Goal: Task Accomplishment & Management: Manage account settings

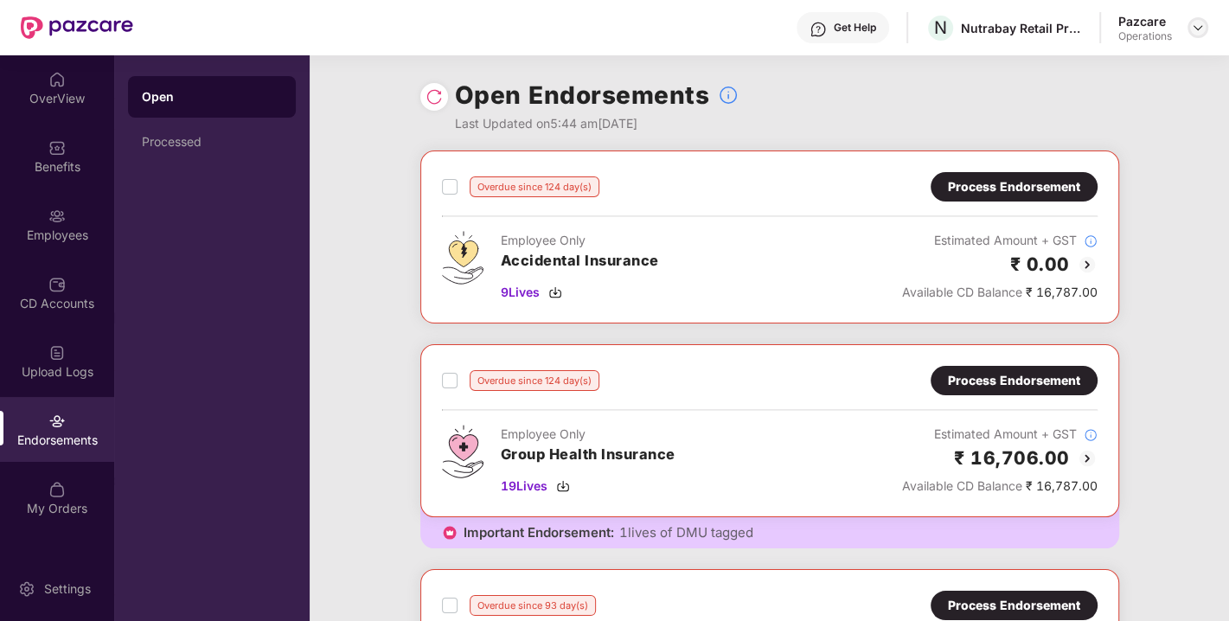
click at [1193, 25] on img at bounding box center [1198, 28] width 14 height 14
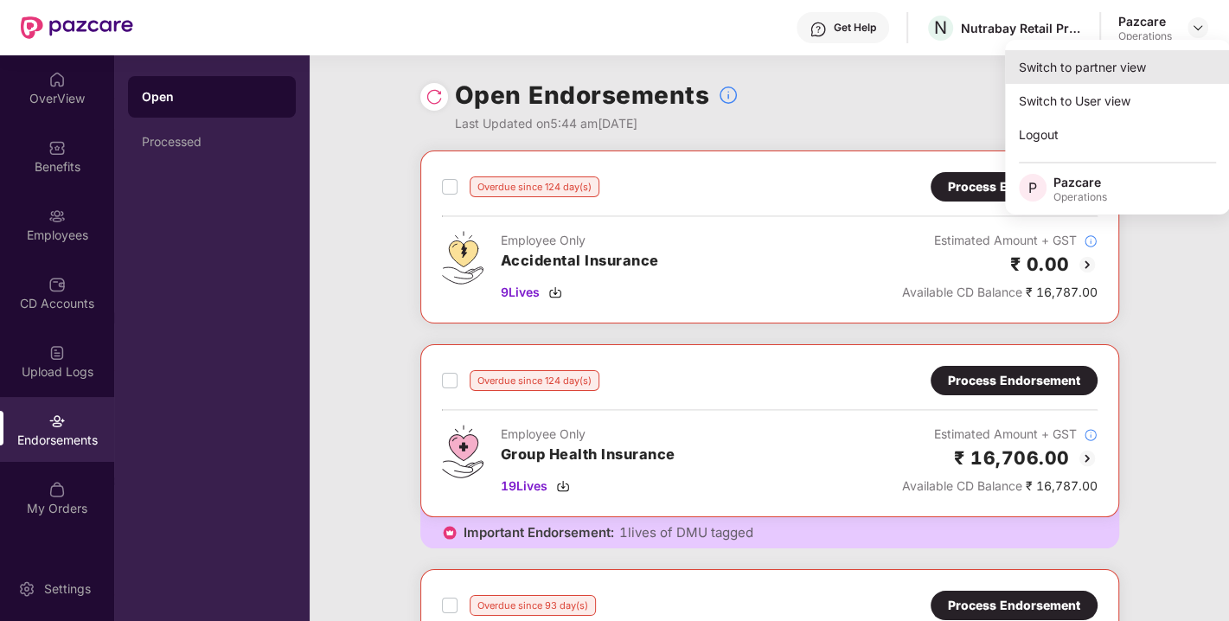
click at [1110, 54] on div "Switch to partner view" at bounding box center [1117, 67] width 225 height 34
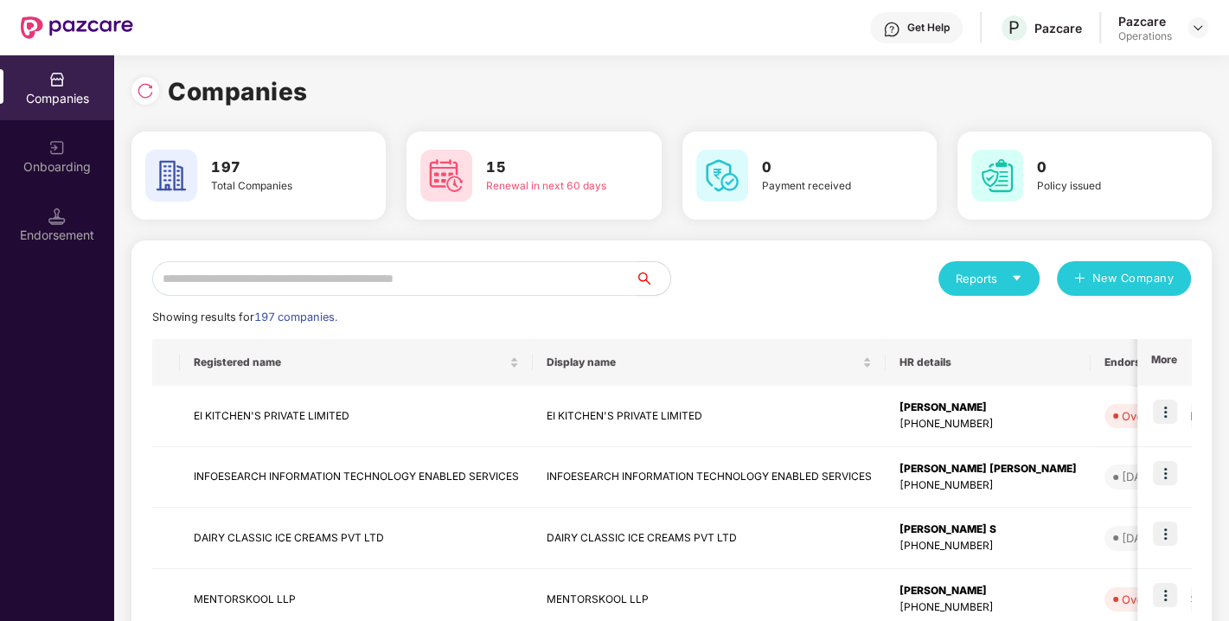
click at [432, 288] on input "text" at bounding box center [394, 278] width 484 height 35
paste input "**********"
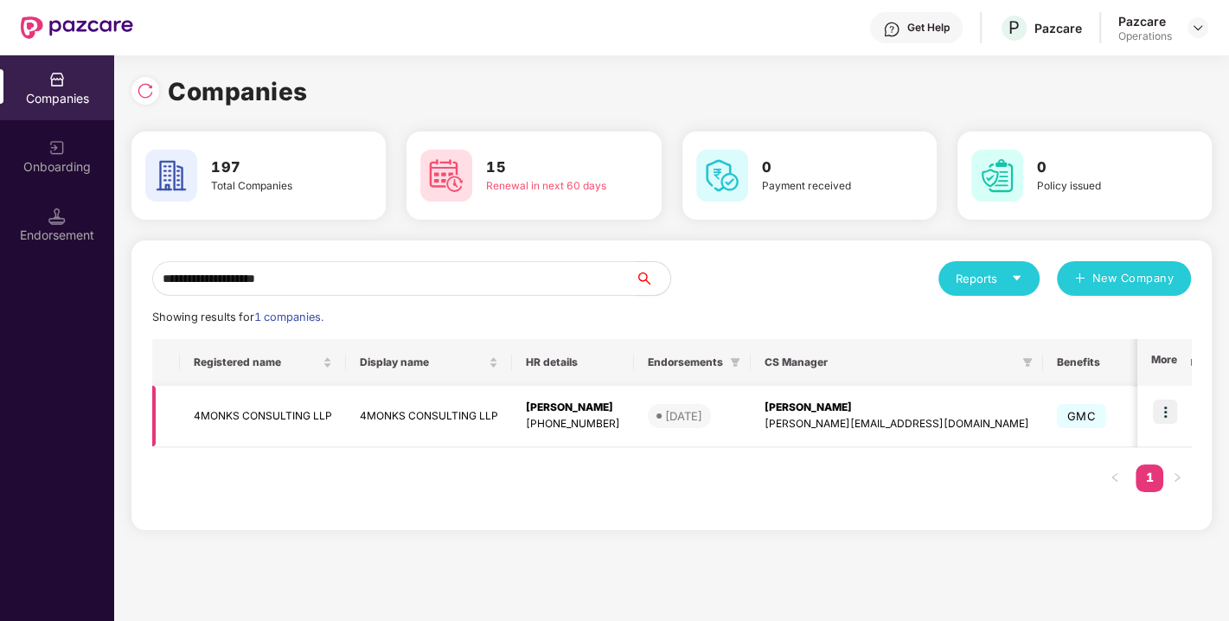
type input "**********"
click at [1168, 407] on img at bounding box center [1165, 412] width 24 height 24
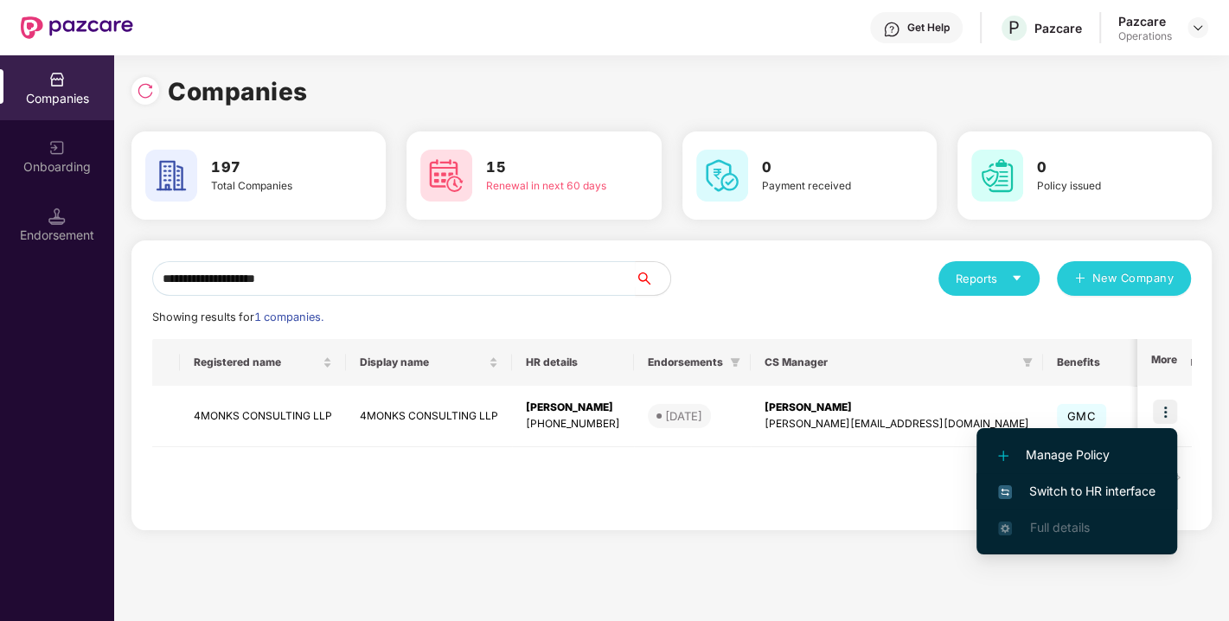
click at [1086, 482] on span "Switch to HR interface" at bounding box center [1076, 491] width 157 height 19
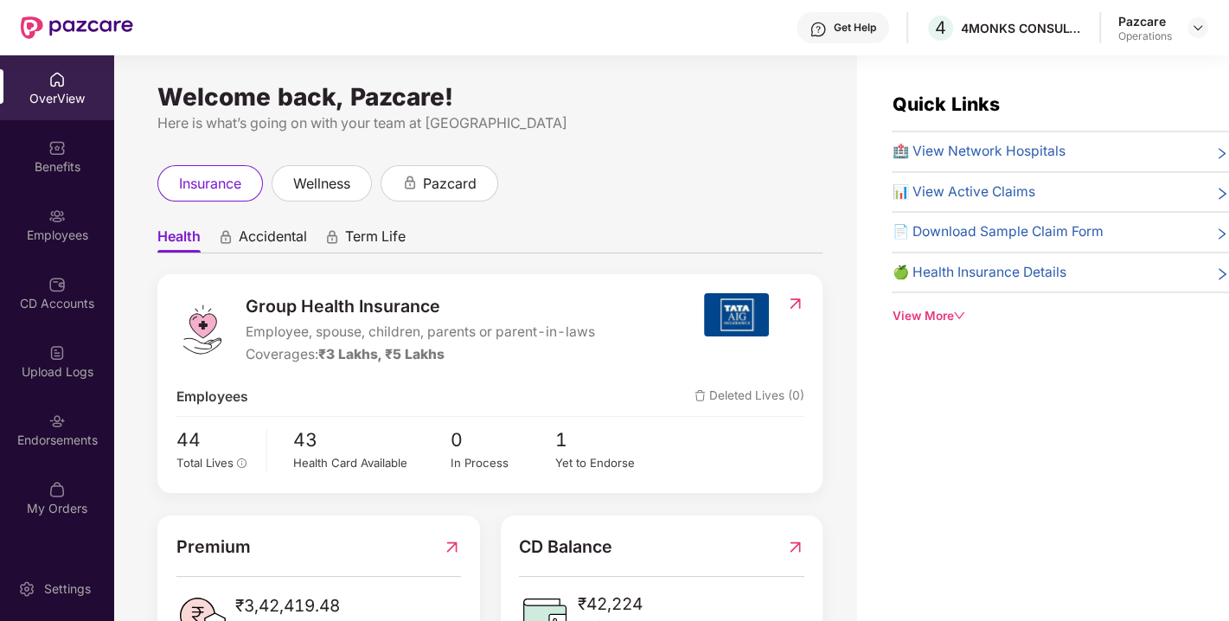
click at [28, 447] on div "Endorsements" at bounding box center [57, 440] width 114 height 17
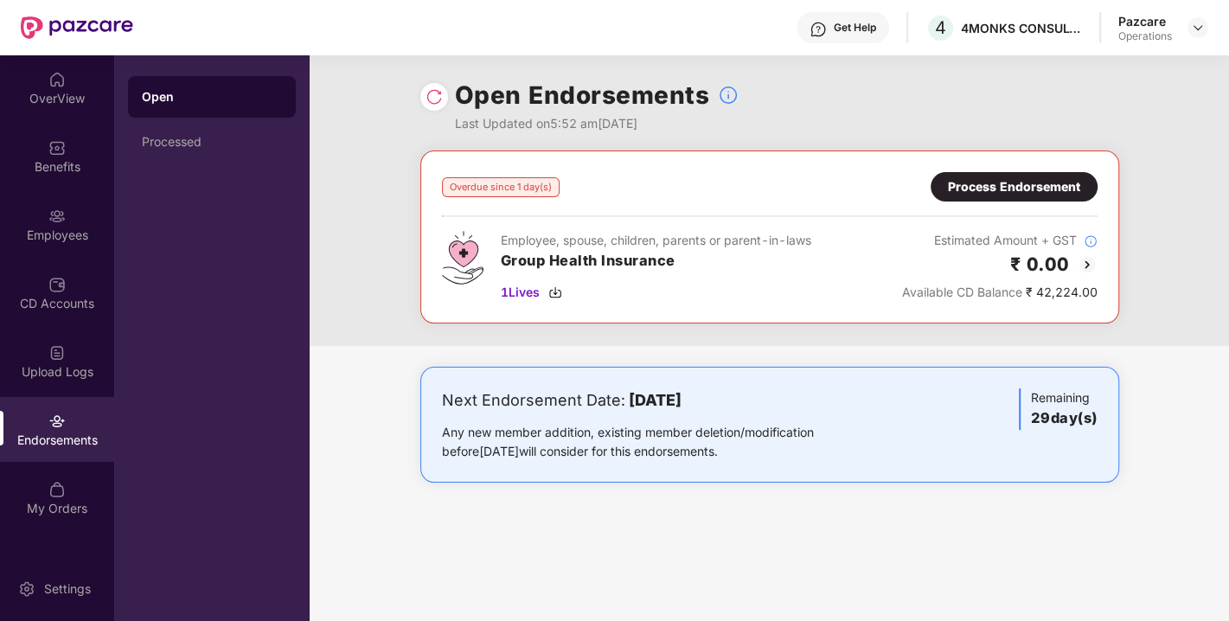
click at [436, 99] on img at bounding box center [434, 96] width 17 height 17
click at [554, 289] on img at bounding box center [555, 292] width 14 height 14
click at [1010, 192] on div "Process Endorsement" at bounding box center [1014, 186] width 132 height 19
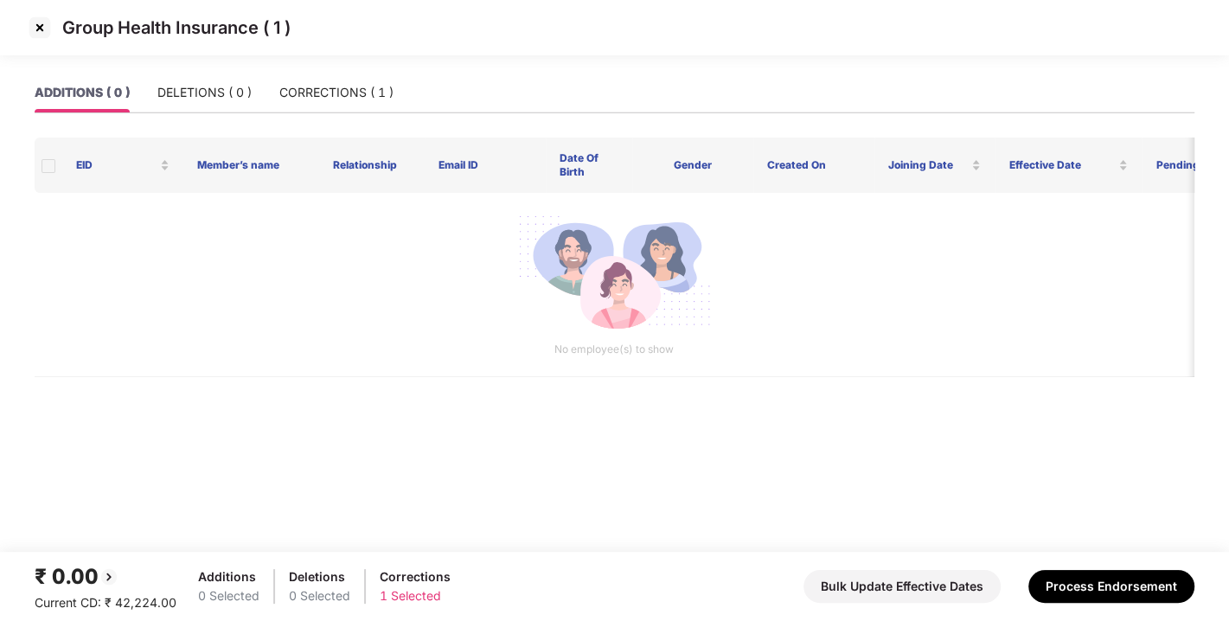
click at [205, 112] on div "ADDITIONS ( 0 ) DELETIONS ( 0 ) CORRECTIONS ( 1 )" at bounding box center [615, 93] width 1160 height 41
click at [201, 94] on div "DELETIONS ( 0 )" at bounding box center [204, 92] width 94 height 19
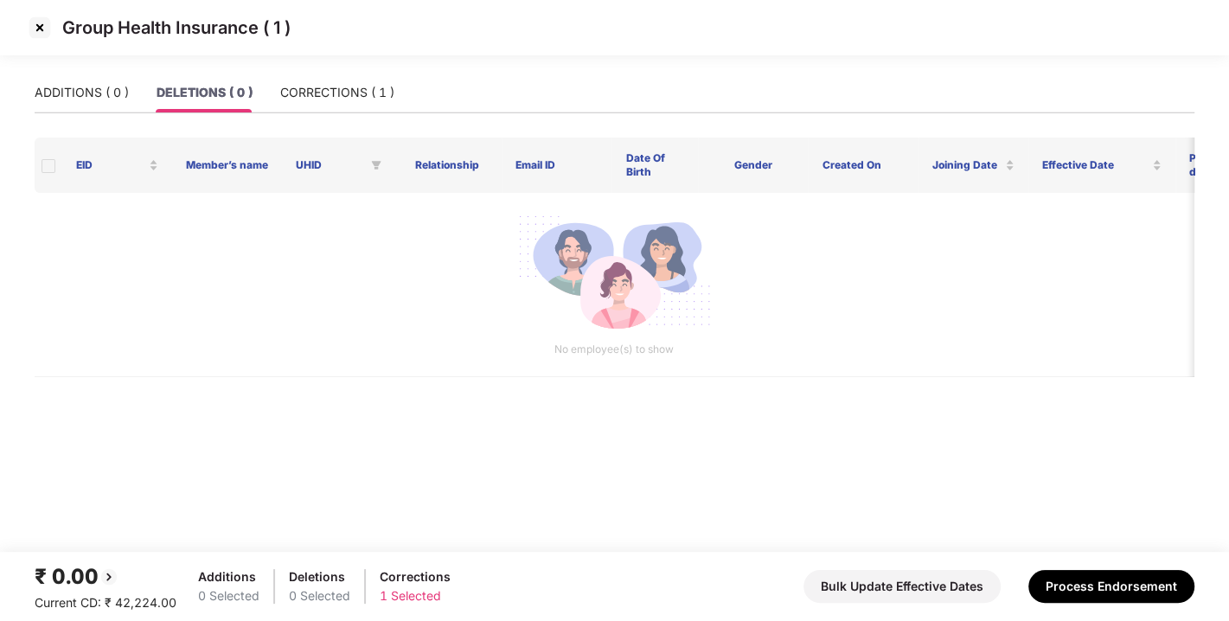
click at [400, 79] on div "ADDITIONS ( 0 ) DELETIONS ( 0 ) CORRECTIONS ( 1 )" at bounding box center [615, 93] width 1160 height 40
click at [329, 99] on div "CORRECTIONS ( 1 )" at bounding box center [337, 92] width 114 height 19
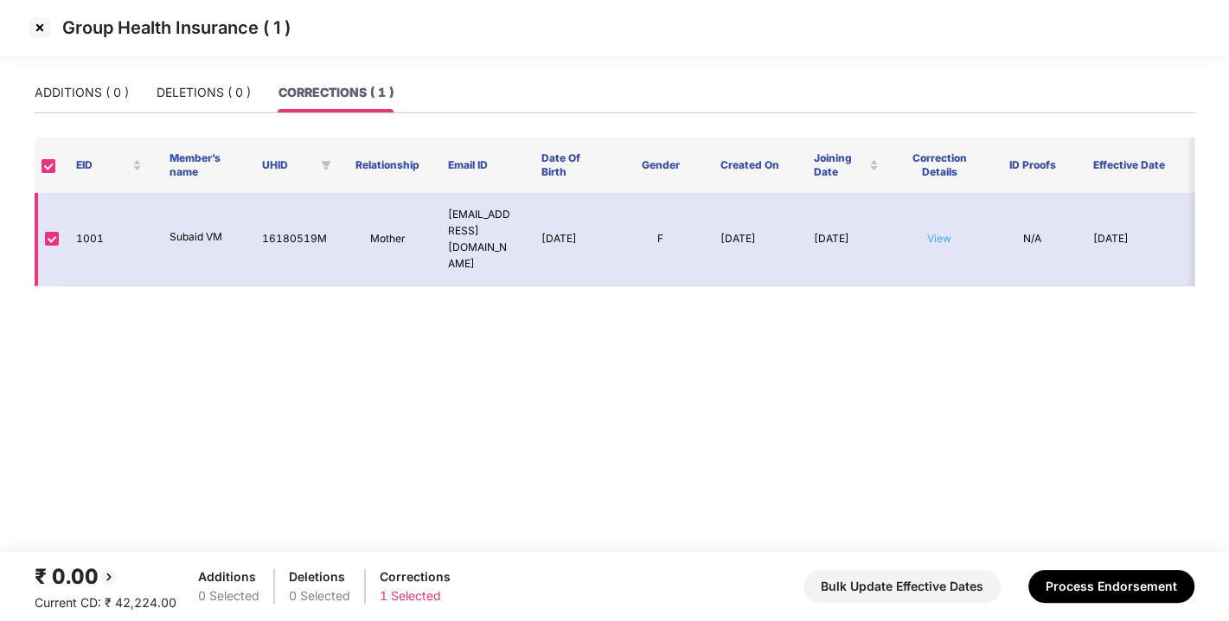
click at [939, 232] on link "View" at bounding box center [939, 238] width 24 height 13
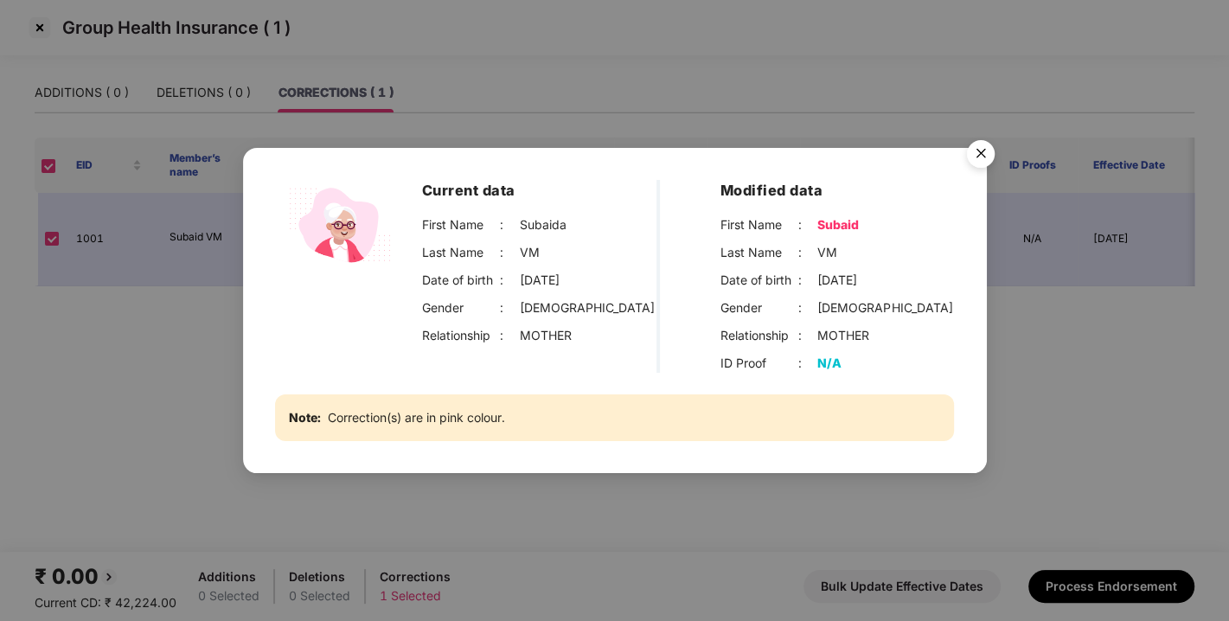
click at [988, 156] on img "Close" at bounding box center [981, 156] width 48 height 48
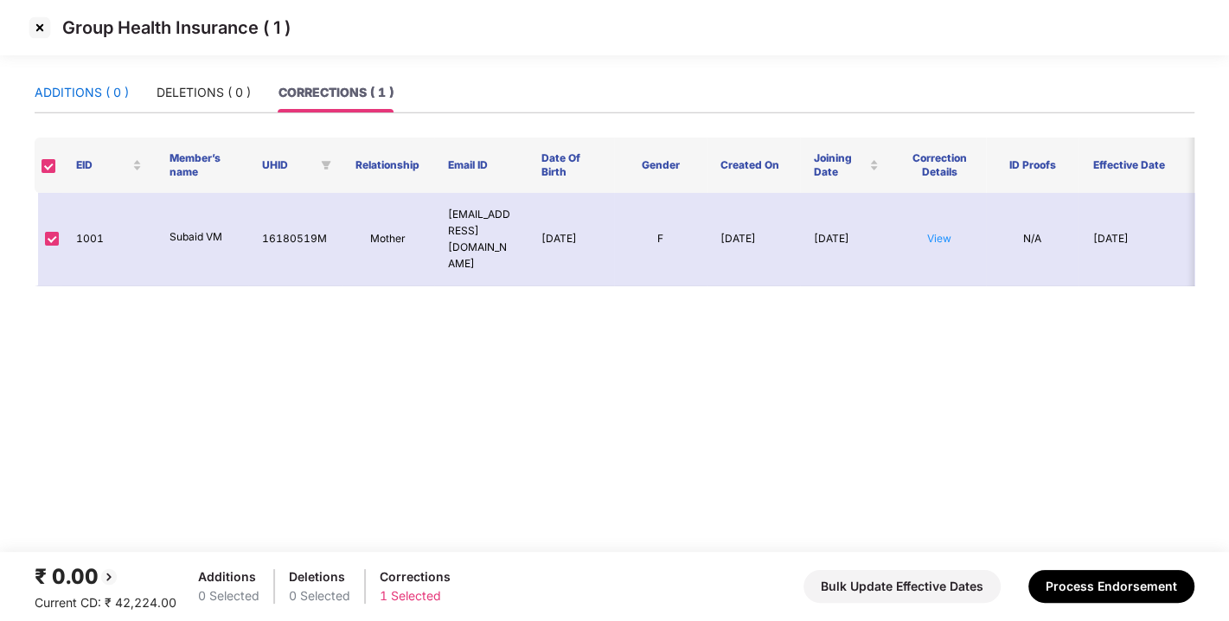
click at [79, 86] on div "ADDITIONS ( 0 )" at bounding box center [82, 92] width 94 height 19
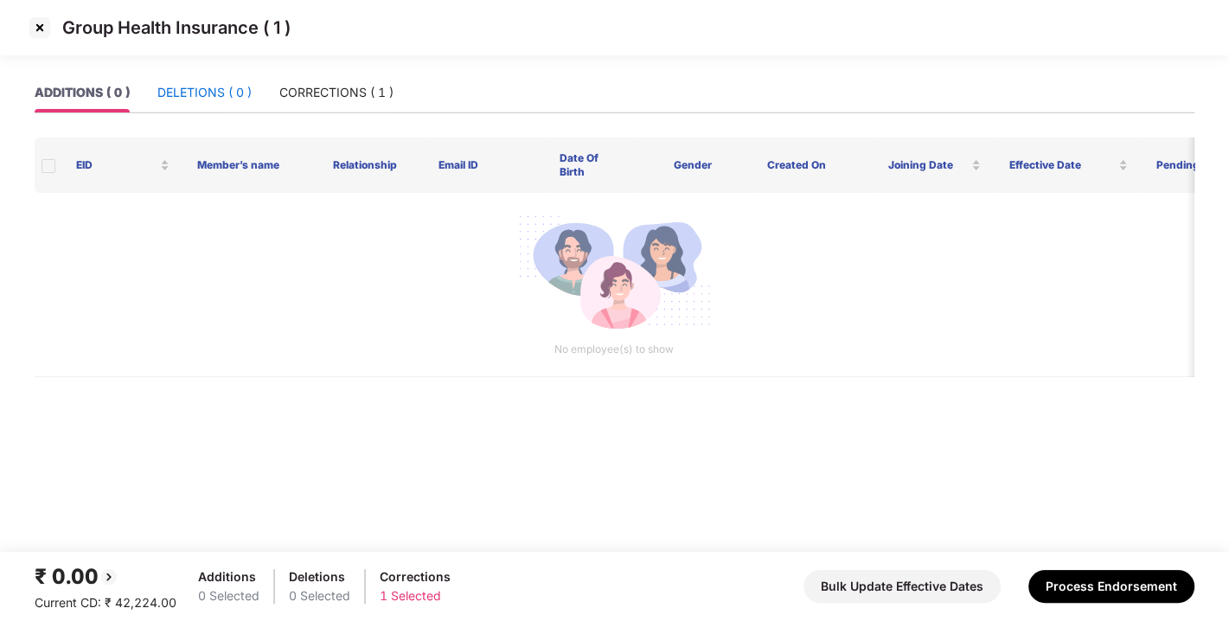
click at [190, 99] on div "DELETIONS ( 0 )" at bounding box center [204, 92] width 94 height 19
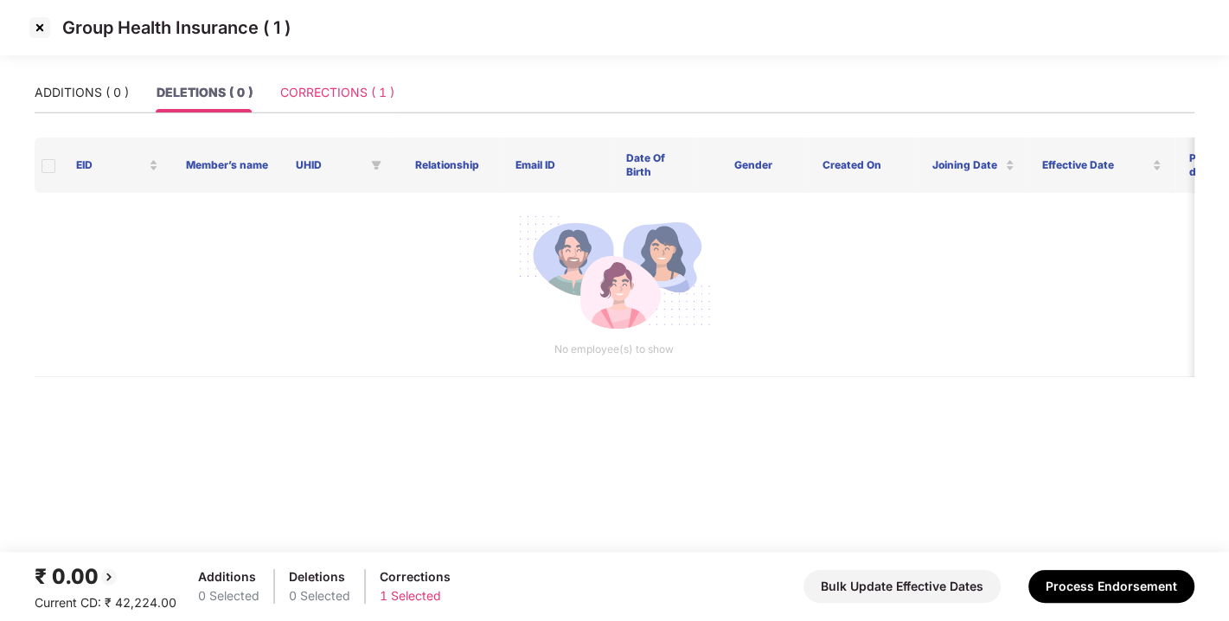
click at [322, 105] on div "CORRECTIONS ( 1 )" at bounding box center [337, 93] width 114 height 40
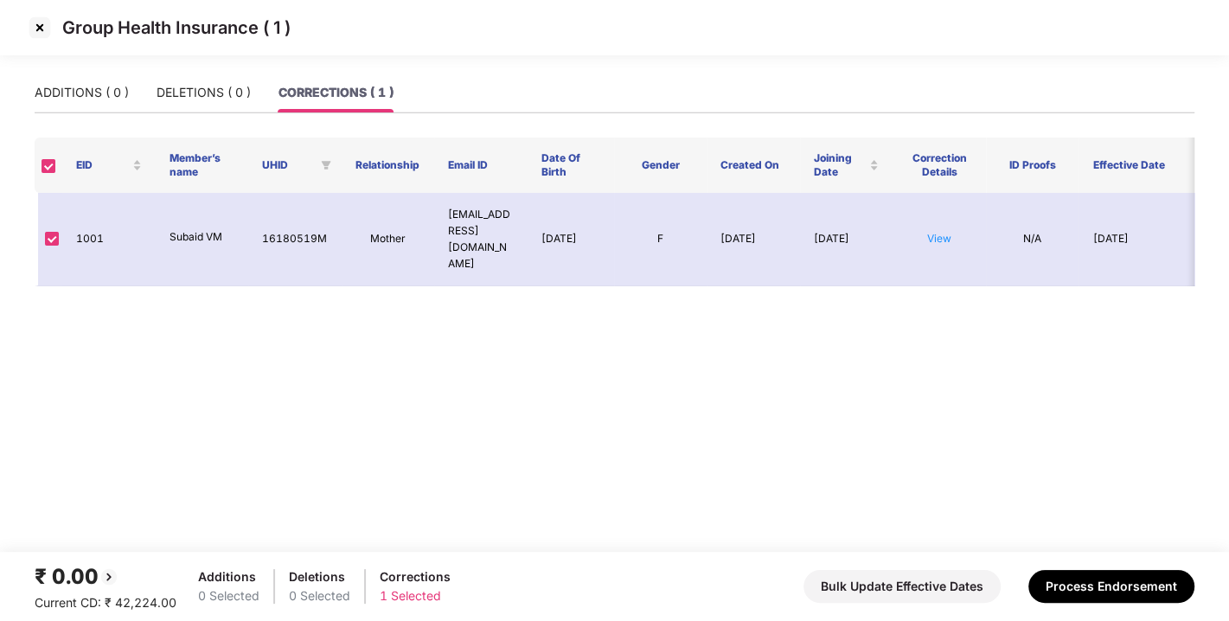
click at [32, 93] on main "ADDITIONS ( 0 ) DELETIONS ( 0 ) CORRECTIONS ( 1 ) EID Member’s name UHID Relati…" at bounding box center [614, 312] width 1229 height 479
click at [71, 93] on div "ADDITIONS ( 0 )" at bounding box center [82, 92] width 94 height 19
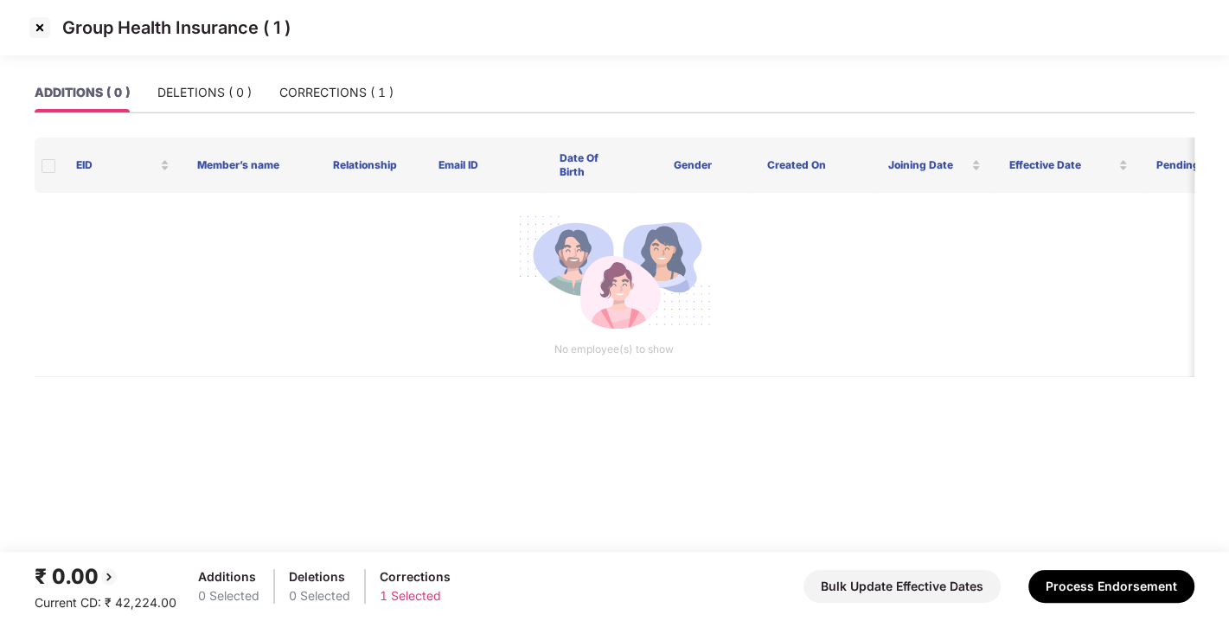
click at [157, 96] on div "ADDITIONS ( 0 ) DELETIONS ( 0 ) CORRECTIONS ( 1 )" at bounding box center [214, 93] width 359 height 40
click at [223, 93] on div "DELETIONS ( 0 )" at bounding box center [204, 92] width 94 height 19
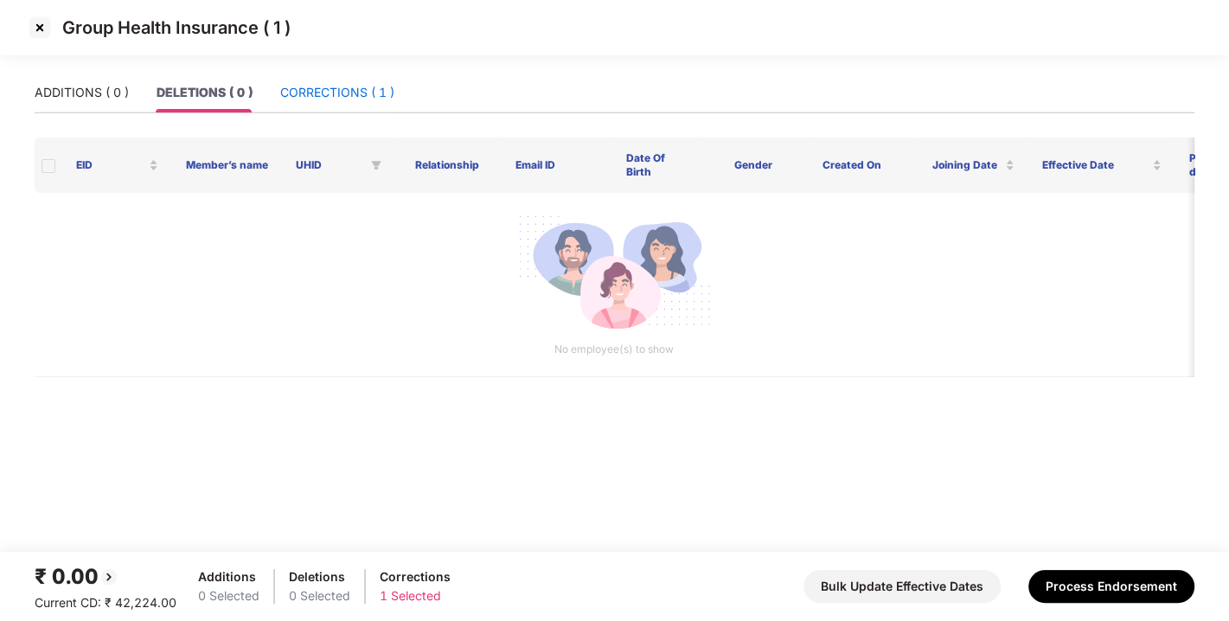
click at [371, 89] on div "CORRECTIONS ( 1 )" at bounding box center [337, 92] width 114 height 19
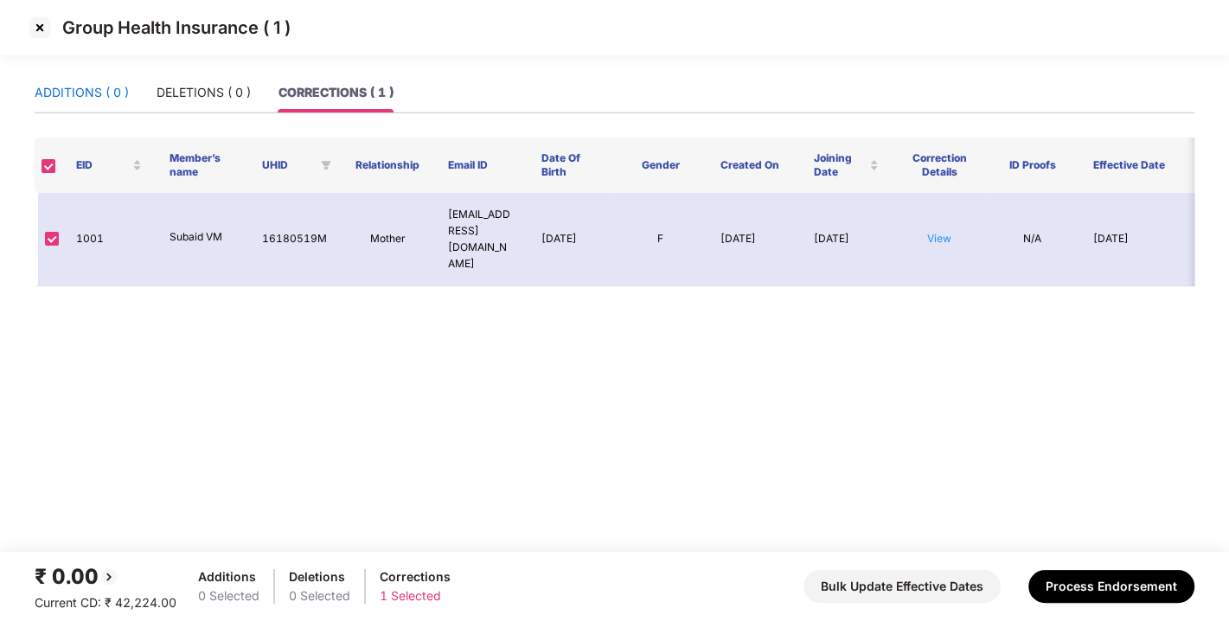
click at [69, 97] on div "ADDITIONS ( 0 )" at bounding box center [82, 92] width 94 height 19
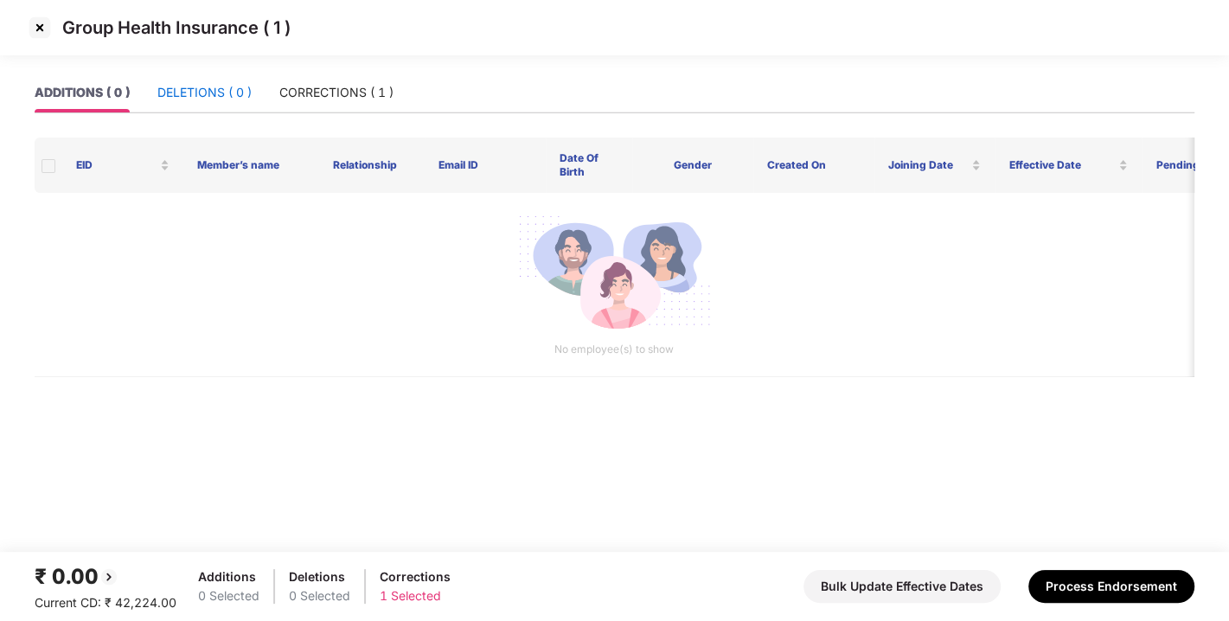
click at [208, 97] on div "DELETIONS ( 0 )" at bounding box center [204, 92] width 94 height 19
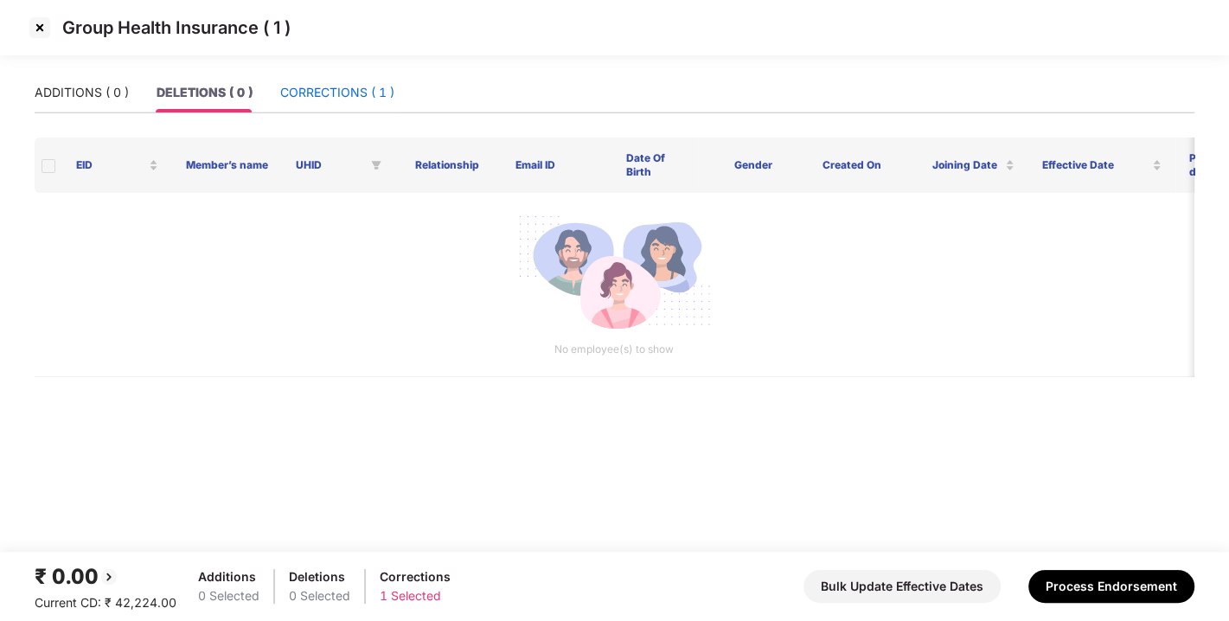
click at [296, 98] on div "CORRECTIONS ( 1 )" at bounding box center [337, 92] width 114 height 19
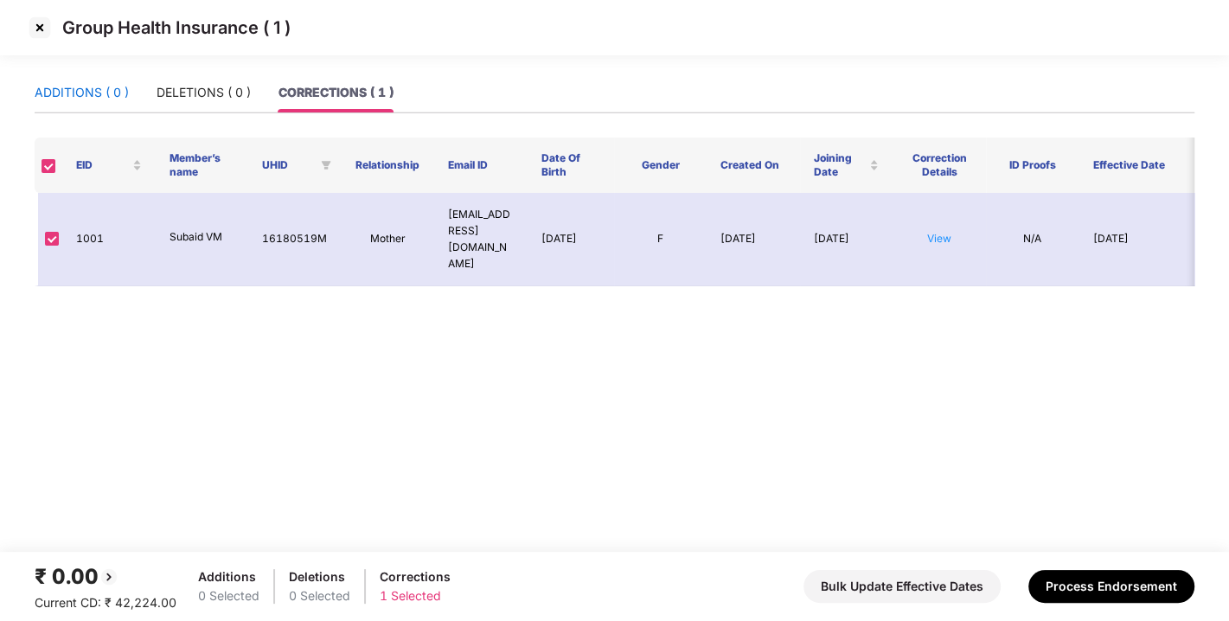
click at [86, 86] on div "ADDITIONS ( 0 )" at bounding box center [82, 92] width 94 height 19
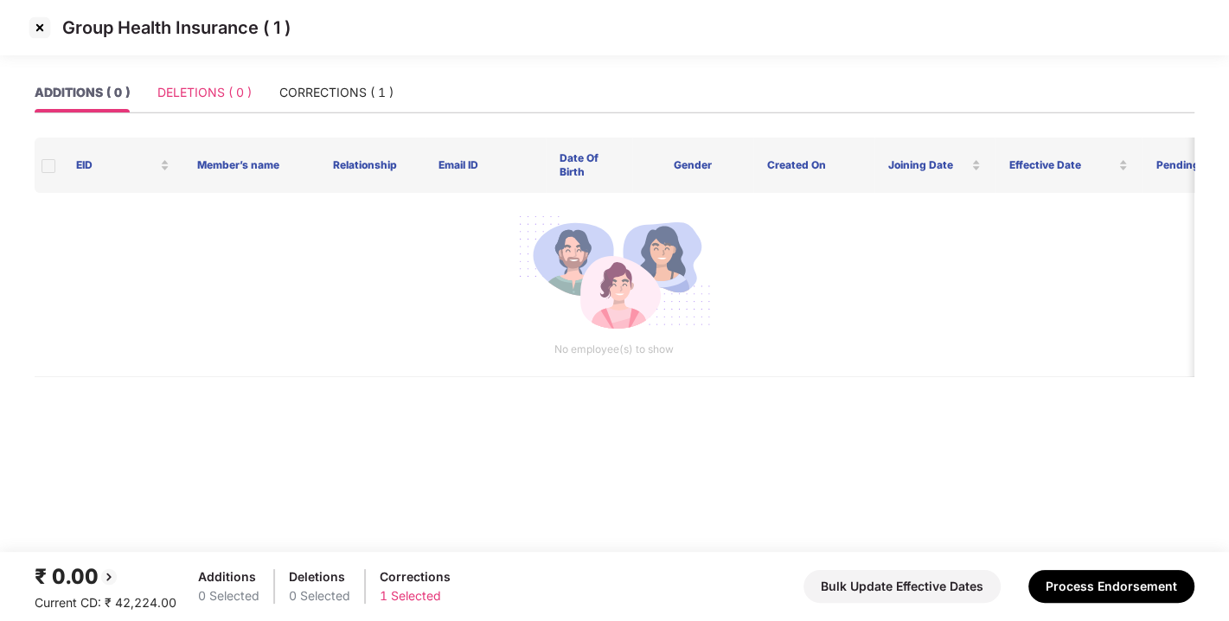
click at [207, 78] on div "DELETIONS ( 0 )" at bounding box center [204, 93] width 94 height 40
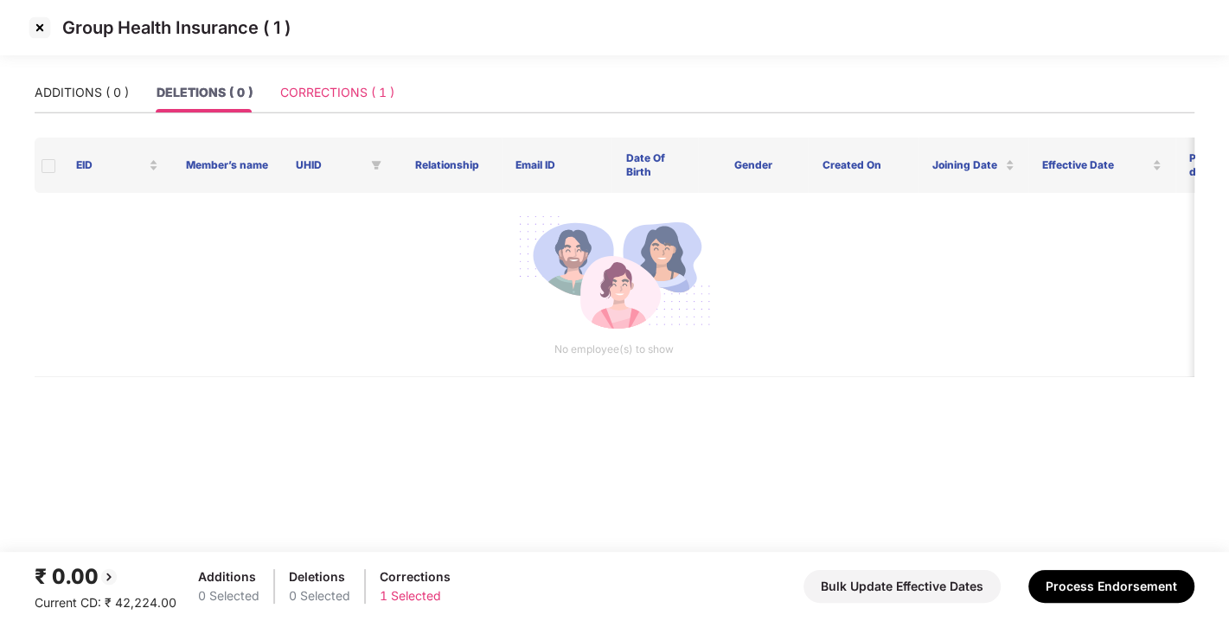
click at [372, 111] on div "CORRECTIONS ( 1 )" at bounding box center [337, 93] width 114 height 40
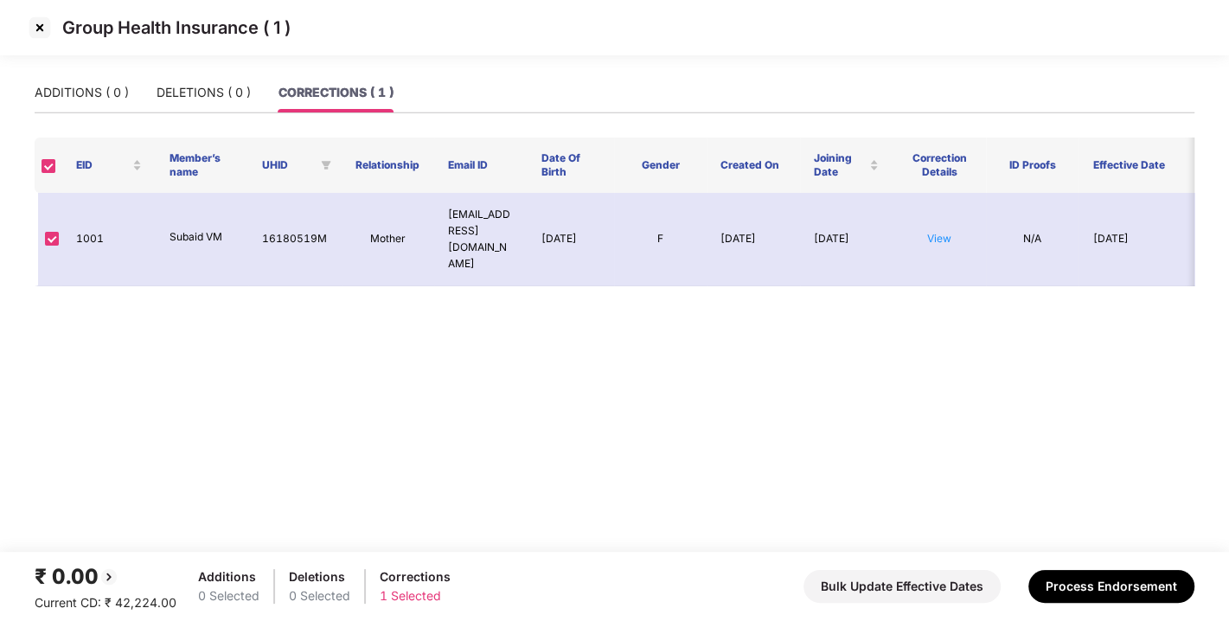
click at [44, 21] on img at bounding box center [40, 28] width 28 height 28
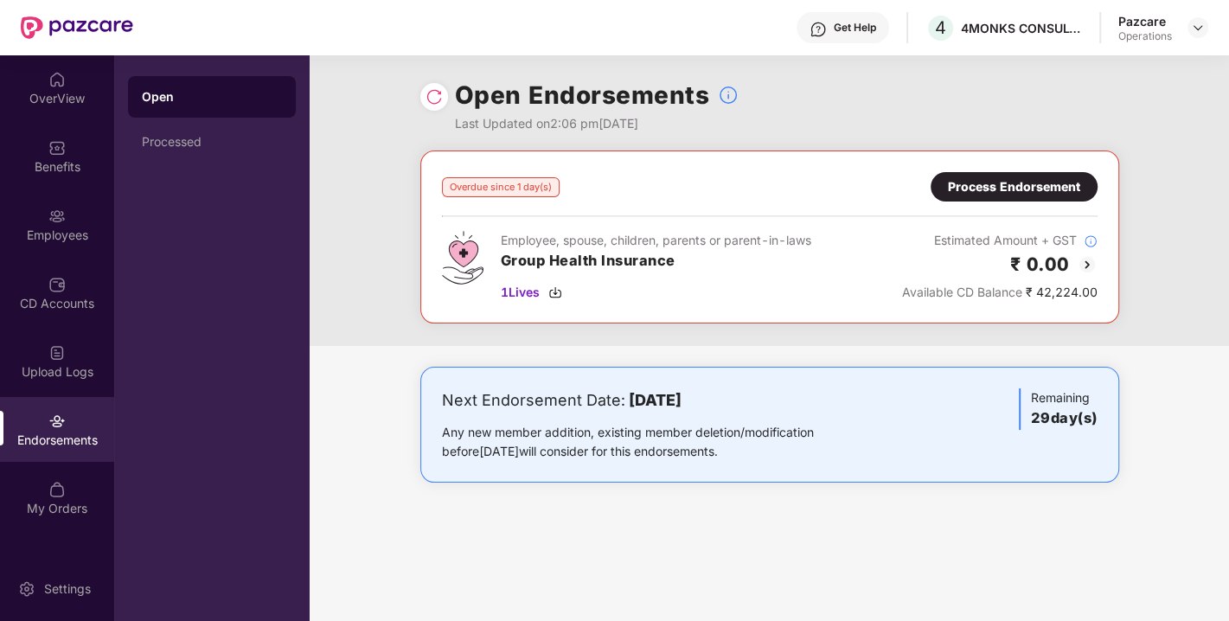
click at [990, 200] on div "Process Endorsement" at bounding box center [1014, 186] width 167 height 29
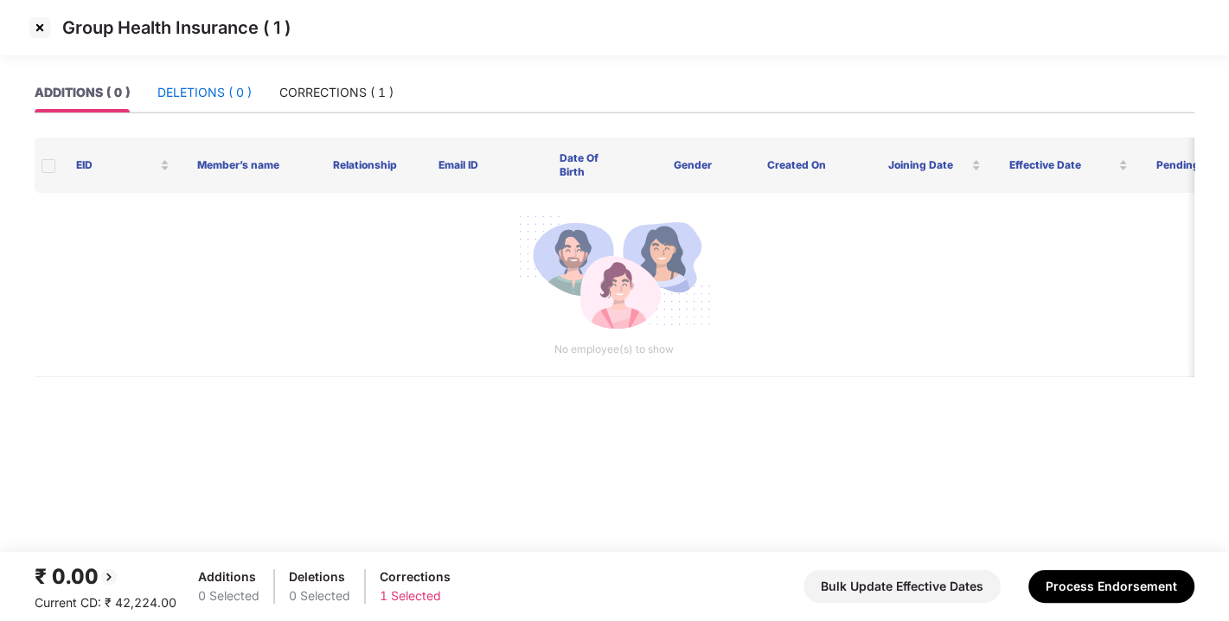
click at [215, 91] on div "DELETIONS ( 0 )" at bounding box center [204, 92] width 94 height 19
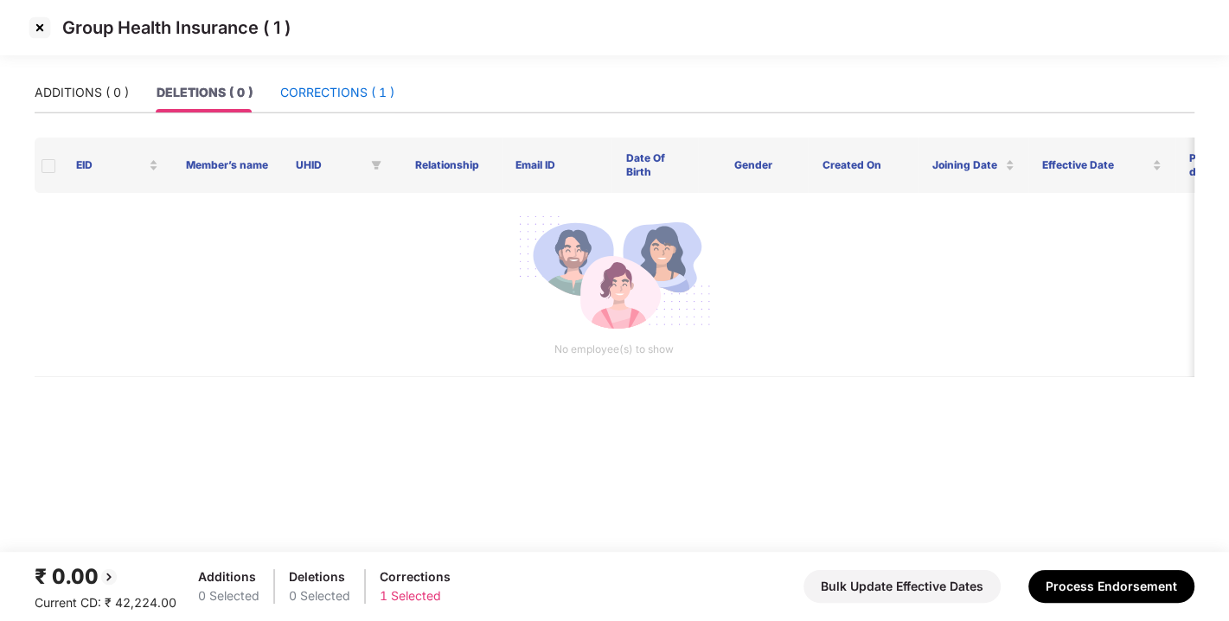
click at [324, 92] on div "CORRECTIONS ( 1 )" at bounding box center [337, 92] width 114 height 19
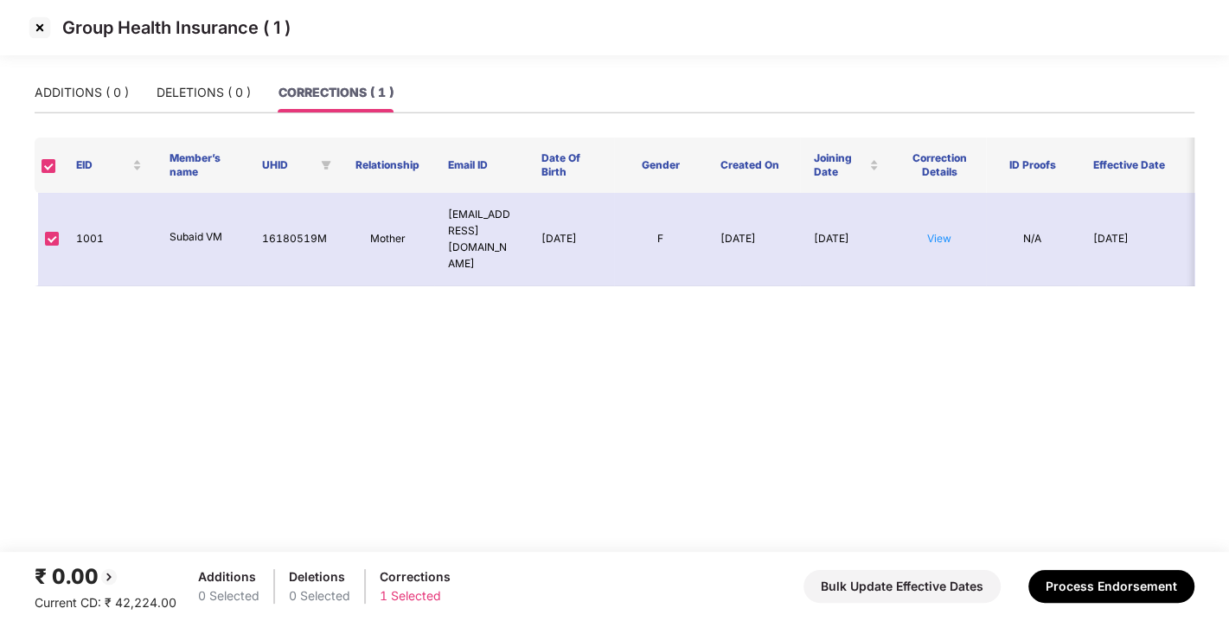
click at [128, 86] on div "ADDITIONS ( 0 ) DELETIONS ( 0 ) CORRECTIONS ( 1 )" at bounding box center [214, 93] width 359 height 40
click at [60, 97] on div "ADDITIONS ( 0 )" at bounding box center [82, 92] width 94 height 19
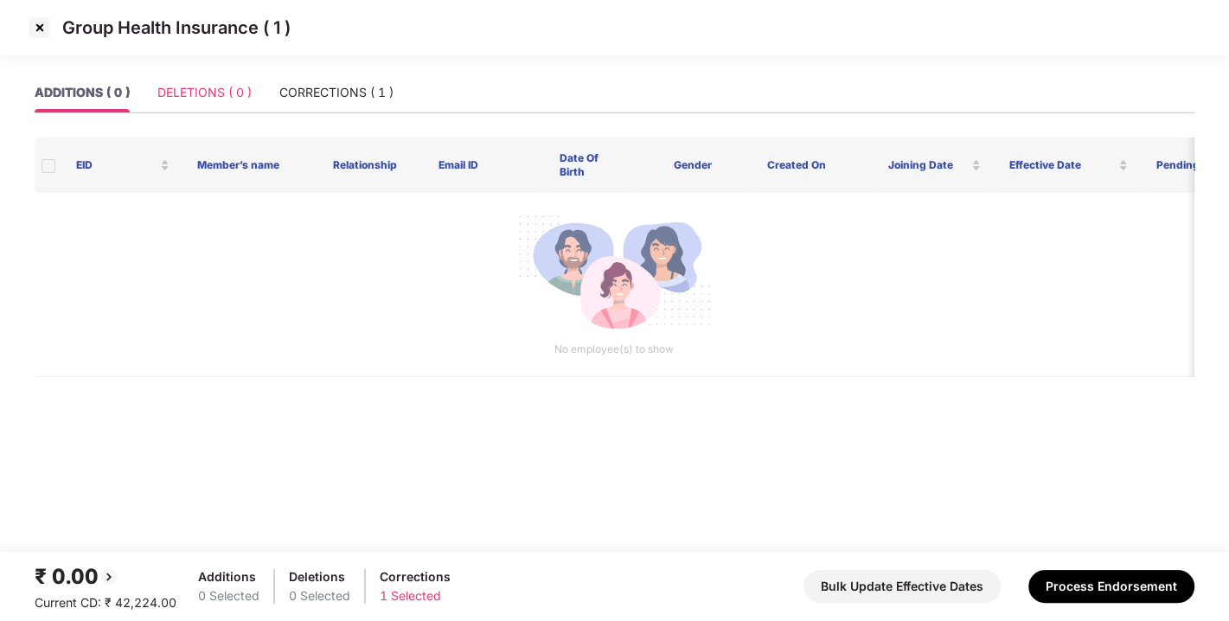
click at [216, 79] on div "DELETIONS ( 0 )" at bounding box center [204, 93] width 94 height 40
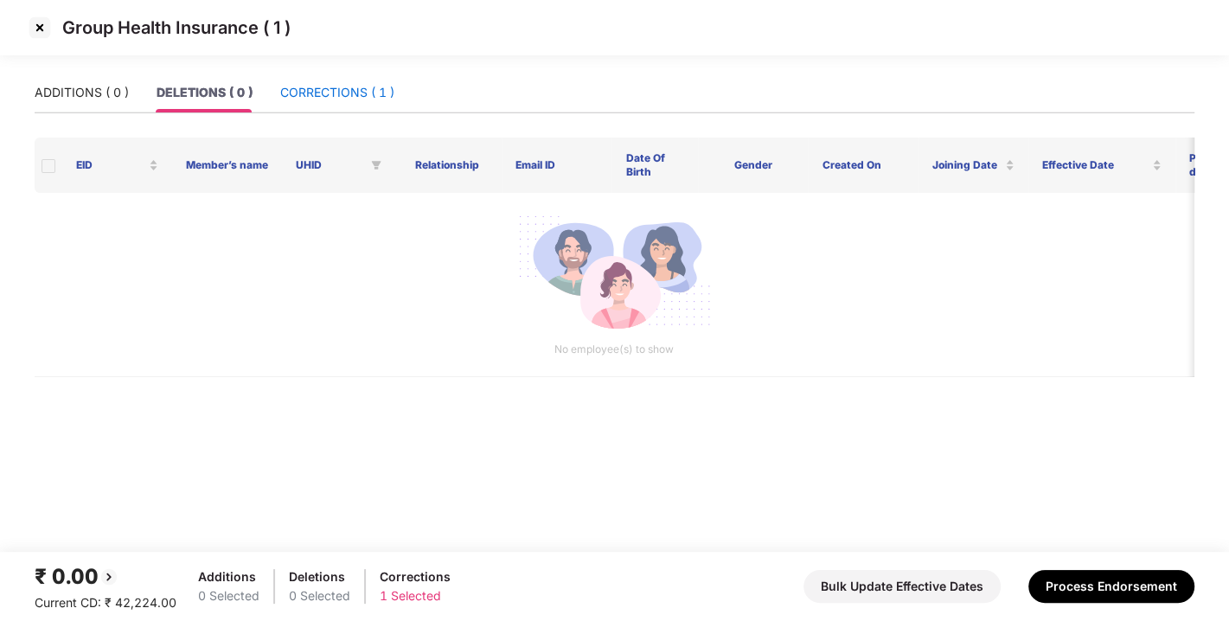
click at [330, 84] on div "CORRECTIONS ( 1 )" at bounding box center [337, 92] width 114 height 19
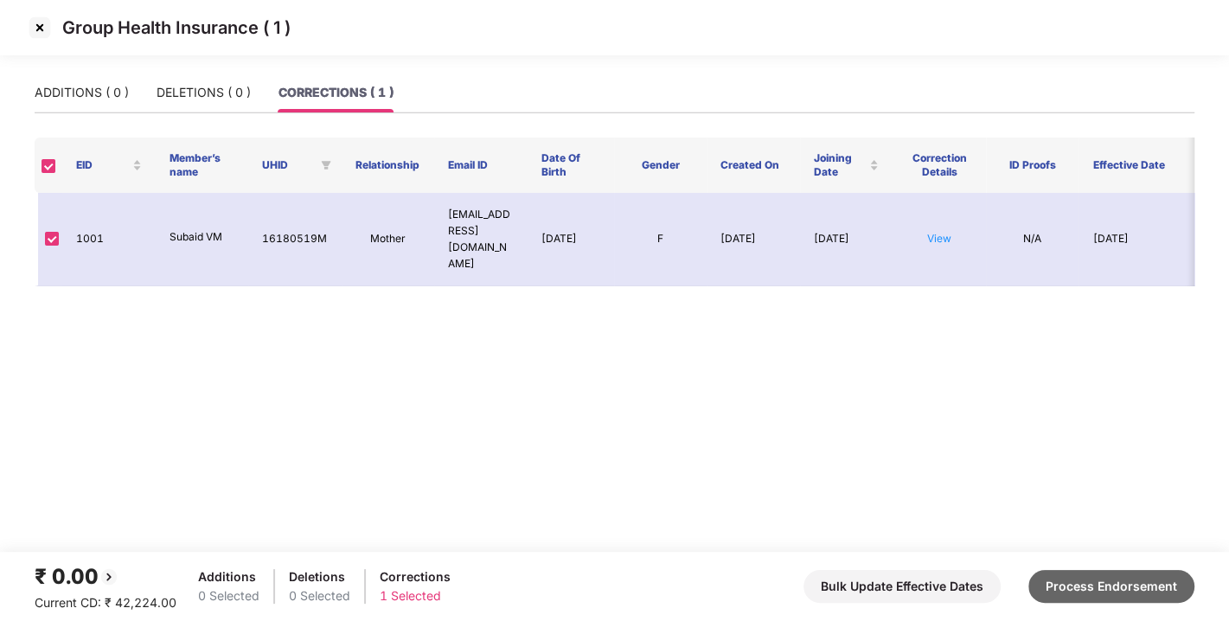
click at [1064, 573] on button "Process Endorsement" at bounding box center [1111, 586] width 166 height 33
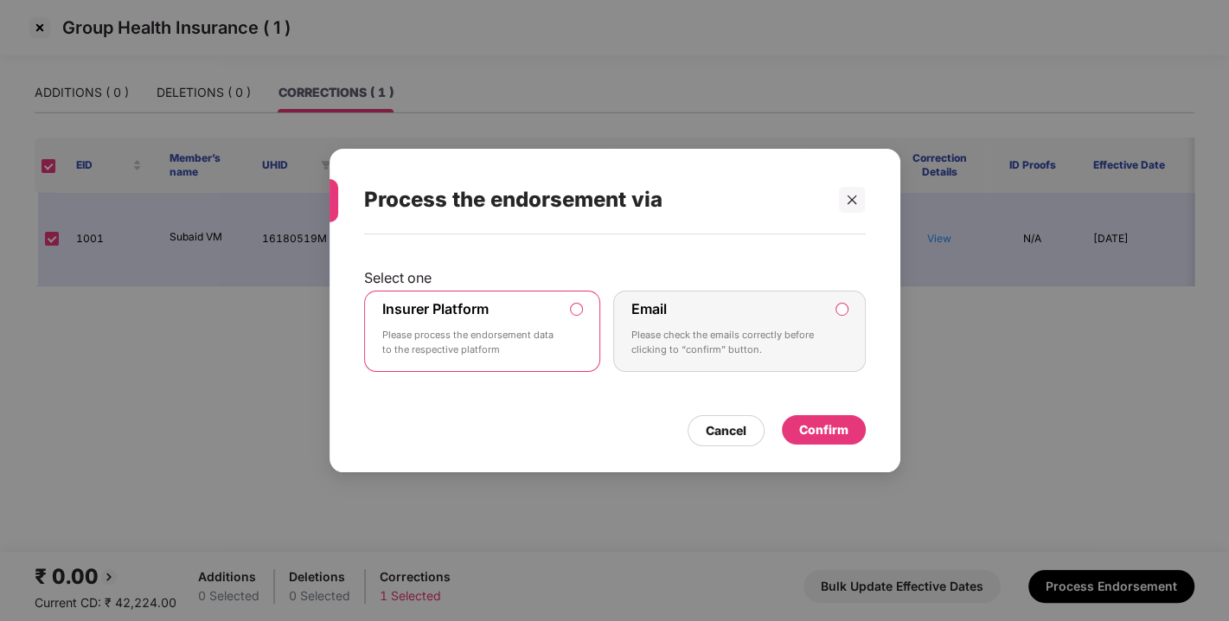
click at [815, 416] on div "Confirm" at bounding box center [824, 429] width 84 height 29
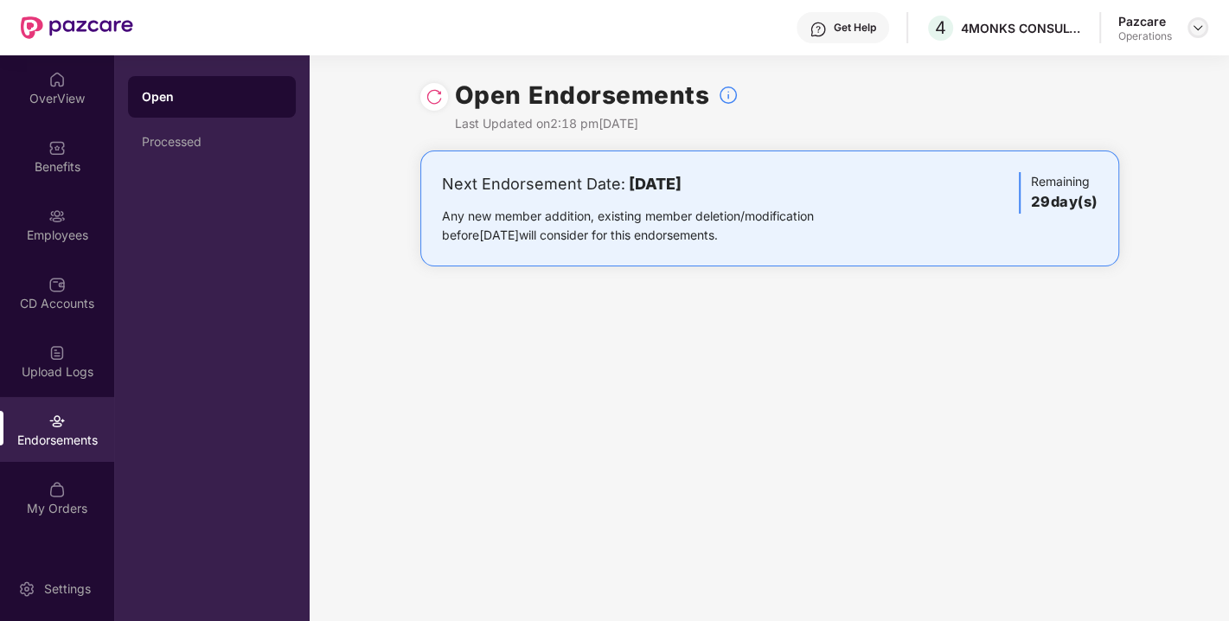
click at [1202, 27] on img at bounding box center [1198, 28] width 14 height 14
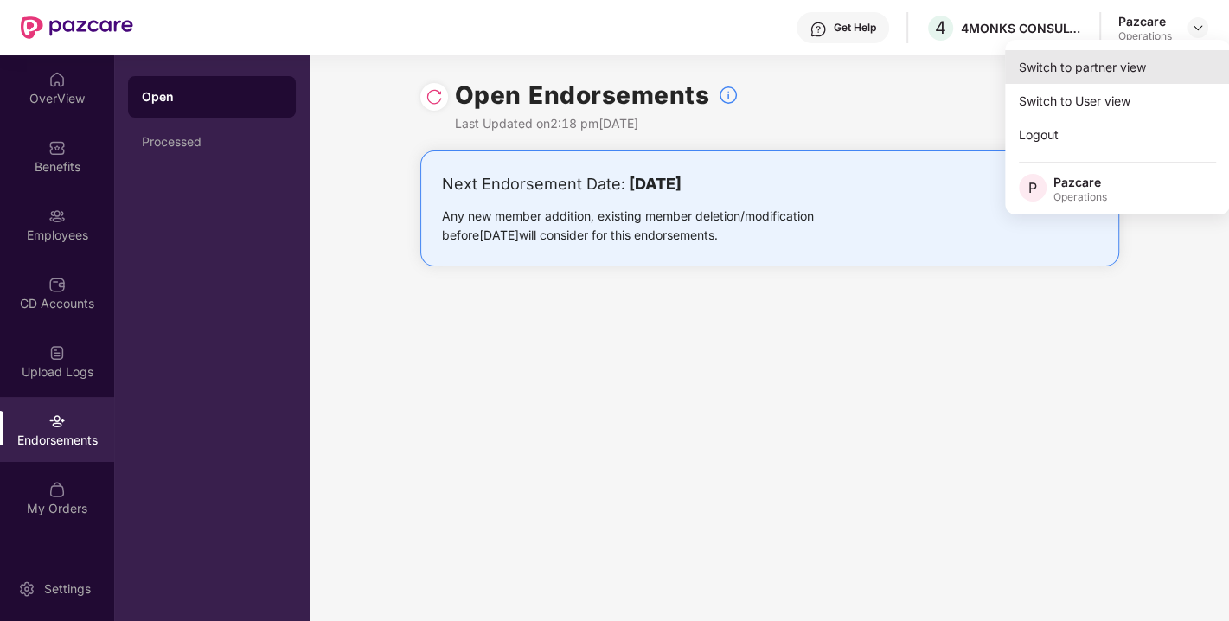
click at [1070, 67] on div "Switch to partner view" at bounding box center [1117, 67] width 225 height 34
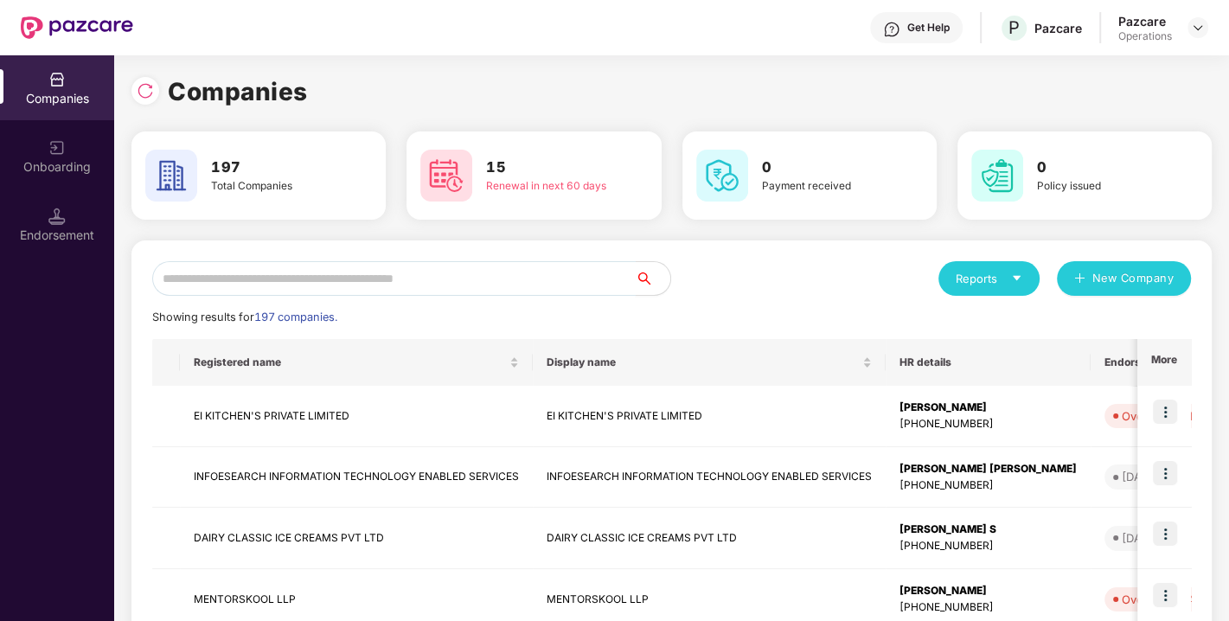
click at [358, 292] on input "text" at bounding box center [394, 278] width 484 height 35
paste input "**********"
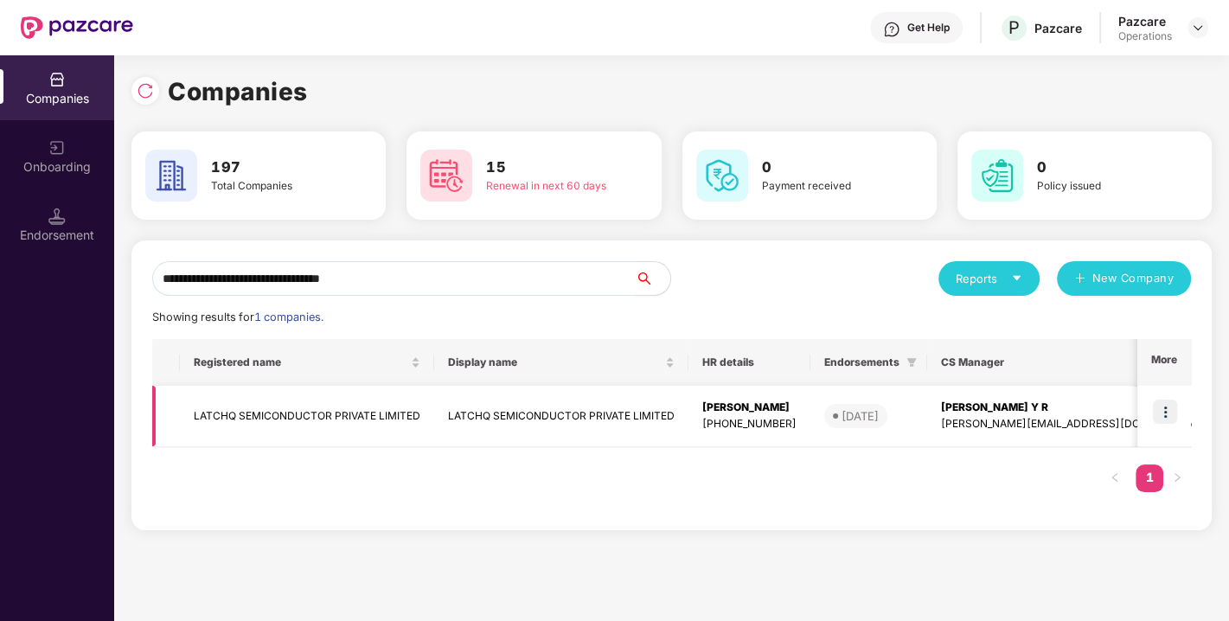
type input "**********"
click at [1161, 413] on img at bounding box center [1165, 412] width 24 height 24
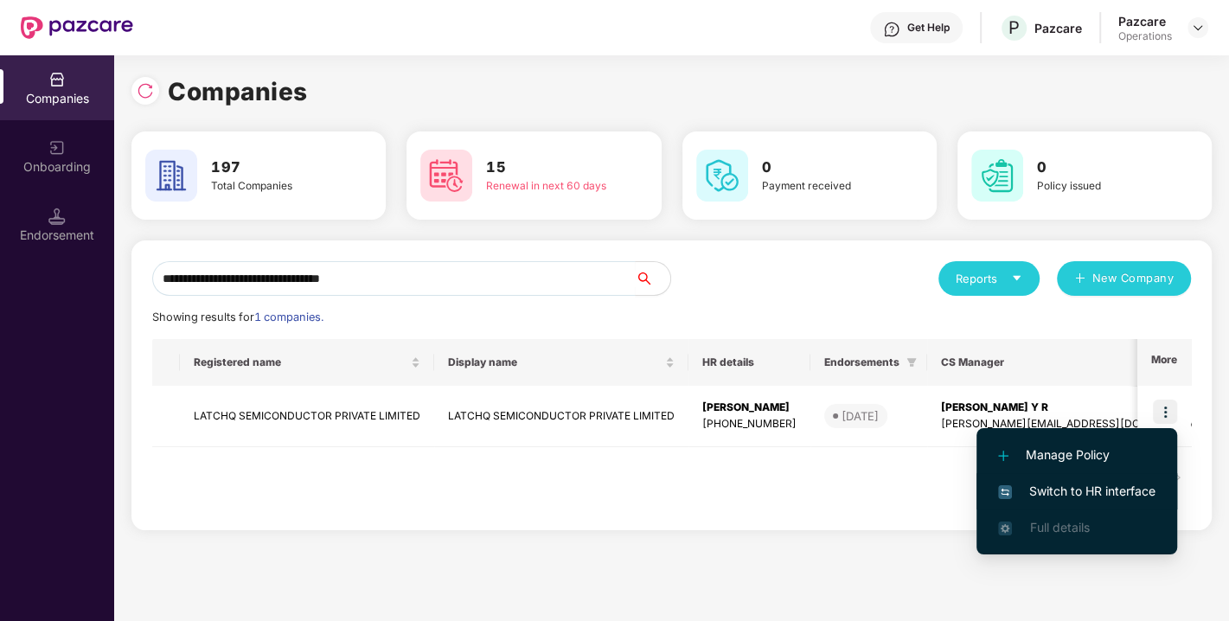
click at [1102, 484] on span "Switch to HR interface" at bounding box center [1076, 491] width 157 height 19
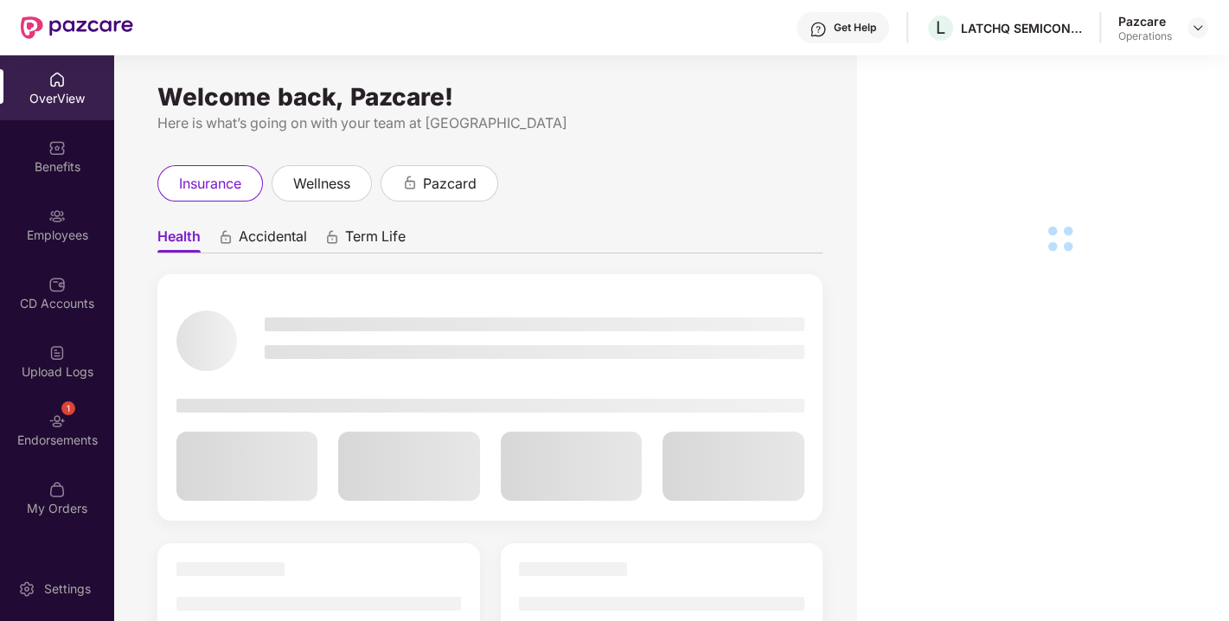
click at [59, 429] on div "1 Endorsements" at bounding box center [57, 429] width 114 height 65
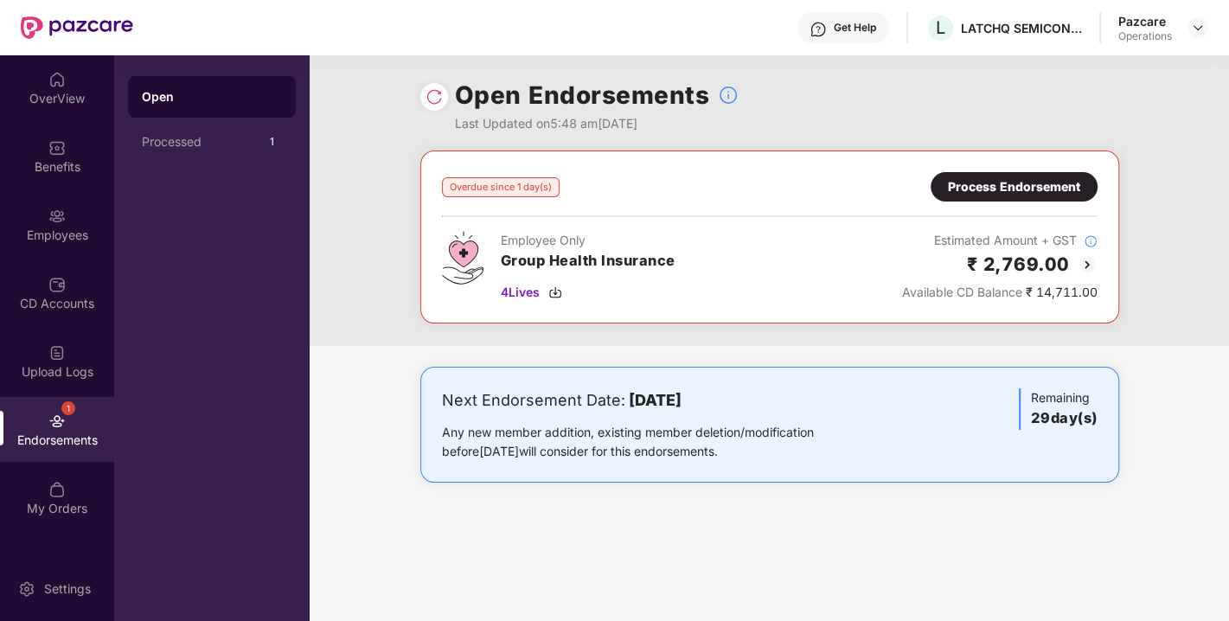
click at [422, 101] on div at bounding box center [434, 97] width 28 height 28
click at [429, 99] on img at bounding box center [434, 96] width 17 height 17
click at [1021, 185] on div "Process Endorsement" at bounding box center [1014, 186] width 132 height 19
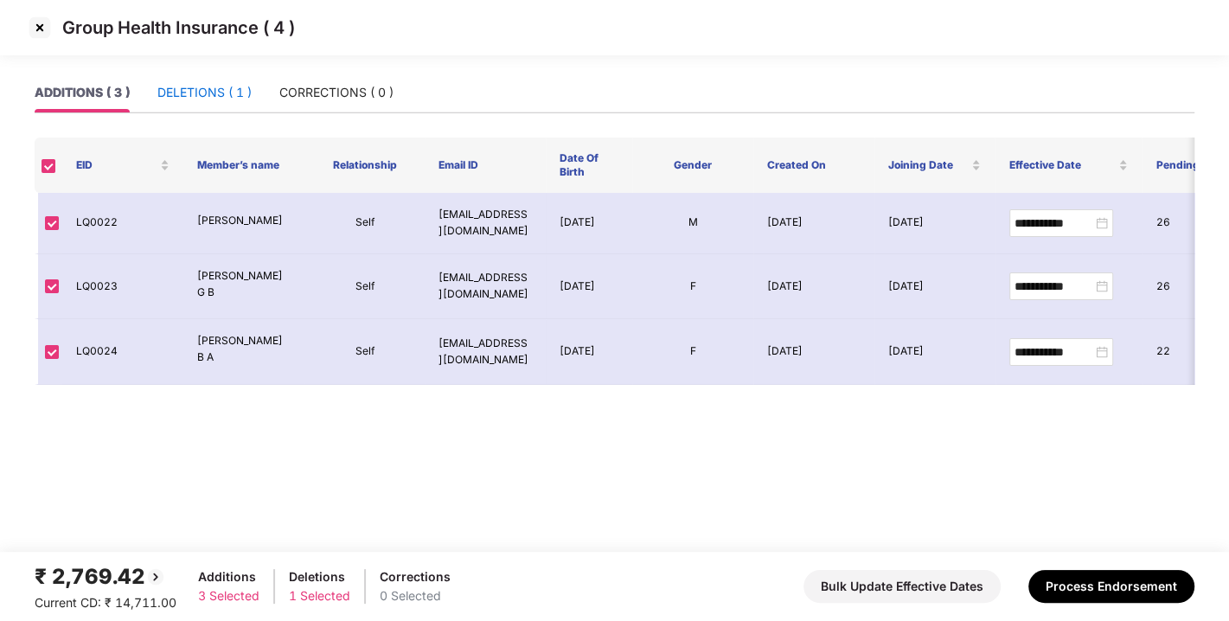
click at [214, 83] on div "DELETIONS ( 1 )" at bounding box center [204, 92] width 94 height 19
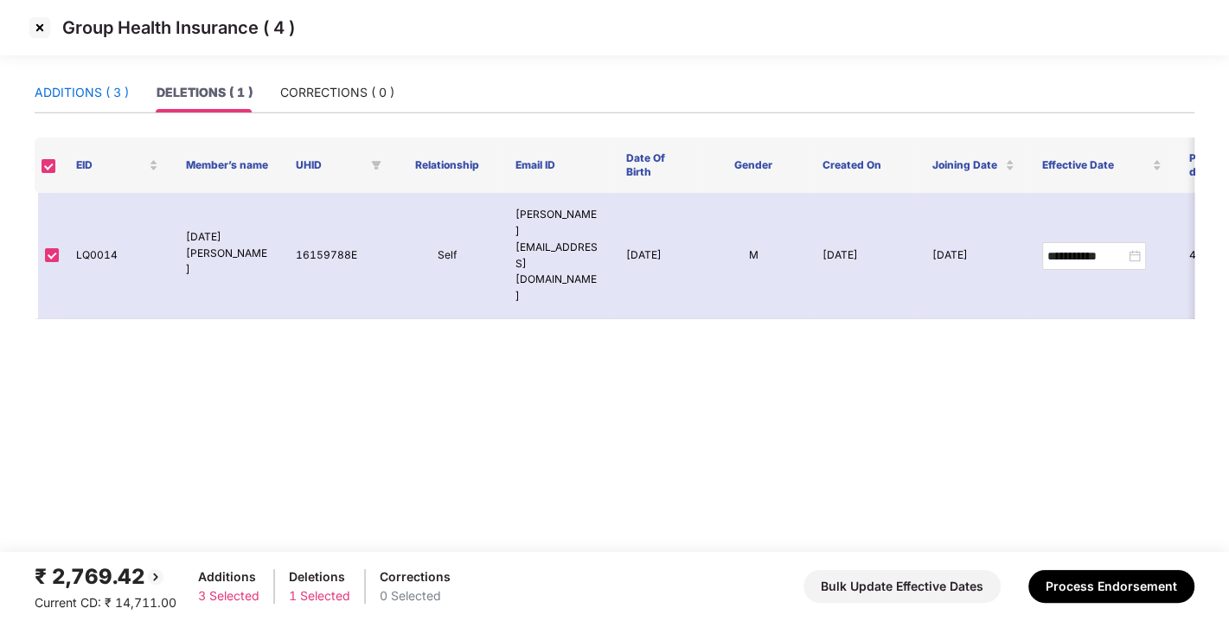
click at [91, 91] on div "ADDITIONS ( 3 )" at bounding box center [82, 92] width 94 height 19
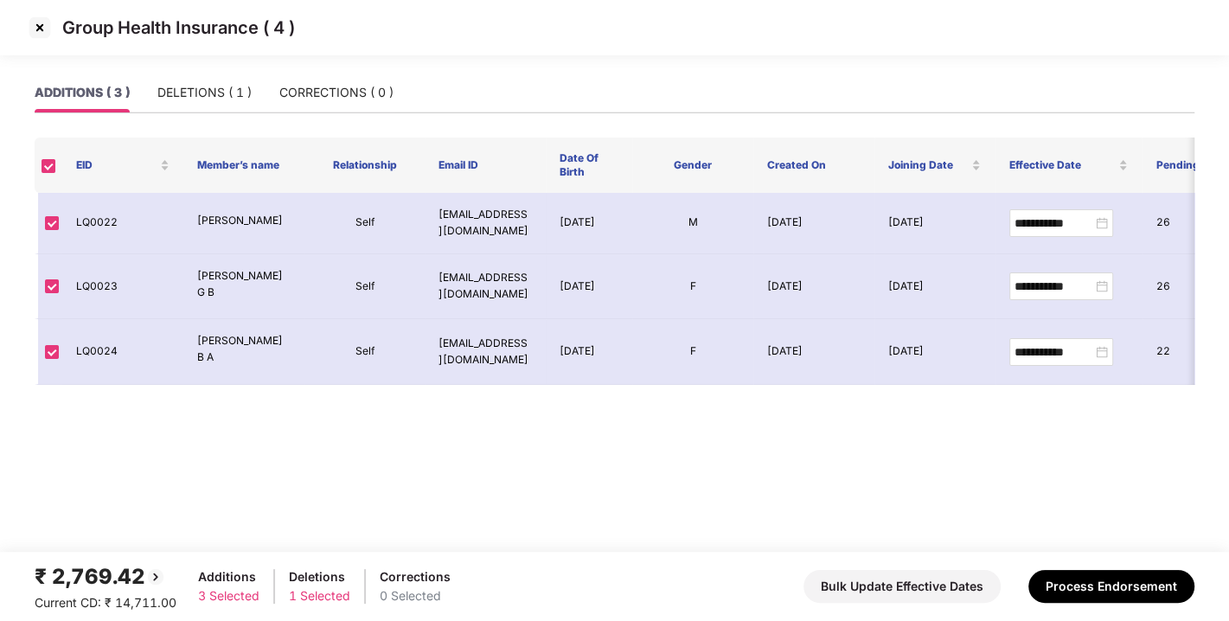
click at [42, 23] on img at bounding box center [40, 28] width 28 height 28
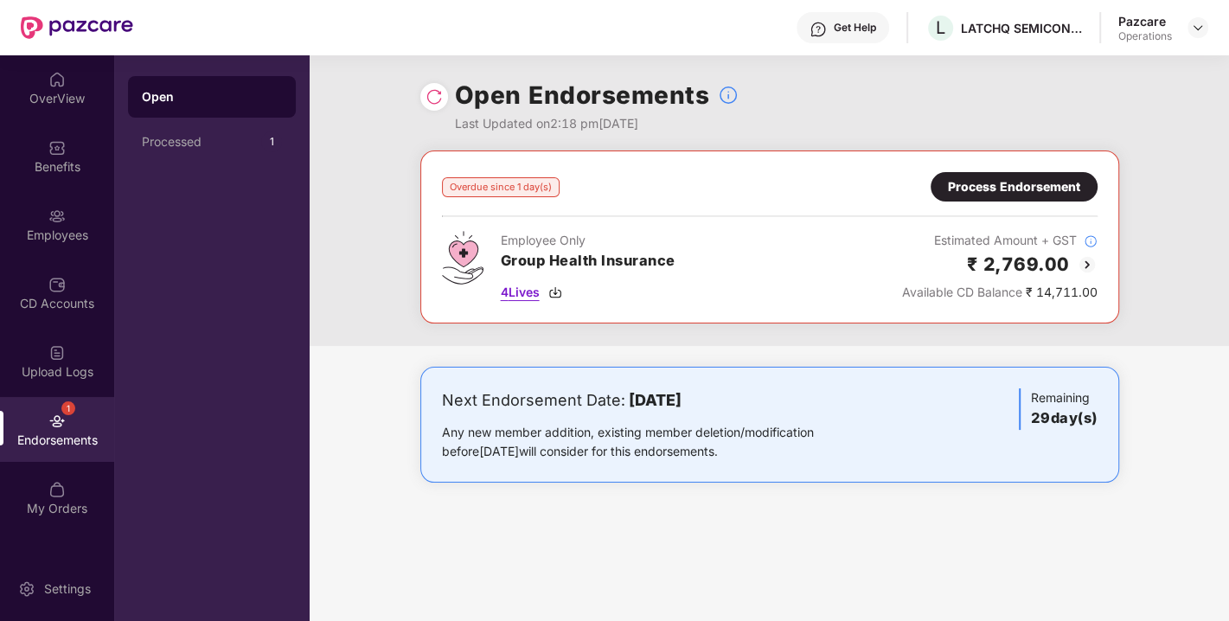
click at [567, 289] on div "4 Lives" at bounding box center [588, 292] width 175 height 19
click at [990, 177] on div "Process Endorsement" at bounding box center [1014, 186] width 132 height 19
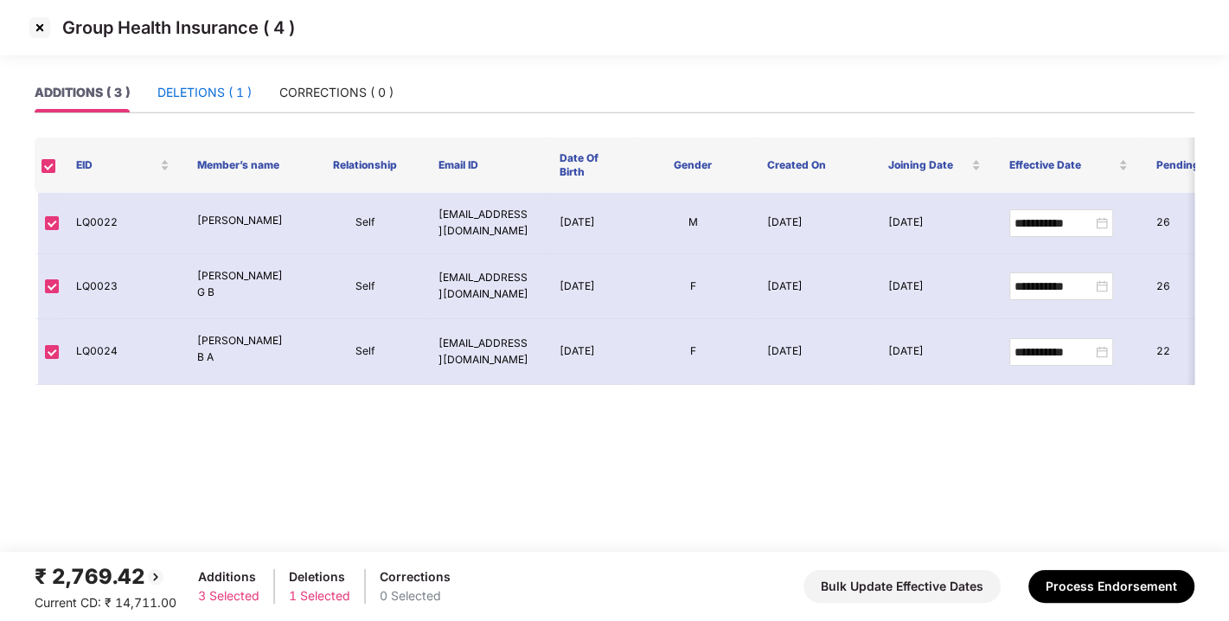
click at [205, 86] on div "DELETIONS ( 1 )" at bounding box center [204, 92] width 94 height 19
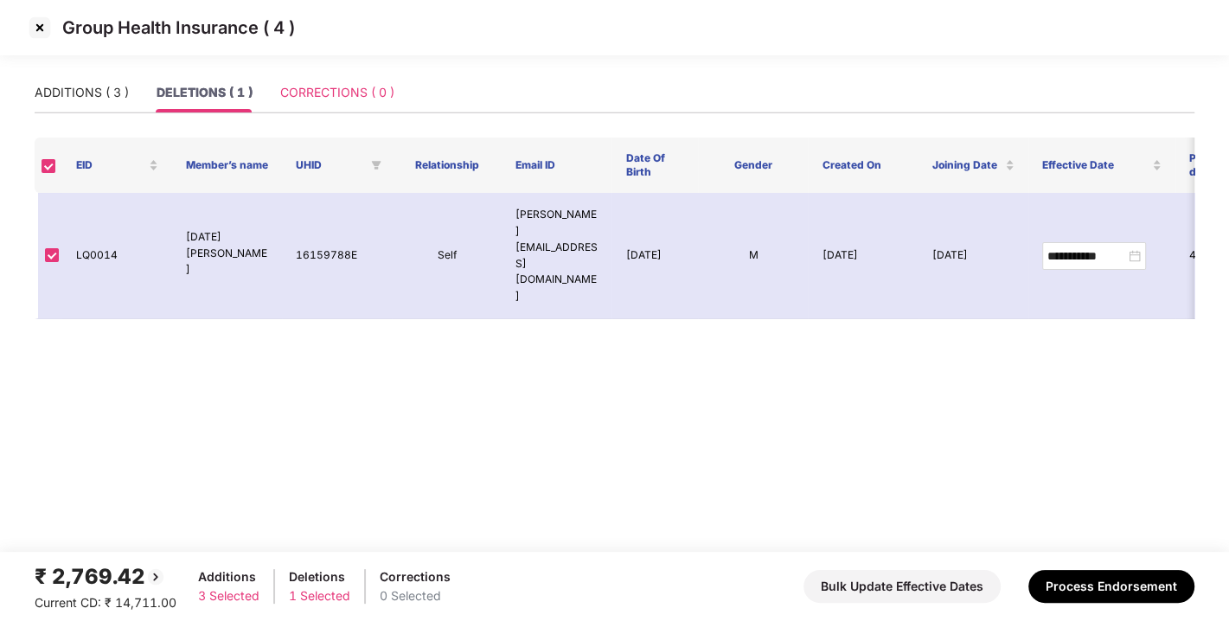
click at [304, 74] on div "CORRECTIONS ( 0 )" at bounding box center [337, 93] width 114 height 40
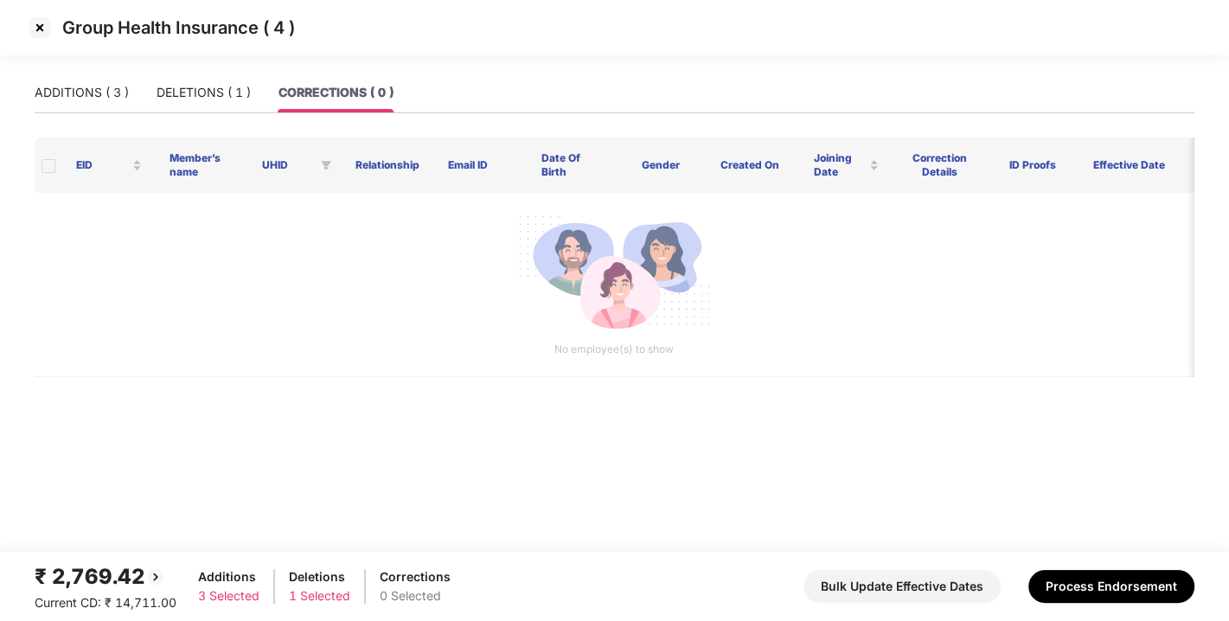
click at [20, 86] on main "ADDITIONS ( 3 ) DELETIONS ( 1 ) CORRECTIONS ( 0 ) EID Member’s name UHID Relati…" at bounding box center [614, 312] width 1229 height 479
click at [89, 83] on div "ADDITIONS ( 3 )" at bounding box center [82, 92] width 94 height 19
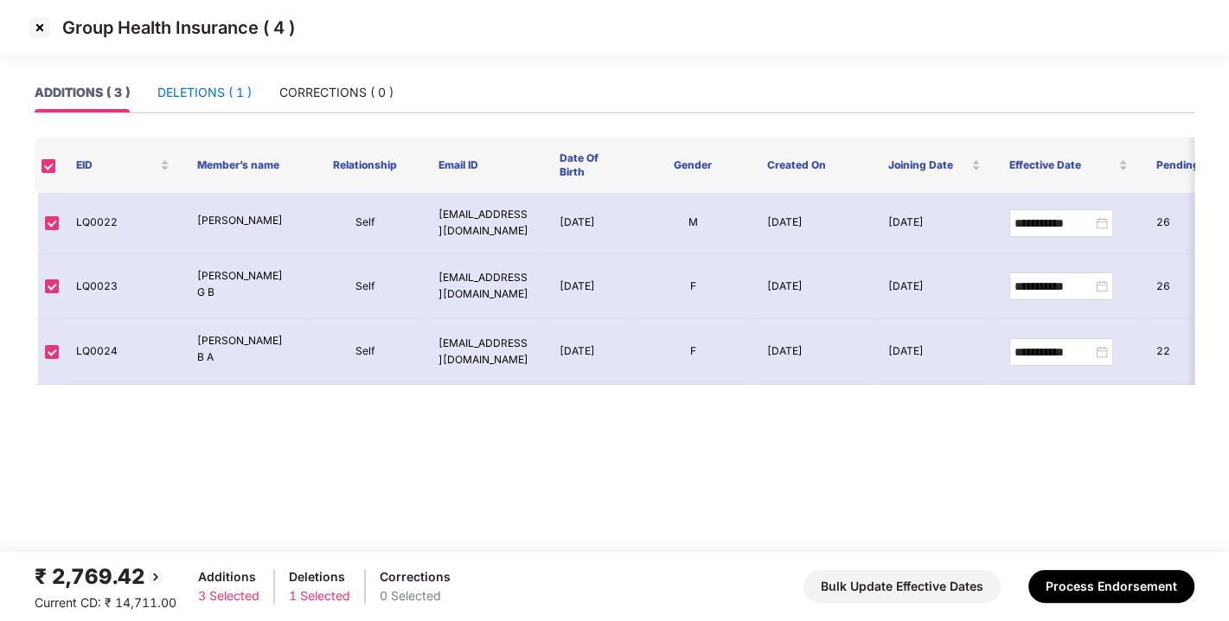
click at [195, 86] on div "DELETIONS ( 1 )" at bounding box center [204, 92] width 94 height 19
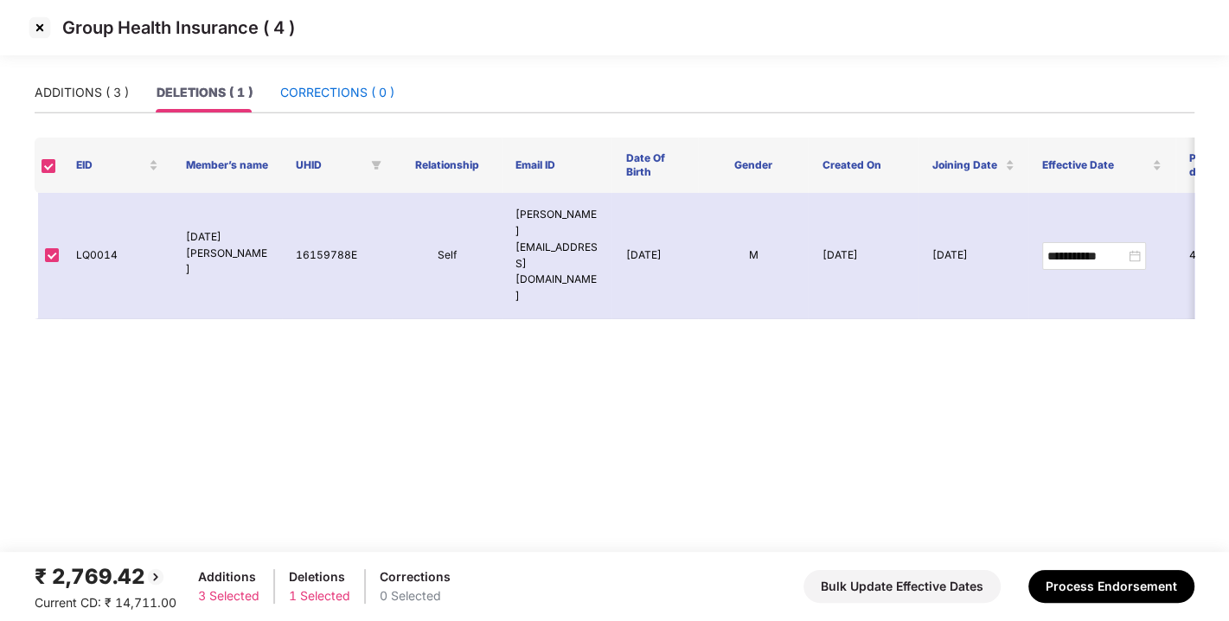
click at [324, 88] on div "CORRECTIONS ( 0 )" at bounding box center [337, 92] width 114 height 19
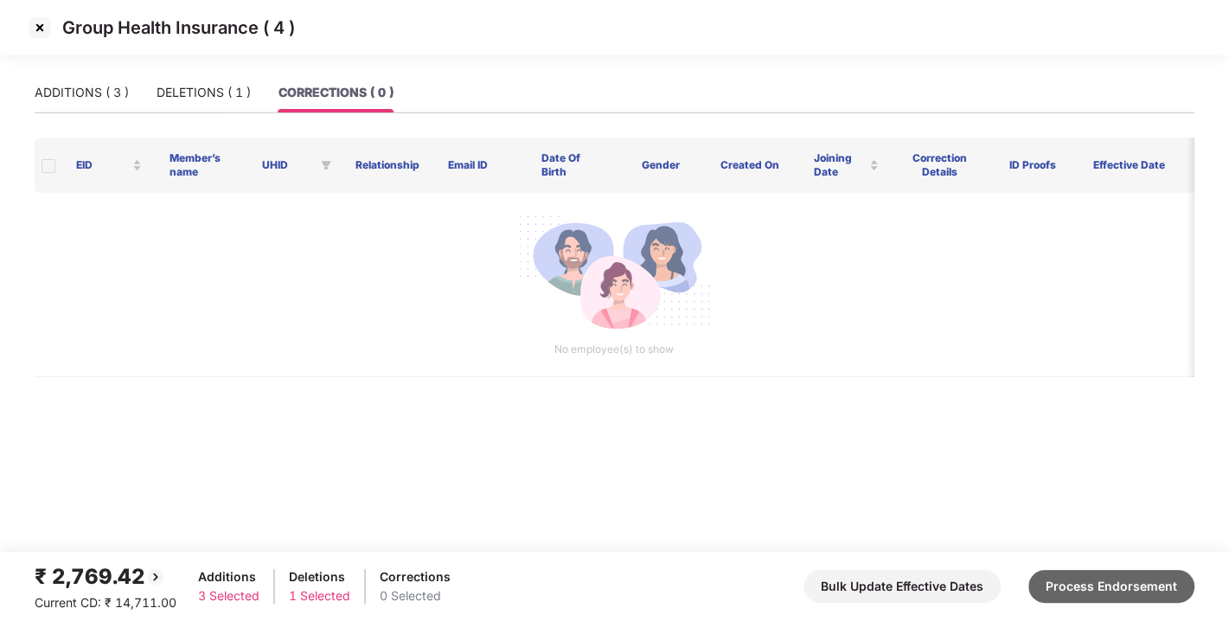
click at [1091, 585] on button "Process Endorsement" at bounding box center [1111, 586] width 166 height 33
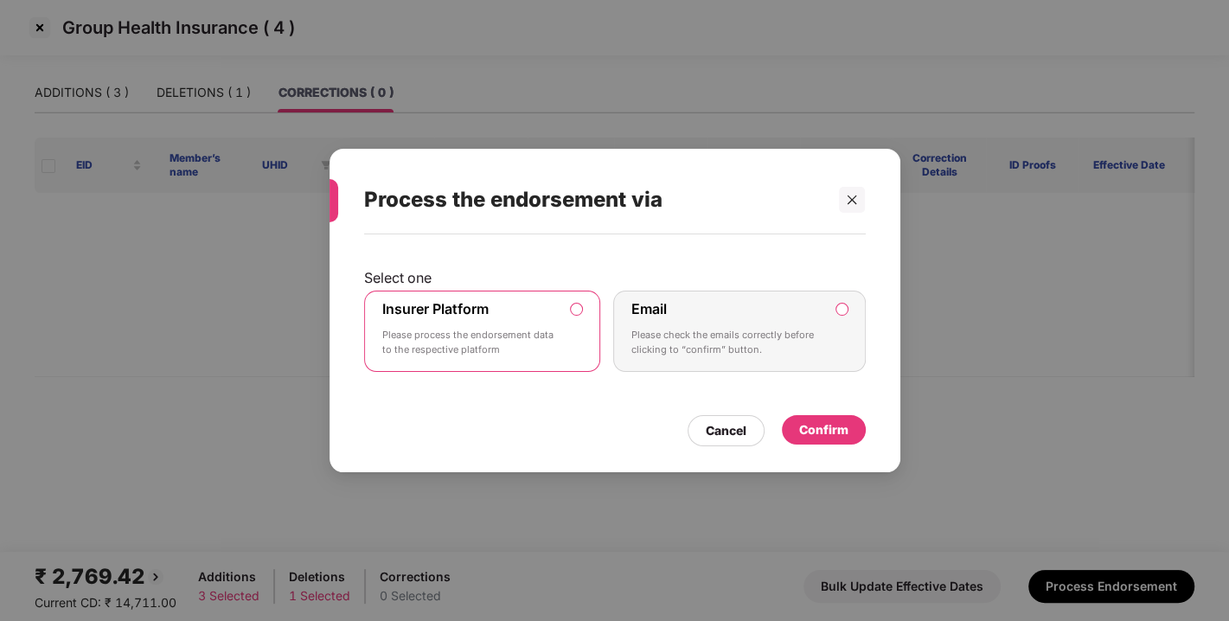
click at [828, 429] on div "Confirm" at bounding box center [823, 429] width 49 height 19
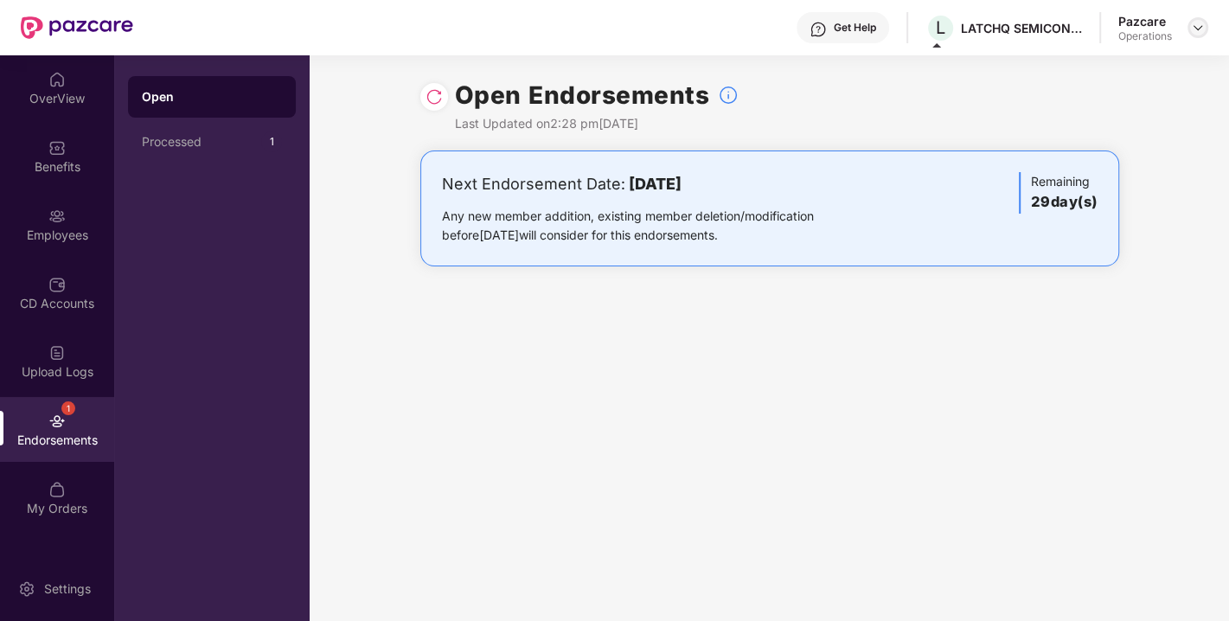
click at [1195, 27] on img at bounding box center [1198, 28] width 14 height 14
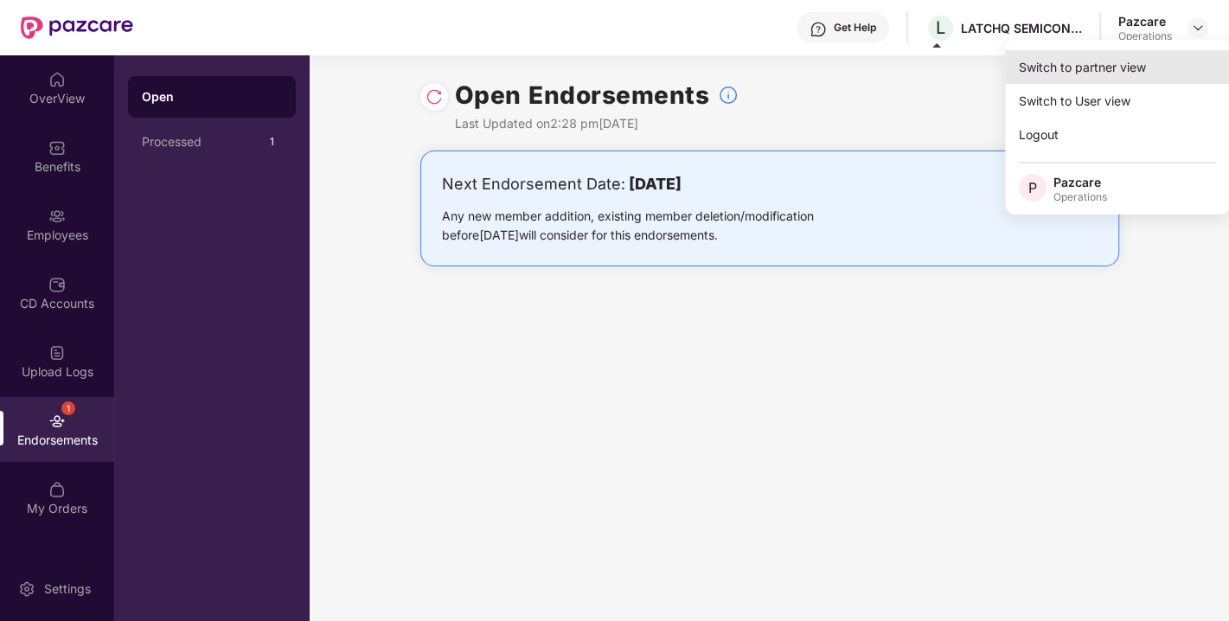
click at [1071, 73] on div "Switch to partner view" at bounding box center [1117, 67] width 225 height 34
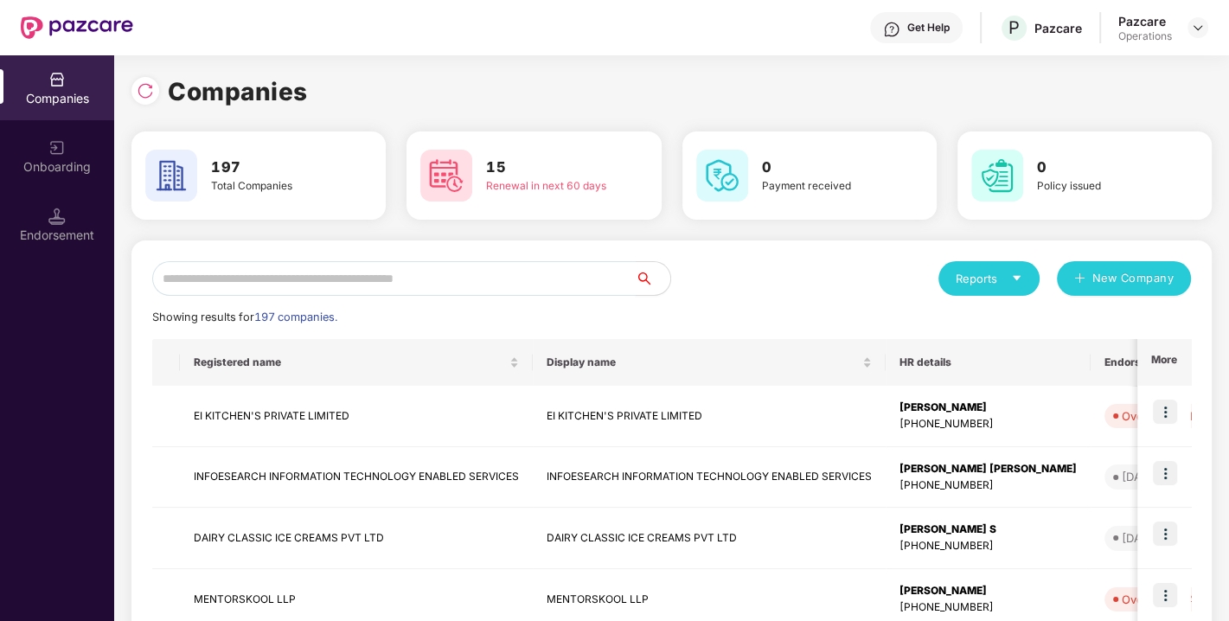
click at [392, 270] on input "text" at bounding box center [394, 278] width 484 height 35
paste input "**********"
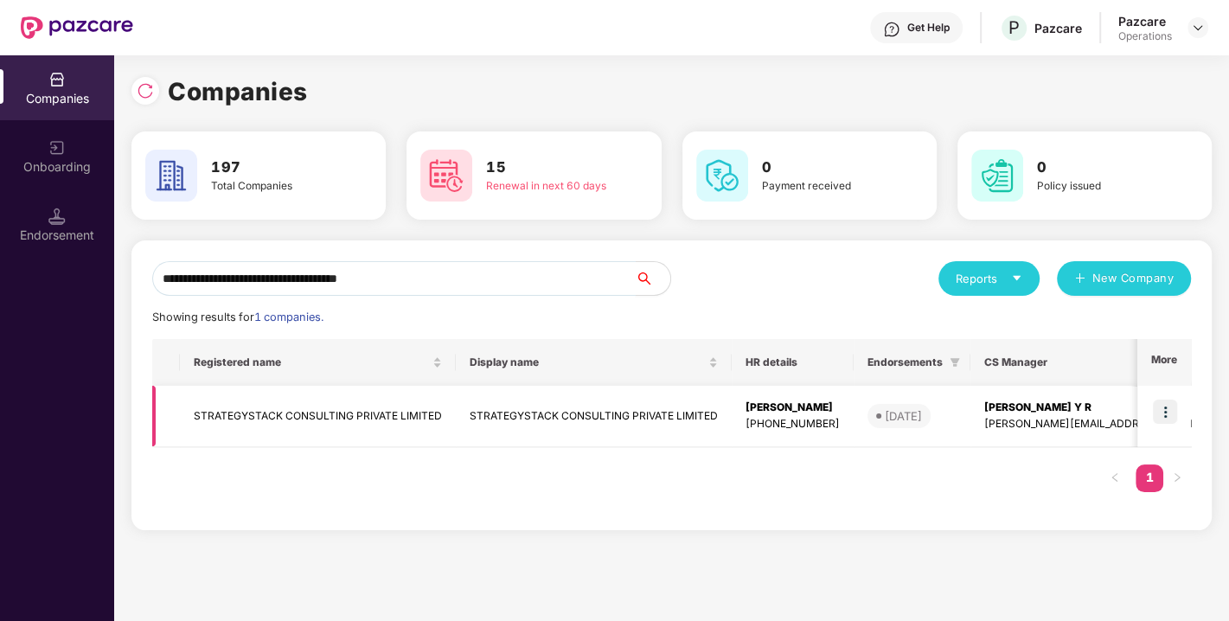
type input "**********"
click at [348, 413] on td "STRATEGYSTACK CONSULTING PRIVATE LIMITED" at bounding box center [318, 416] width 276 height 61
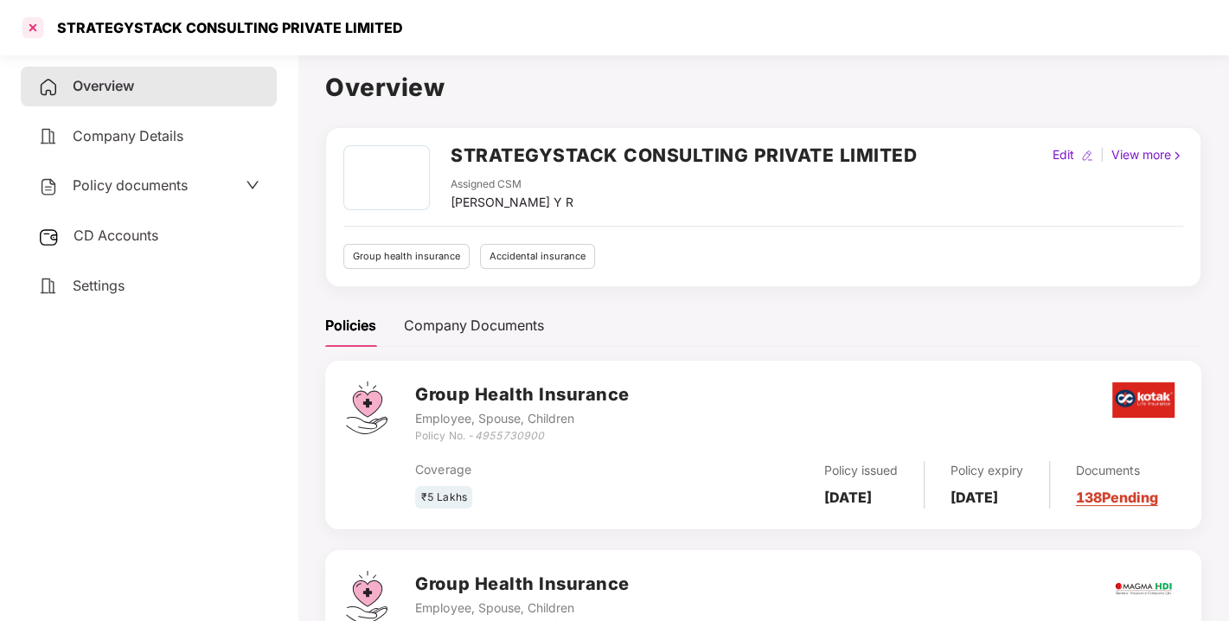
click at [28, 22] on div at bounding box center [33, 28] width 28 height 28
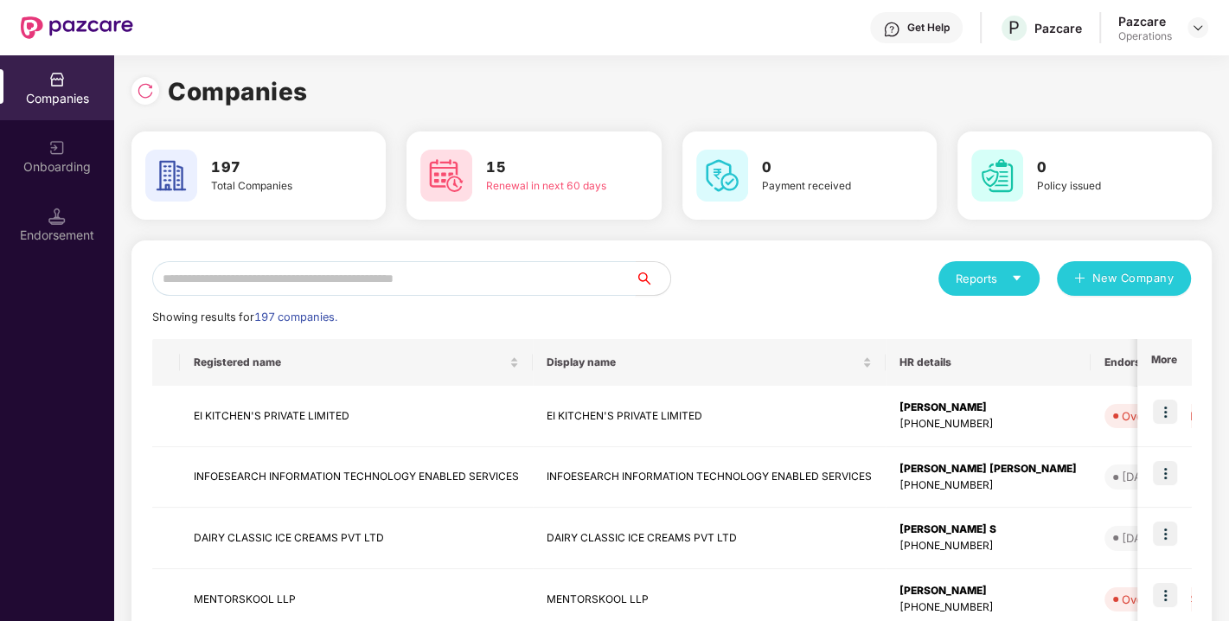
click at [306, 272] on input "text" at bounding box center [394, 278] width 484 height 35
paste input "**********"
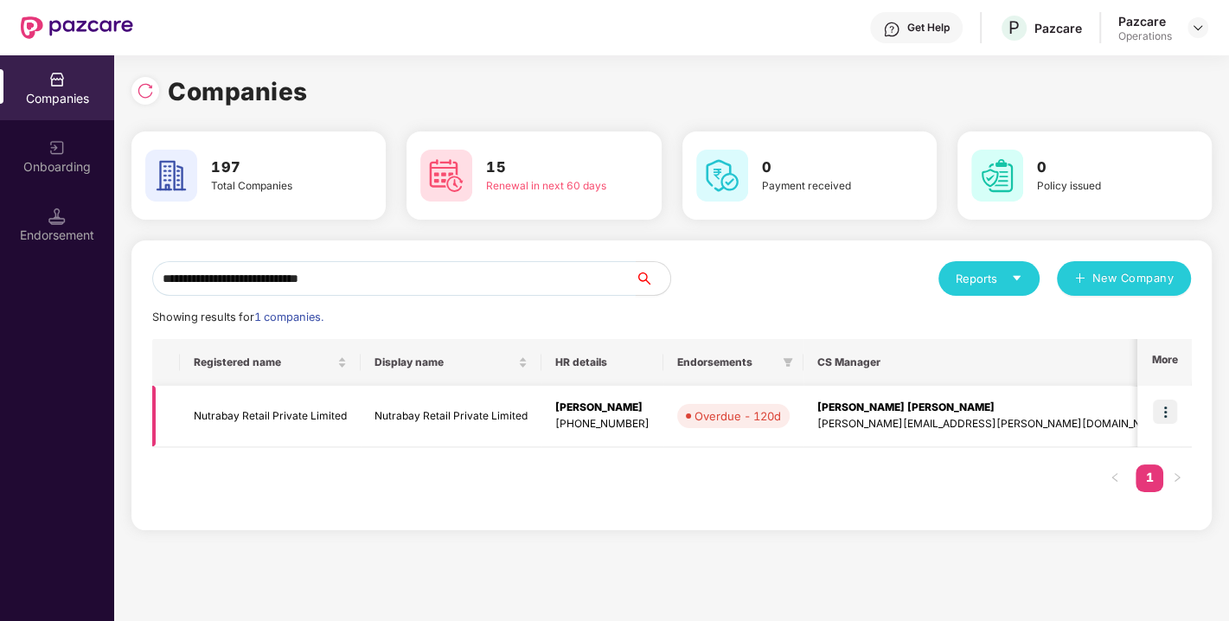
type input "**********"
click at [1171, 417] on img at bounding box center [1165, 412] width 24 height 24
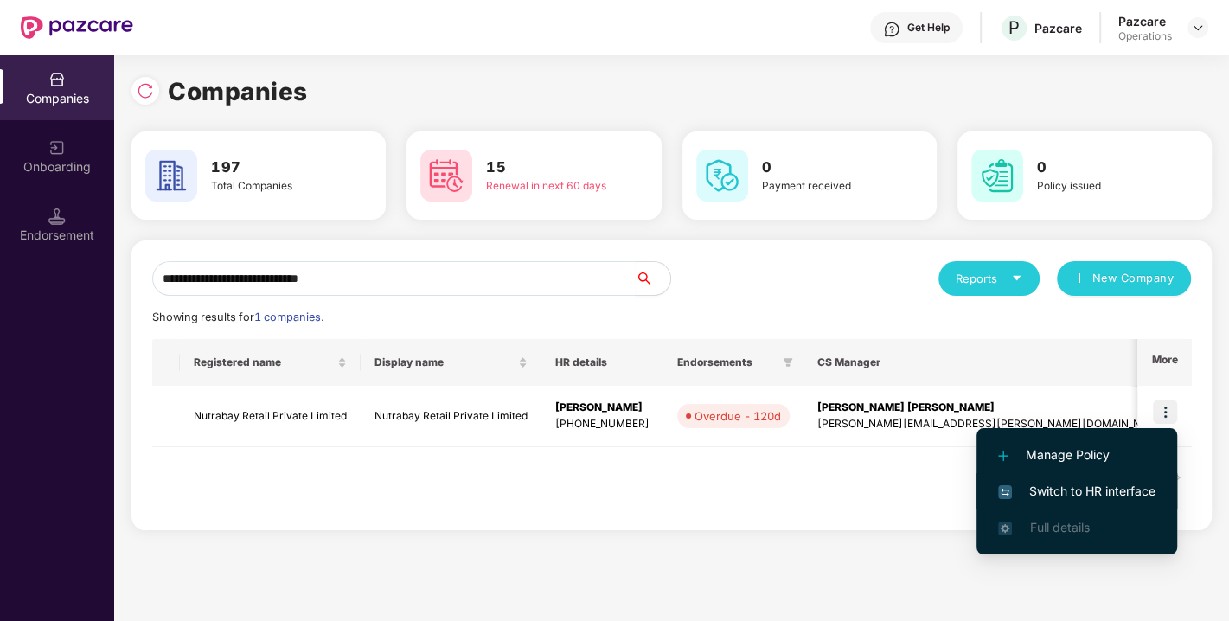
click at [1074, 492] on span "Switch to HR interface" at bounding box center [1076, 491] width 157 height 19
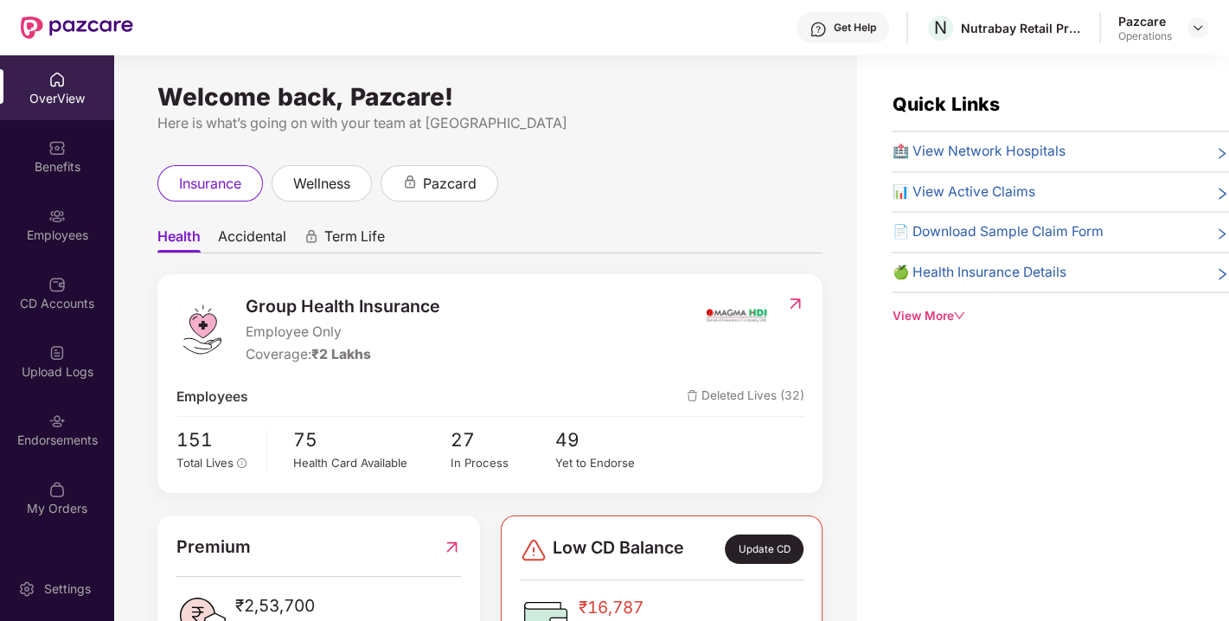
click at [73, 426] on div "Endorsements" at bounding box center [57, 429] width 114 height 65
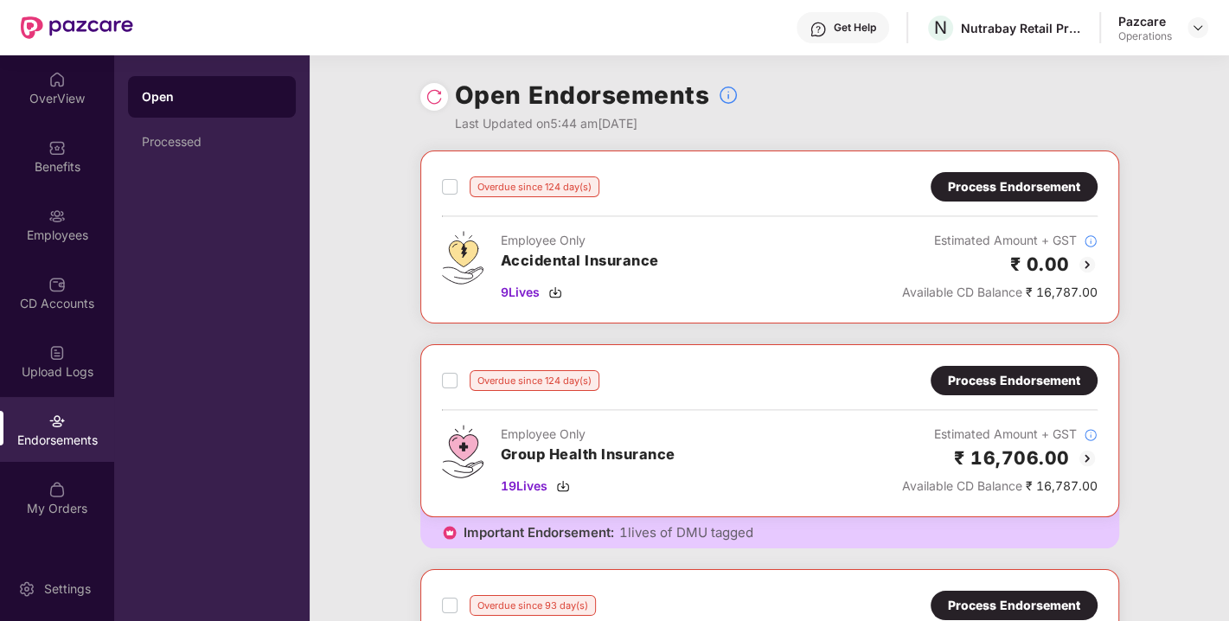
click at [430, 94] on img at bounding box center [434, 96] width 17 height 17
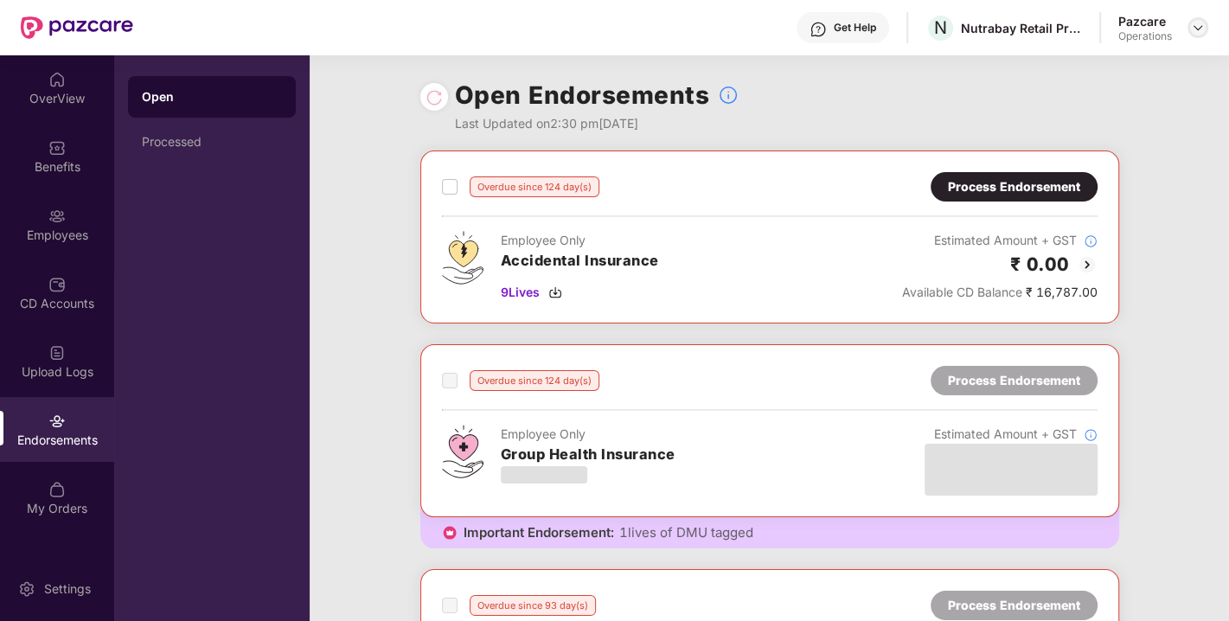
click at [1195, 27] on img at bounding box center [1198, 28] width 14 height 14
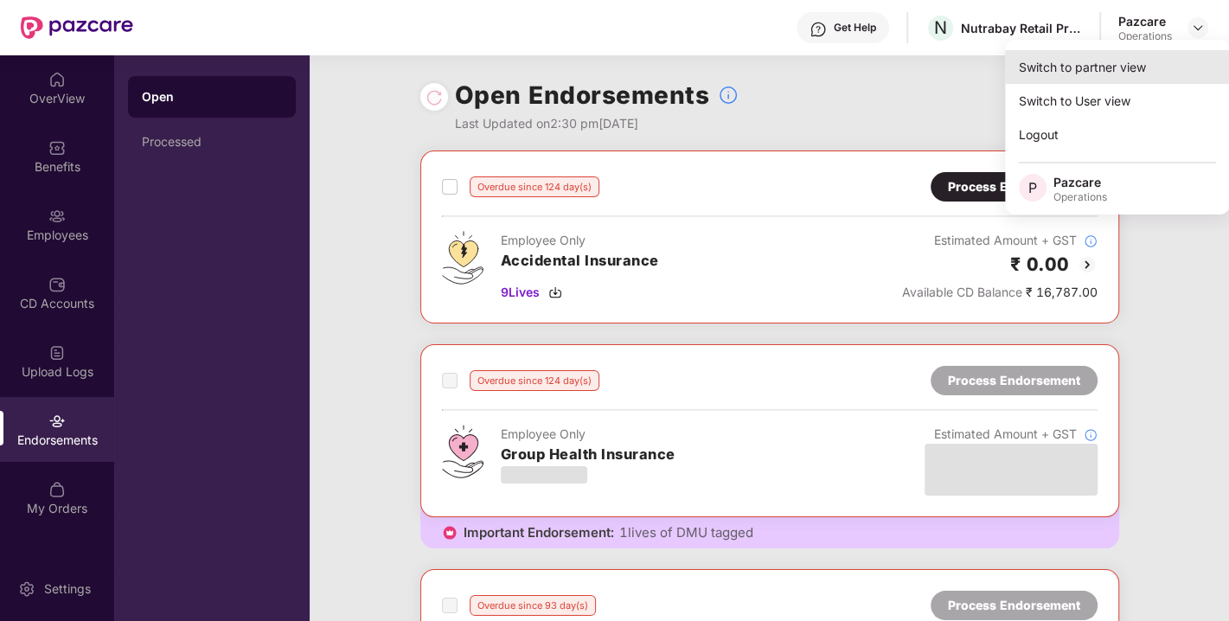
click at [1114, 54] on div "Switch to partner view" at bounding box center [1117, 67] width 225 height 34
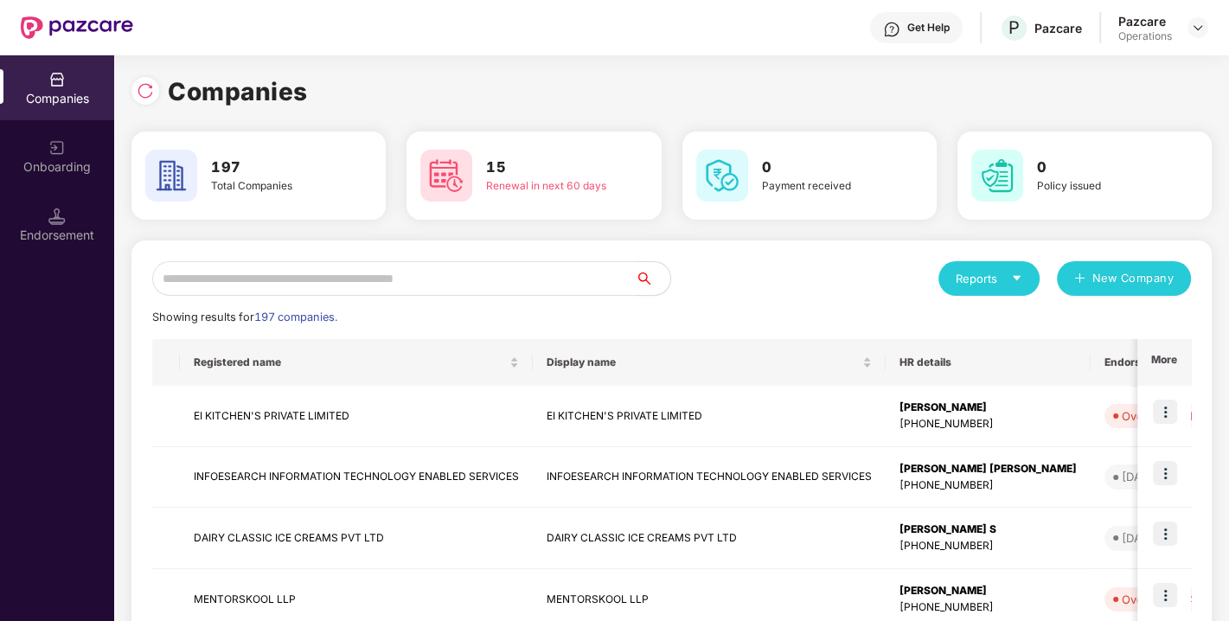
click at [546, 269] on input "text" at bounding box center [394, 278] width 484 height 35
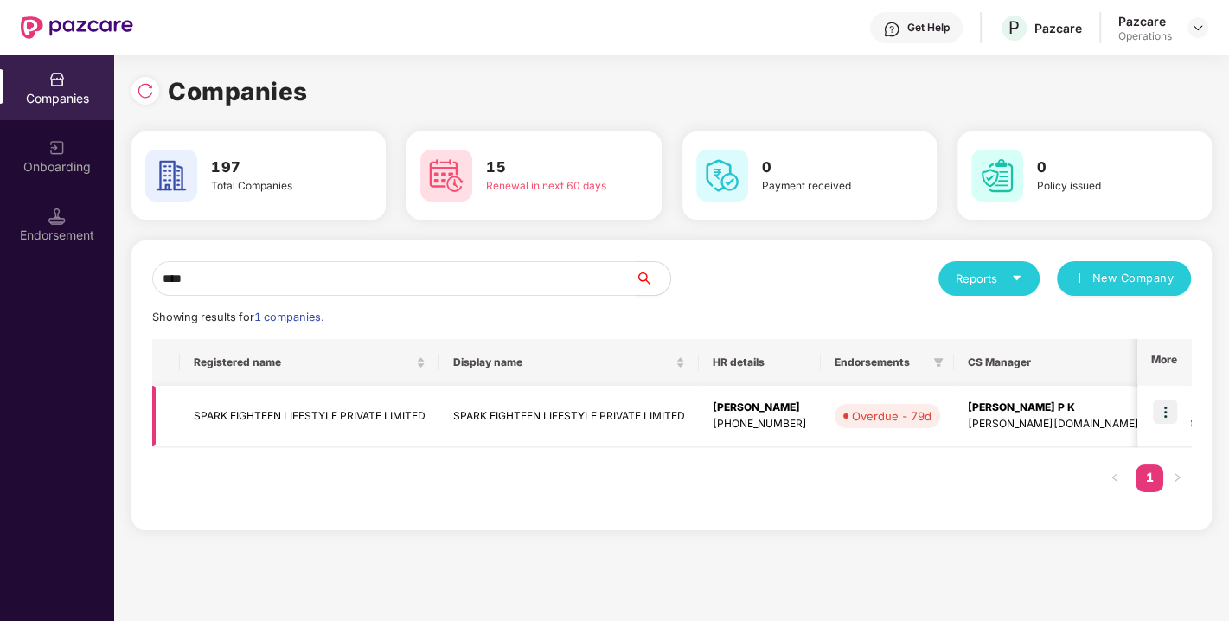
type input "****"
click at [264, 416] on td "SPARK EIGHTEEN LIFESTYLE PRIVATE LIMITED" at bounding box center [309, 416] width 259 height 61
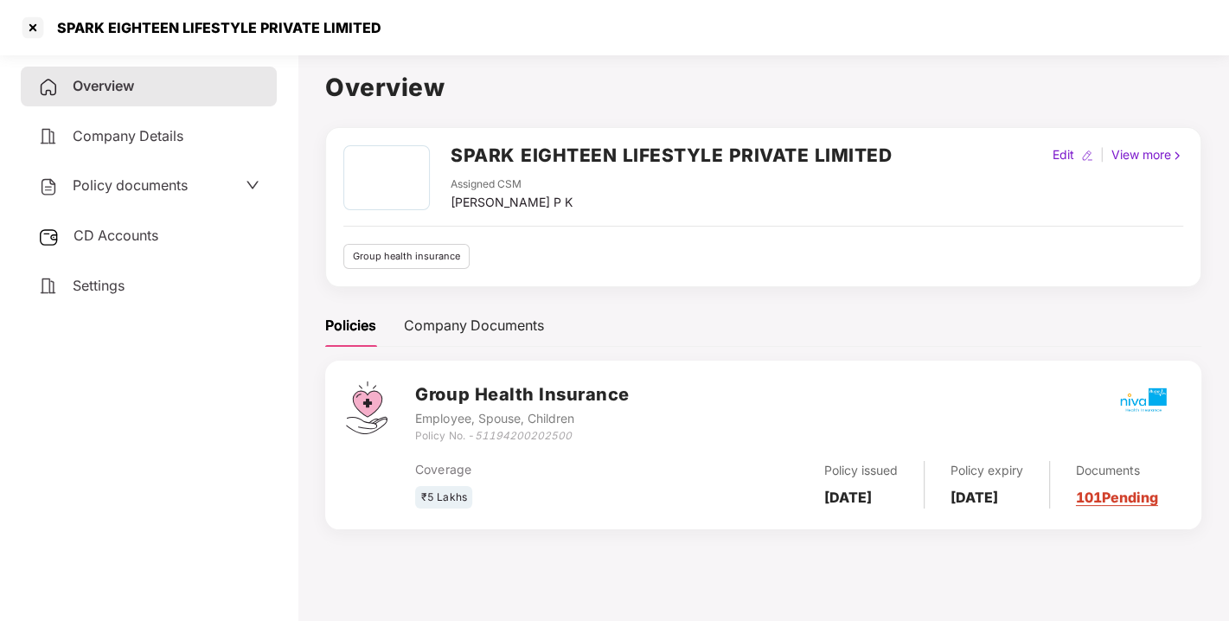
click at [144, 232] on span "CD Accounts" at bounding box center [116, 235] width 85 height 17
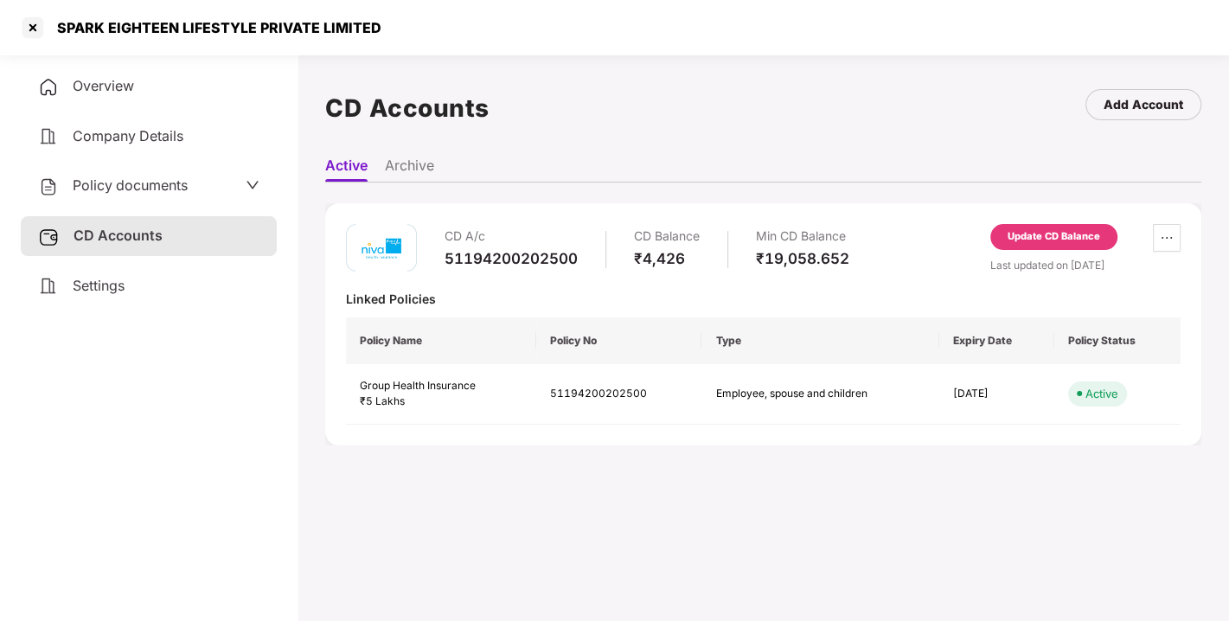
click at [1048, 240] on div "Update CD Balance" at bounding box center [1054, 237] width 93 height 16
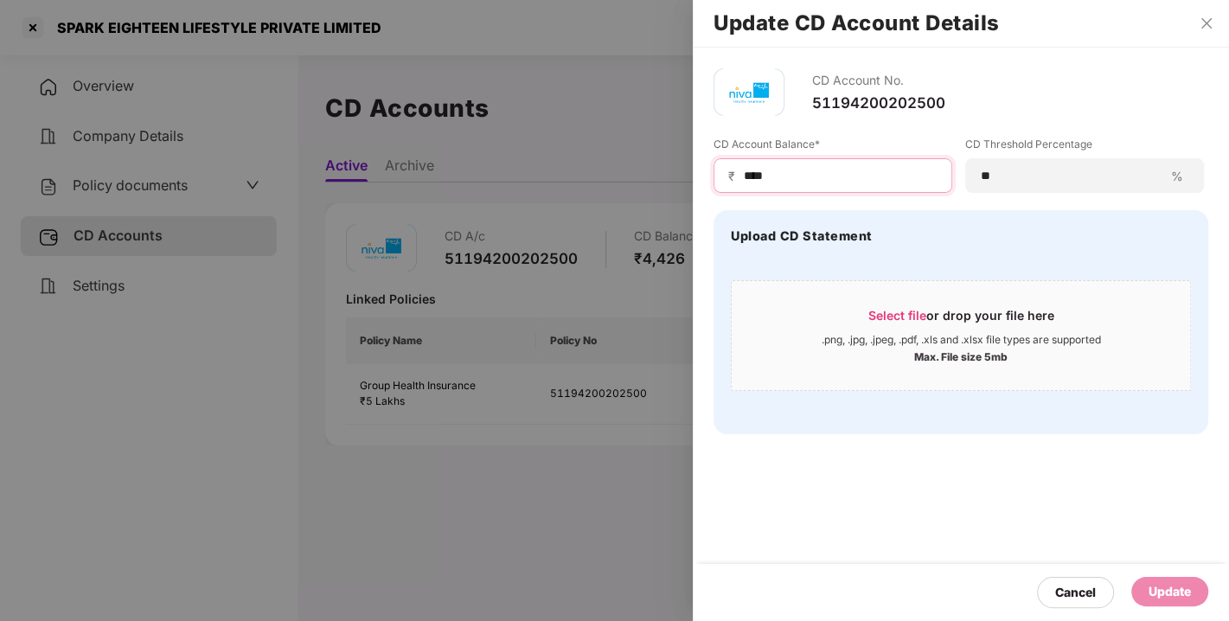
drag, startPoint x: 800, startPoint y: 177, endPoint x: 586, endPoint y: 183, distance: 214.6
click at [586, 183] on div "Update CD Account Details CD Account No. 51194200202500 CD Account Balance* ₹ *…" at bounding box center [614, 310] width 1229 height 621
type input "*****"
click at [1156, 588] on div "Update" at bounding box center [1170, 591] width 42 height 19
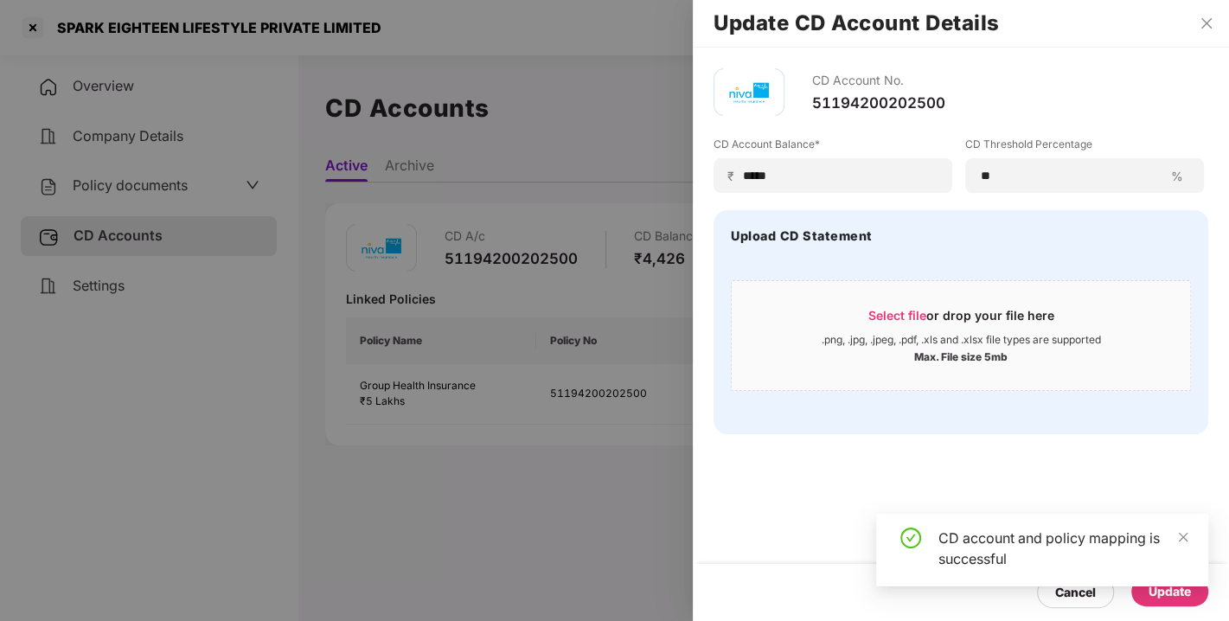
click at [991, 522] on div "CD account and policy mapping is successful" at bounding box center [1042, 550] width 332 height 73
click at [1045, 459] on div "CD Account No. 51194200202500 CD Account Balance* ₹ ***** CD Threshold Percenta…" at bounding box center [961, 334] width 536 height 573
click at [1107, 452] on div "CD Account No. 51194200202500 CD Account Balance* ₹ ***** CD Threshold Percenta…" at bounding box center [961, 251] width 536 height 407
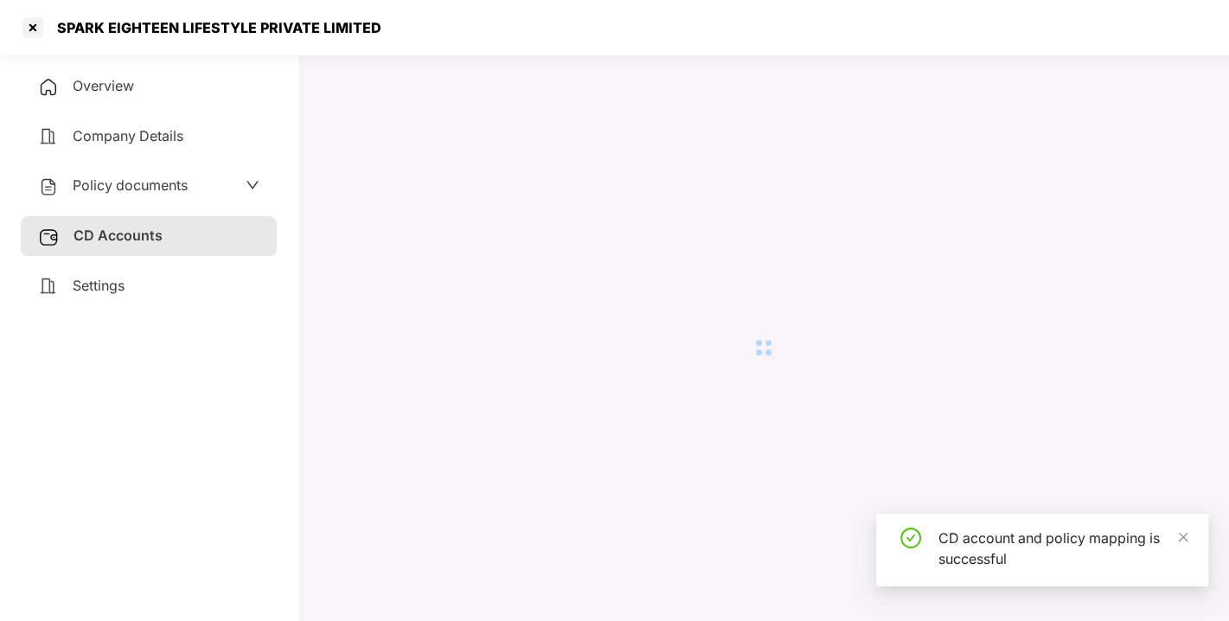
click at [1004, 467] on div at bounding box center [763, 347] width 876 height 559
drag, startPoint x: 1004, startPoint y: 467, endPoint x: 1040, endPoint y: 466, distance: 35.5
click at [1040, 466] on div at bounding box center [763, 347] width 876 height 559
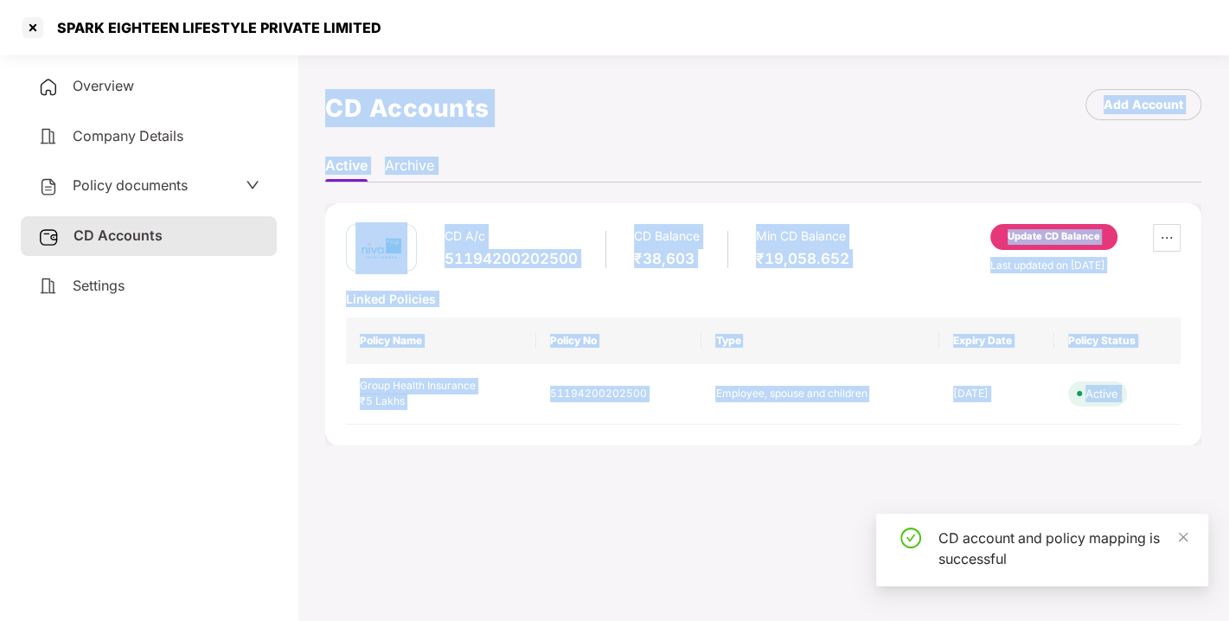
click at [1088, 458] on div "CD A/c 51194200202500 CD Balance ₹38,603 Min CD Balance ₹19,058.652 Update CD B…" at bounding box center [763, 325] width 876 height 284
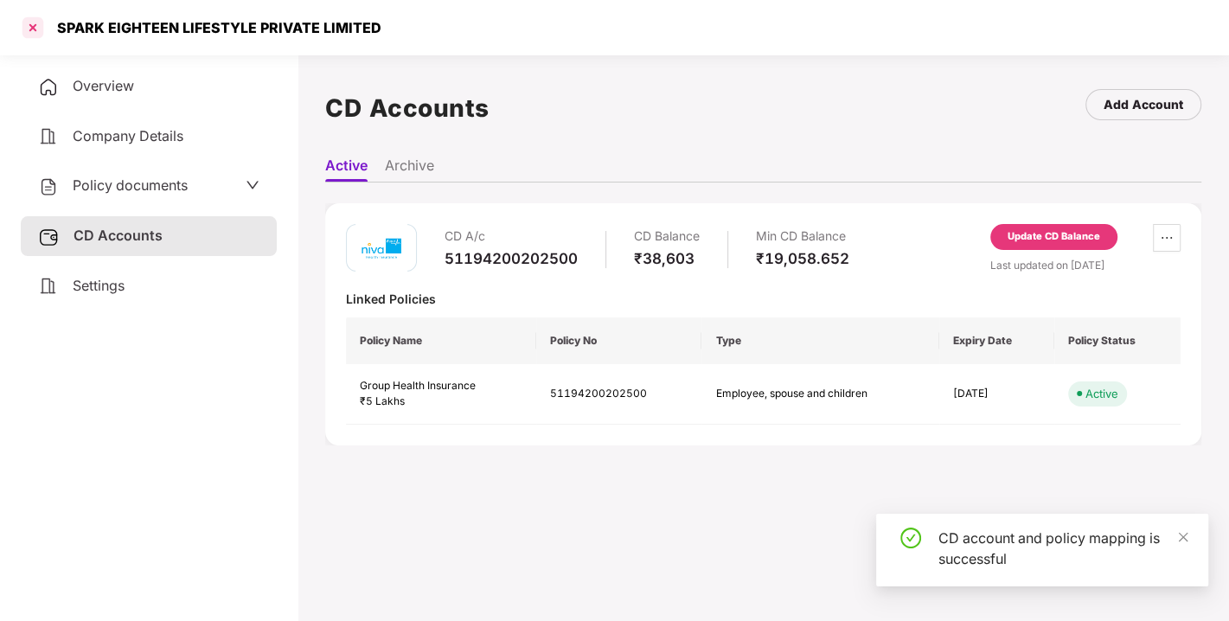
click at [27, 23] on div at bounding box center [33, 28] width 28 height 28
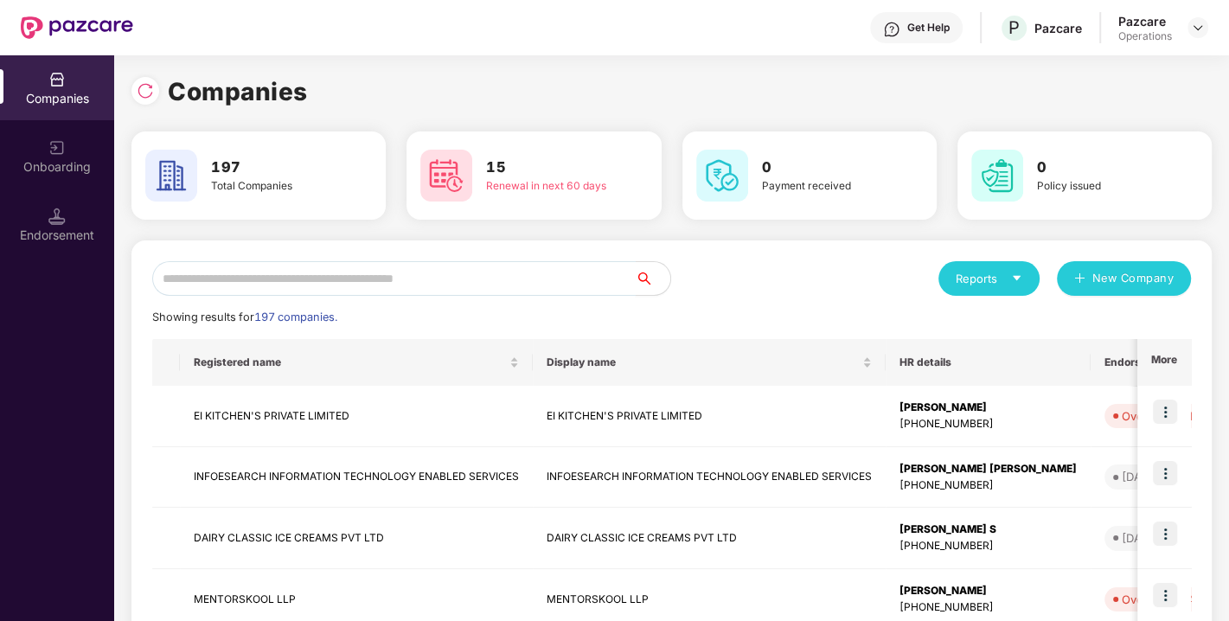
click at [304, 264] on input "text" at bounding box center [394, 278] width 484 height 35
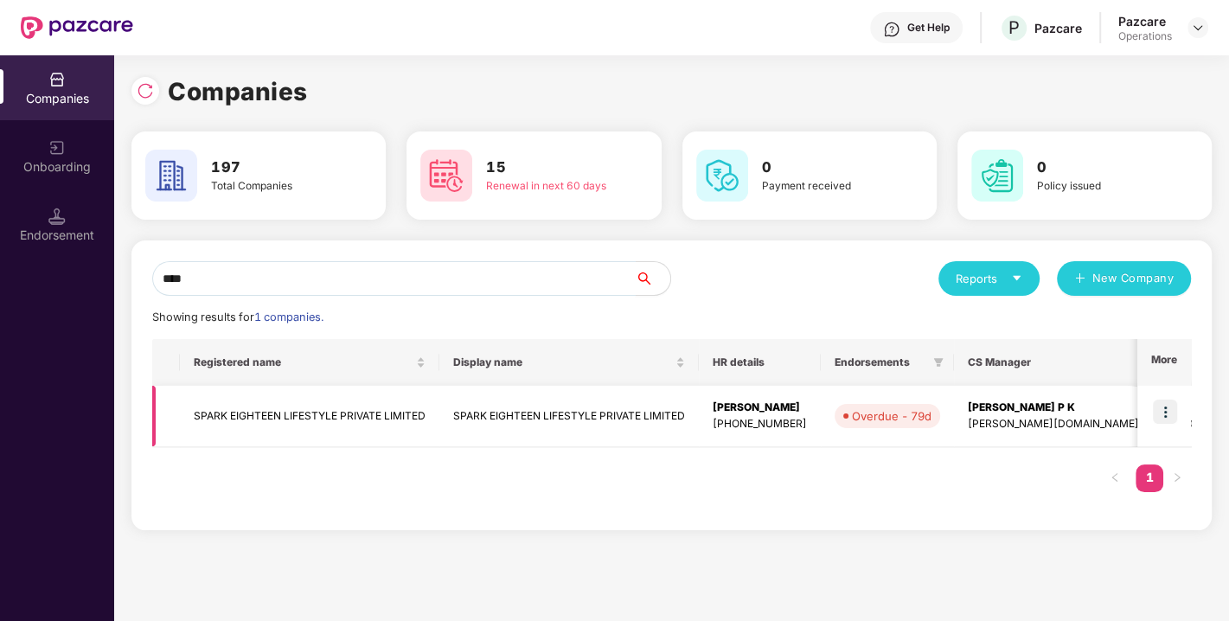
type input "****"
click at [1163, 408] on img at bounding box center [1165, 412] width 24 height 24
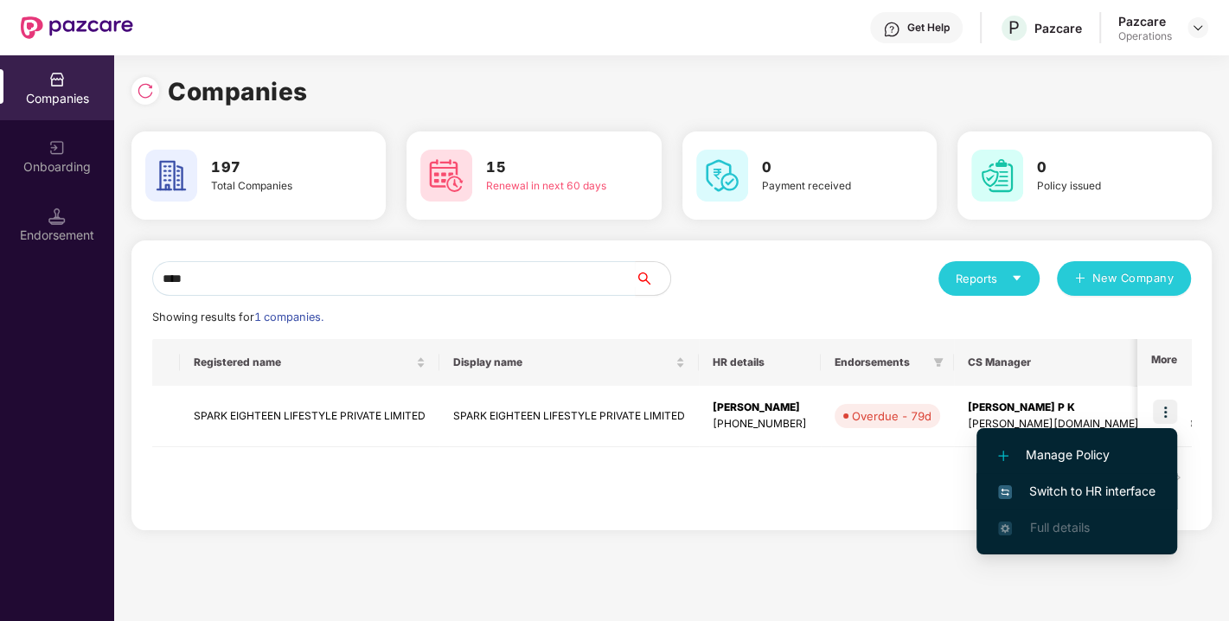
click at [1048, 484] on span "Switch to HR interface" at bounding box center [1076, 491] width 157 height 19
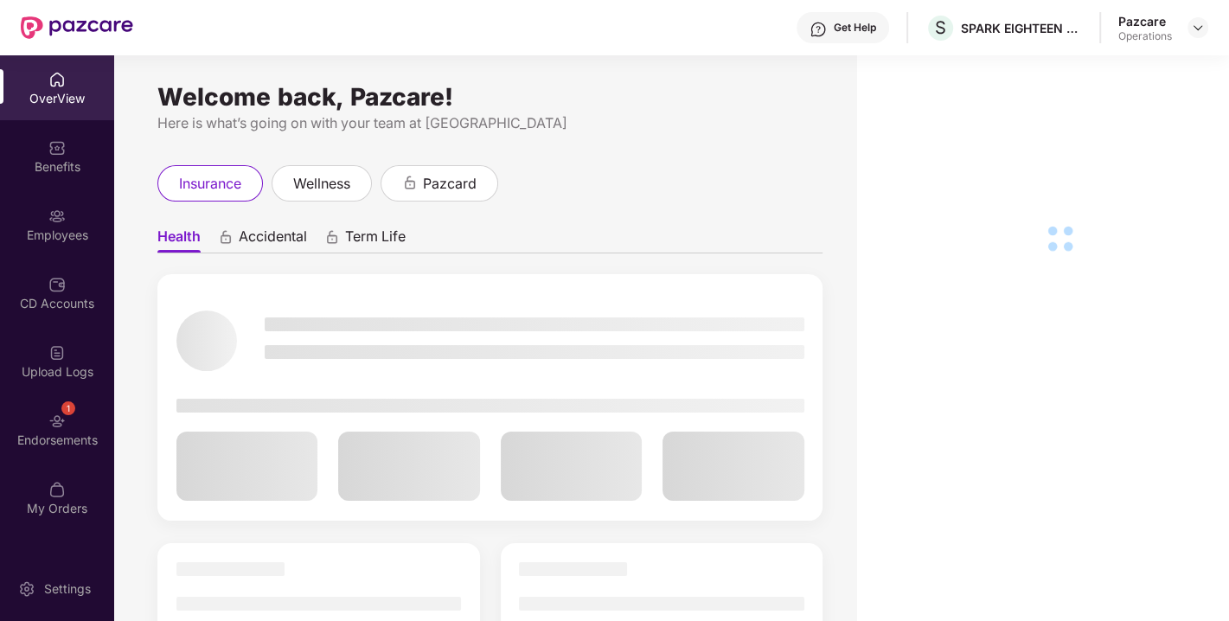
click at [30, 420] on div "1 Endorsements" at bounding box center [57, 429] width 114 height 65
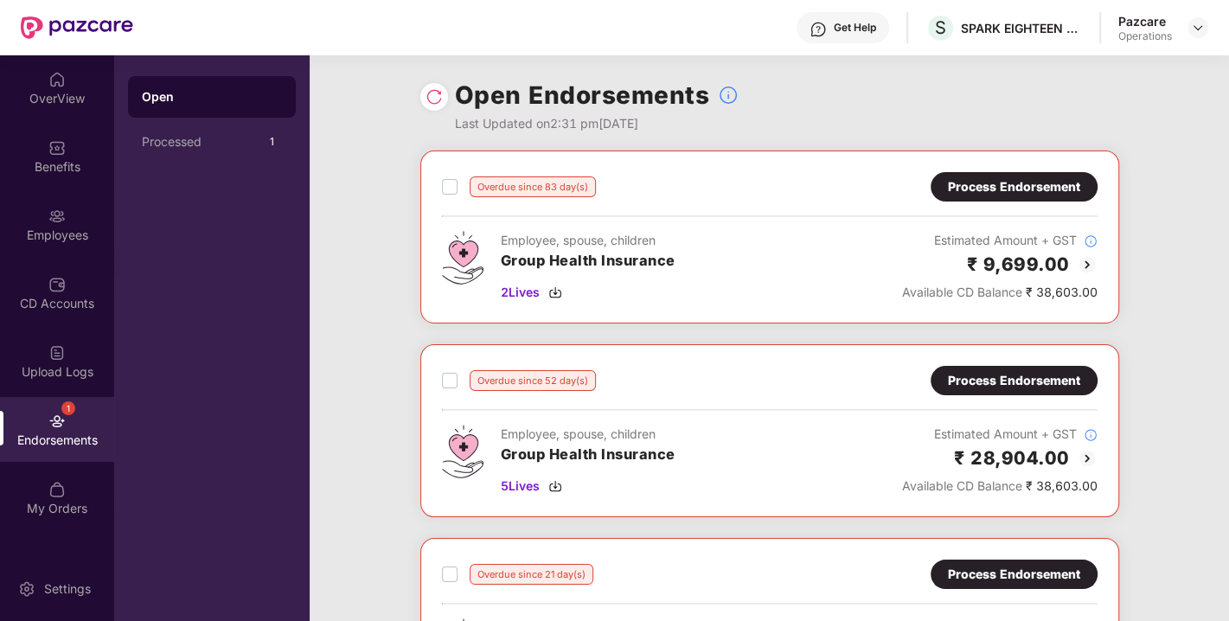
click at [441, 86] on div at bounding box center [434, 97] width 28 height 28
click at [438, 89] on img at bounding box center [434, 96] width 17 height 17
click at [973, 190] on div "Process Endorsement" at bounding box center [1014, 186] width 132 height 19
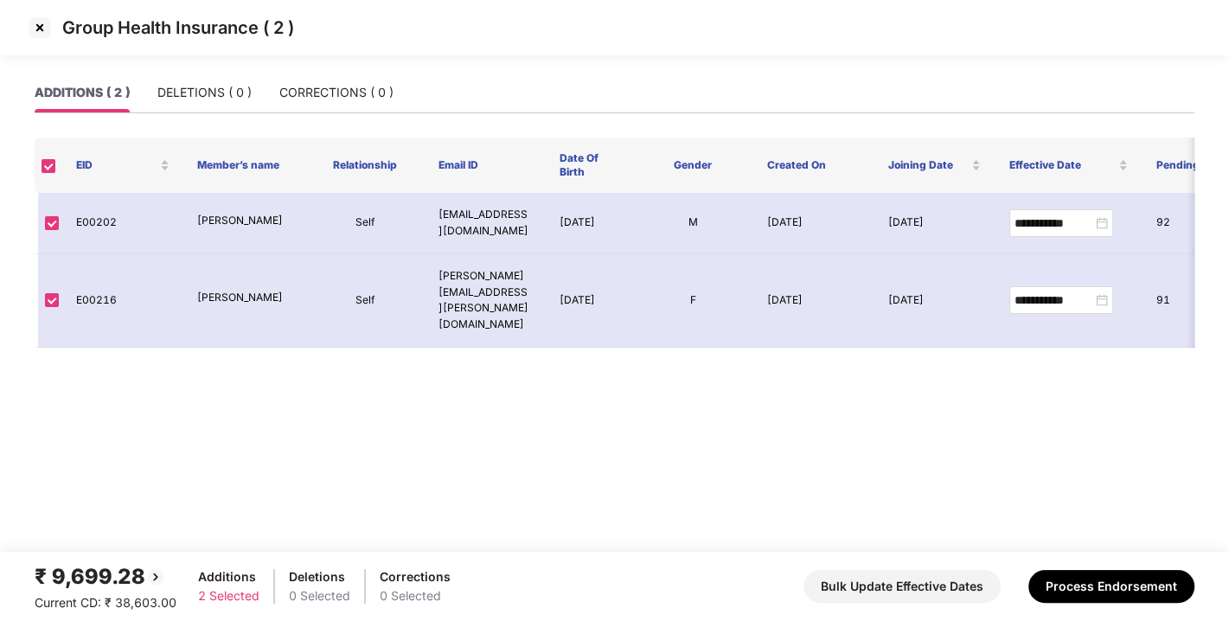
click at [42, 35] on img at bounding box center [40, 28] width 28 height 28
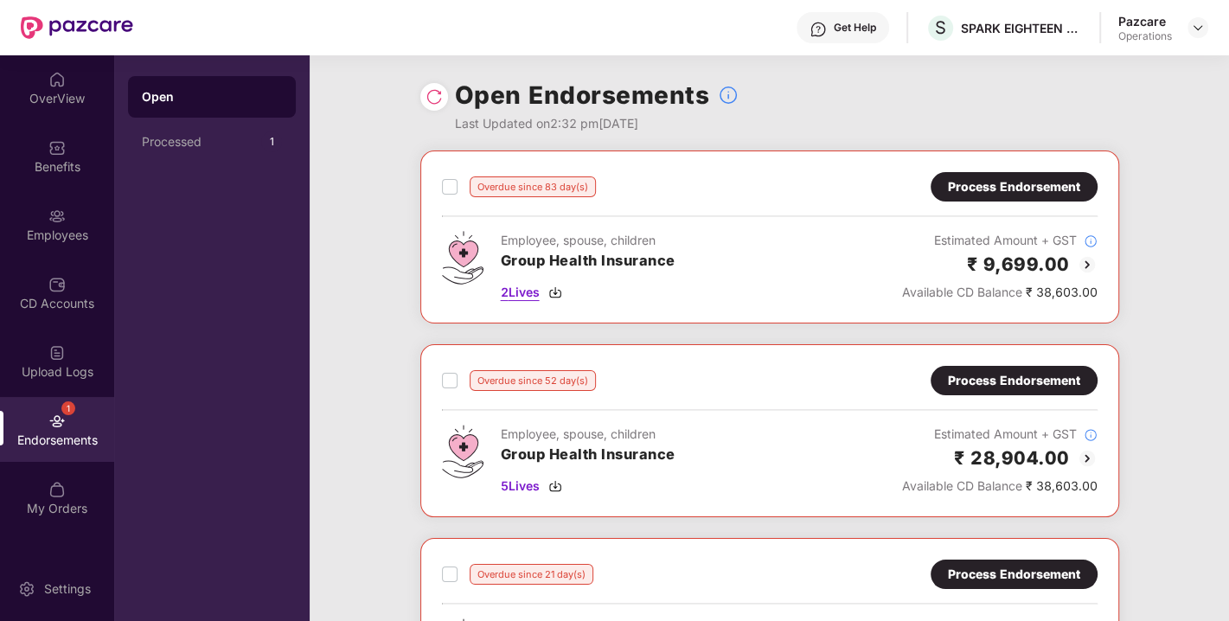
click at [556, 288] on img at bounding box center [555, 292] width 14 height 14
click at [555, 285] on img at bounding box center [555, 292] width 14 height 14
click at [548, 482] on div "5 Lives" at bounding box center [588, 486] width 175 height 19
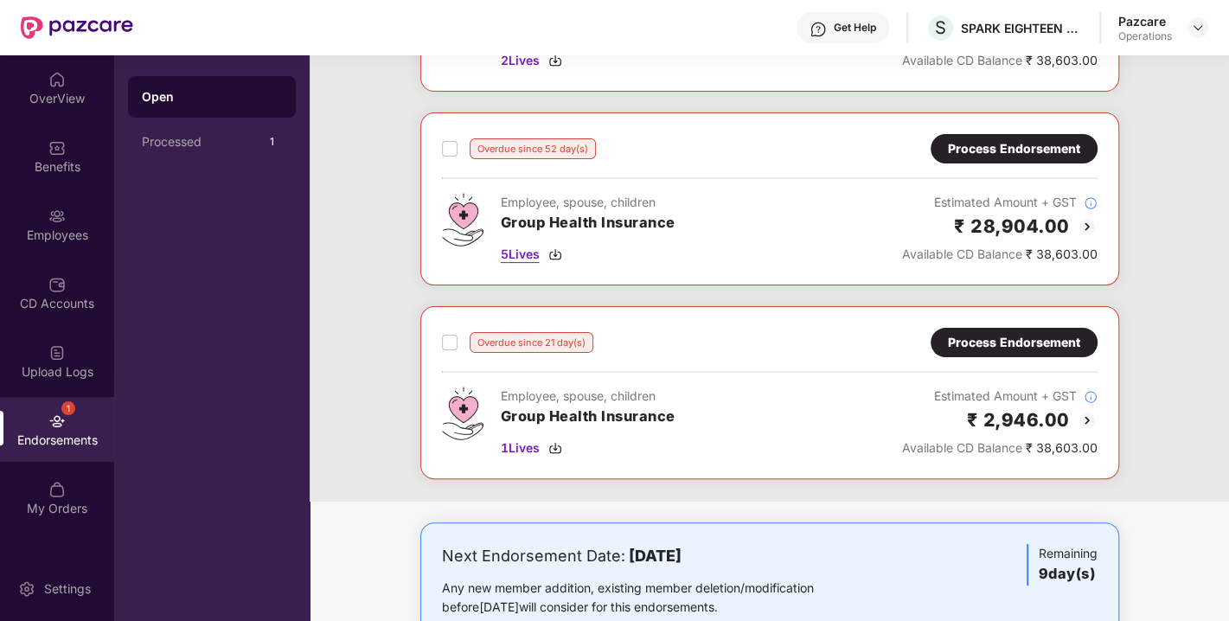
scroll to position [232, 0]
click at [558, 439] on div "1 Lives" at bounding box center [588, 448] width 175 height 19
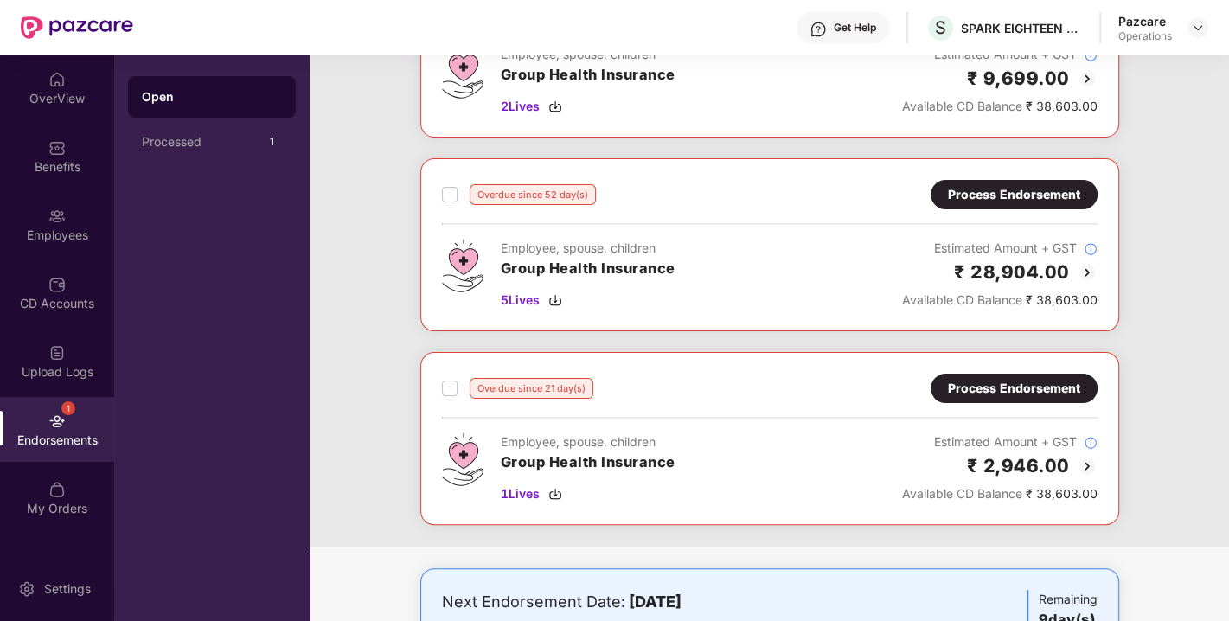
scroll to position [0, 0]
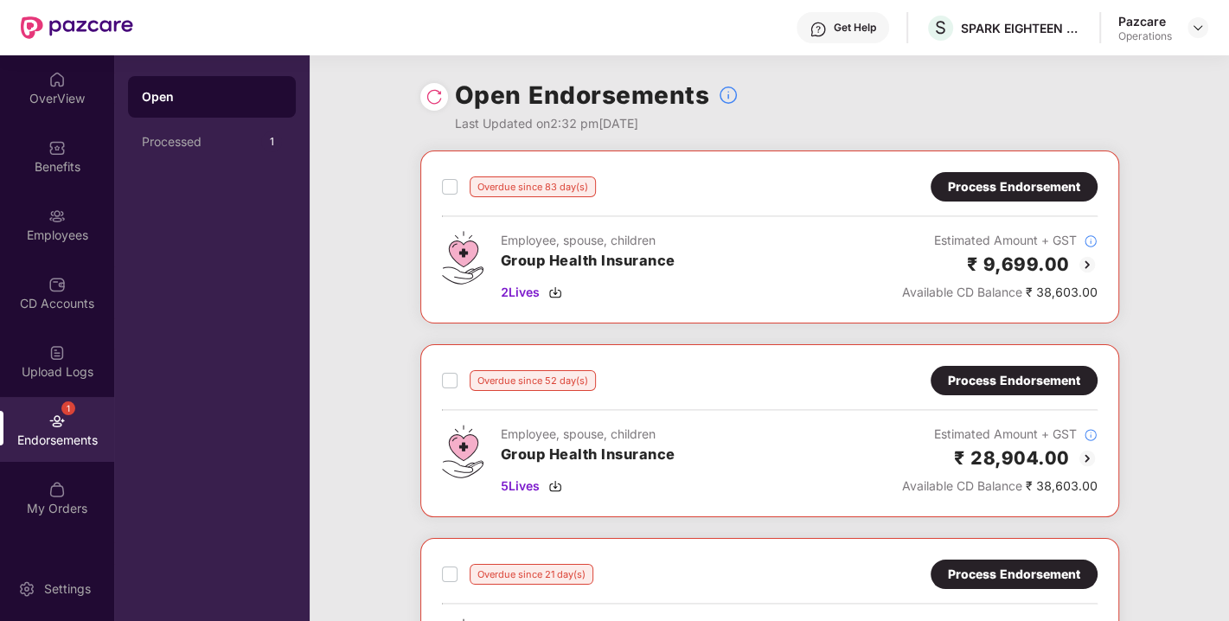
click at [1042, 177] on div "Process Endorsement" at bounding box center [1014, 186] width 132 height 19
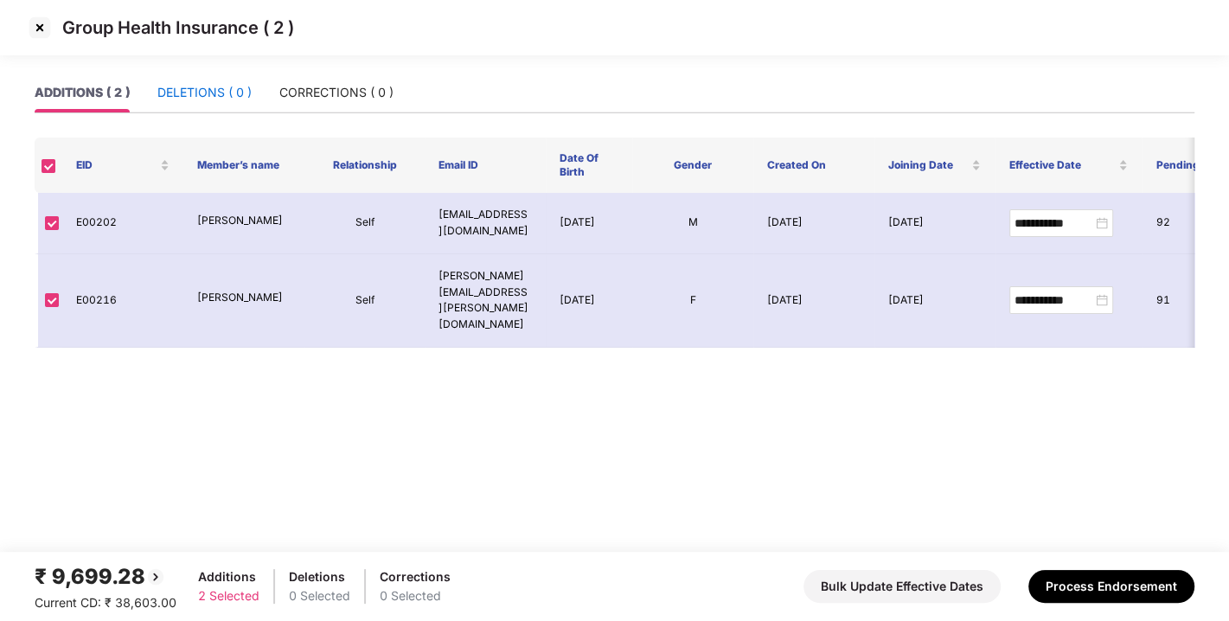
click at [198, 89] on div "DELETIONS ( 0 )" at bounding box center [204, 92] width 94 height 19
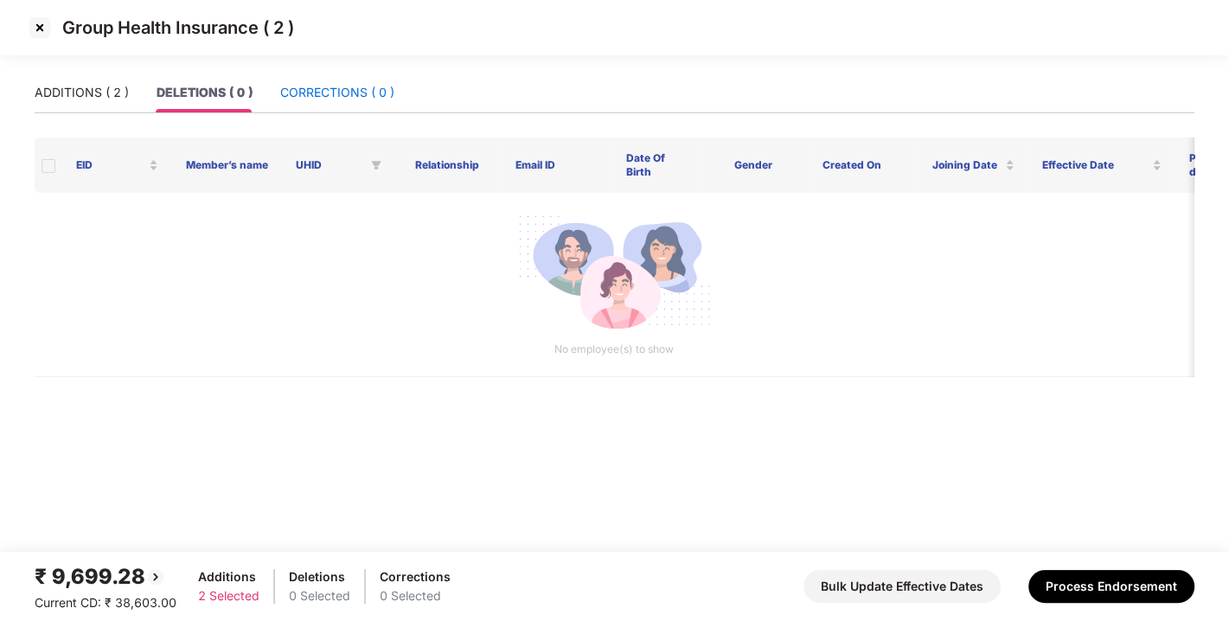
click at [299, 93] on div "CORRECTIONS ( 0 )" at bounding box center [337, 92] width 114 height 19
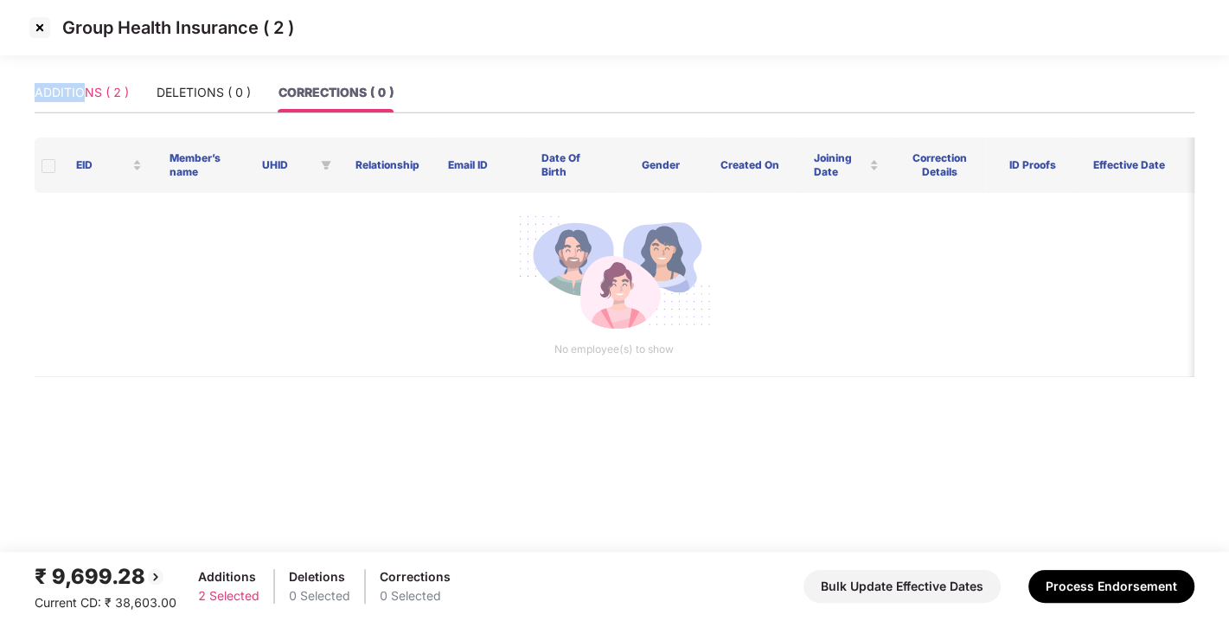
drag, startPoint x: 10, startPoint y: 129, endPoint x: 84, endPoint y: 87, distance: 85.2
click at [84, 87] on main "ADDITIONS ( 2 ) DELETIONS ( 0 ) CORRECTIONS ( 0 ) EID Member’s name UHID Relati…" at bounding box center [614, 312] width 1229 height 479
click at [84, 87] on div "ADDITIONS ( 2 )" at bounding box center [82, 92] width 94 height 19
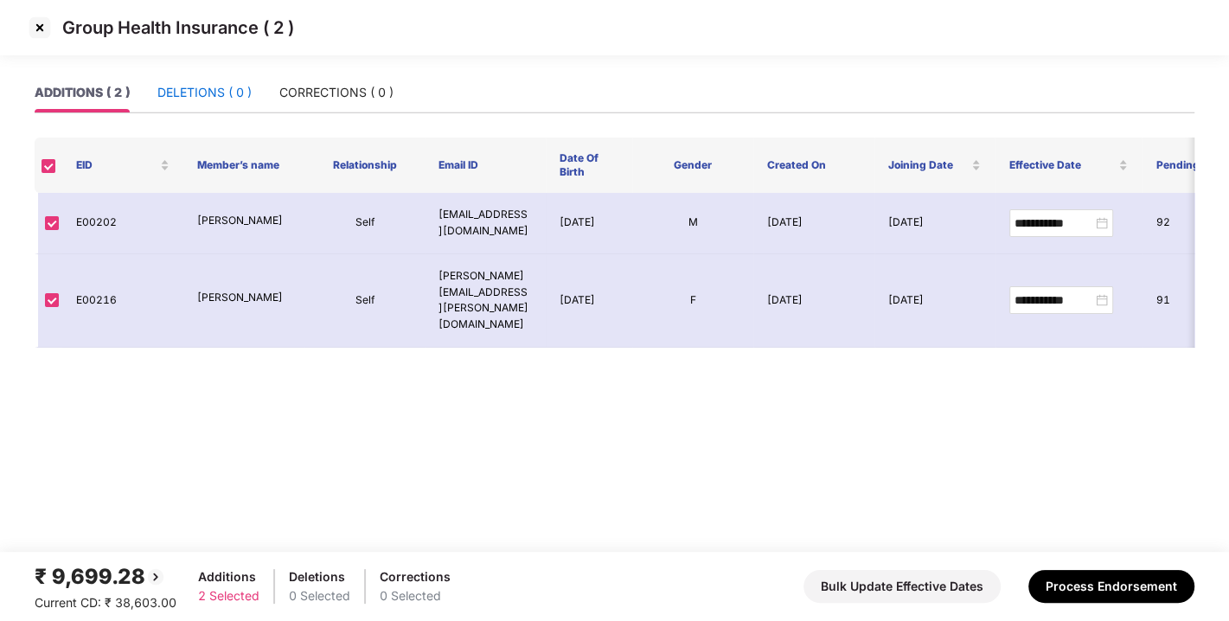
click at [183, 88] on div "DELETIONS ( 0 )" at bounding box center [204, 92] width 94 height 19
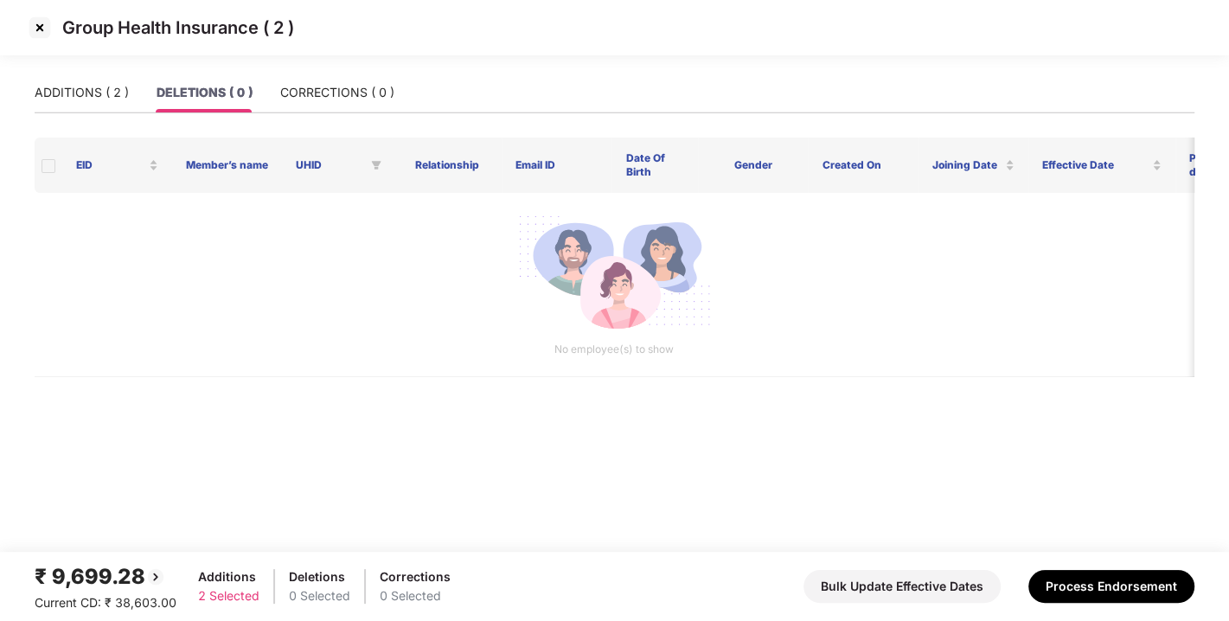
click at [417, 83] on div "ADDITIONS ( 2 ) DELETIONS ( 0 ) CORRECTIONS ( 0 )" at bounding box center [615, 93] width 1160 height 40
click at [330, 98] on div "CORRECTIONS ( 0 )" at bounding box center [337, 92] width 114 height 19
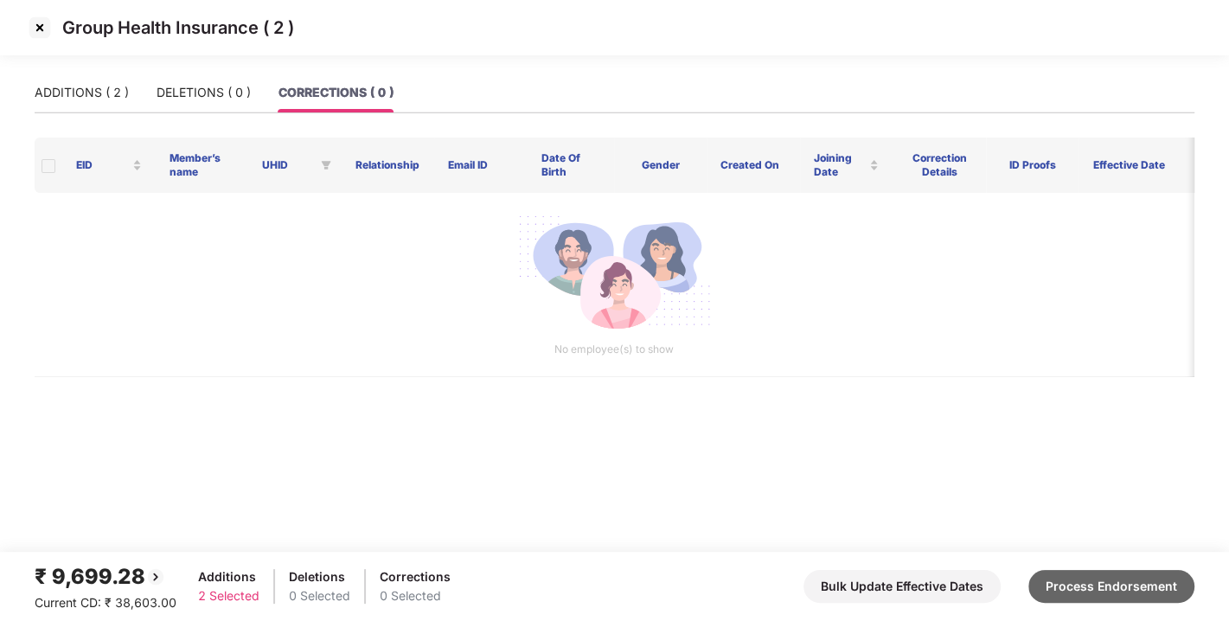
click at [1080, 590] on button "Process Endorsement" at bounding box center [1111, 586] width 166 height 33
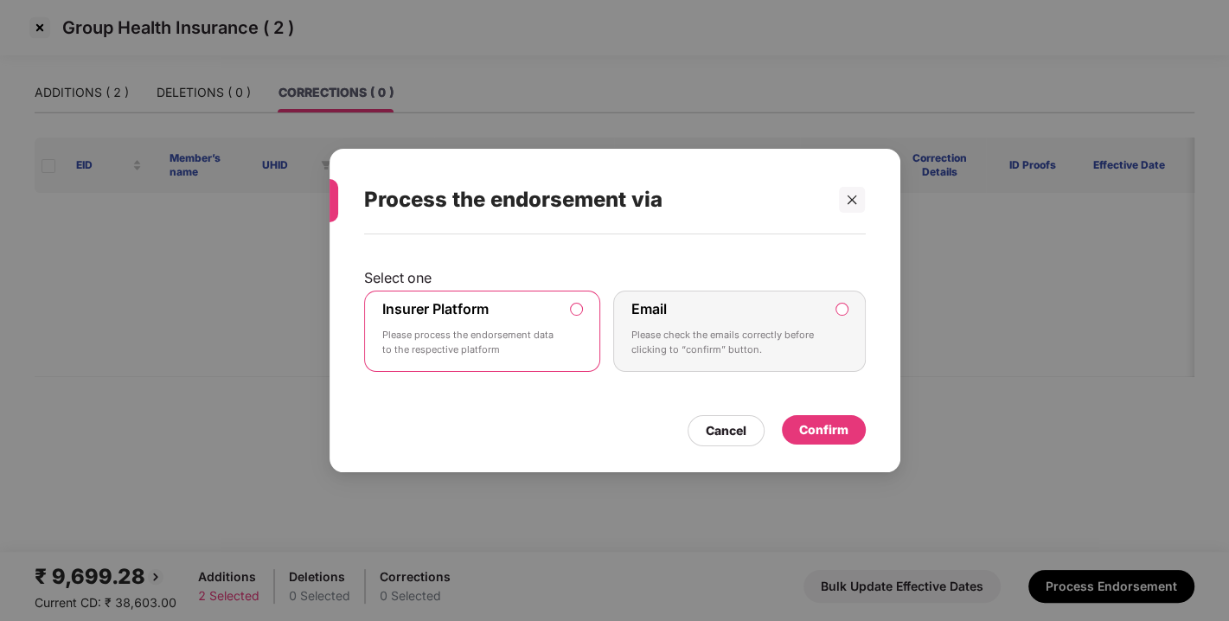
click at [805, 428] on div "Confirm" at bounding box center [823, 429] width 49 height 19
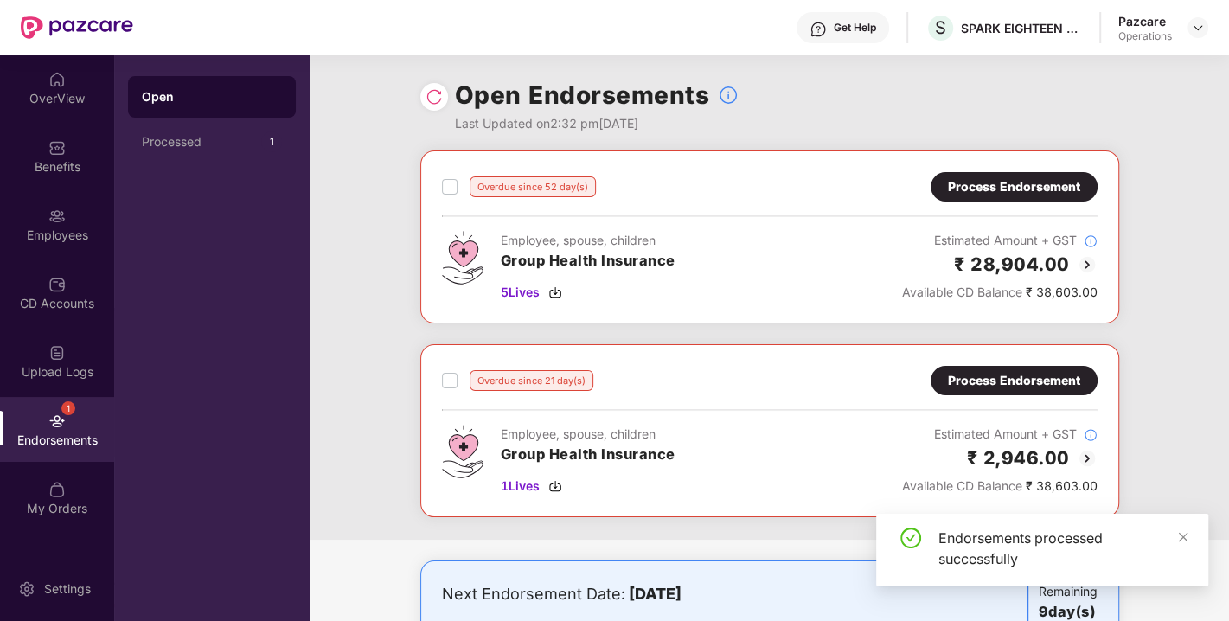
click at [990, 174] on div "Process Endorsement" at bounding box center [1014, 186] width 167 height 29
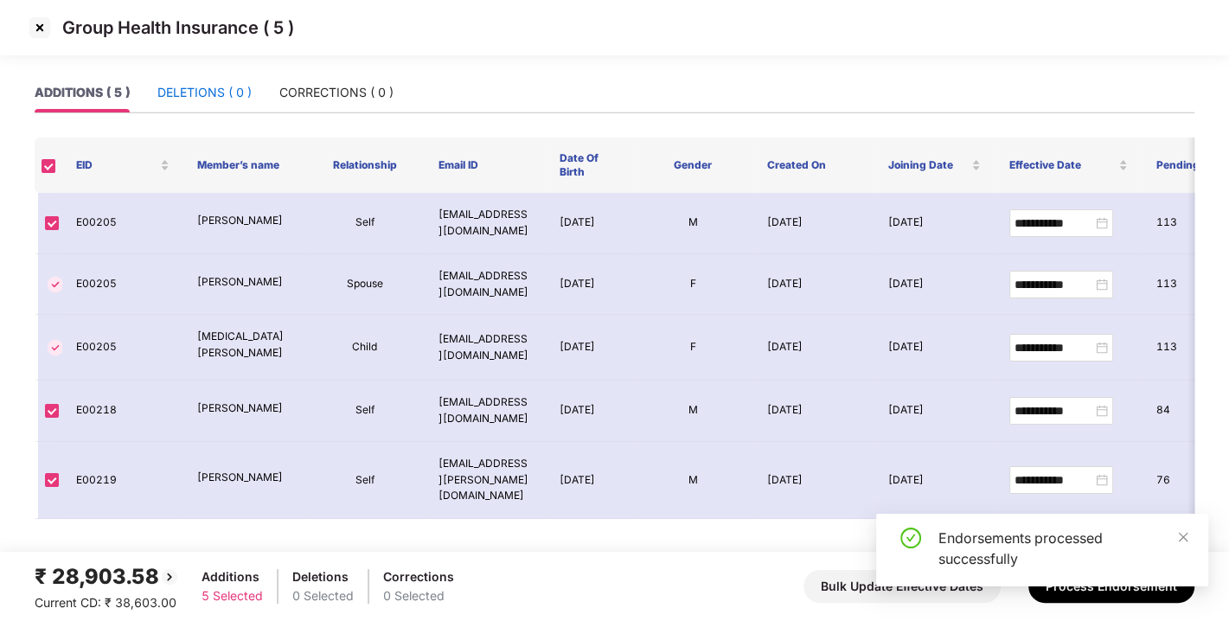
click at [202, 93] on div "DELETIONS ( 0 )" at bounding box center [204, 92] width 94 height 19
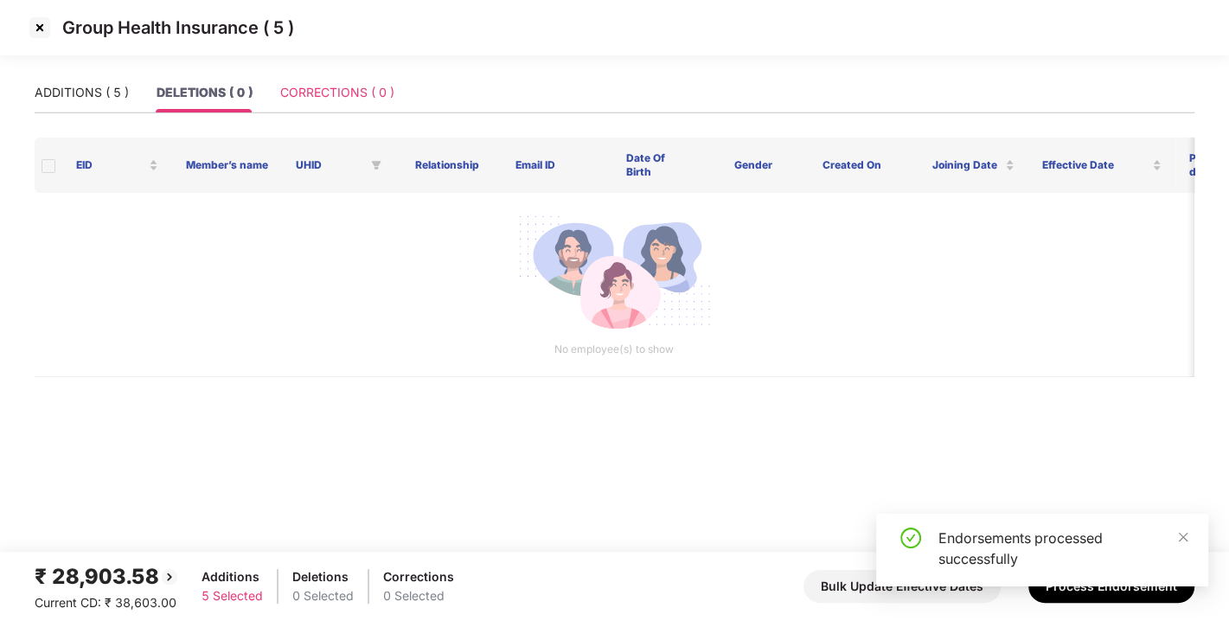
click at [348, 78] on div "CORRECTIONS ( 0 )" at bounding box center [337, 93] width 114 height 40
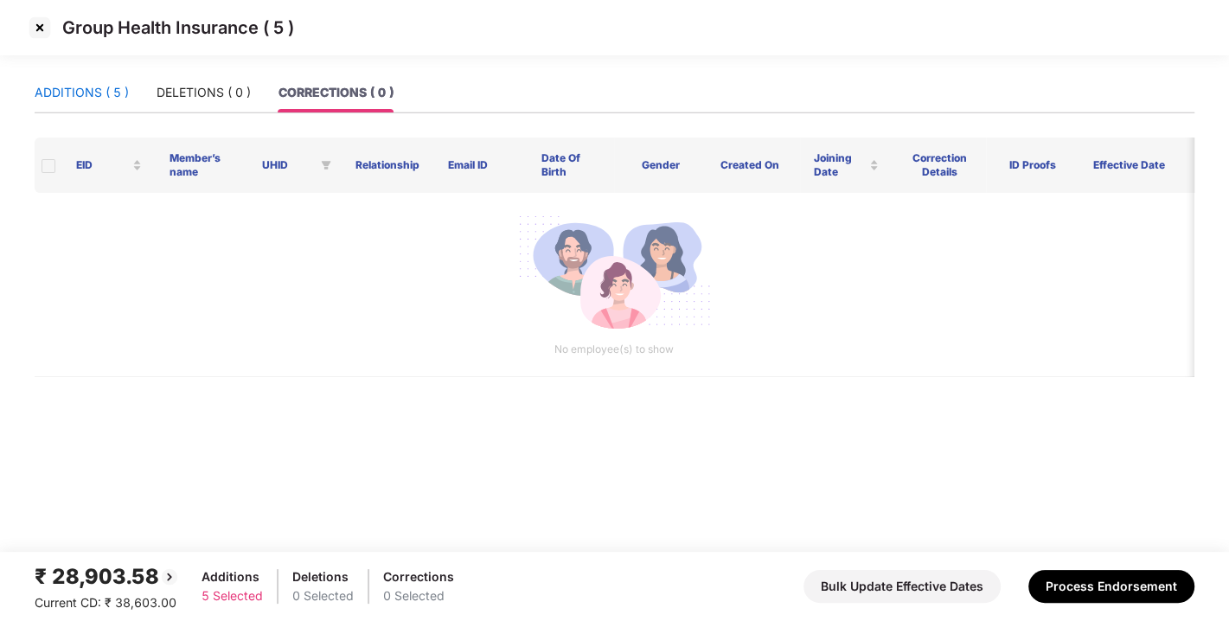
click at [95, 93] on div "ADDITIONS ( 5 )" at bounding box center [82, 92] width 94 height 19
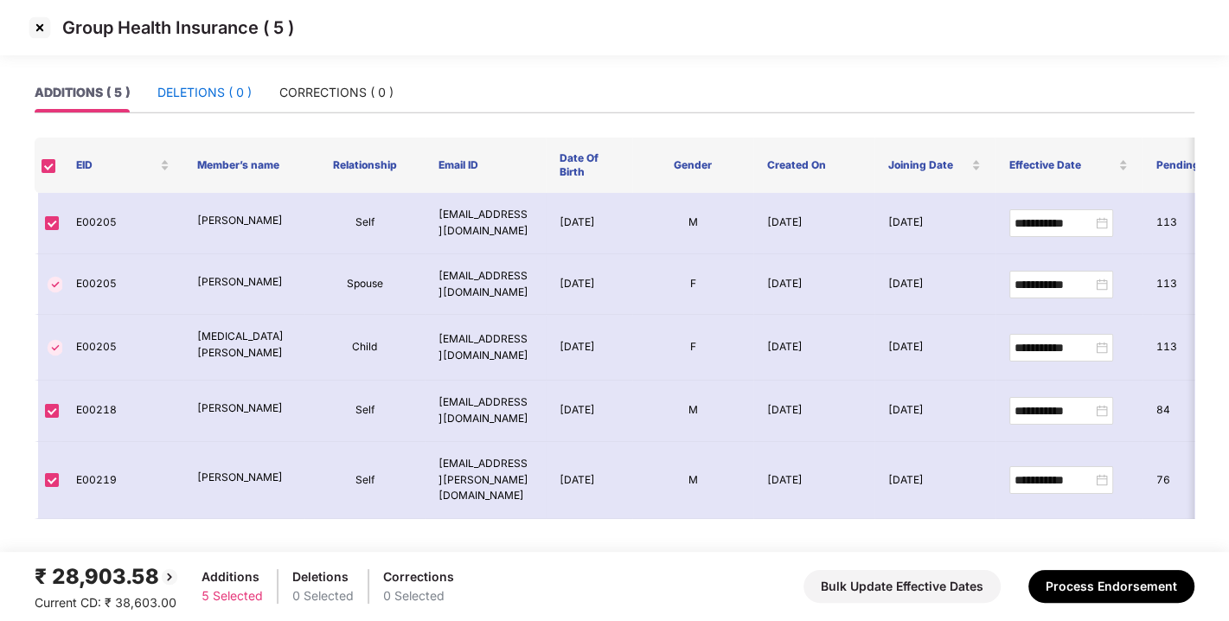
click at [178, 93] on div "DELETIONS ( 0 )" at bounding box center [204, 92] width 94 height 19
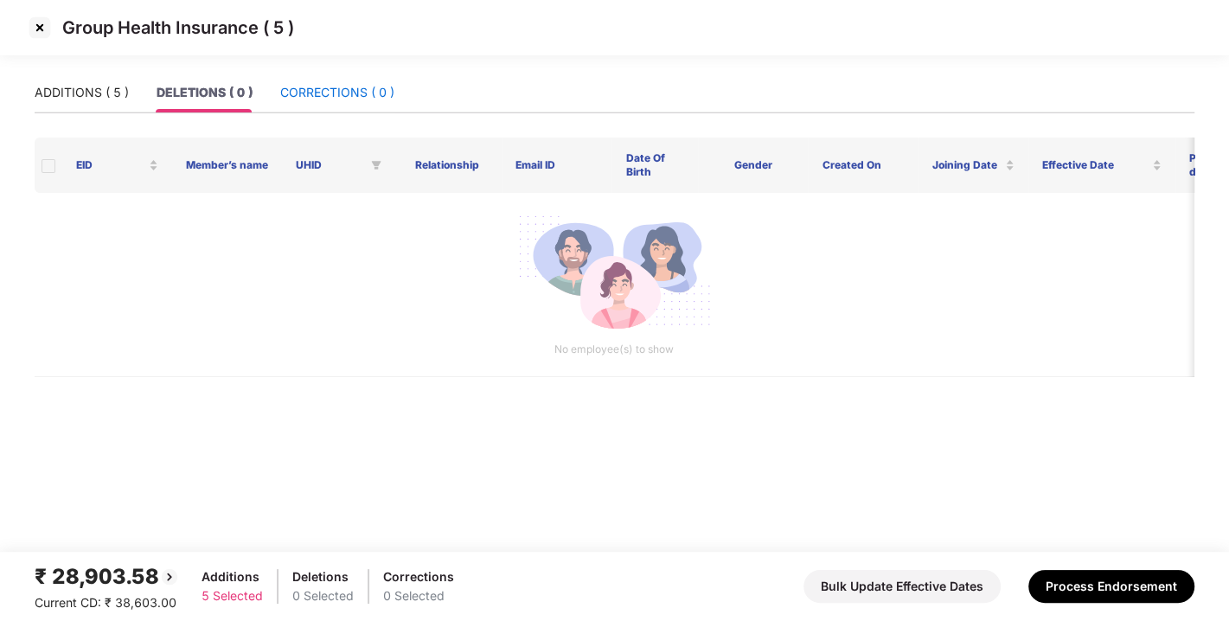
click at [310, 87] on div "CORRECTIONS ( 0 )" at bounding box center [337, 92] width 114 height 19
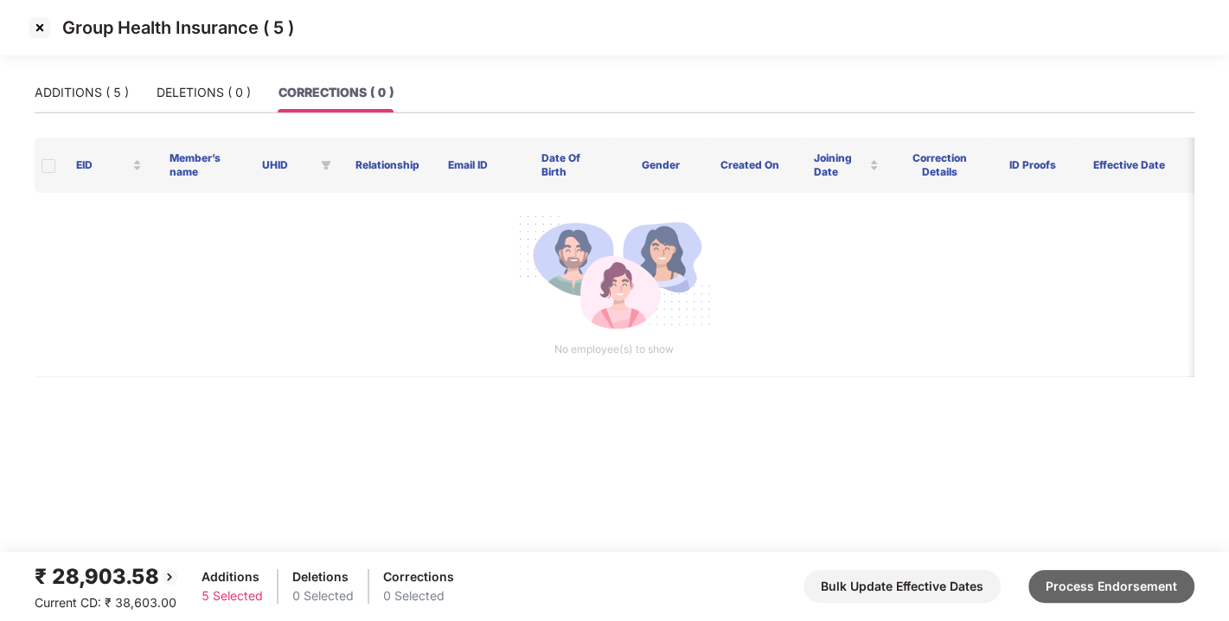
click at [1073, 595] on button "Process Endorsement" at bounding box center [1111, 586] width 166 height 33
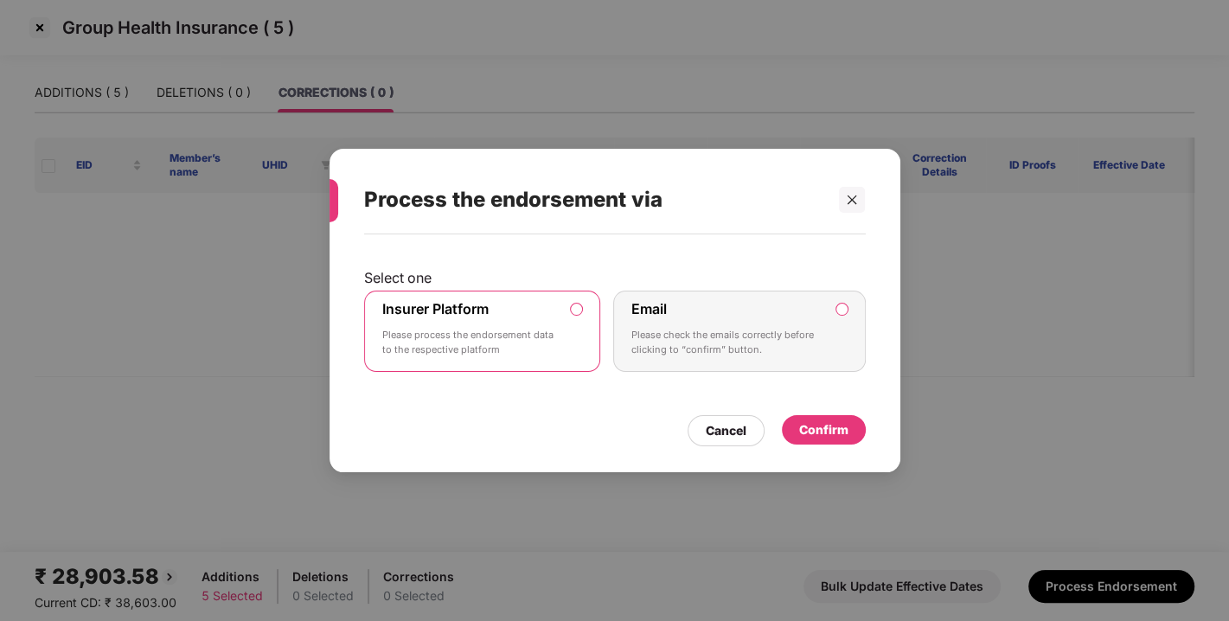
click at [817, 411] on div "Cancel Confirm" at bounding box center [615, 427] width 502 height 40
click at [827, 433] on div "Confirm" at bounding box center [823, 429] width 49 height 19
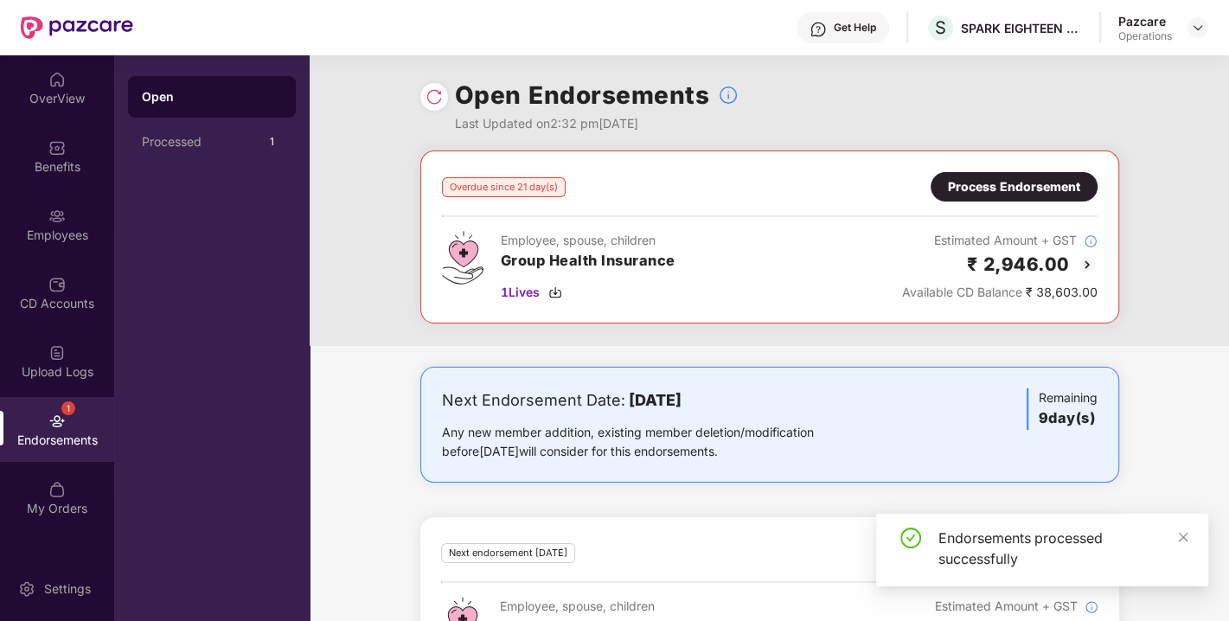
click at [1018, 183] on div "Process Endorsement" at bounding box center [1014, 186] width 132 height 19
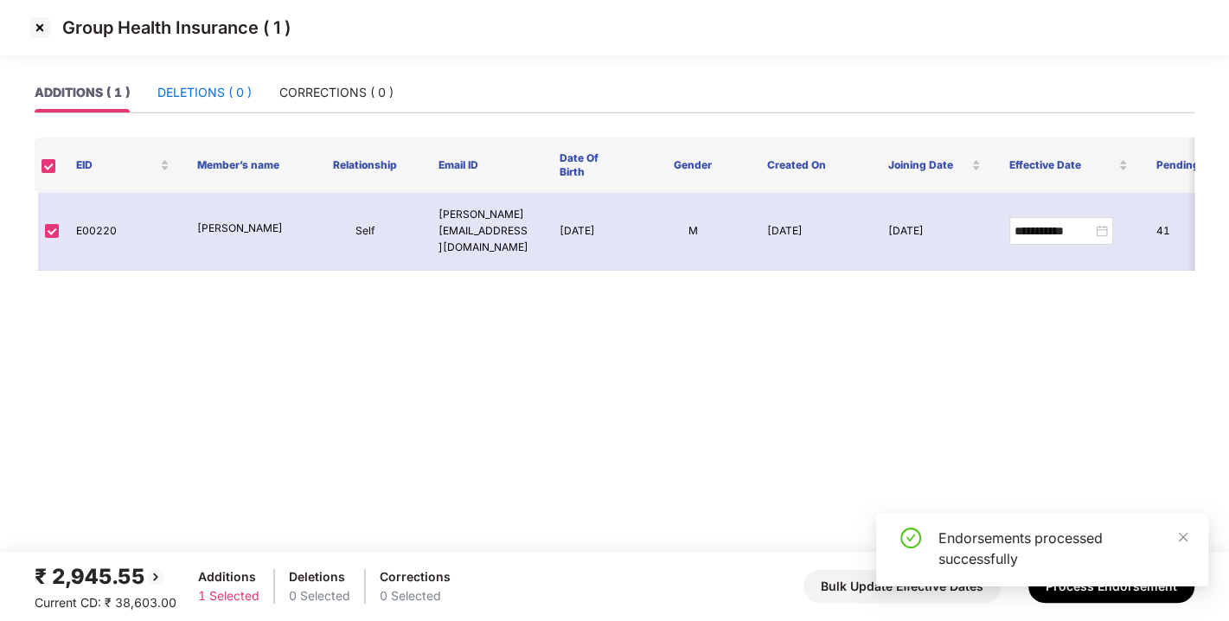
click at [212, 93] on div "DELETIONS ( 0 )" at bounding box center [204, 92] width 94 height 19
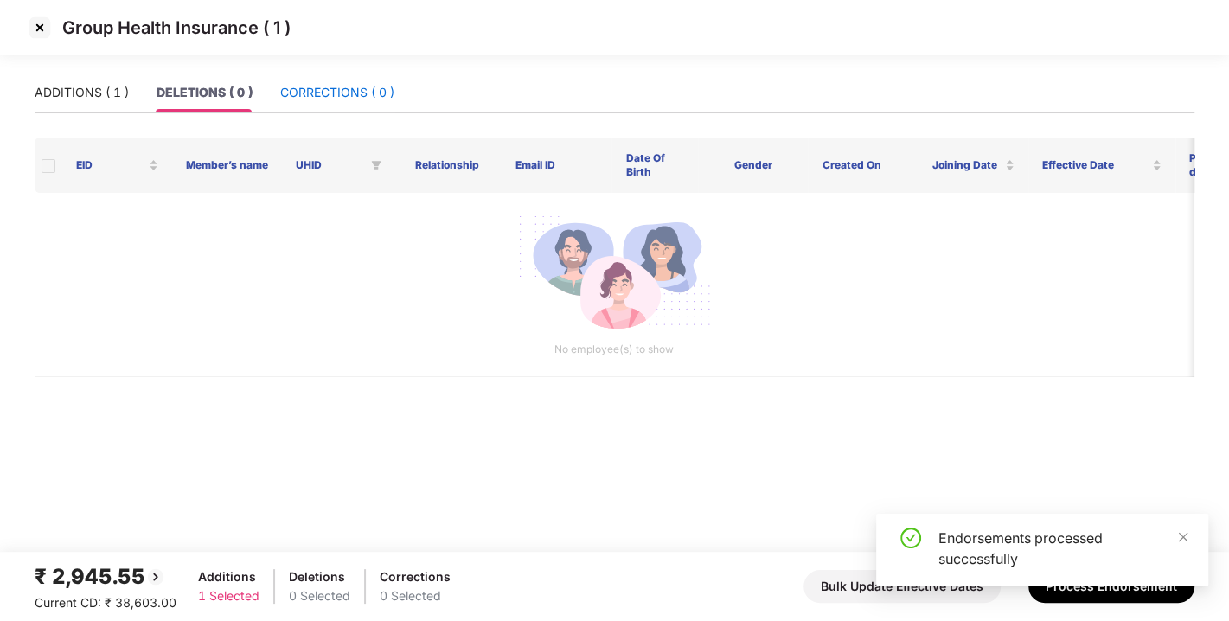
click at [316, 88] on div "CORRECTIONS ( 0 )" at bounding box center [337, 92] width 114 height 19
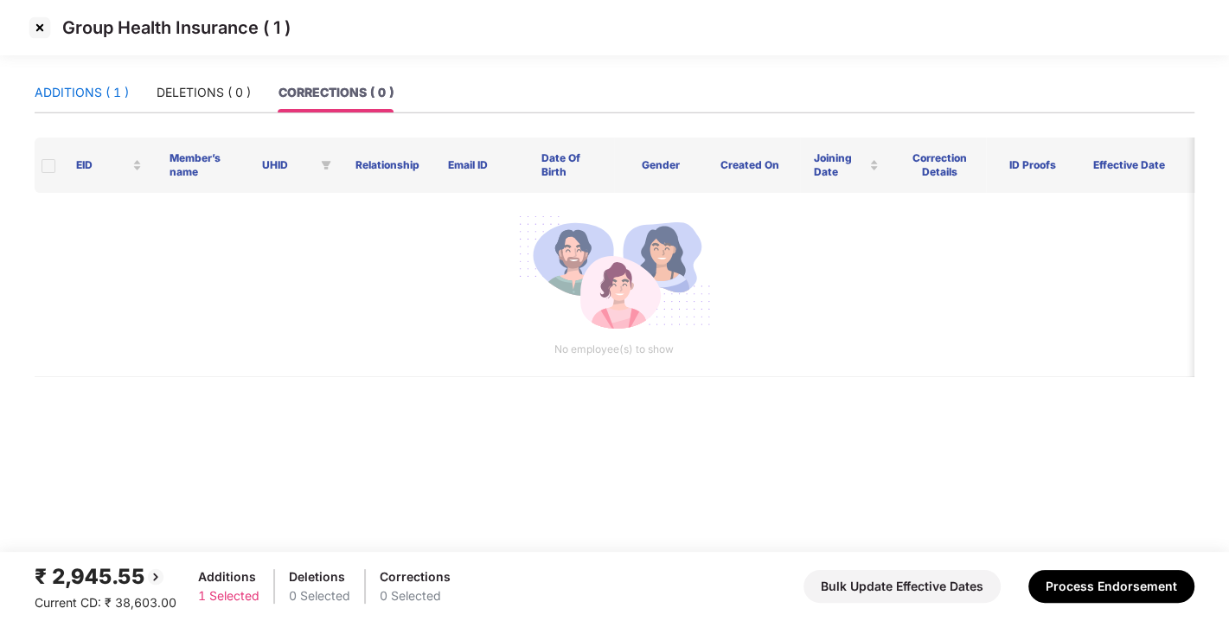
click at [69, 85] on div "ADDITIONS ( 1 )" at bounding box center [82, 92] width 94 height 19
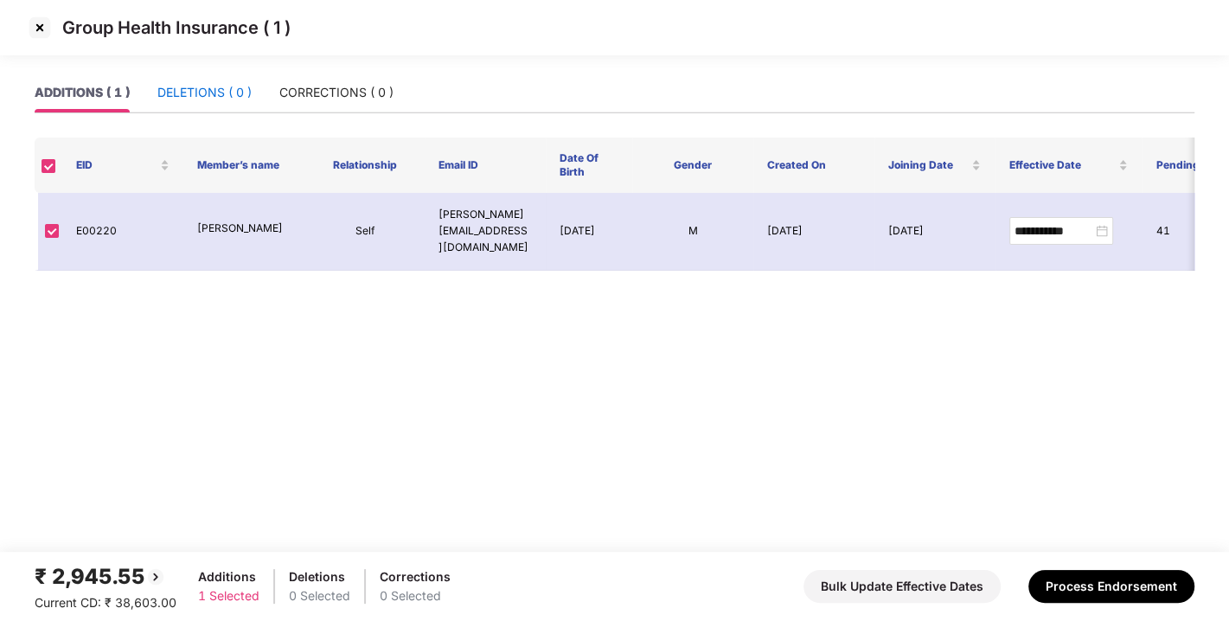
click at [203, 88] on div "DELETIONS ( 0 )" at bounding box center [204, 92] width 94 height 19
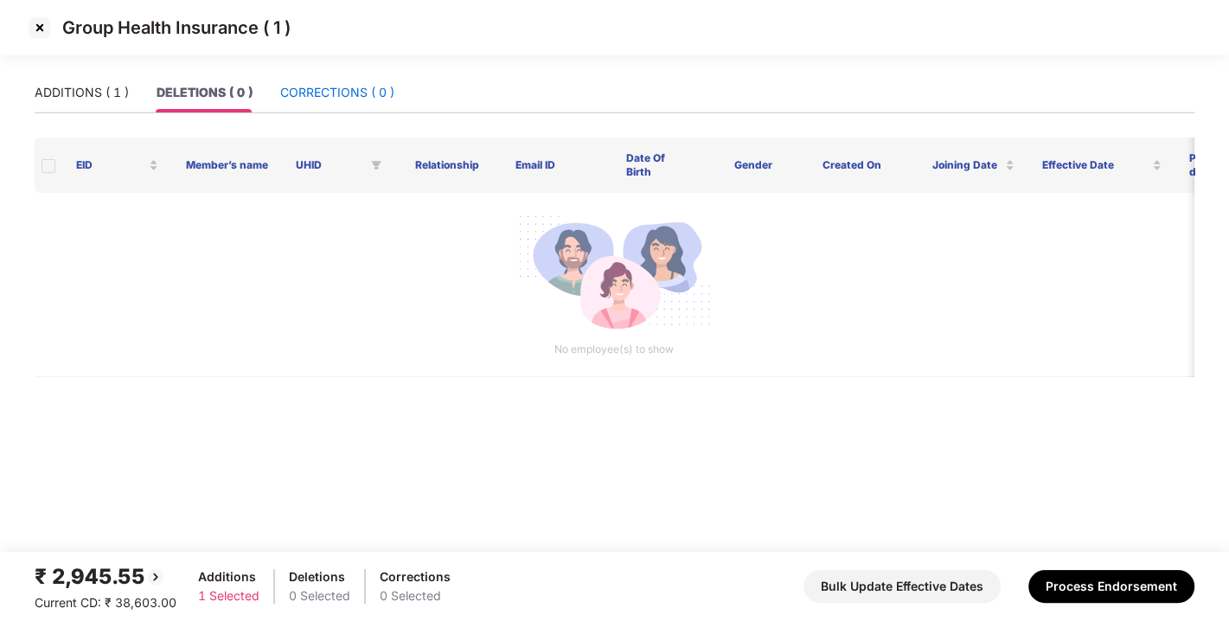
click at [348, 93] on div "CORRECTIONS ( 0 )" at bounding box center [337, 92] width 114 height 19
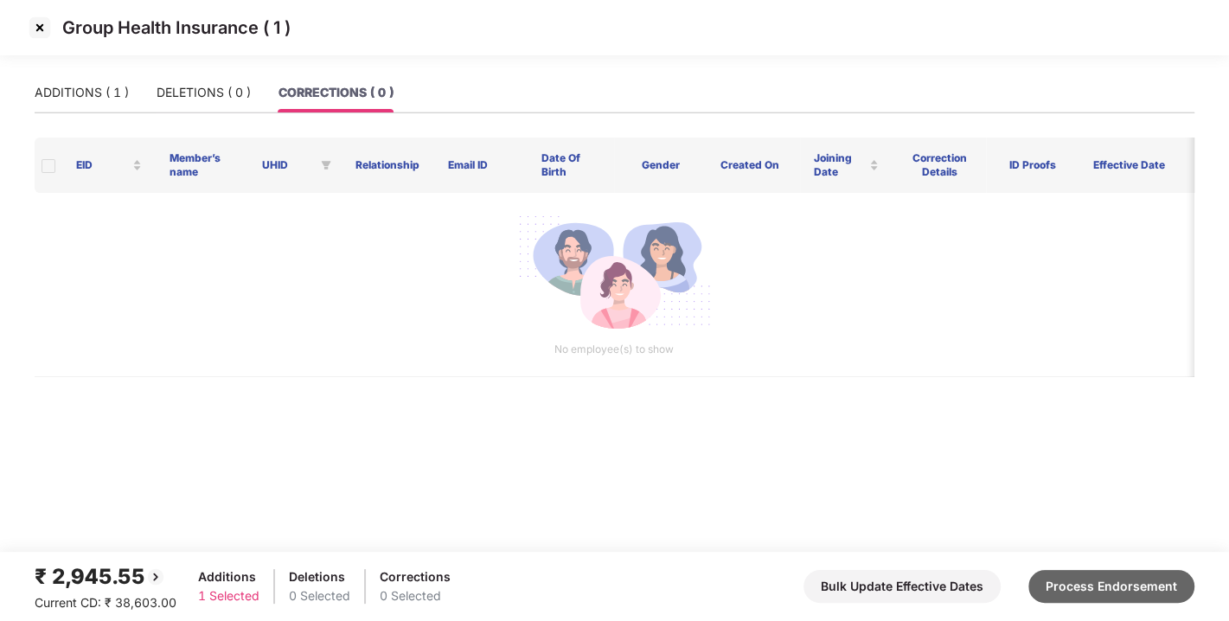
click at [1085, 591] on button "Process Endorsement" at bounding box center [1111, 586] width 166 height 33
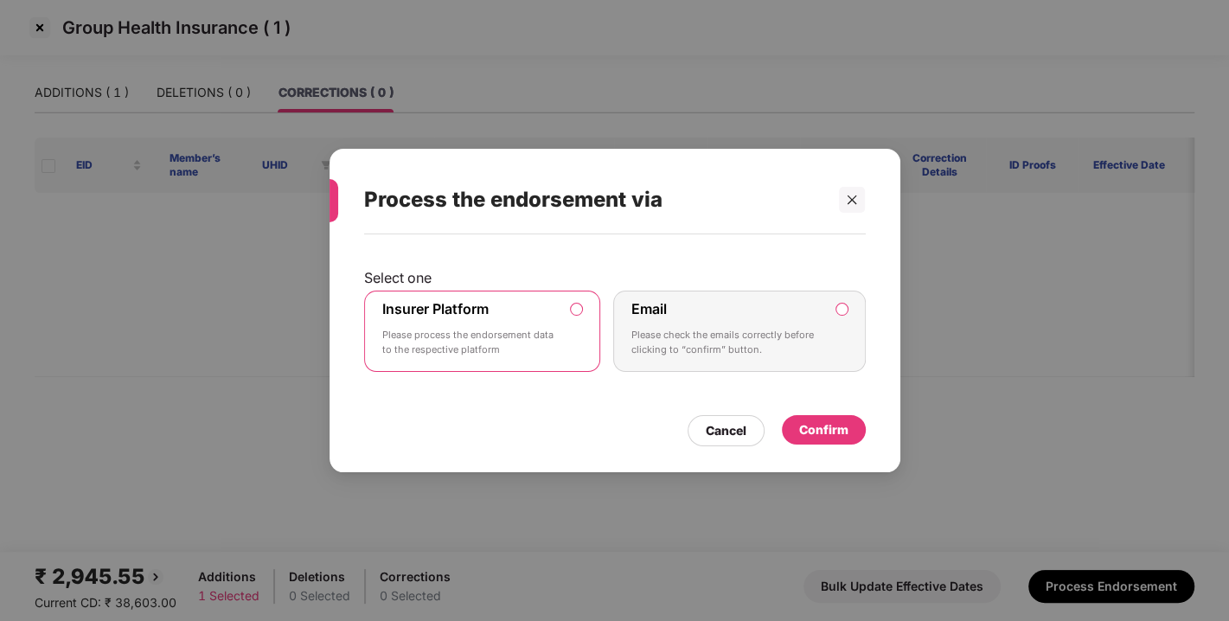
click at [828, 425] on div "Confirm" at bounding box center [823, 429] width 49 height 19
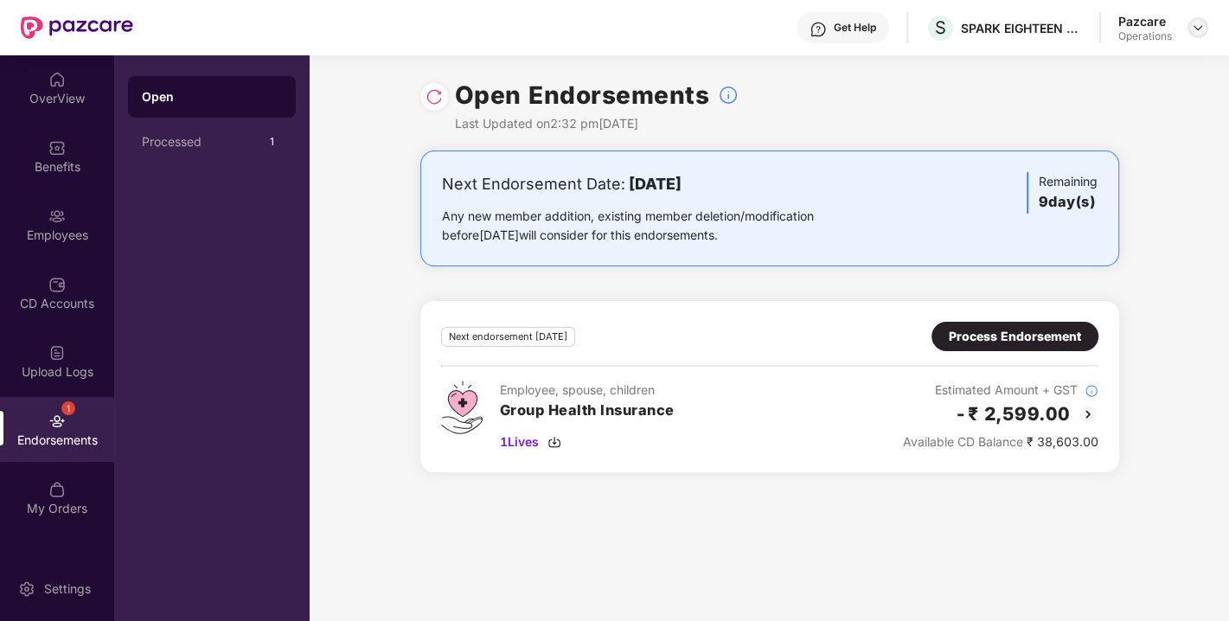
click at [1194, 28] on img at bounding box center [1198, 28] width 14 height 14
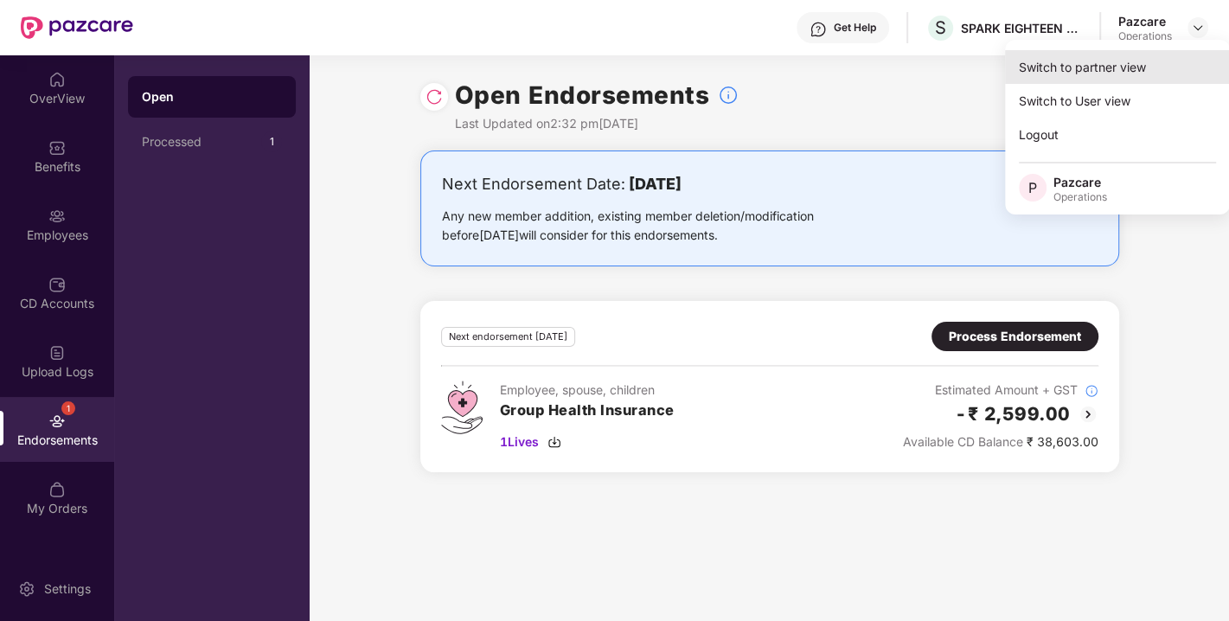
click at [1080, 72] on div "Switch to partner view" at bounding box center [1117, 67] width 225 height 34
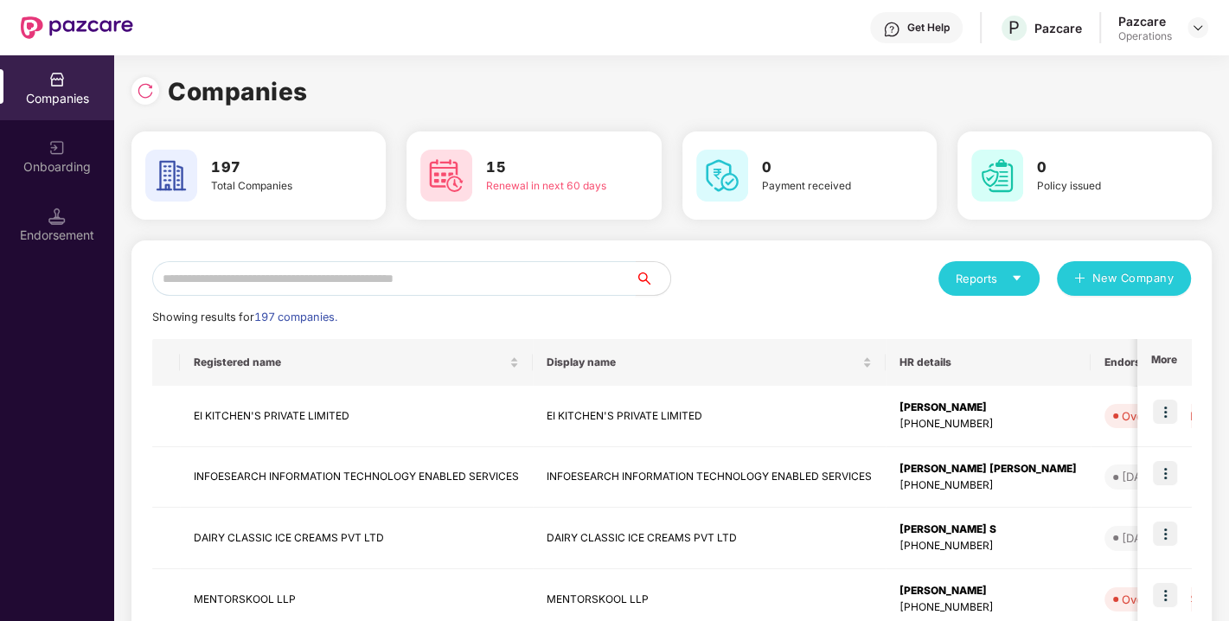
click at [321, 281] on input "text" at bounding box center [394, 278] width 484 height 35
paste input "**********"
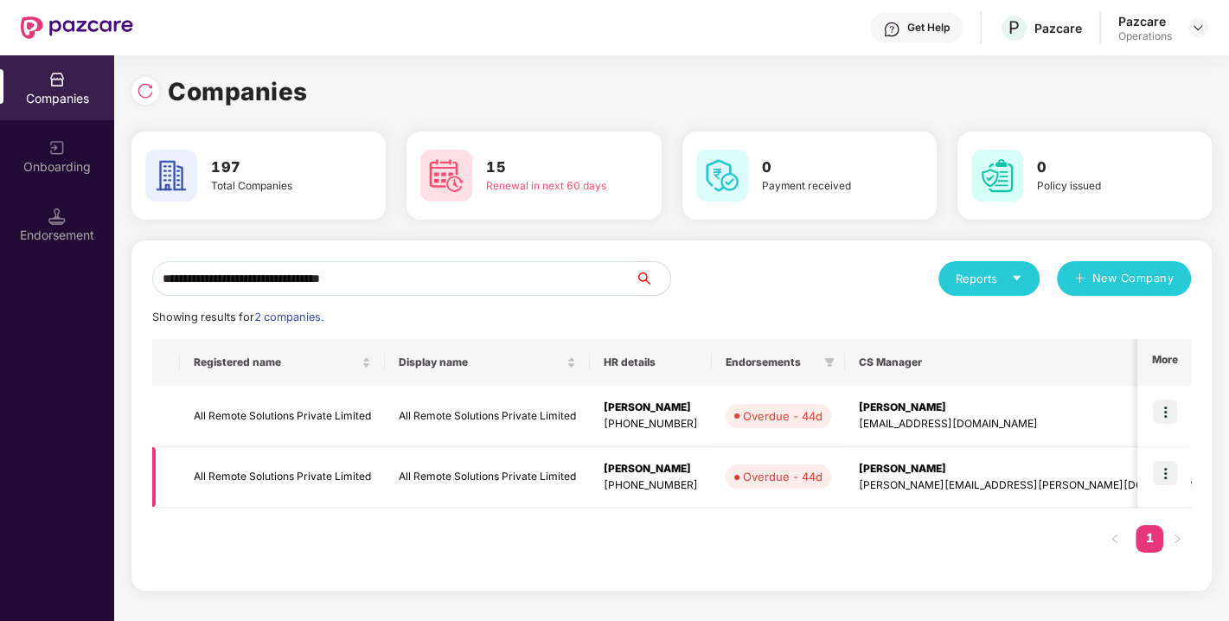
type input "**********"
click at [1170, 483] on img at bounding box center [1165, 473] width 24 height 24
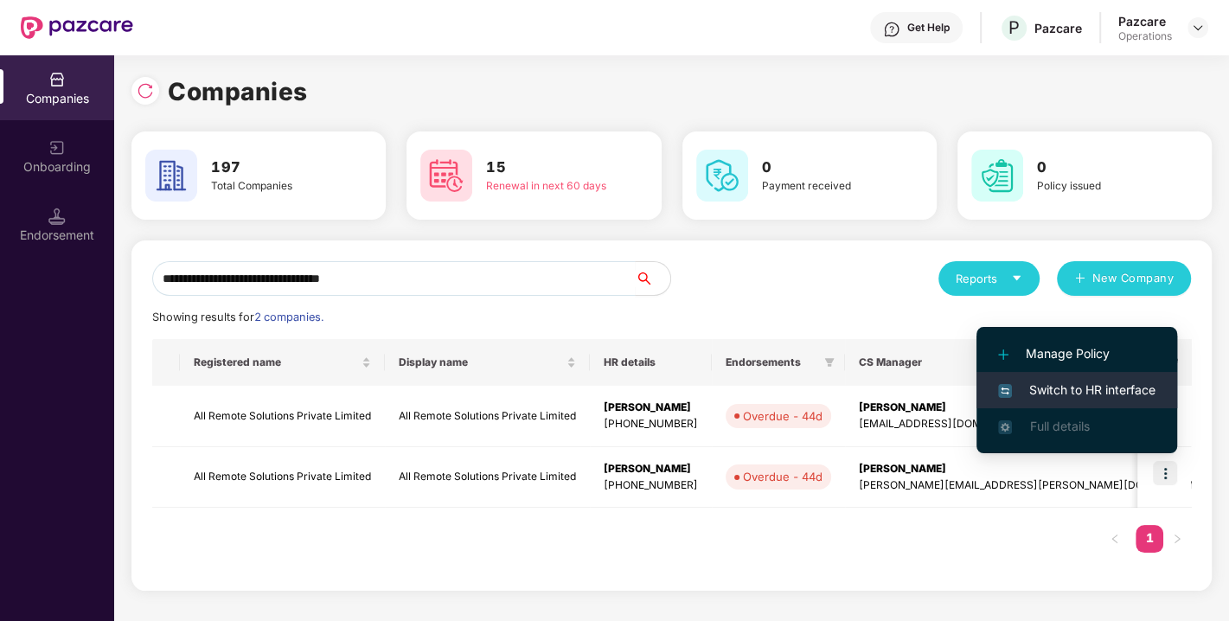
click at [1095, 370] on li "Manage Policy" at bounding box center [1077, 354] width 201 height 36
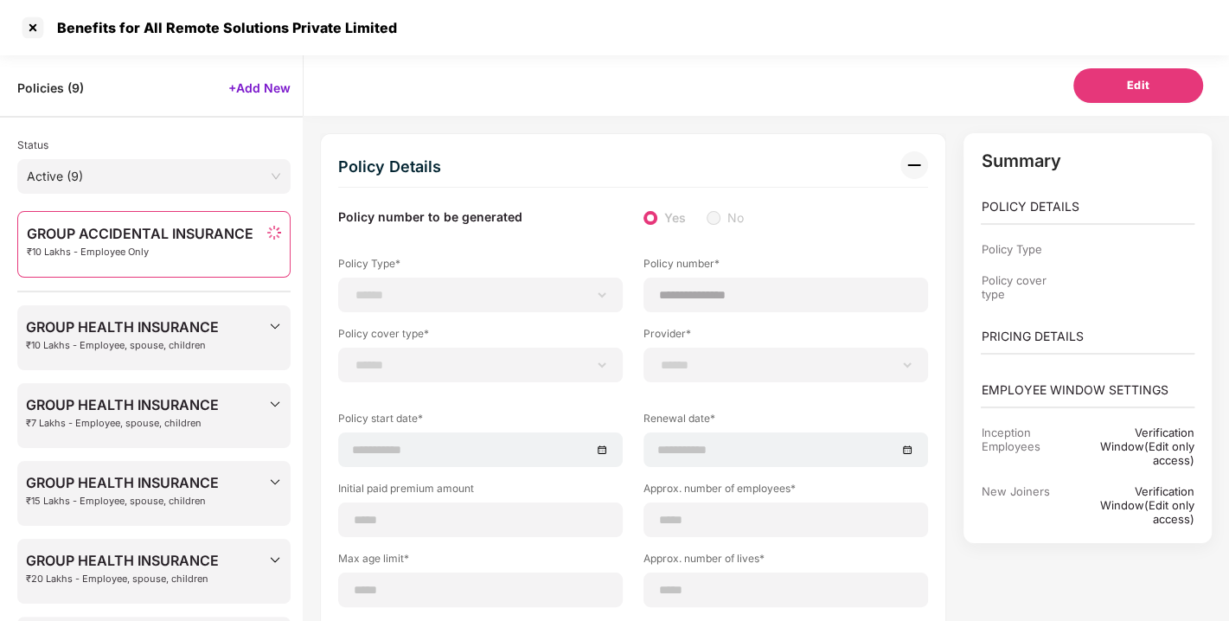
select select "*"
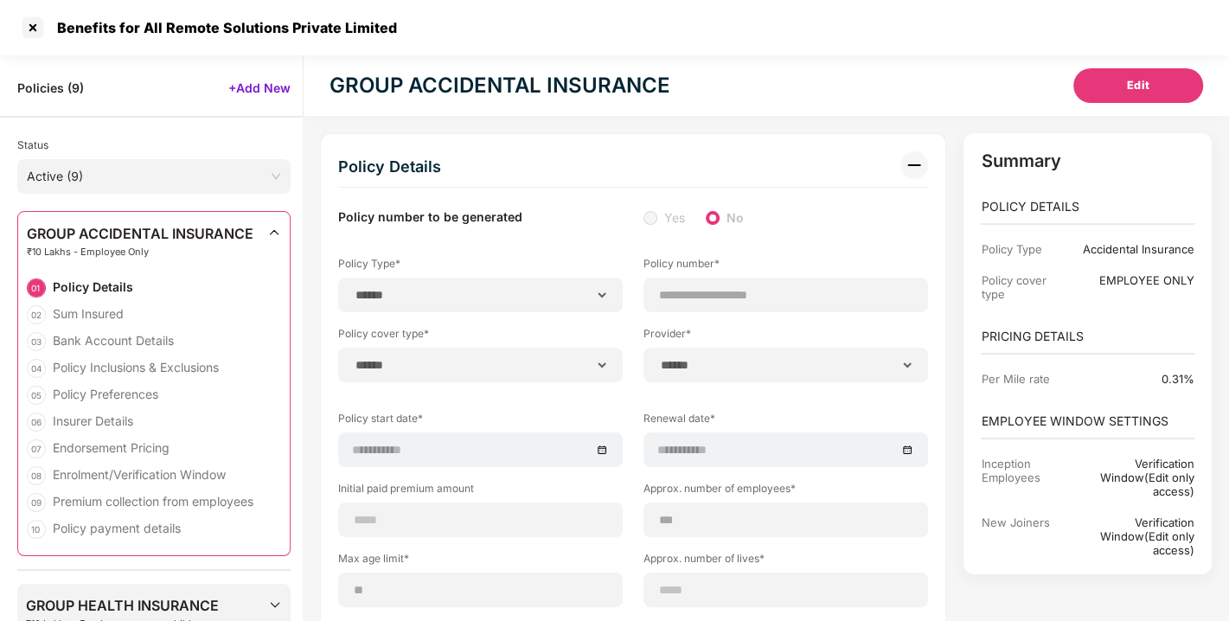
select select "**********"
type input "**********"
select select "**********"
type input "**********"
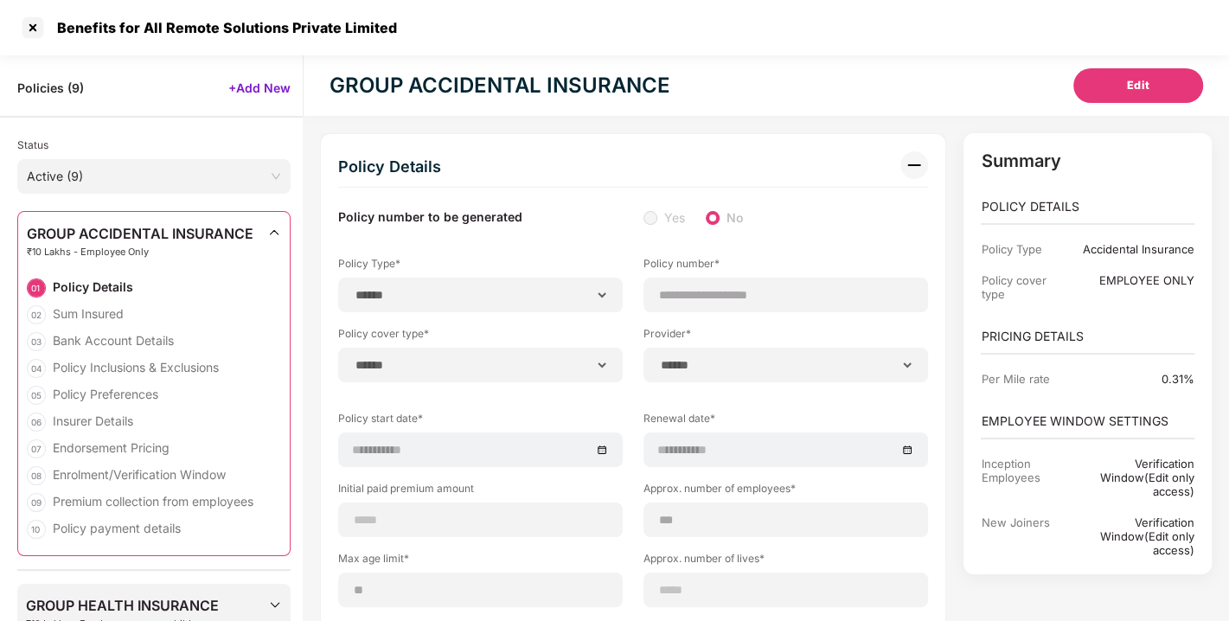
type input "***"
type input "**"
type input "*"
type input "**"
select select "*****"
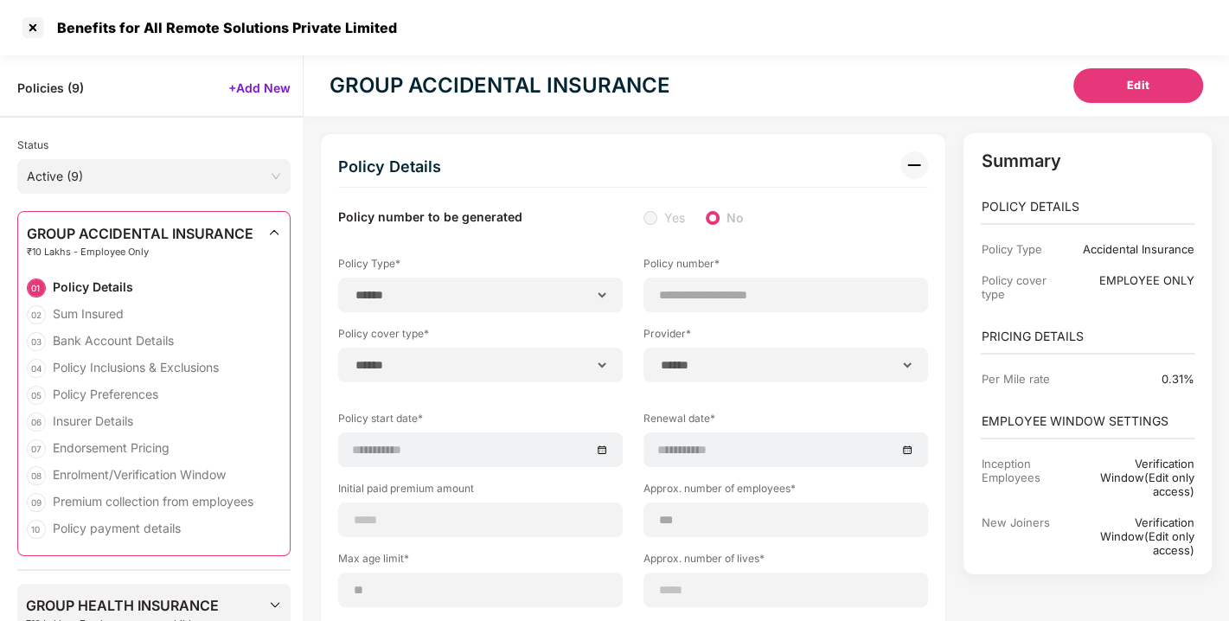
type input "*******"
type input "**********"
select select "******"
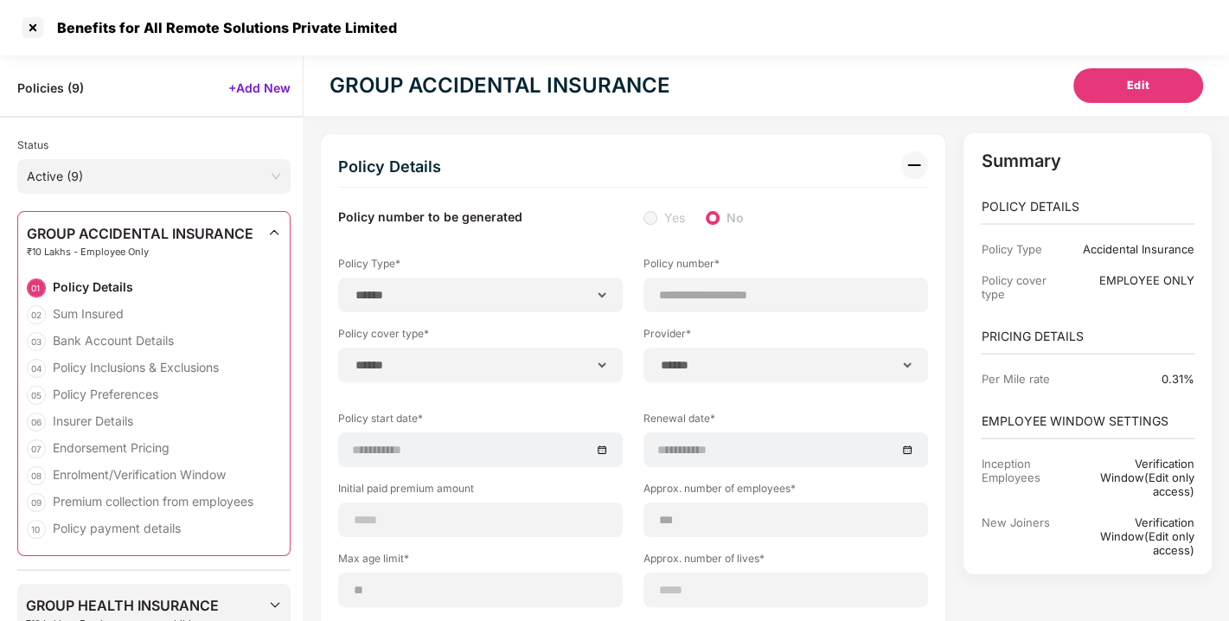
type input "******"
select select "********"
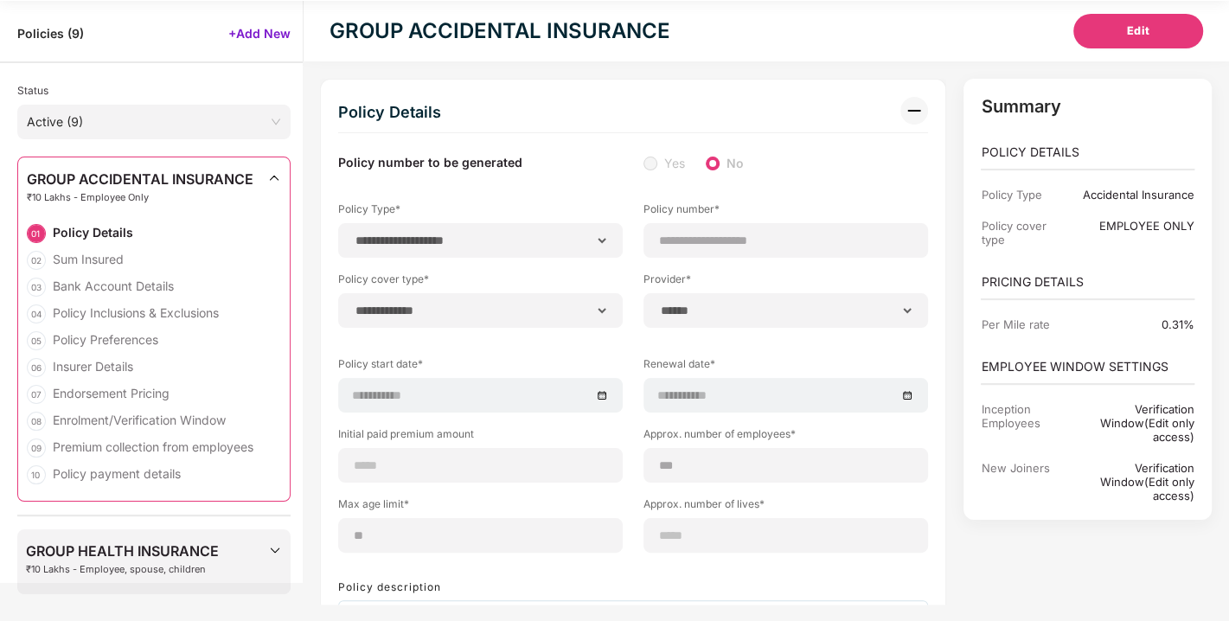
select select "******"
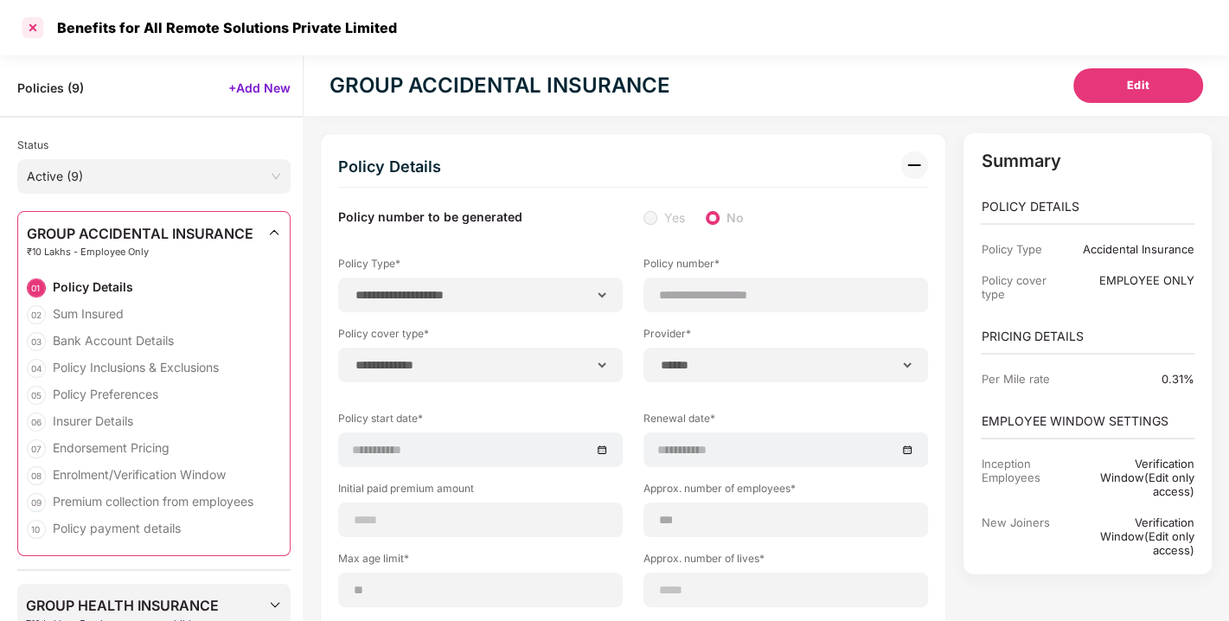
click at [22, 22] on div at bounding box center [33, 28] width 28 height 28
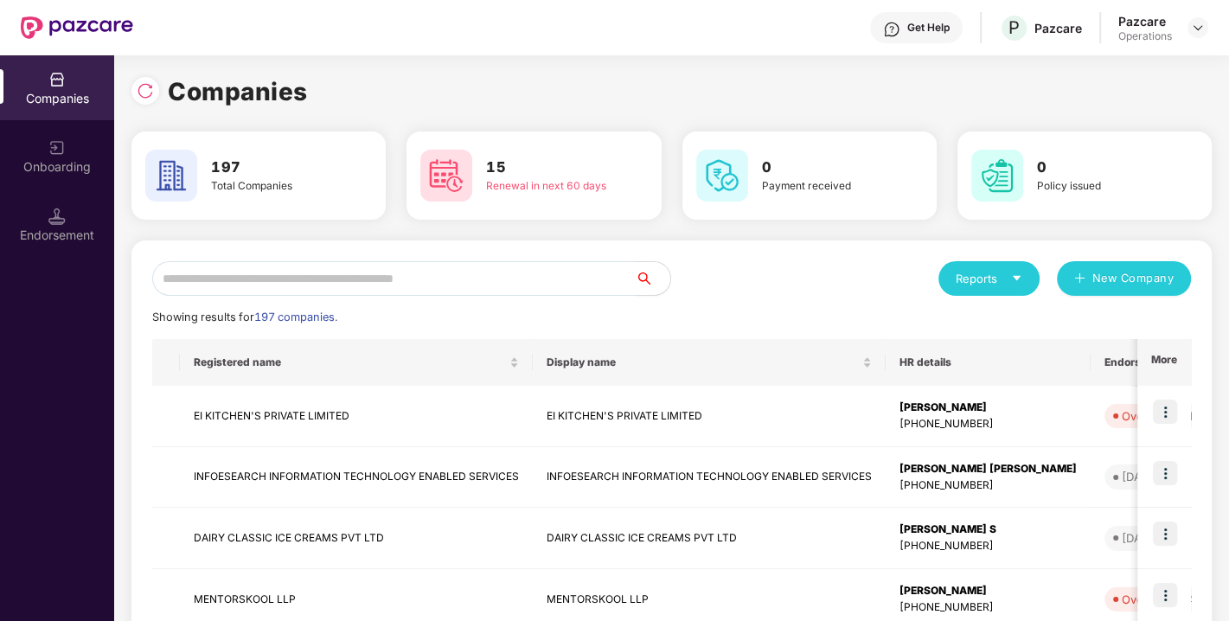
click at [301, 283] on input "text" at bounding box center [394, 278] width 484 height 35
paste input "**********"
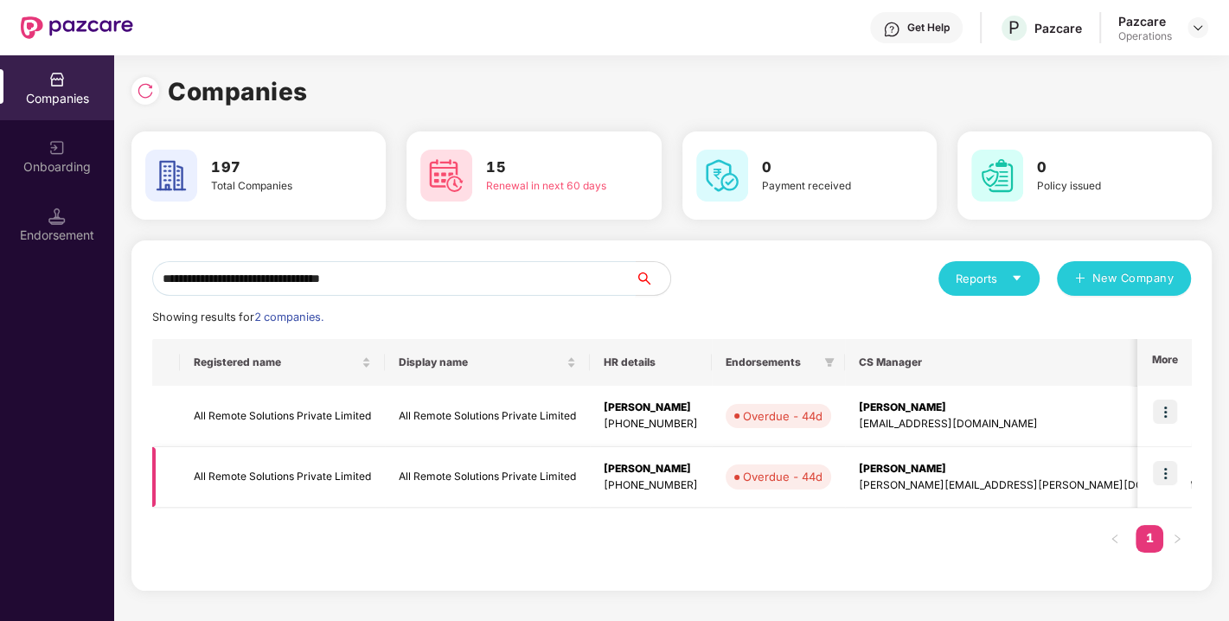
type input "**********"
click at [1166, 477] on img at bounding box center [1165, 473] width 24 height 24
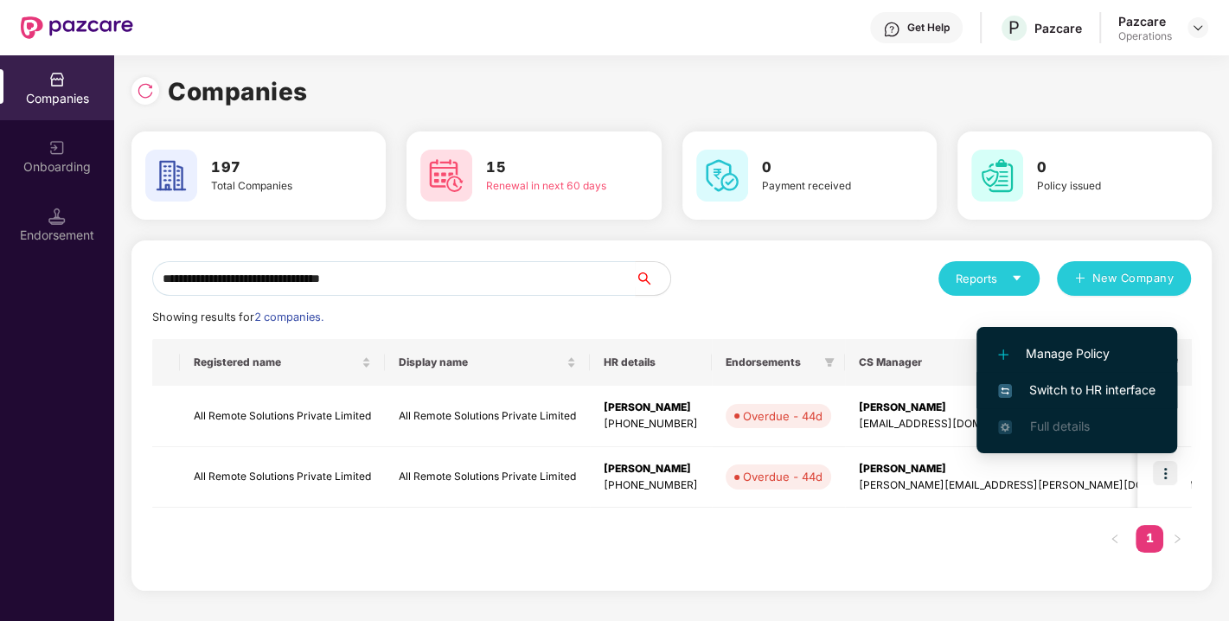
click at [1047, 390] on span "Switch to HR interface" at bounding box center [1076, 390] width 157 height 19
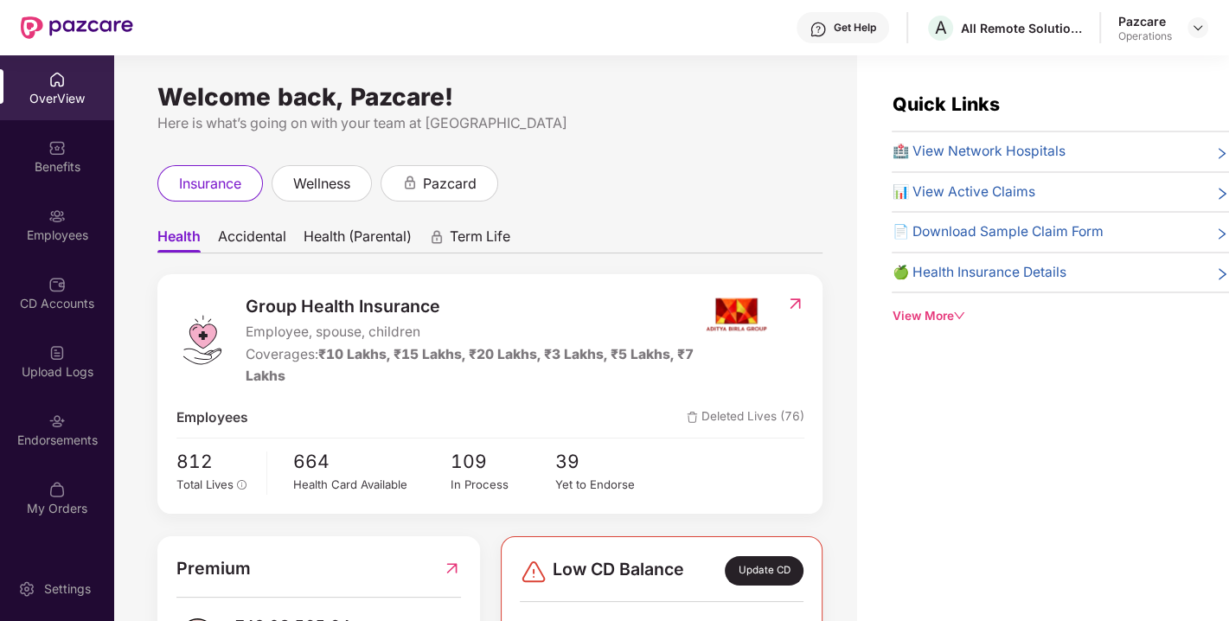
click at [58, 439] on div "Endorsements" at bounding box center [57, 440] width 114 height 17
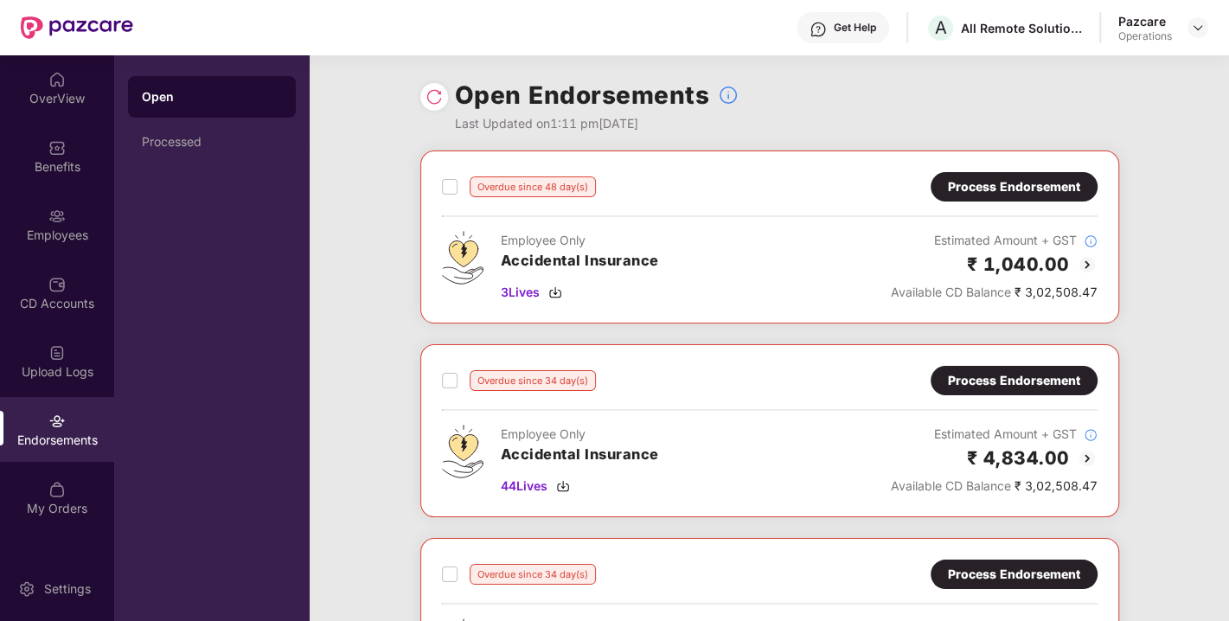
click at [430, 94] on img at bounding box center [434, 96] width 17 height 17
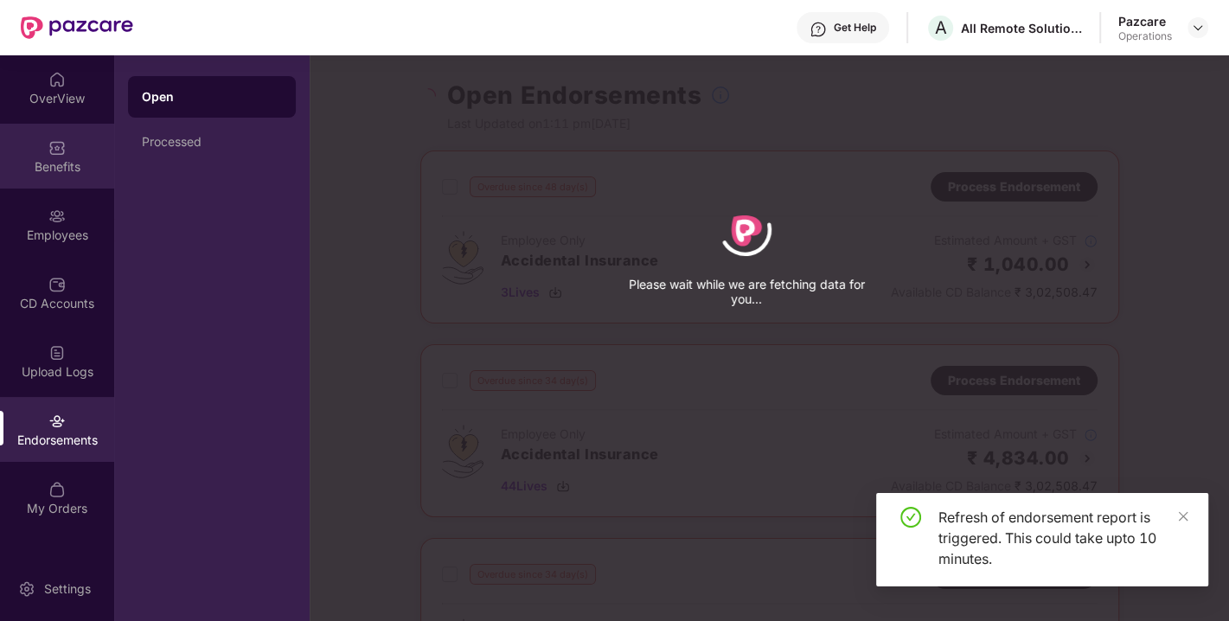
click at [76, 140] on div "Benefits" at bounding box center [57, 156] width 114 height 65
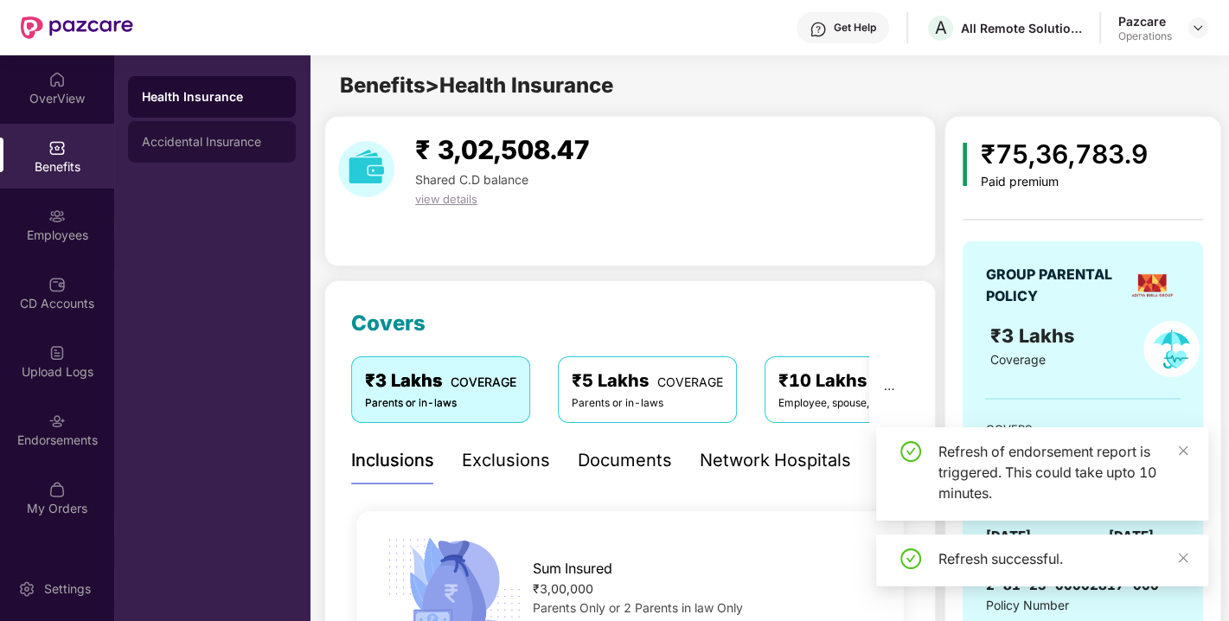
click at [177, 150] on div "Accidental Insurance" at bounding box center [212, 142] width 168 height 42
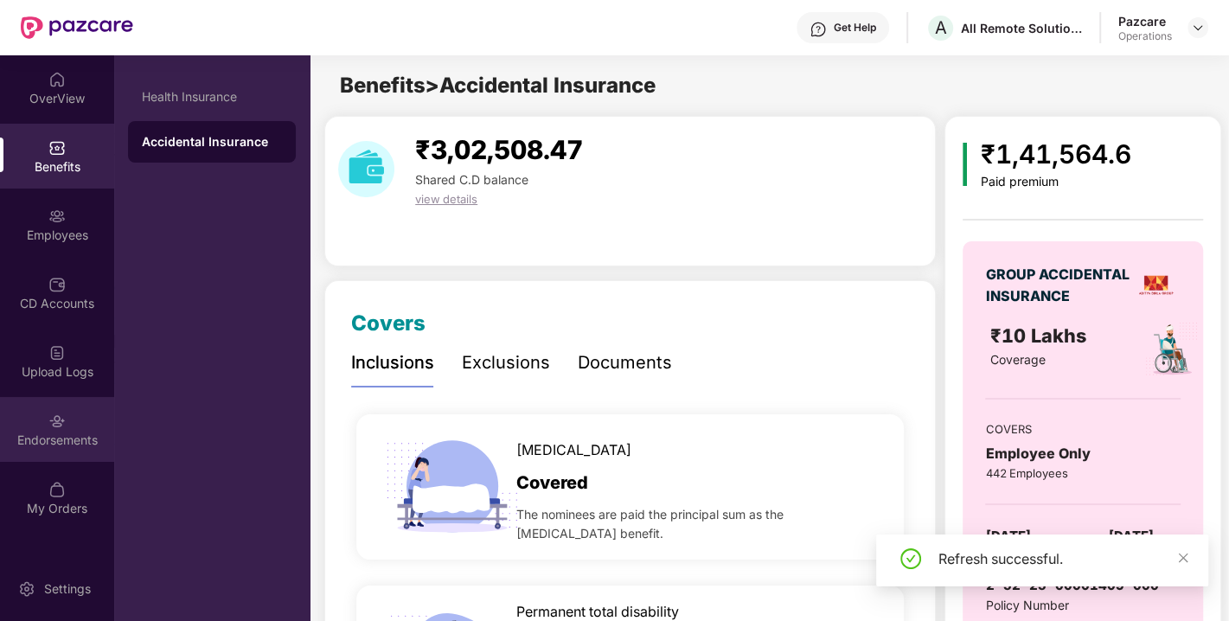
click at [46, 443] on div "Endorsements" at bounding box center [57, 440] width 114 height 17
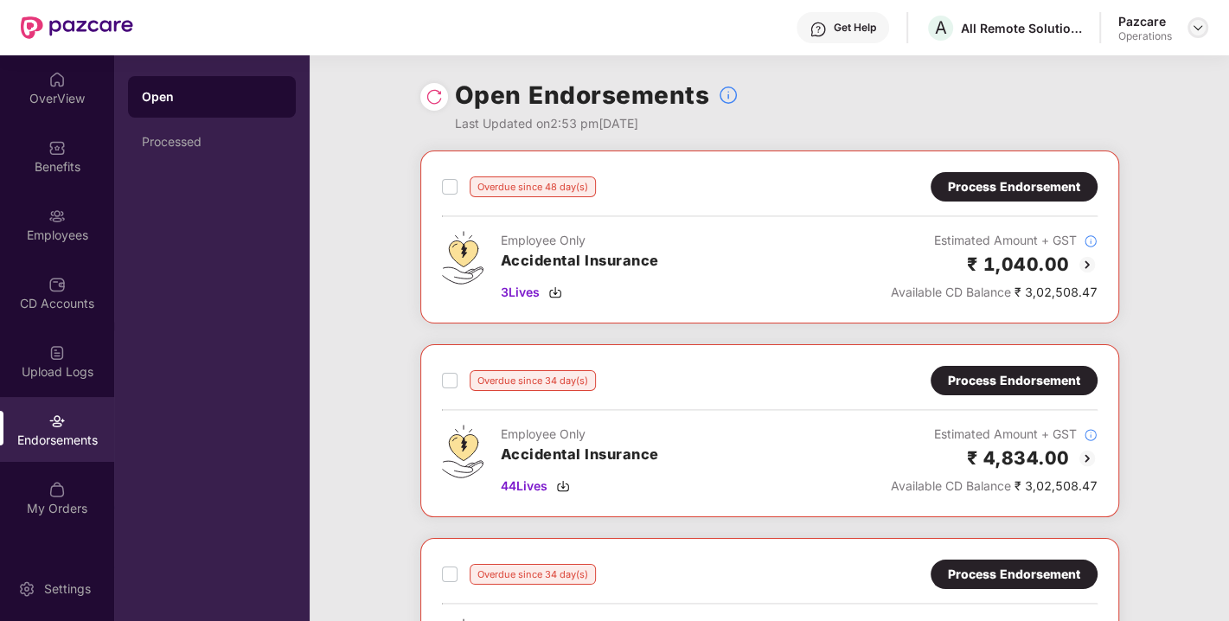
click at [1194, 24] on img at bounding box center [1198, 28] width 14 height 14
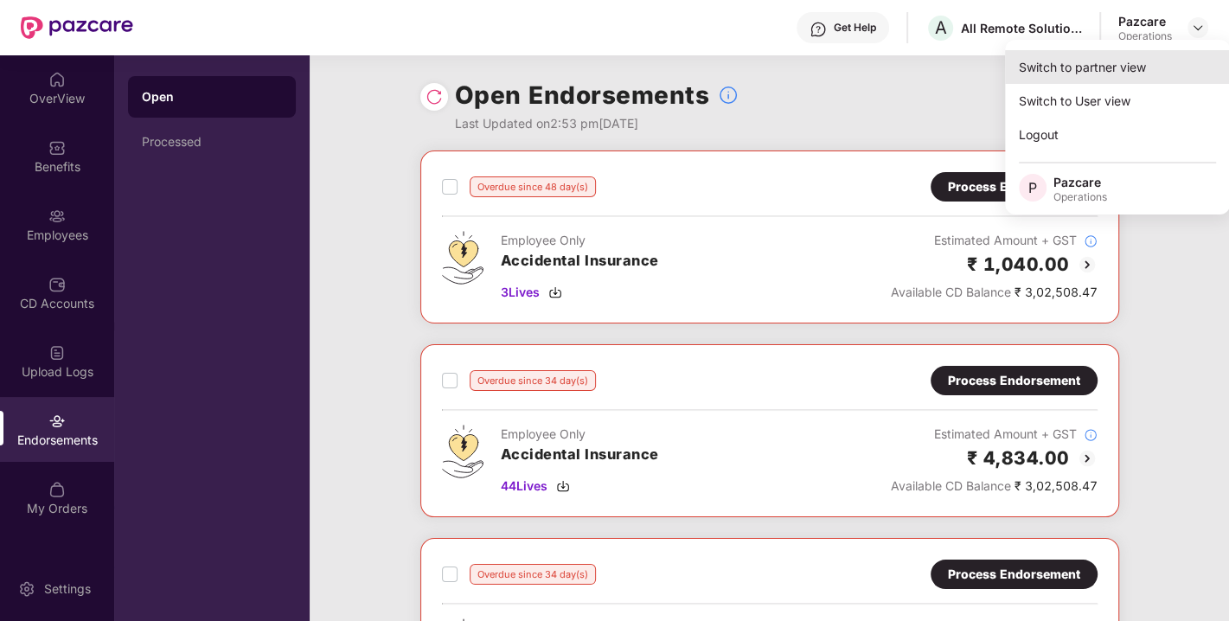
click at [1064, 68] on div "Switch to partner view" at bounding box center [1117, 67] width 225 height 34
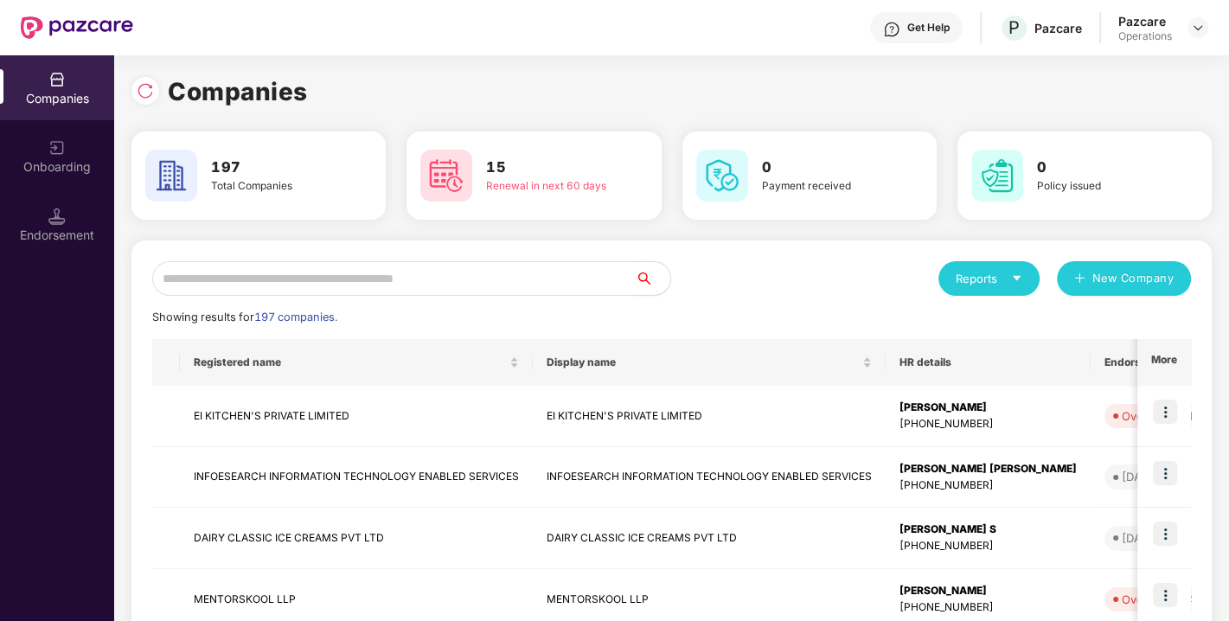
click at [324, 286] on input "text" at bounding box center [394, 278] width 484 height 35
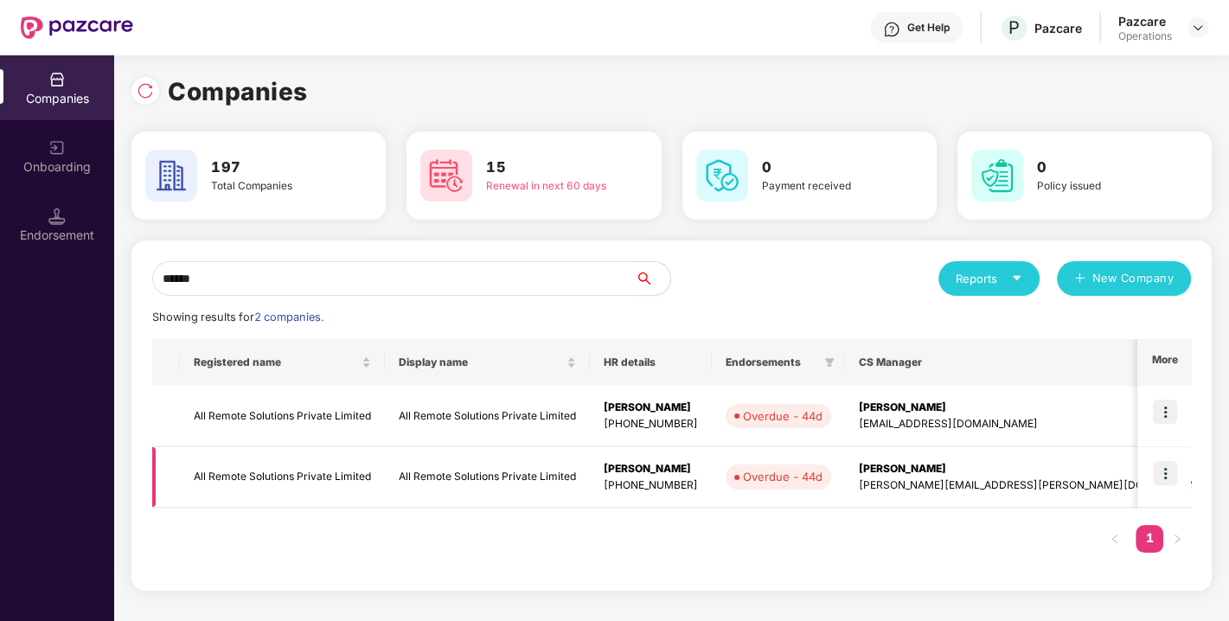
type input "******"
click at [234, 476] on td "All Remote Solutions Private Limited" at bounding box center [282, 477] width 205 height 61
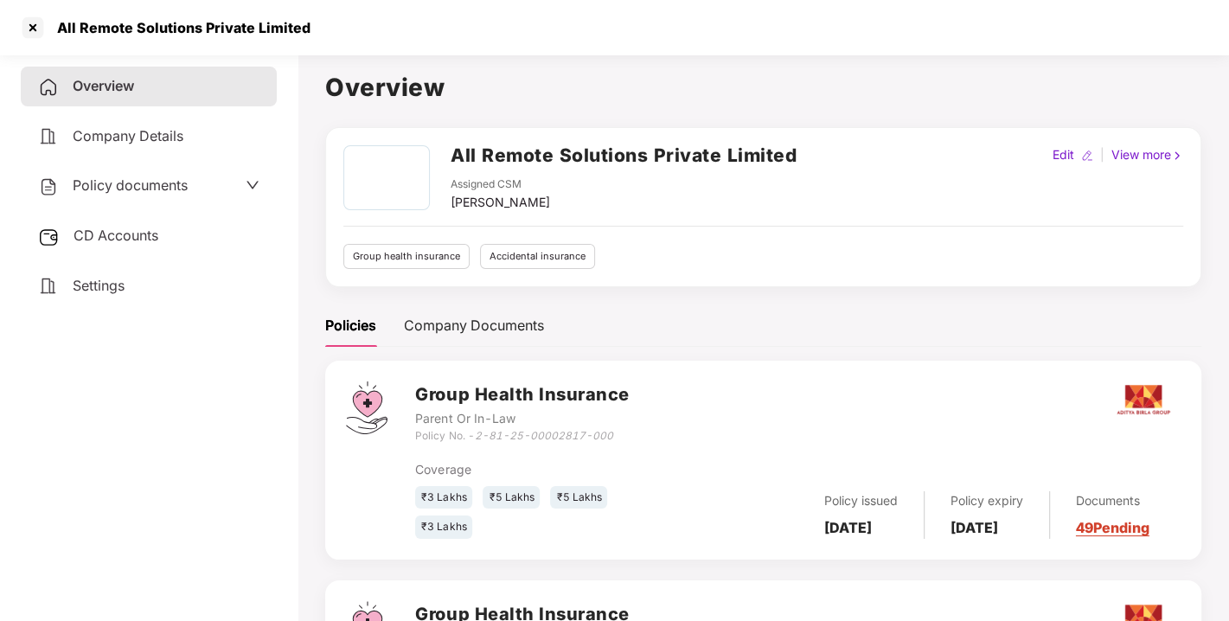
click at [124, 175] on div "Policy documents" at bounding box center [113, 186] width 150 height 22
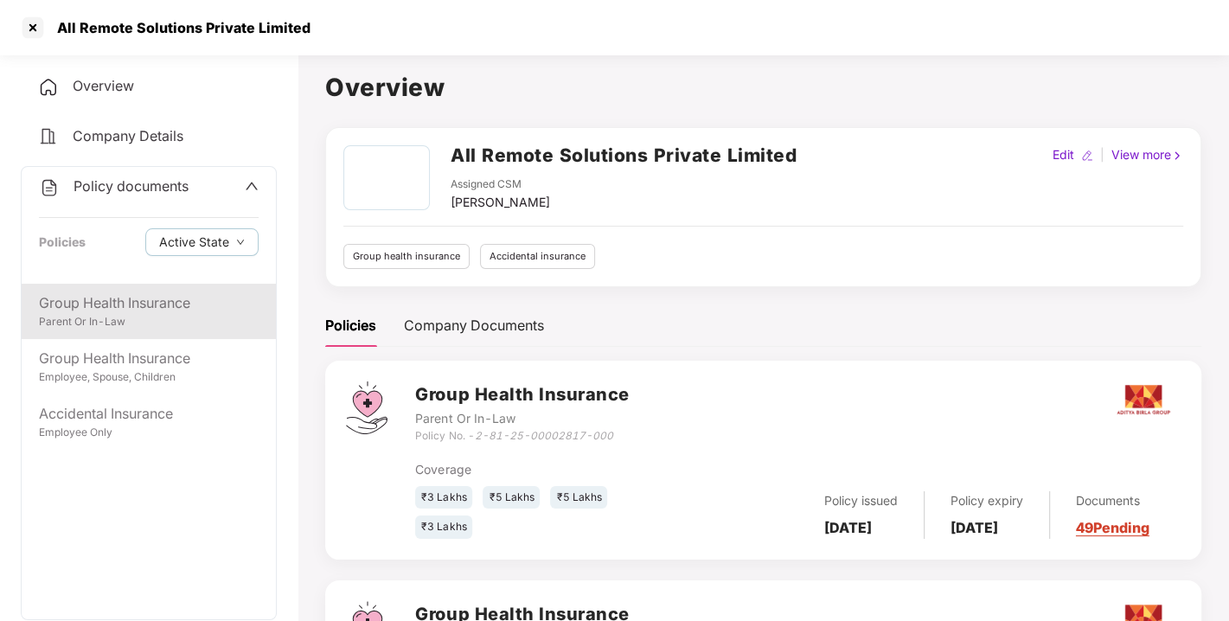
click at [107, 298] on div "Group Health Insurance" at bounding box center [149, 303] width 220 height 22
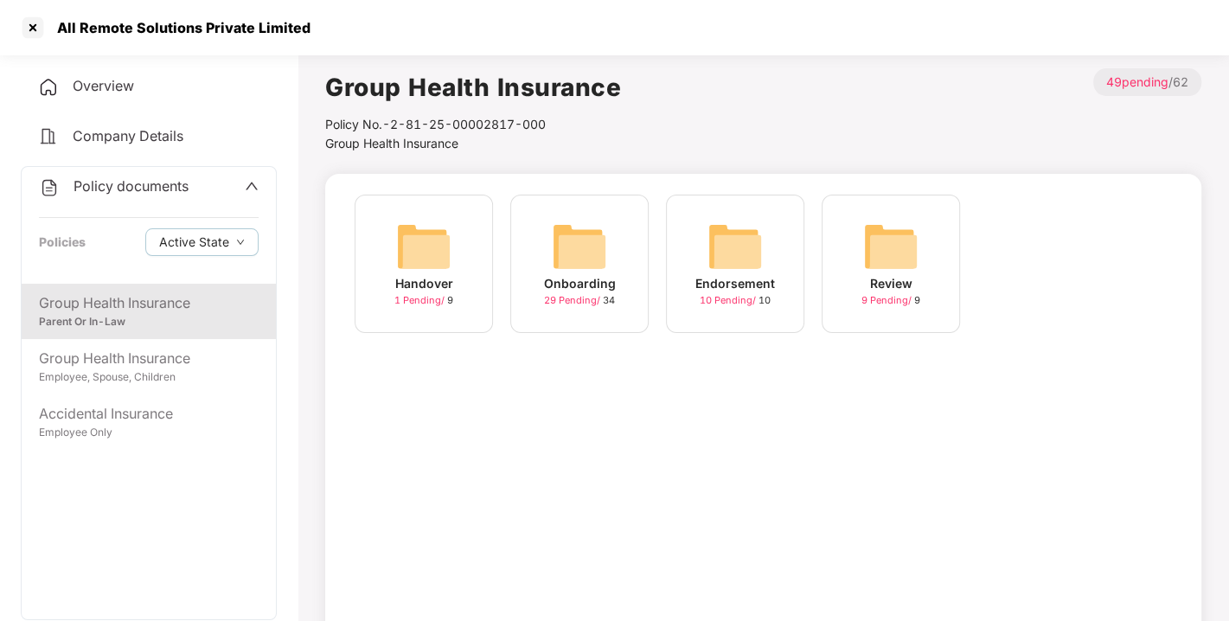
click at [514, 299] on div "Onboarding 29 Pending / 34" at bounding box center [579, 264] width 138 height 138
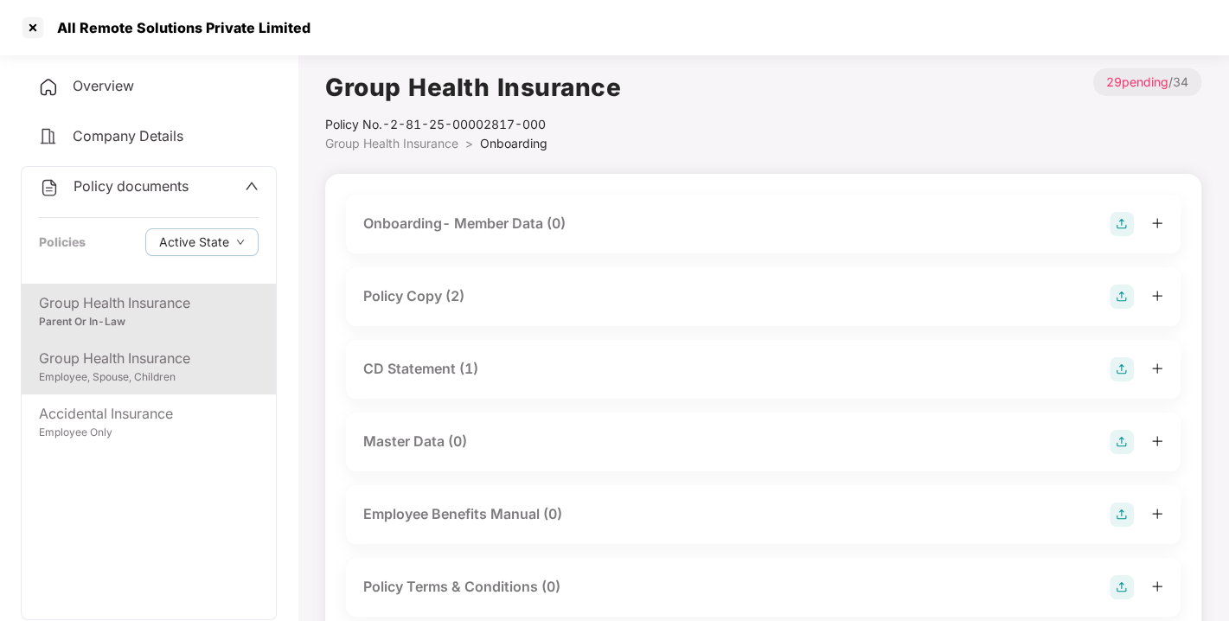
click at [103, 383] on div "Employee, Spouse, Children" at bounding box center [149, 377] width 220 height 16
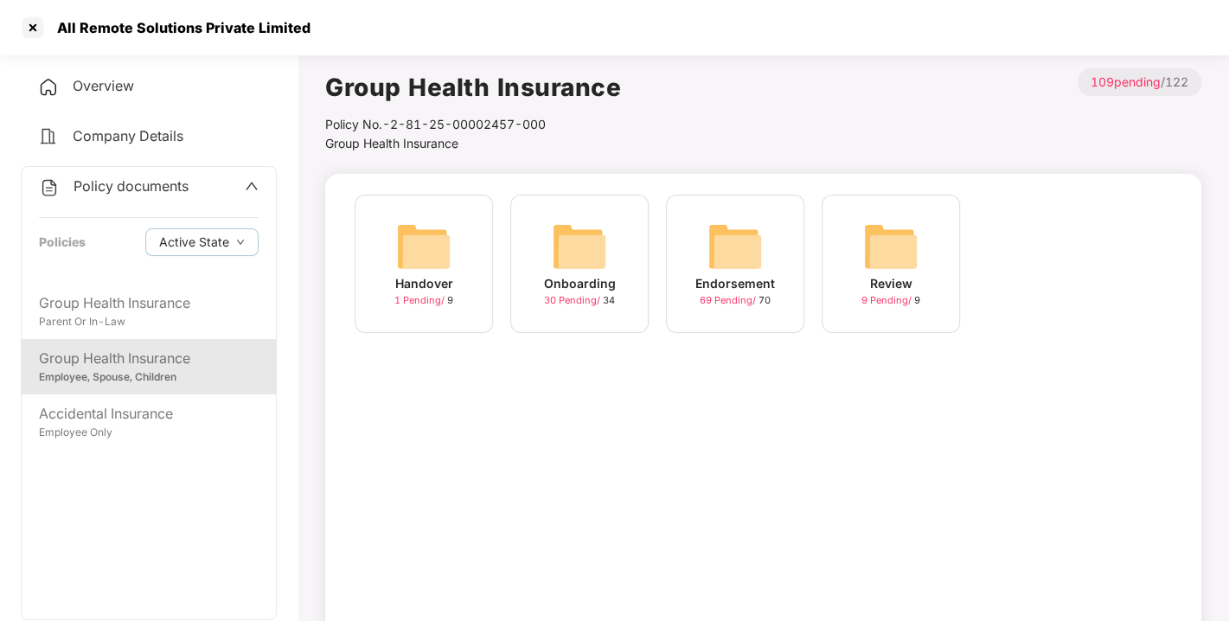
click at [605, 240] on img at bounding box center [579, 246] width 55 height 55
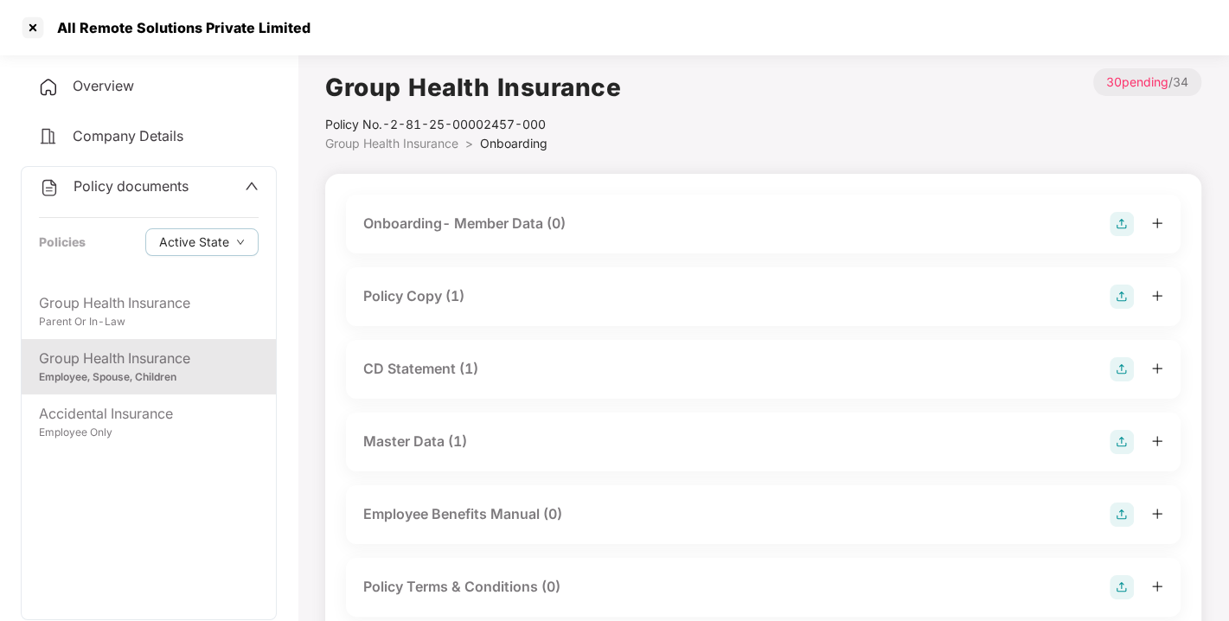
click at [413, 296] on div "Policy Copy (1)" at bounding box center [413, 296] width 101 height 22
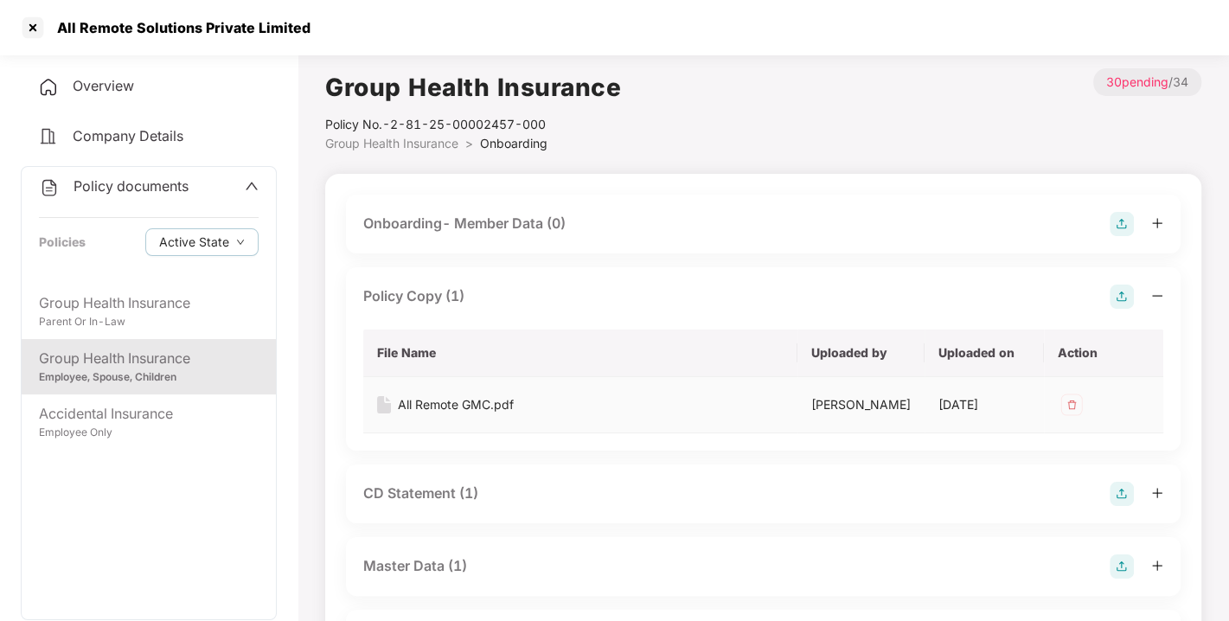
click at [468, 400] on div "All Remote GMC.pdf" at bounding box center [456, 404] width 116 height 19
click at [142, 96] on div "Overview" at bounding box center [149, 87] width 256 height 40
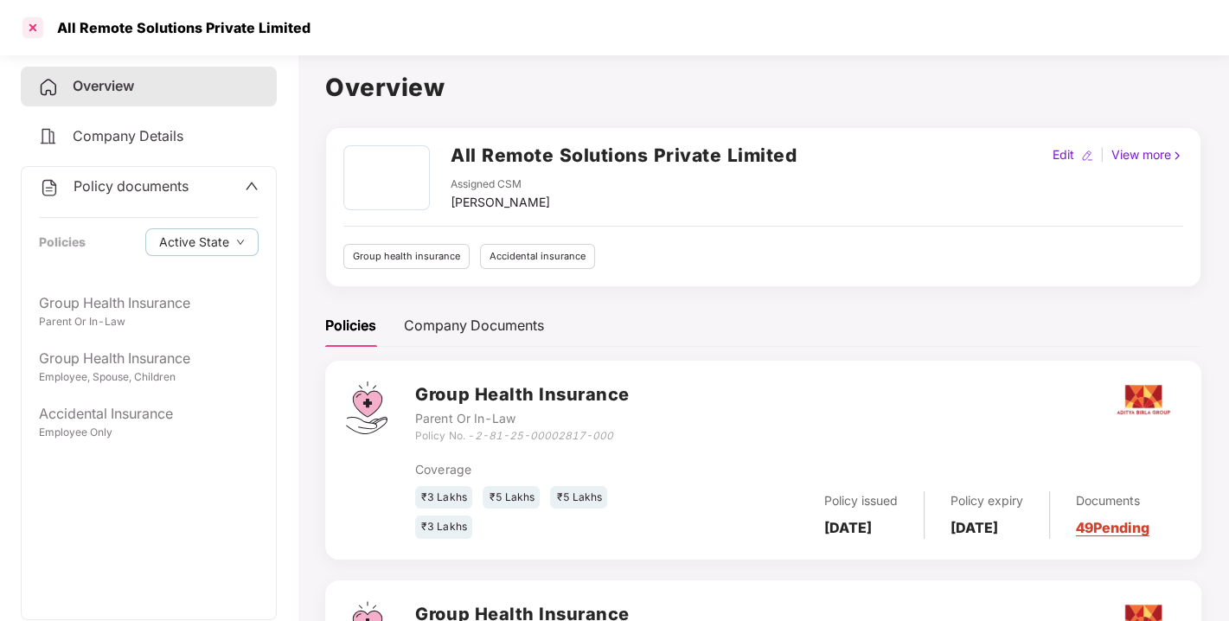
click at [27, 28] on div at bounding box center [33, 28] width 28 height 28
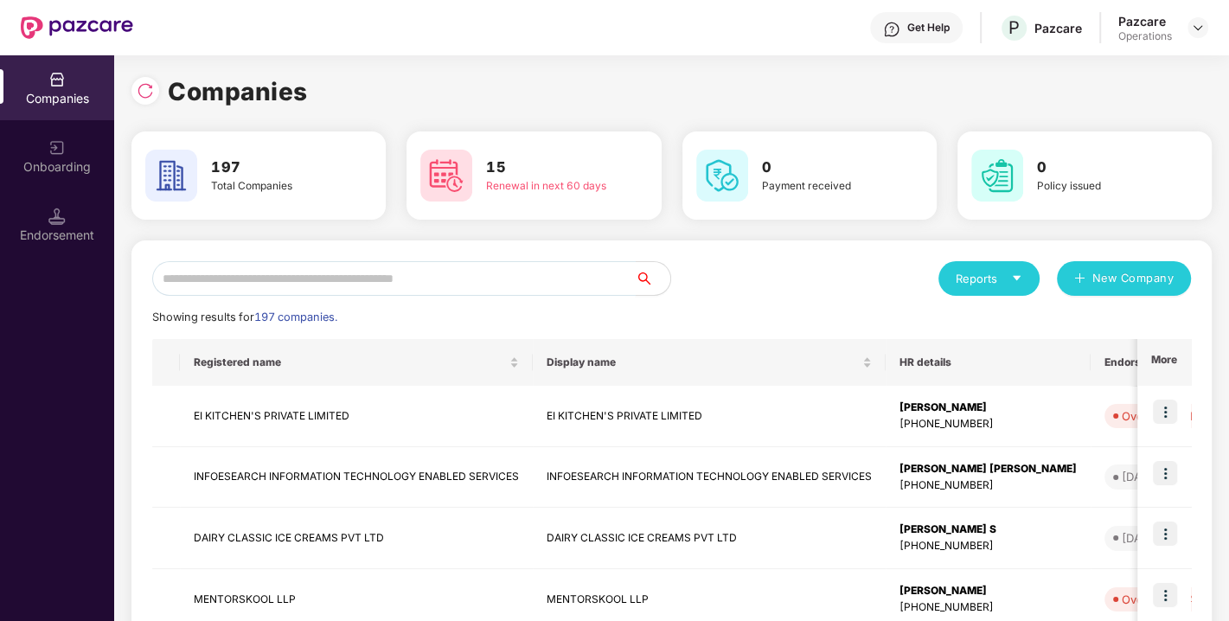
click at [296, 275] on input "text" at bounding box center [394, 278] width 484 height 35
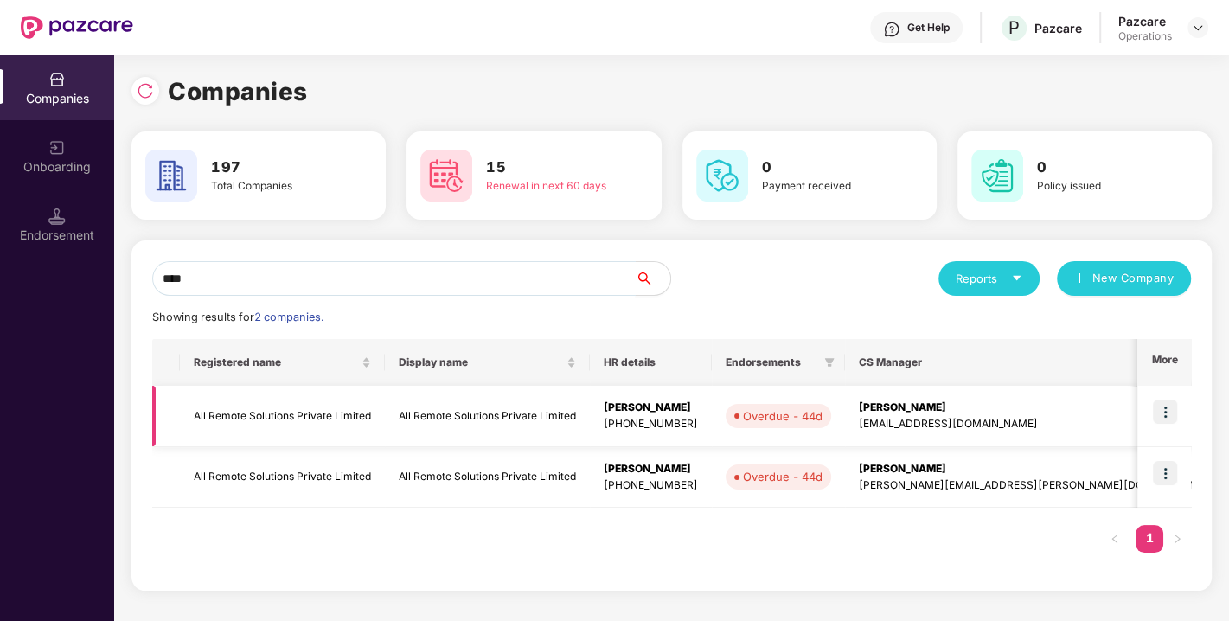
type input "***"
click at [295, 410] on td "All Remote Solutions Private Limited" at bounding box center [282, 416] width 205 height 61
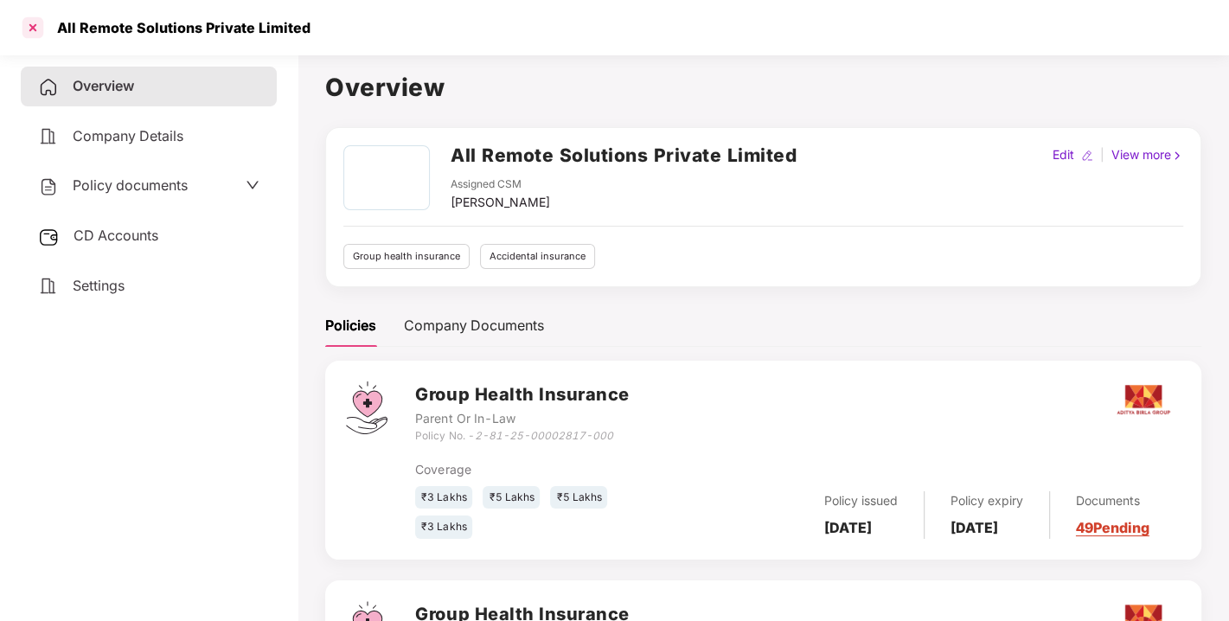
click at [40, 23] on div at bounding box center [33, 28] width 28 height 28
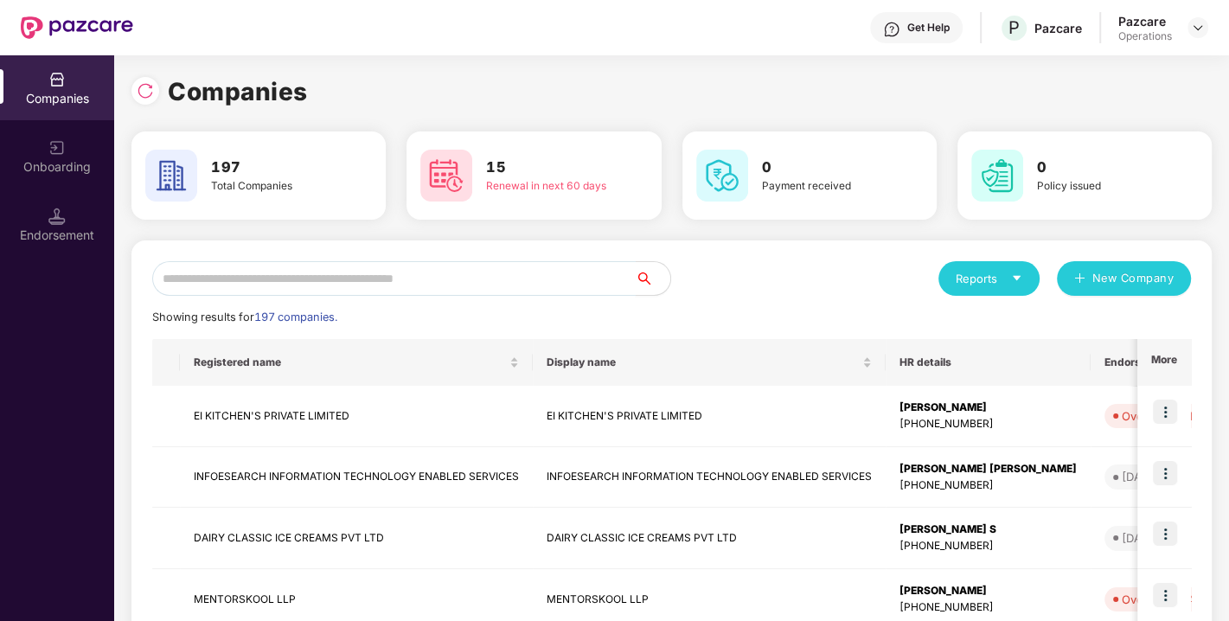
click at [297, 281] on input "text" at bounding box center [394, 278] width 484 height 35
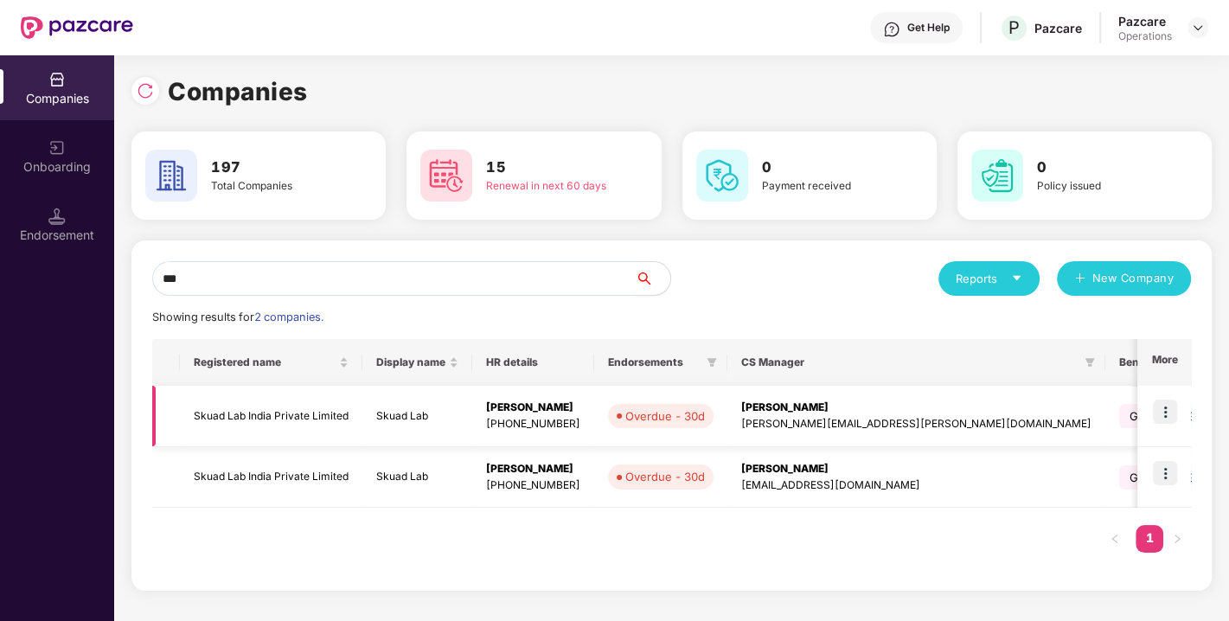
type input "***"
click at [250, 412] on td "Skuad Lab India Private Limited" at bounding box center [271, 416] width 183 height 61
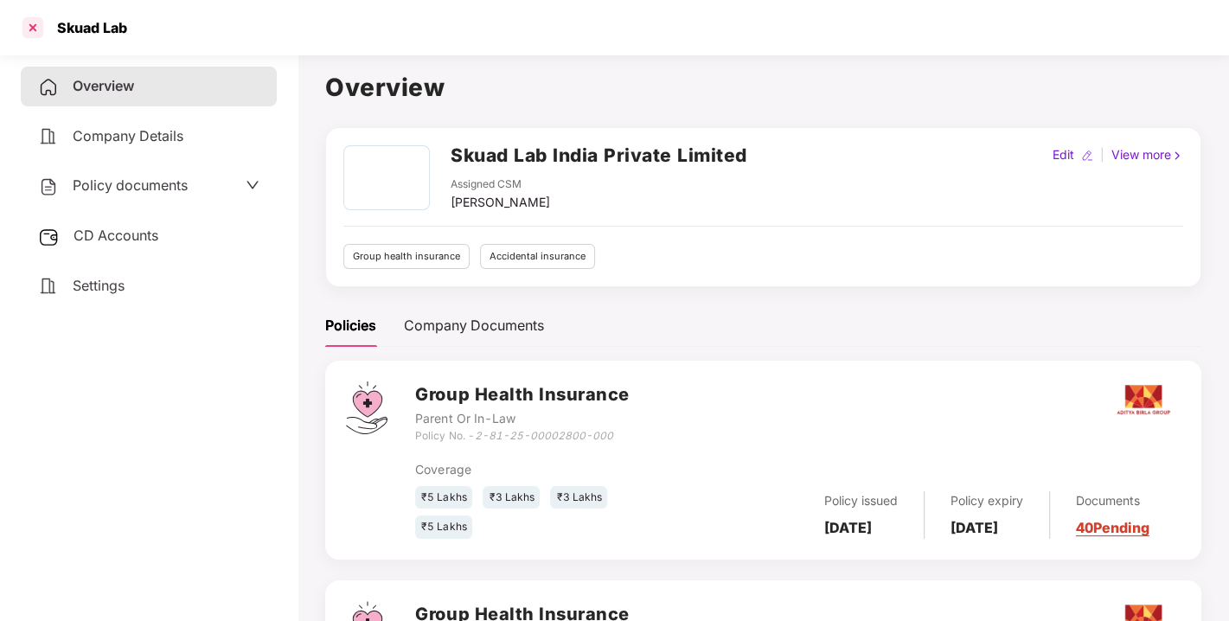
click at [33, 22] on div at bounding box center [33, 28] width 28 height 28
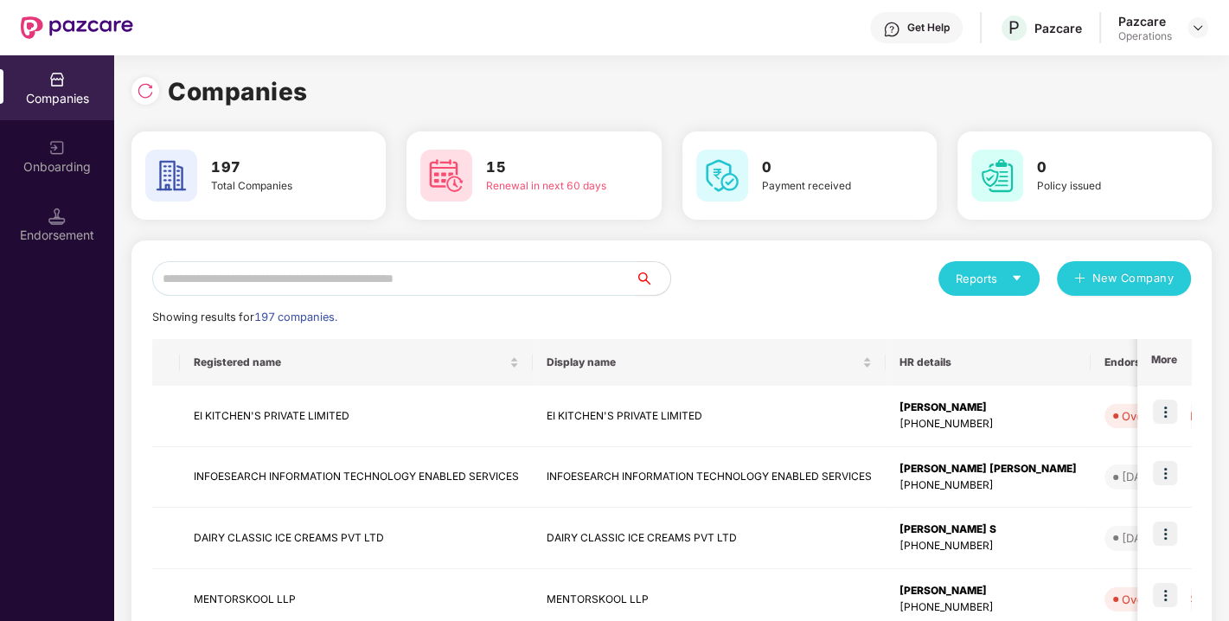
click at [273, 274] on input "text" at bounding box center [394, 278] width 484 height 35
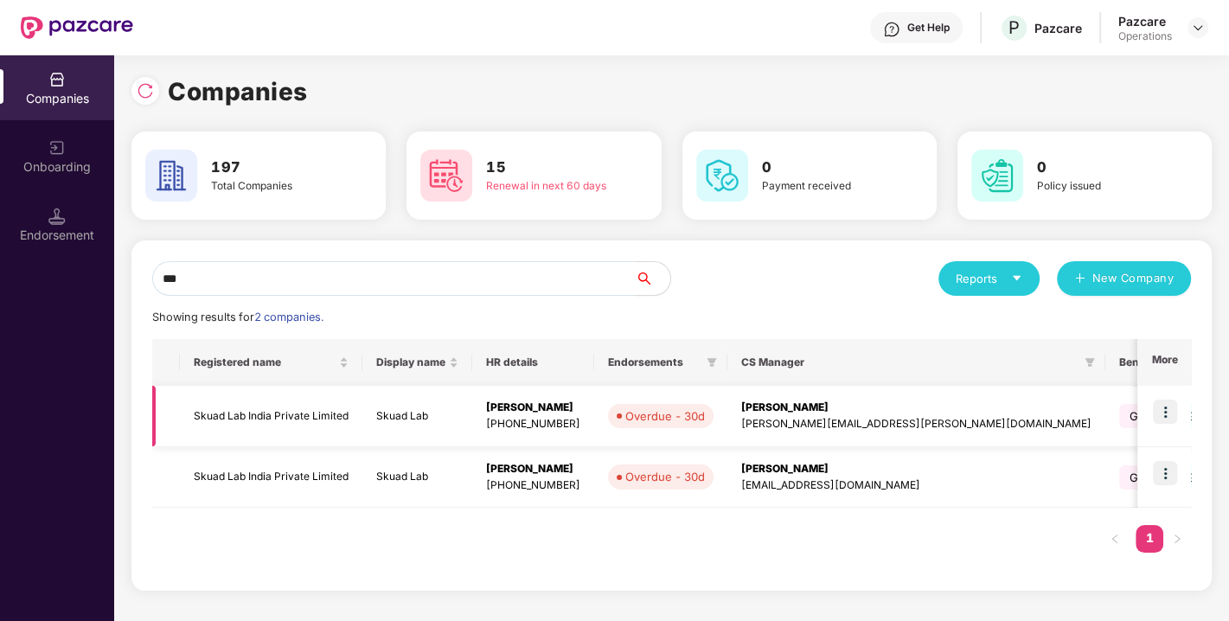
type input "***"
click at [1166, 404] on img at bounding box center [1165, 412] width 24 height 24
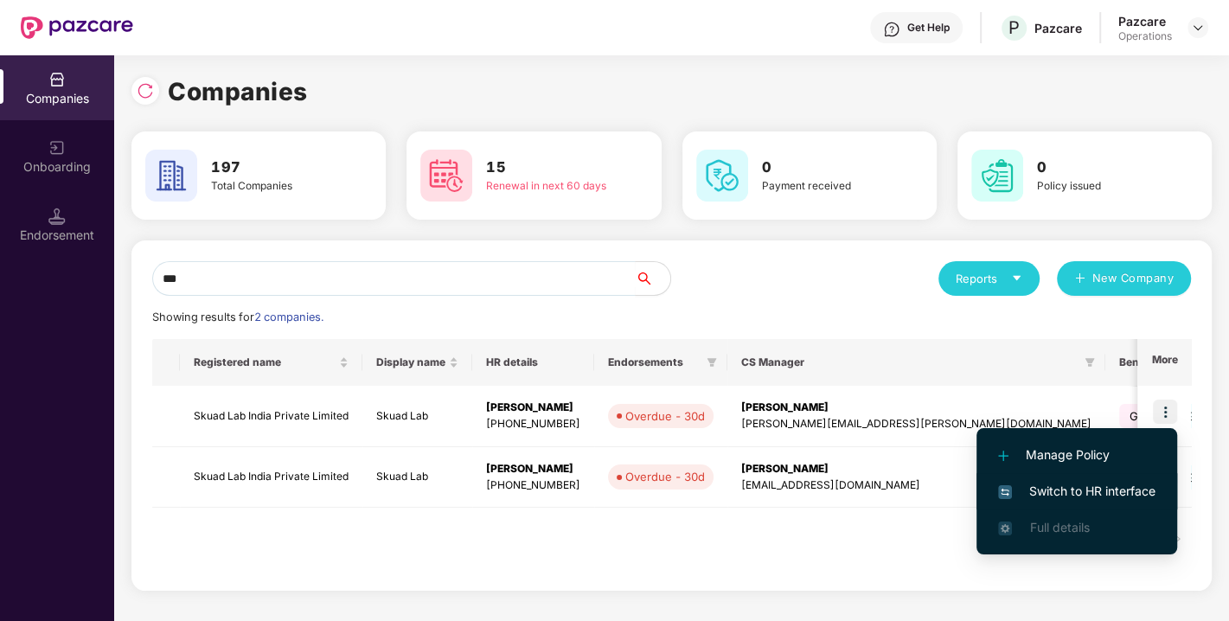
click at [1073, 488] on span "Switch to HR interface" at bounding box center [1076, 491] width 157 height 19
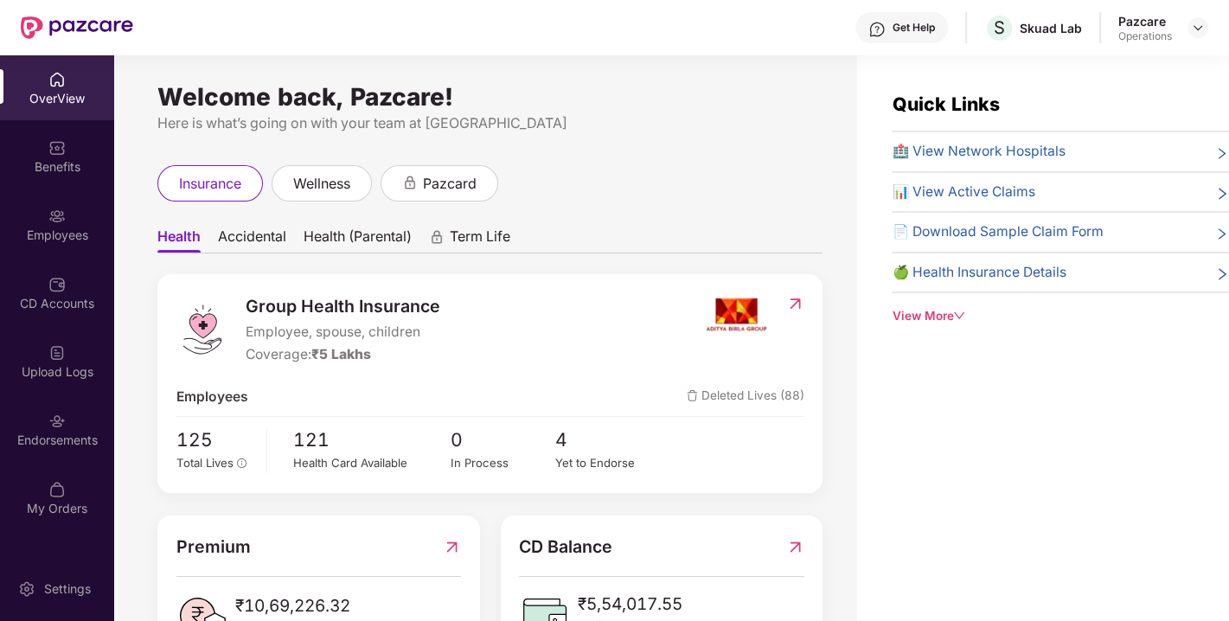
click at [48, 423] on img at bounding box center [56, 421] width 17 height 17
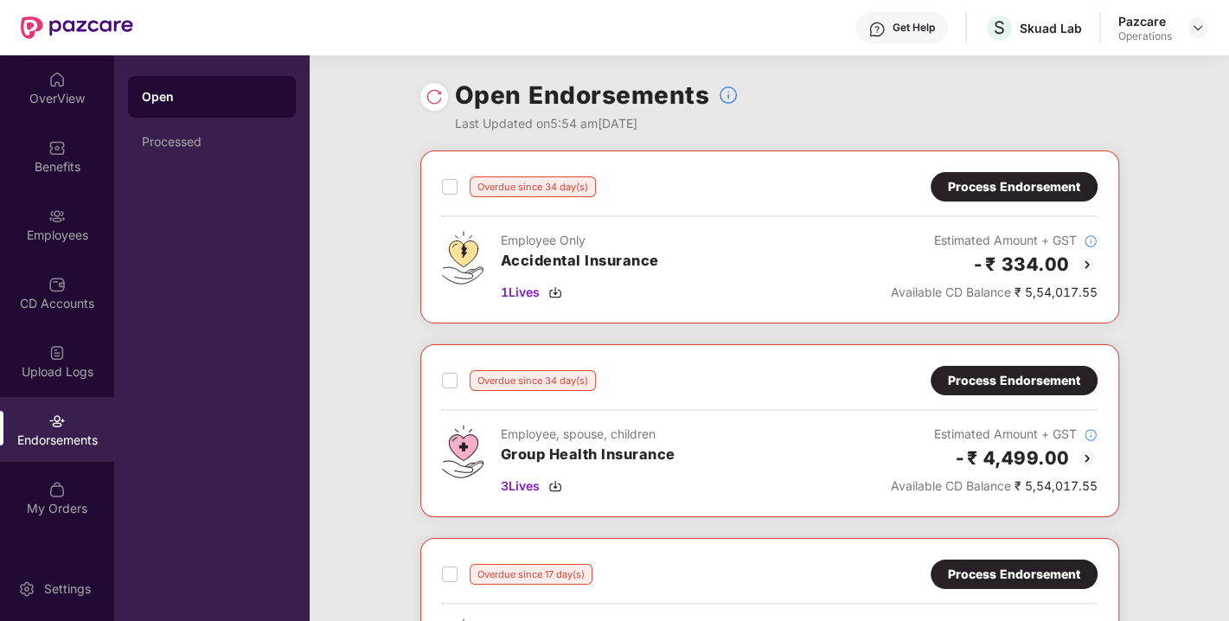
click at [427, 99] on img at bounding box center [434, 96] width 17 height 17
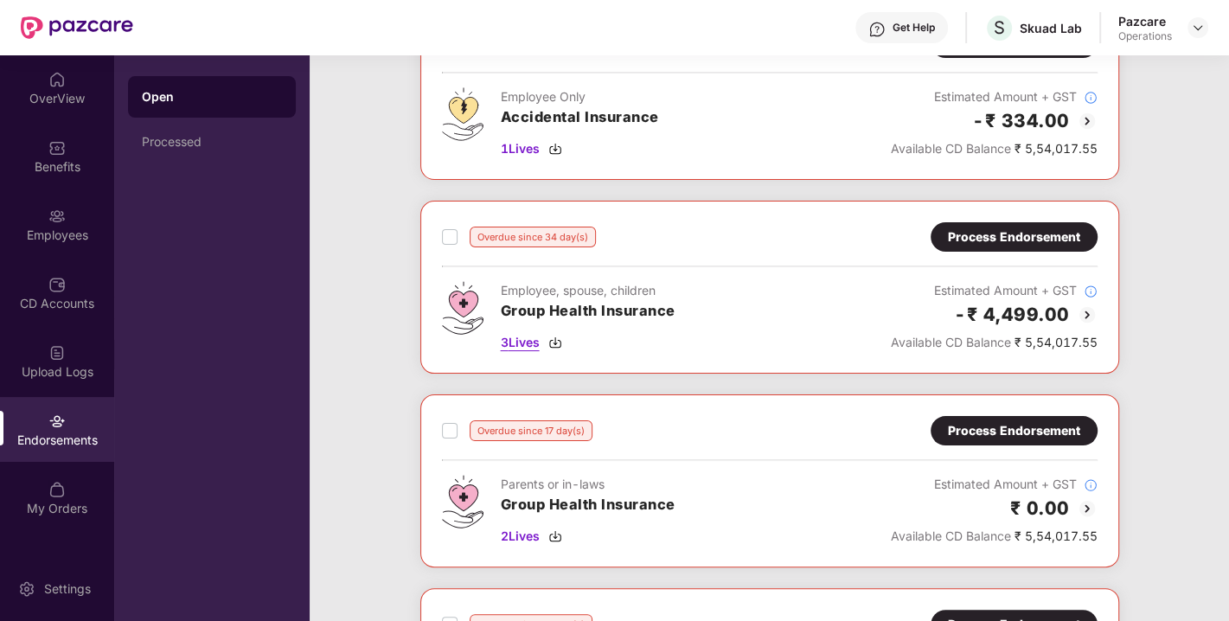
click at [557, 336] on img at bounding box center [555, 343] width 14 height 14
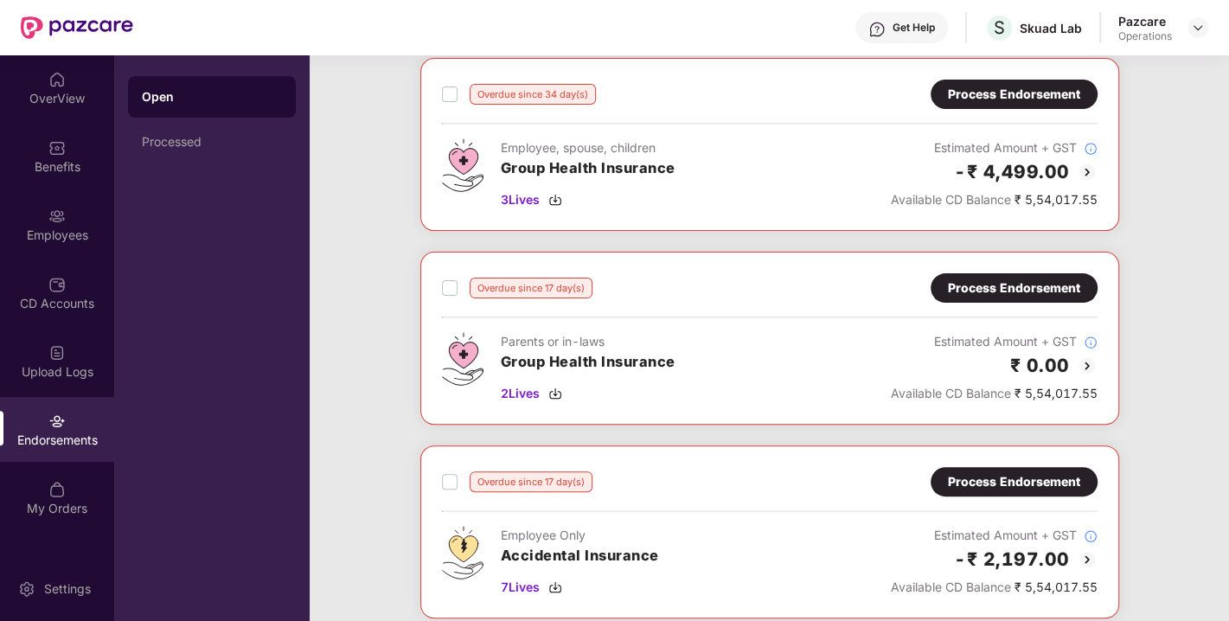
scroll to position [340, 0]
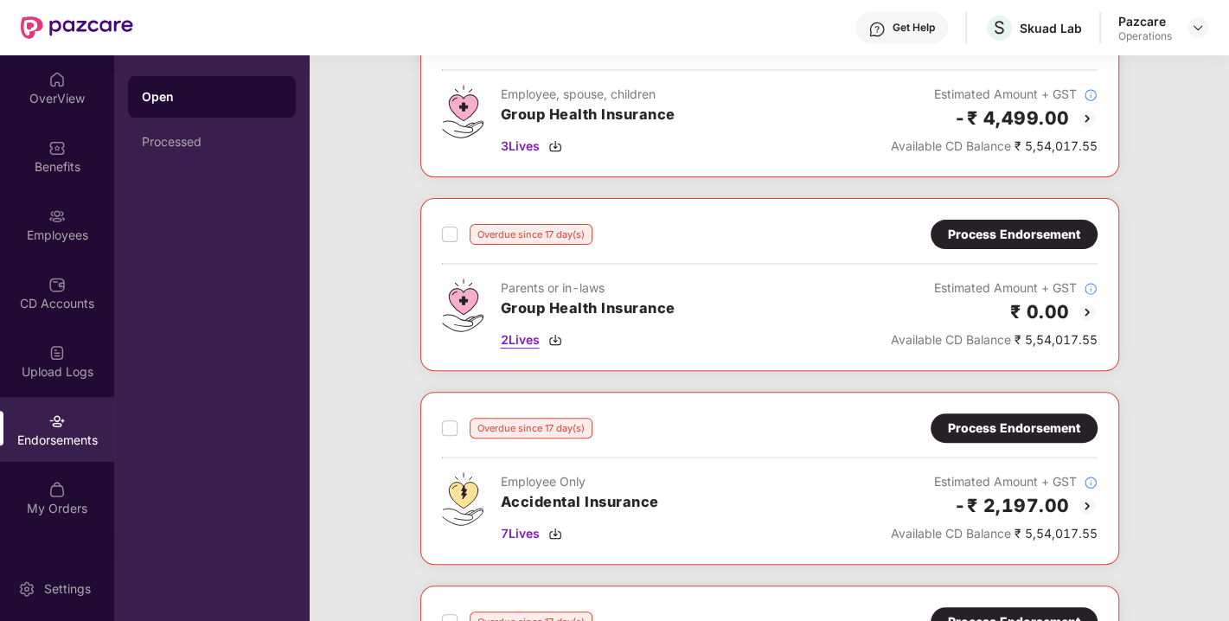
click at [565, 338] on div "2 Lives" at bounding box center [588, 339] width 175 height 19
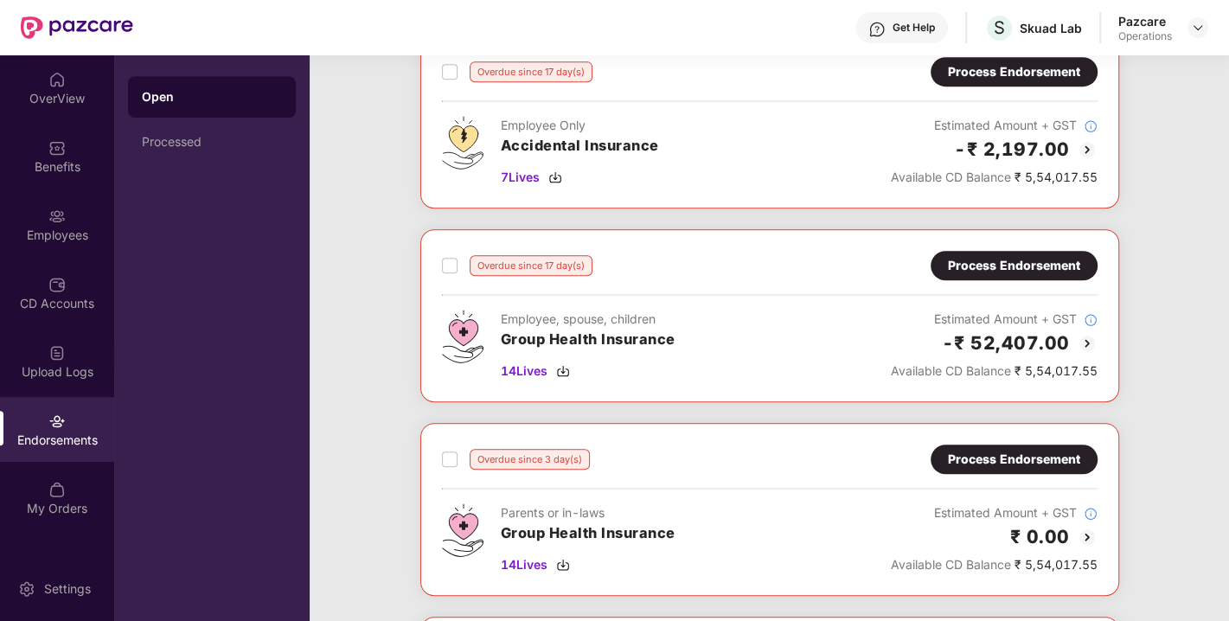
scroll to position [699, 0]
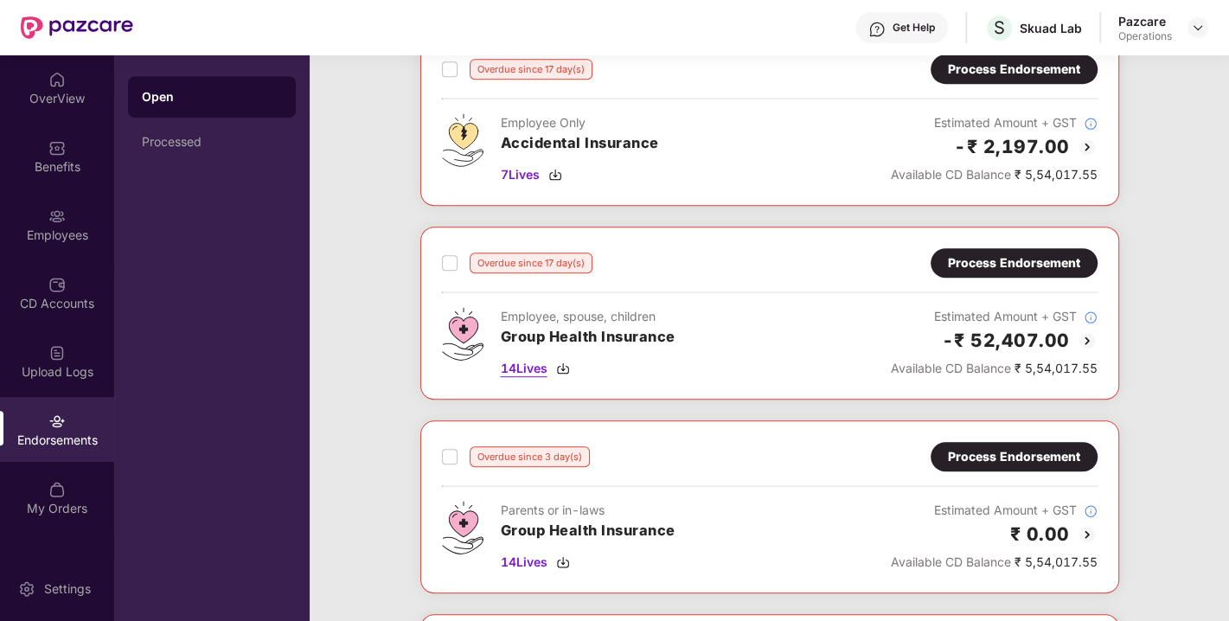
click at [559, 362] on img at bounding box center [563, 369] width 14 height 14
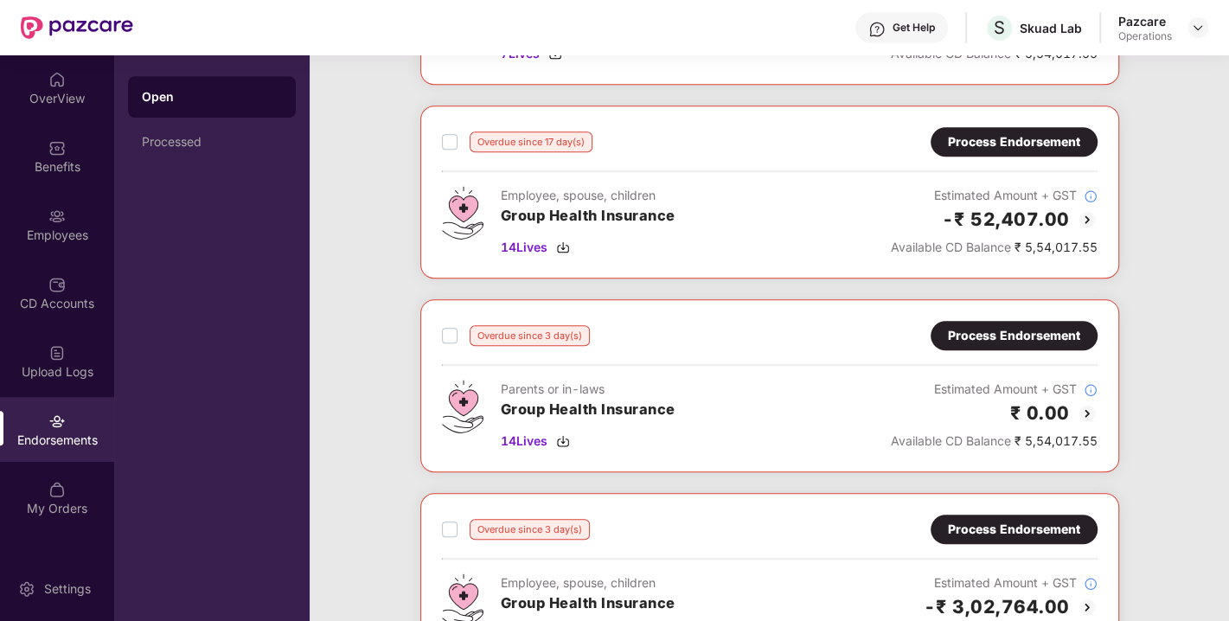
scroll to position [976, 0]
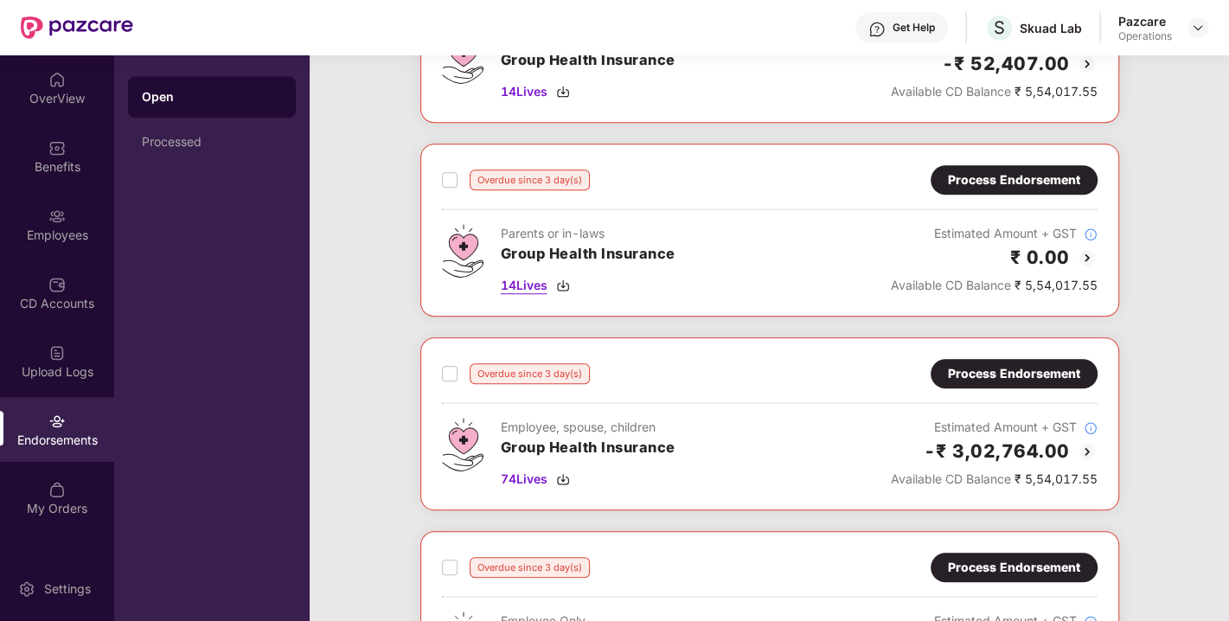
click at [557, 279] on img at bounding box center [563, 286] width 14 height 14
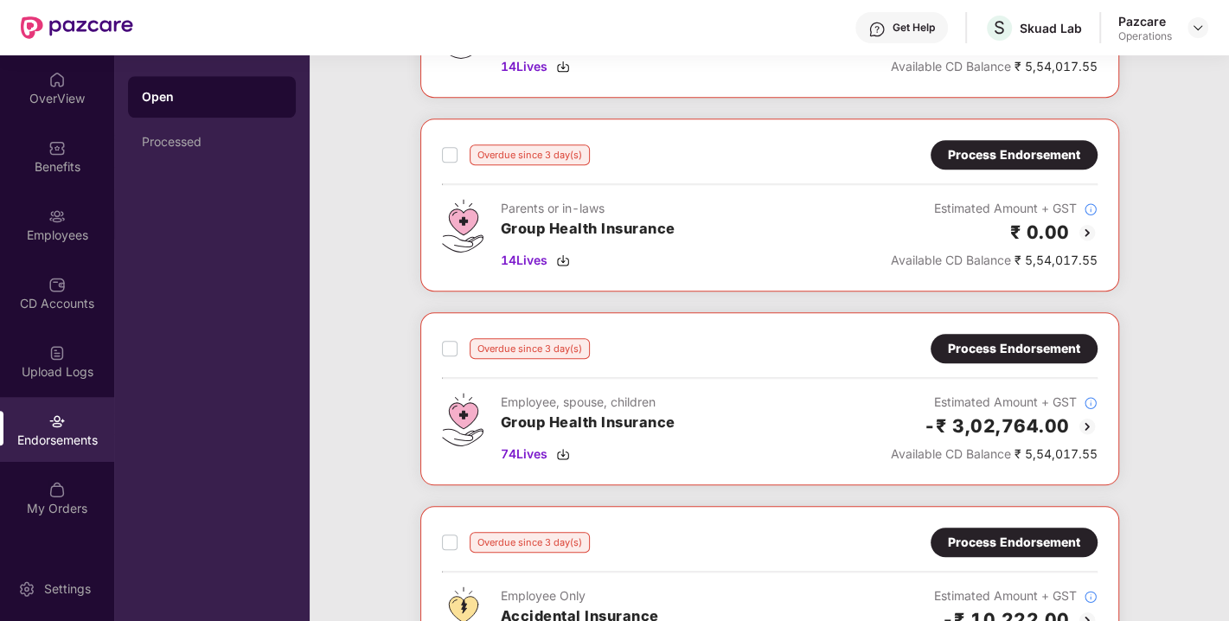
scroll to position [1014, 0]
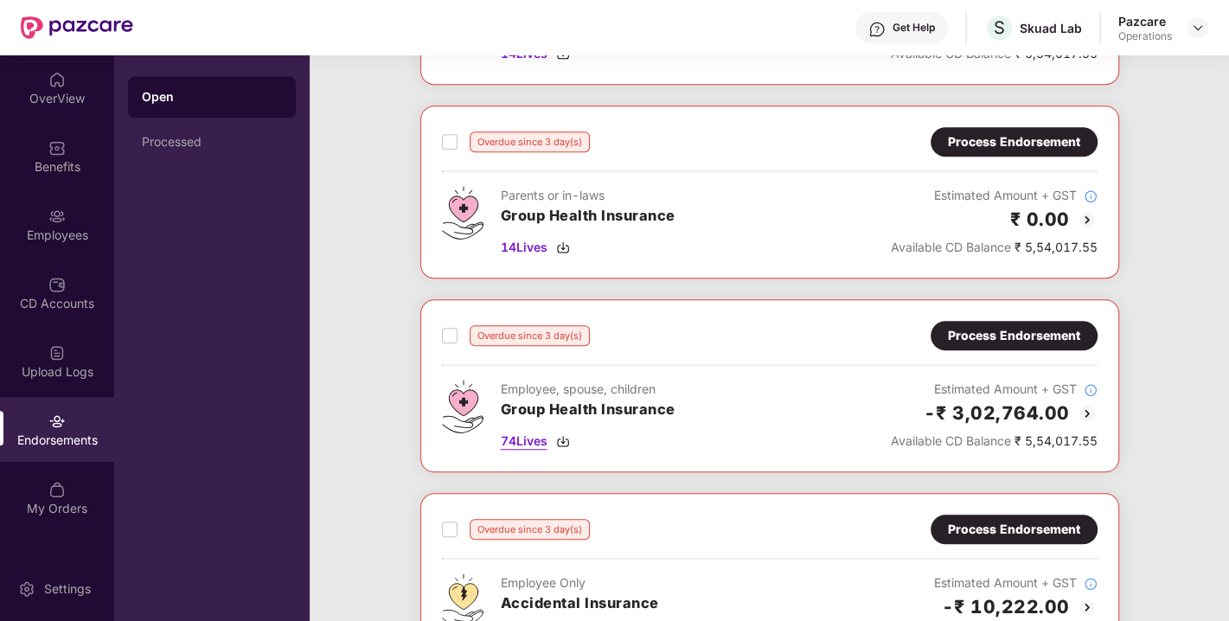
click at [566, 439] on img at bounding box center [563, 441] width 14 height 14
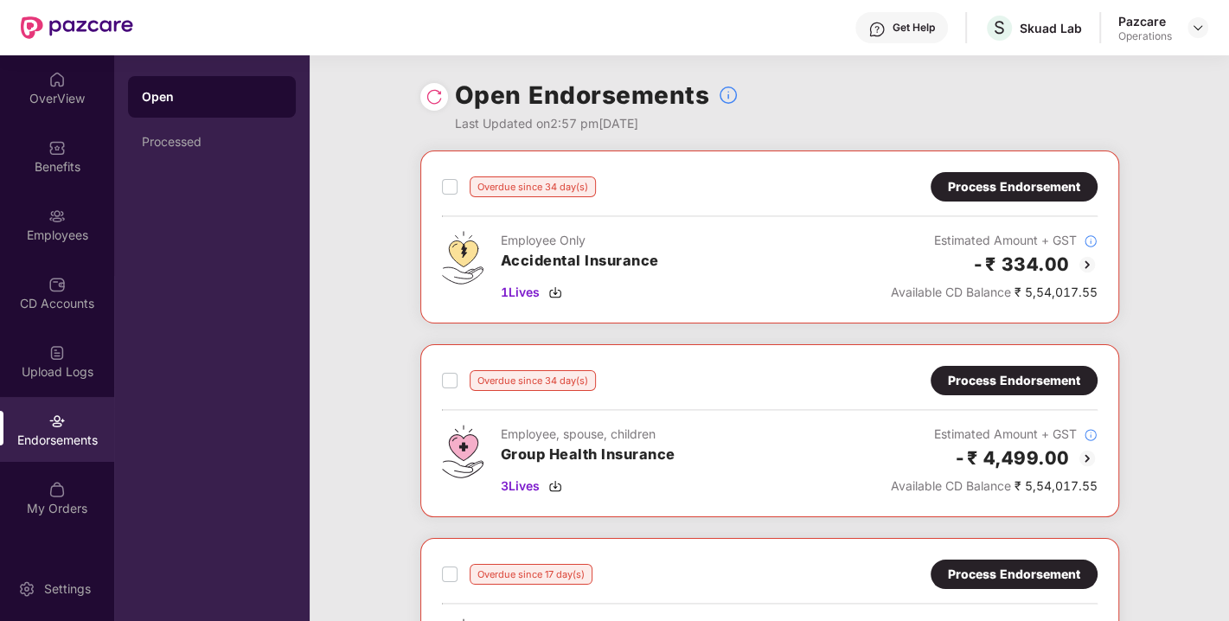
scroll to position [241, 0]
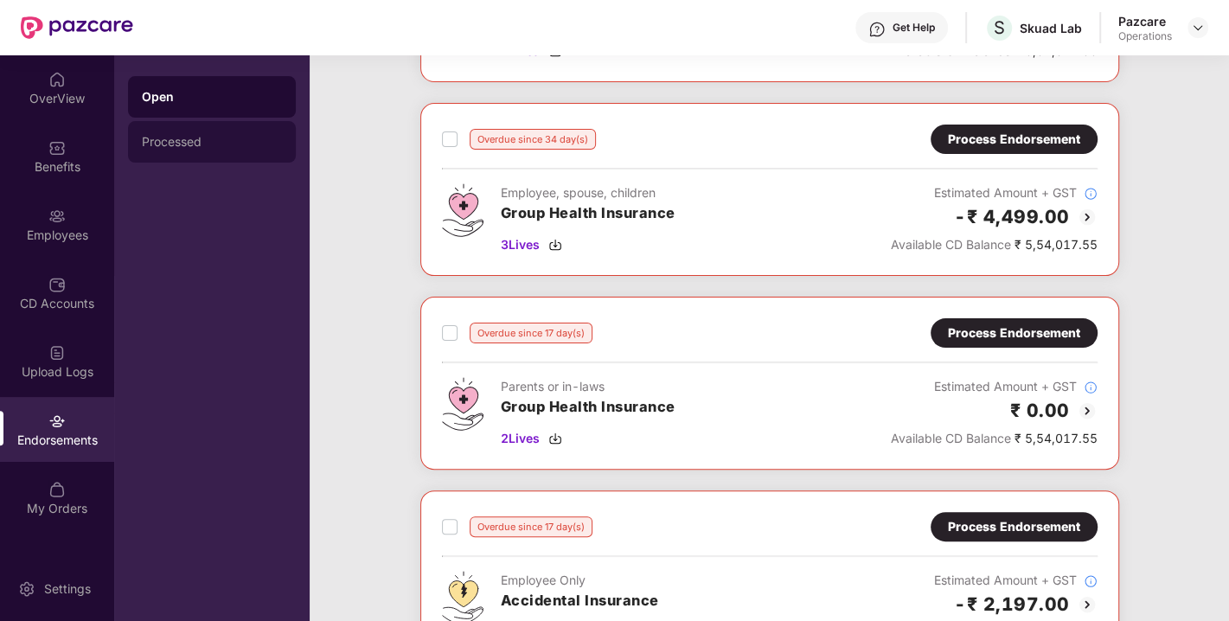
click at [176, 148] on div "Processed" at bounding box center [212, 142] width 140 height 14
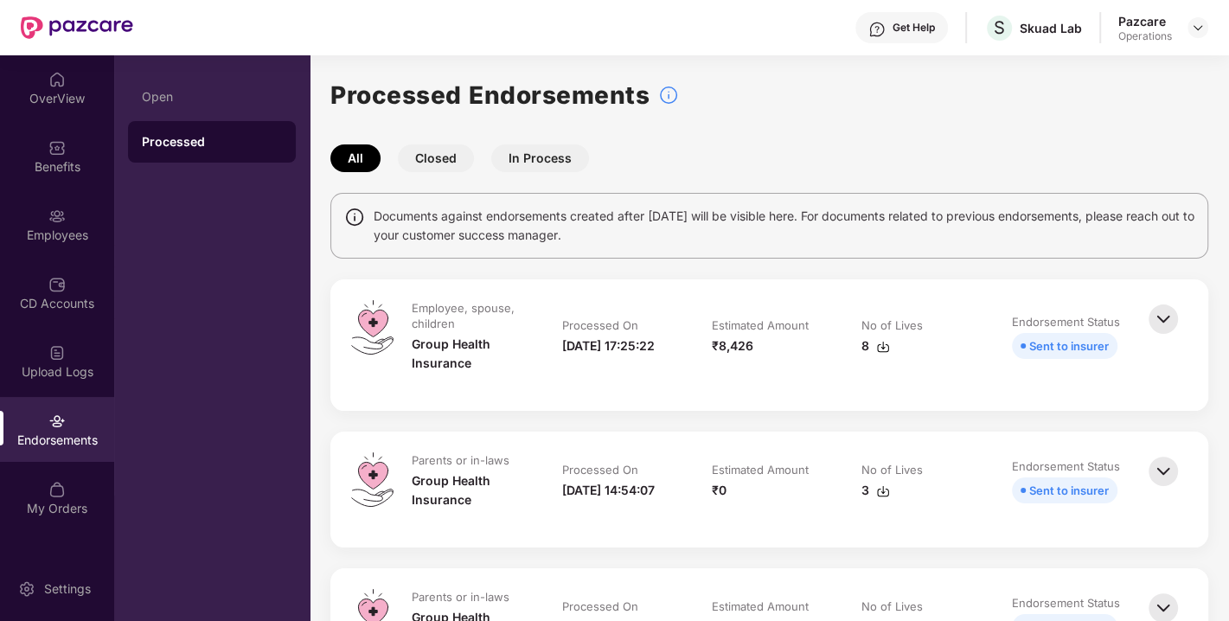
click at [419, 155] on button "Closed" at bounding box center [436, 158] width 76 height 28
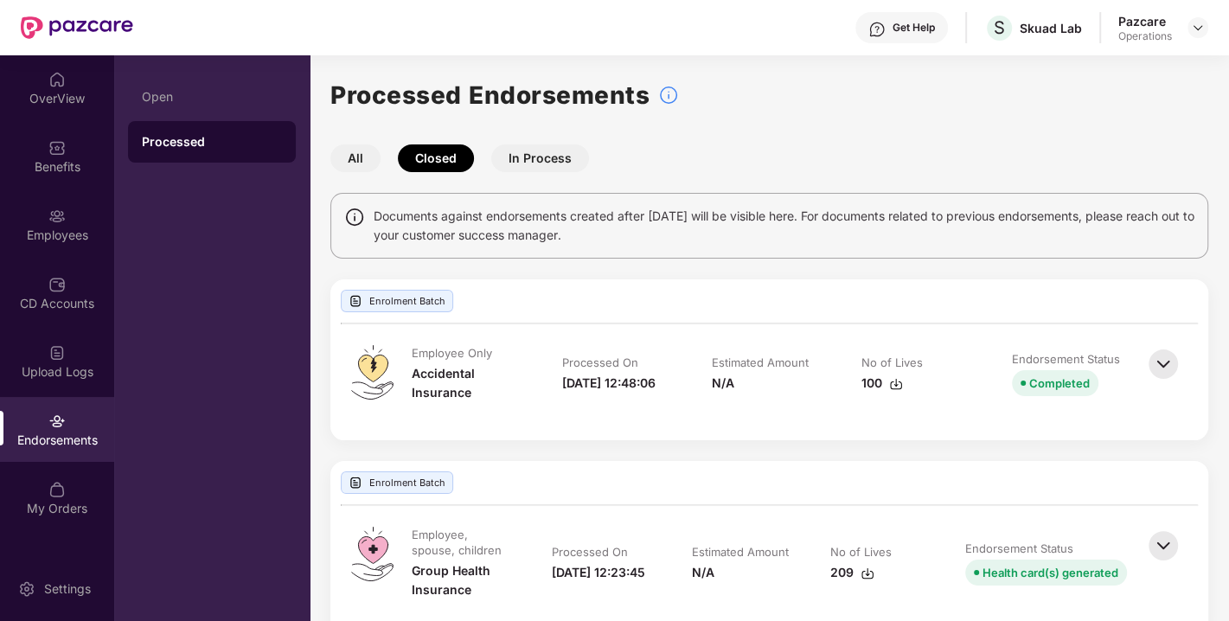
click at [61, 424] on img at bounding box center [56, 421] width 17 height 17
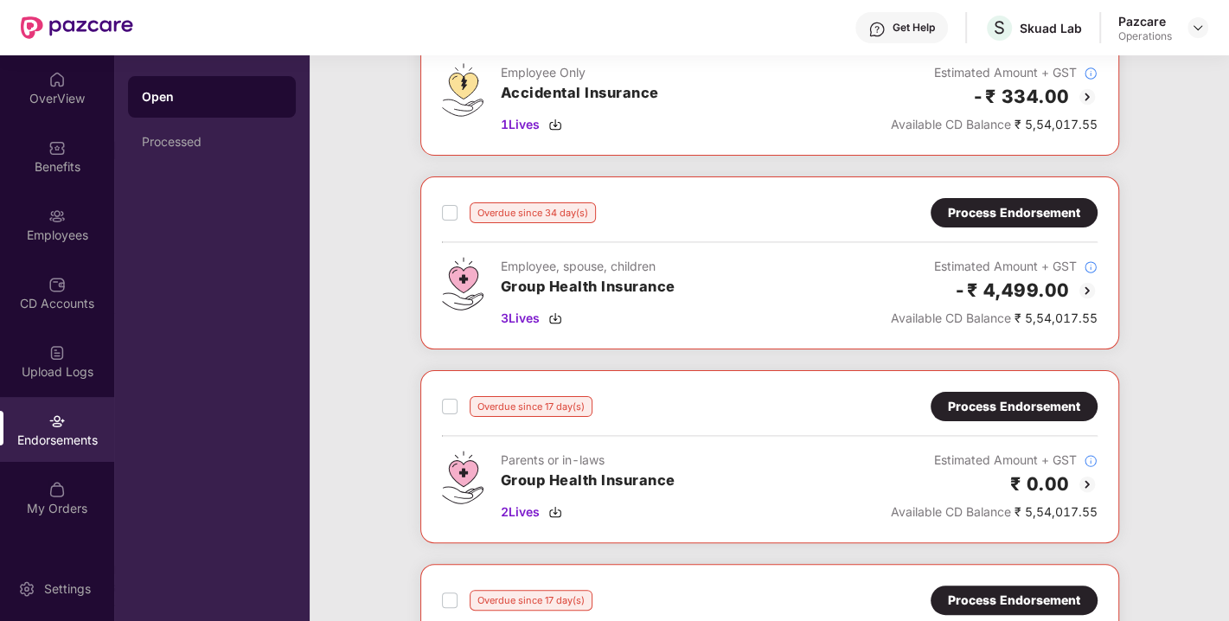
scroll to position [169, 0]
click at [1023, 217] on div "Process Endorsement" at bounding box center [1014, 211] width 132 height 19
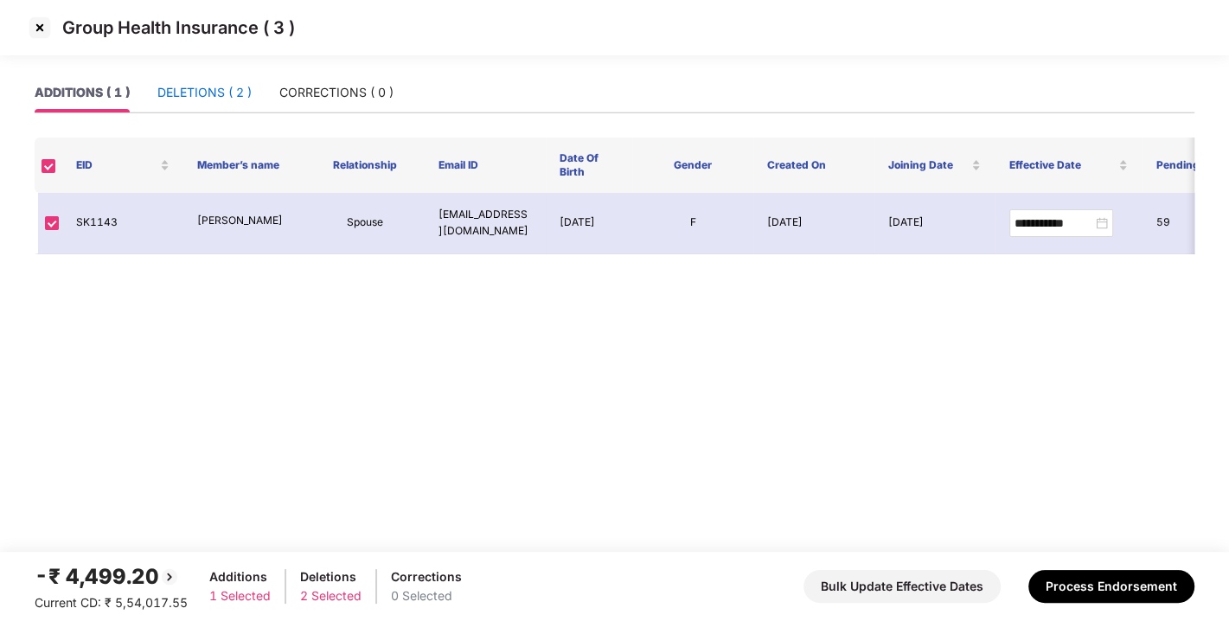
click at [190, 101] on div "DELETIONS ( 2 )" at bounding box center [204, 92] width 94 height 19
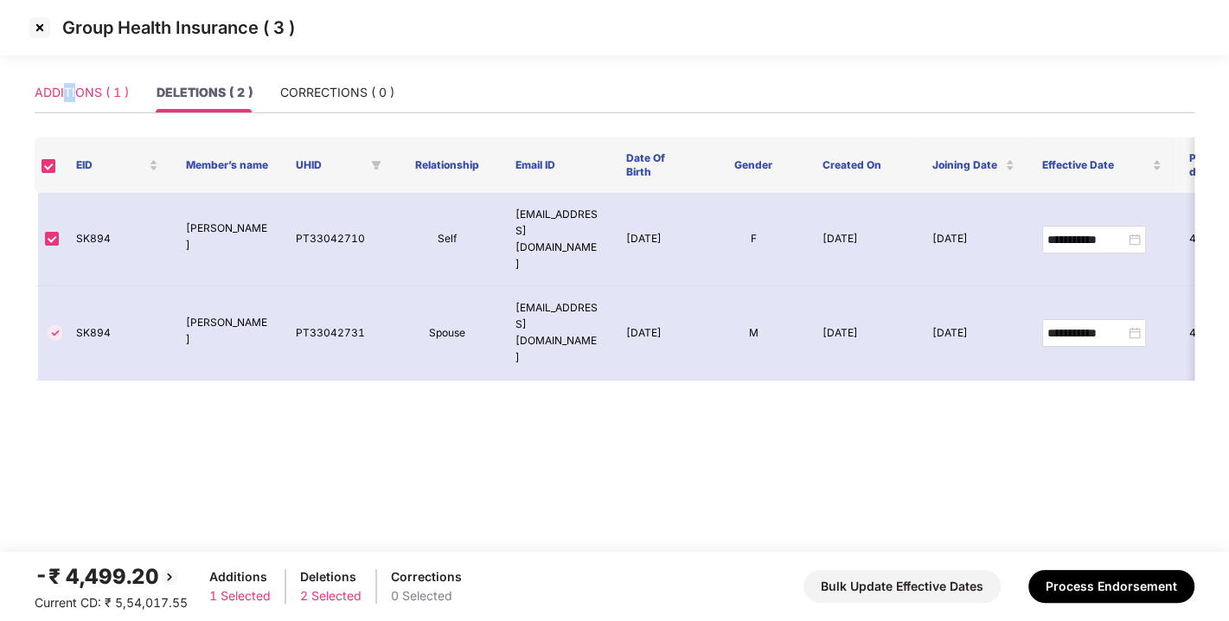
drag, startPoint x: 75, startPoint y: 116, endPoint x: 63, endPoint y: 98, distance: 21.8
click at [63, 98] on div "ADDITIONS ( 1 ) DELETIONS ( 2 ) CORRECTIONS ( 0 )" at bounding box center [615, 100] width 1160 height 54
click at [63, 98] on div "ADDITIONS ( 1 )" at bounding box center [82, 92] width 94 height 19
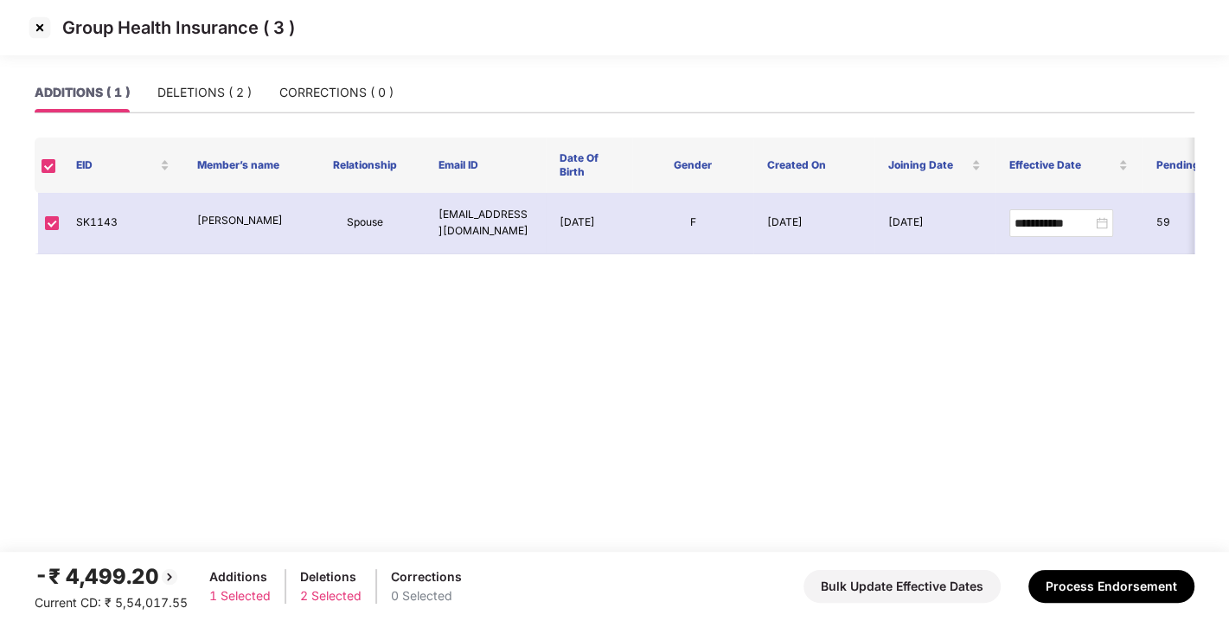
click at [35, 28] on img at bounding box center [40, 28] width 28 height 28
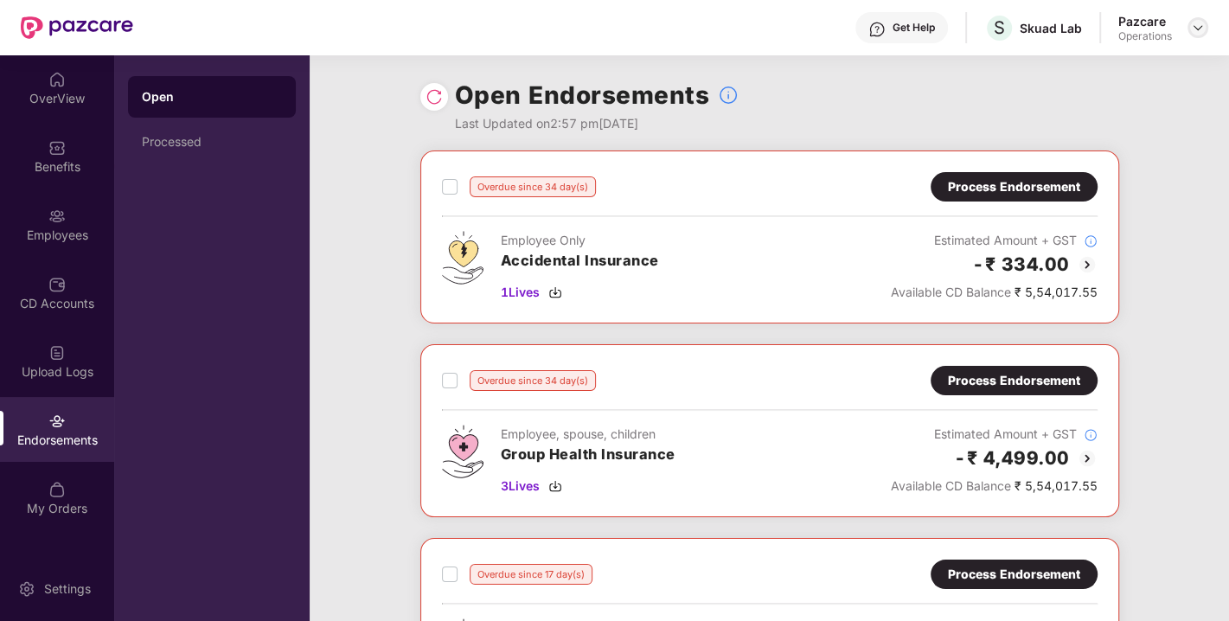
click at [1195, 29] on img at bounding box center [1198, 28] width 14 height 14
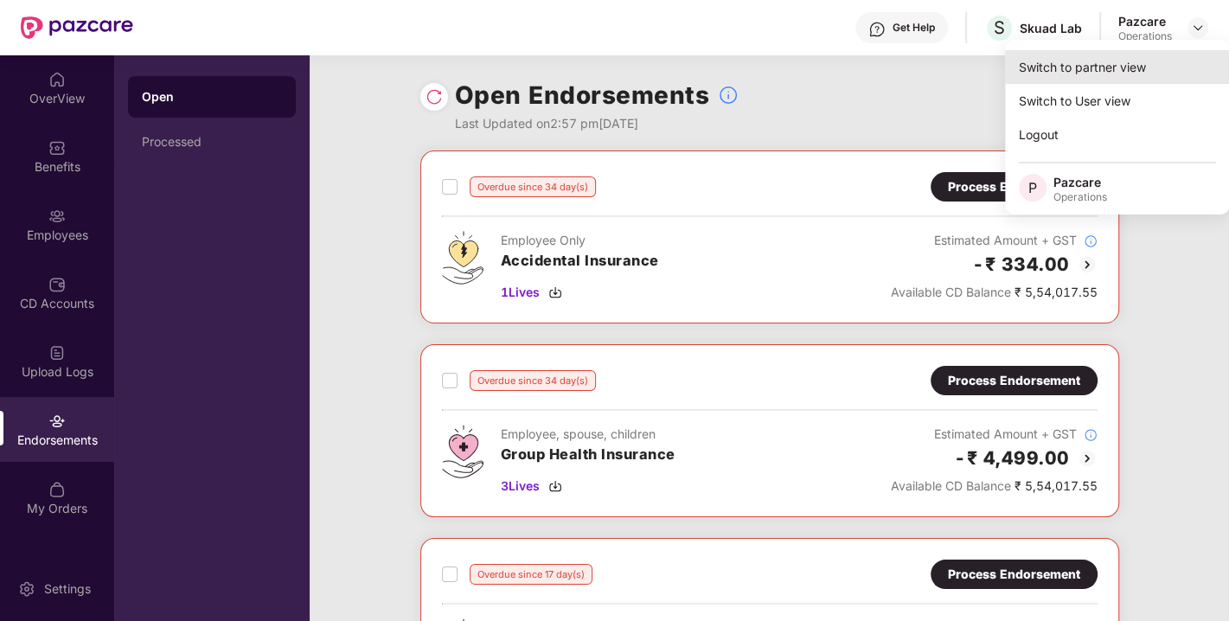
click at [1090, 74] on div "Switch to partner view" at bounding box center [1117, 67] width 225 height 34
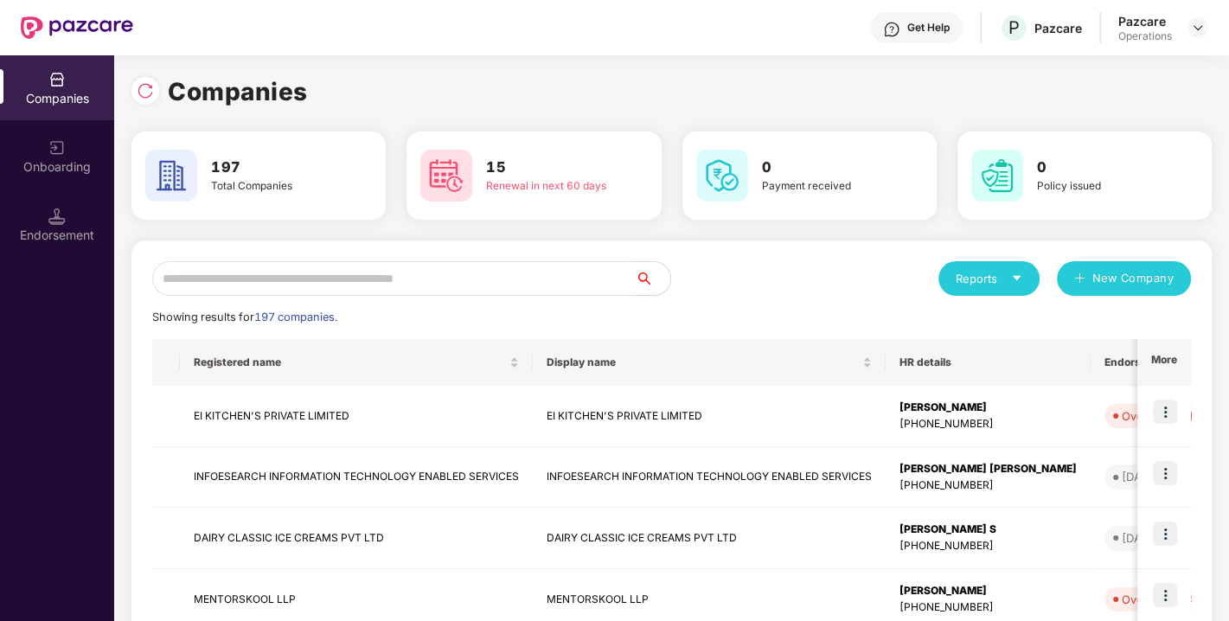
click at [368, 277] on input "text" at bounding box center [394, 278] width 484 height 35
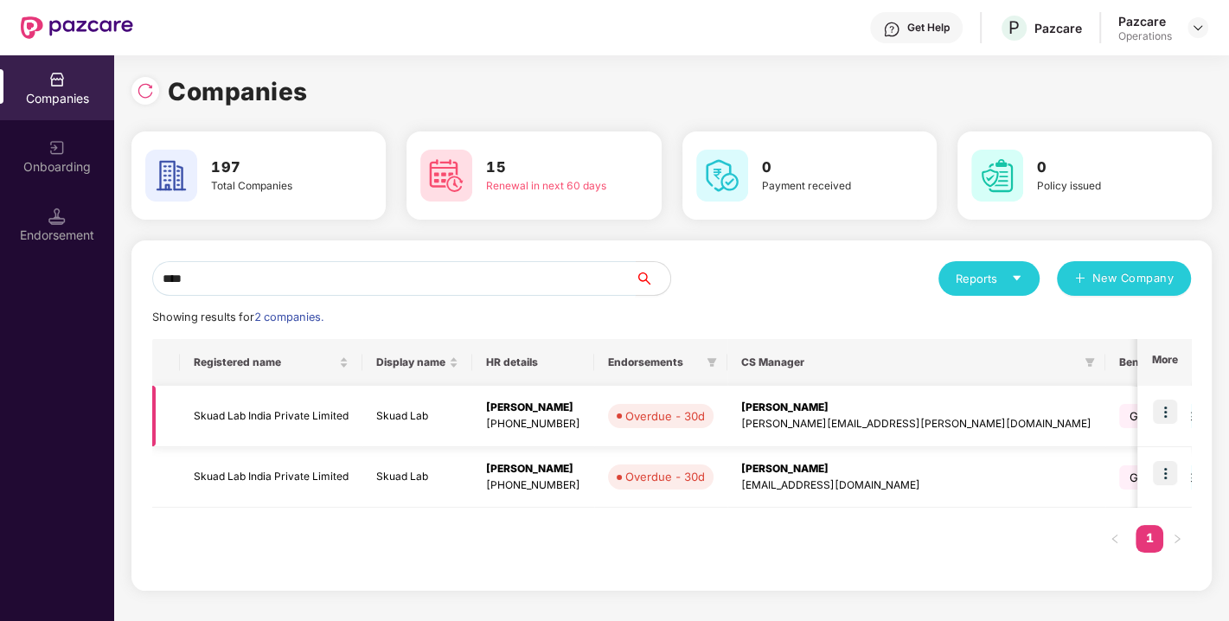
type input "****"
click at [231, 407] on td "Skuad Lab India Private Limited" at bounding box center [271, 416] width 183 height 61
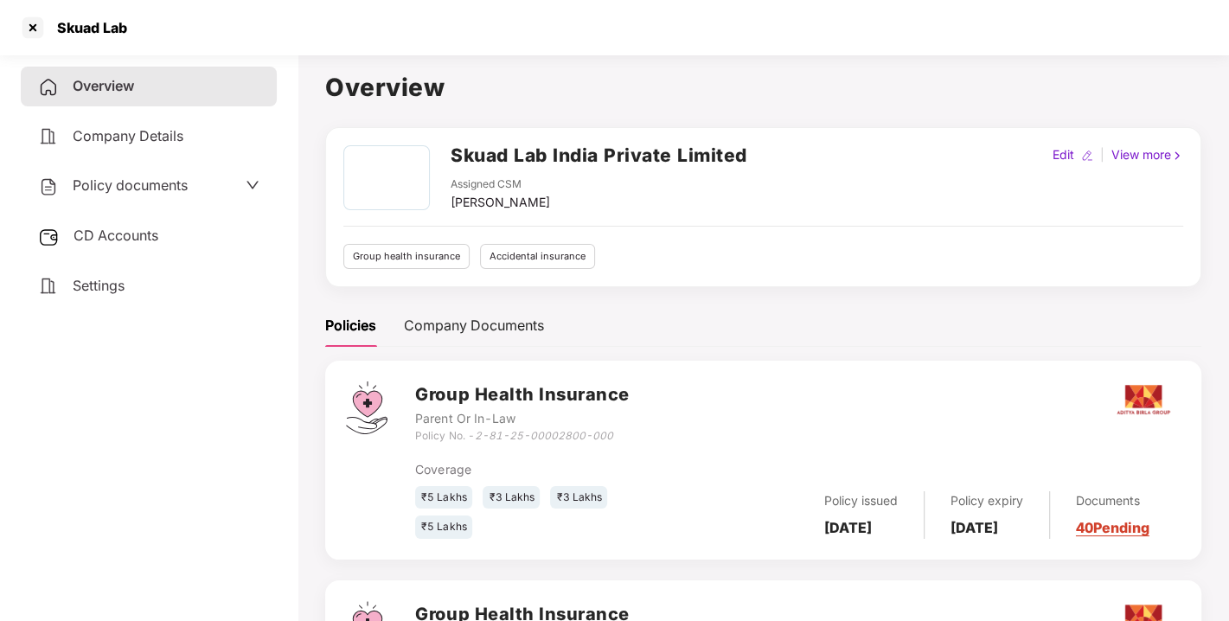
click at [130, 176] on span "Policy documents" at bounding box center [130, 184] width 115 height 17
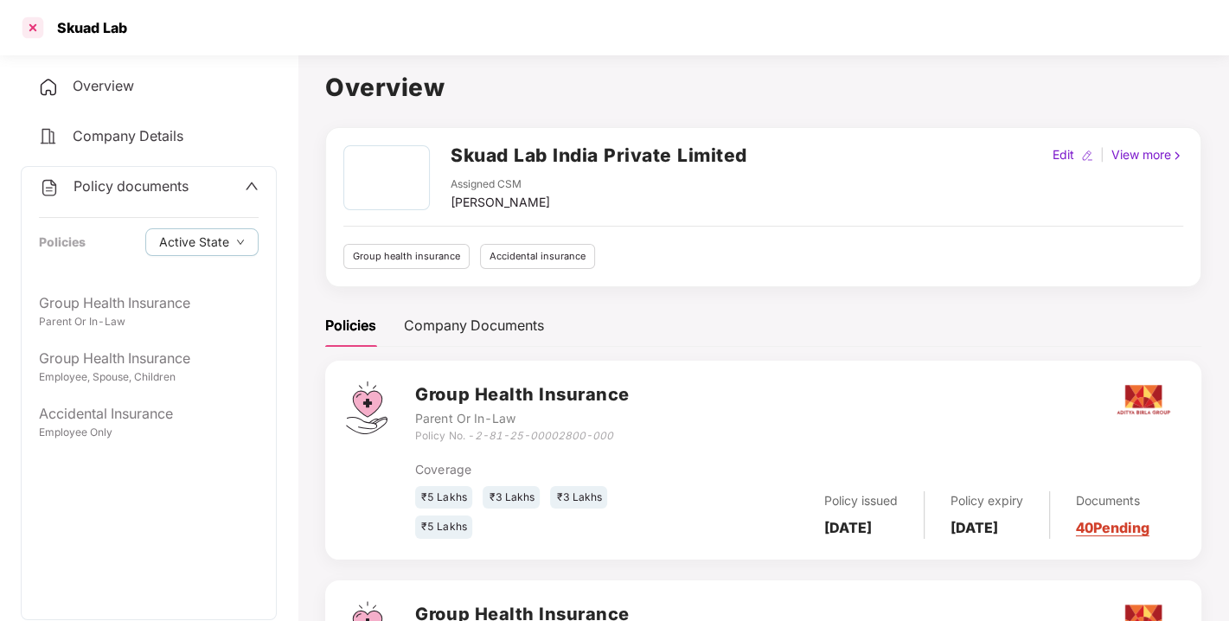
click at [32, 27] on div at bounding box center [33, 28] width 28 height 28
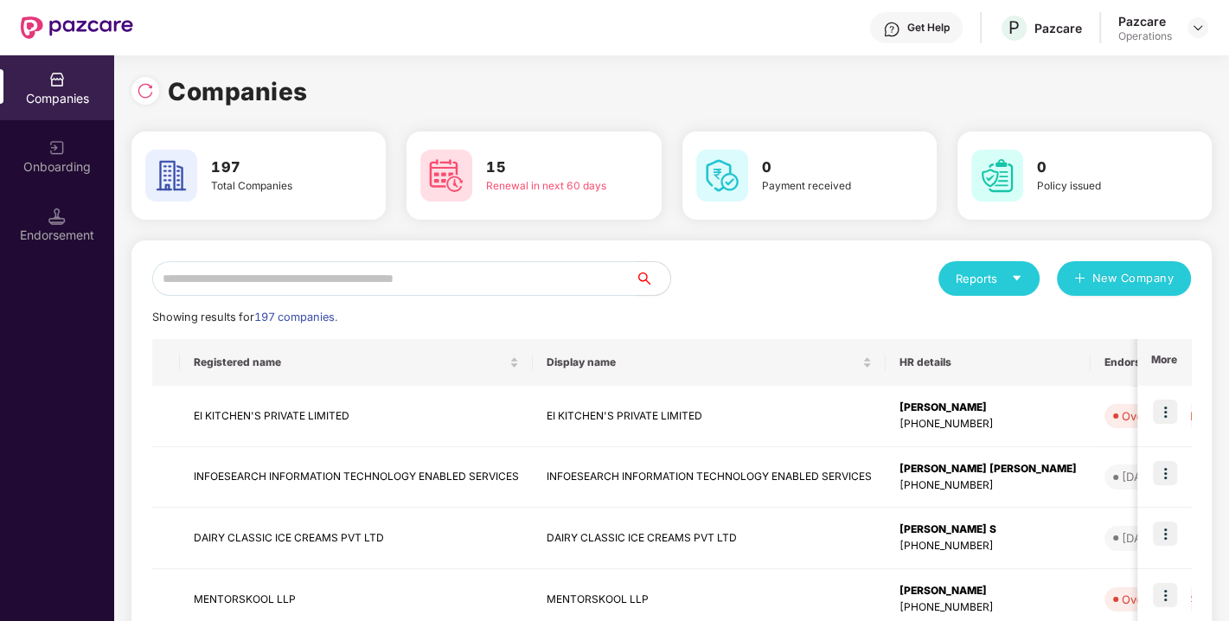
click at [334, 274] on input "text" at bounding box center [394, 278] width 484 height 35
click at [310, 274] on input "text" at bounding box center [394, 278] width 484 height 35
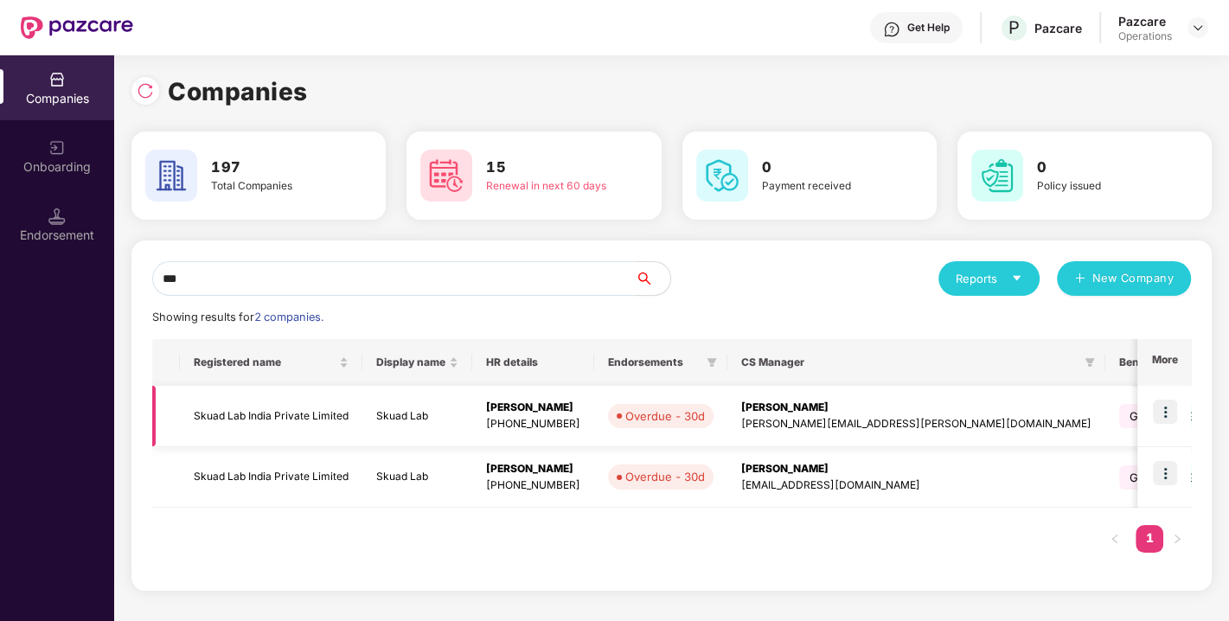
type input "***"
click at [270, 413] on td "Skuad Lab India Private Limited" at bounding box center [271, 416] width 183 height 61
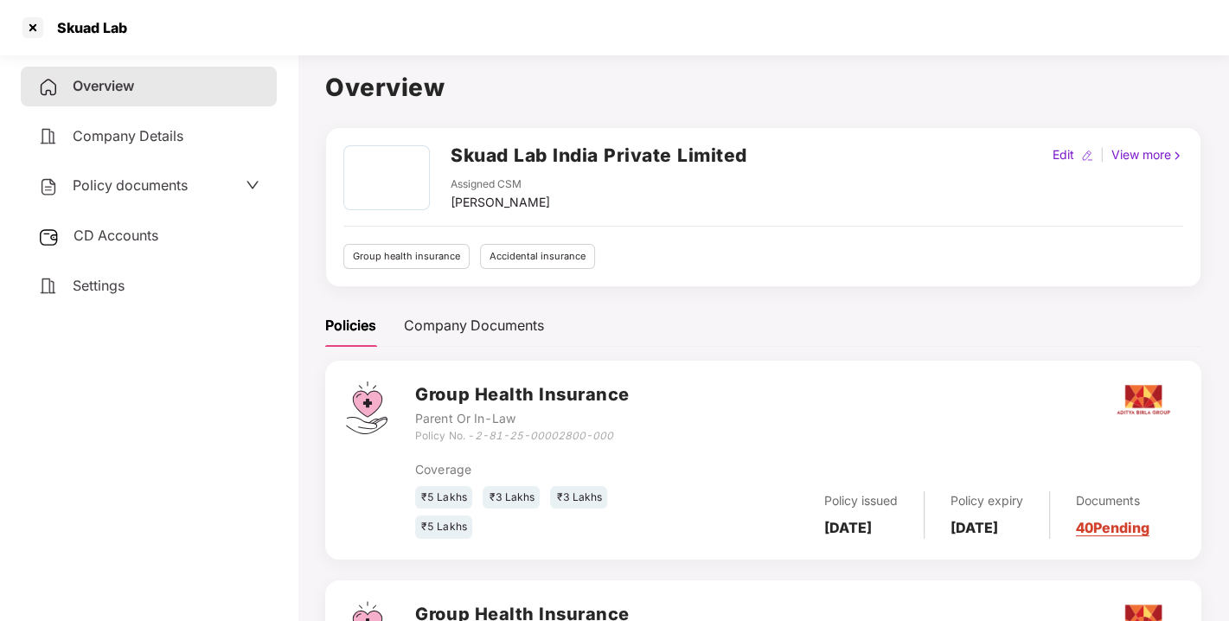
click at [120, 178] on span "Policy documents" at bounding box center [130, 184] width 115 height 17
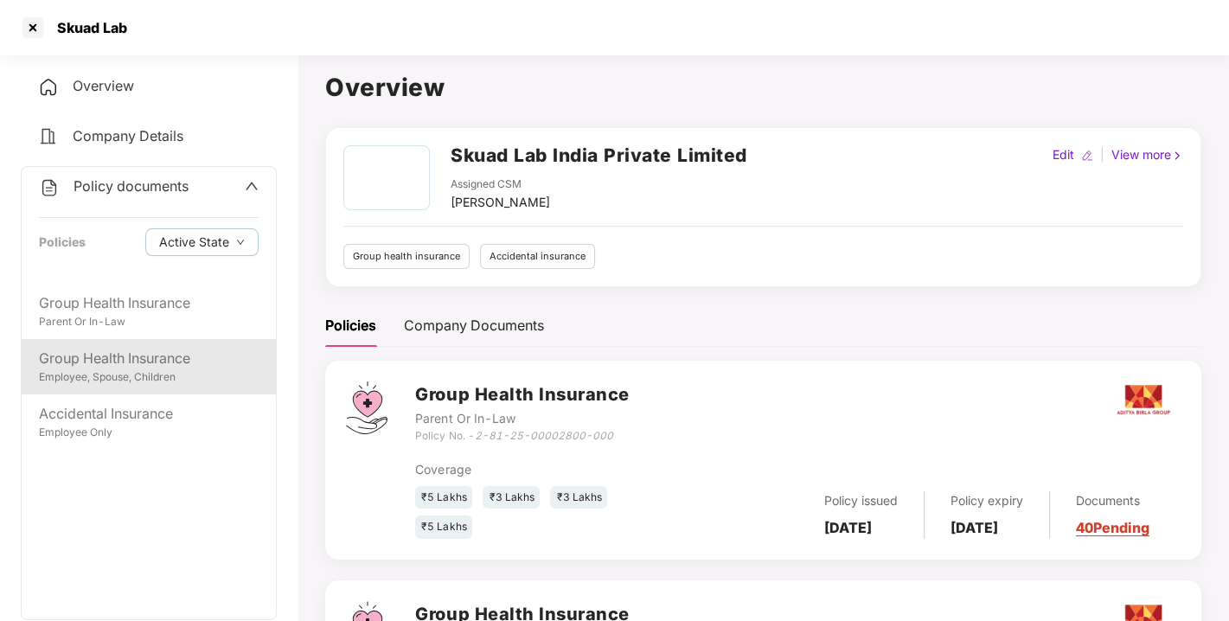
click at [131, 373] on div "Employee, Spouse, Children" at bounding box center [149, 377] width 220 height 16
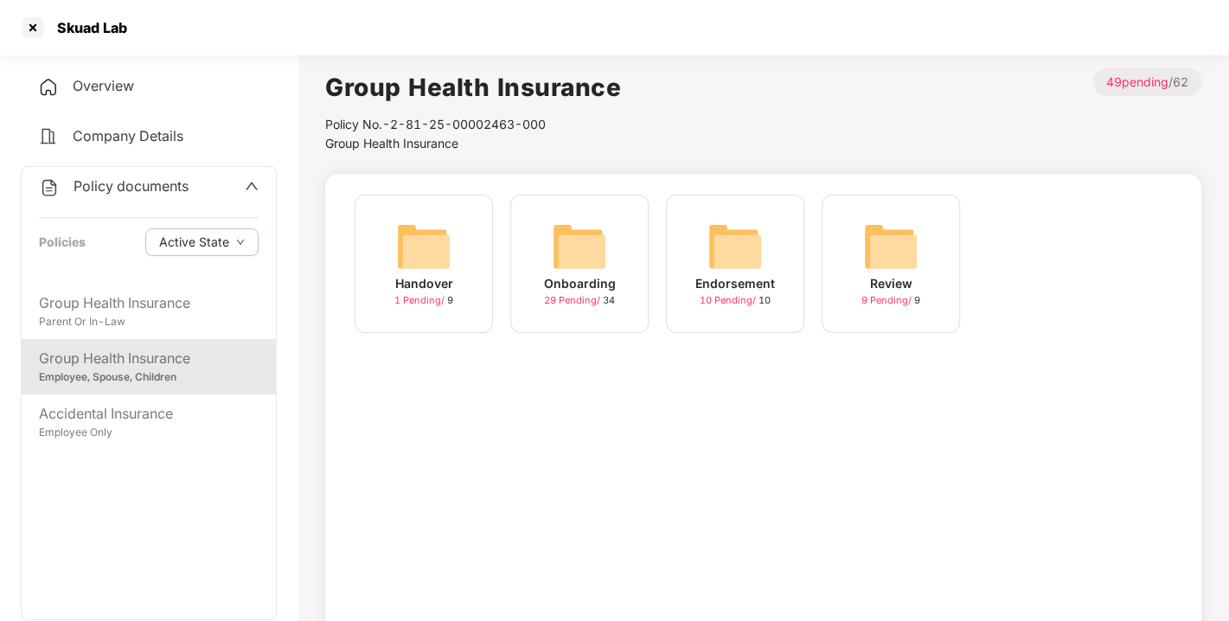
click at [558, 241] on img at bounding box center [579, 246] width 55 height 55
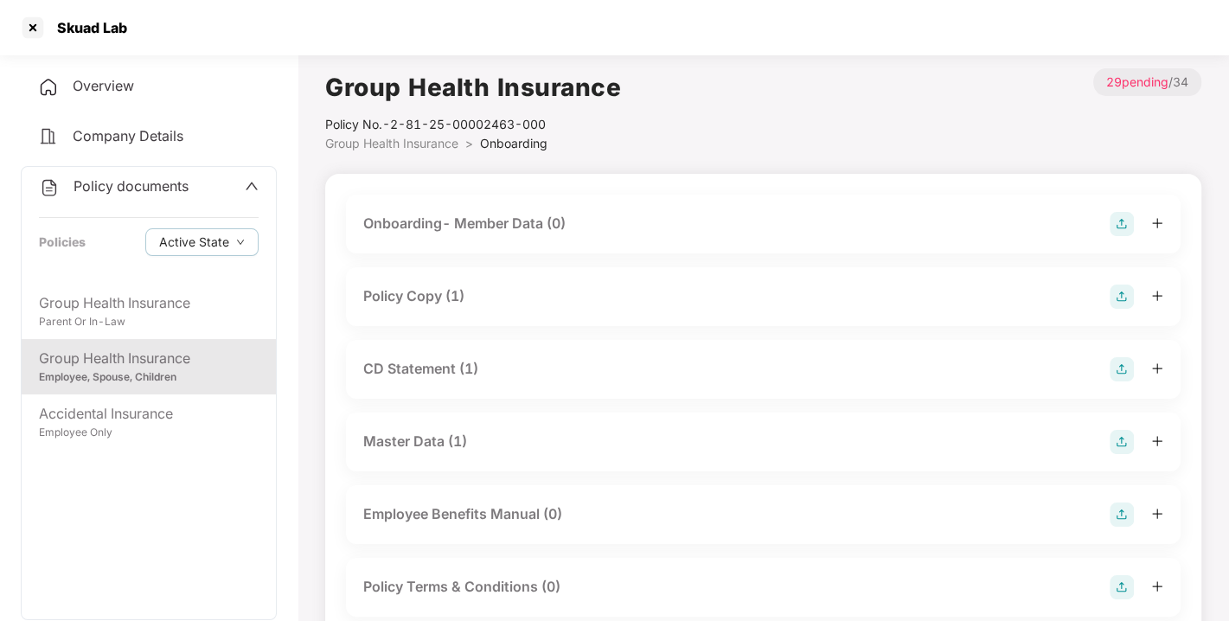
click at [425, 439] on div "Master Data (1)" at bounding box center [415, 442] width 104 height 22
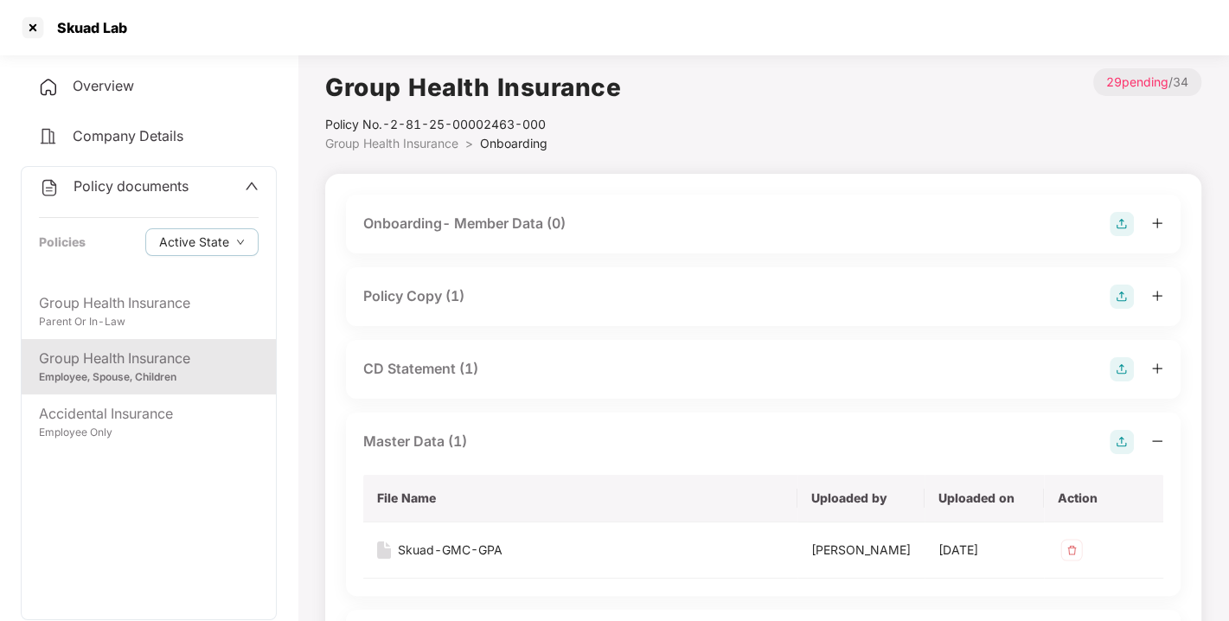
click at [400, 371] on div "CD Statement (1)" at bounding box center [420, 369] width 115 height 22
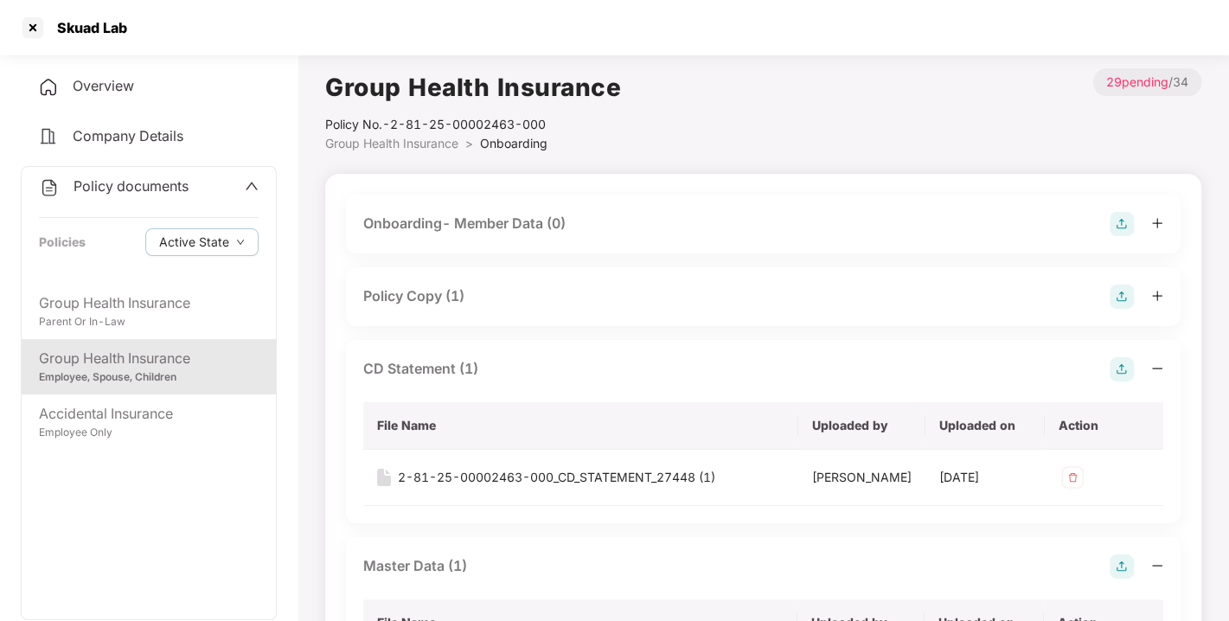
click at [425, 281] on div "Policy Copy (1)" at bounding box center [763, 296] width 835 height 59
click at [404, 298] on div "Policy Copy (1)" at bounding box center [413, 296] width 101 height 22
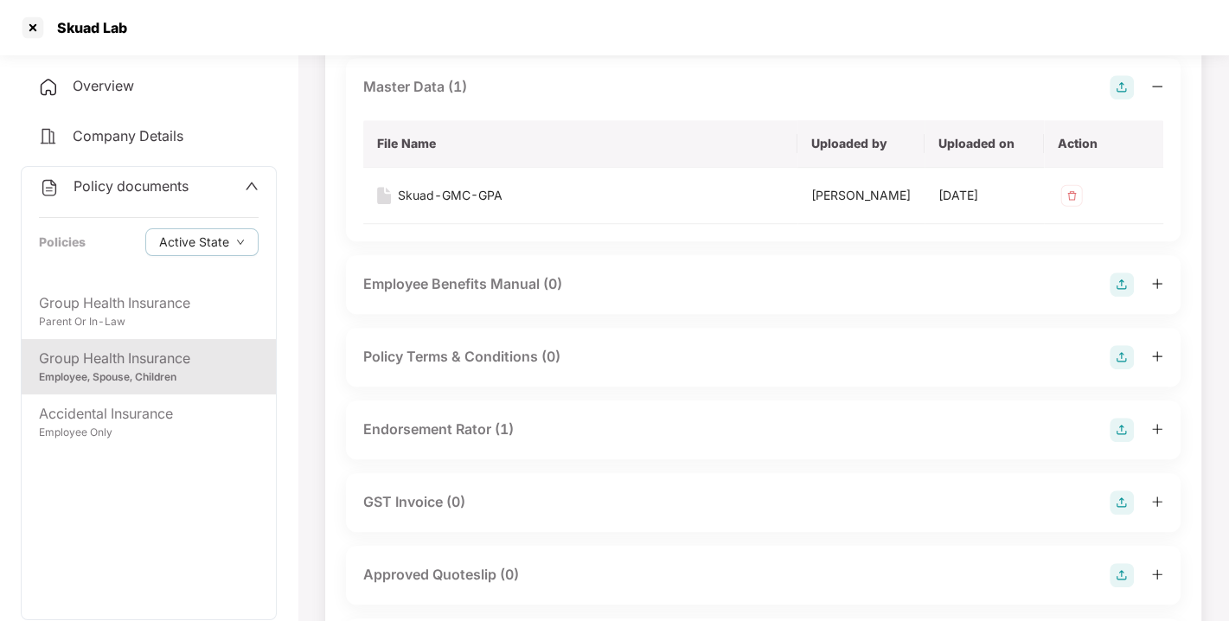
scroll to position [724, 0]
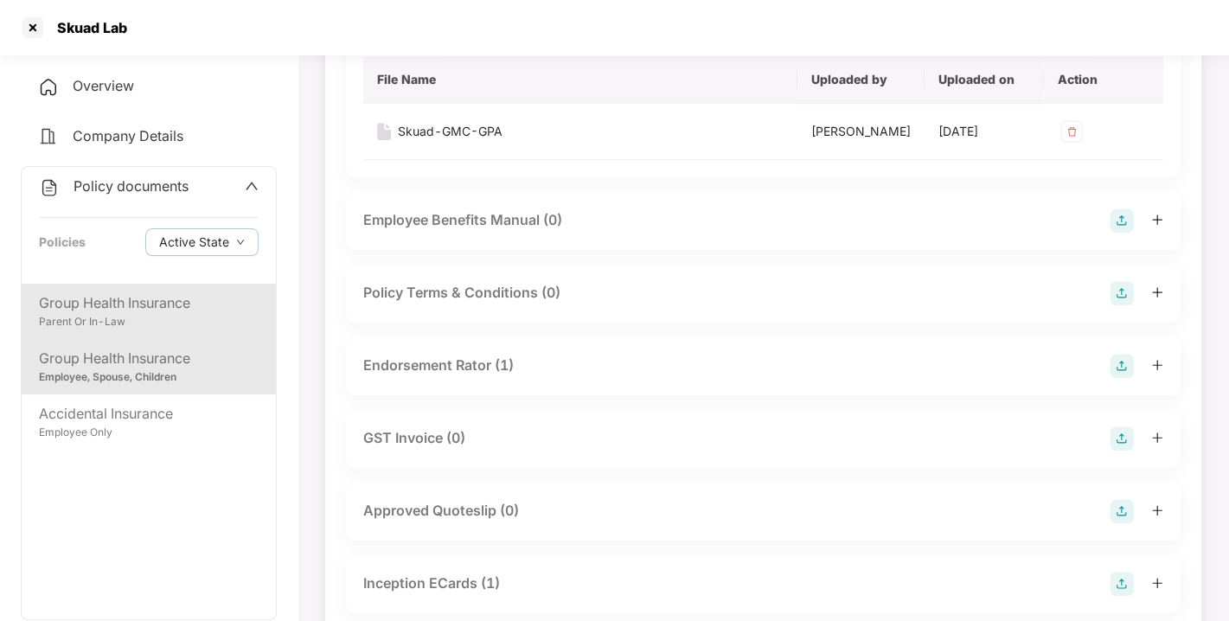
click at [131, 321] on div "Parent Or In-Law" at bounding box center [149, 322] width 220 height 16
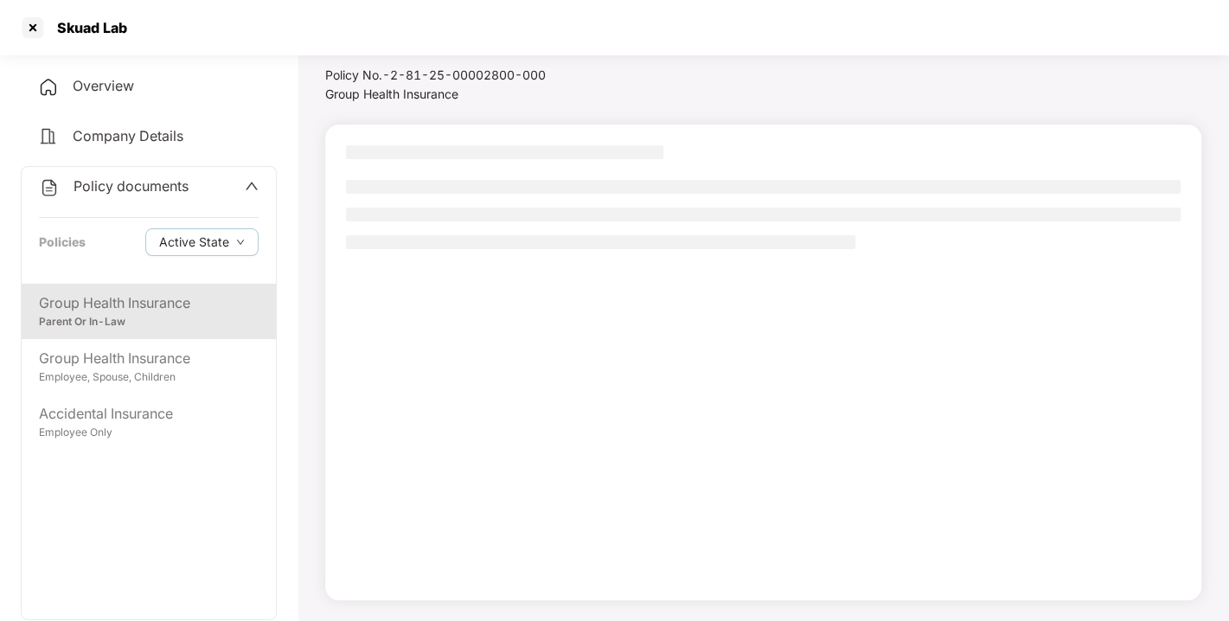
scroll to position [49, 0]
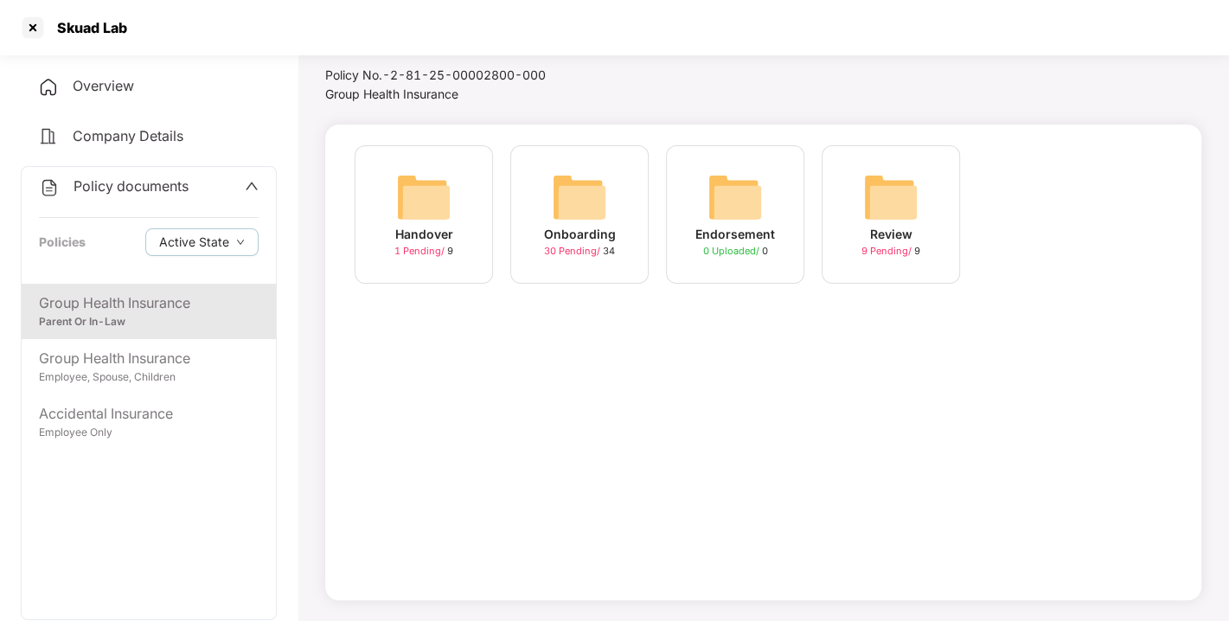
click at [612, 205] on div "Onboarding 30 Pending / 34" at bounding box center [579, 214] width 138 height 138
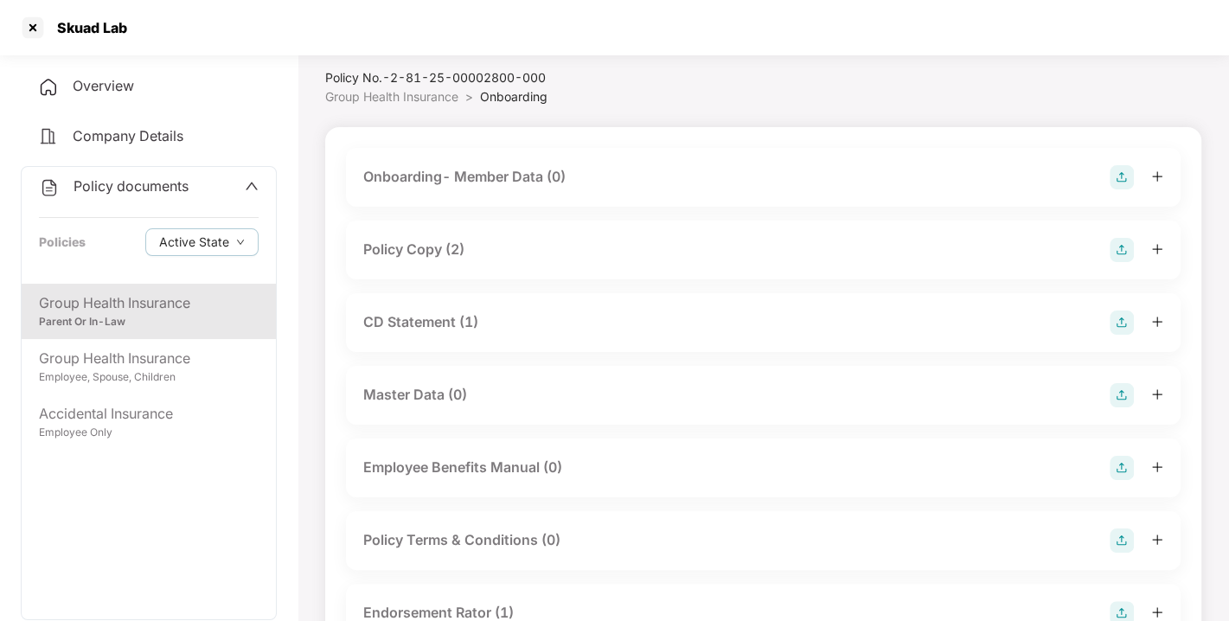
scroll to position [32, 0]
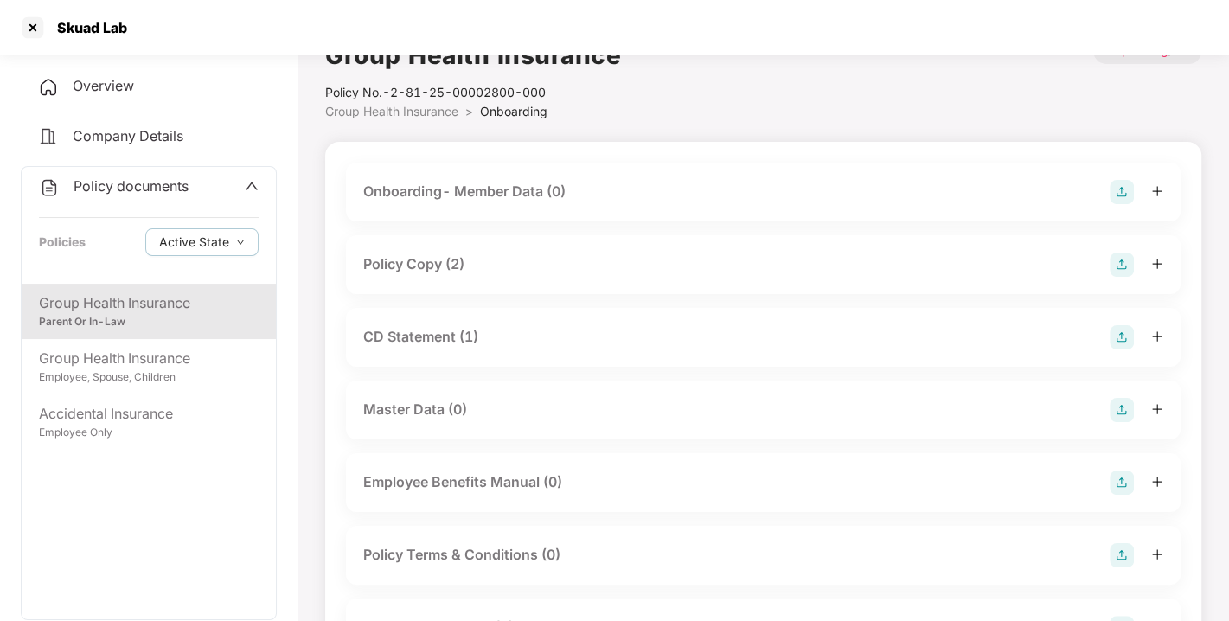
click at [403, 275] on div "Policy Copy (2)" at bounding box center [763, 265] width 800 height 24
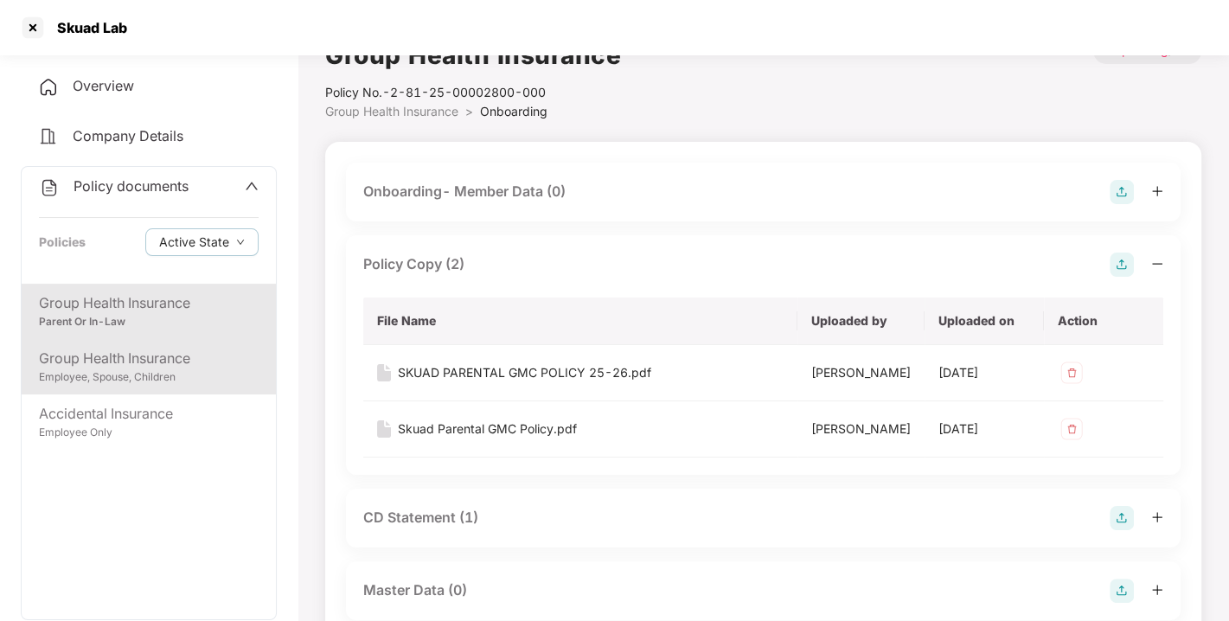
click at [146, 356] on div "Group Health Insurance" at bounding box center [149, 359] width 220 height 22
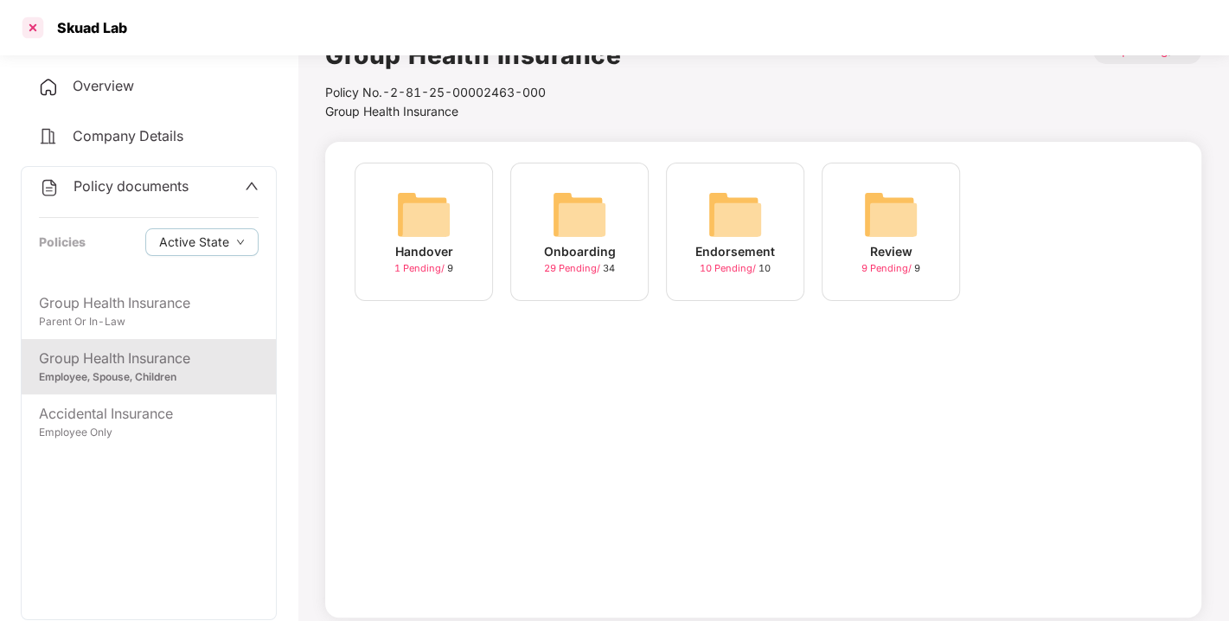
click at [29, 27] on div at bounding box center [33, 28] width 28 height 28
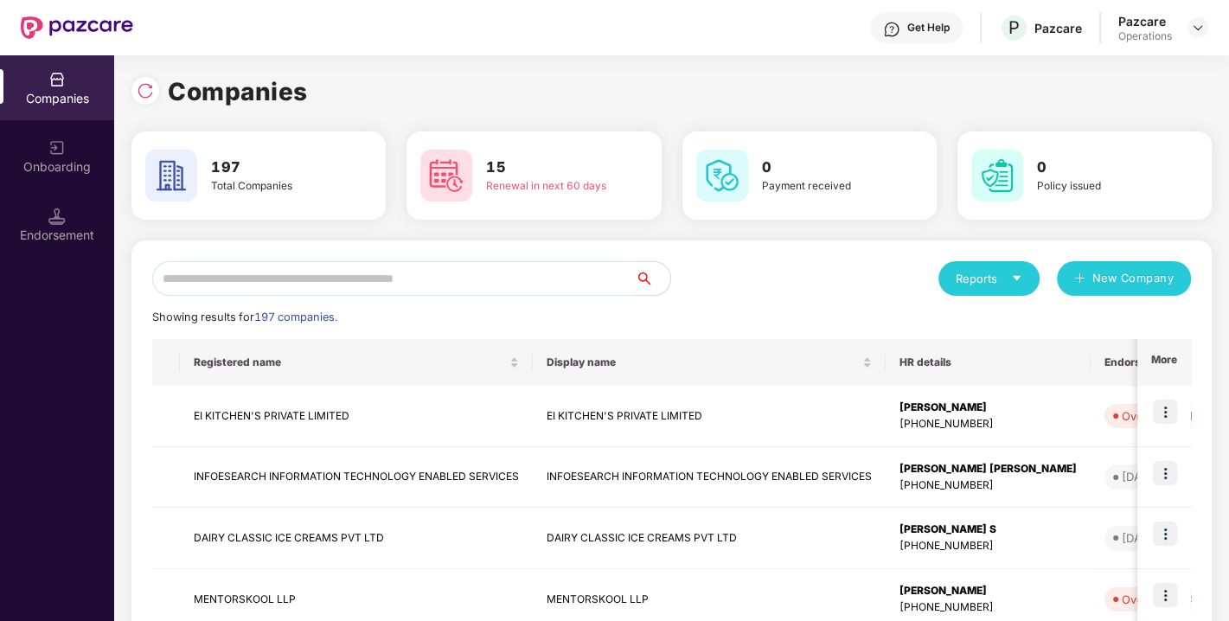
click at [29, 27] on img at bounding box center [77, 27] width 112 height 22
click at [343, 286] on input "text" at bounding box center [394, 278] width 484 height 35
click at [289, 278] on input "text" at bounding box center [394, 278] width 484 height 35
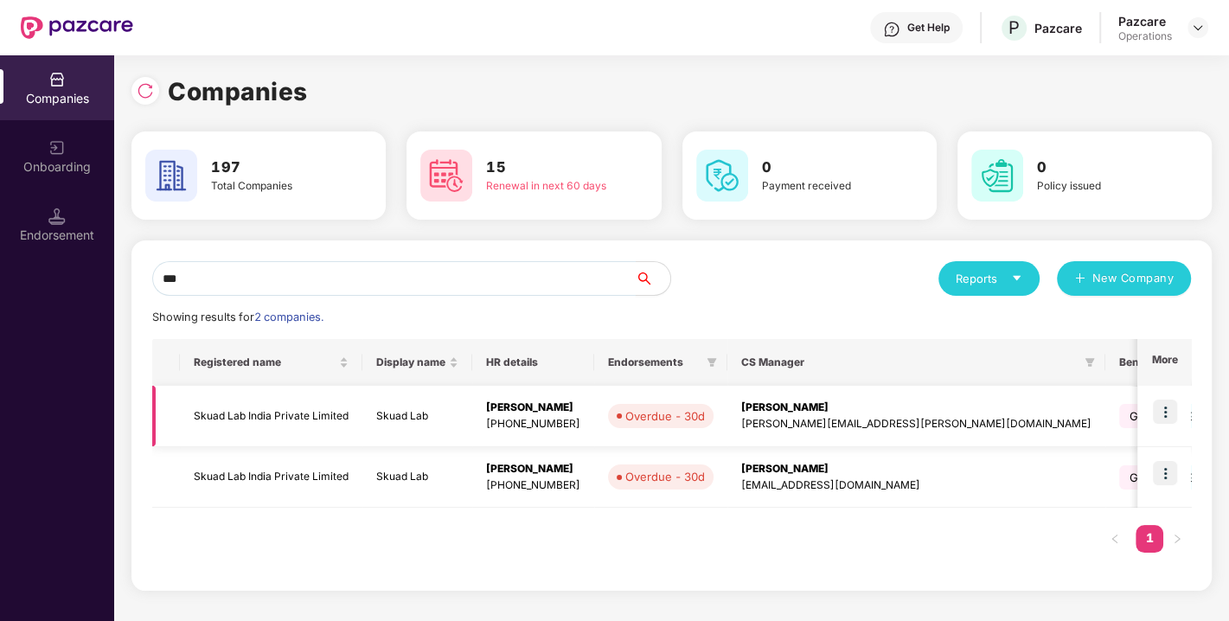
type input "***"
click at [1166, 411] on img at bounding box center [1165, 412] width 24 height 24
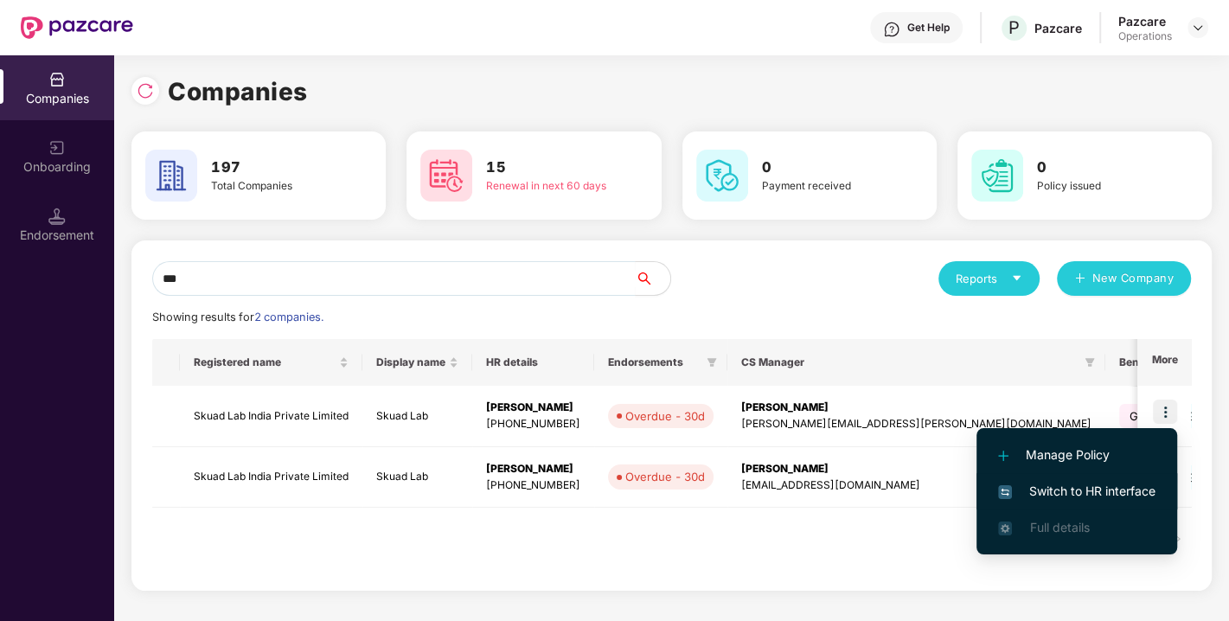
click at [1074, 498] on span "Switch to HR interface" at bounding box center [1076, 491] width 157 height 19
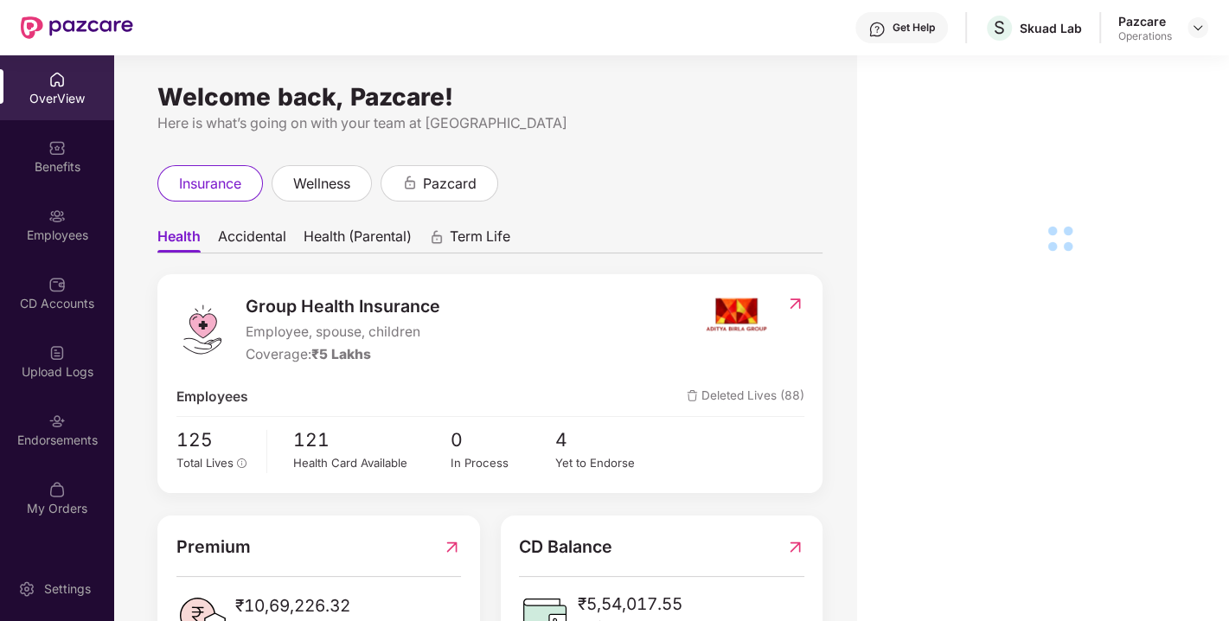
click at [57, 463] on div "OverView Benefits Employees CD Accounts Upload Logs Endorsements My Orders" at bounding box center [57, 294] width 114 height 478
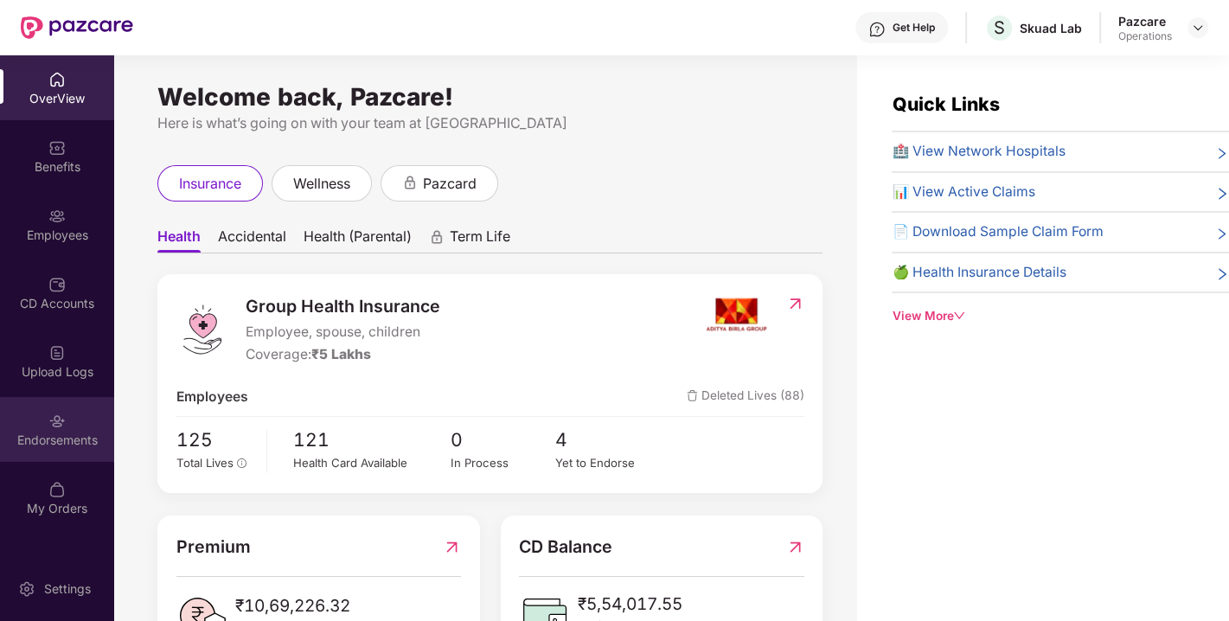
click at [45, 450] on div "Endorsements" at bounding box center [57, 429] width 114 height 65
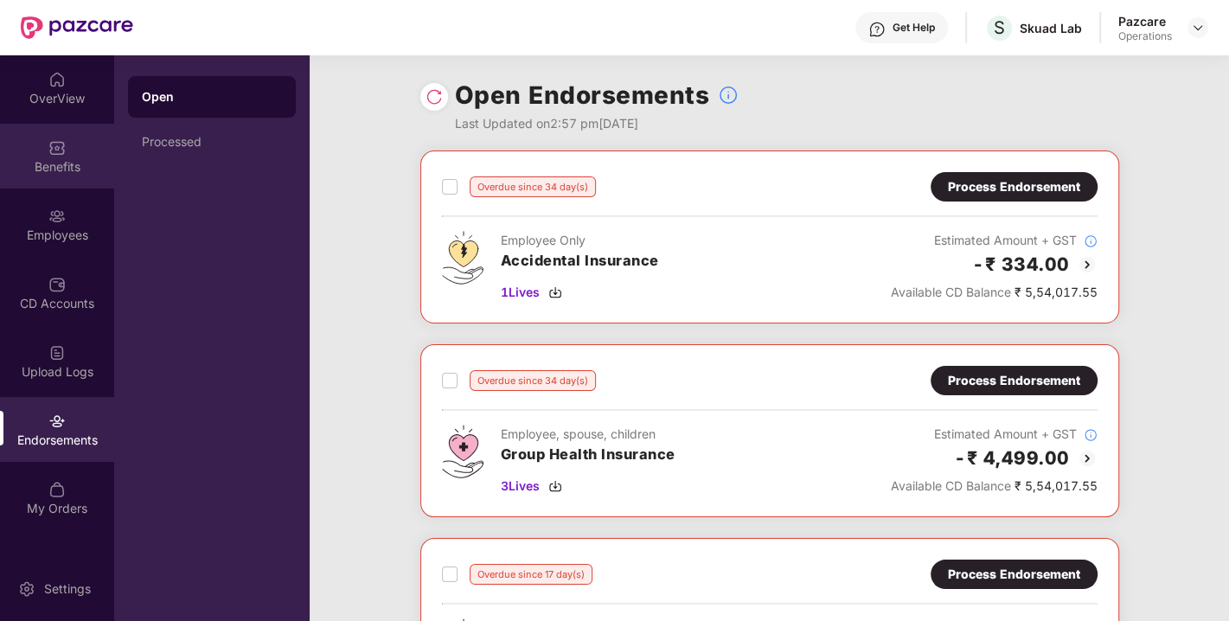
click at [64, 158] on div "Benefits" at bounding box center [57, 166] width 114 height 17
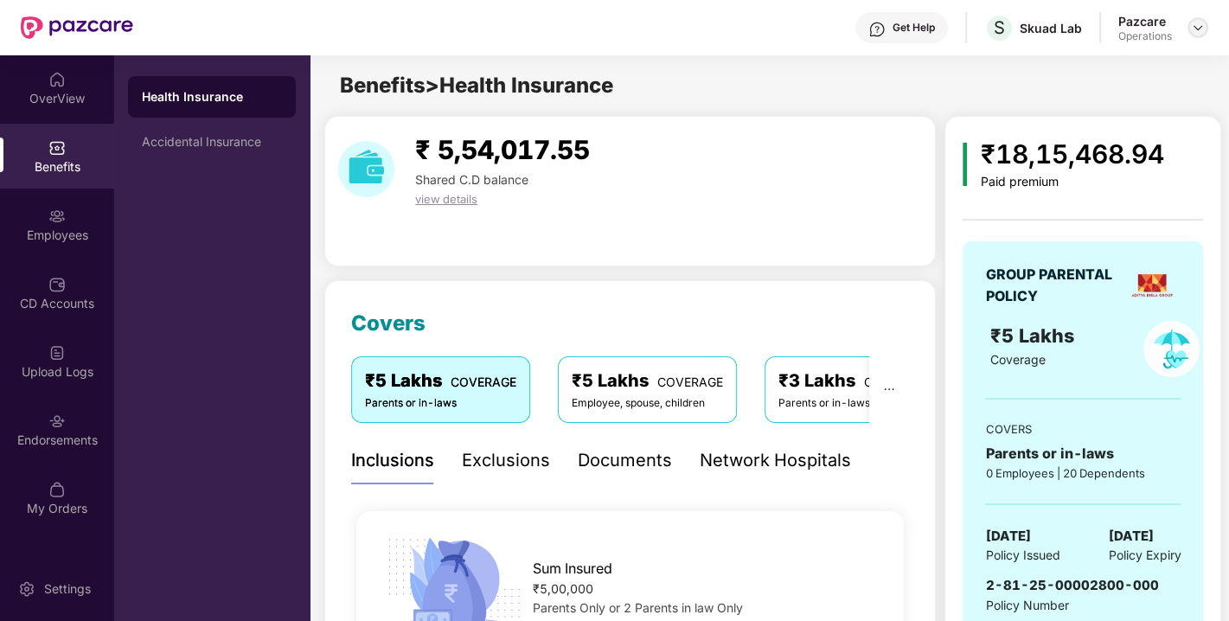
click at [1198, 32] on img at bounding box center [1198, 28] width 14 height 14
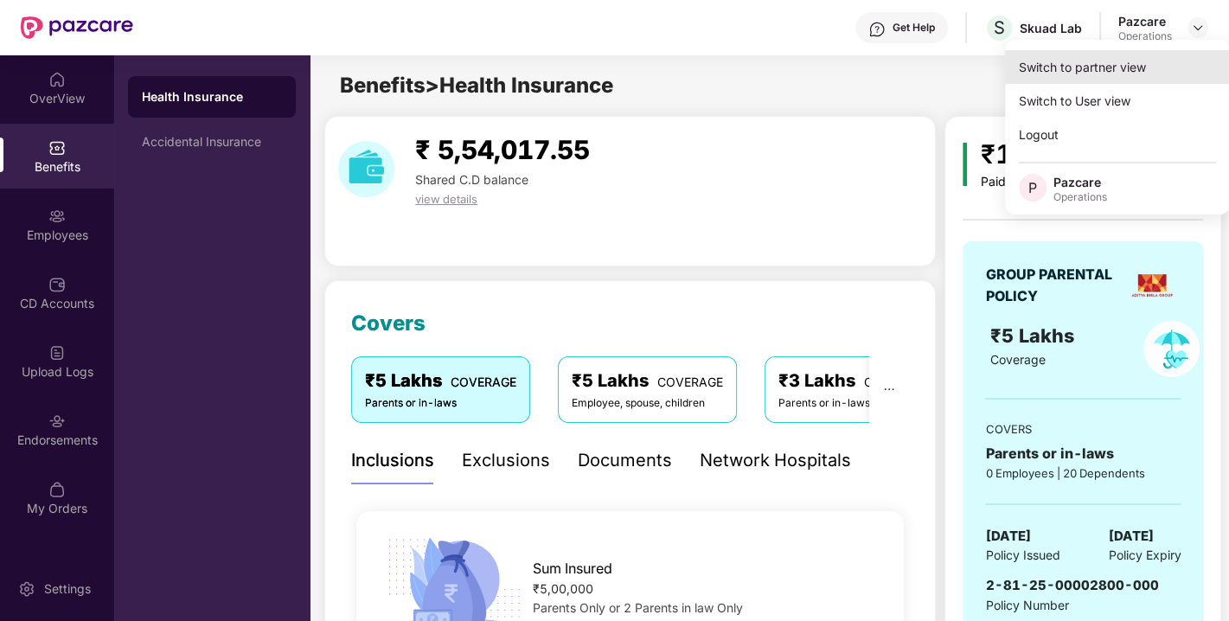
click at [1076, 61] on div "Switch to partner view" at bounding box center [1117, 67] width 225 height 34
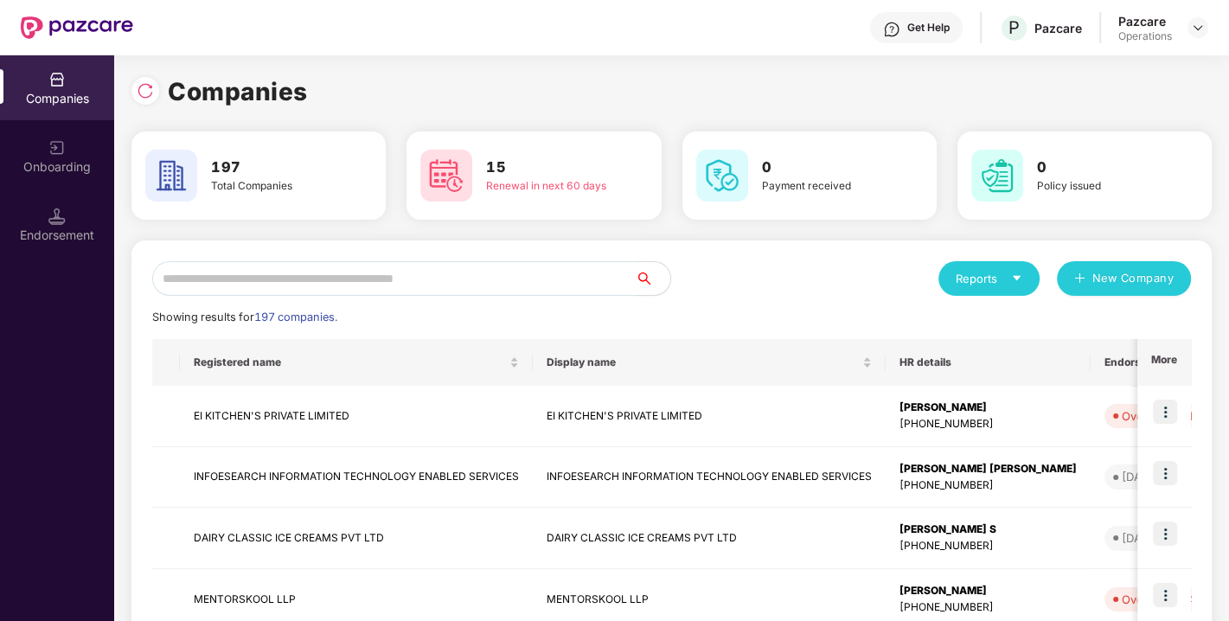
click at [375, 277] on input "text" at bounding box center [394, 278] width 484 height 35
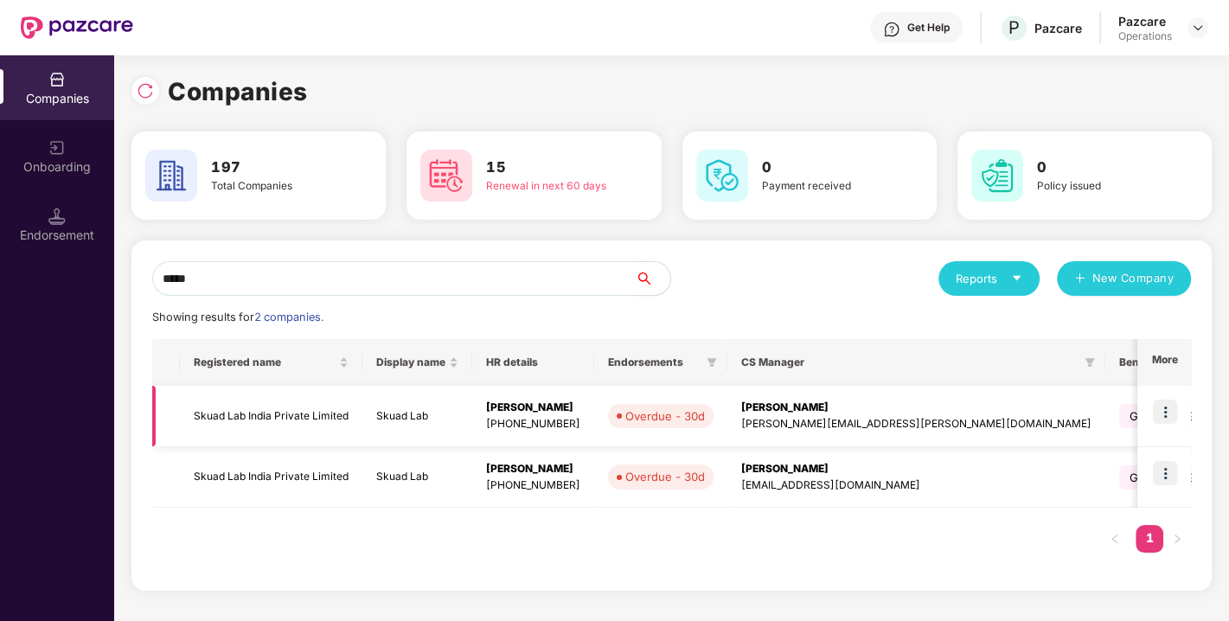
type input "*****"
click at [226, 420] on td "Skuad Lab India Private Limited" at bounding box center [271, 416] width 183 height 61
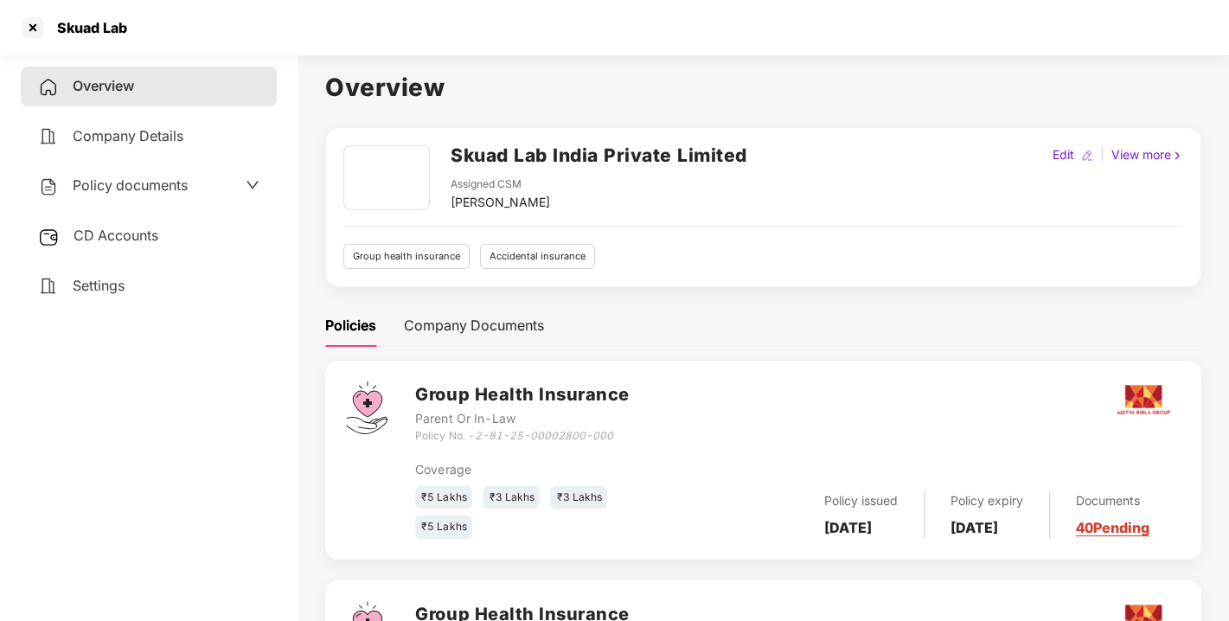
click at [93, 184] on span "Policy documents" at bounding box center [130, 184] width 115 height 17
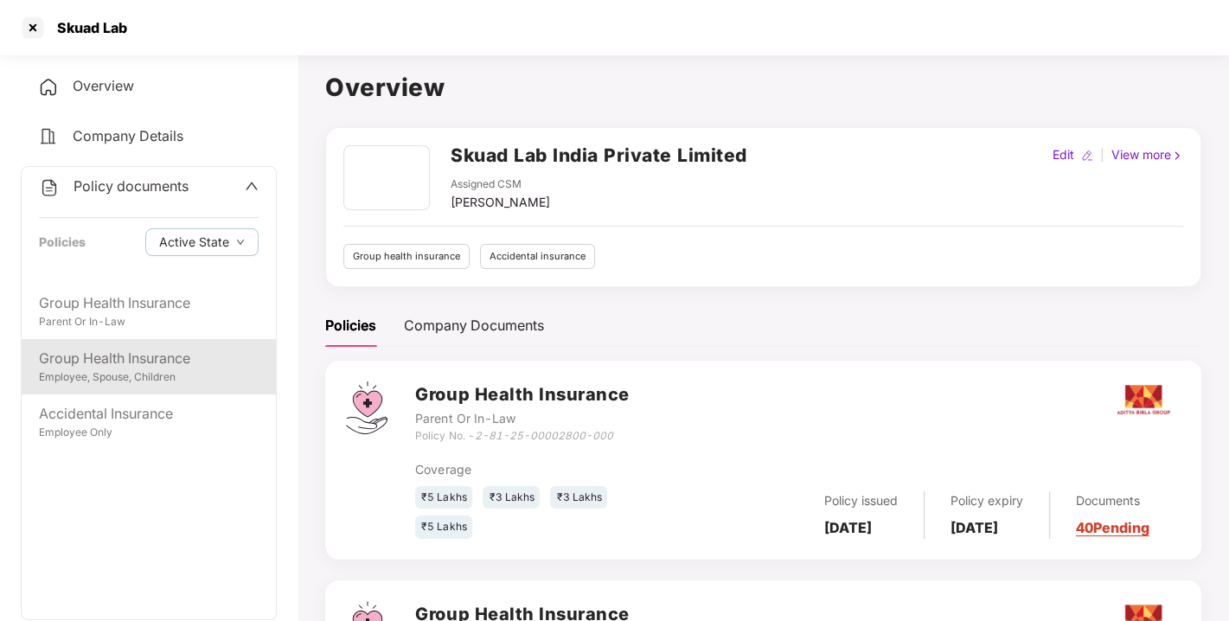
click at [126, 378] on div "Employee, Spouse, Children" at bounding box center [149, 377] width 220 height 16
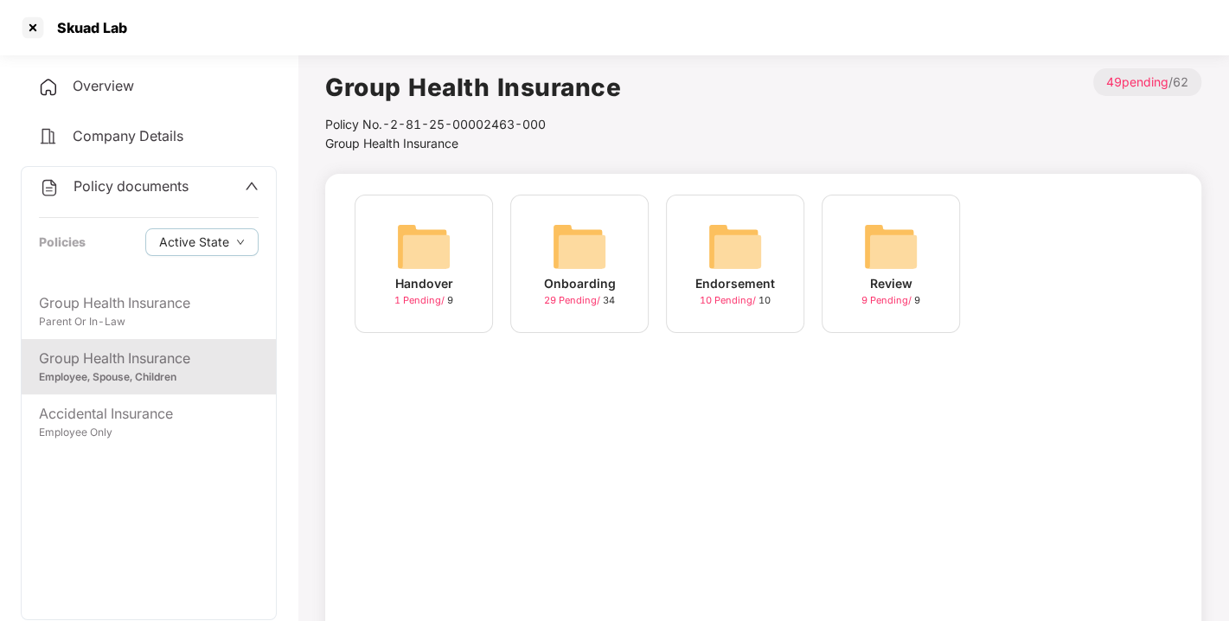
click at [588, 259] on img at bounding box center [579, 246] width 55 height 55
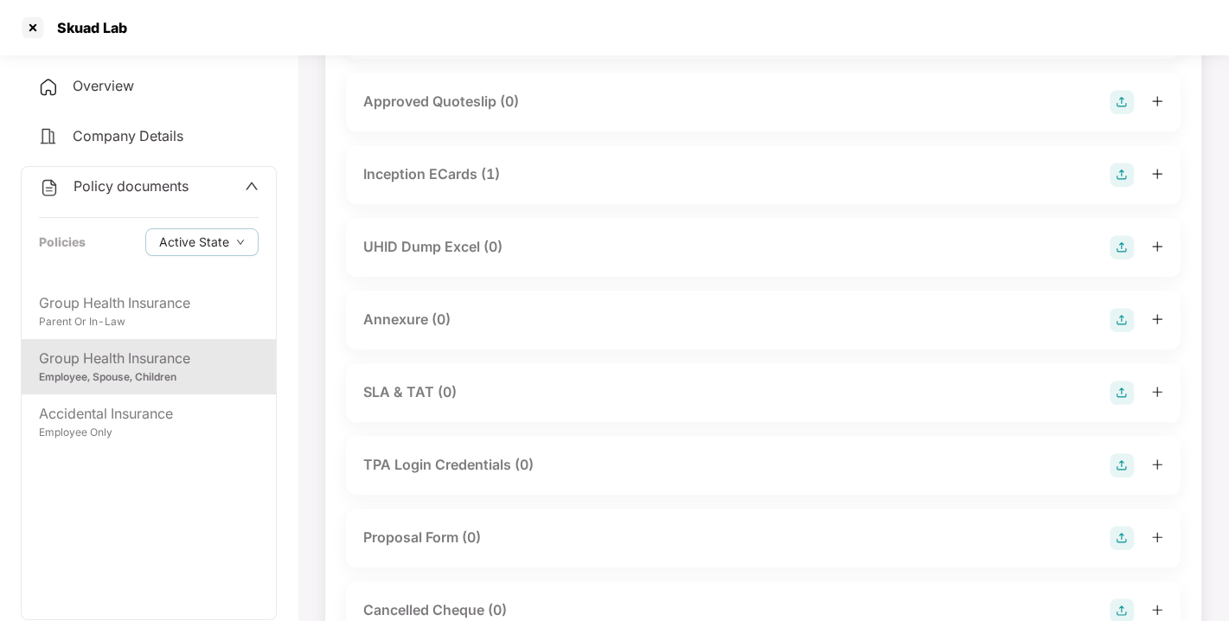
scroll to position [576, 0]
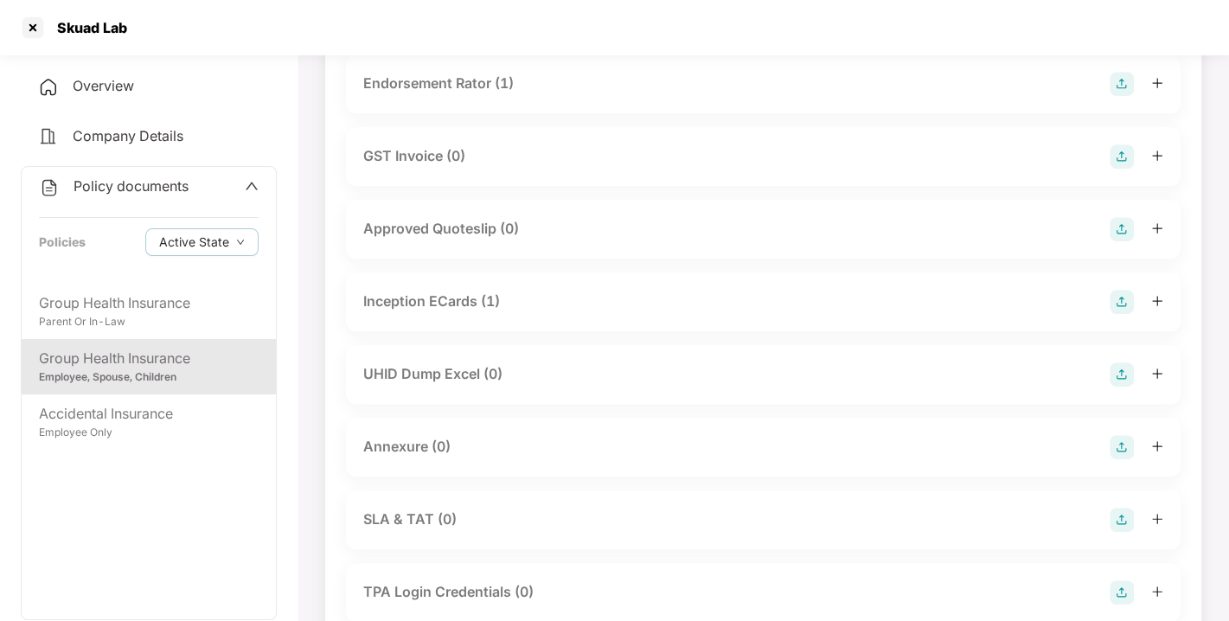
click at [417, 312] on div "Inception ECards (1)" at bounding box center [763, 302] width 800 height 24
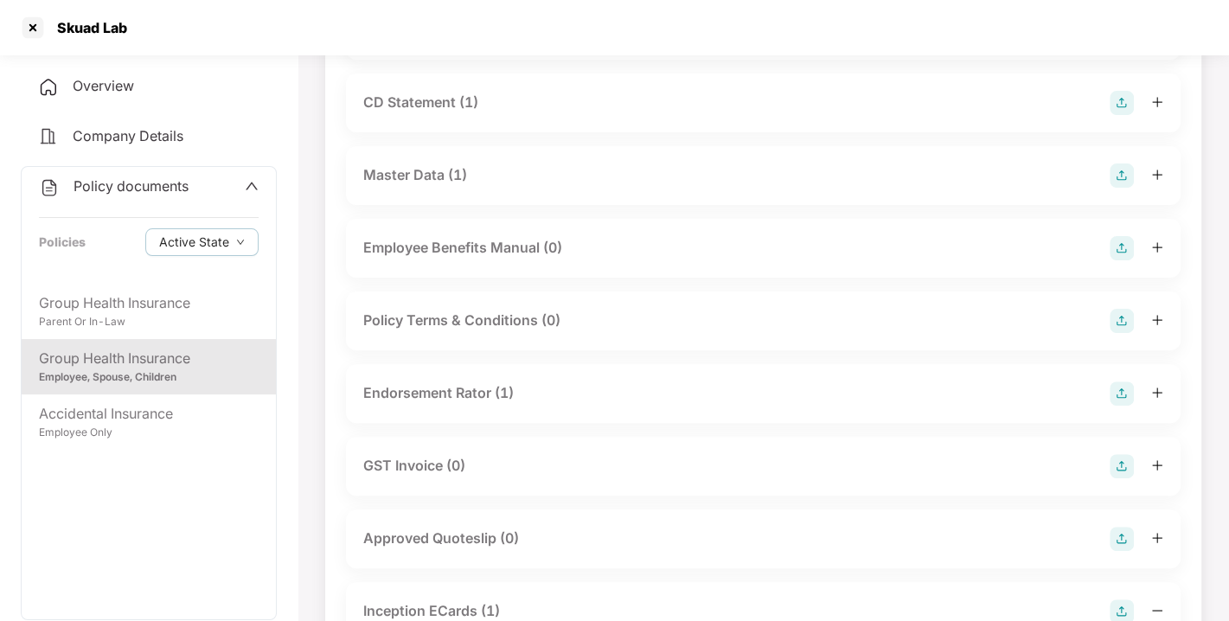
scroll to position [255, 0]
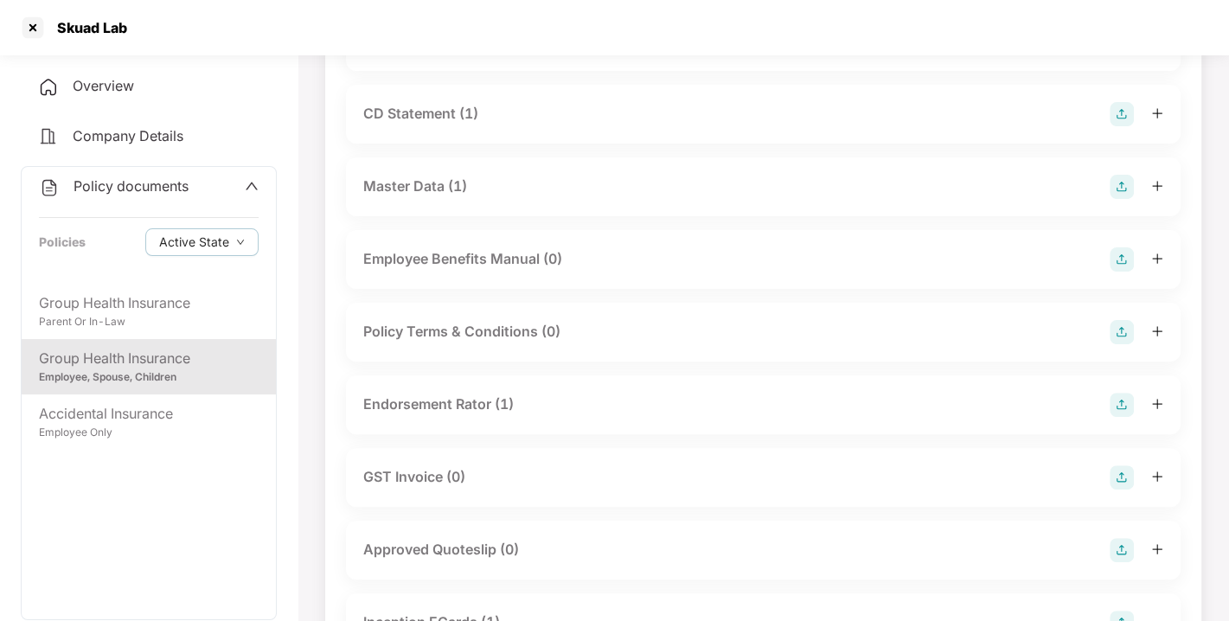
click at [441, 398] on div "Endorsement Rator (1)" at bounding box center [438, 405] width 151 height 22
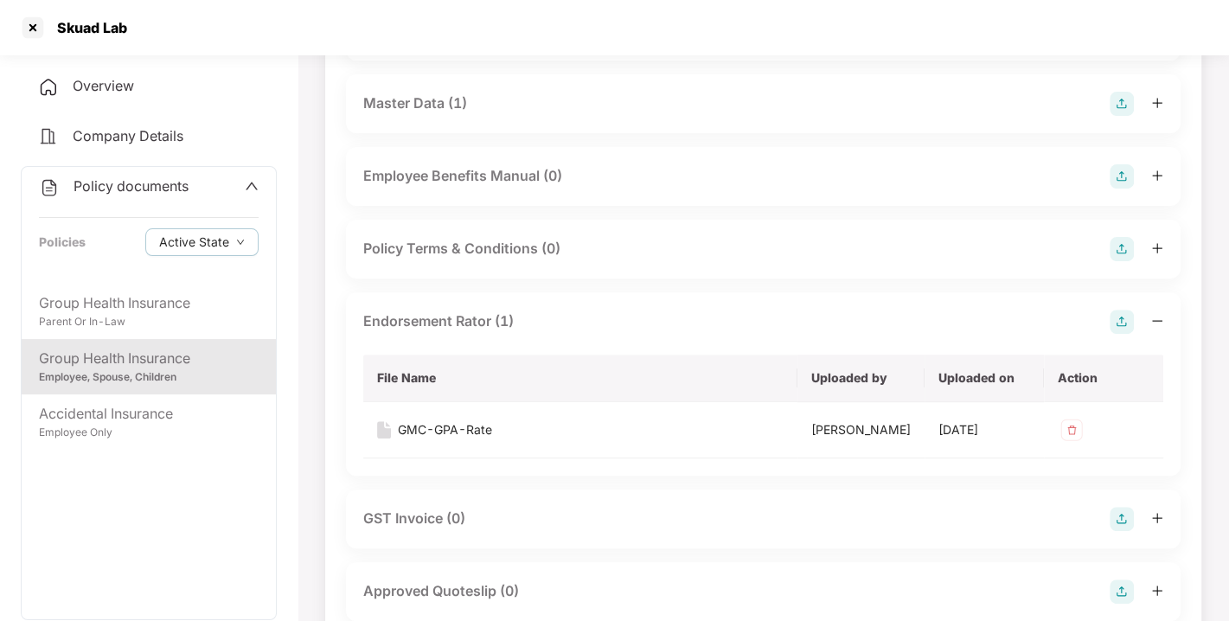
scroll to position [340, 0]
click at [22, 29] on div at bounding box center [33, 28] width 28 height 28
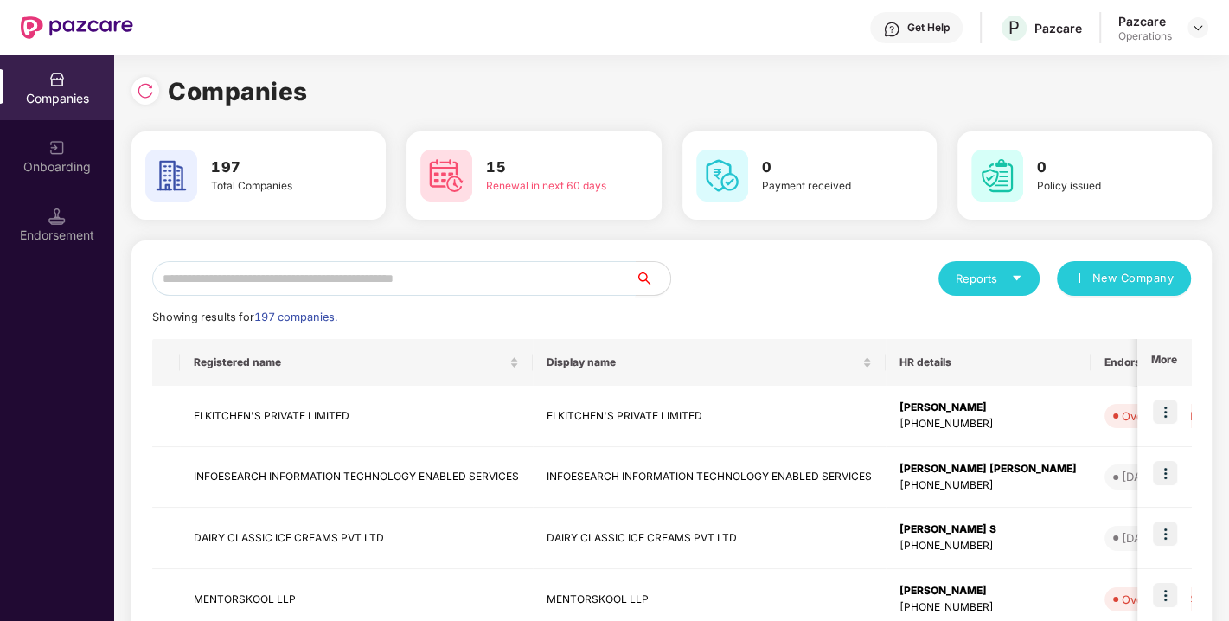
click at [221, 269] on input "text" at bounding box center [394, 278] width 484 height 35
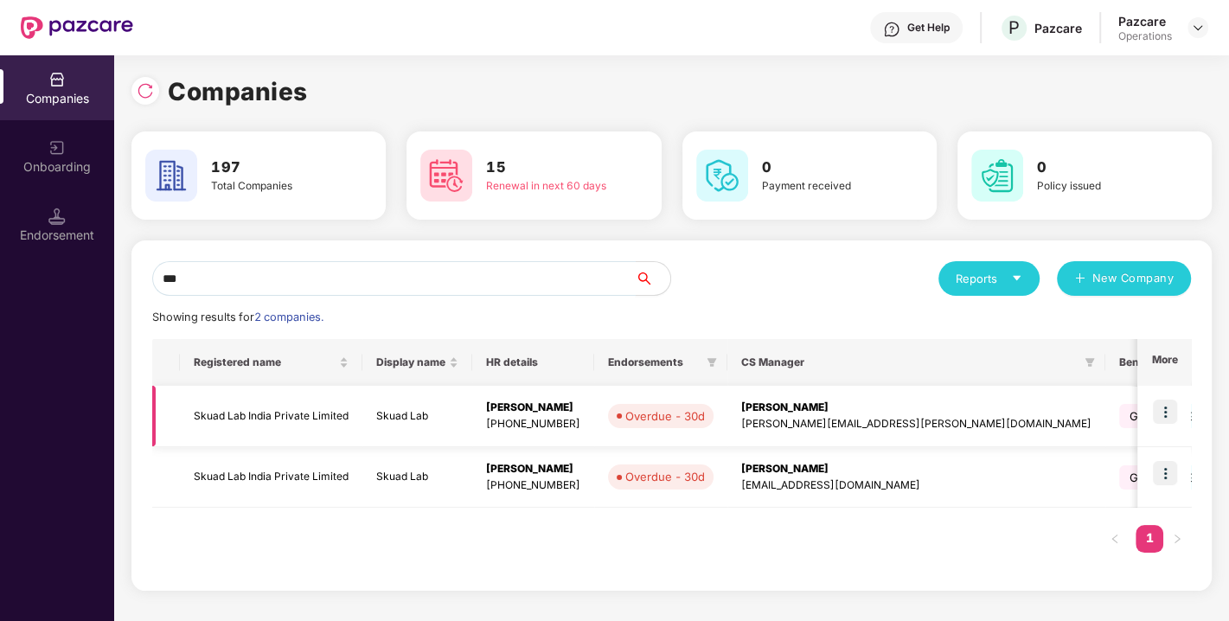
type input "***"
click at [1169, 414] on img at bounding box center [1165, 412] width 24 height 24
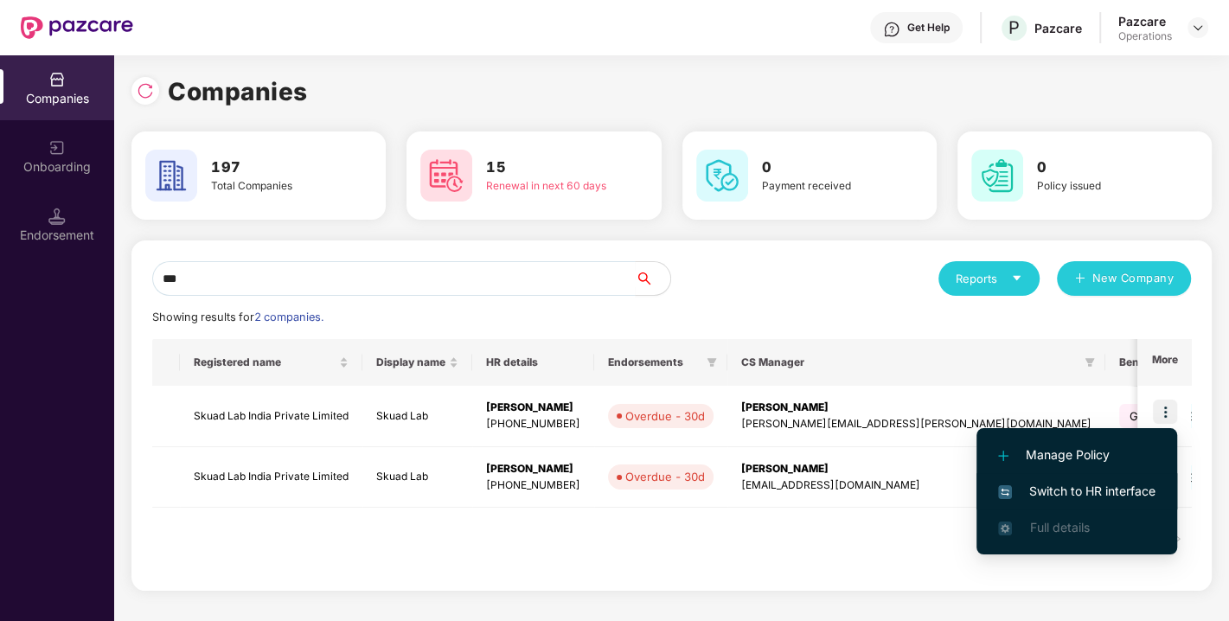
click at [1094, 486] on span "Switch to HR interface" at bounding box center [1076, 491] width 157 height 19
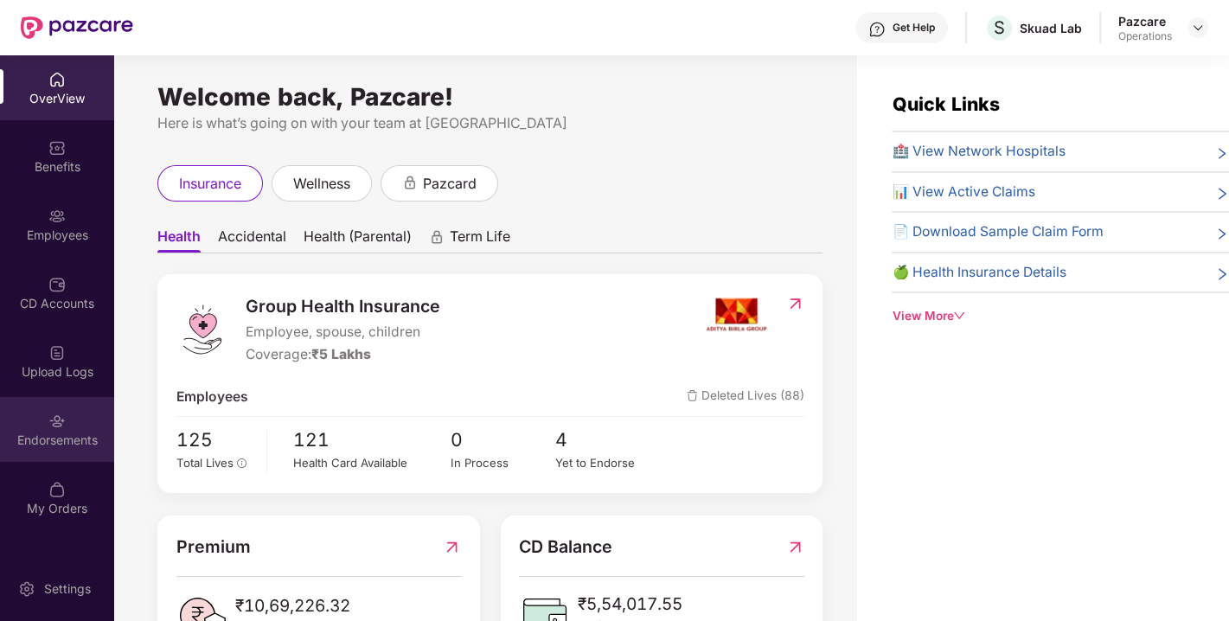
click at [74, 434] on div "Endorsements" at bounding box center [57, 440] width 114 height 17
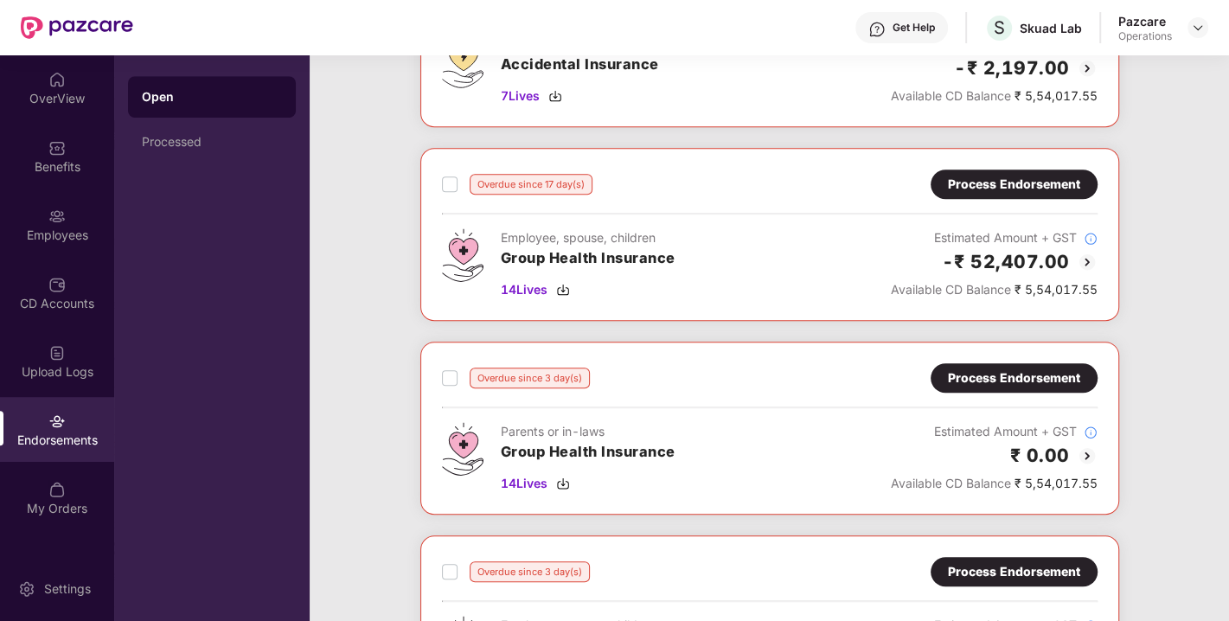
scroll to position [778, 0]
click at [1195, 24] on img at bounding box center [1198, 28] width 14 height 14
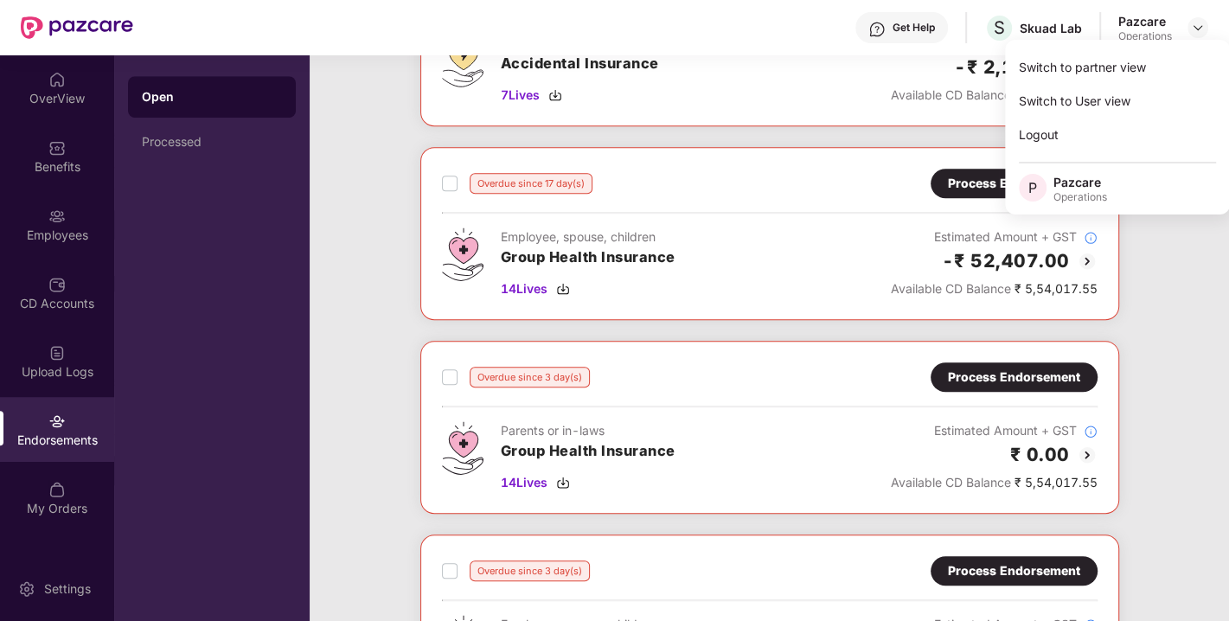
click at [708, 292] on div "Employee, spouse, children Group Health Insurance 14 Lives Estimated Amount + G…" at bounding box center [770, 262] width 656 height 71
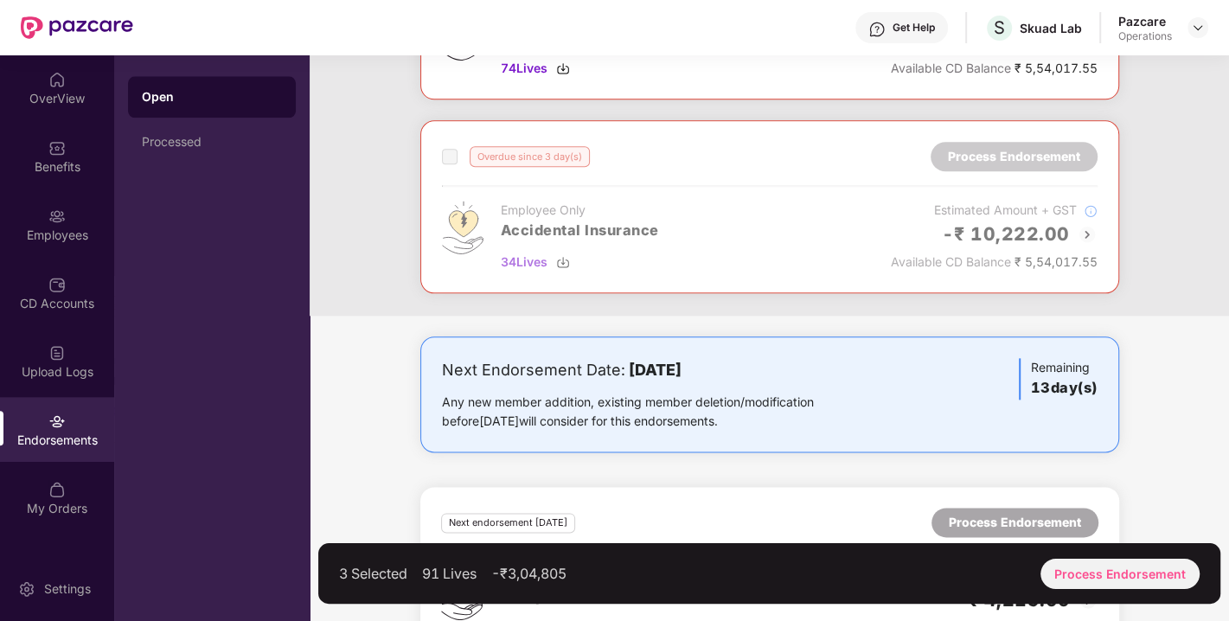
scroll to position [1387, 0]
click at [1095, 582] on div "Process Endorsement" at bounding box center [1120, 574] width 159 height 30
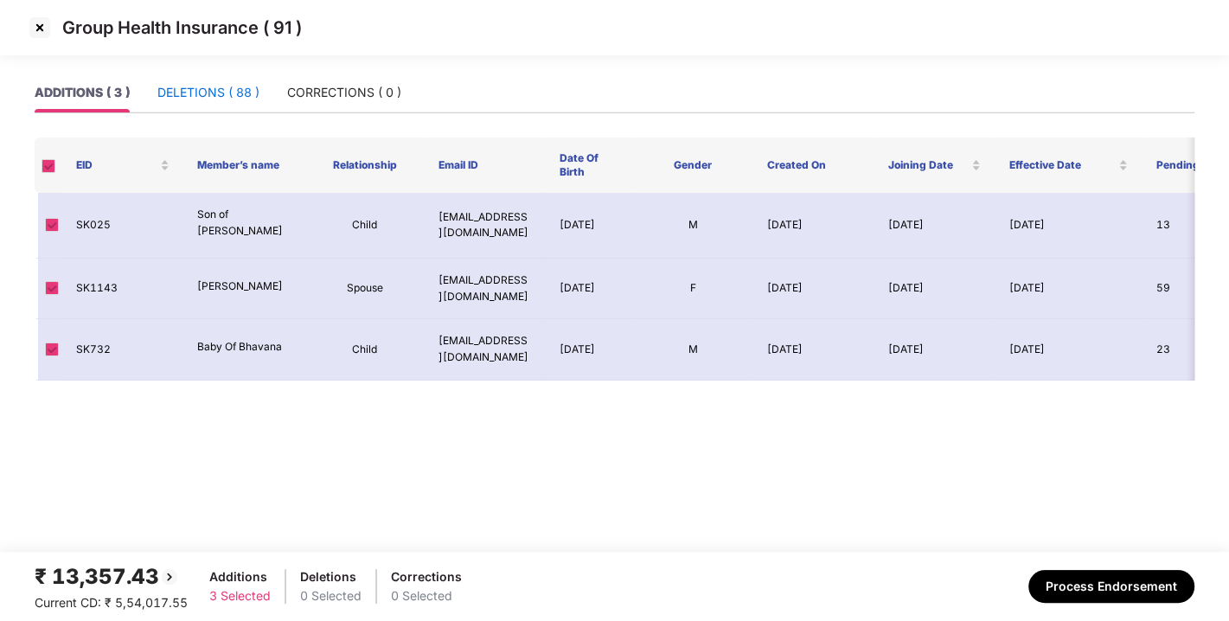
click at [227, 101] on div "DELETIONS ( 88 )" at bounding box center [208, 92] width 102 height 19
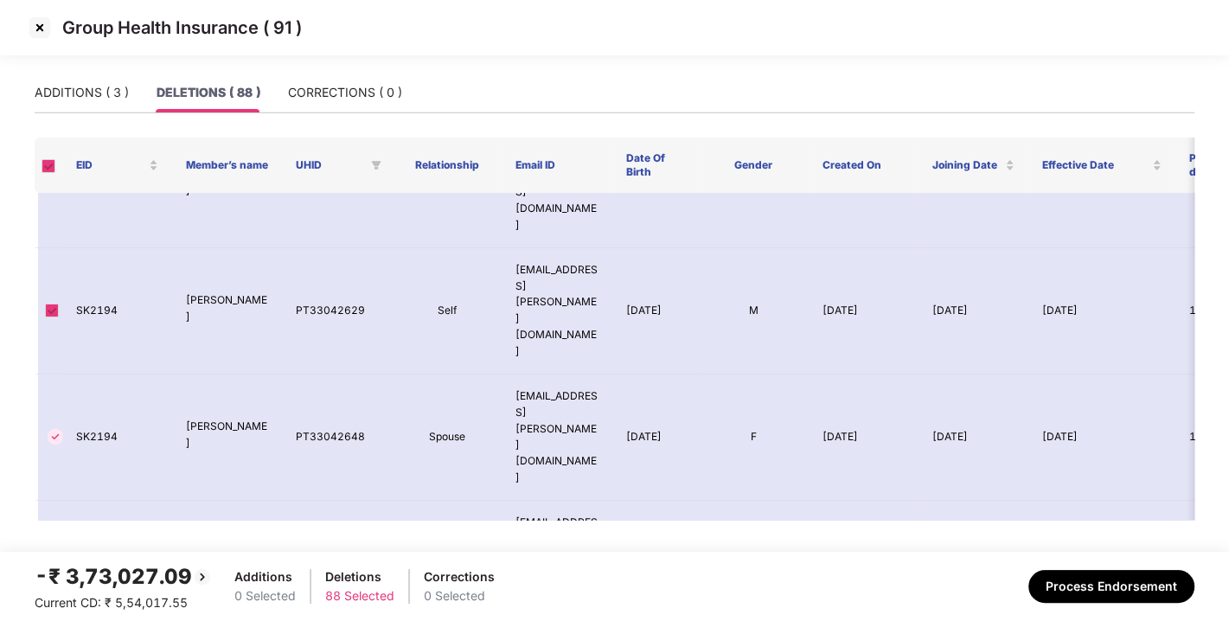
scroll to position [3976, 0]
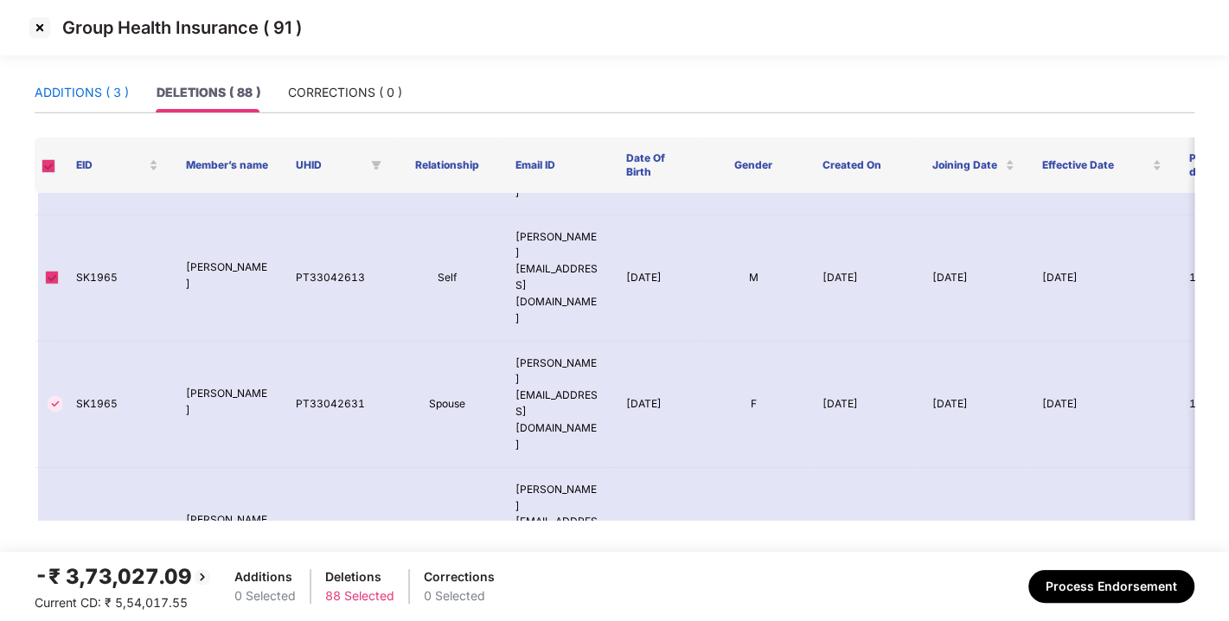
click at [67, 90] on div "ADDITIONS ( 3 )" at bounding box center [82, 92] width 94 height 19
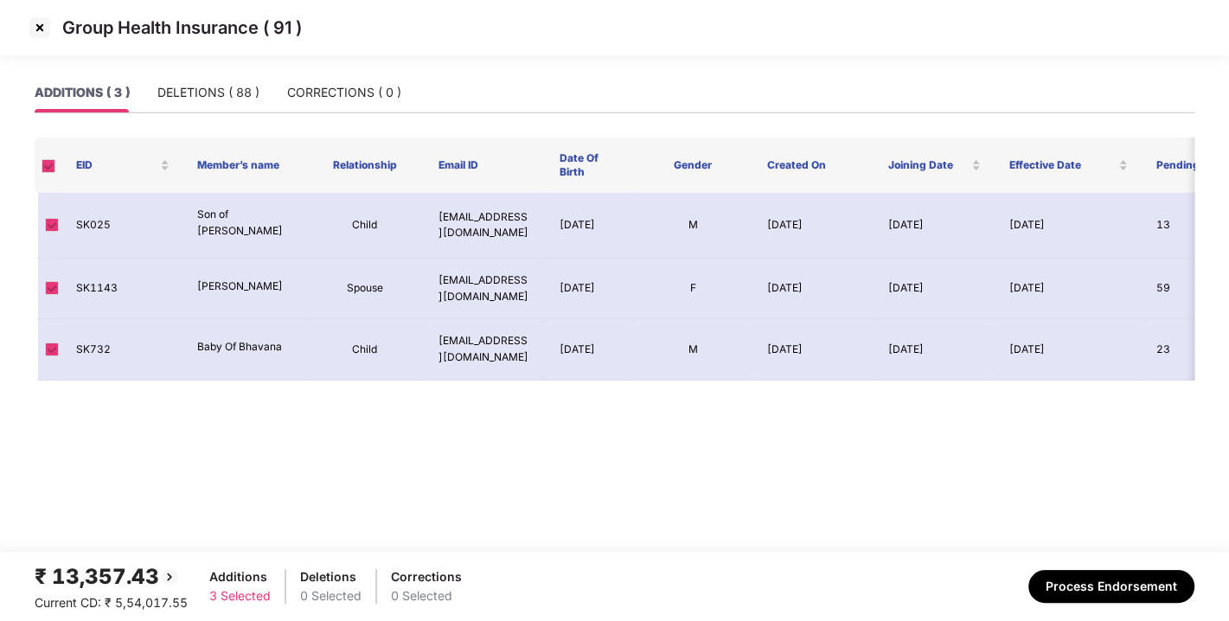
scroll to position [0, 0]
click at [175, 84] on div "DELETIONS ( 88 )" at bounding box center [208, 92] width 102 height 19
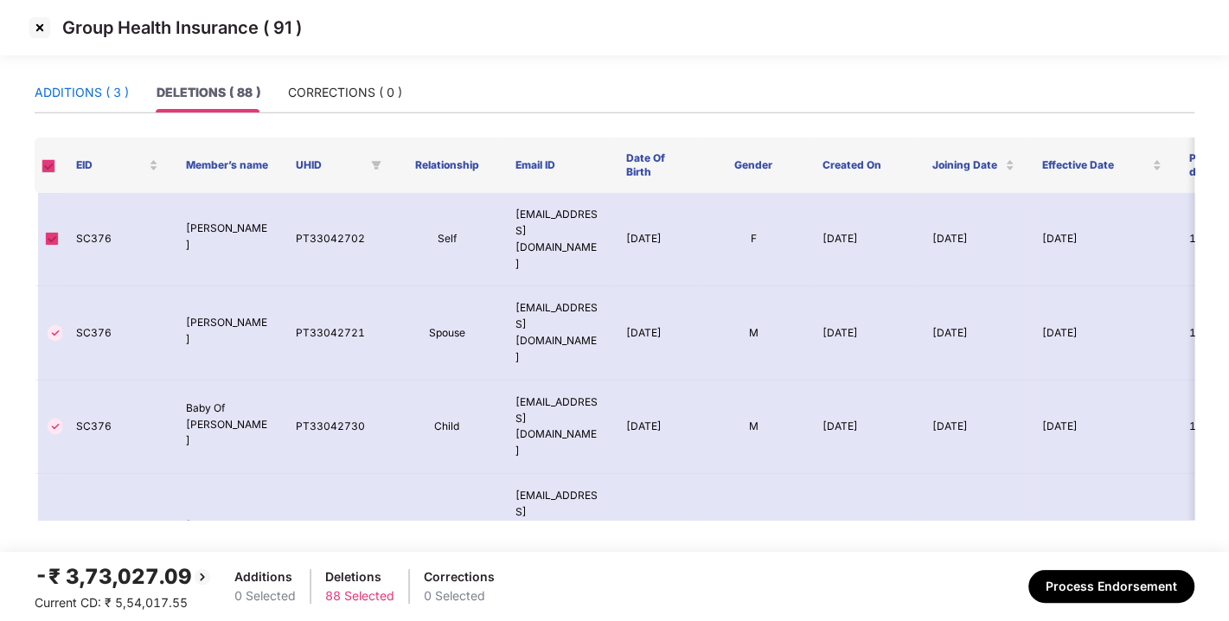
click at [91, 83] on div "ADDITIONS ( 3 )" at bounding box center [82, 92] width 94 height 19
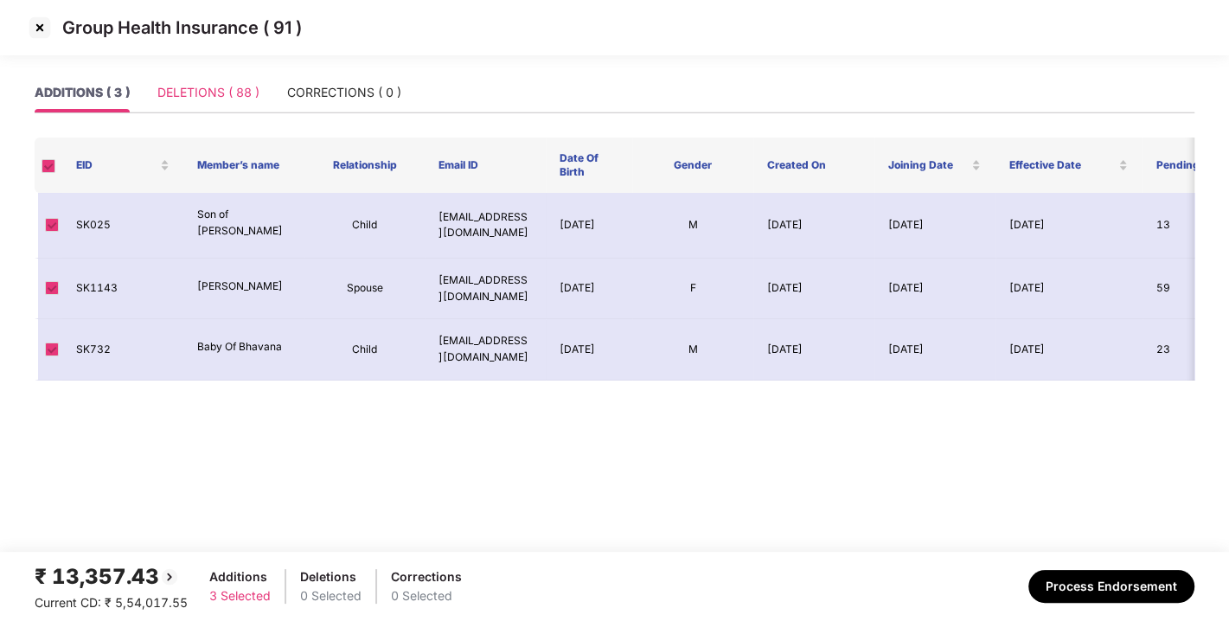
click at [206, 80] on div "DELETIONS ( 88 )" at bounding box center [208, 93] width 102 height 40
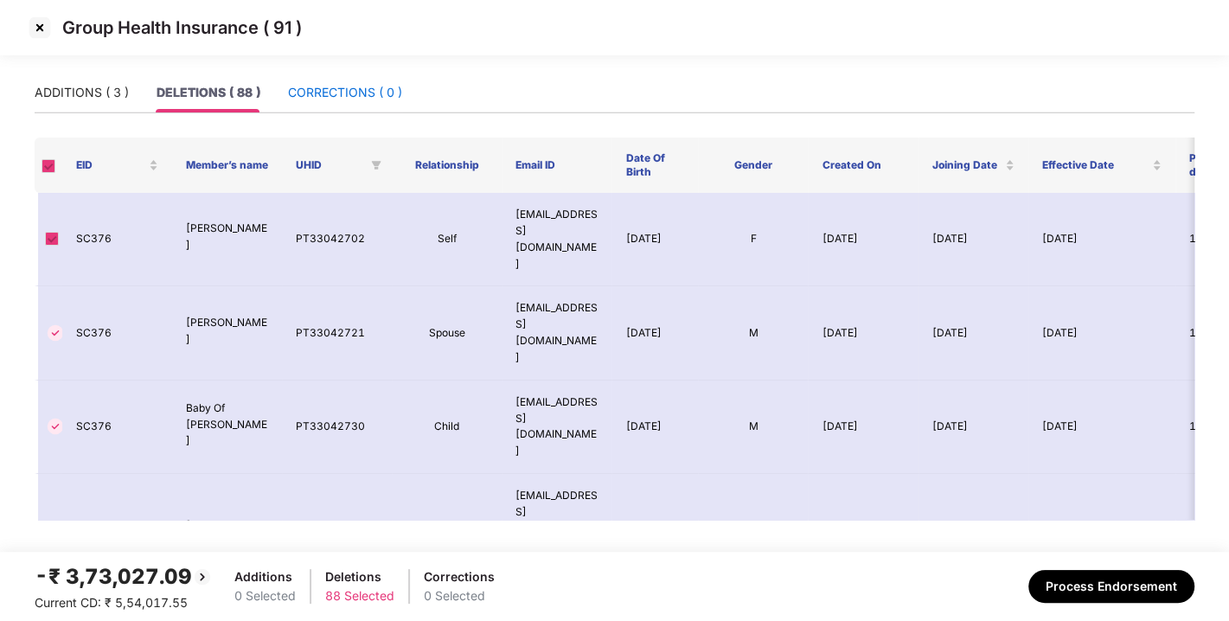
click at [324, 99] on div "CORRECTIONS ( 0 )" at bounding box center [345, 92] width 114 height 19
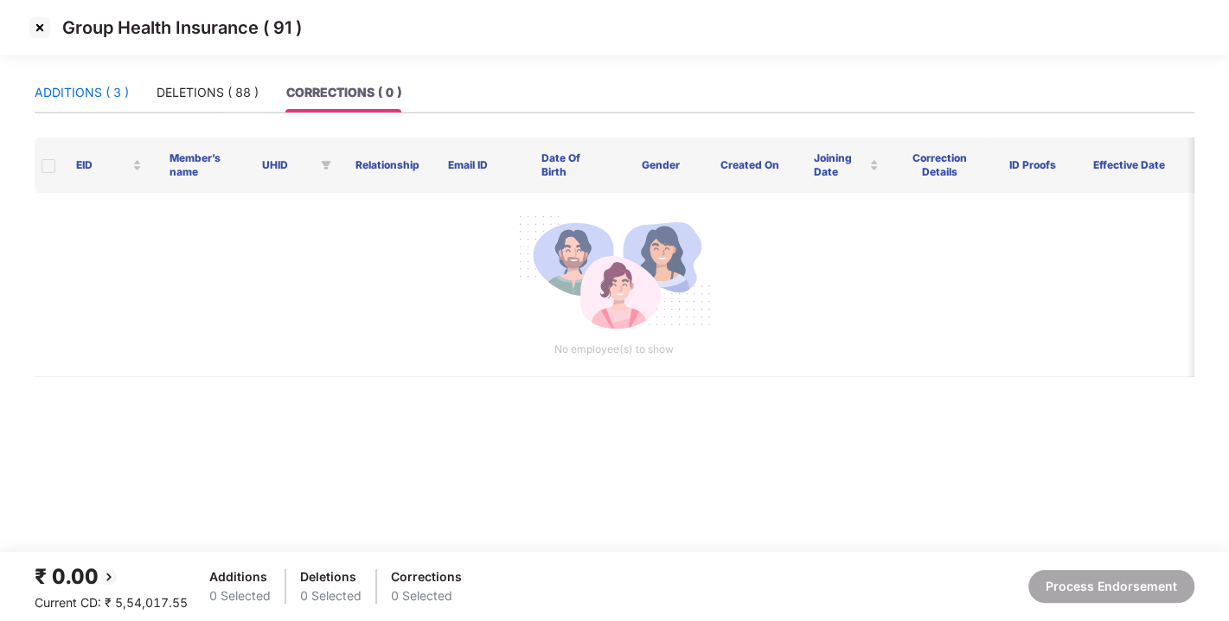
click at [87, 94] on div "ADDITIONS ( 3 )" at bounding box center [82, 92] width 94 height 19
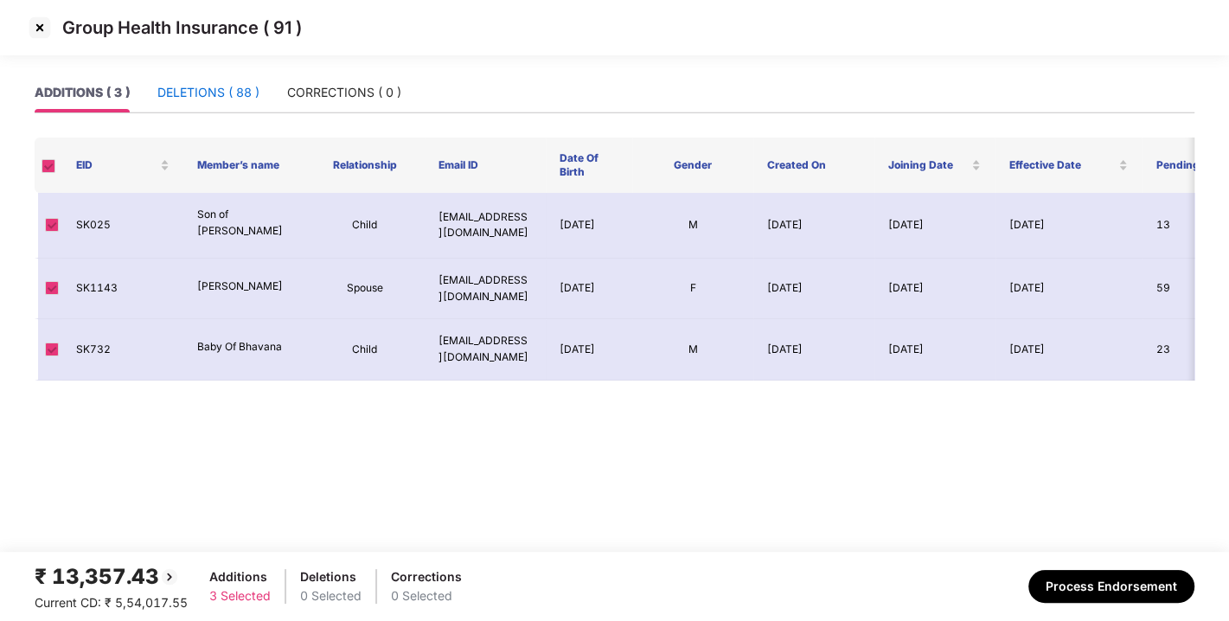
click at [227, 83] on div "DELETIONS ( 88 )" at bounding box center [208, 92] width 102 height 19
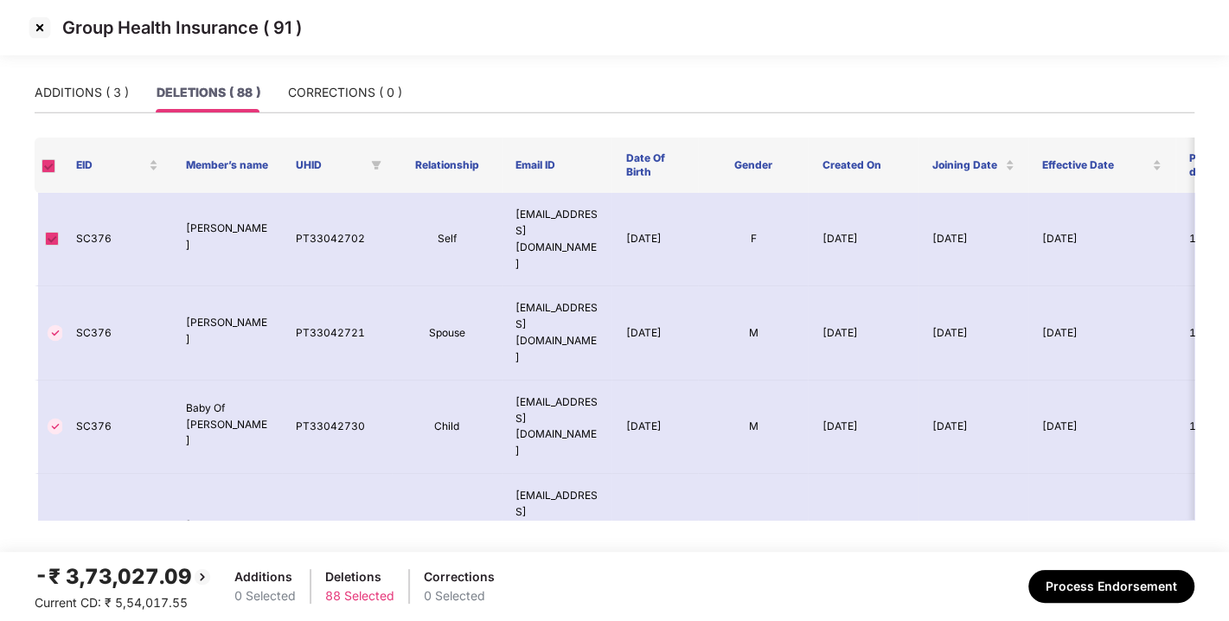
click at [227, 83] on div "DELETIONS ( 88 )" at bounding box center [209, 92] width 104 height 19
click at [123, 87] on div "ADDITIONS ( 3 )" at bounding box center [82, 92] width 94 height 19
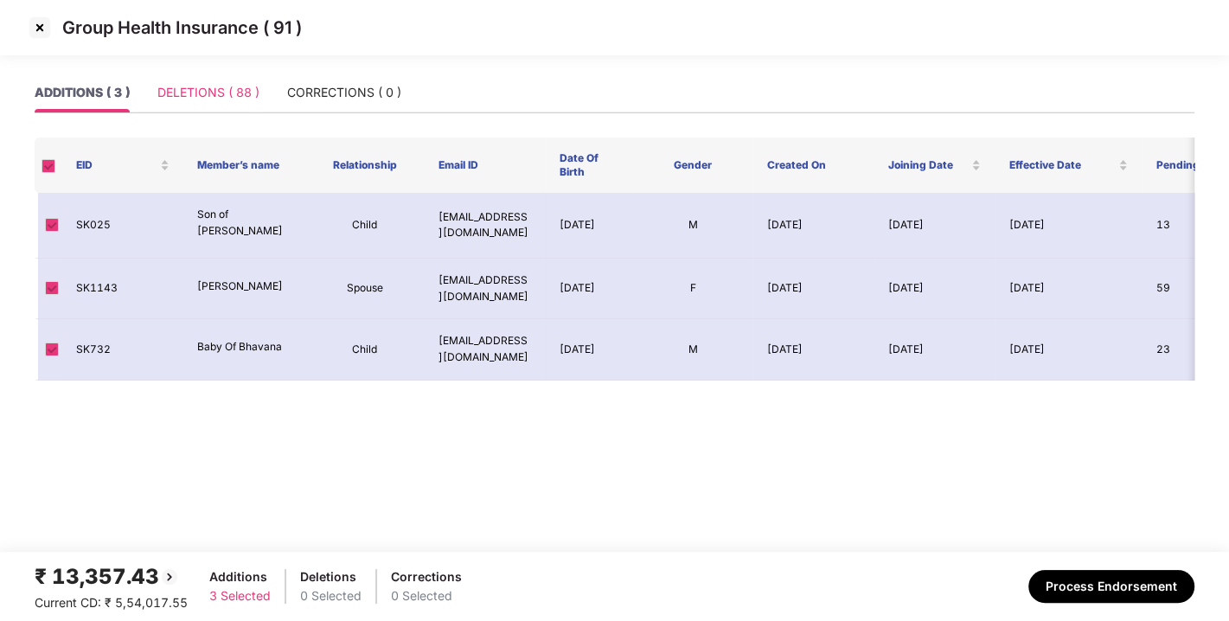
click at [212, 76] on div "DELETIONS ( 88 )" at bounding box center [208, 93] width 102 height 40
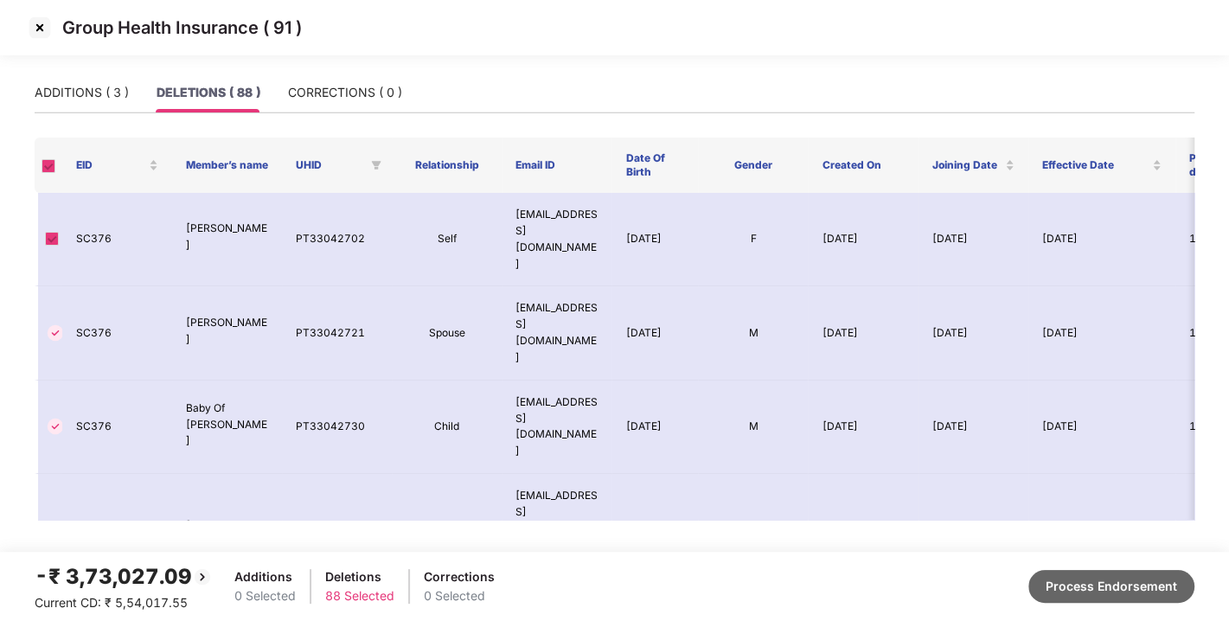
click at [1080, 584] on button "Process Endorsement" at bounding box center [1111, 586] width 166 height 33
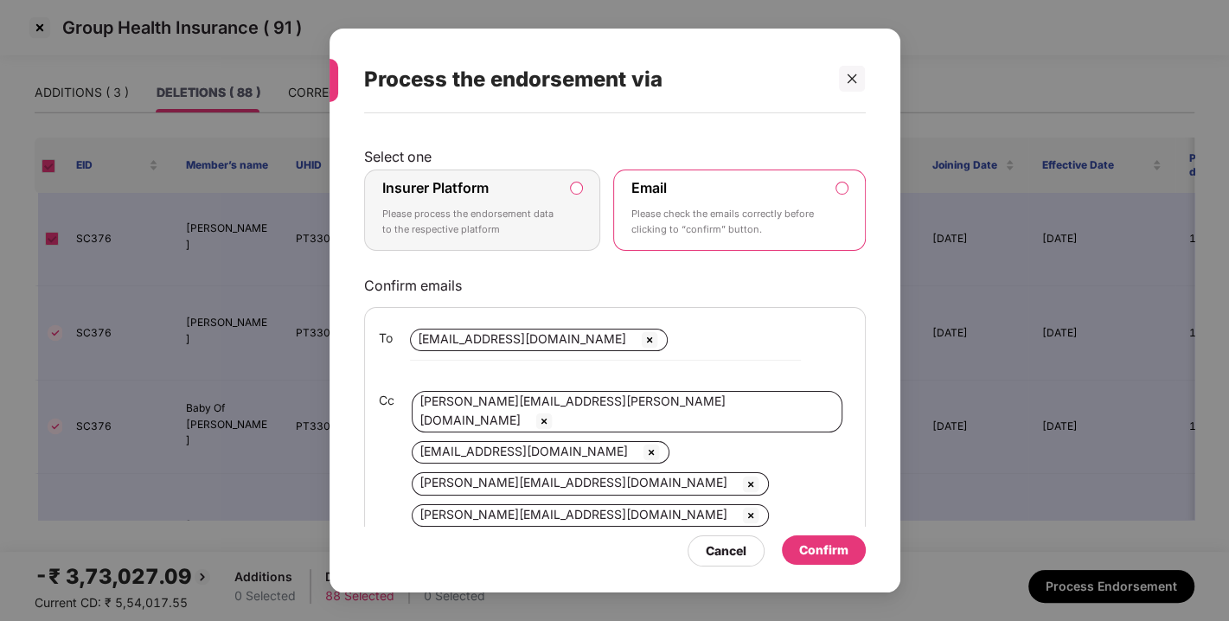
click at [568, 197] on label "Insurer Platform Please process the endorsement data to the respective platform" at bounding box center [482, 210] width 237 height 81
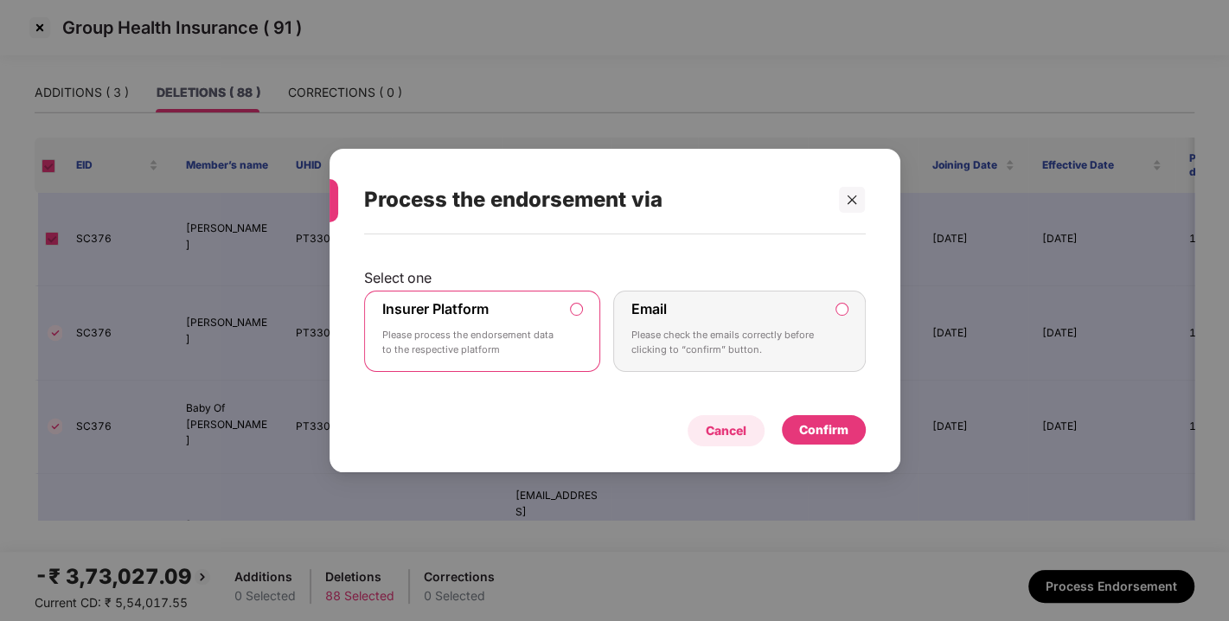
click at [719, 435] on div "Cancel" at bounding box center [726, 430] width 41 height 19
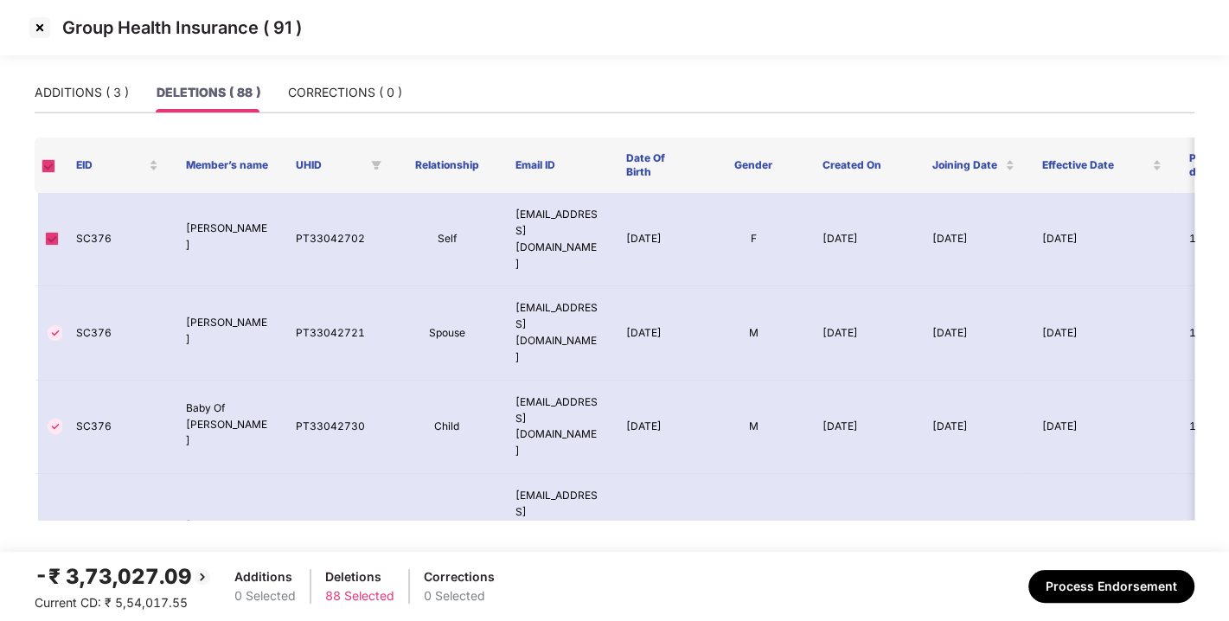
click at [42, 22] on img at bounding box center [40, 28] width 28 height 28
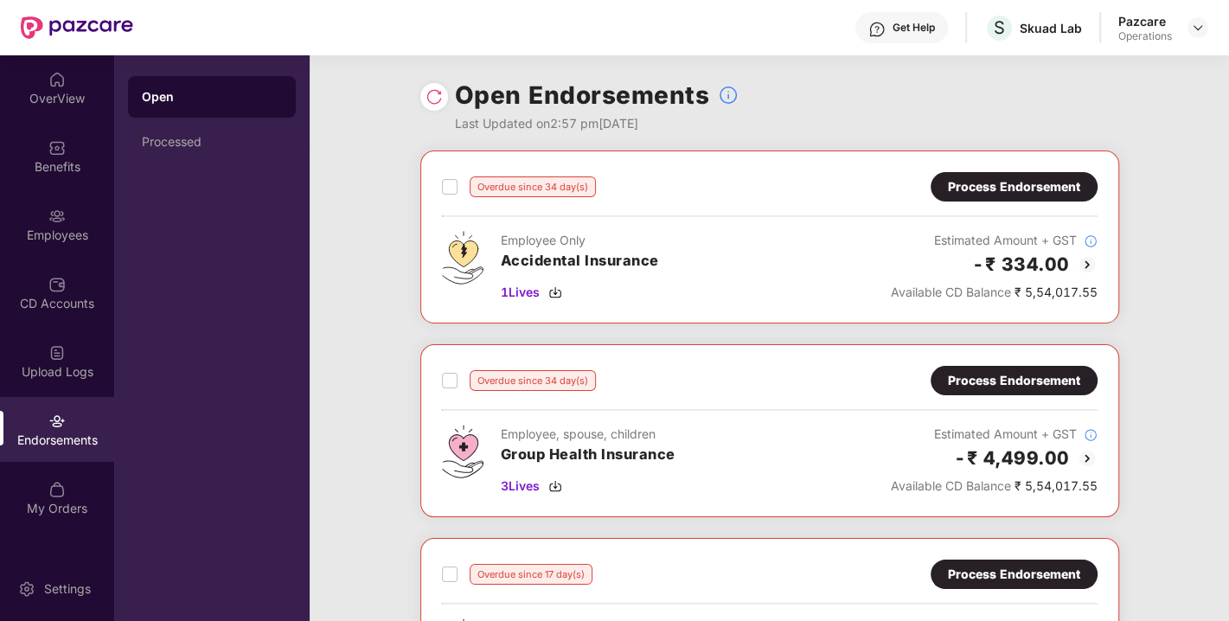
scroll to position [101, 0]
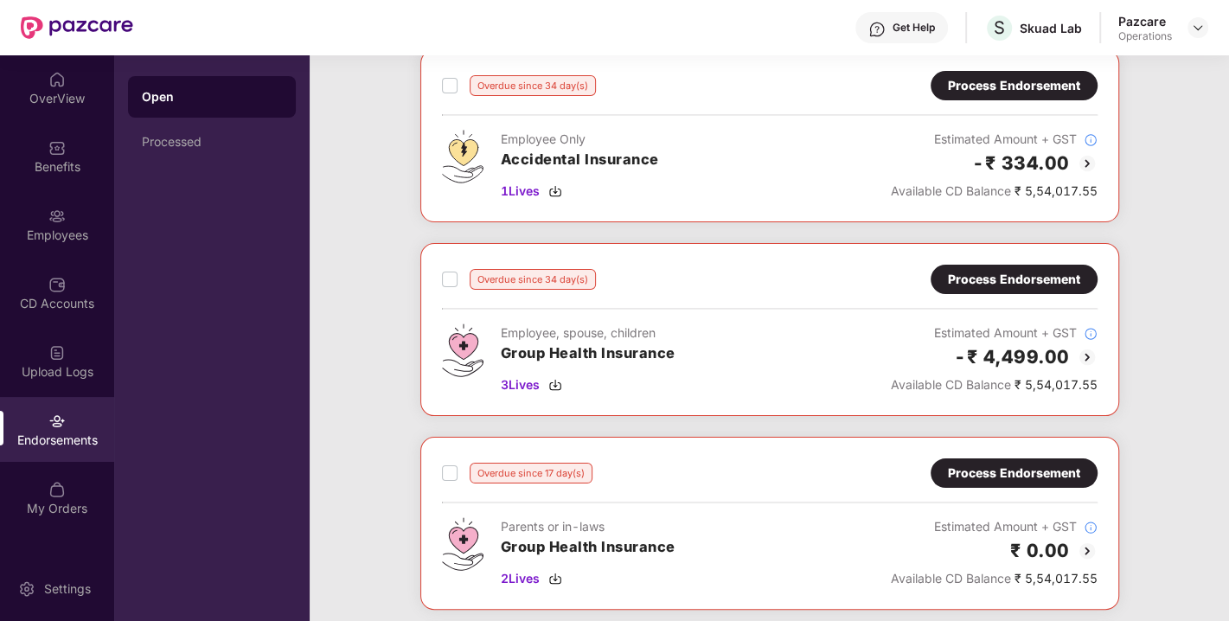
click at [996, 261] on div "Overdue since 34 day(s) Process Endorsement Employee, spouse, children Group He…" at bounding box center [769, 329] width 699 height 173
click at [975, 286] on div "Process Endorsement" at bounding box center [1014, 279] width 132 height 19
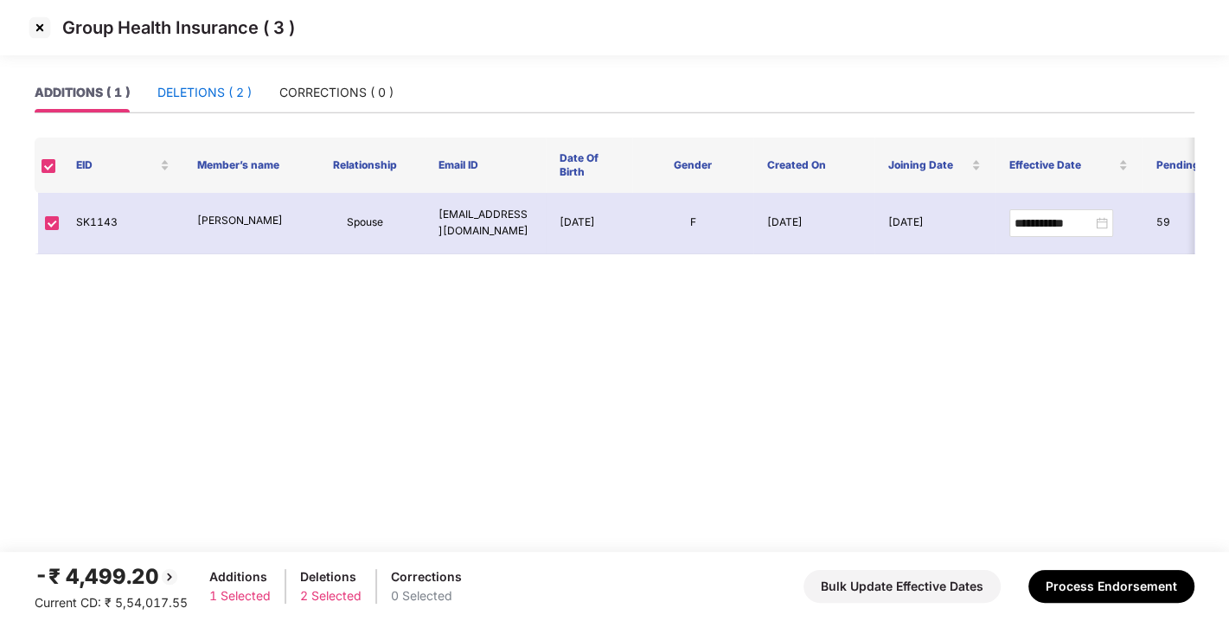
click at [184, 93] on div "DELETIONS ( 2 )" at bounding box center [204, 92] width 94 height 19
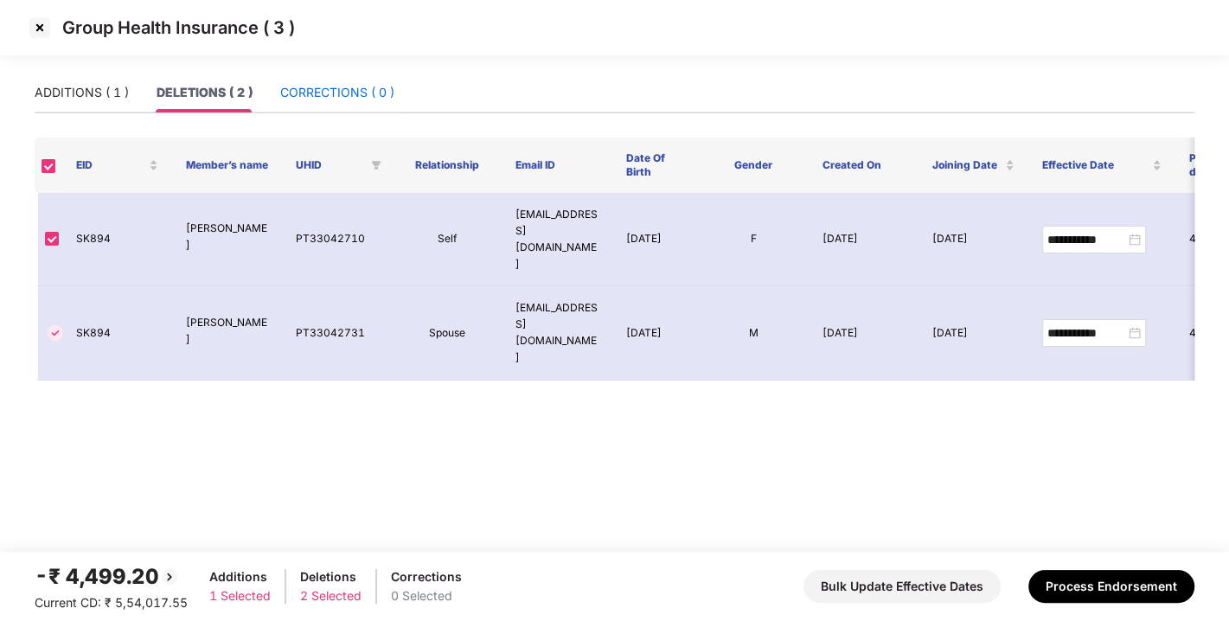
click at [298, 90] on div "CORRECTIONS ( 0 )" at bounding box center [337, 92] width 114 height 19
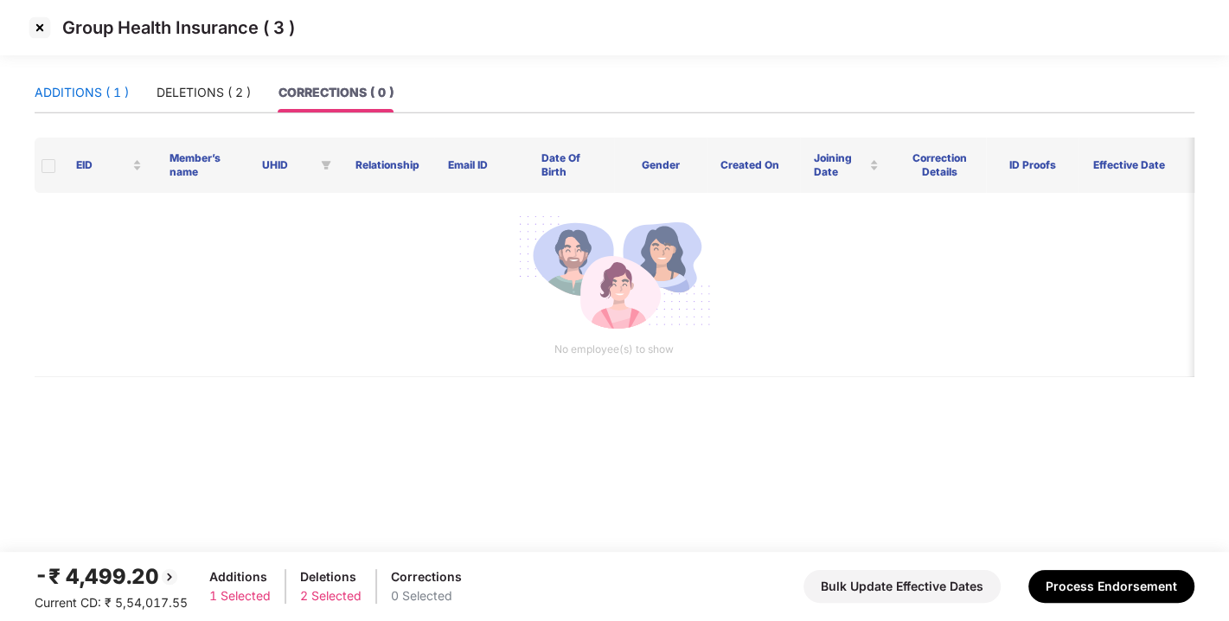
click at [99, 86] on div "ADDITIONS ( 1 )" at bounding box center [82, 92] width 94 height 19
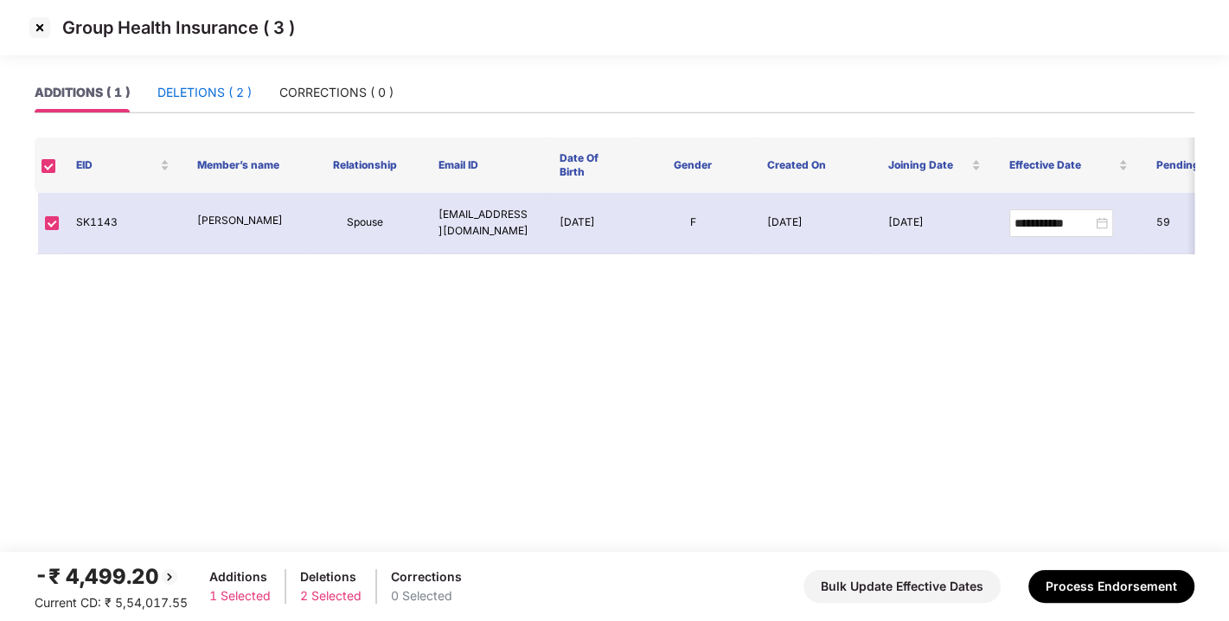
click at [209, 88] on div "DELETIONS ( 2 )" at bounding box center [204, 92] width 94 height 19
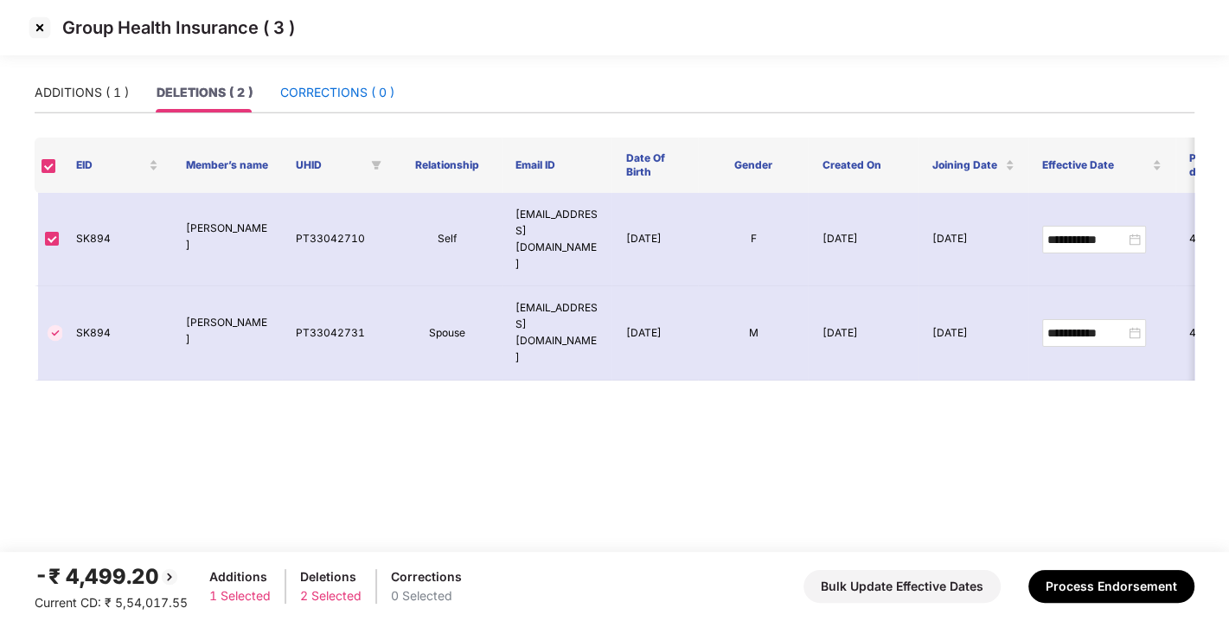
click at [356, 86] on div "CORRECTIONS ( 0 )" at bounding box center [337, 92] width 114 height 19
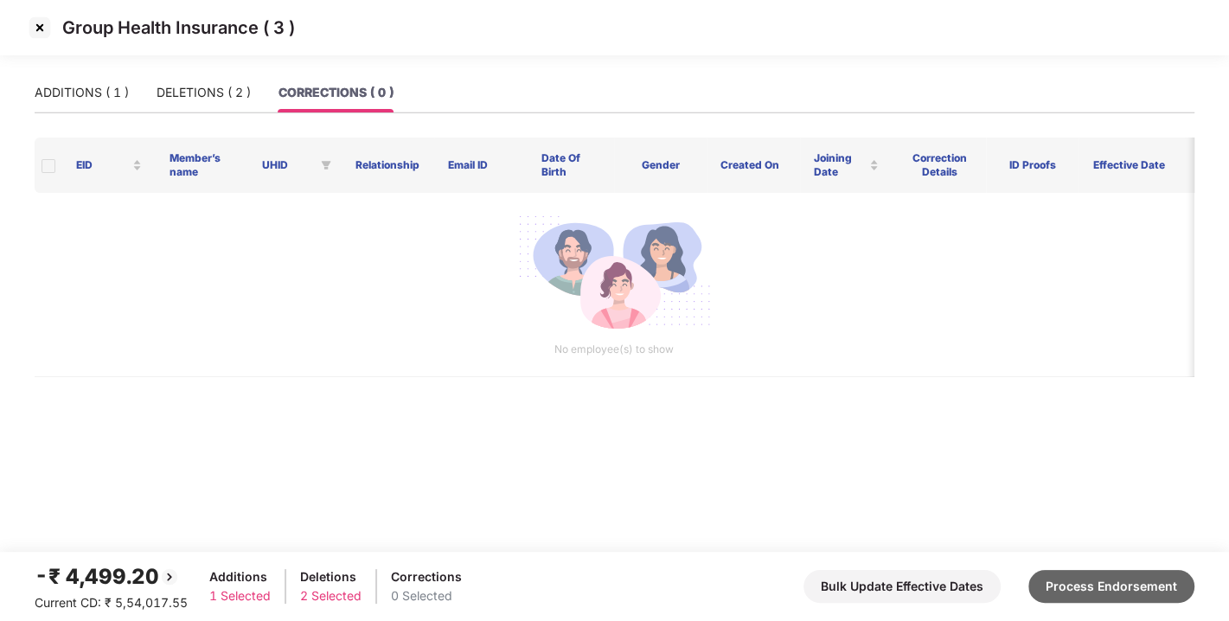
click at [1131, 583] on button "Process Endorsement" at bounding box center [1111, 586] width 166 height 33
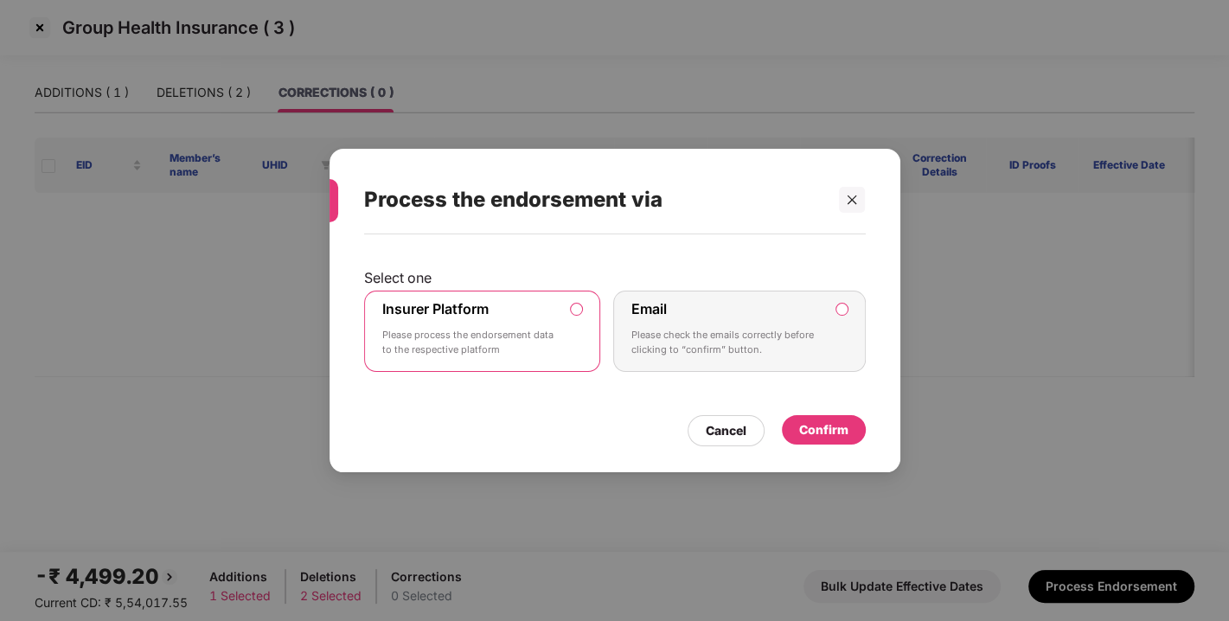
click at [807, 427] on div "Confirm" at bounding box center [823, 429] width 49 height 19
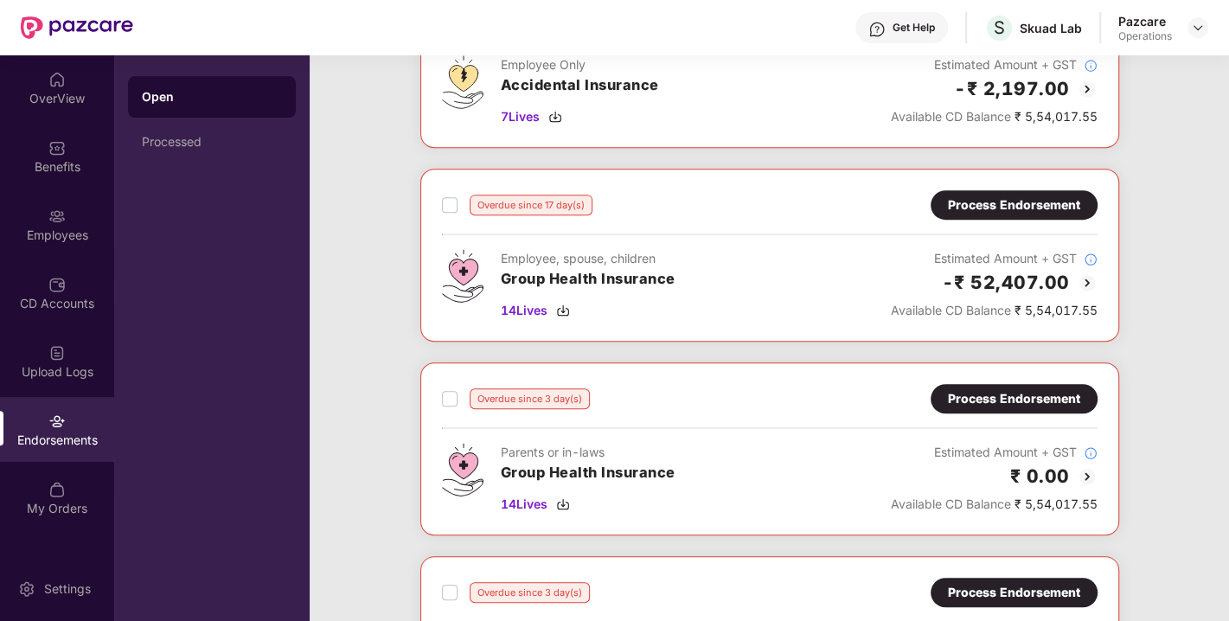
scroll to position [564, 0]
click at [993, 201] on div "Process Endorsement" at bounding box center [1014, 204] width 132 height 19
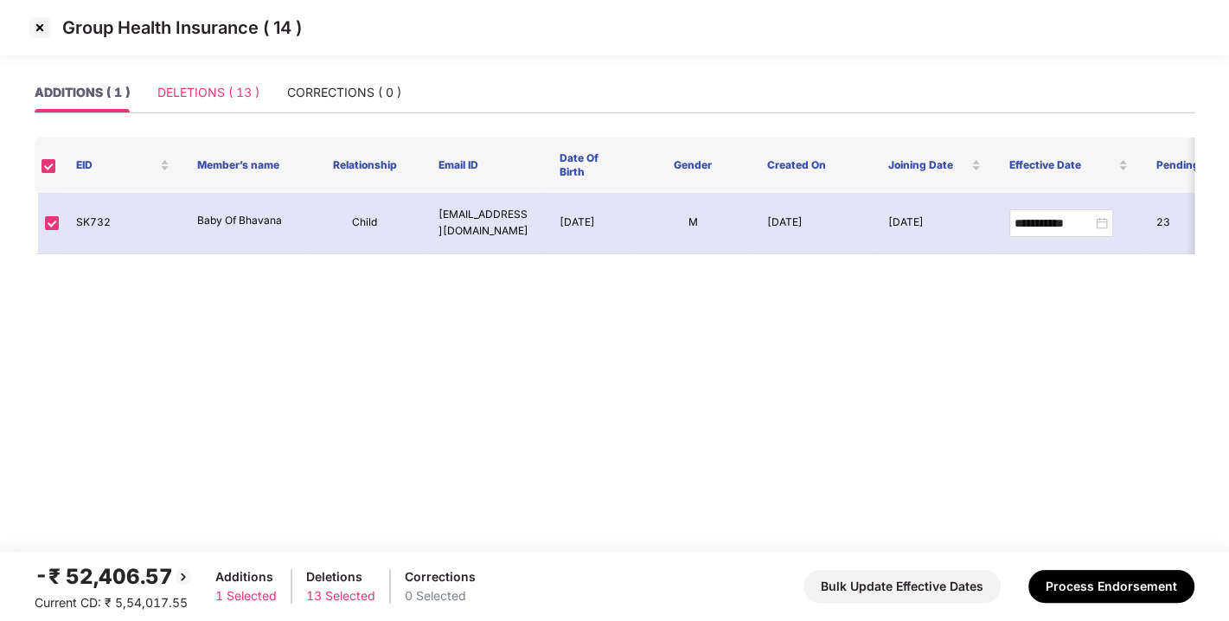
click at [184, 81] on div "DELETIONS ( 13 )" at bounding box center [208, 93] width 102 height 40
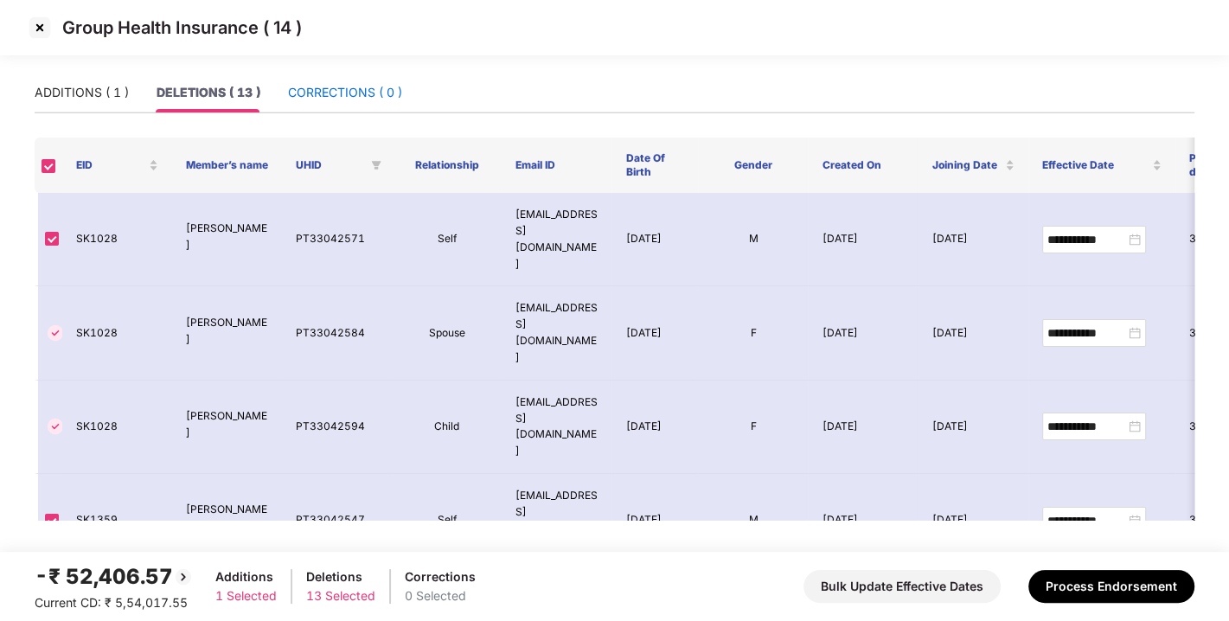
click at [310, 84] on div "CORRECTIONS ( 0 )" at bounding box center [345, 92] width 114 height 19
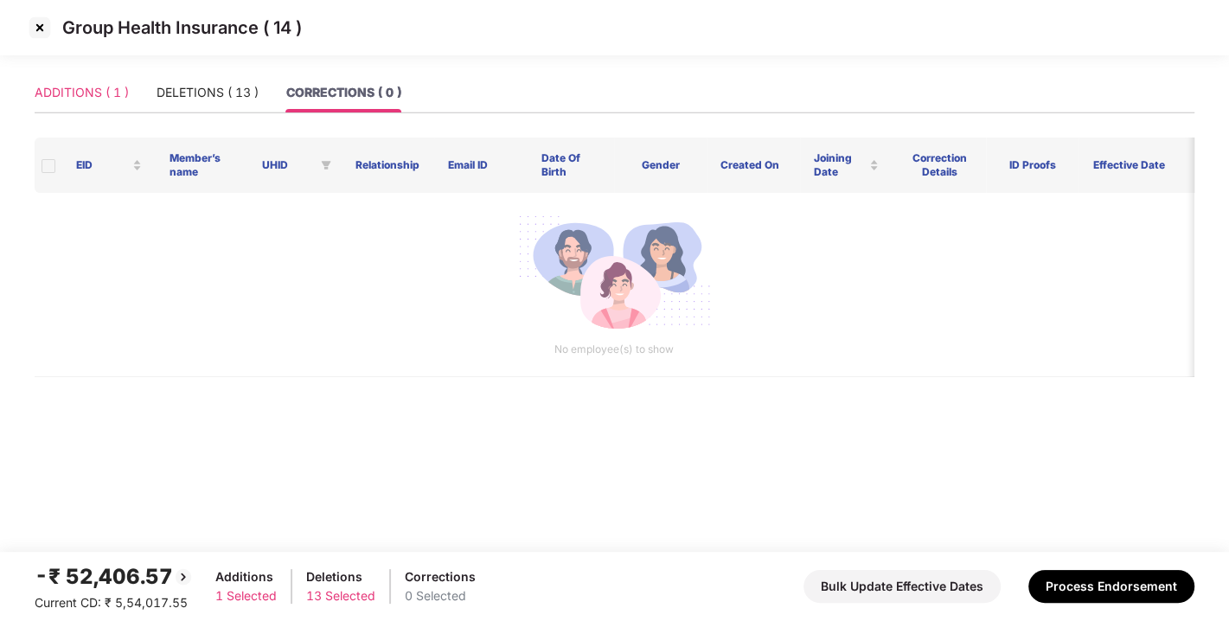
click at [46, 80] on div "ADDITIONS ( 1 )" at bounding box center [82, 93] width 94 height 40
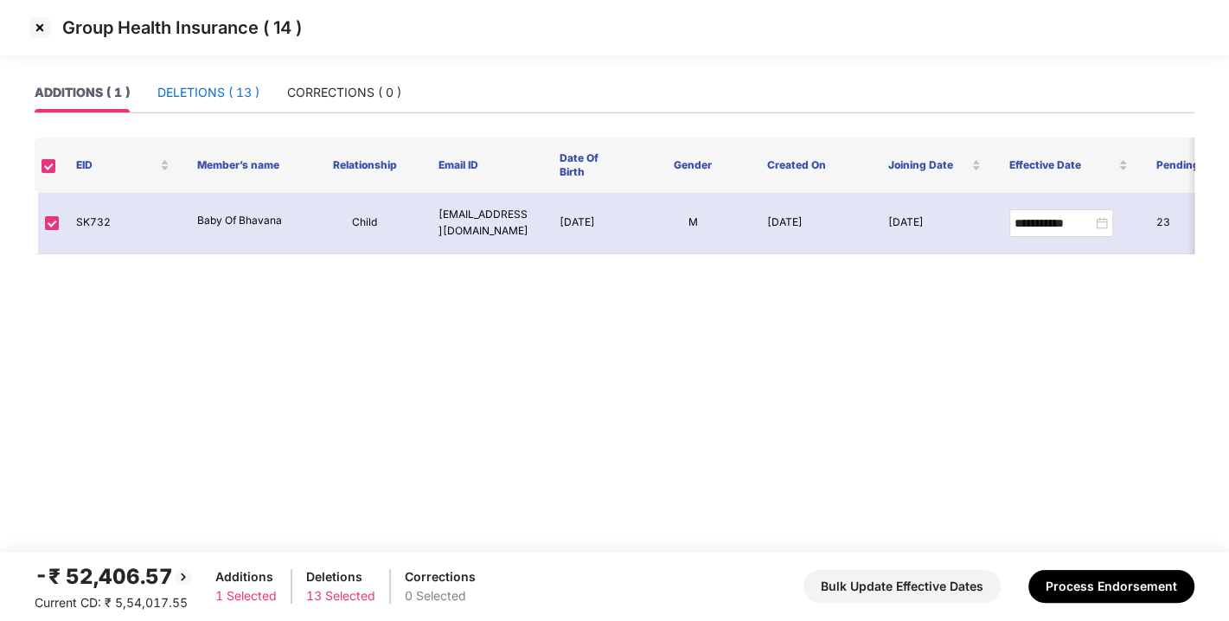
click at [184, 86] on div "DELETIONS ( 13 )" at bounding box center [208, 92] width 102 height 19
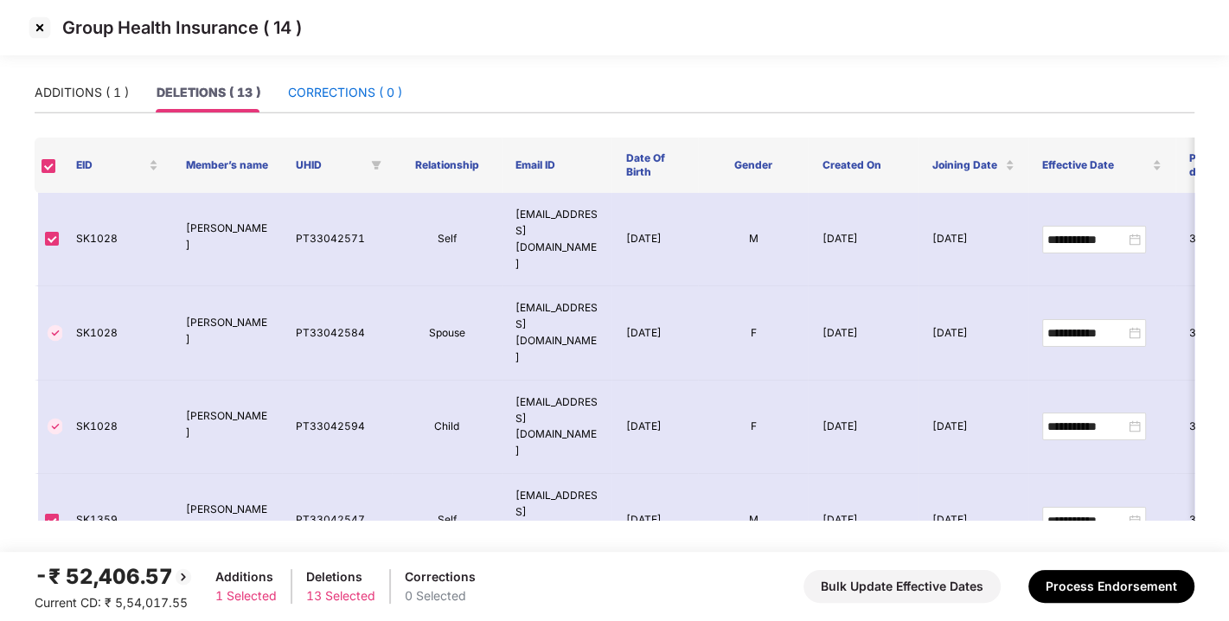
click at [353, 84] on div "CORRECTIONS ( 0 )" at bounding box center [345, 92] width 114 height 19
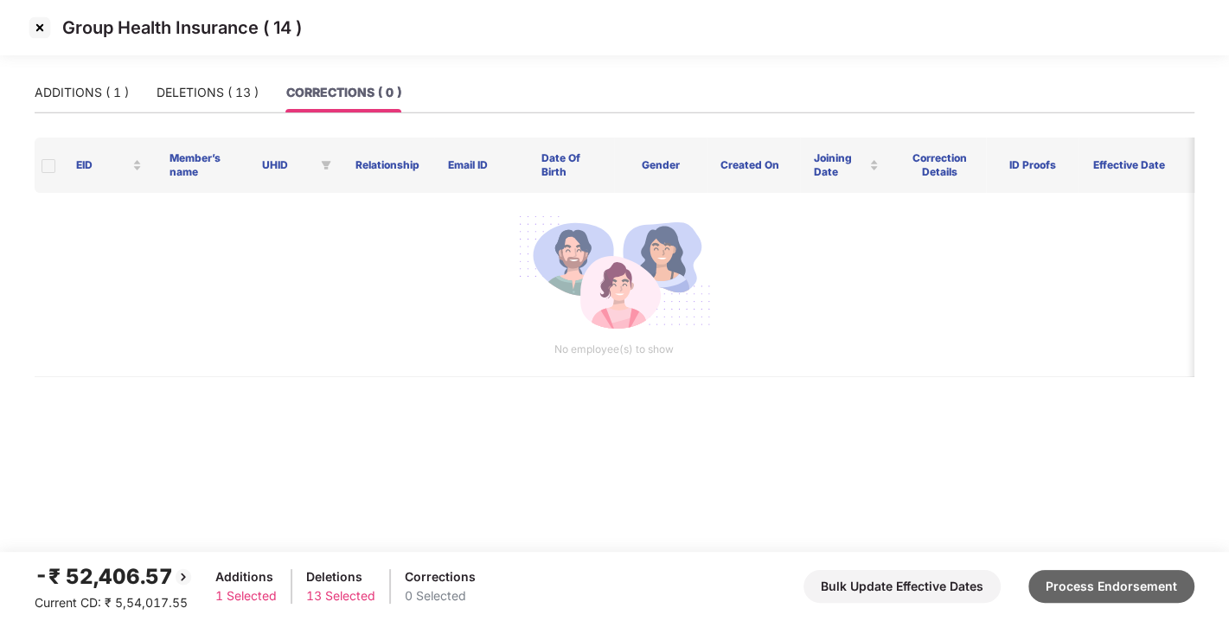
click at [1105, 585] on button "Process Endorsement" at bounding box center [1111, 586] width 166 height 33
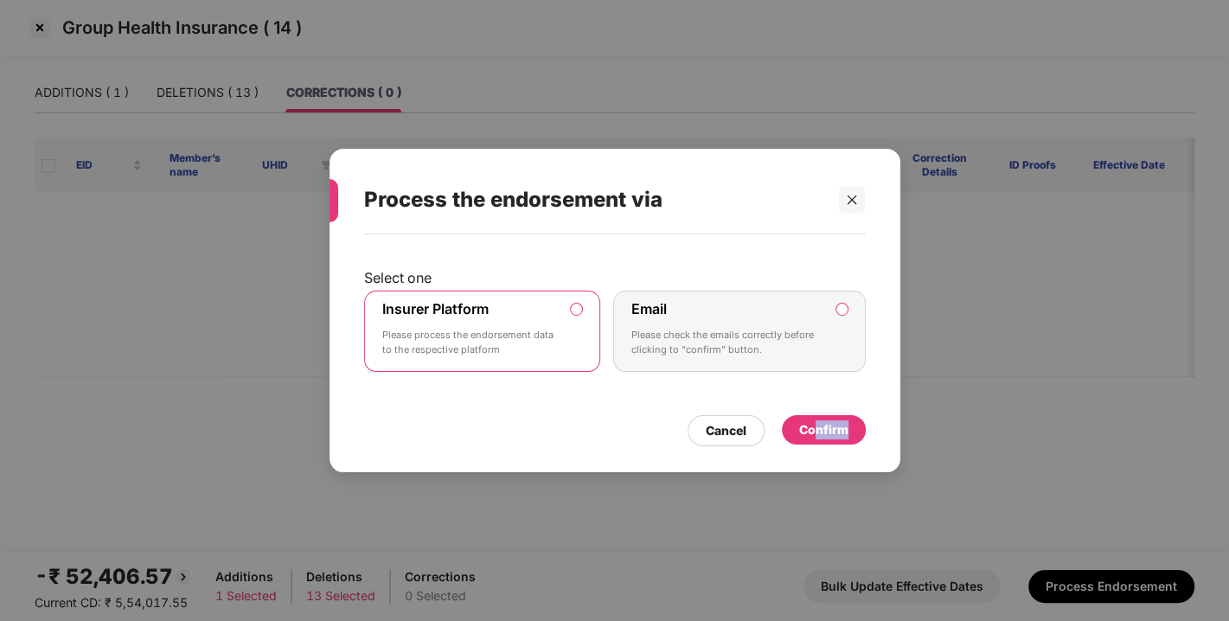
drag, startPoint x: 817, startPoint y: 446, endPoint x: 844, endPoint y: 433, distance: 29.8
click at [844, 433] on div "Select one Insurer Platform Please process the endorsement data to the respecti…" at bounding box center [615, 344] width 571 height 221
click at [844, 433] on div "Confirm" at bounding box center [823, 429] width 49 height 19
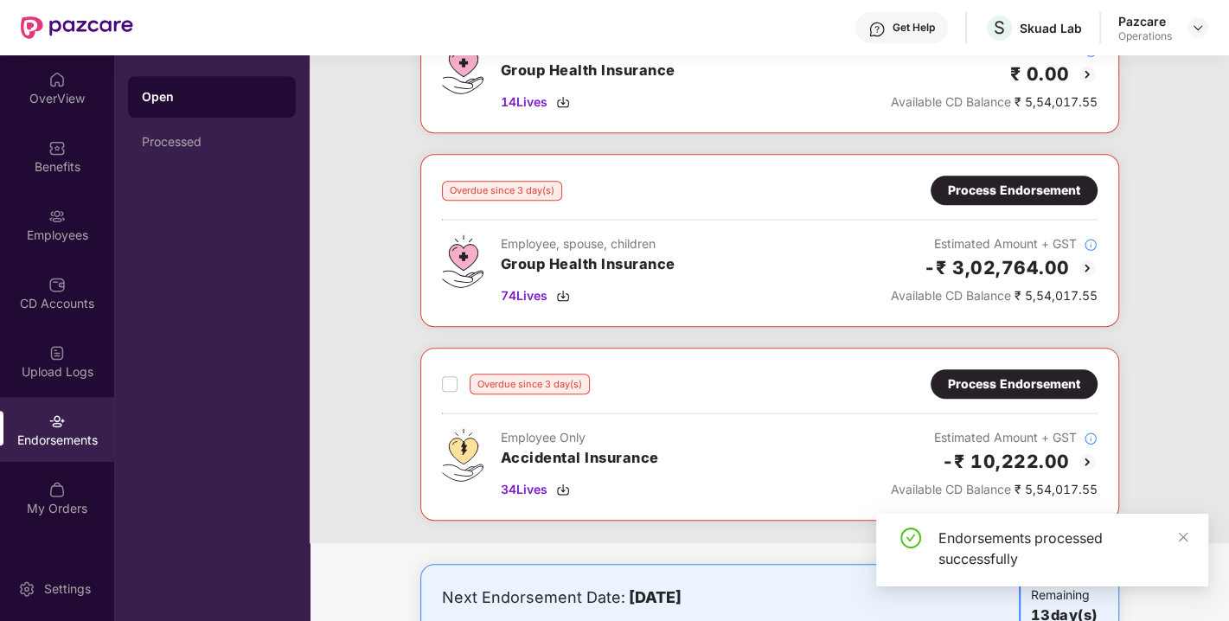
scroll to position [772, 0]
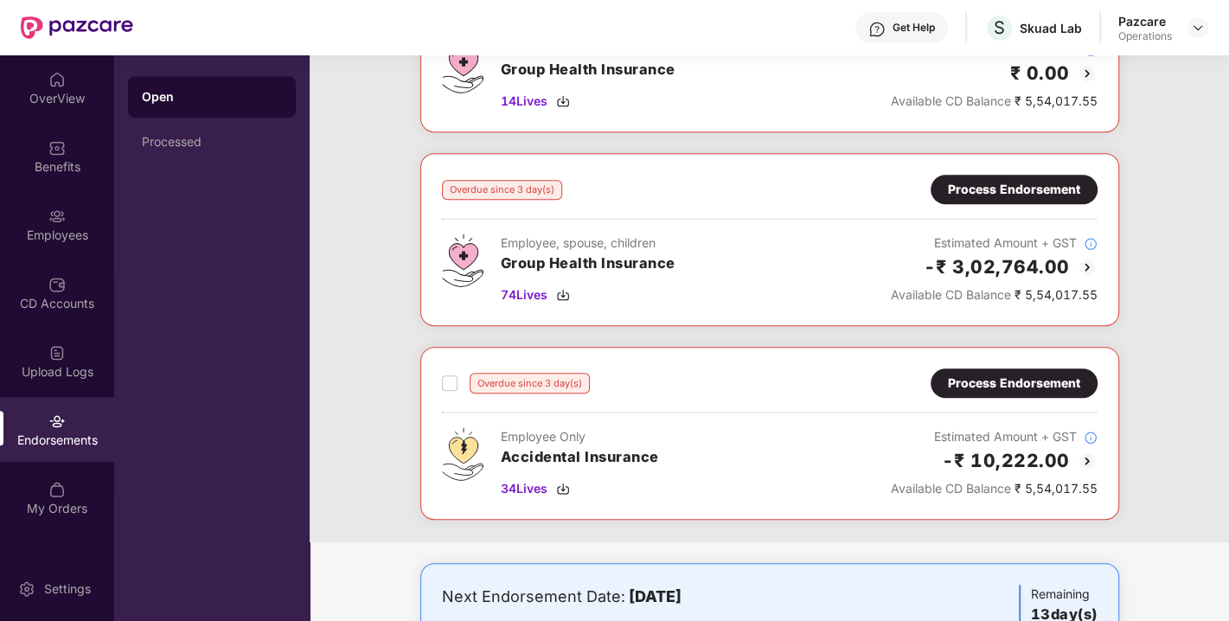
click at [996, 181] on div "Process Endorsement" at bounding box center [1014, 189] width 132 height 19
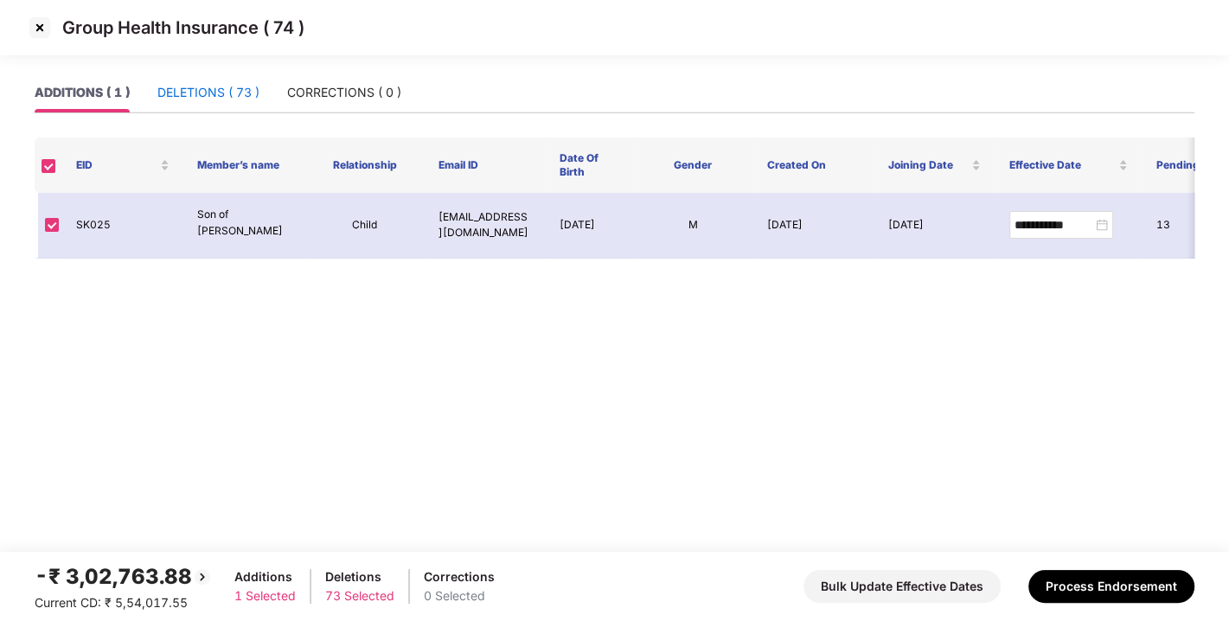
click at [206, 87] on div "DELETIONS ( 73 )" at bounding box center [208, 92] width 102 height 19
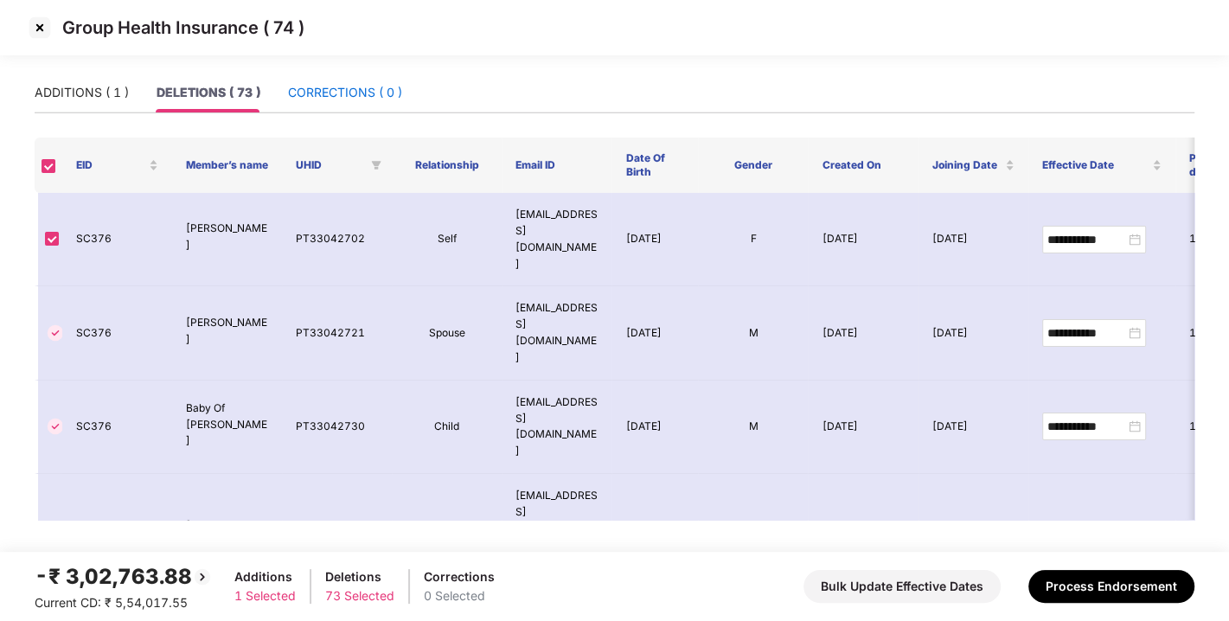
click at [343, 84] on div "CORRECTIONS ( 0 )" at bounding box center [345, 92] width 114 height 19
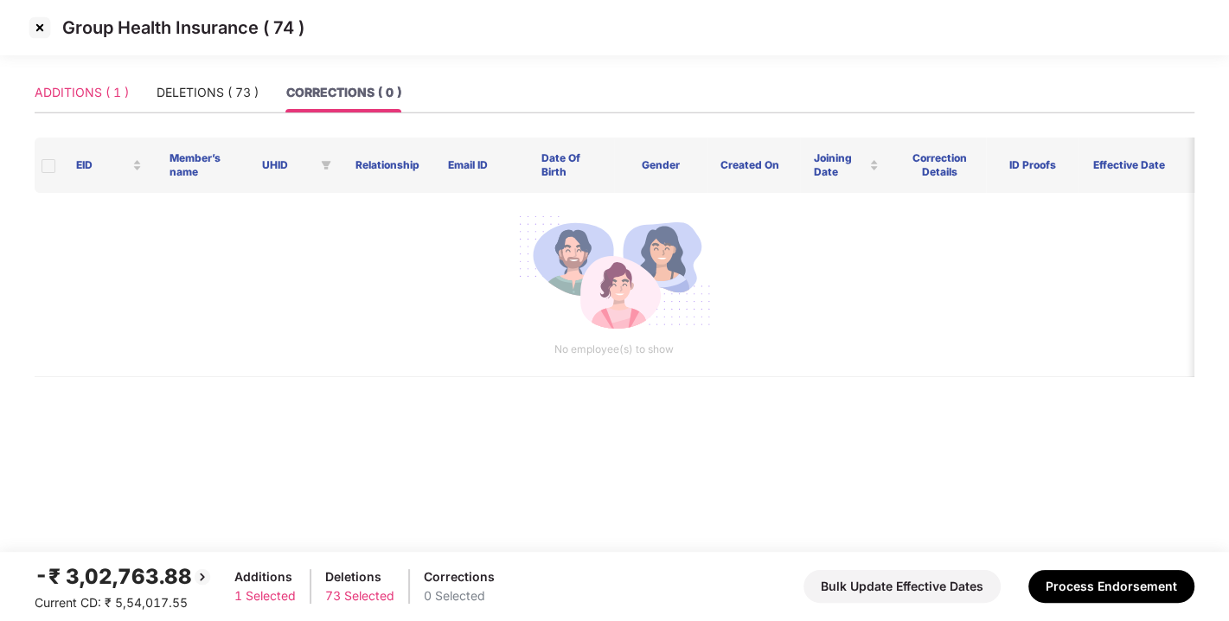
click at [42, 73] on div "ADDITIONS ( 1 )" at bounding box center [82, 93] width 94 height 40
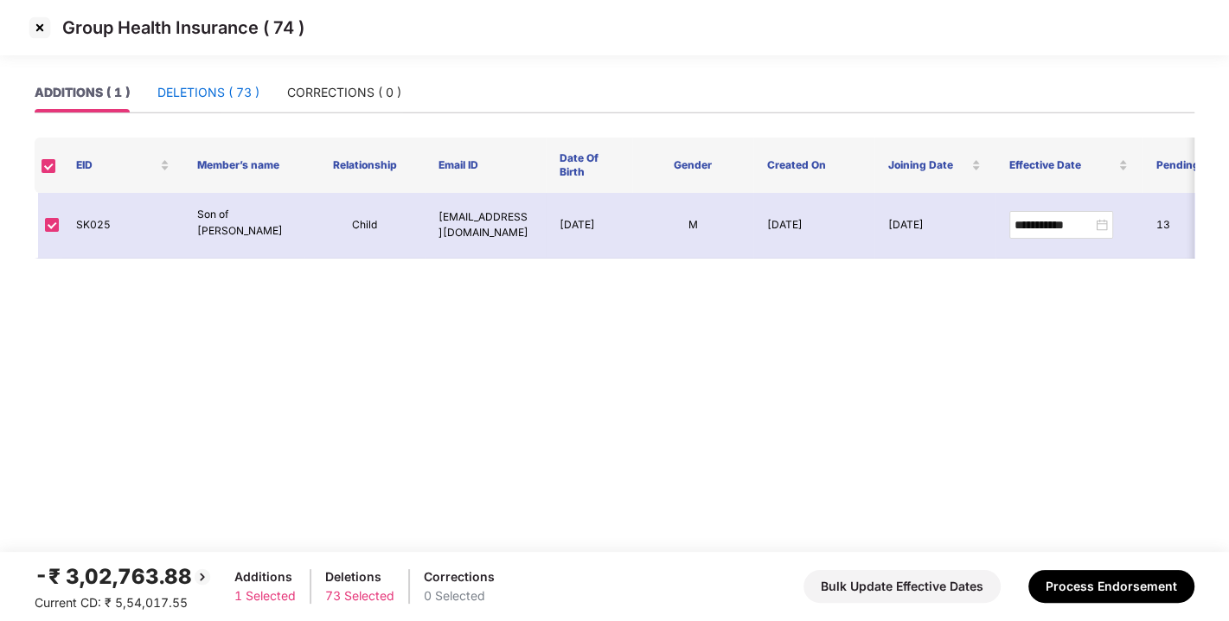
click at [190, 87] on div "DELETIONS ( 73 )" at bounding box center [208, 92] width 102 height 19
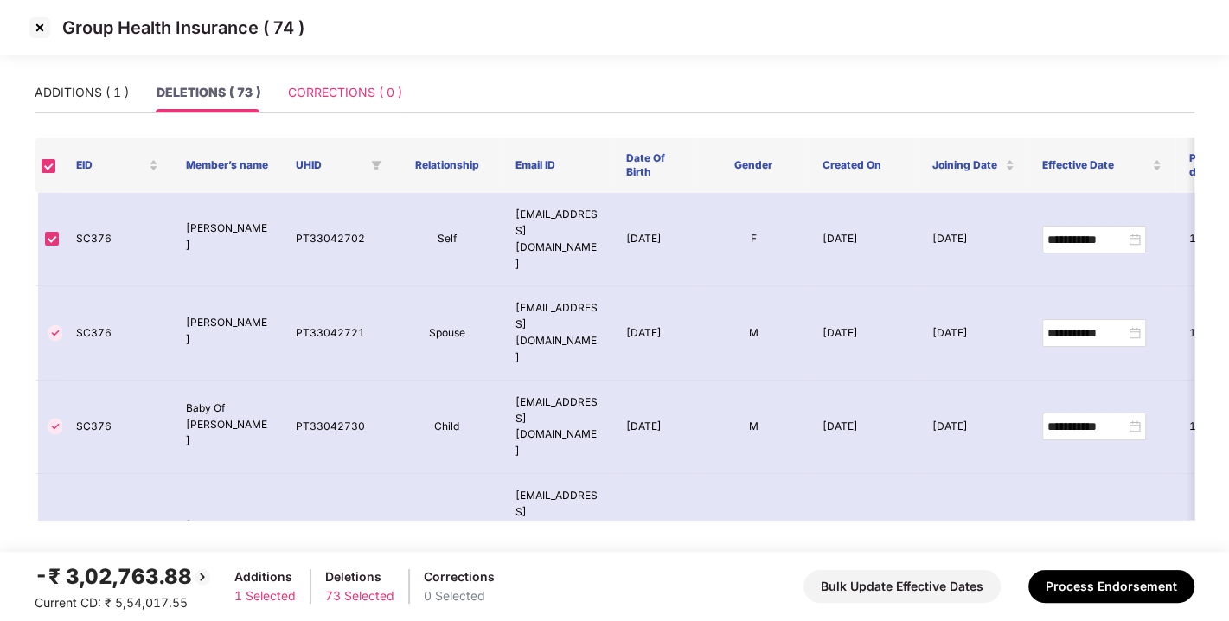
click at [362, 78] on div "CORRECTIONS ( 0 )" at bounding box center [345, 93] width 114 height 40
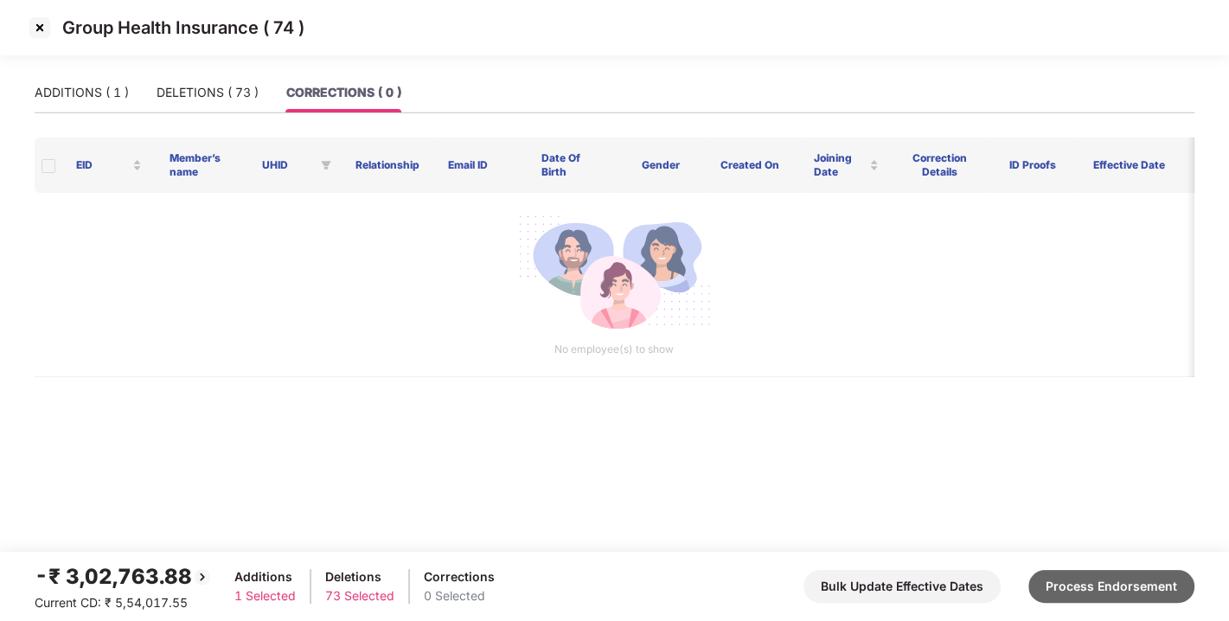
click at [1127, 583] on button "Process Endorsement" at bounding box center [1111, 586] width 166 height 33
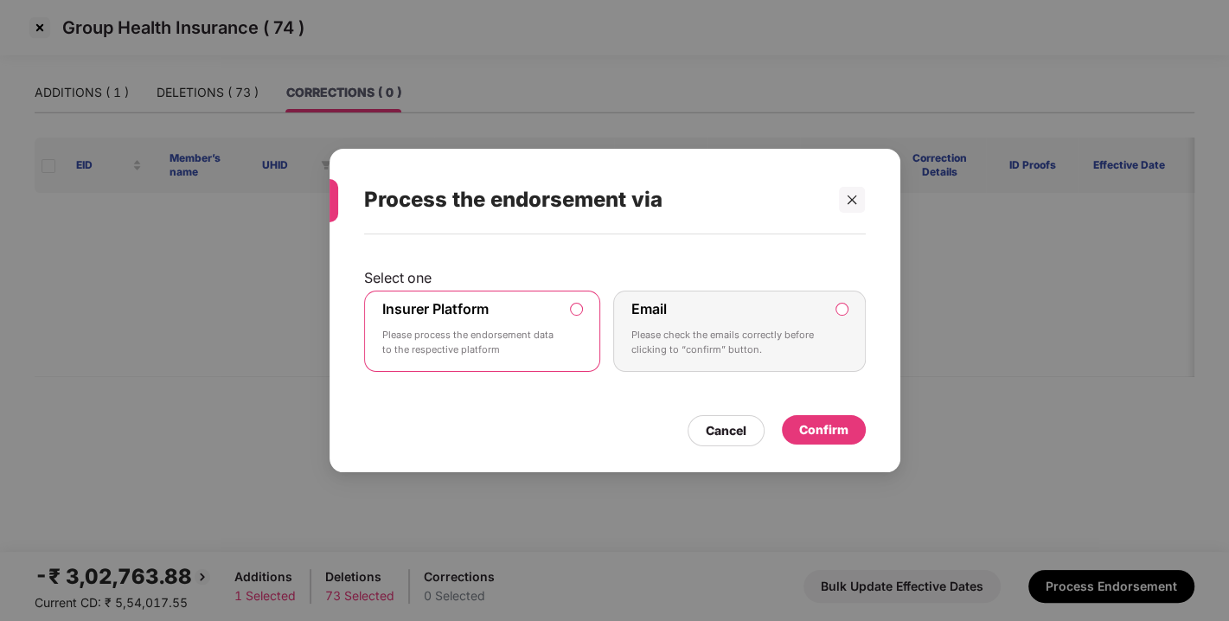
click at [817, 420] on div "Confirm" at bounding box center [823, 429] width 49 height 19
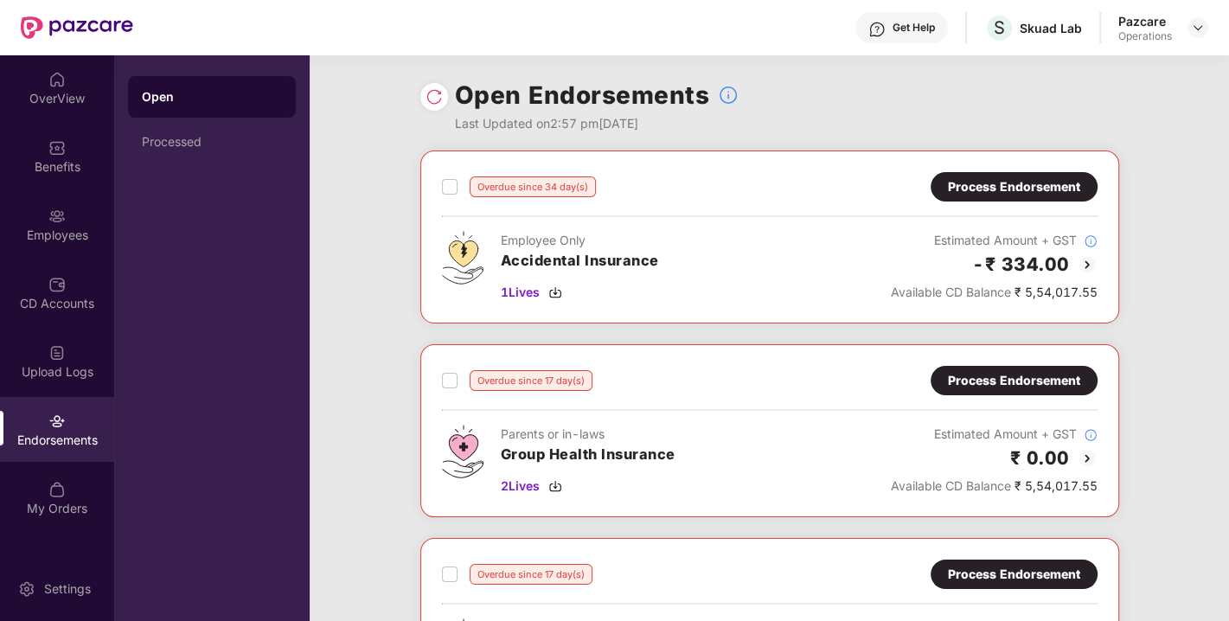
click at [438, 99] on img at bounding box center [434, 96] width 17 height 17
click at [548, 291] on div "1 Lives" at bounding box center [580, 292] width 158 height 19
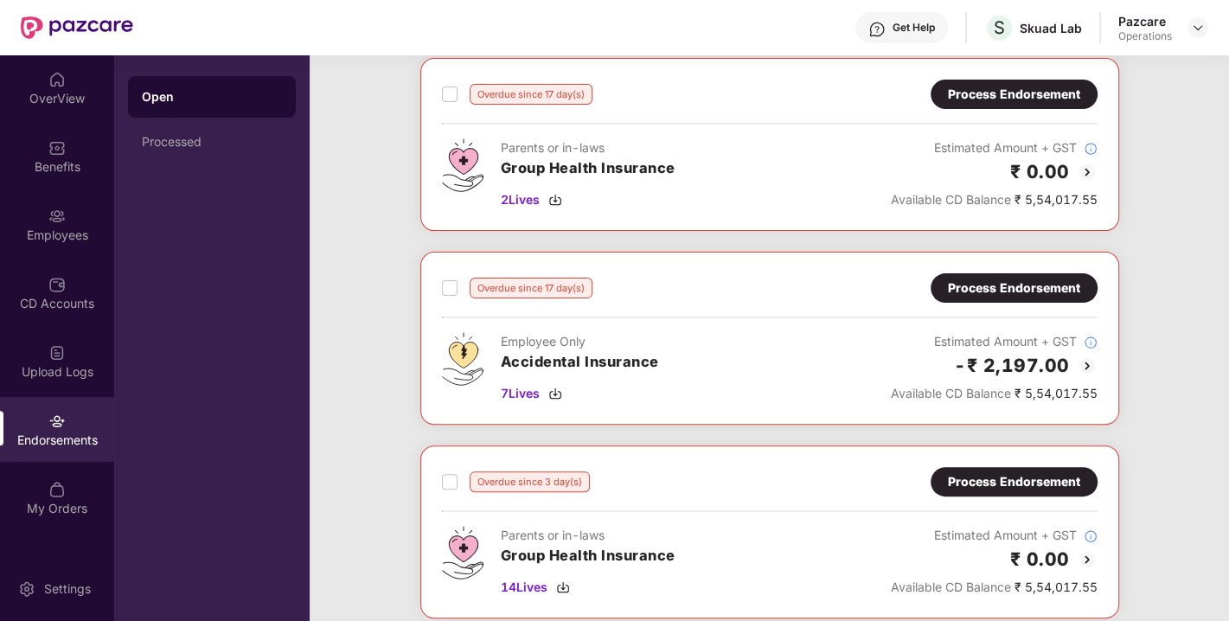
scroll to position [373, 0]
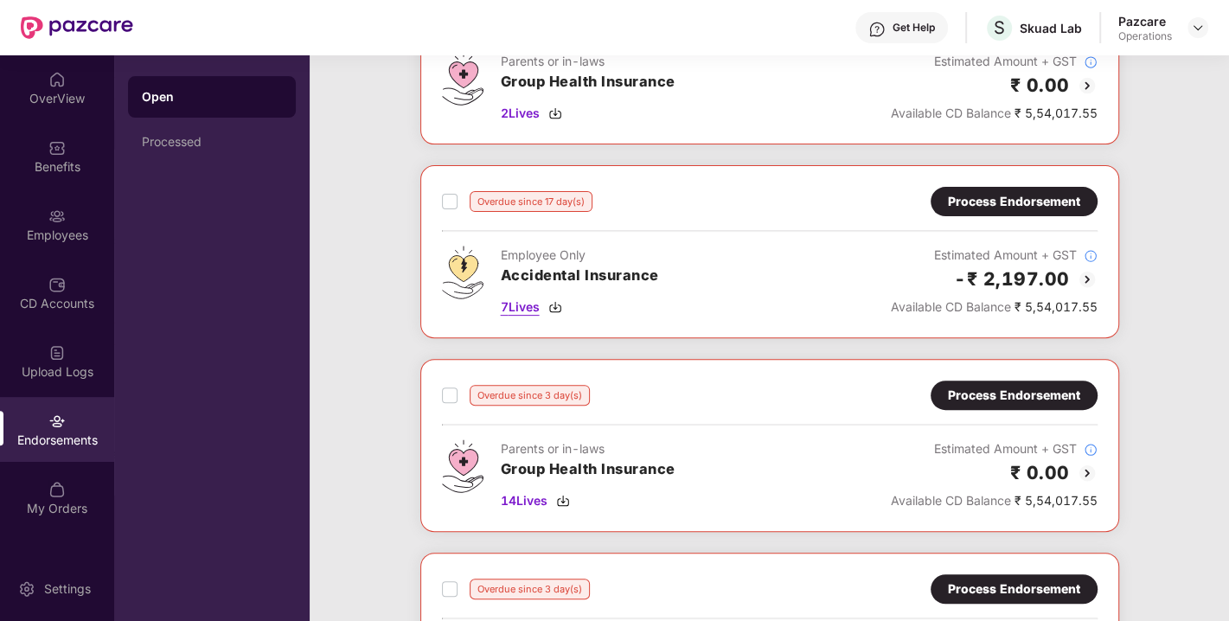
click at [555, 311] on img at bounding box center [555, 307] width 14 height 14
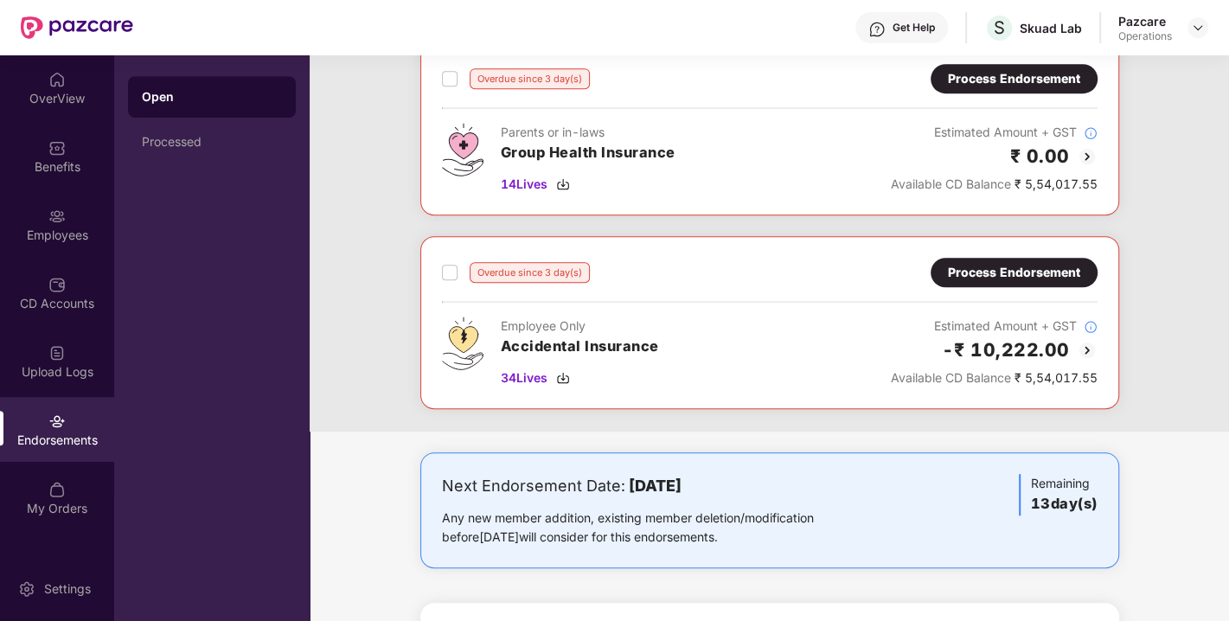
scroll to position [691, 0]
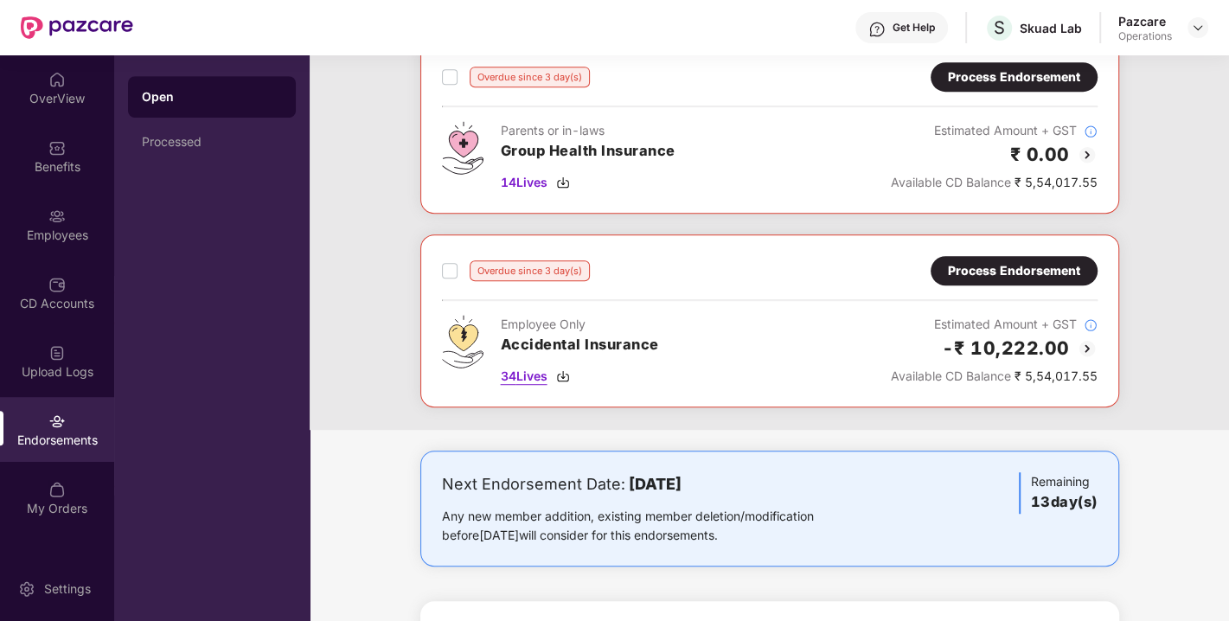
click at [562, 369] on img at bounding box center [563, 376] width 14 height 14
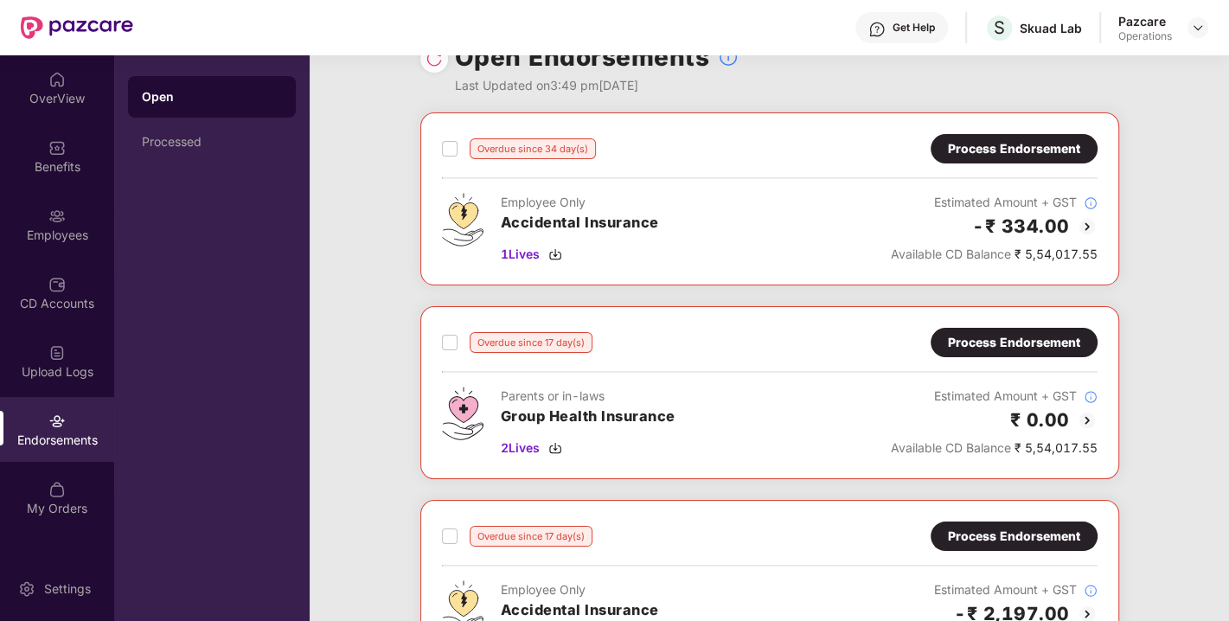
scroll to position [0, 0]
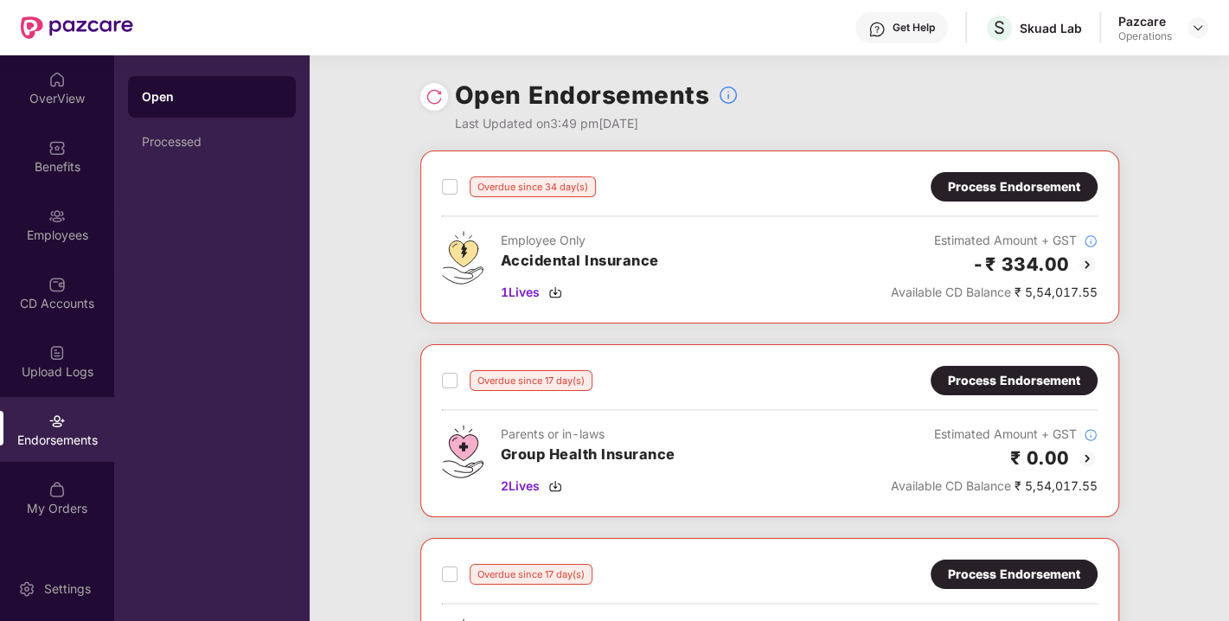
click at [979, 191] on div "Process Endorsement" at bounding box center [1014, 186] width 132 height 19
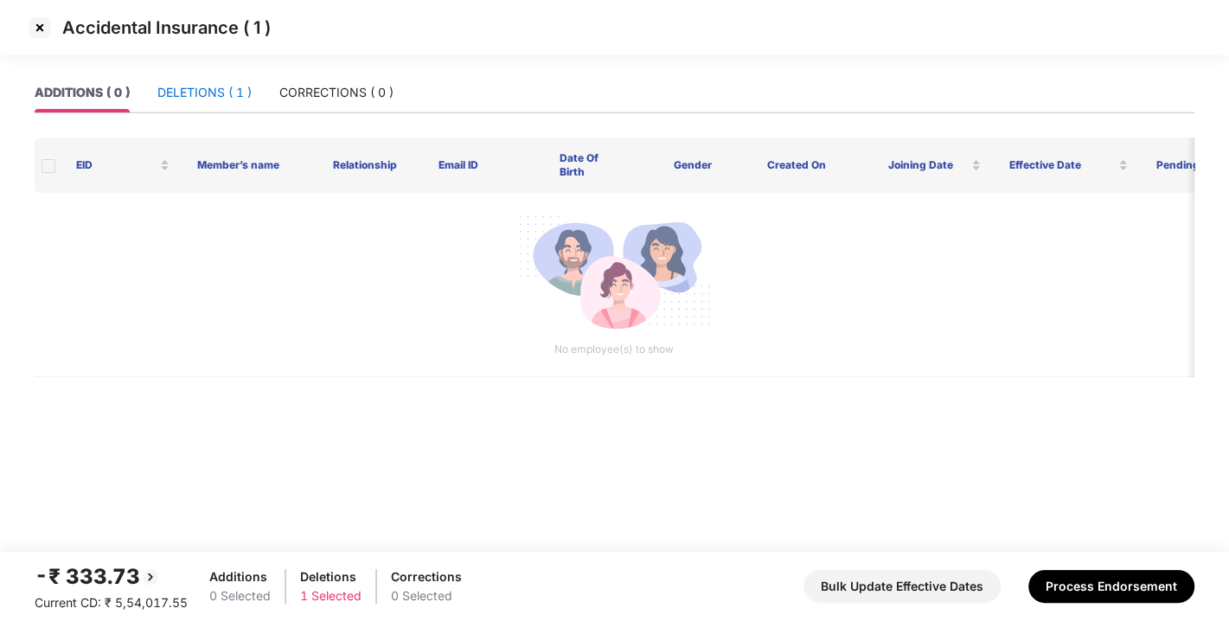
click at [215, 101] on div "DELETIONS ( 1 )" at bounding box center [204, 92] width 94 height 19
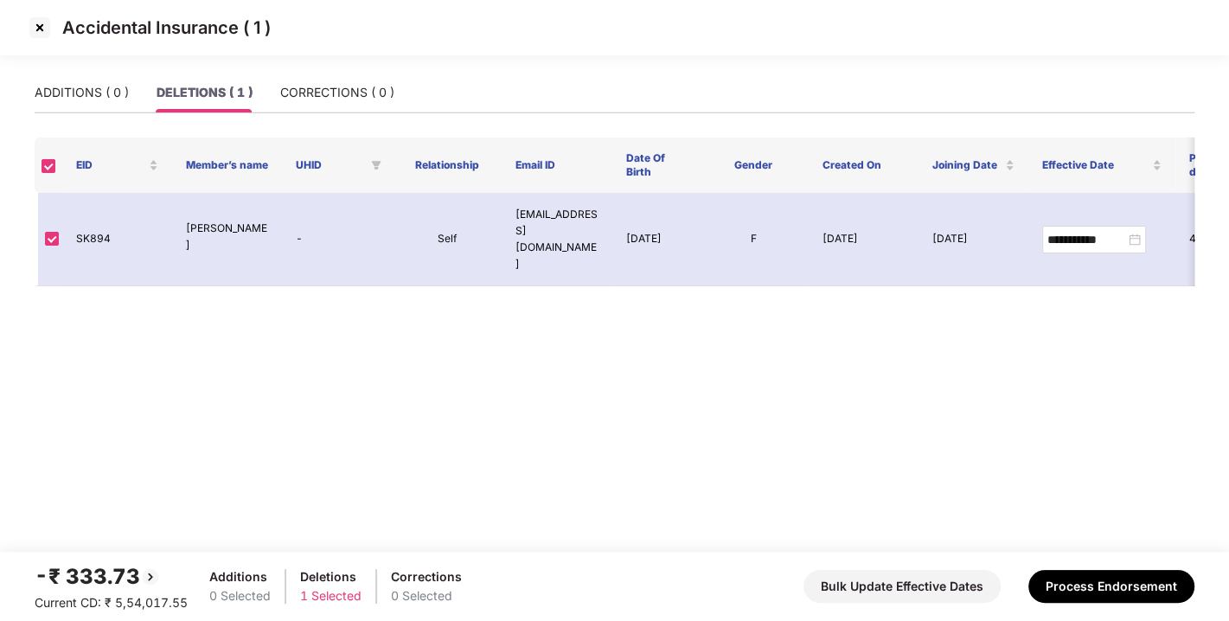
click at [35, 24] on img at bounding box center [40, 28] width 28 height 28
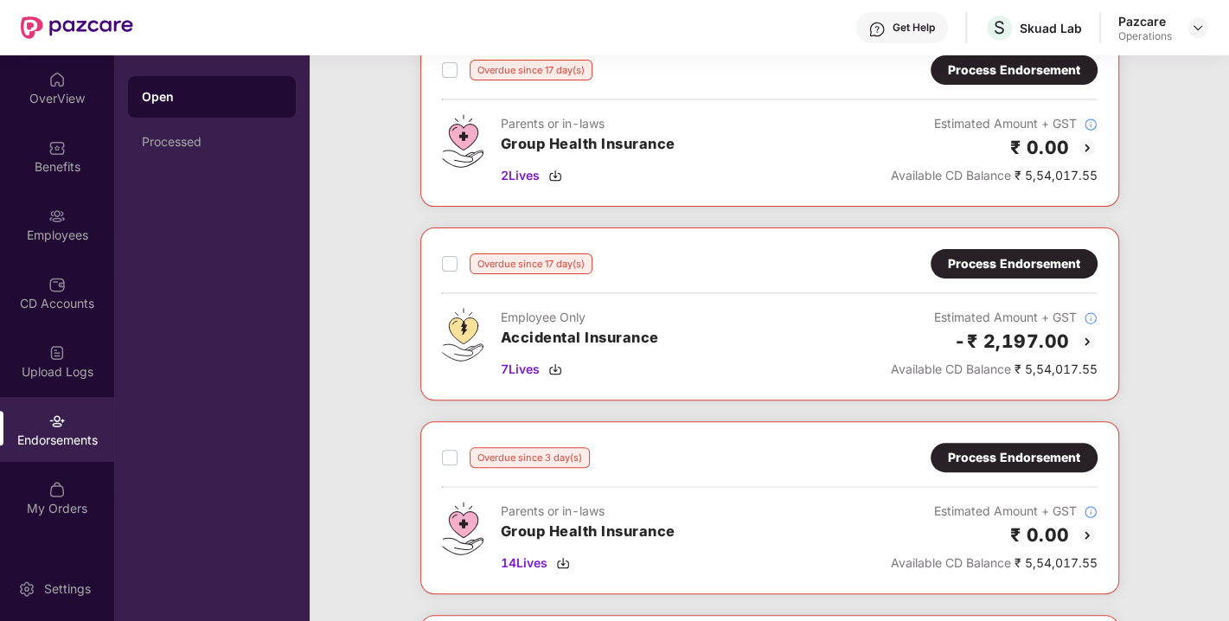
scroll to position [378, 0]
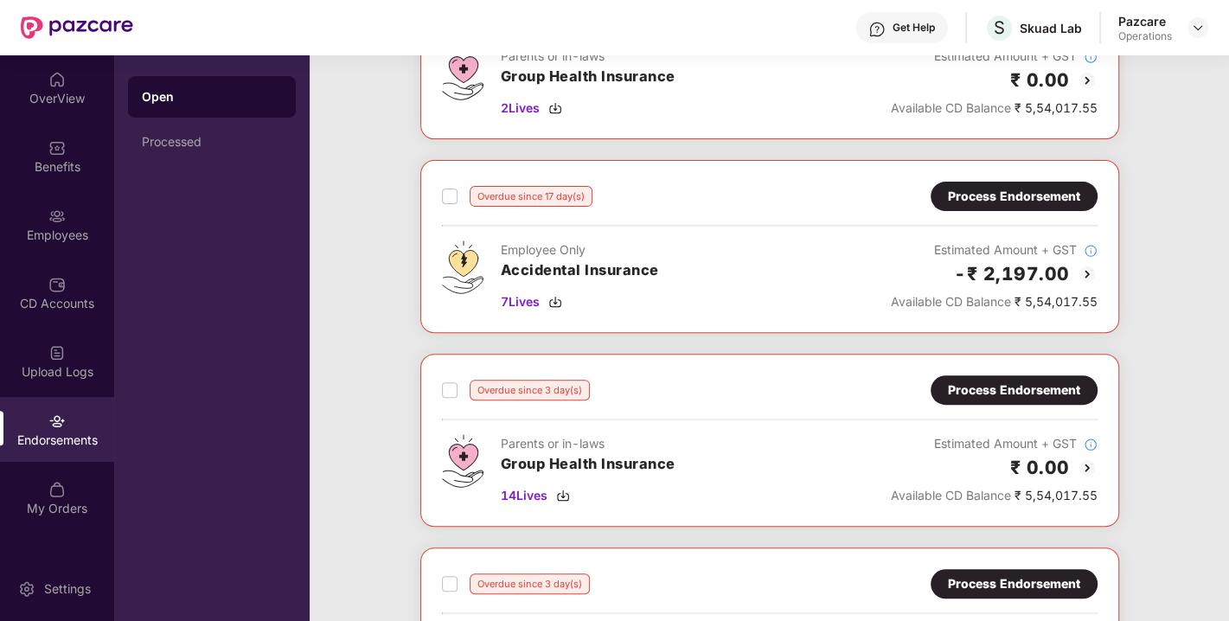
click at [1023, 192] on div "Process Endorsement" at bounding box center [1014, 196] width 132 height 19
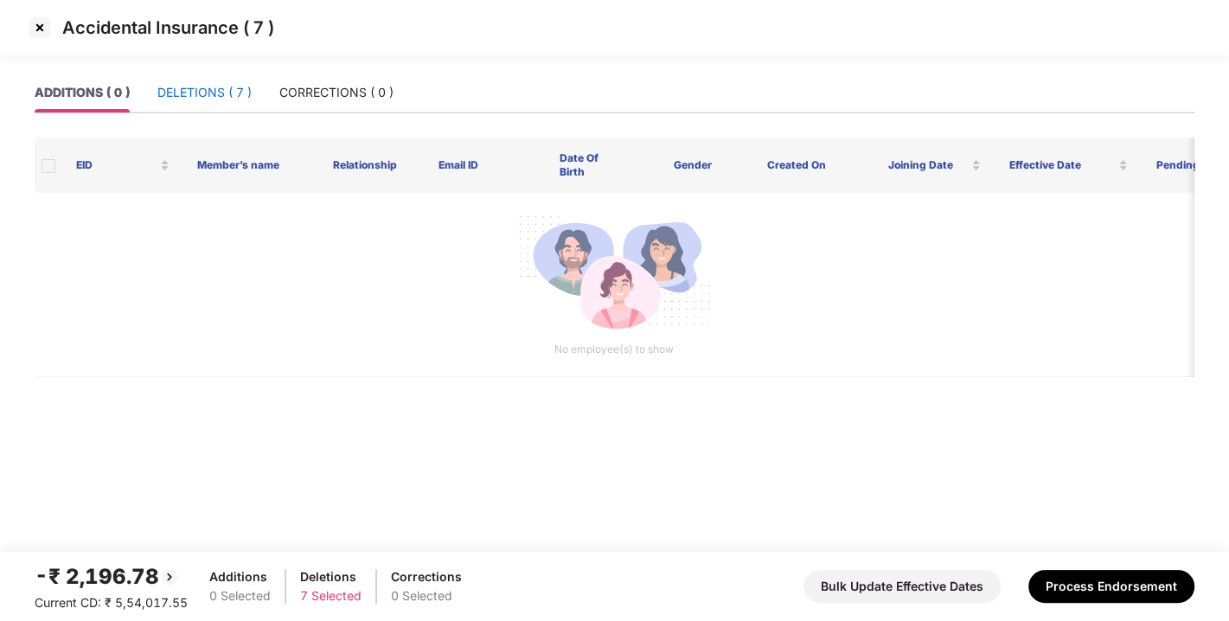
click at [195, 97] on div "DELETIONS ( 7 )" at bounding box center [204, 92] width 94 height 19
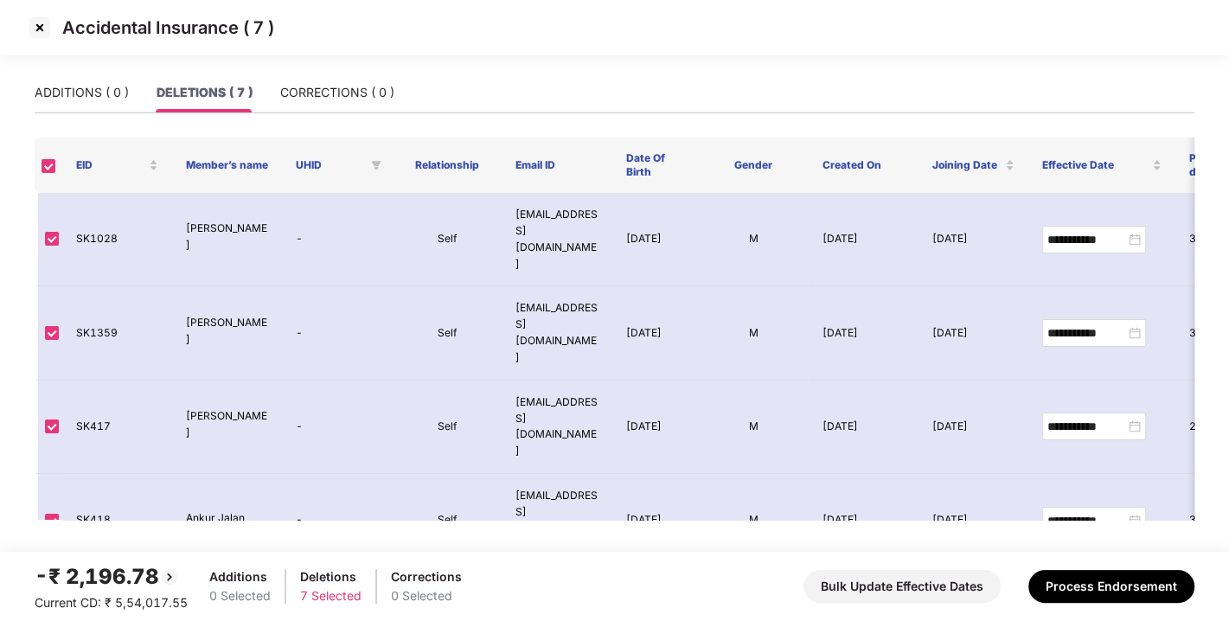
click at [48, 27] on img at bounding box center [40, 28] width 28 height 28
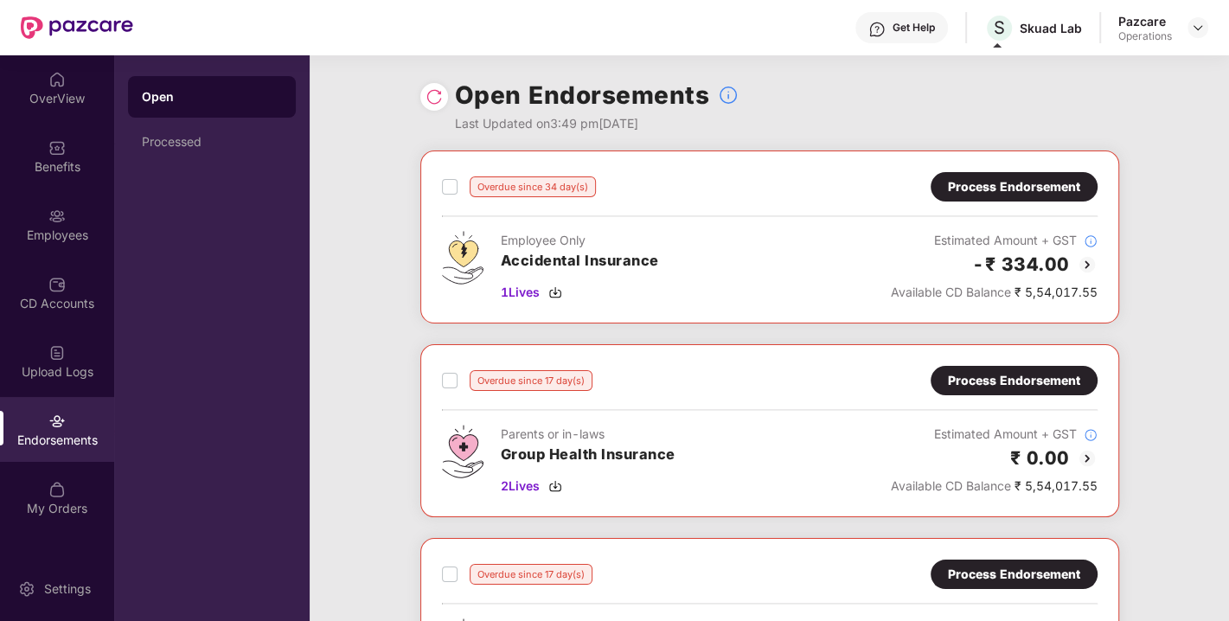
click at [1018, 190] on div "Process Endorsement" at bounding box center [1014, 186] width 132 height 19
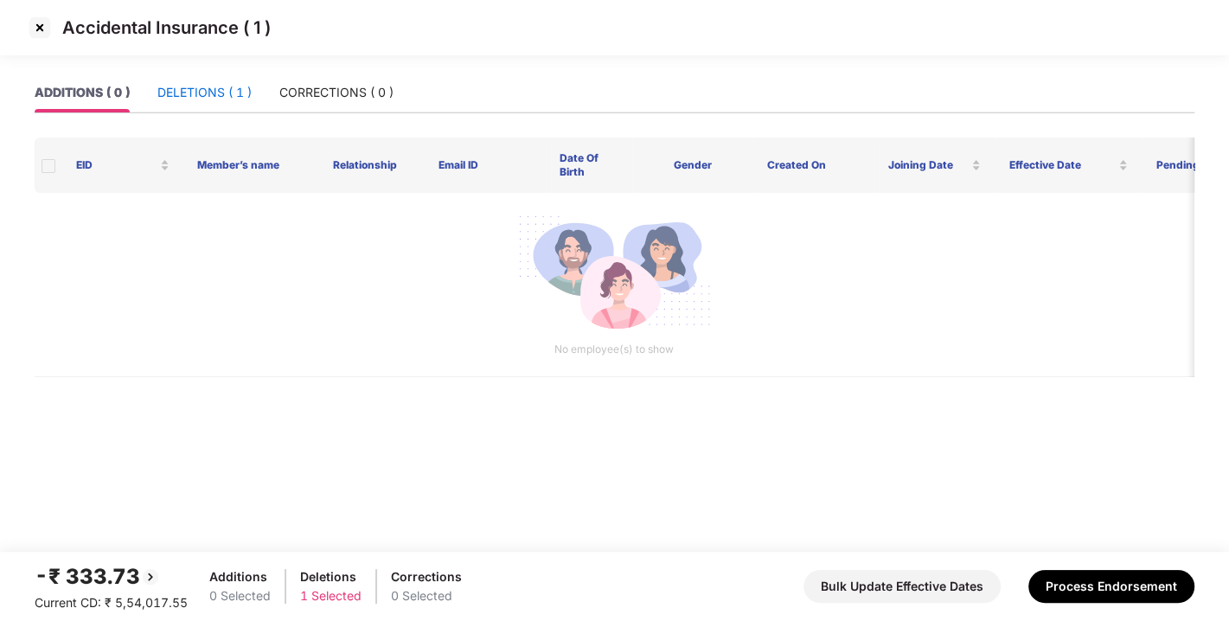
click at [227, 86] on div "DELETIONS ( 1 )" at bounding box center [204, 92] width 94 height 19
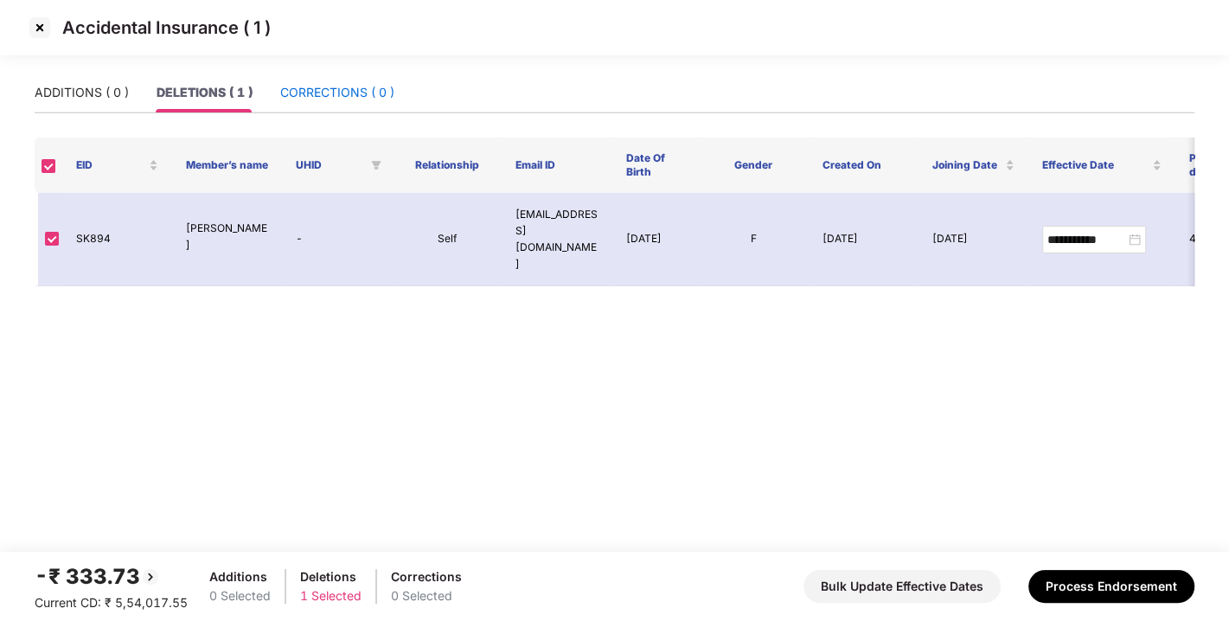
click at [316, 86] on div "CORRECTIONS ( 0 )" at bounding box center [337, 92] width 114 height 19
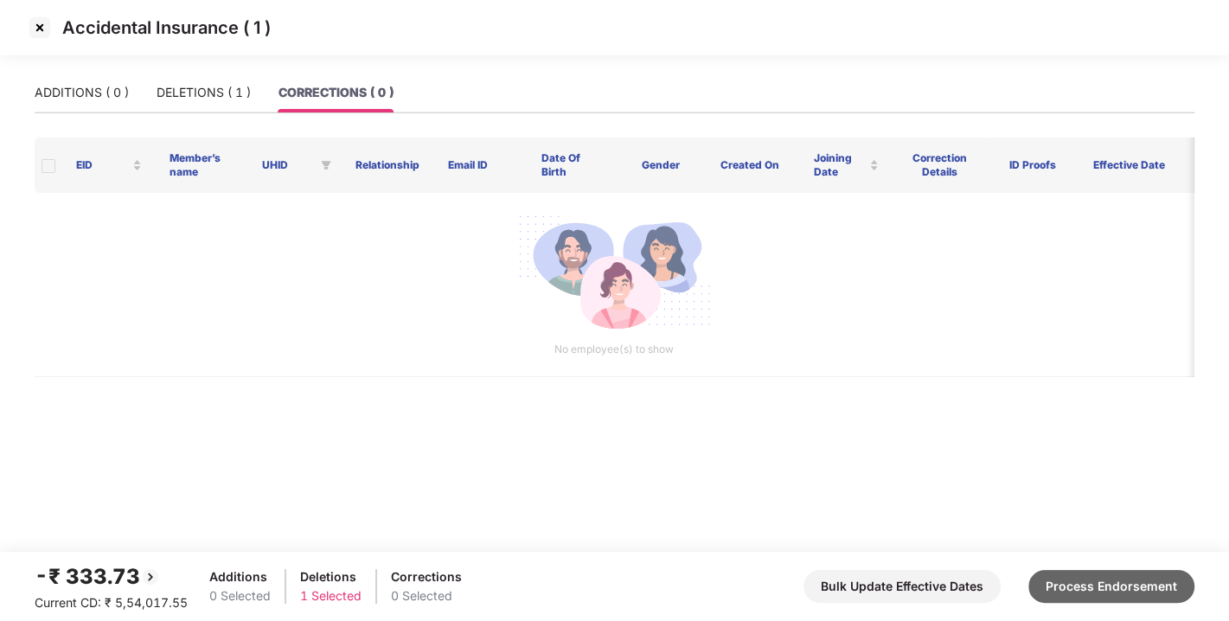
click at [1068, 590] on button "Process Endorsement" at bounding box center [1111, 586] width 166 height 33
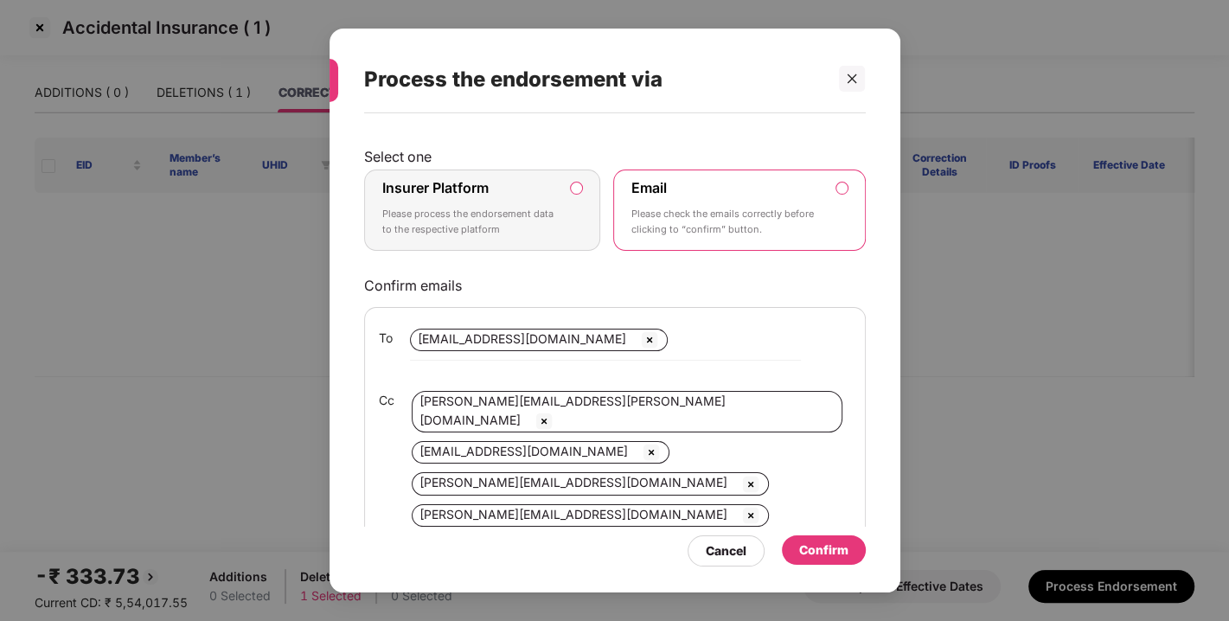
click at [575, 178] on label "Insurer Platform Please process the endorsement data to the respective platform" at bounding box center [482, 210] width 237 height 81
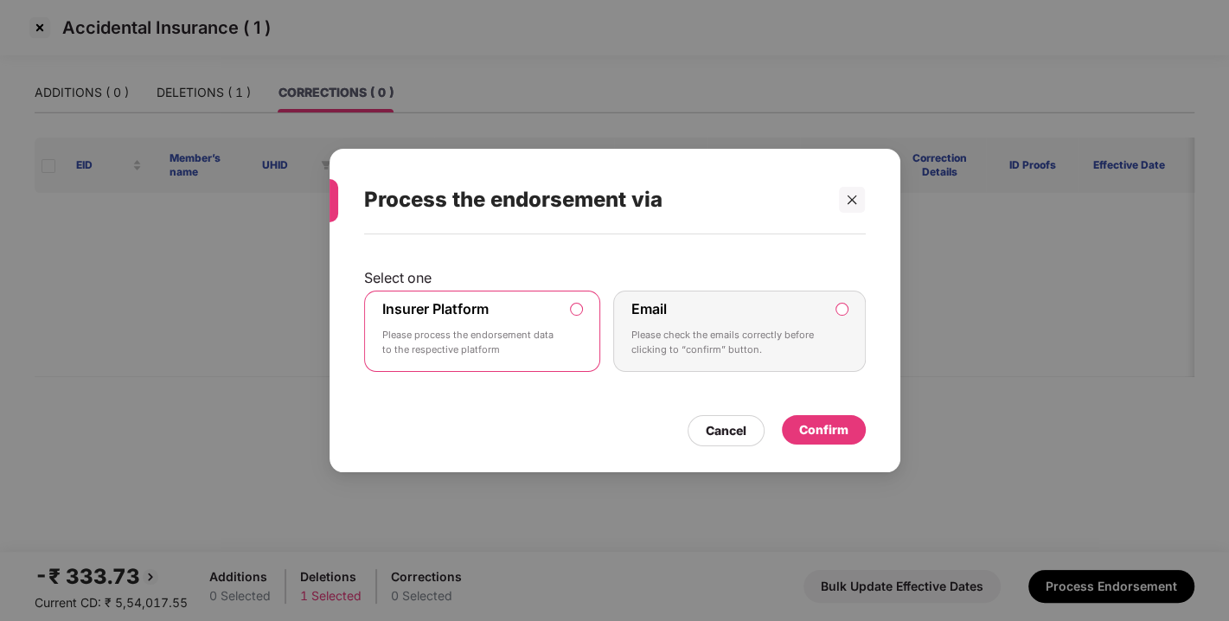
click at [831, 427] on div "Confirm" at bounding box center [823, 429] width 49 height 19
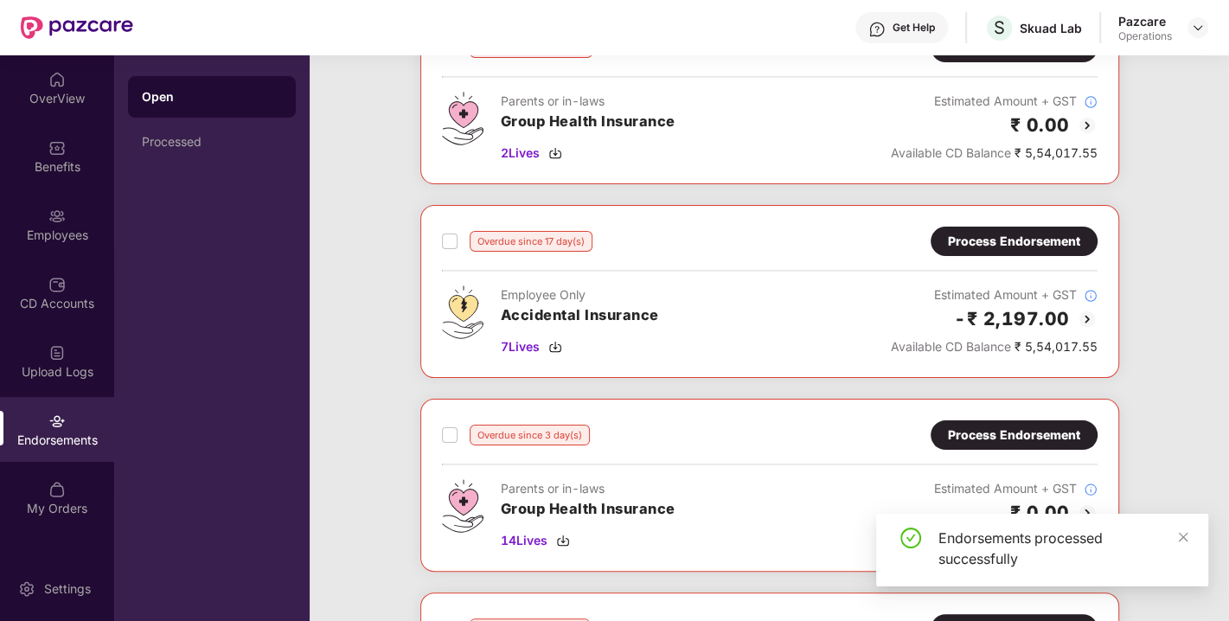
scroll to position [140, 0]
click at [988, 232] on div "Process Endorsement" at bounding box center [1014, 240] width 132 height 19
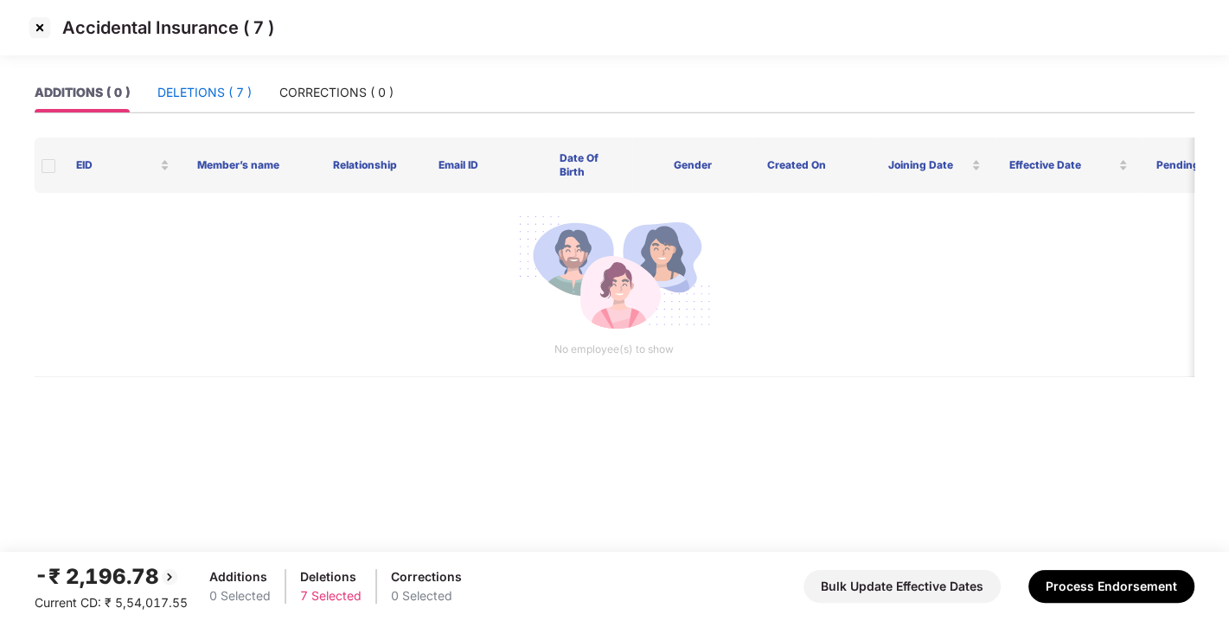
click at [197, 99] on div "DELETIONS ( 7 )" at bounding box center [204, 92] width 94 height 19
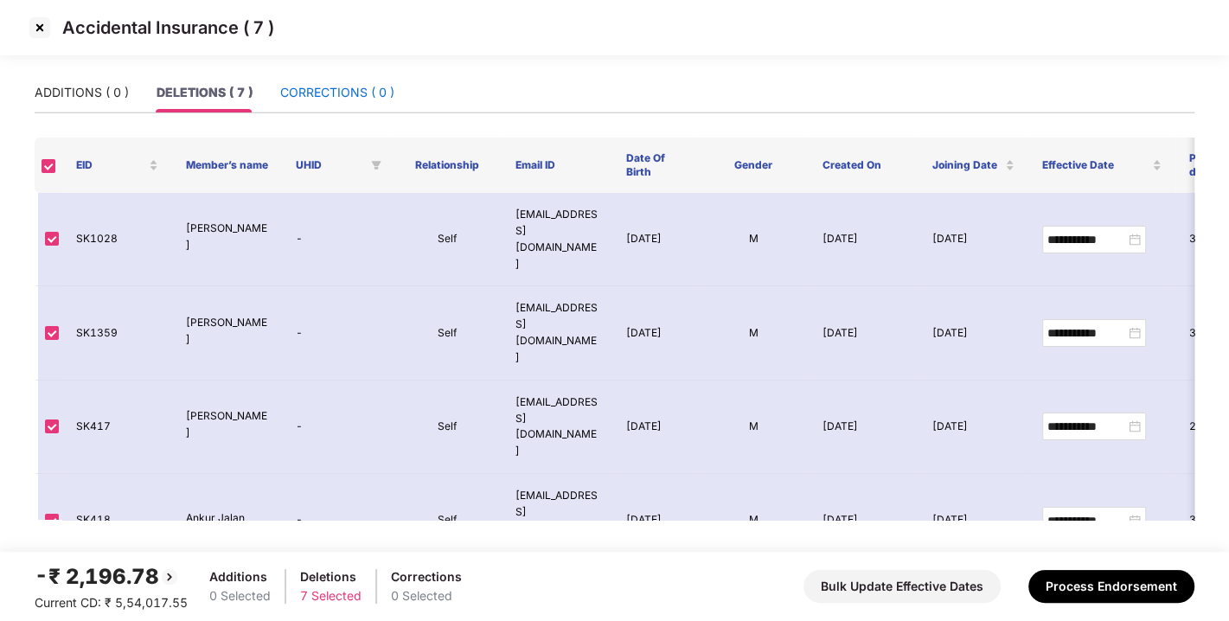
click at [319, 91] on div "CORRECTIONS ( 0 )" at bounding box center [337, 92] width 114 height 19
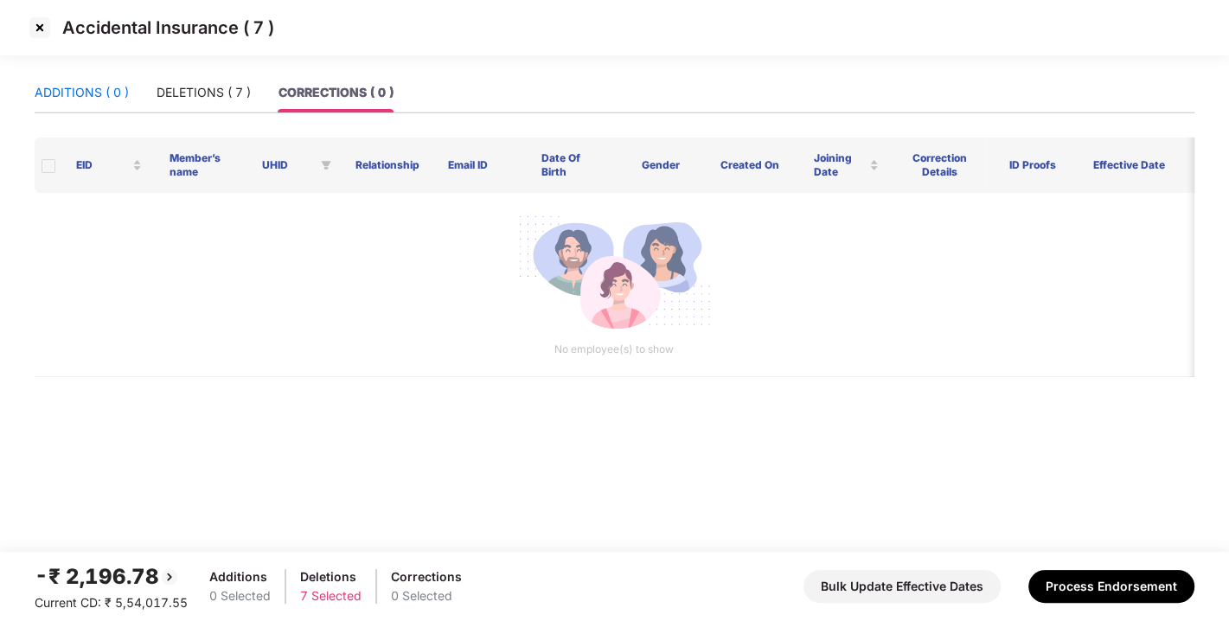
click at [72, 93] on div "ADDITIONS ( 0 )" at bounding box center [82, 92] width 94 height 19
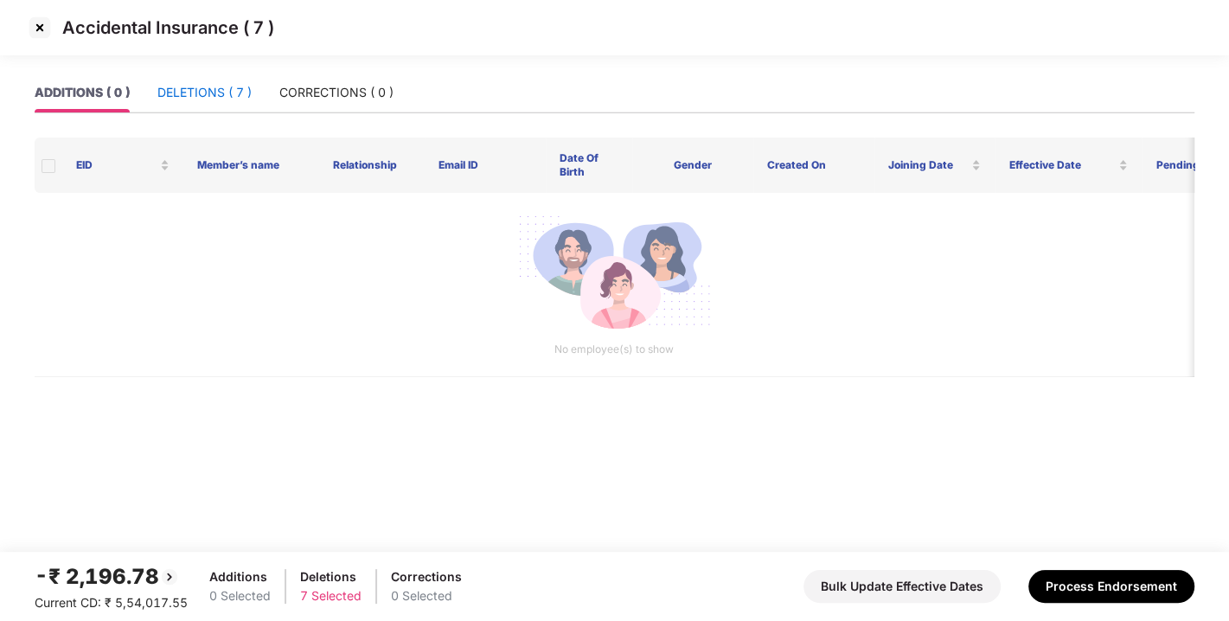
click at [208, 88] on div "DELETIONS ( 7 )" at bounding box center [204, 92] width 94 height 19
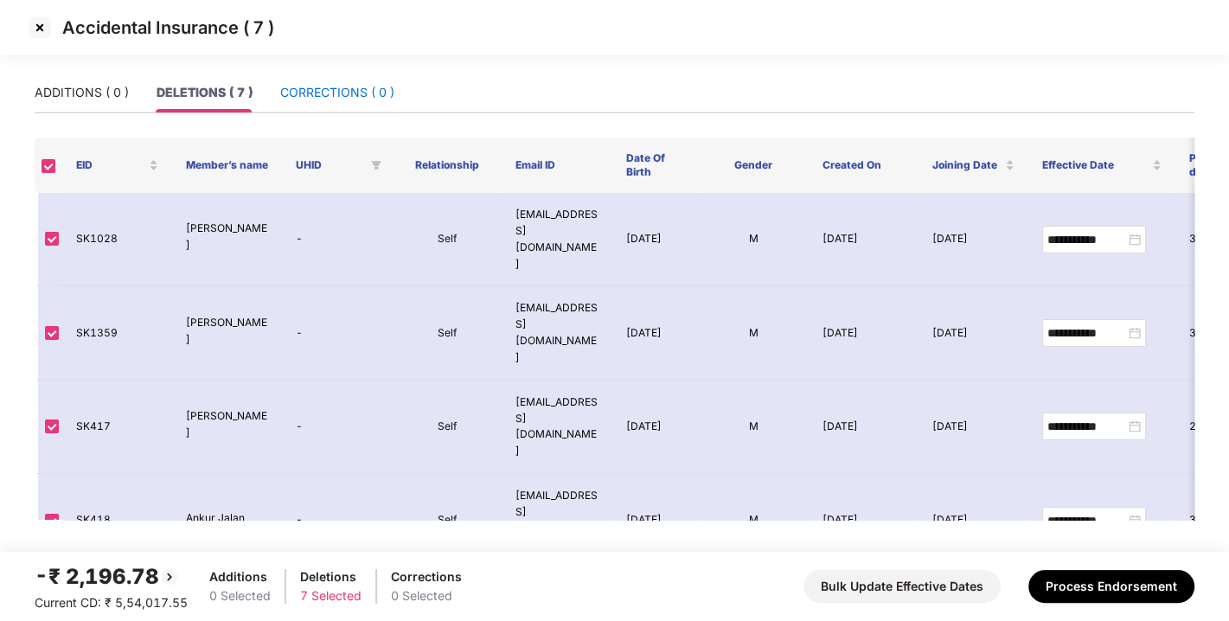
click at [373, 86] on div "CORRECTIONS ( 0 )" at bounding box center [337, 92] width 114 height 19
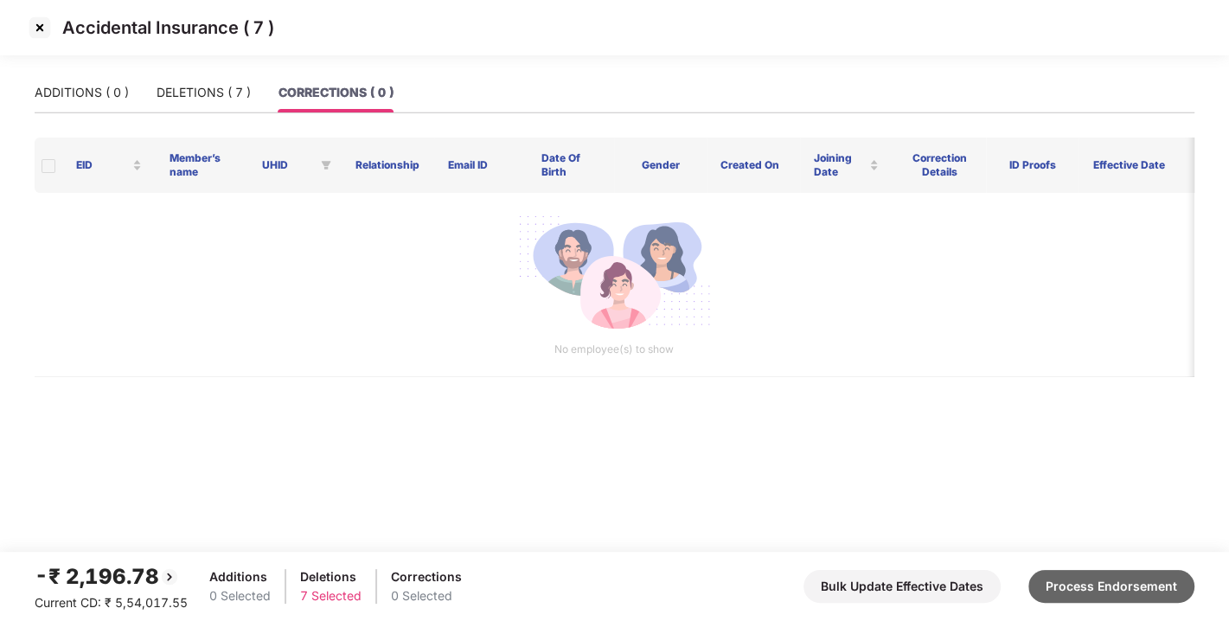
click at [1102, 580] on button "Process Endorsement" at bounding box center [1111, 586] width 166 height 33
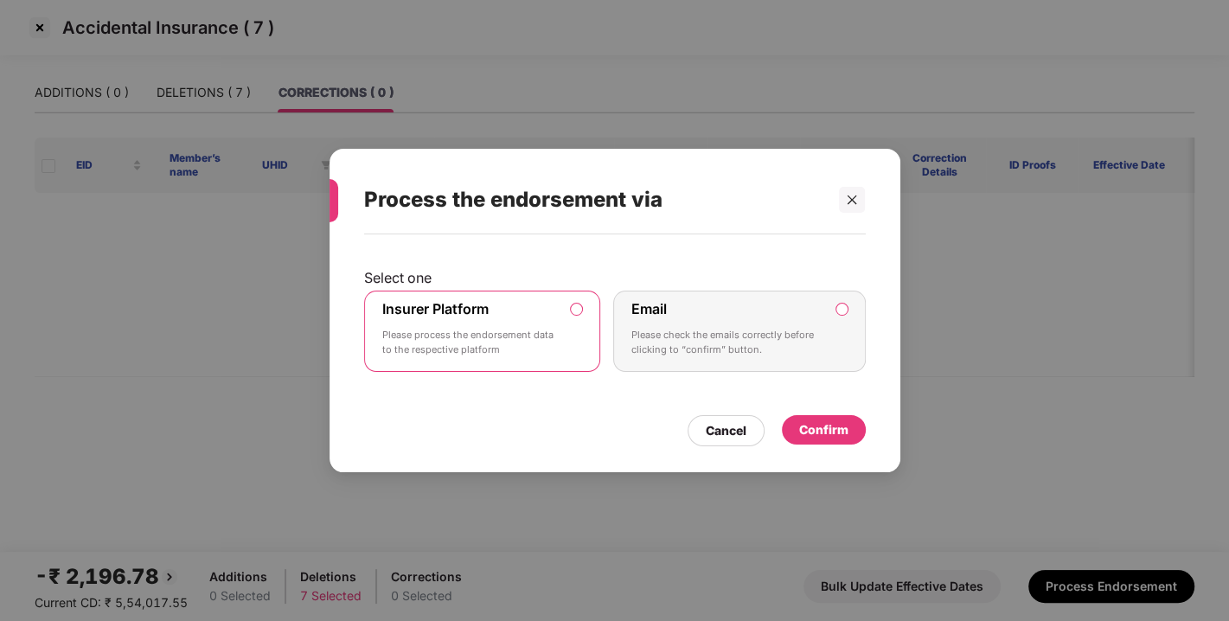
click at [834, 428] on div "Confirm" at bounding box center [823, 429] width 49 height 19
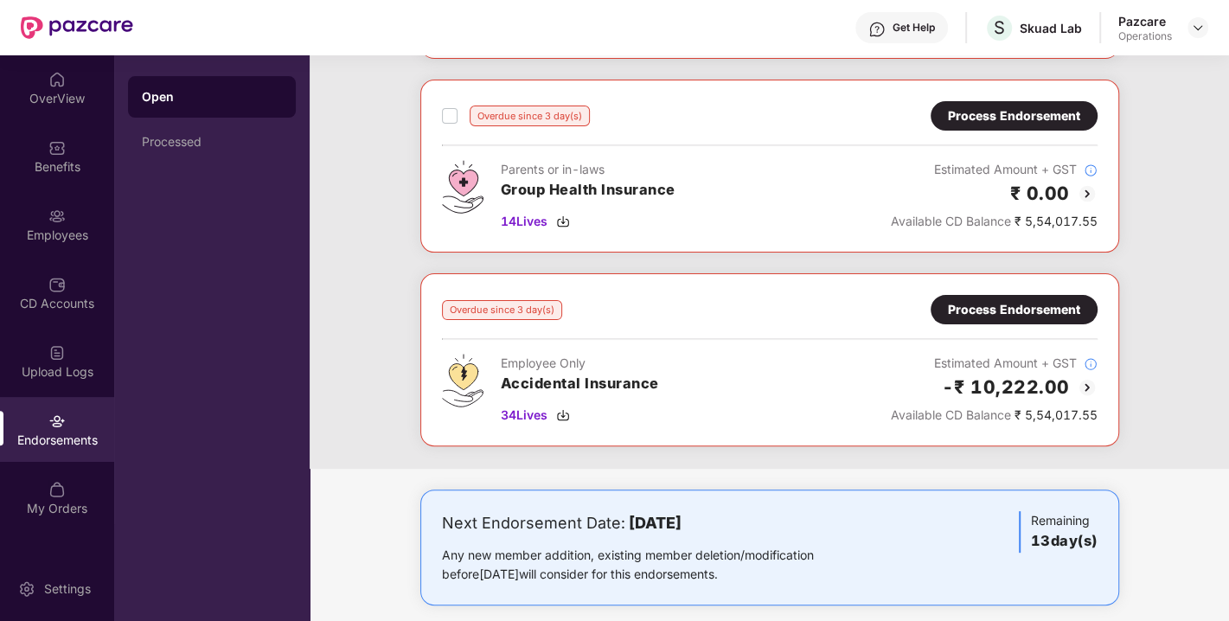
scroll to position [277, 0]
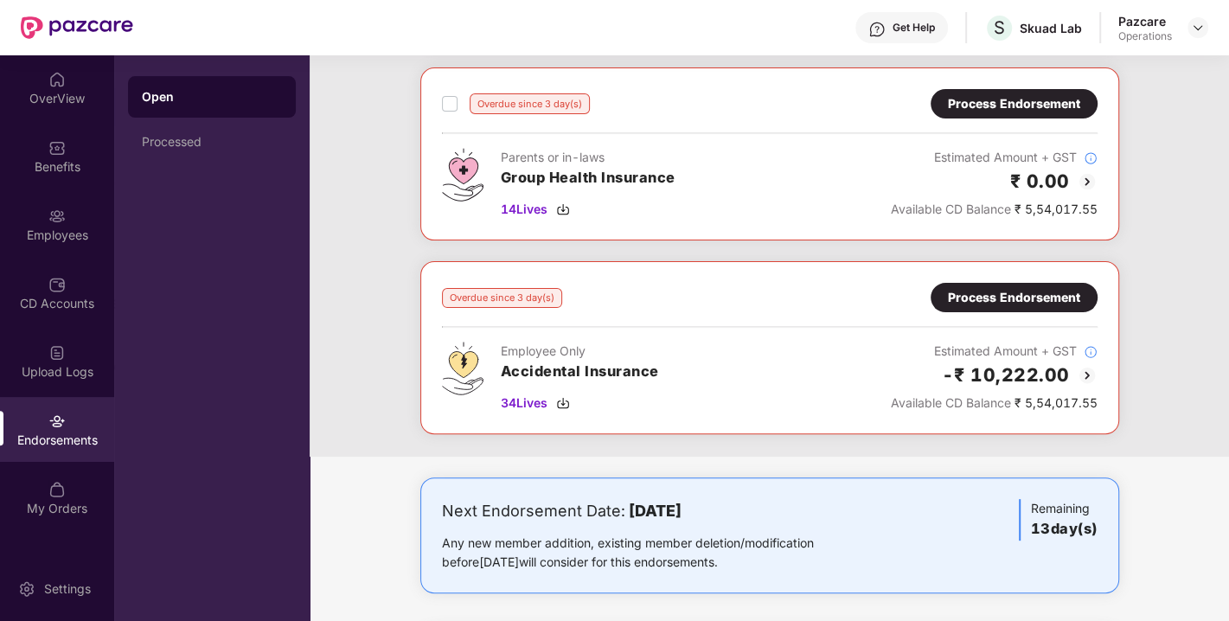
click at [1005, 284] on div "Process Endorsement" at bounding box center [1014, 297] width 167 height 29
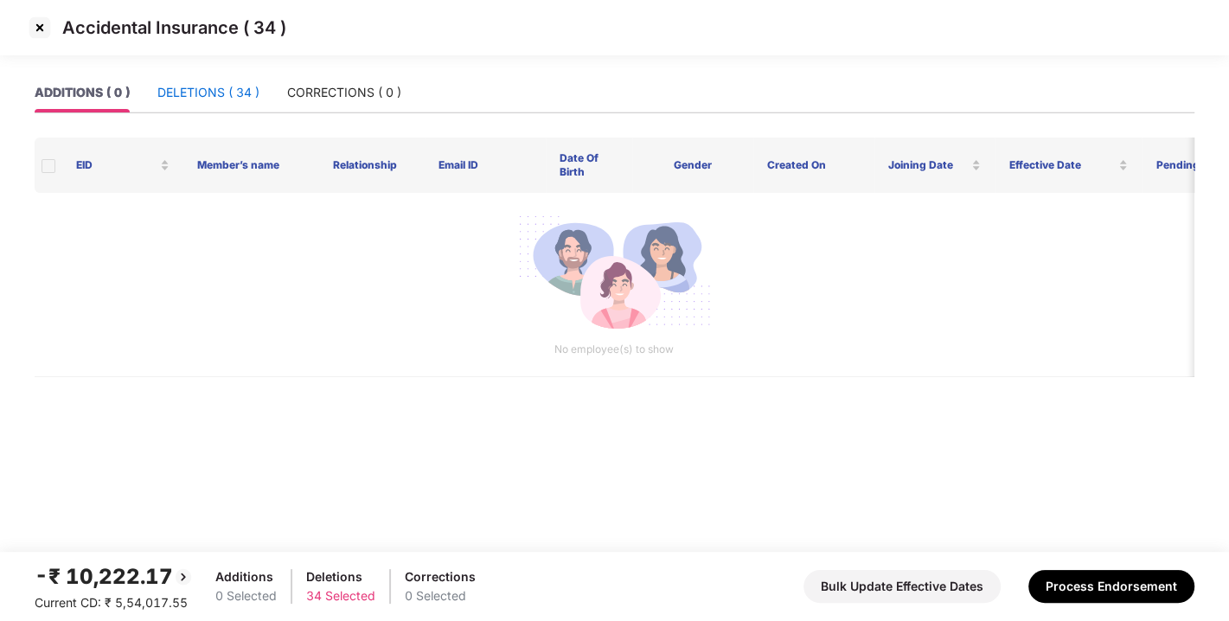
click at [200, 91] on div "DELETIONS ( 34 )" at bounding box center [208, 92] width 102 height 19
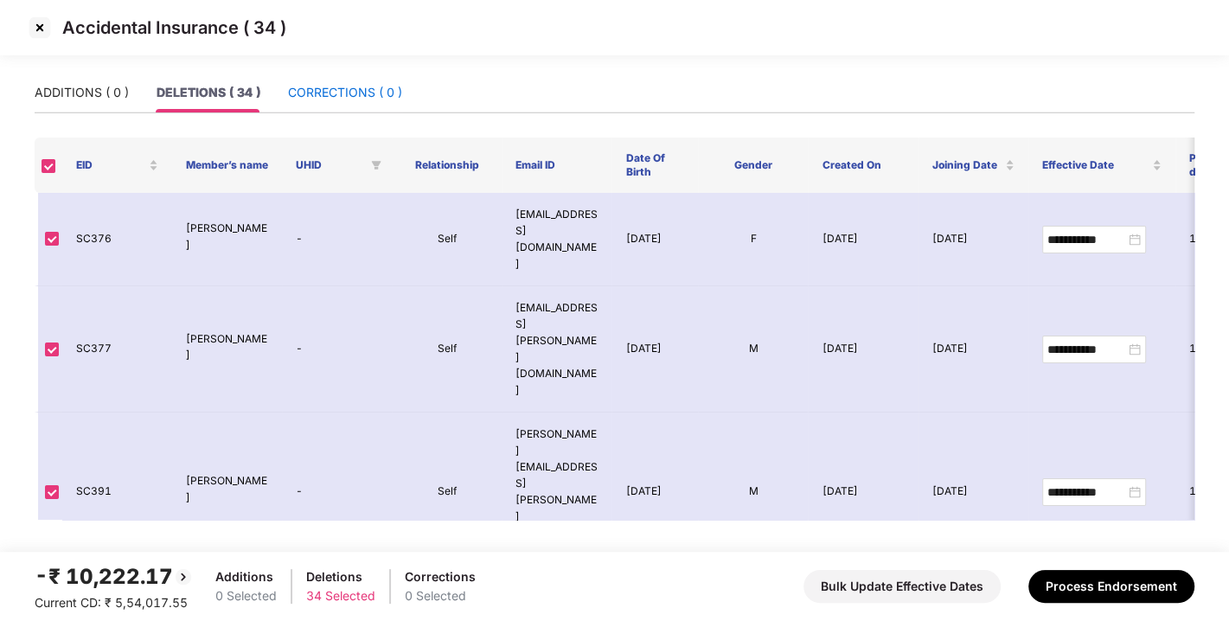
click at [369, 93] on div "CORRECTIONS ( 0 )" at bounding box center [345, 92] width 114 height 19
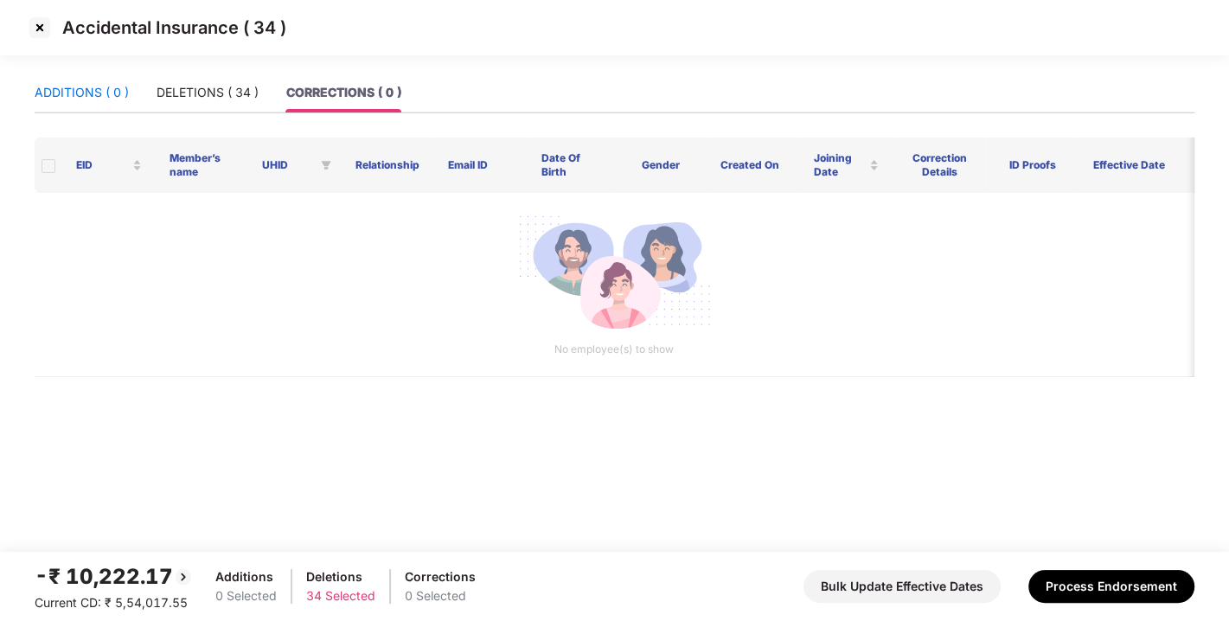
click at [84, 94] on div "ADDITIONS ( 0 )" at bounding box center [82, 92] width 94 height 19
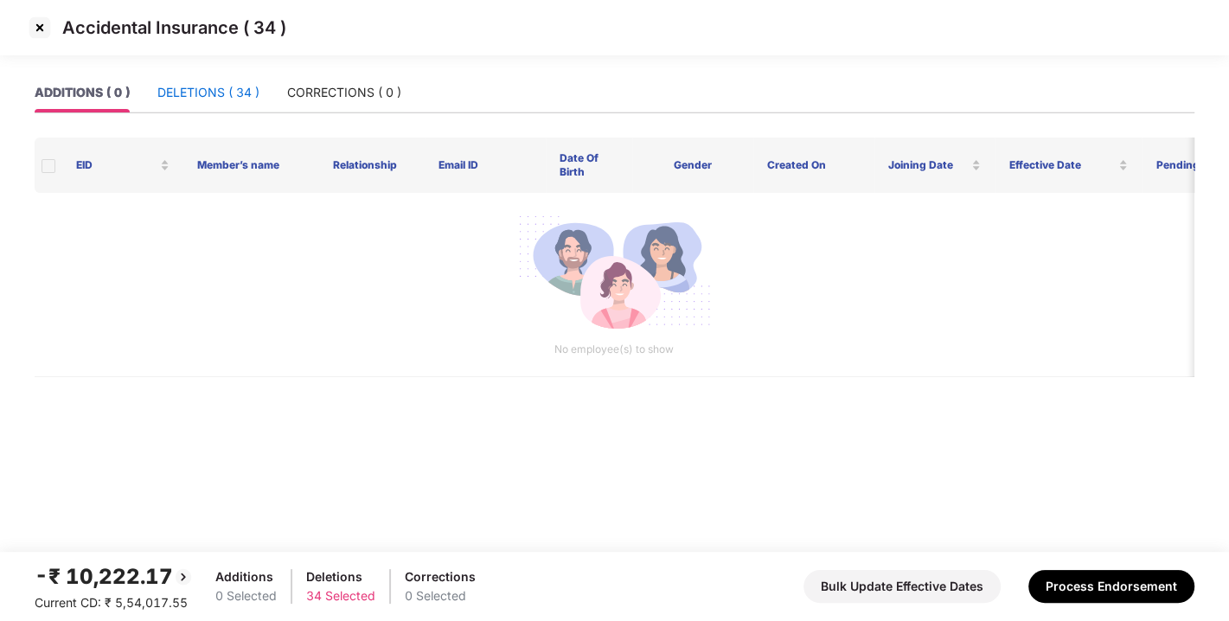
click at [199, 86] on div "DELETIONS ( 34 )" at bounding box center [208, 92] width 102 height 19
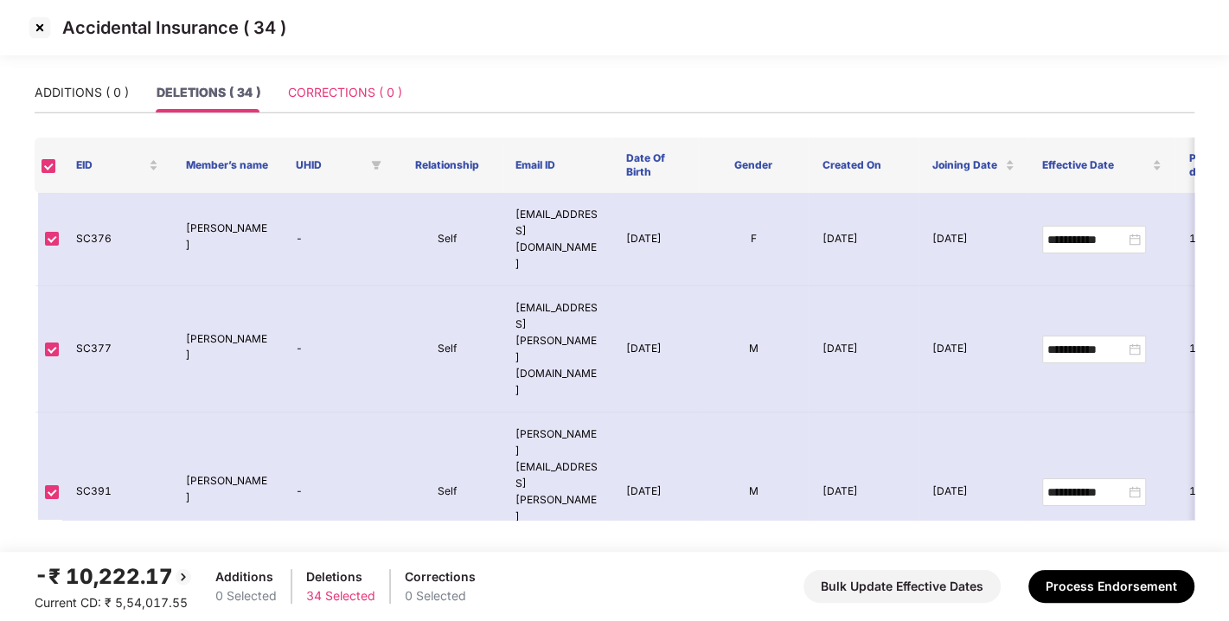
click at [356, 103] on div "CORRECTIONS ( 0 )" at bounding box center [345, 93] width 114 height 40
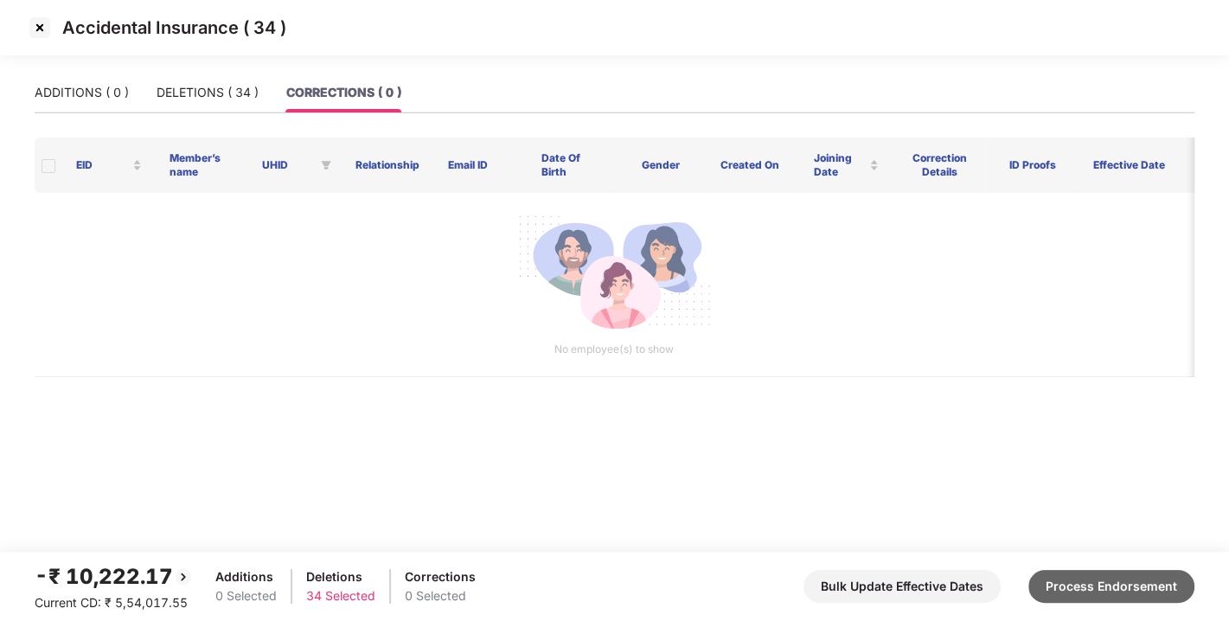
click at [1114, 589] on button "Process Endorsement" at bounding box center [1111, 586] width 166 height 33
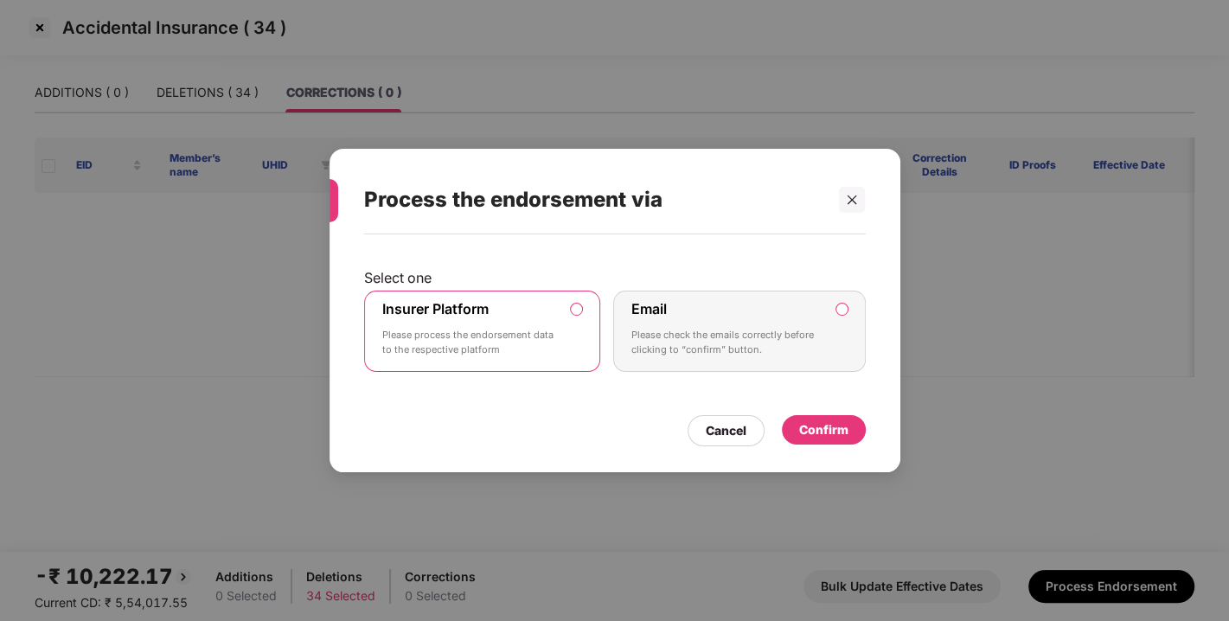
click at [808, 432] on div "Confirm" at bounding box center [823, 429] width 49 height 19
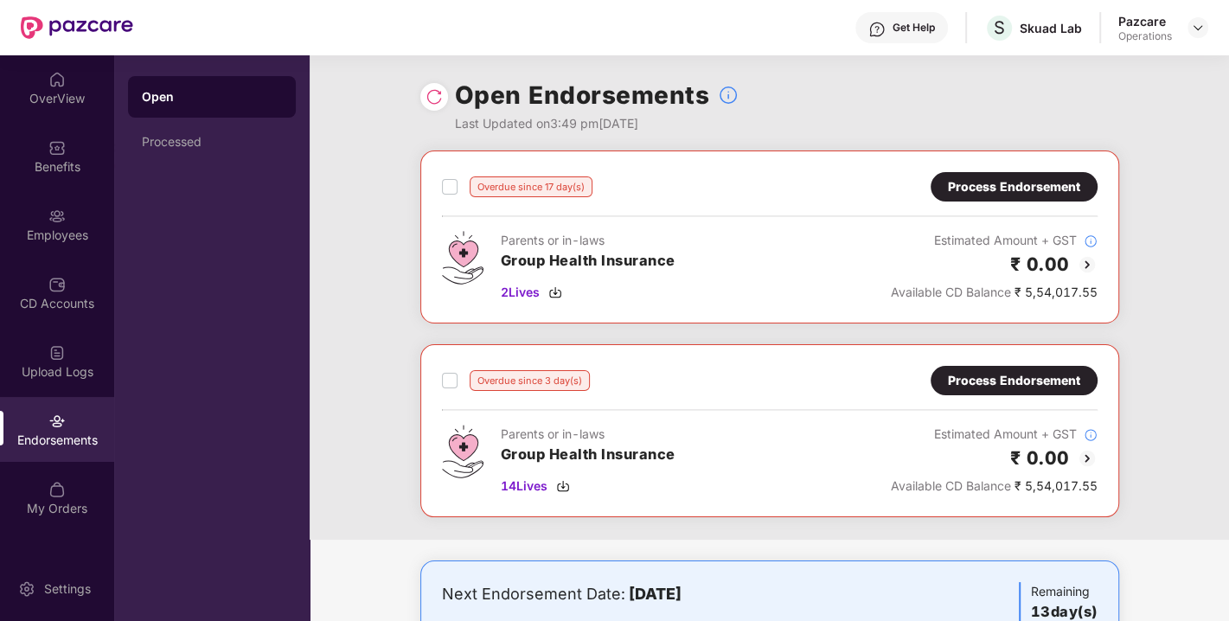
click at [984, 185] on div "Process Endorsement" at bounding box center [1014, 186] width 132 height 19
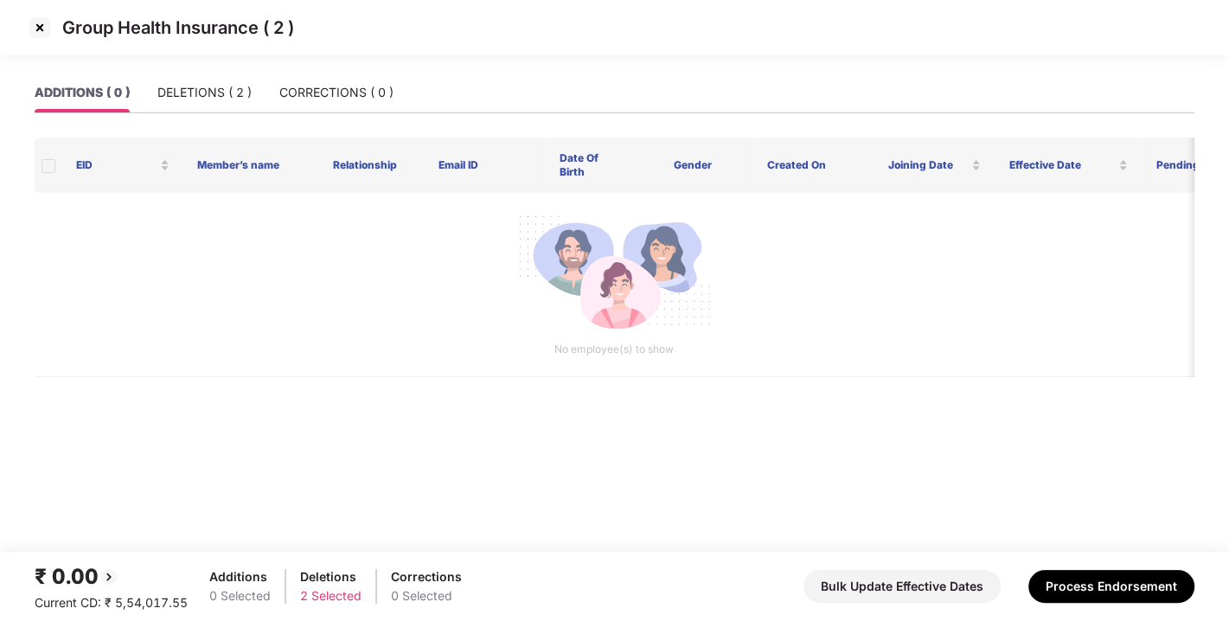
click at [36, 19] on img at bounding box center [40, 28] width 28 height 28
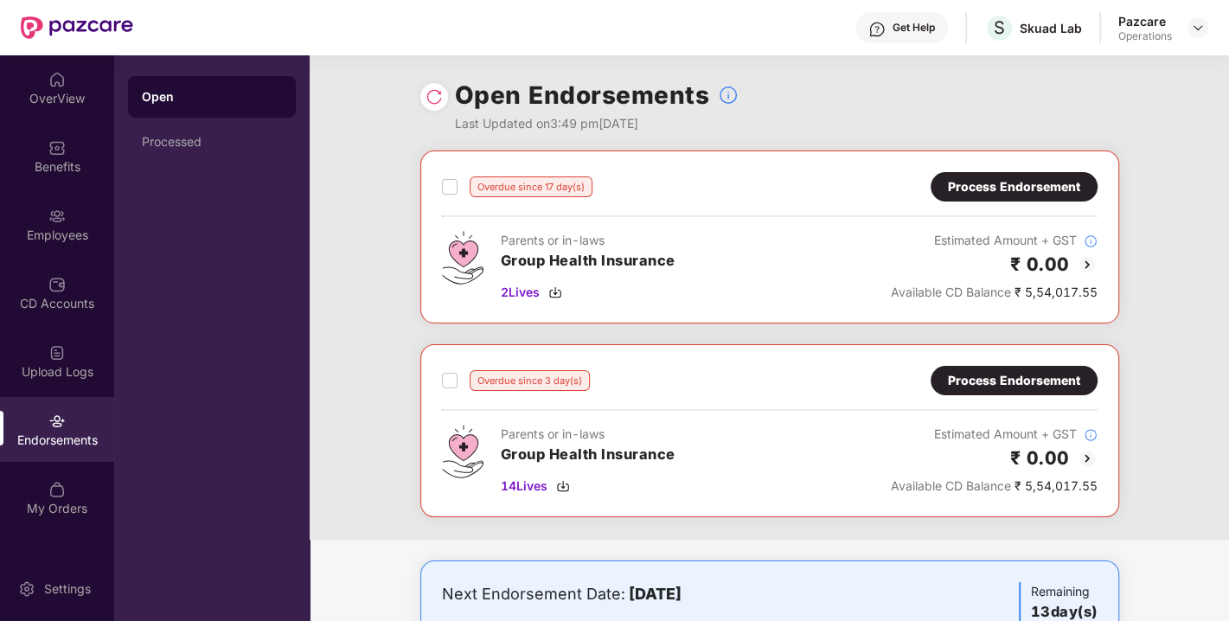
click at [987, 366] on div "Process Endorsement" at bounding box center [1014, 380] width 167 height 29
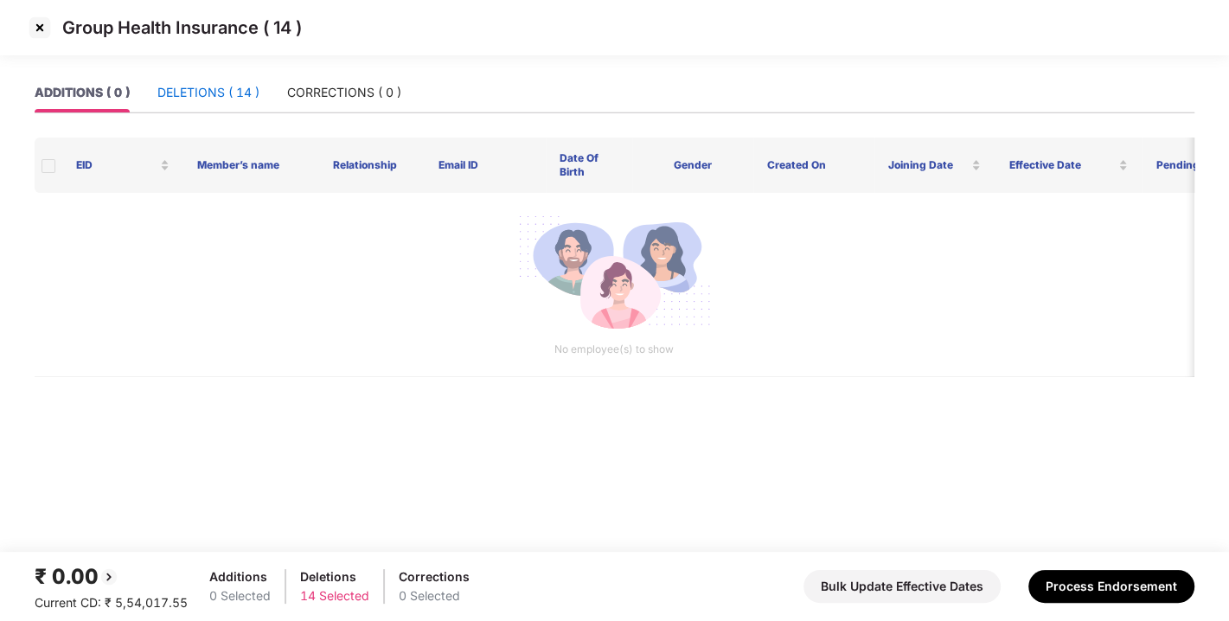
click at [244, 95] on div "DELETIONS ( 14 )" at bounding box center [208, 92] width 102 height 19
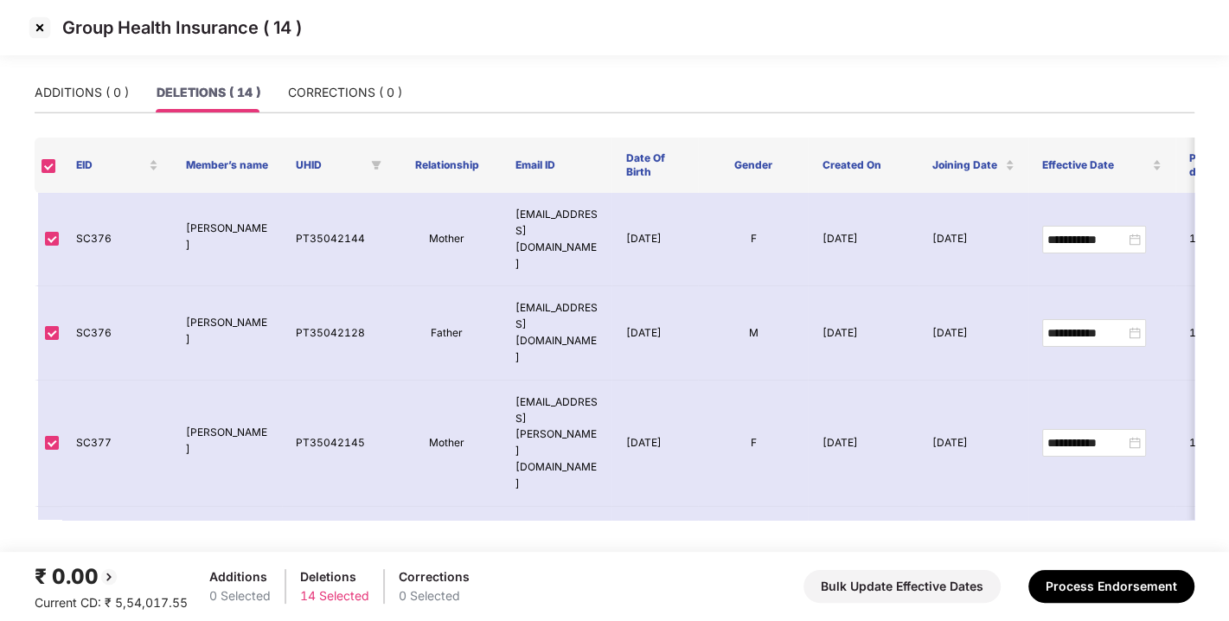
click at [35, 31] on img at bounding box center [40, 28] width 28 height 28
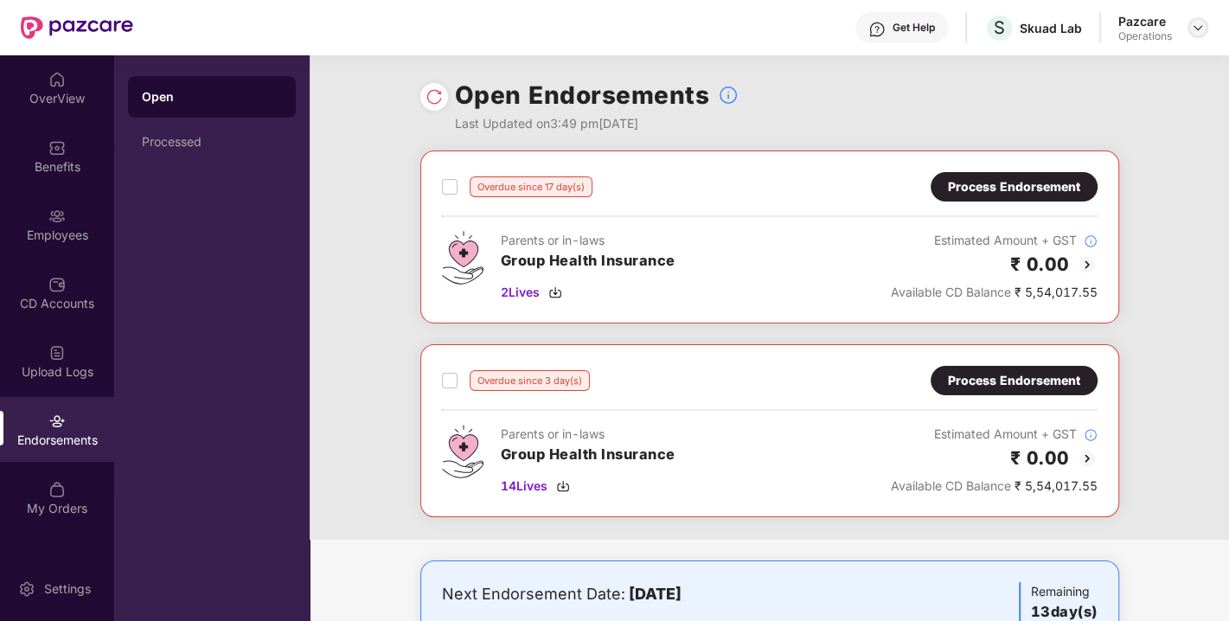
click at [1197, 26] on img at bounding box center [1198, 28] width 14 height 14
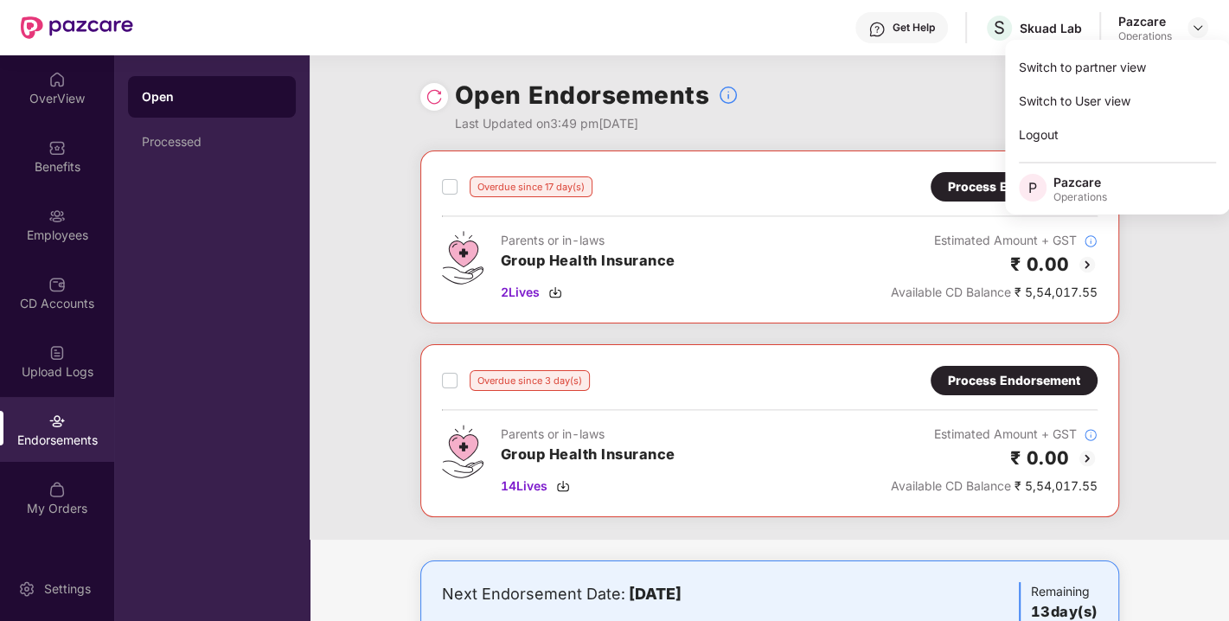
click at [829, 96] on div "Open Endorsements Last Updated on 3:49 pm[DATE]" at bounding box center [769, 102] width 699 height 95
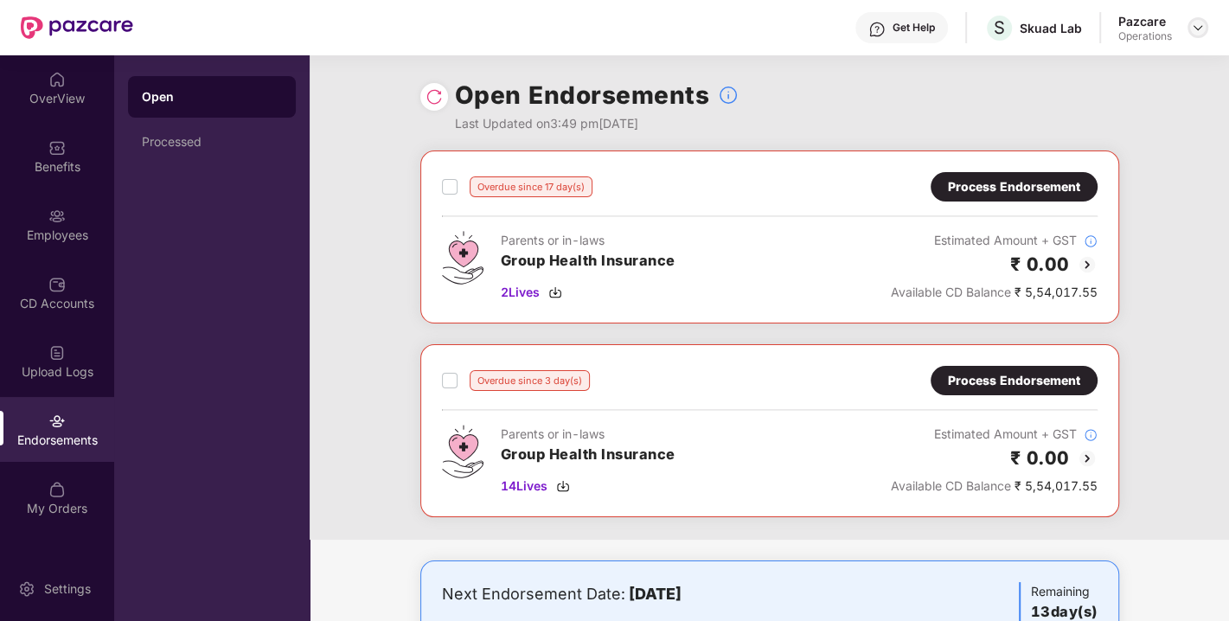
click at [1195, 32] on img at bounding box center [1198, 28] width 14 height 14
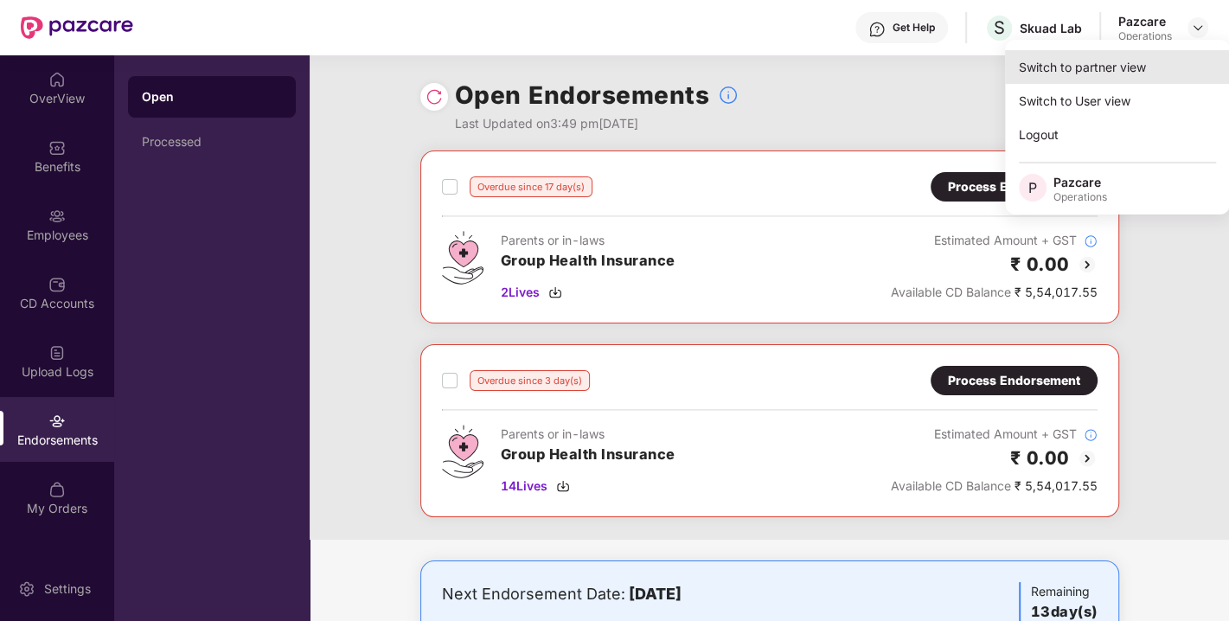
click at [1086, 67] on div "Switch to partner view" at bounding box center [1117, 67] width 225 height 34
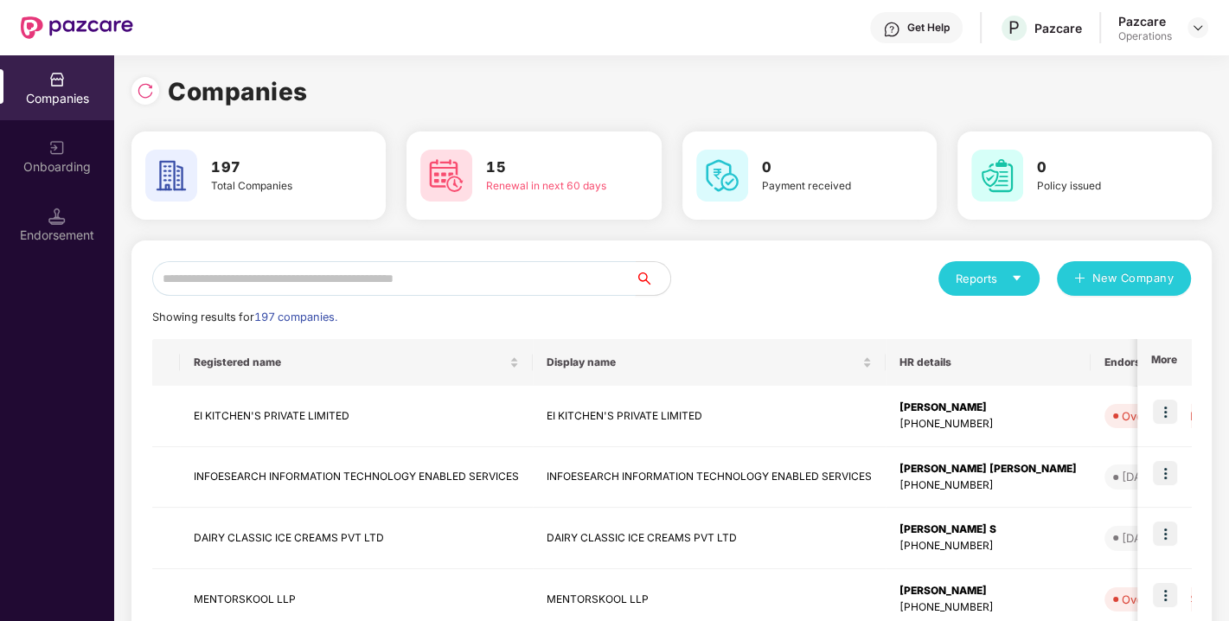
click at [398, 277] on input "text" at bounding box center [394, 278] width 484 height 35
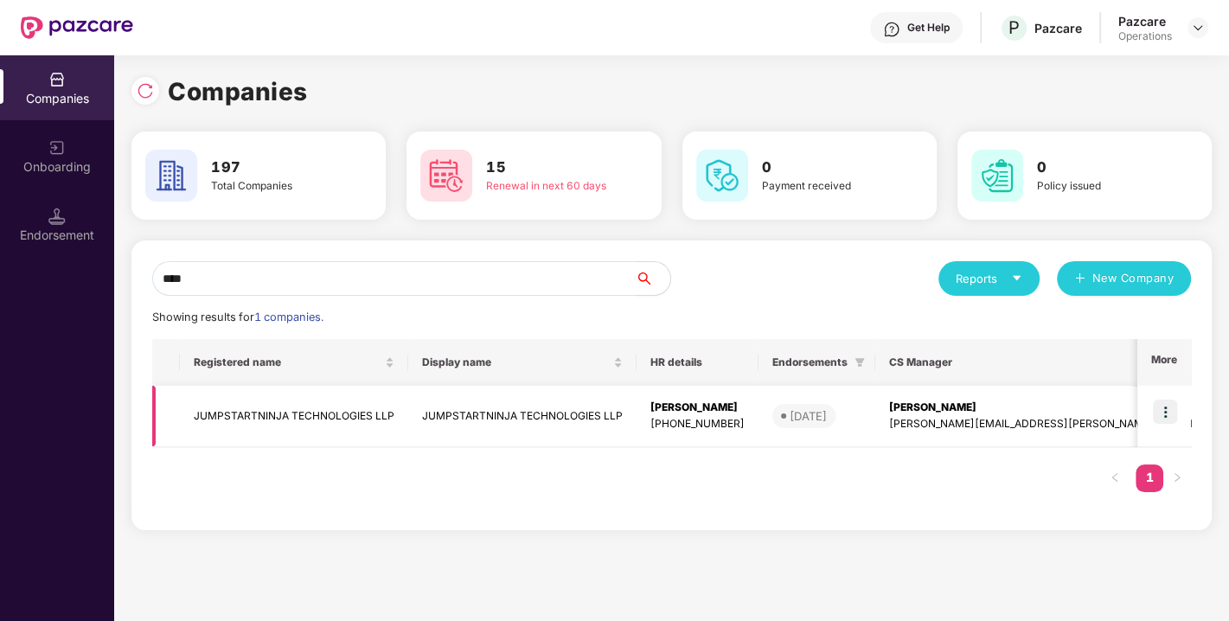
type input "****"
click at [1166, 406] on img at bounding box center [1165, 412] width 24 height 24
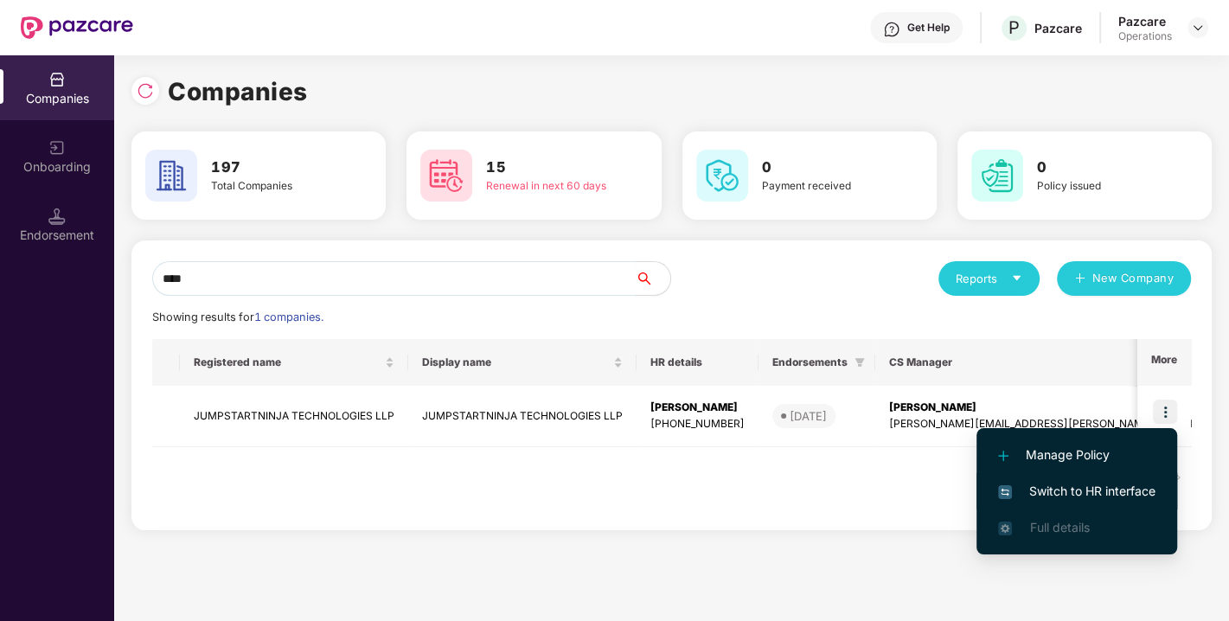
click at [1097, 486] on span "Switch to HR interface" at bounding box center [1076, 491] width 157 height 19
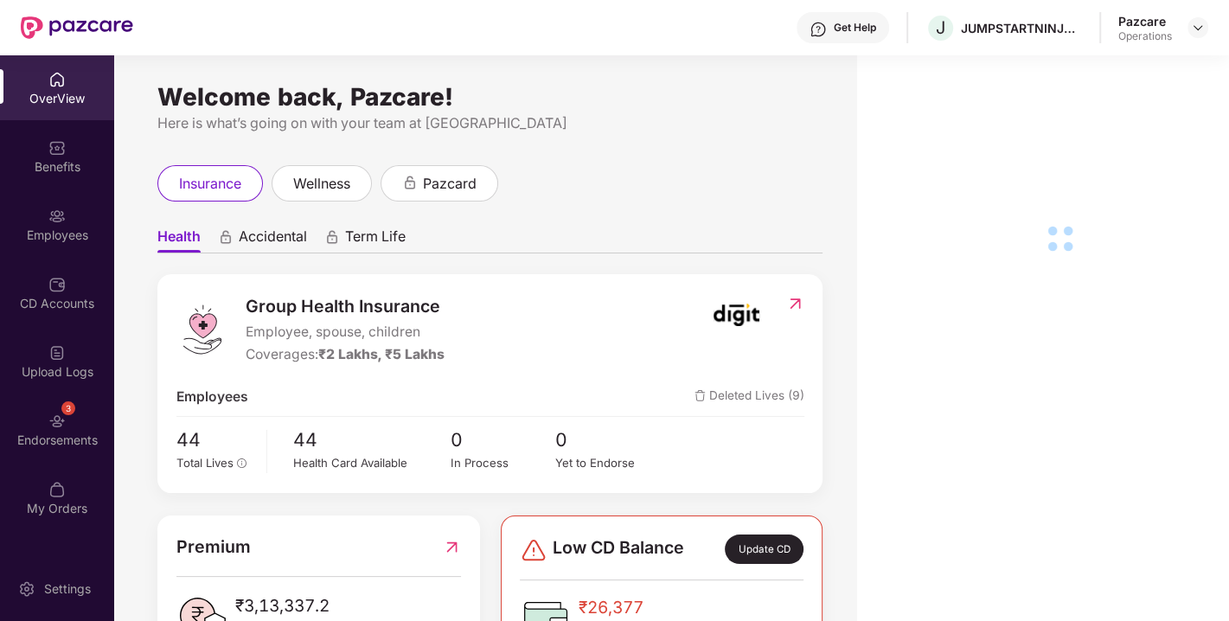
click at [44, 413] on div "3 Endorsements" at bounding box center [57, 429] width 114 height 65
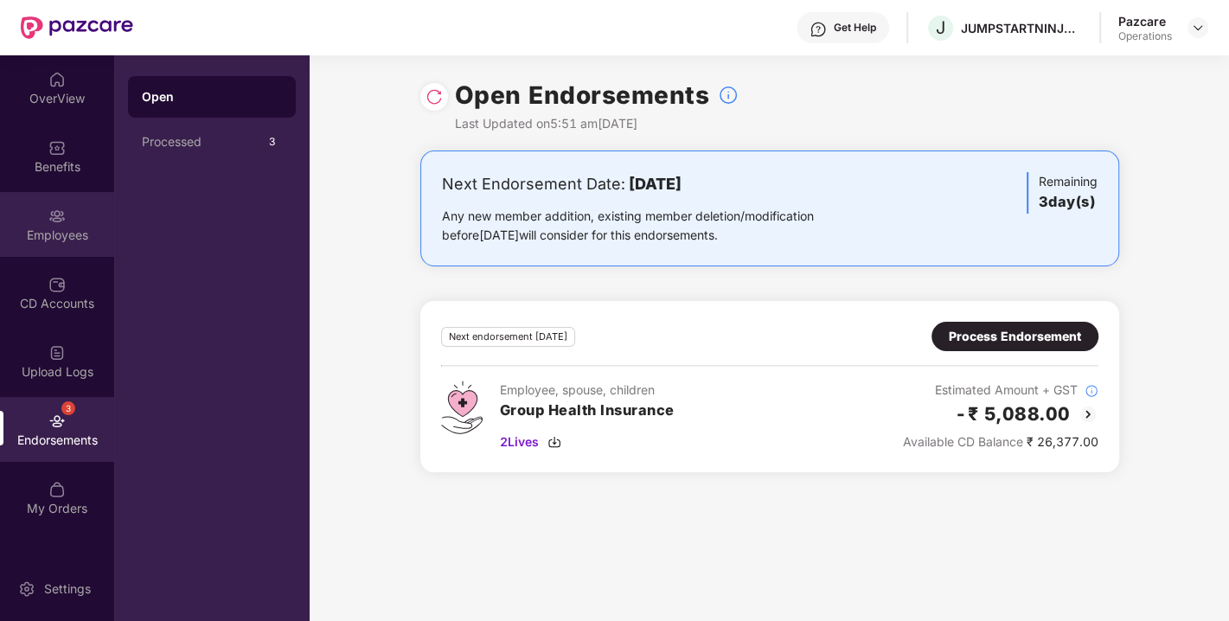
click at [59, 232] on div "Employees" at bounding box center [57, 235] width 114 height 17
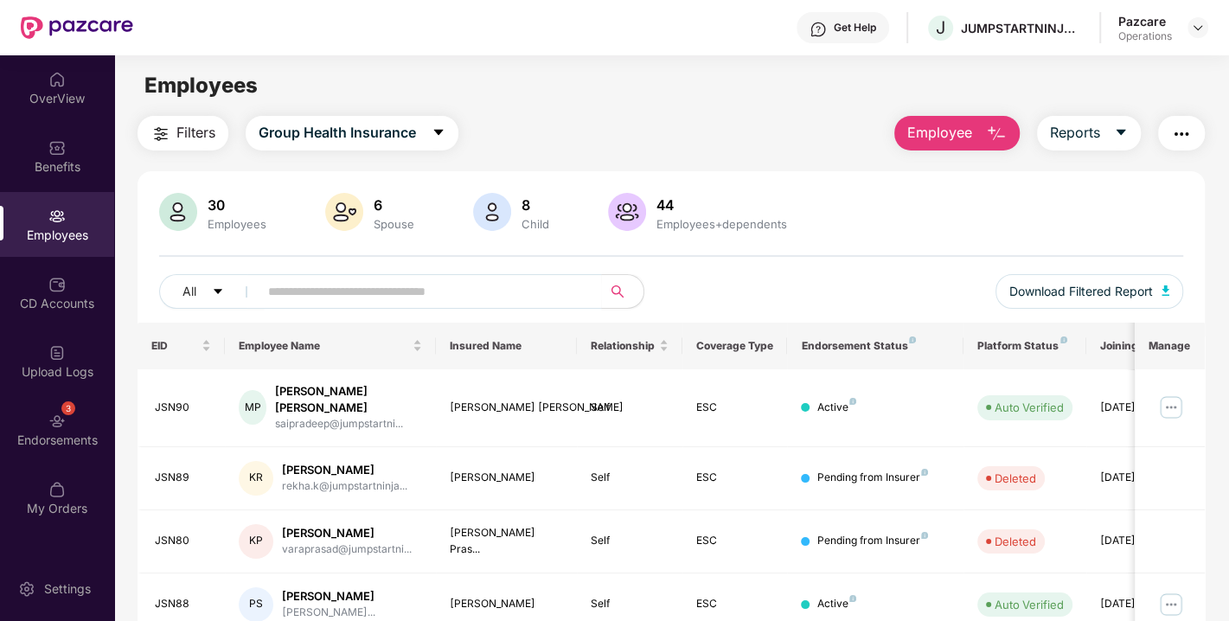
click at [176, 125] on span "Filters" at bounding box center [195, 133] width 39 height 22
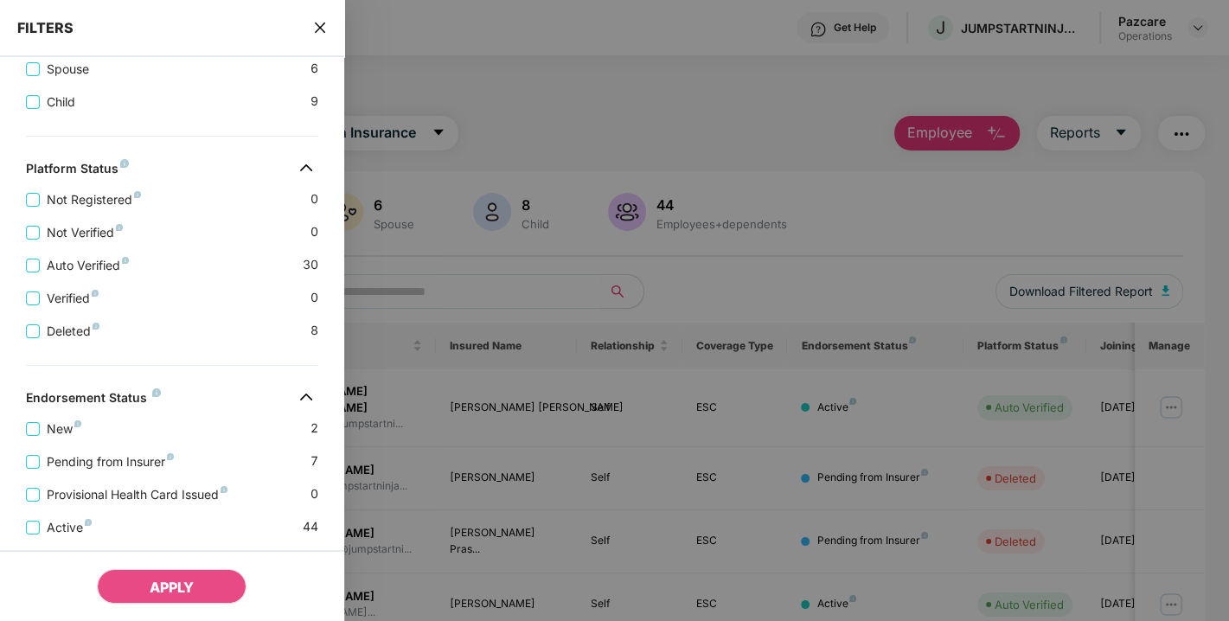
scroll to position [478, 0]
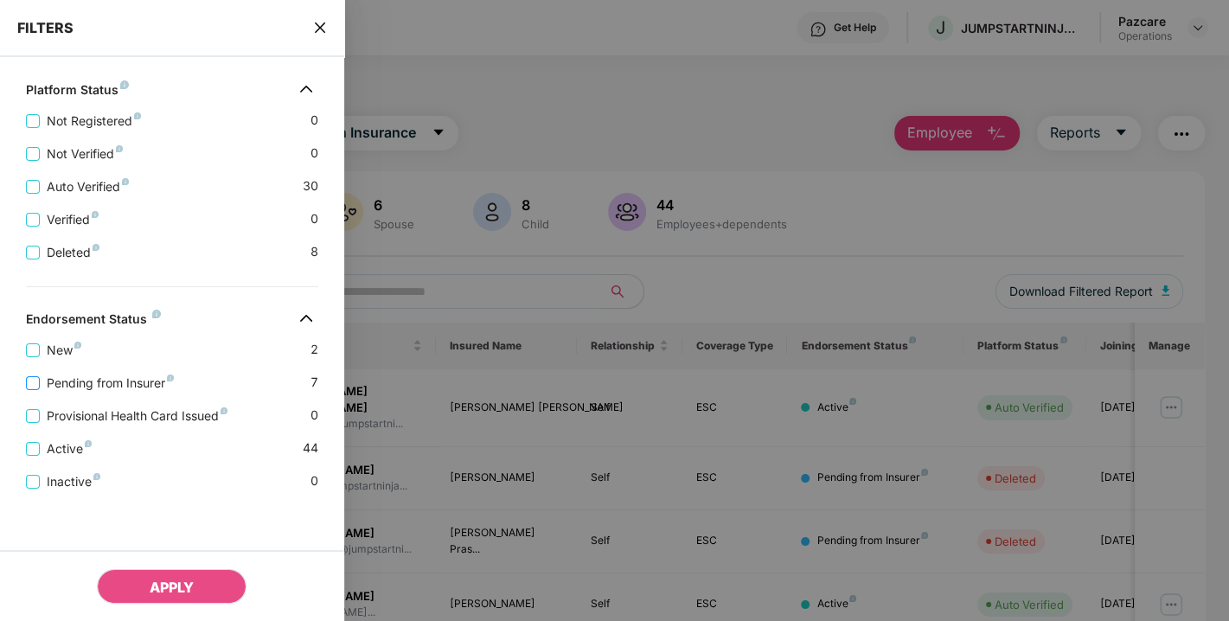
click at [117, 379] on span "Pending from Insurer" at bounding box center [110, 383] width 141 height 19
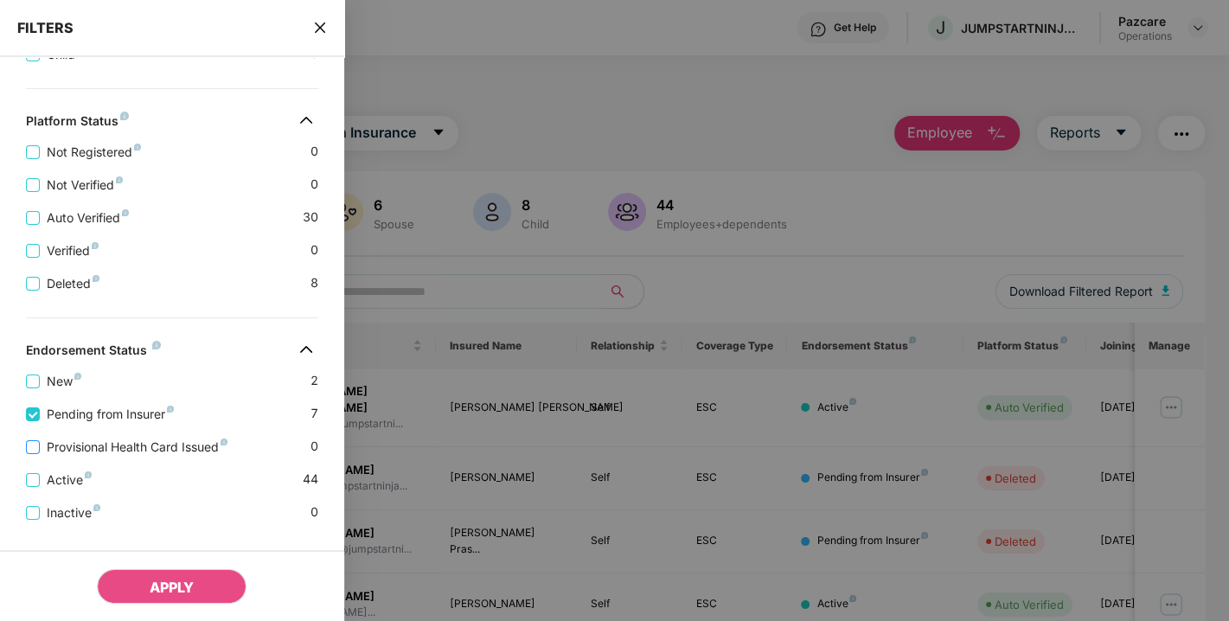
click at [106, 442] on span "Provisional Health Card Issued" at bounding box center [137, 447] width 195 height 19
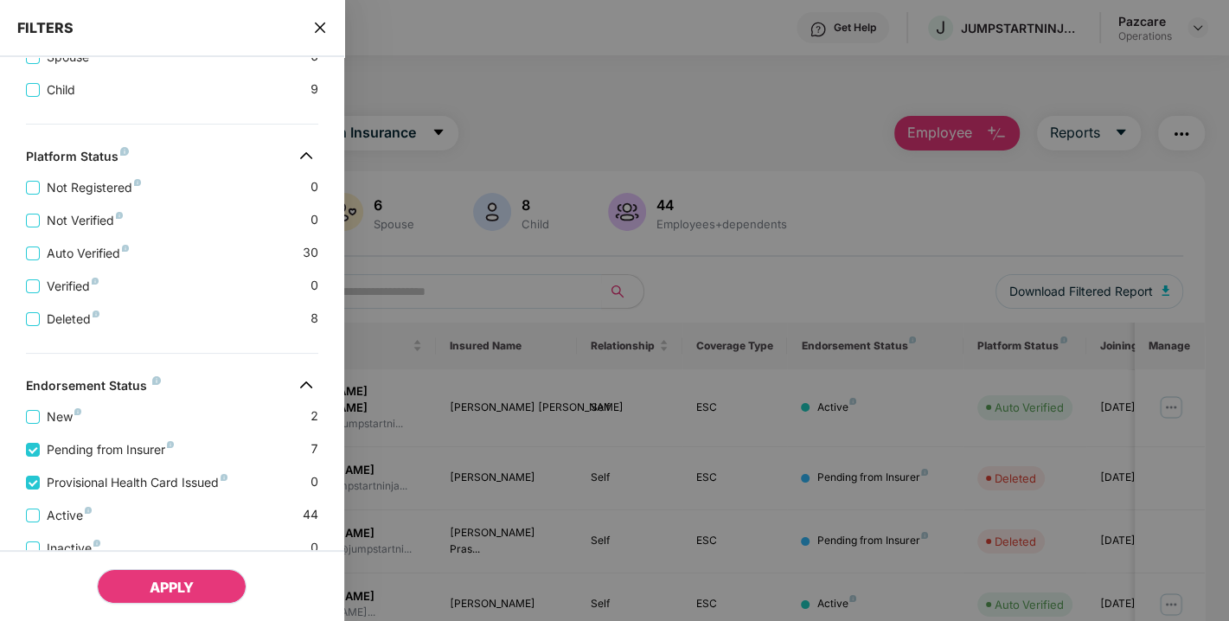
click at [165, 580] on span "APPLY" at bounding box center [172, 587] width 44 height 17
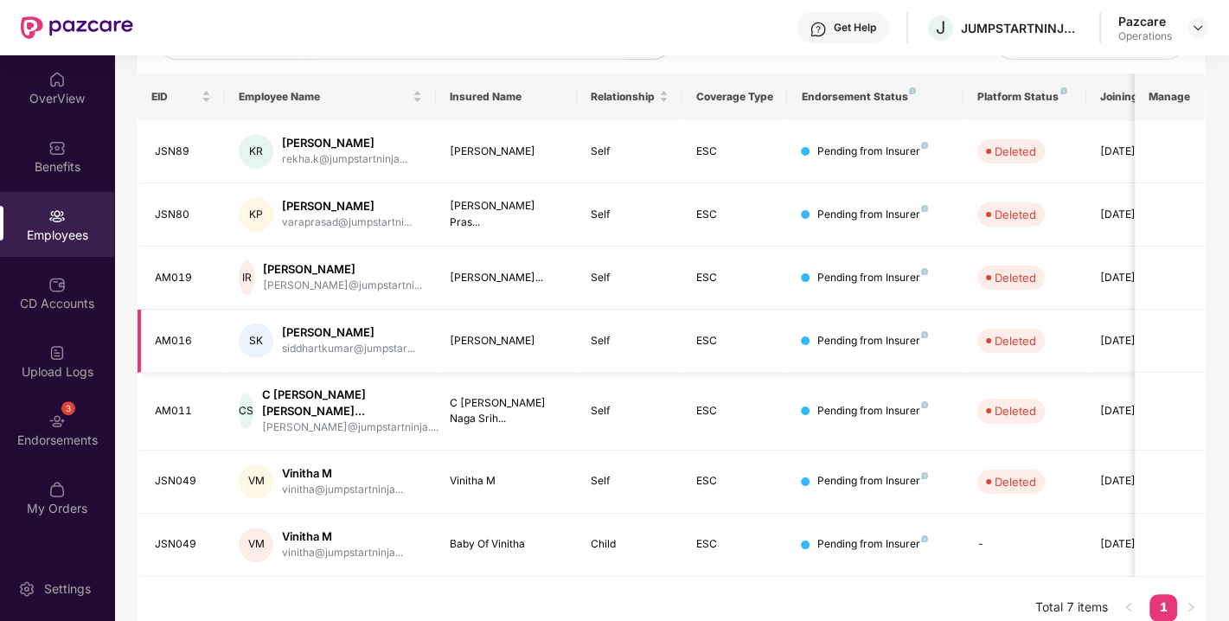
scroll to position [0, 0]
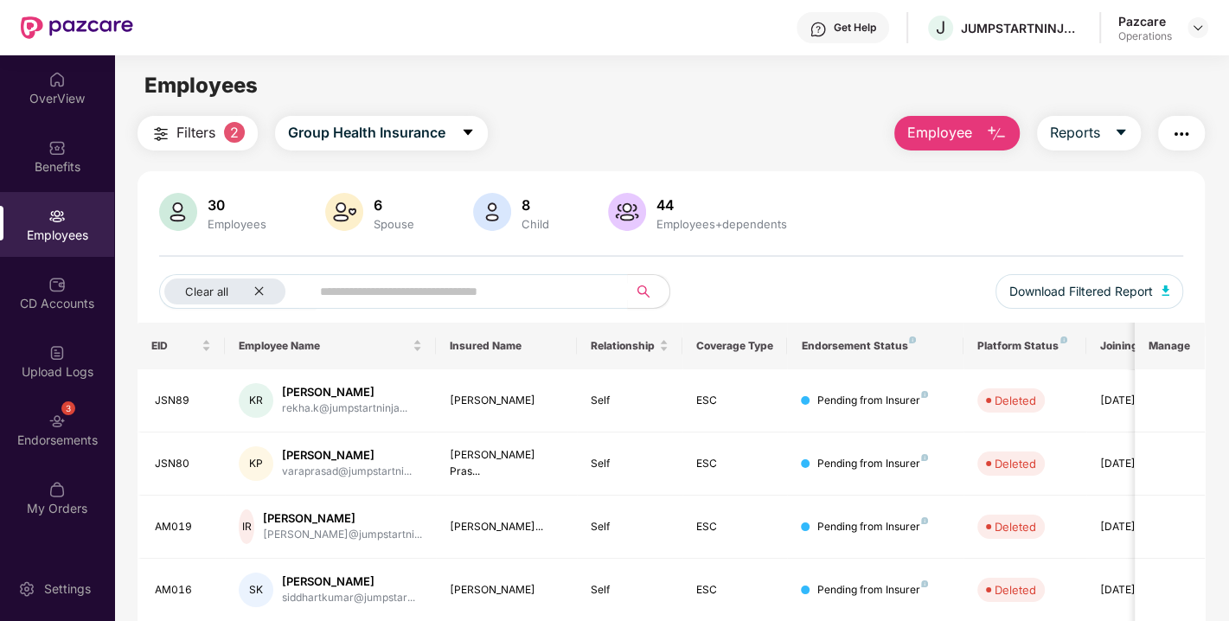
click at [1179, 136] on img "button" at bounding box center [1181, 134] width 21 height 21
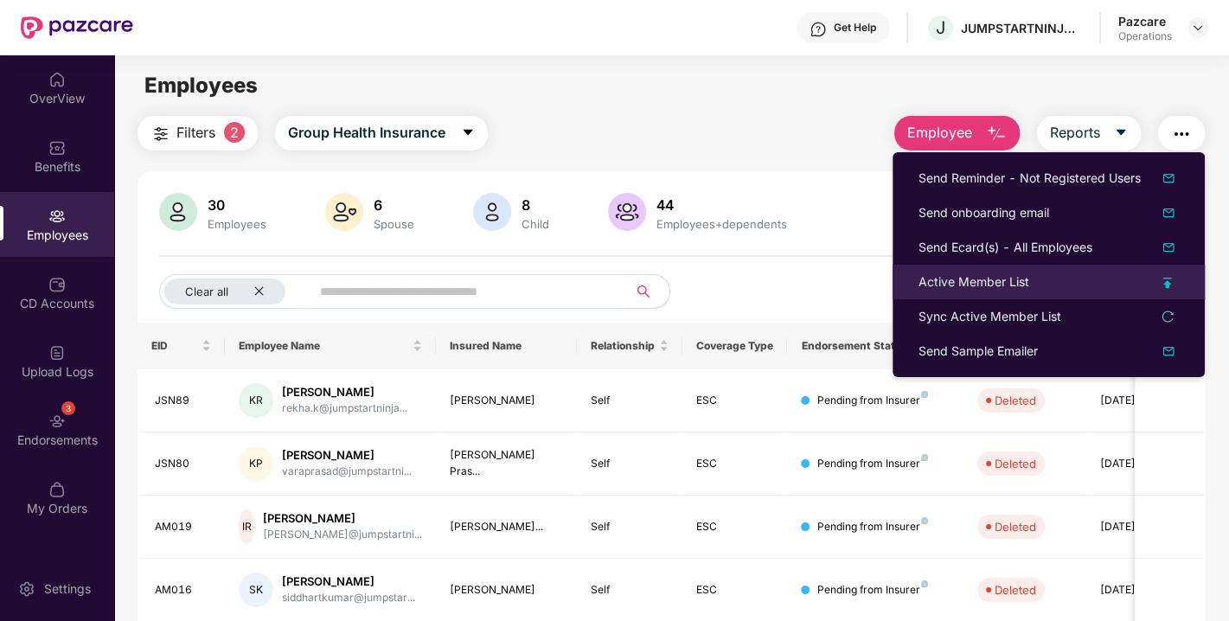
click at [963, 274] on div "Active Member List" at bounding box center [974, 281] width 111 height 19
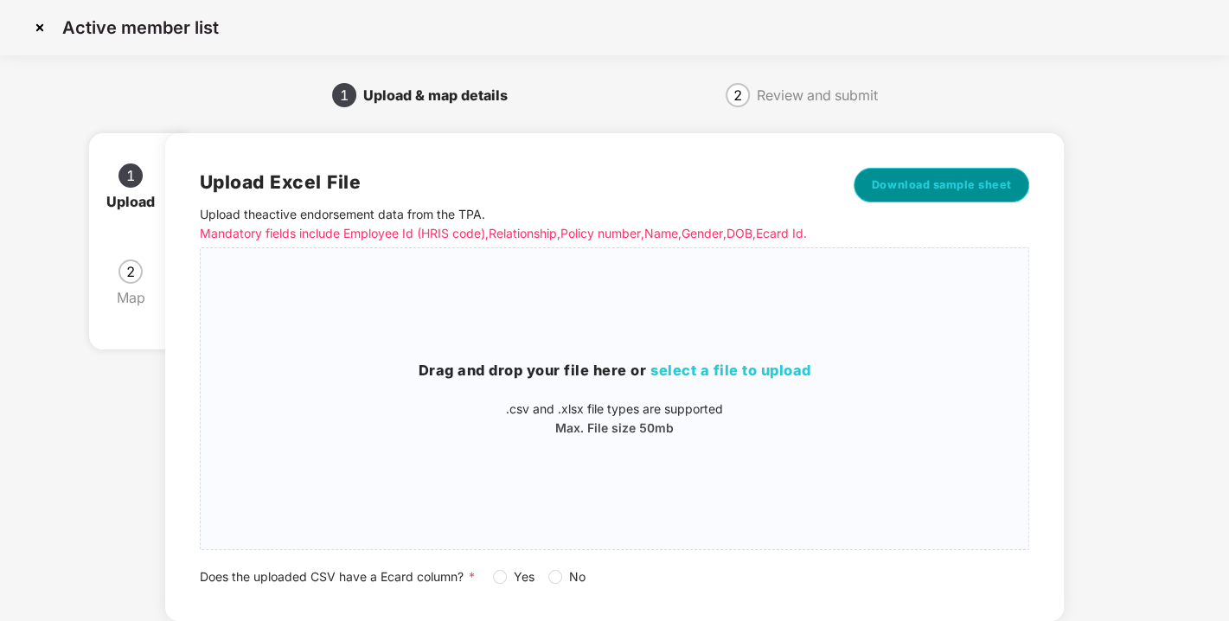
click at [917, 183] on span "Download sample sheet" at bounding box center [942, 184] width 140 height 17
click at [38, 29] on img at bounding box center [40, 28] width 28 height 28
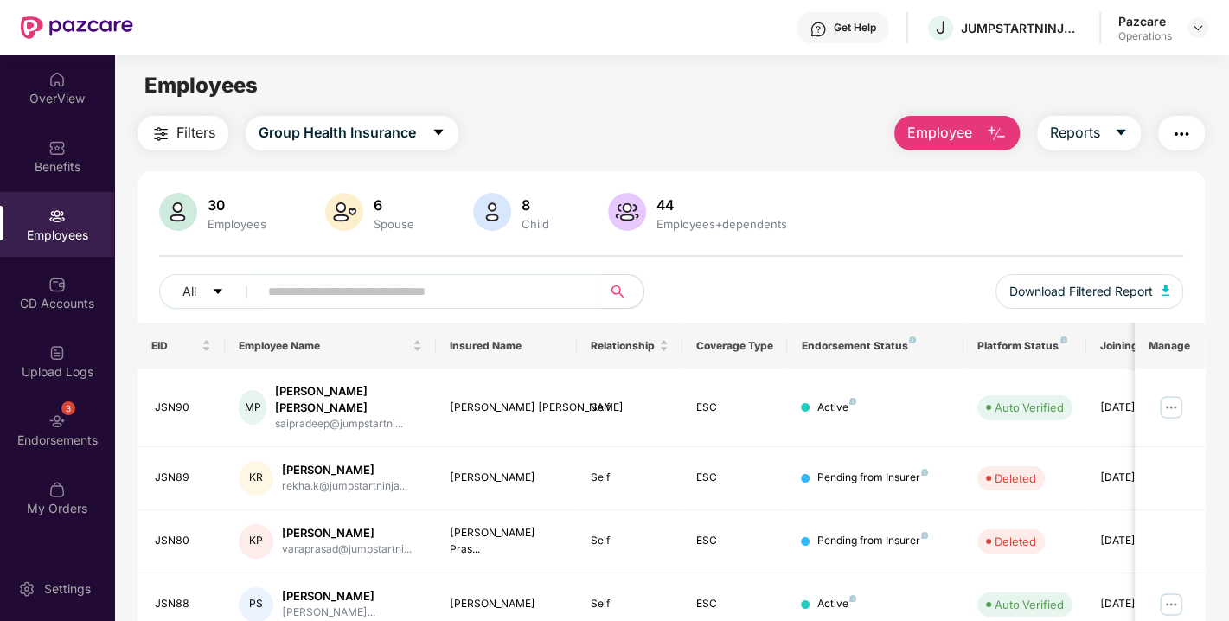
click at [168, 133] on img "button" at bounding box center [161, 134] width 21 height 21
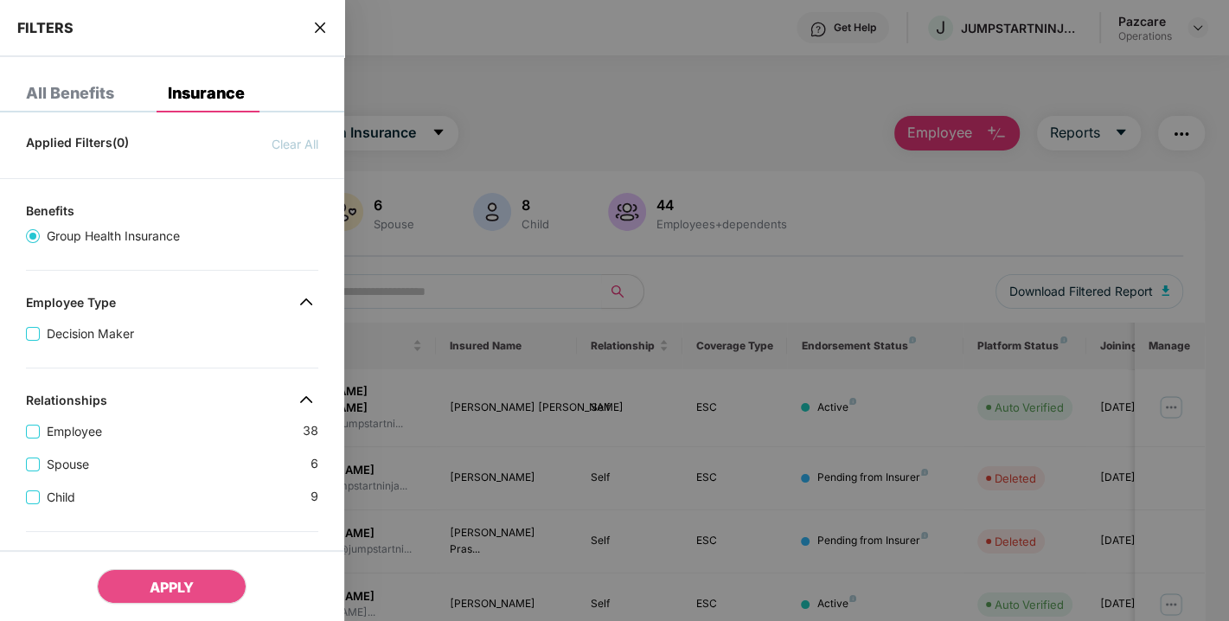
scroll to position [478, 0]
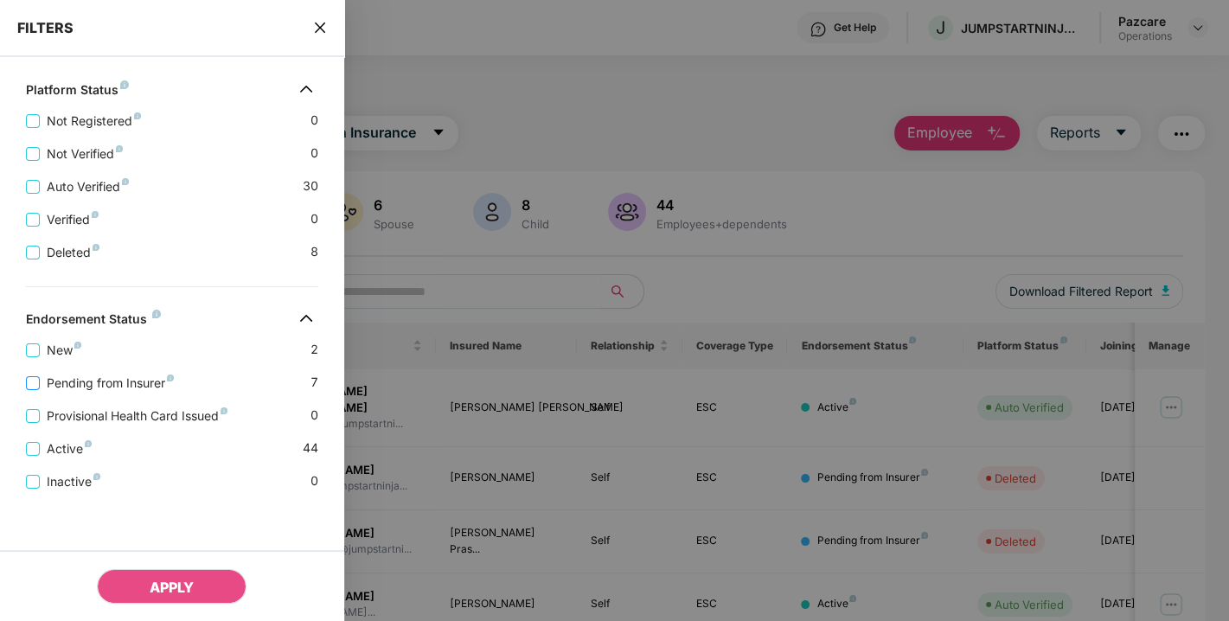
click at [104, 374] on span "Pending from Insurer" at bounding box center [110, 383] width 141 height 19
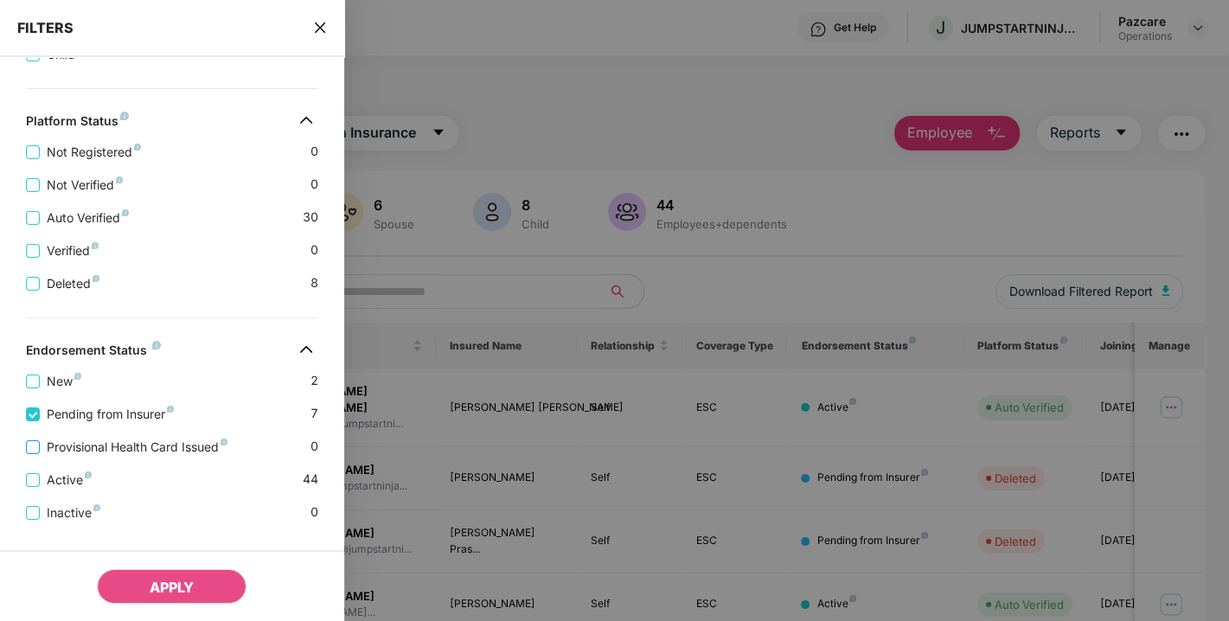
click at [106, 457] on span "Provisional Health Card Issued" at bounding box center [137, 447] width 195 height 19
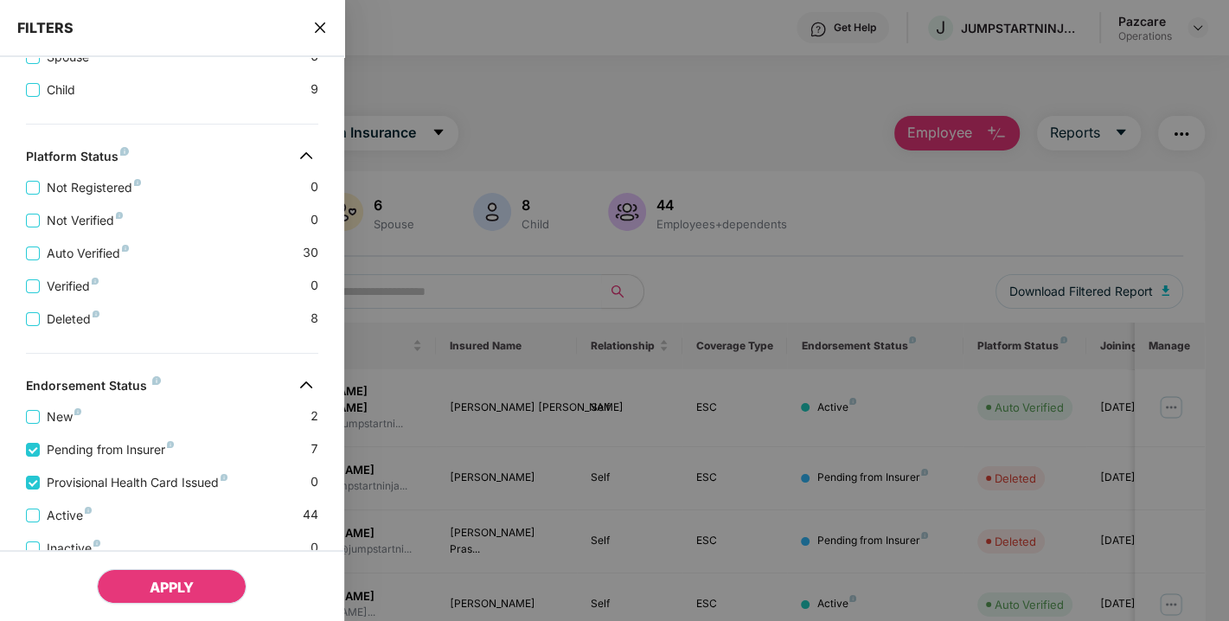
click at [148, 575] on button "APPLY" at bounding box center [172, 586] width 150 height 35
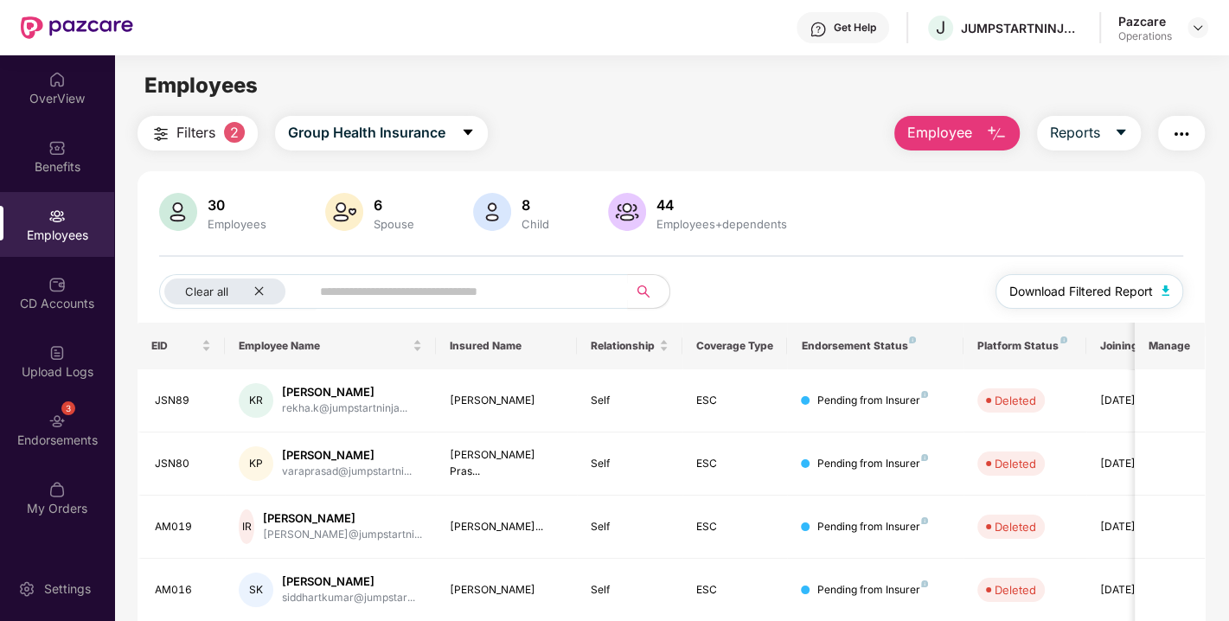
click at [1163, 289] on img "button" at bounding box center [1166, 290] width 9 height 10
click at [33, 143] on div "Benefits" at bounding box center [57, 156] width 114 height 65
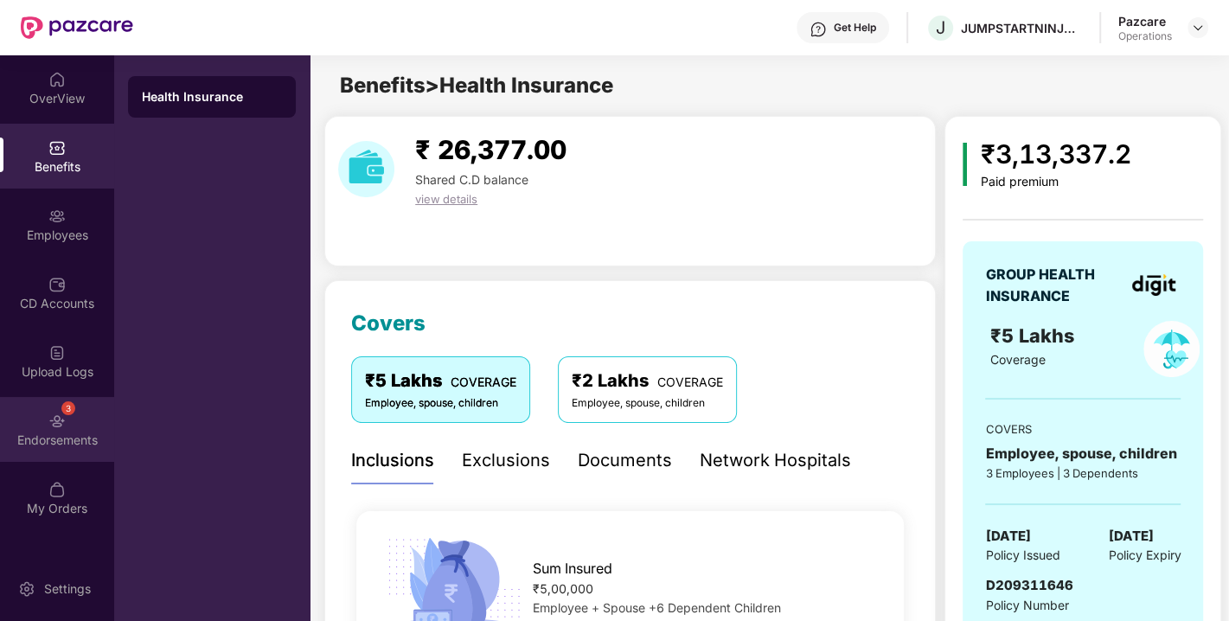
click at [77, 417] on div "3 Endorsements" at bounding box center [57, 429] width 114 height 65
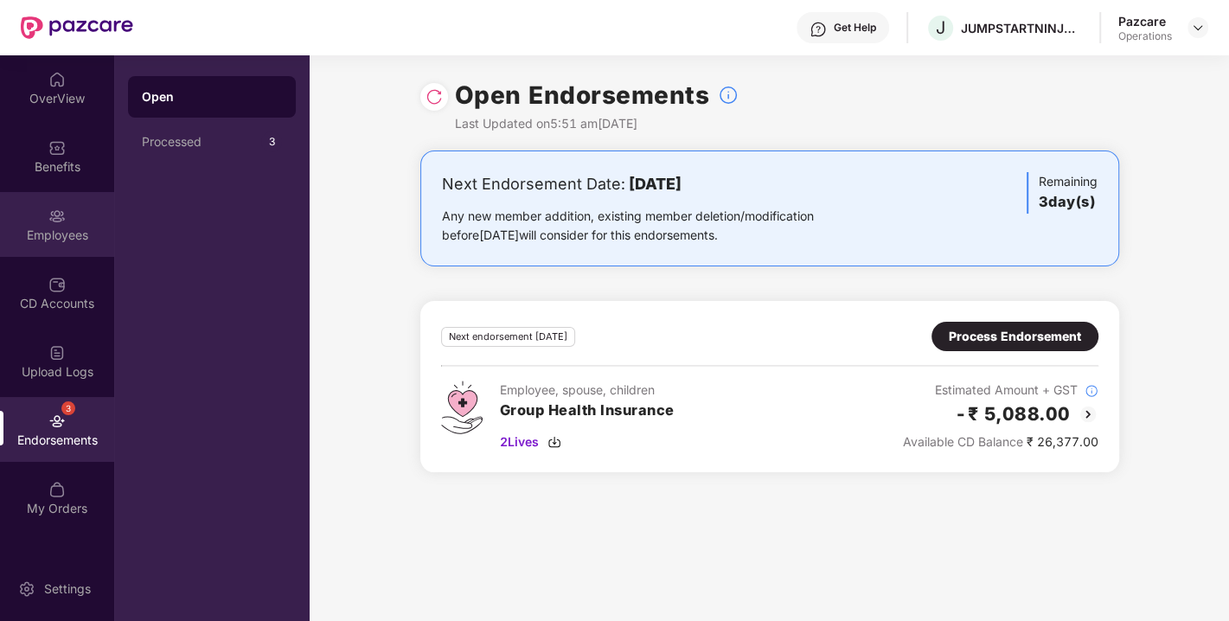
click at [57, 223] on img at bounding box center [56, 216] width 17 height 17
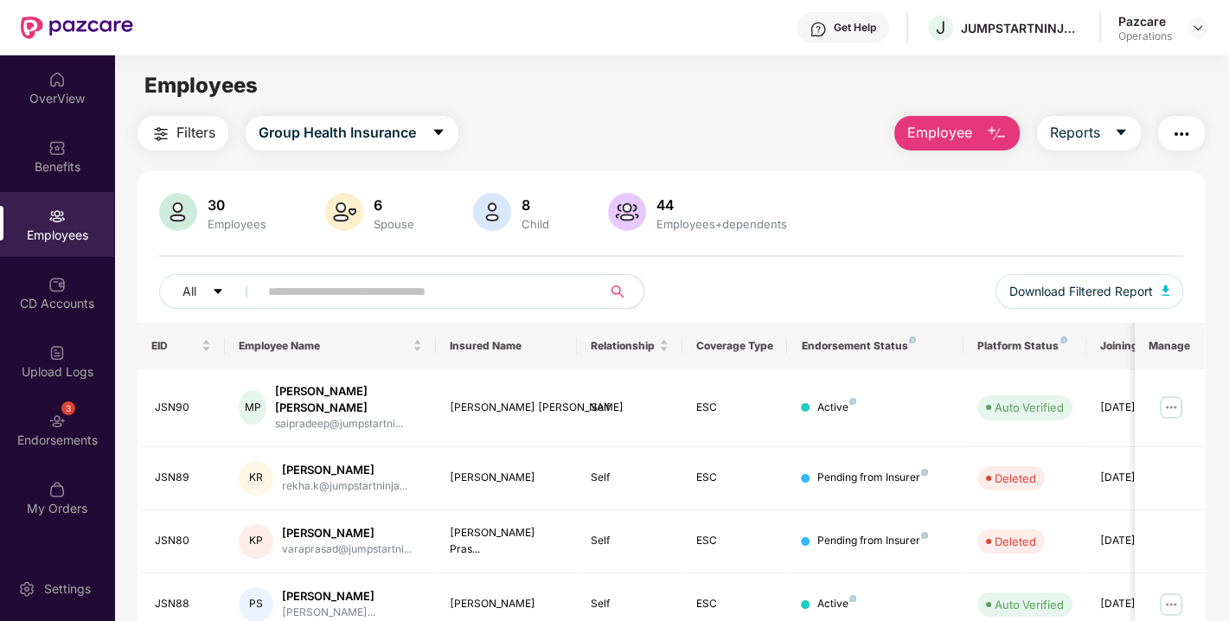
click at [1192, 134] on img "button" at bounding box center [1181, 134] width 21 height 21
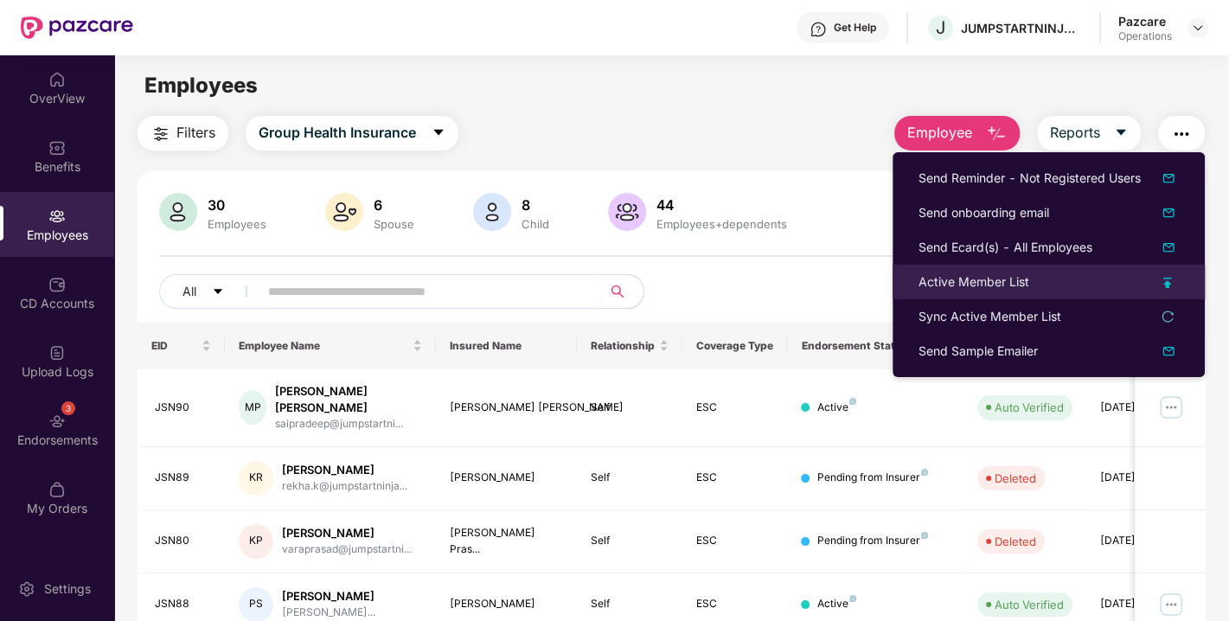
click at [949, 279] on div "Active Member List" at bounding box center [974, 281] width 111 height 19
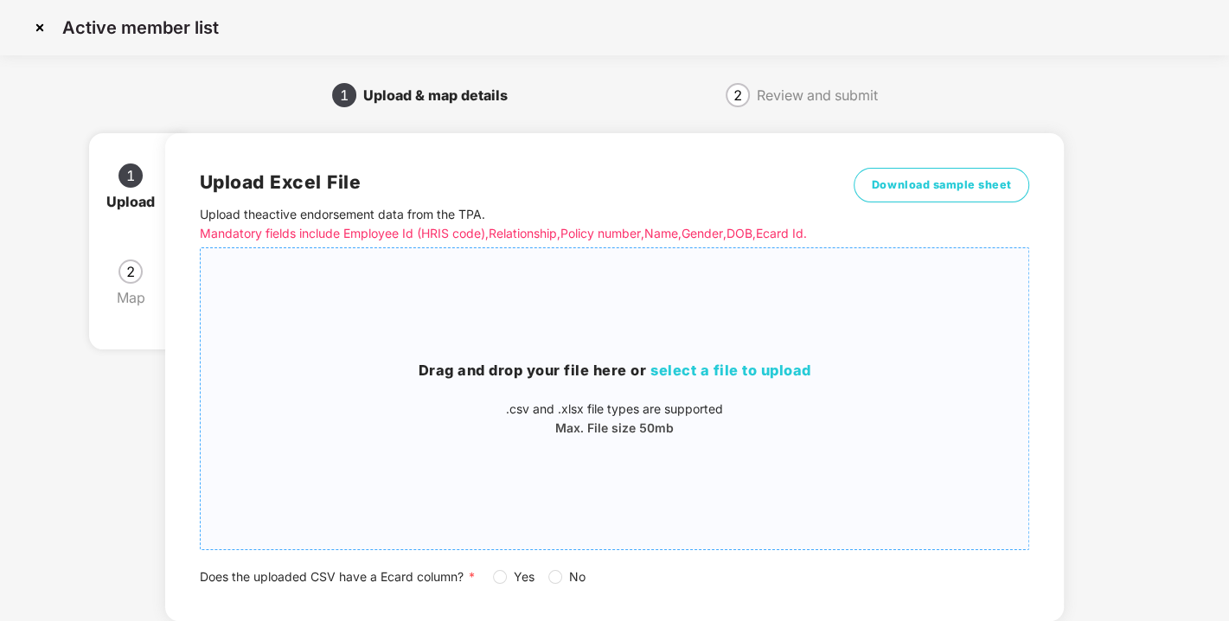
click at [715, 379] on span "select a file to upload" at bounding box center [730, 370] width 161 height 17
click at [692, 379] on span "select a file to upload" at bounding box center [730, 370] width 161 height 17
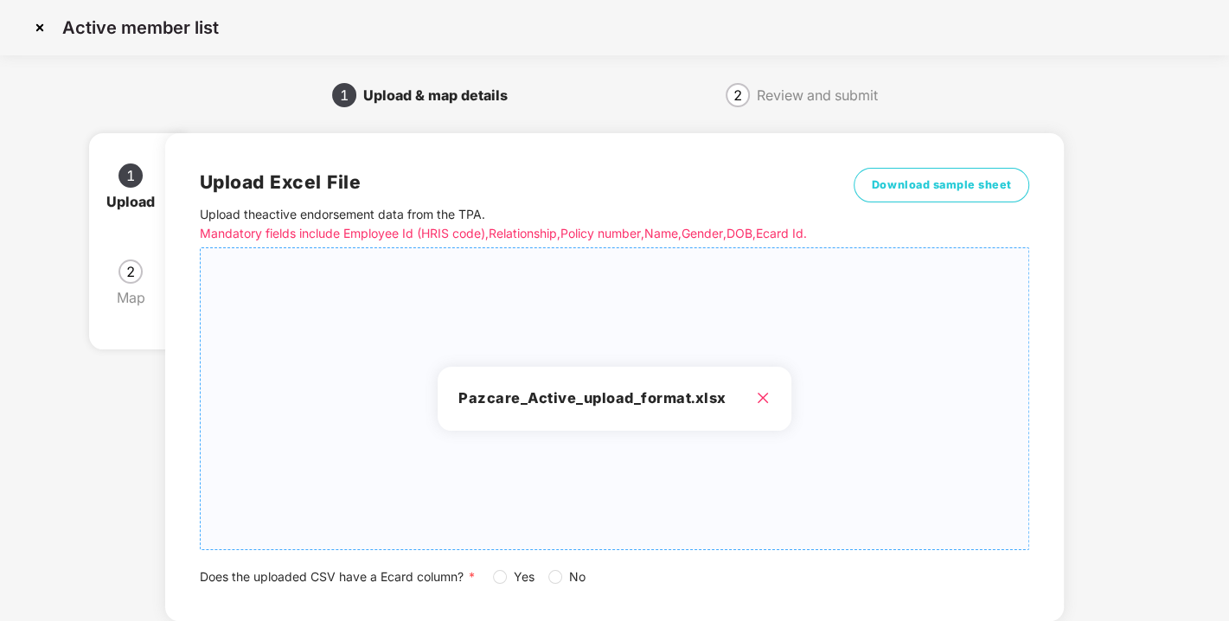
scroll to position [127, 0]
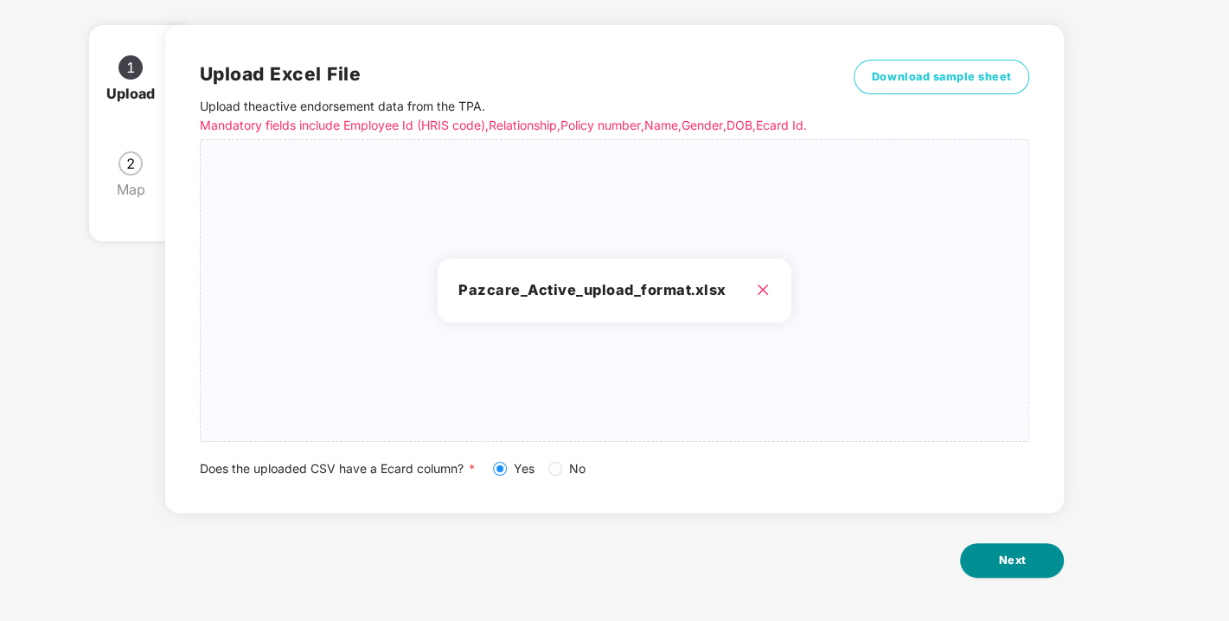
click at [1008, 553] on span "Next" at bounding box center [1012, 560] width 28 height 17
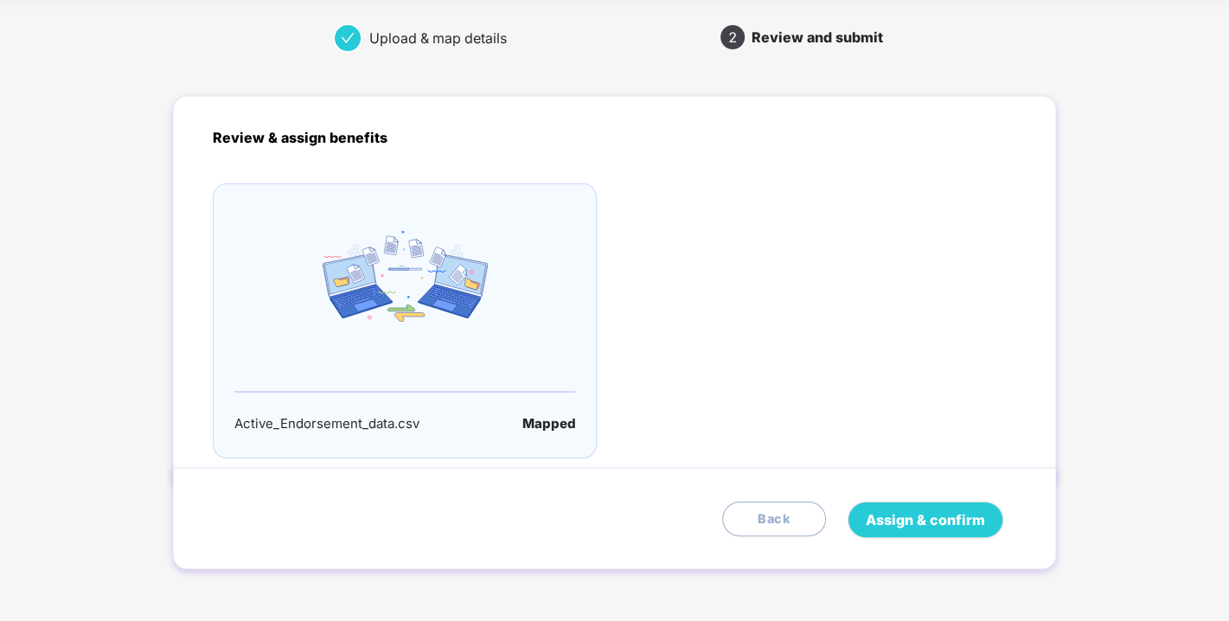
scroll to position [0, 0]
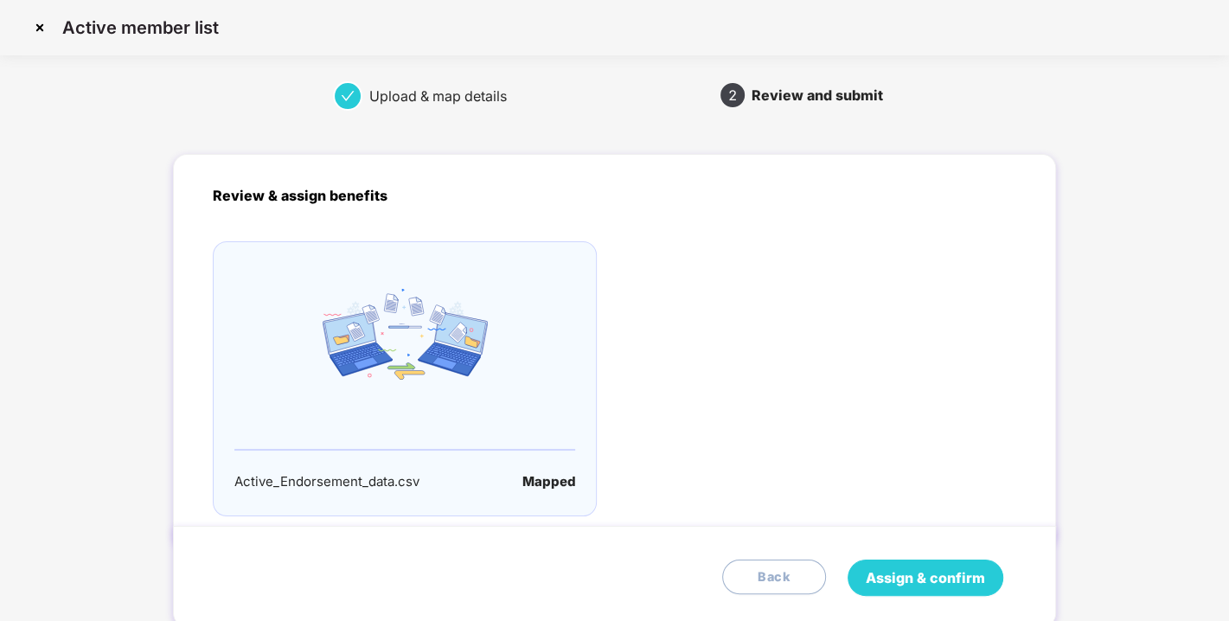
click at [939, 584] on span "Assign & confirm" at bounding box center [925, 578] width 119 height 22
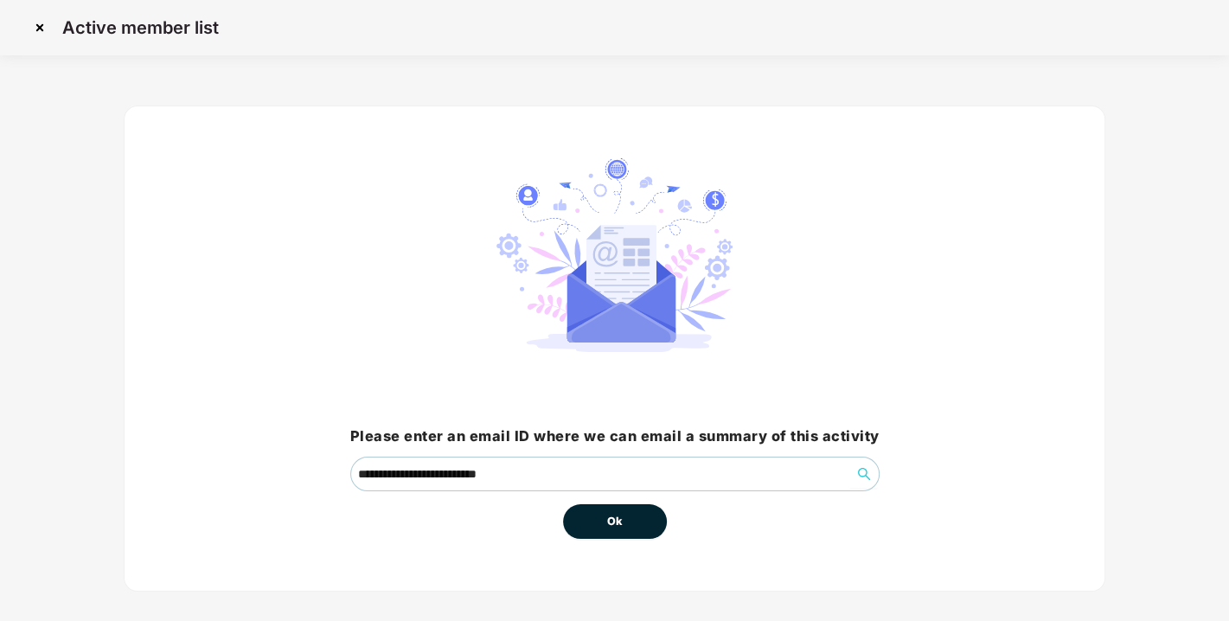
click at [667, 533] on div "Ok" at bounding box center [614, 515] width 529 height 48
click at [593, 511] on button "Ok" at bounding box center [615, 521] width 104 height 35
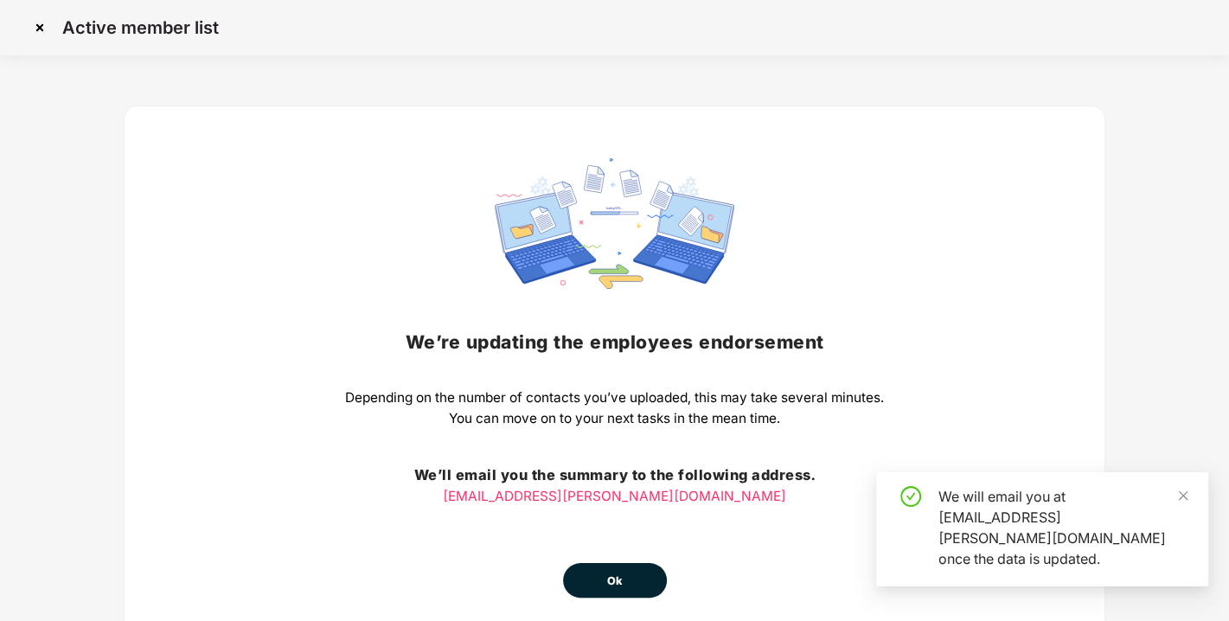
click at [603, 571] on button "Ok" at bounding box center [615, 580] width 104 height 35
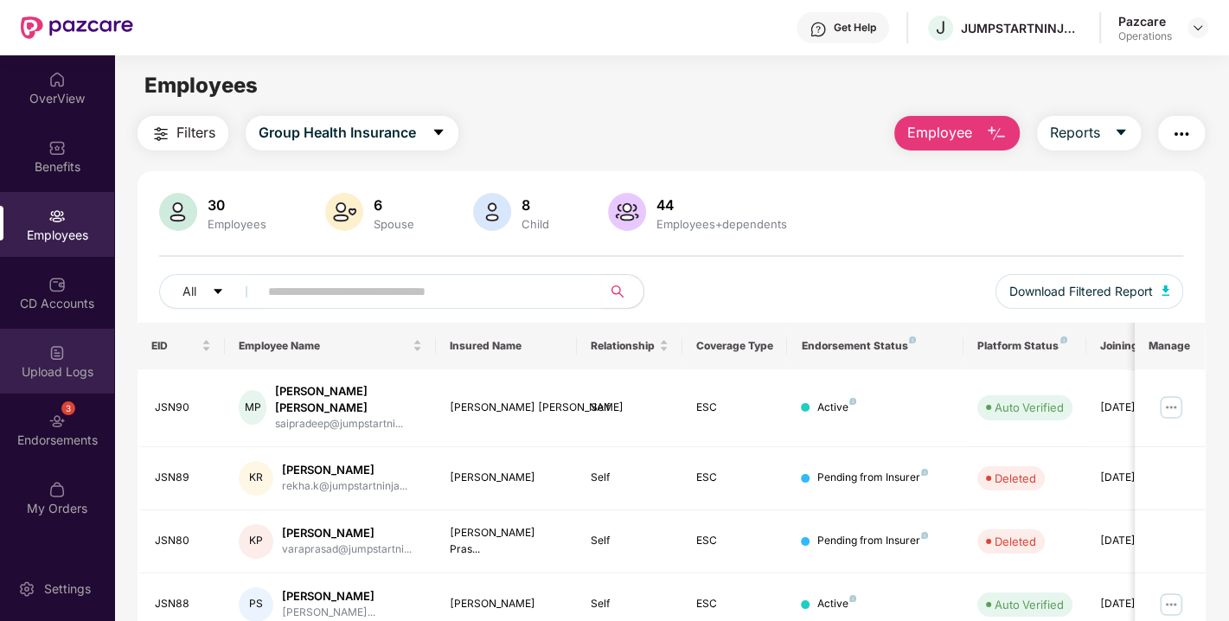
click at [67, 375] on div "Upload Logs" at bounding box center [57, 371] width 114 height 17
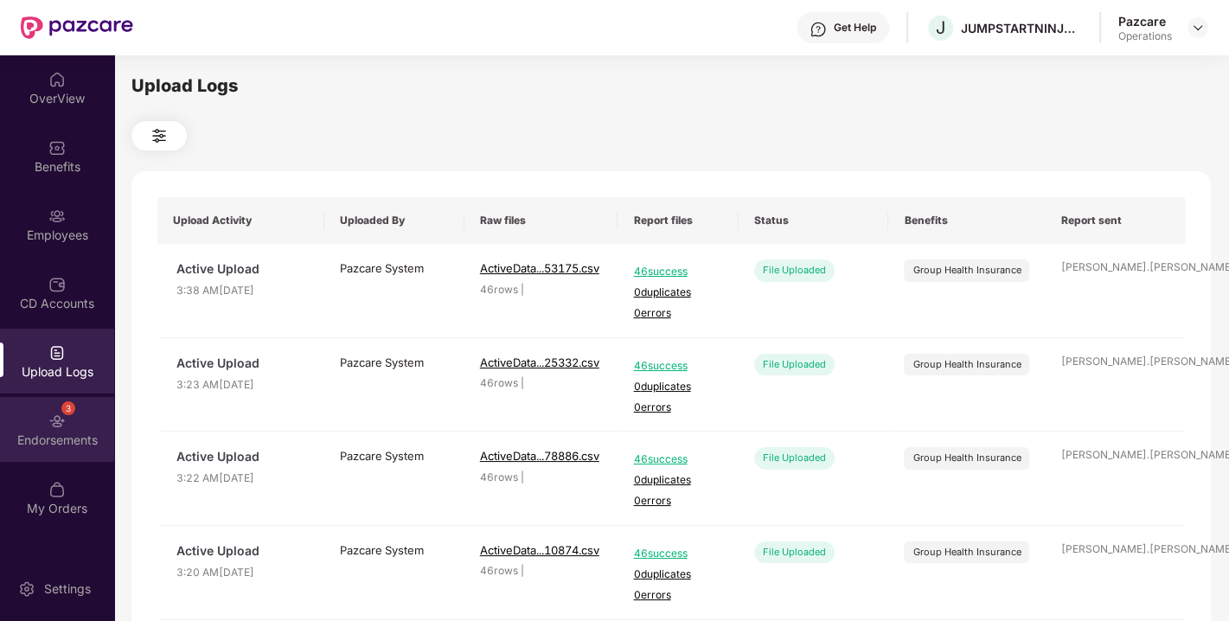
click at [42, 427] on div "3 Endorsements" at bounding box center [57, 429] width 114 height 65
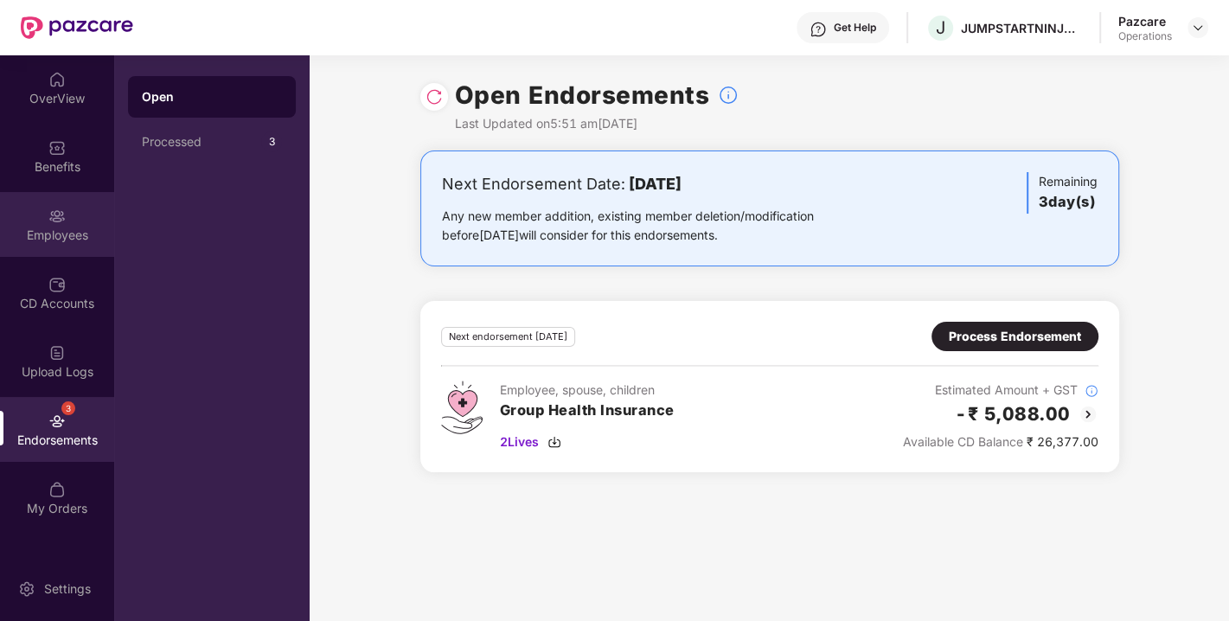
click at [54, 215] on img at bounding box center [56, 216] width 17 height 17
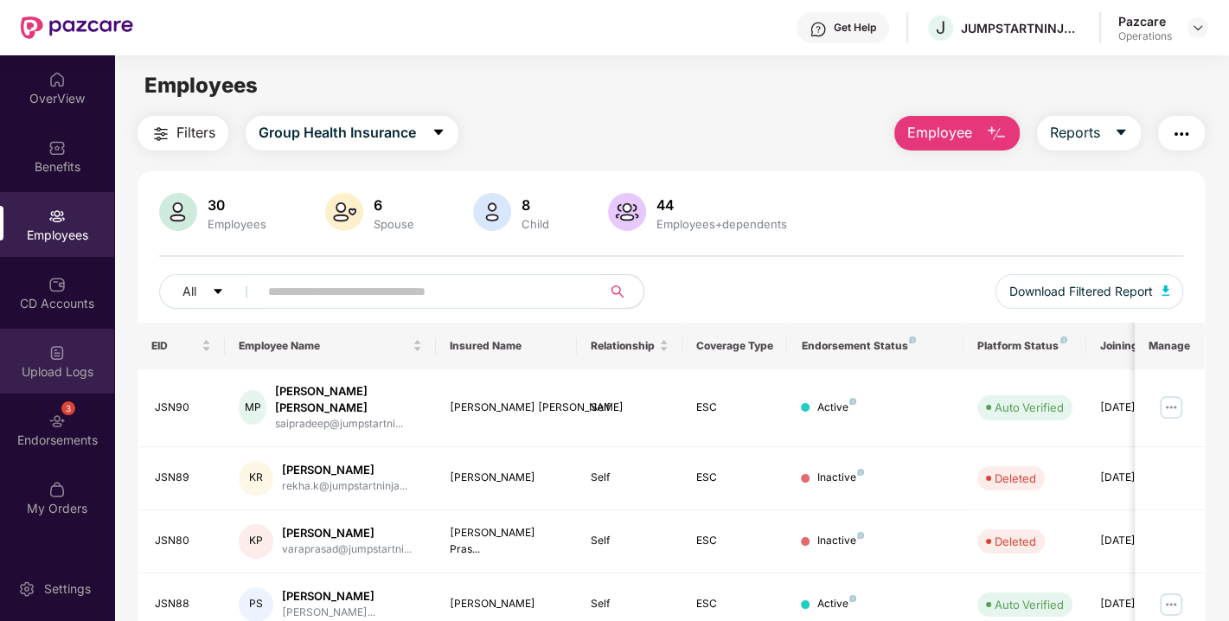
click at [53, 360] on img at bounding box center [56, 352] width 17 height 17
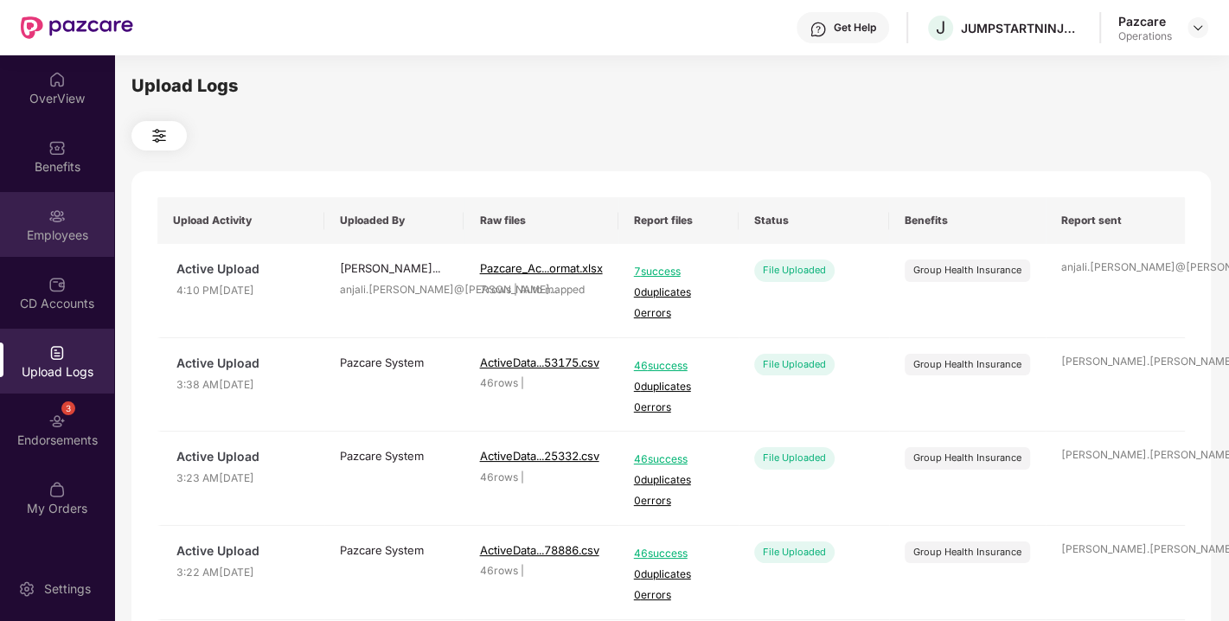
click at [55, 240] on div "Employees" at bounding box center [57, 235] width 114 height 17
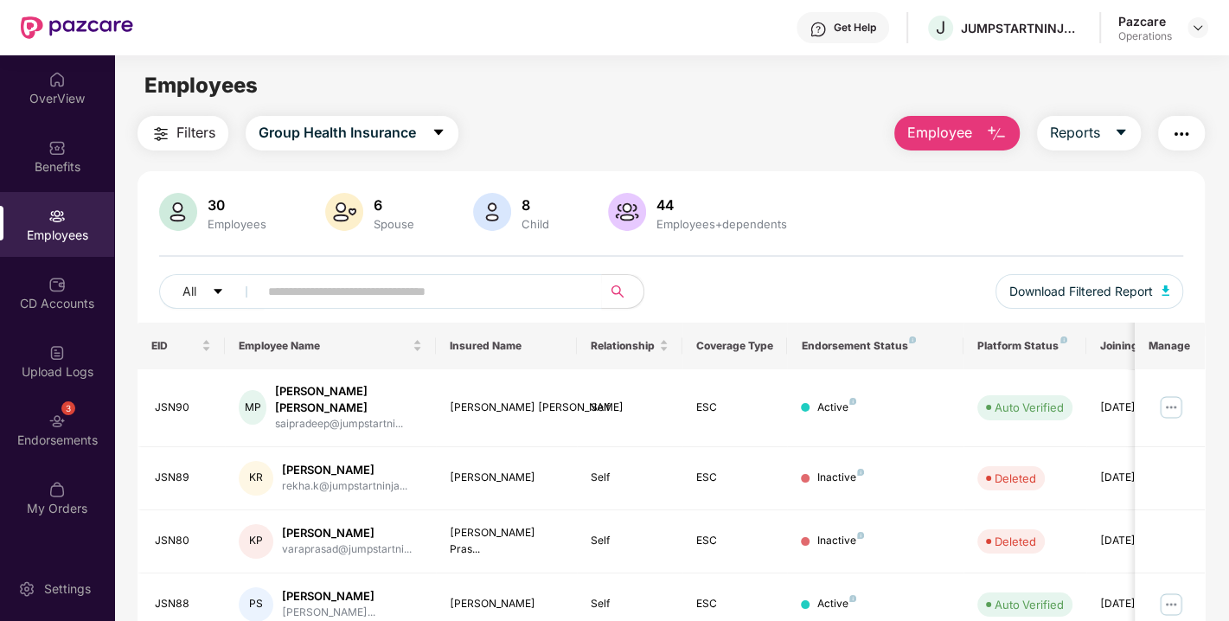
click at [183, 132] on span "Filters" at bounding box center [195, 133] width 39 height 22
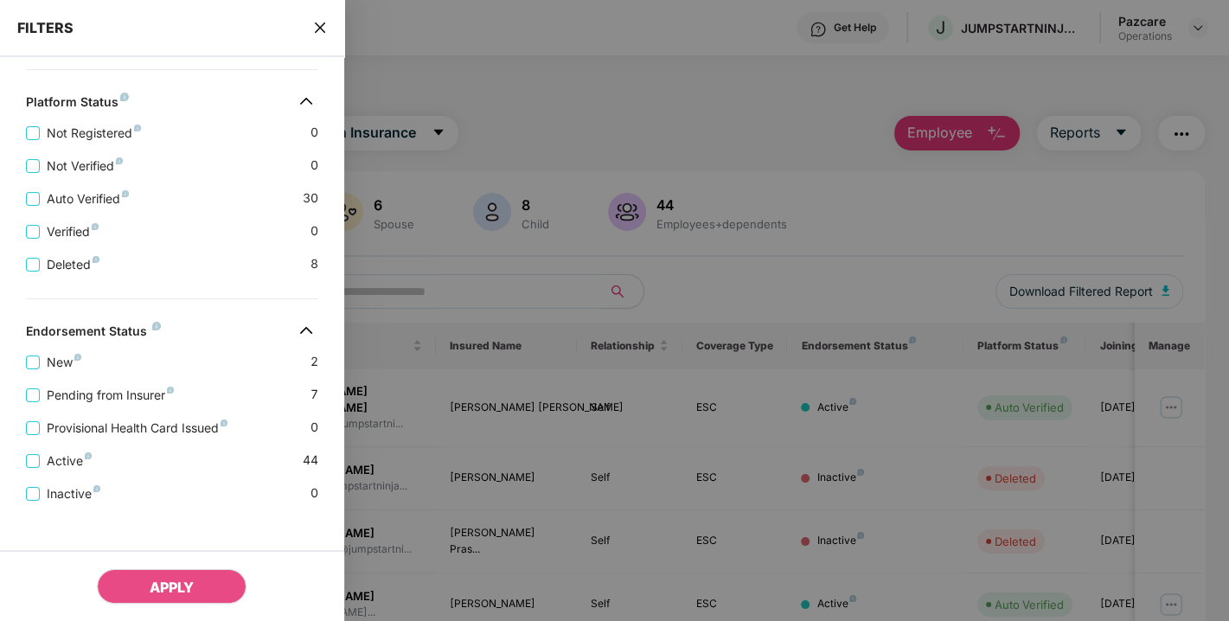
scroll to position [478, 0]
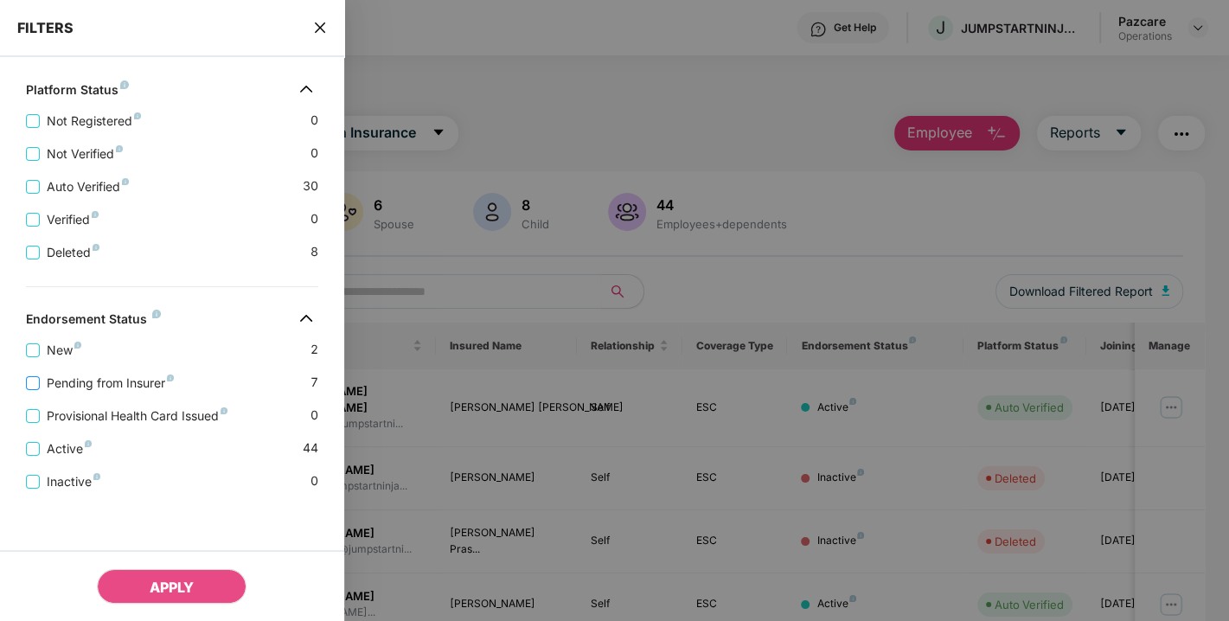
click at [108, 374] on span "Pending from Insurer" at bounding box center [110, 383] width 141 height 19
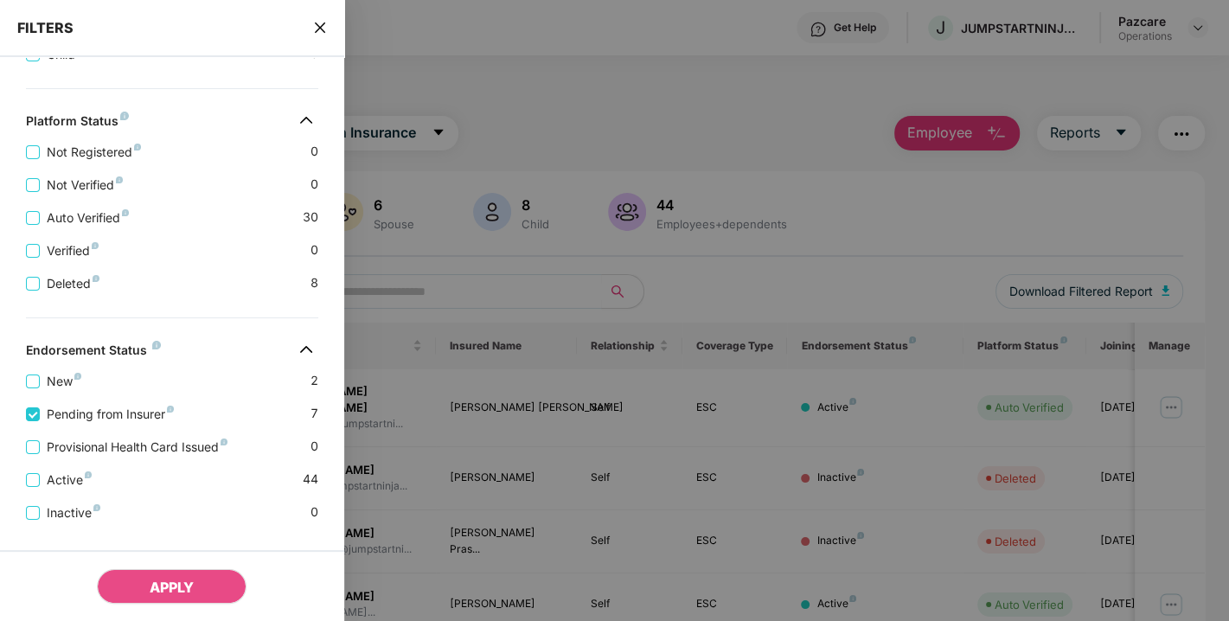
click at [82, 439] on div "Provisional Health Card Issued 0" at bounding box center [172, 440] width 292 height 33
click at [93, 447] on span "Provisional Health Card Issued" at bounding box center [137, 447] width 195 height 19
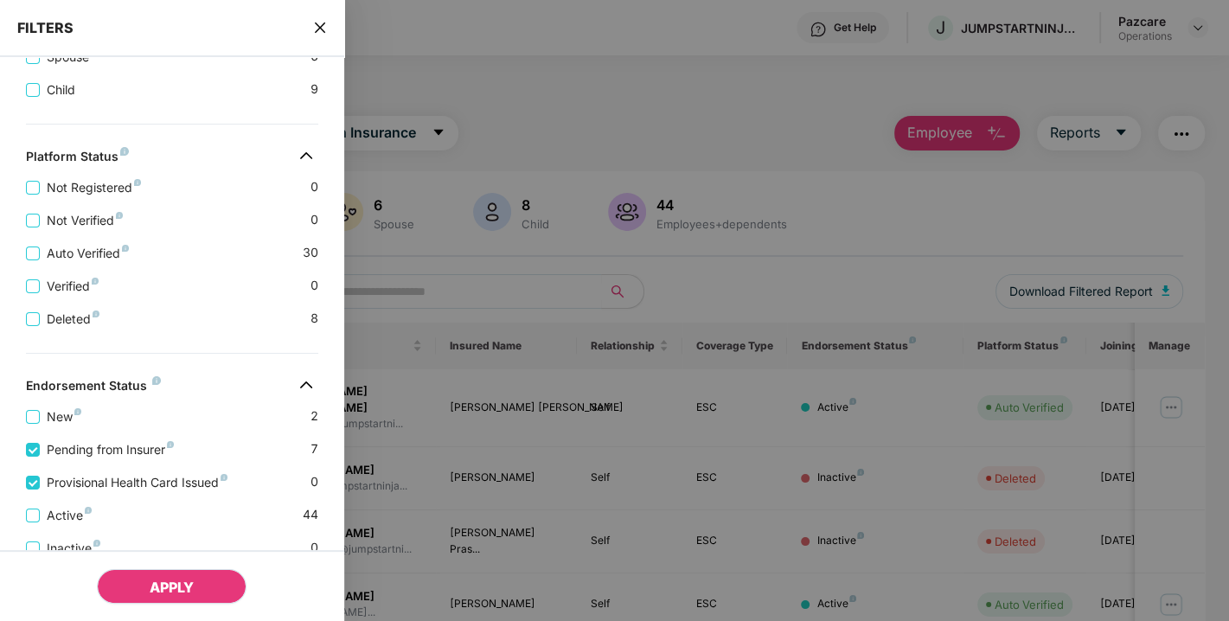
drag, startPoint x: 139, startPoint y: 559, endPoint x: 157, endPoint y: 578, distance: 26.3
click at [157, 578] on div "APPLY" at bounding box center [172, 585] width 344 height 71
click at [157, 579] on span "APPLY" at bounding box center [172, 587] width 44 height 17
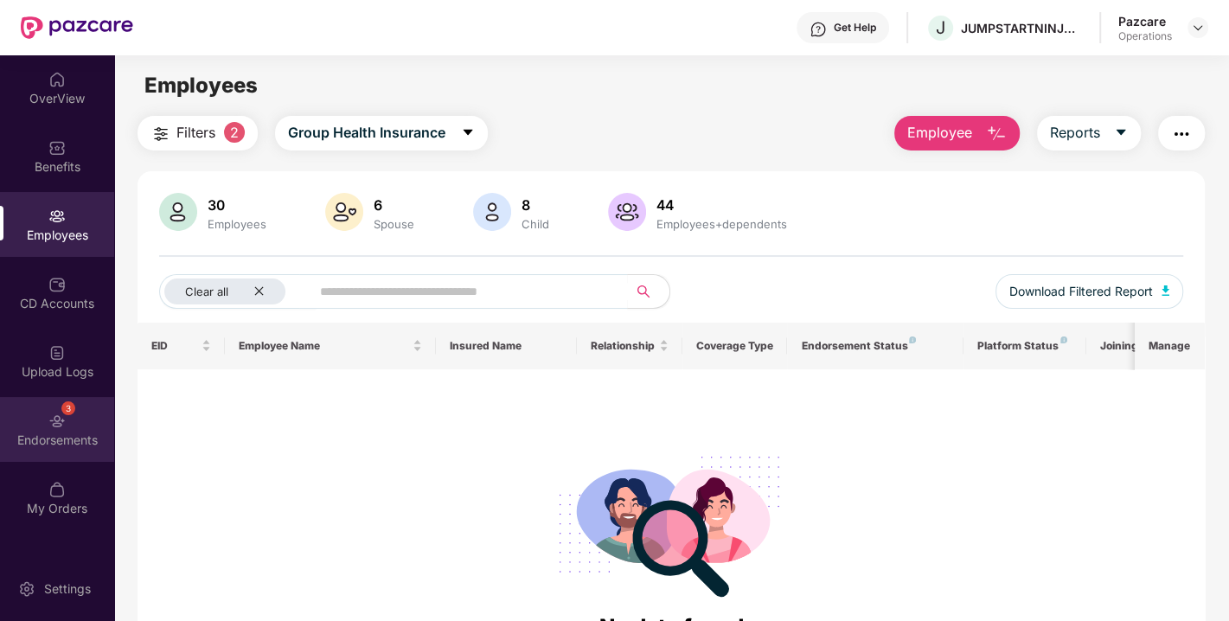
click at [74, 432] on div "Endorsements" at bounding box center [57, 440] width 114 height 17
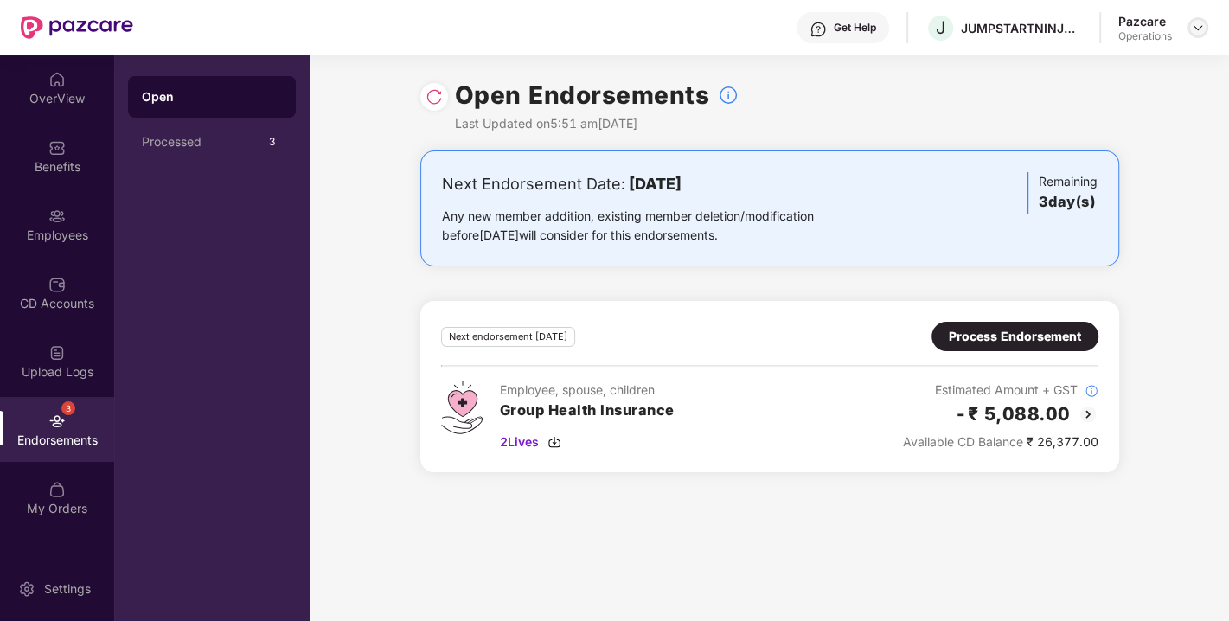
click at [1195, 22] on img at bounding box center [1198, 28] width 14 height 14
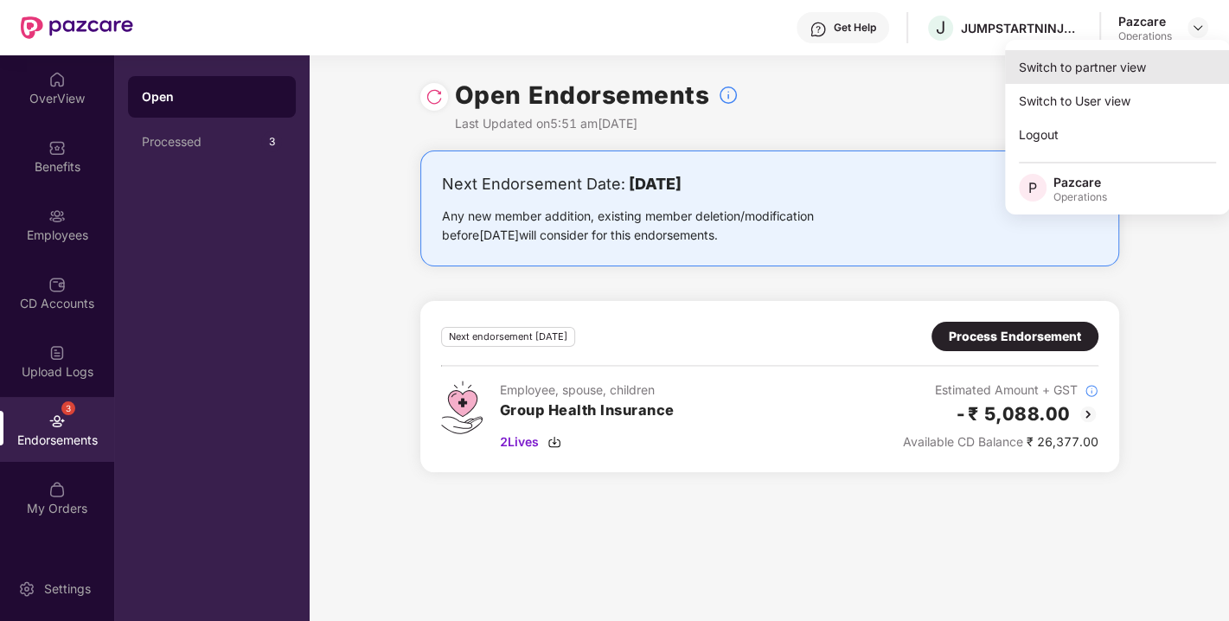
click at [1111, 56] on div "Switch to partner view" at bounding box center [1117, 67] width 225 height 34
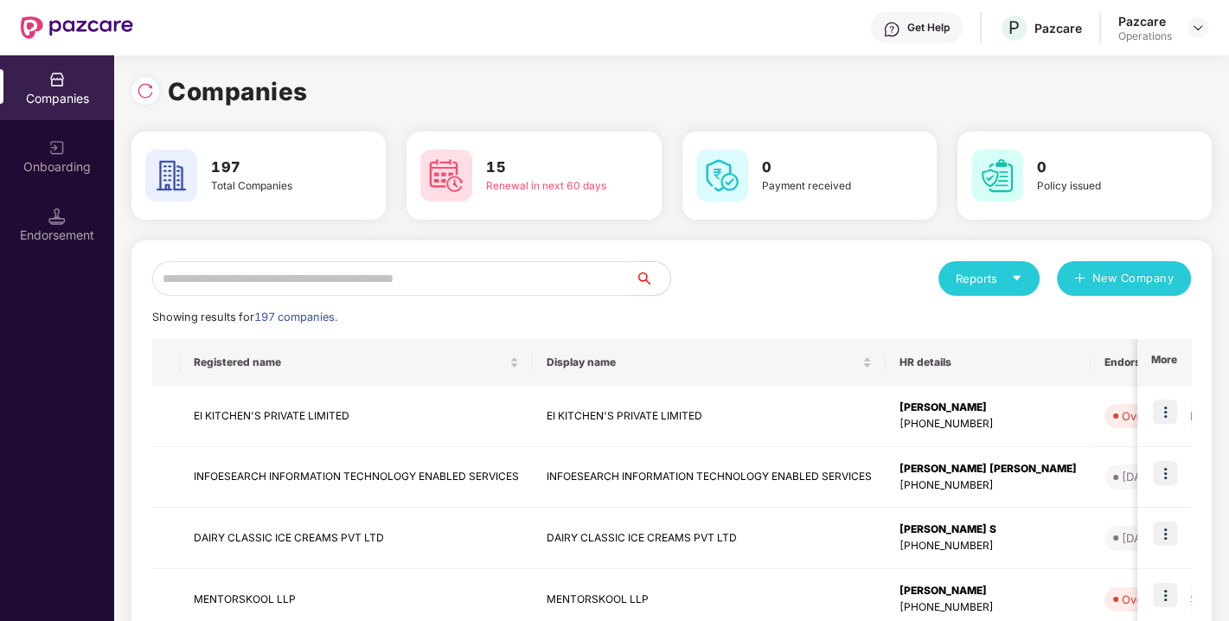
click at [445, 286] on input "text" at bounding box center [394, 278] width 484 height 35
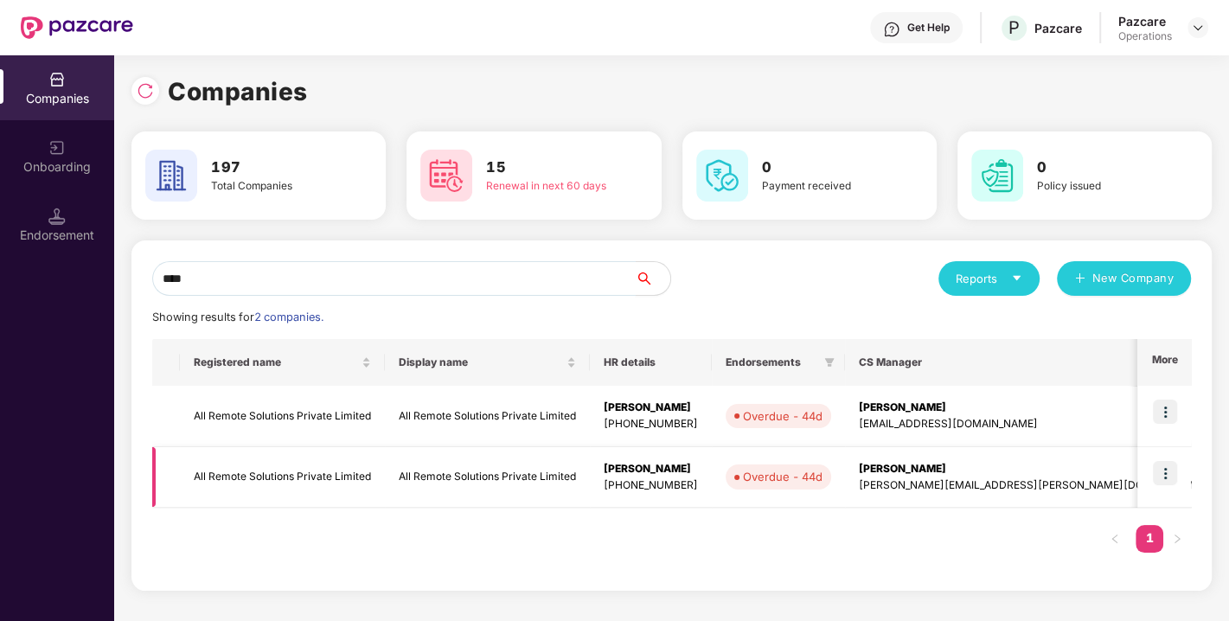
type input "***"
click at [1161, 467] on img at bounding box center [1165, 473] width 24 height 24
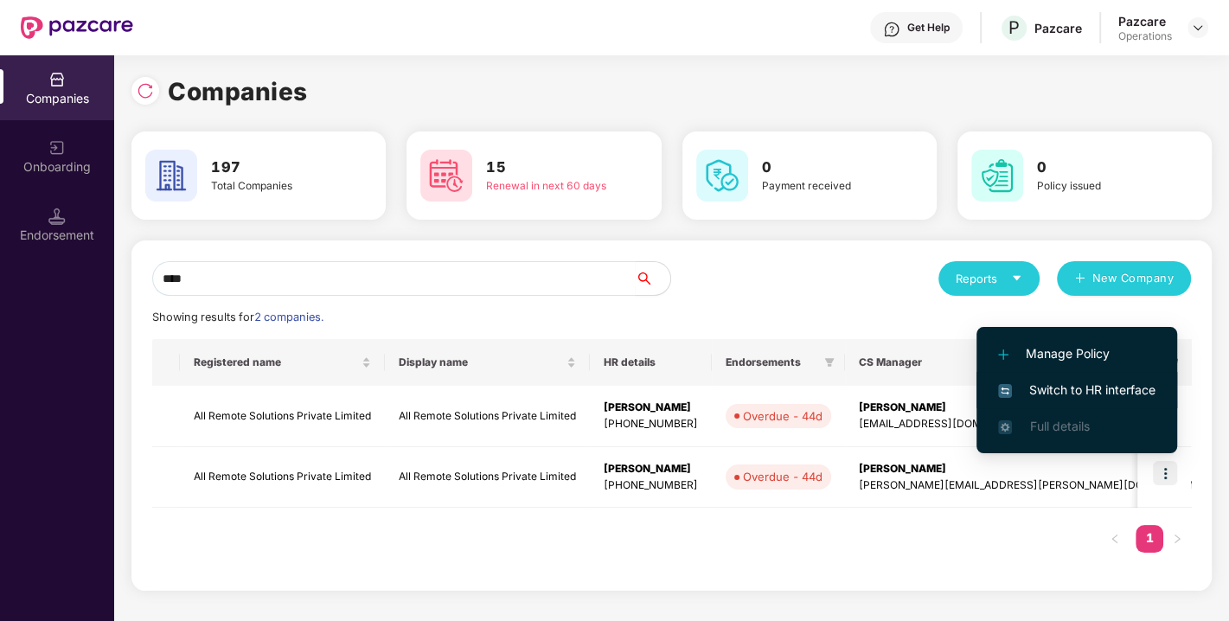
click at [1067, 375] on li "Switch to HR interface" at bounding box center [1077, 390] width 201 height 36
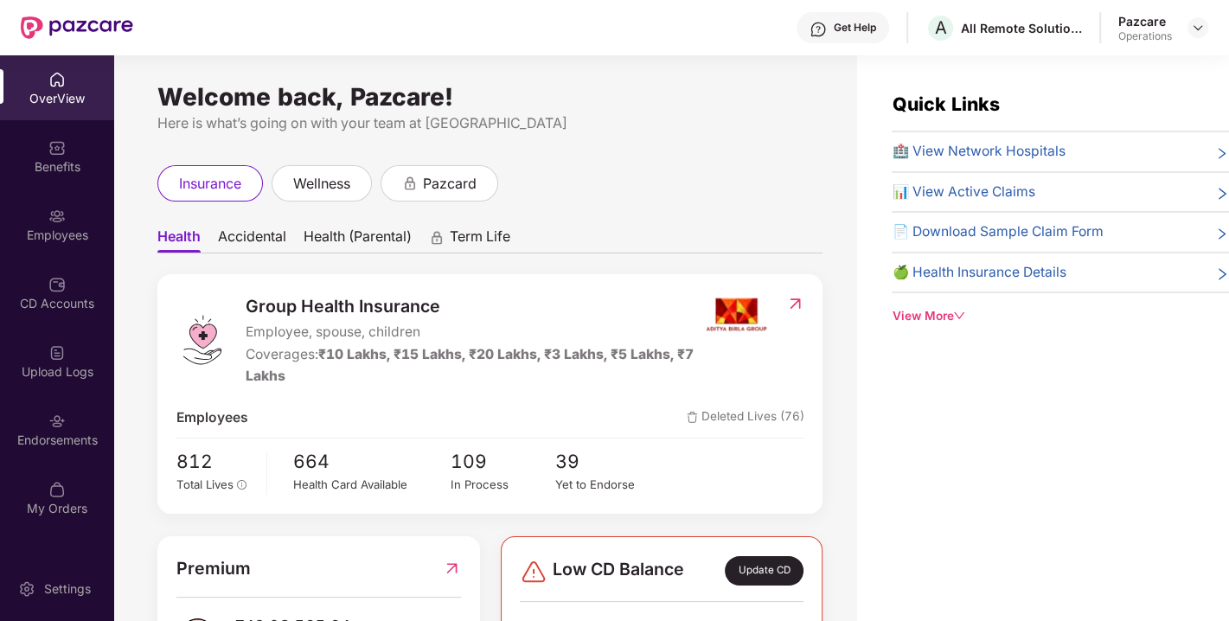
click at [48, 437] on div "Endorsements" at bounding box center [57, 440] width 114 height 17
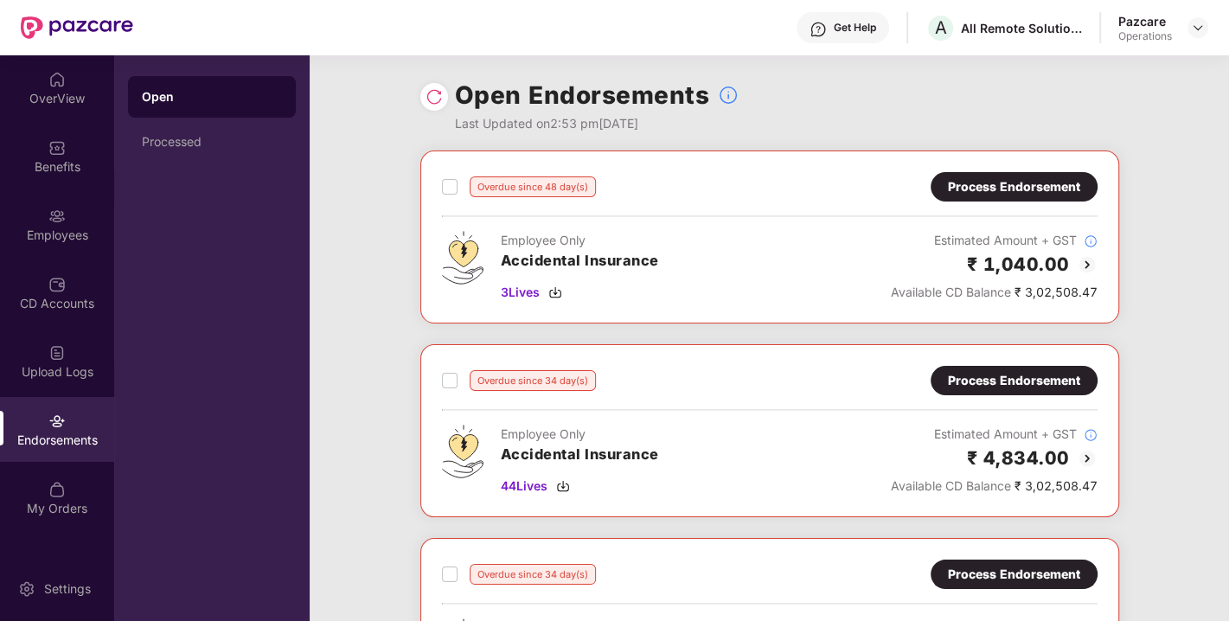
click at [434, 91] on img at bounding box center [434, 96] width 17 height 17
click at [1201, 31] on img at bounding box center [1198, 28] width 14 height 14
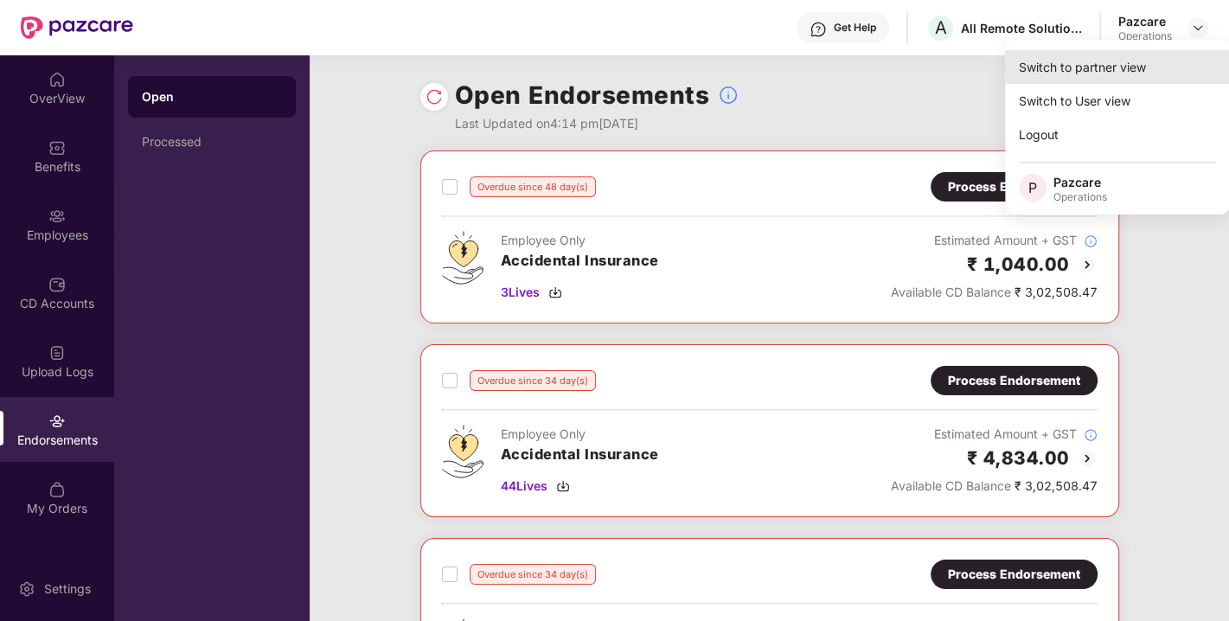
click at [1092, 52] on div "Switch to partner view" at bounding box center [1117, 67] width 225 height 34
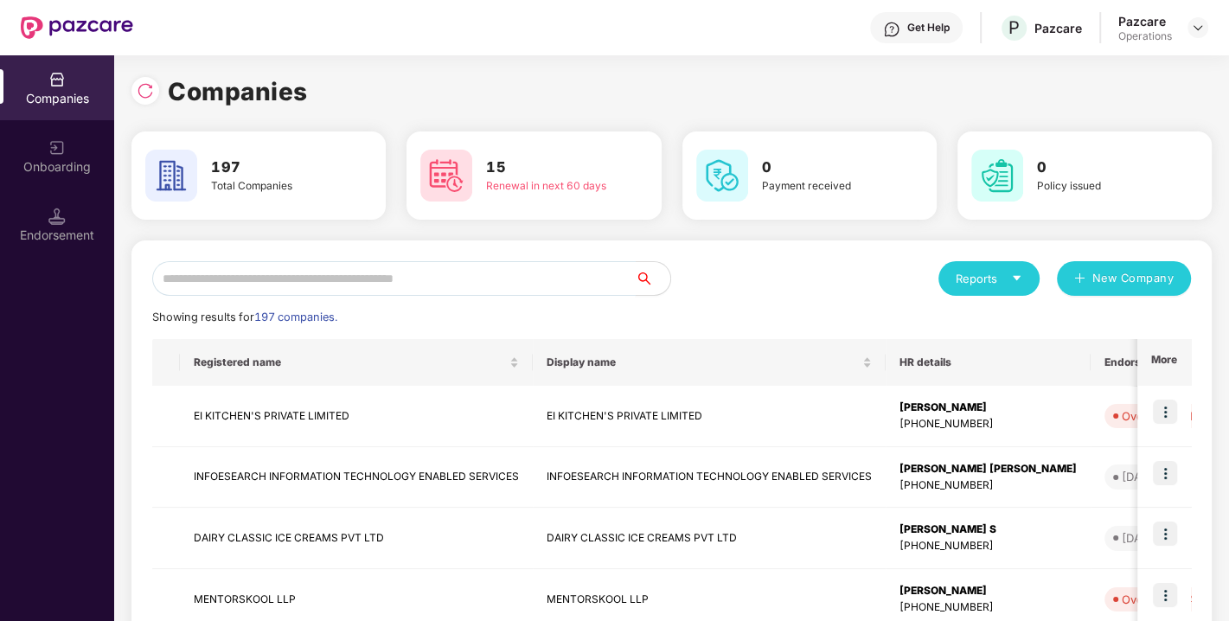
drag, startPoint x: 388, startPoint y: 242, endPoint x: 346, endPoint y: 266, distance: 48.4
click at [346, 266] on input "text" at bounding box center [394, 278] width 484 height 35
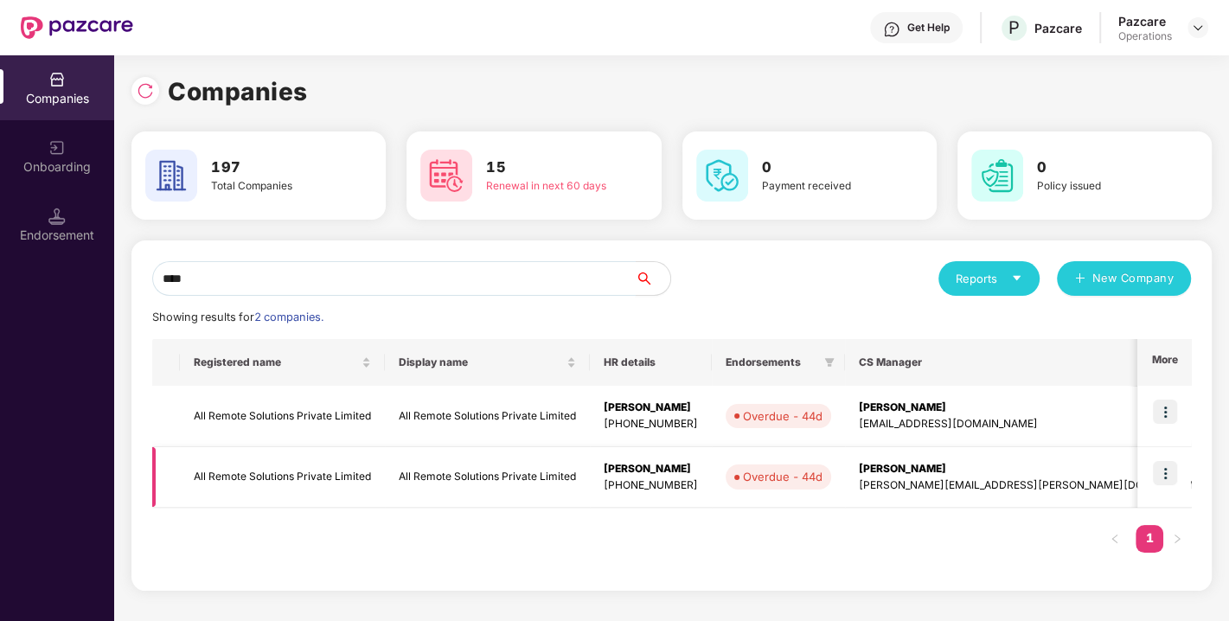
type input "***"
click at [256, 471] on td "All Remote Solutions Private Limited" at bounding box center [282, 477] width 205 height 61
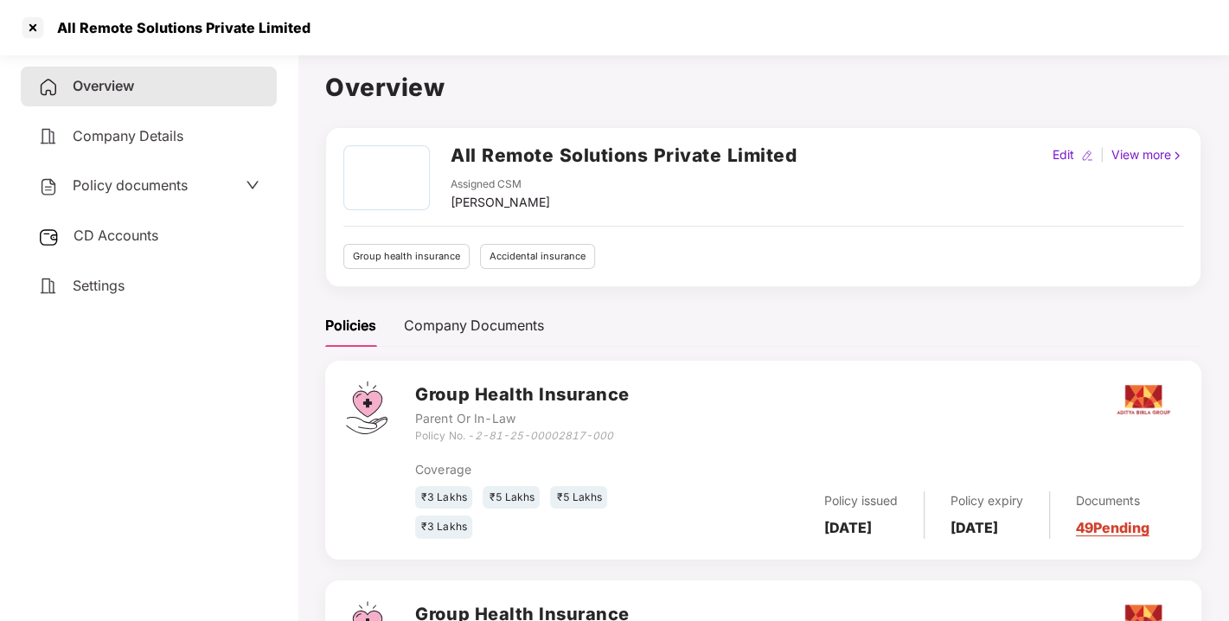
click at [482, 153] on h2 "All Remote Solutions Private Limited" at bounding box center [624, 155] width 346 height 29
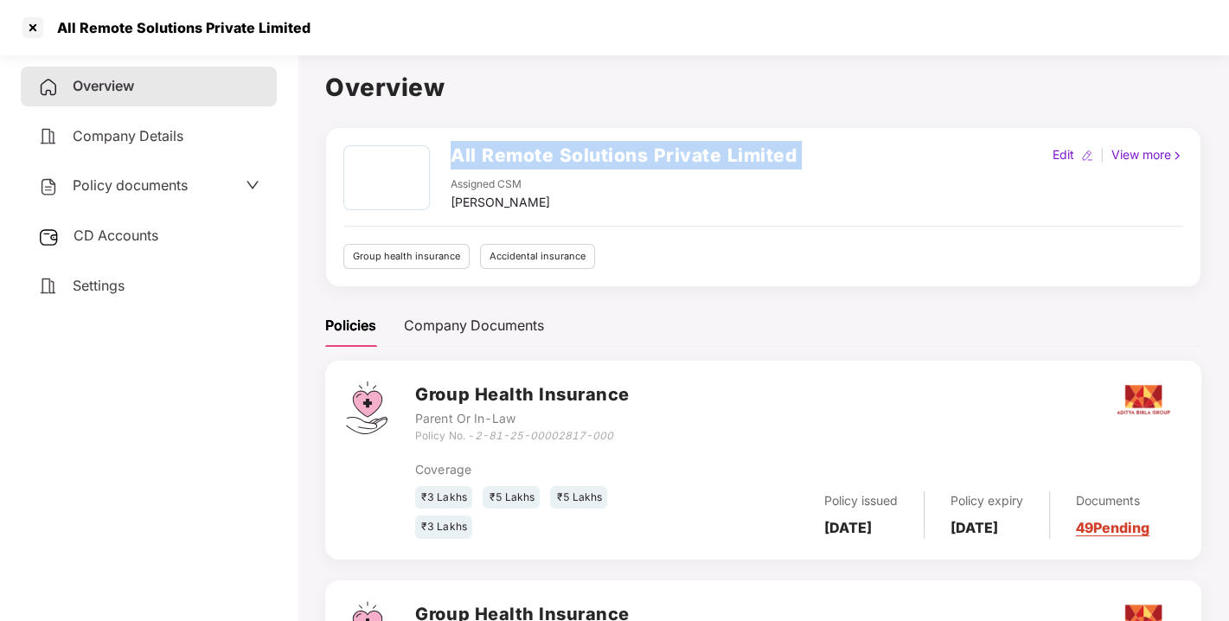
click at [482, 153] on h2 "All Remote Solutions Private Limited" at bounding box center [624, 155] width 346 height 29
copy h2 "All Remote Solutions Private Limited"
click at [482, 153] on h2 "All Remote Solutions Private Limited" at bounding box center [624, 155] width 346 height 29
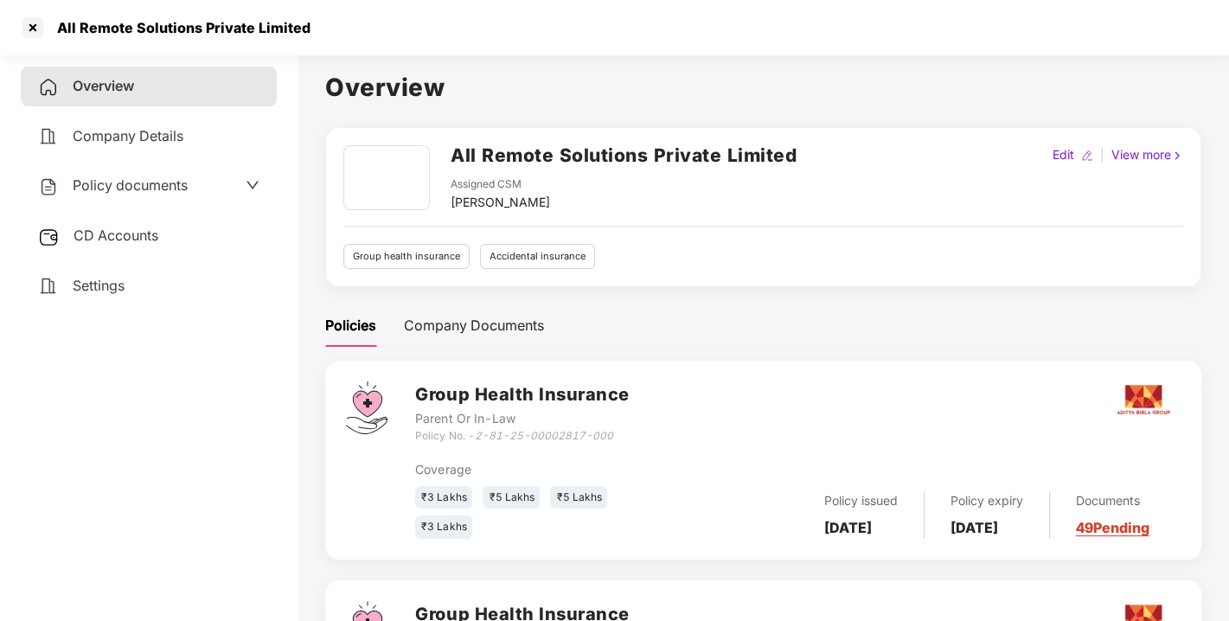
click at [143, 188] on span "Policy documents" at bounding box center [130, 184] width 115 height 17
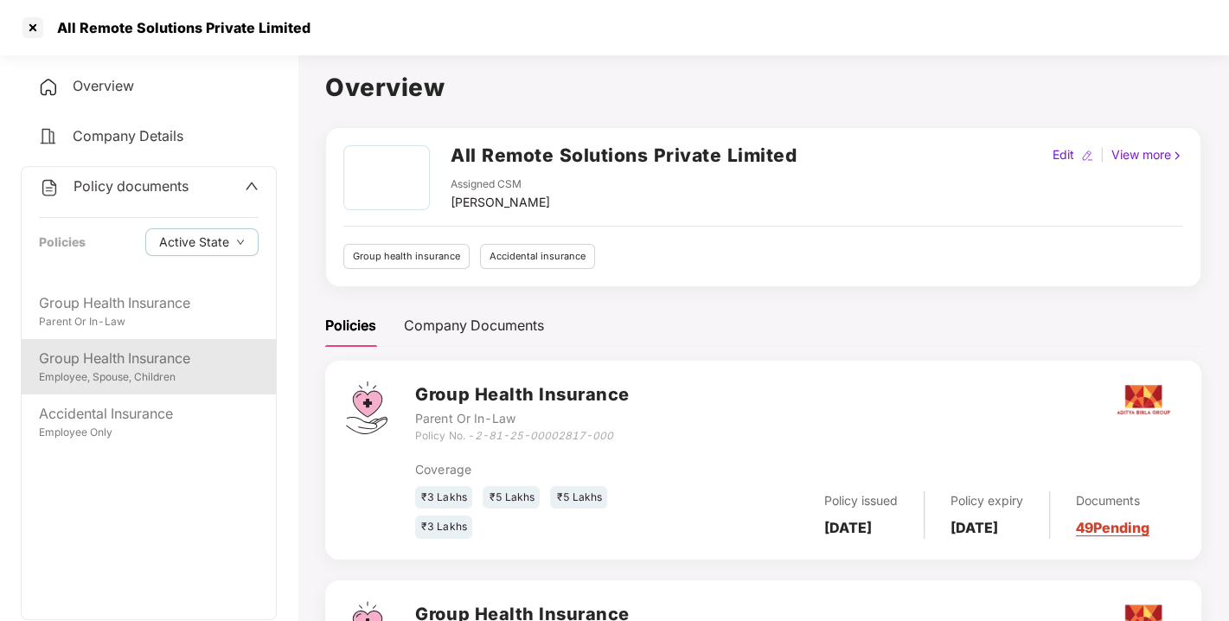
click at [131, 374] on div "Employee, Spouse, Children" at bounding box center [149, 377] width 220 height 16
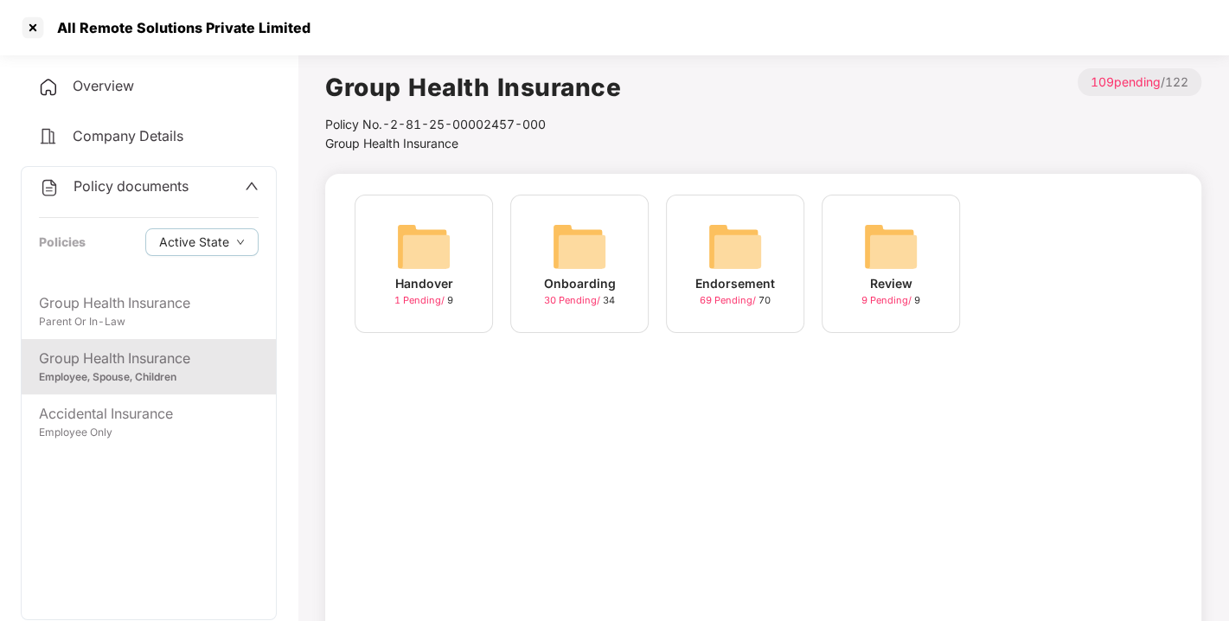
click at [591, 249] on img at bounding box center [579, 246] width 55 height 55
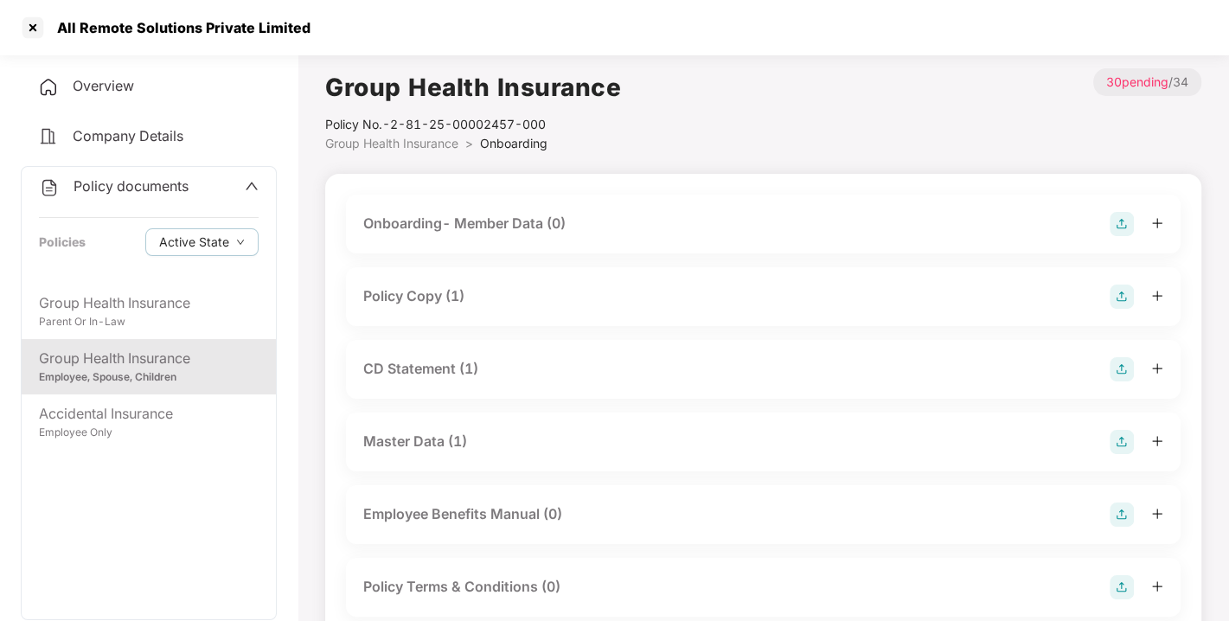
click at [402, 294] on div "Policy Copy (1)" at bounding box center [413, 296] width 101 height 22
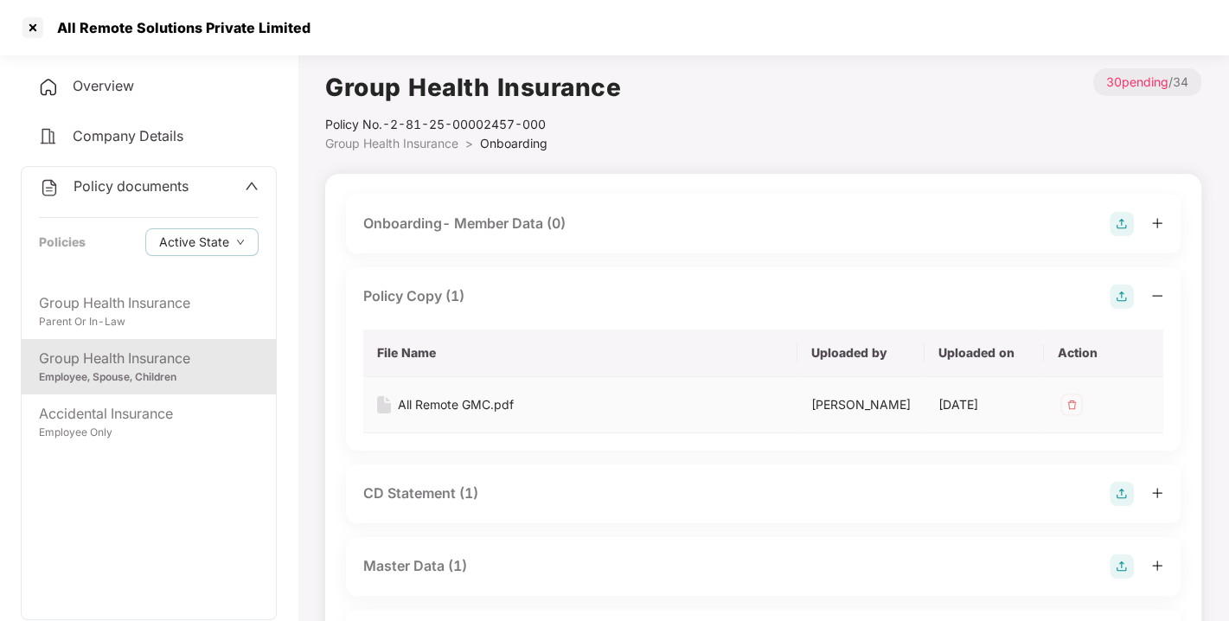
click at [445, 398] on div "All Remote GMC.pdf" at bounding box center [456, 404] width 116 height 19
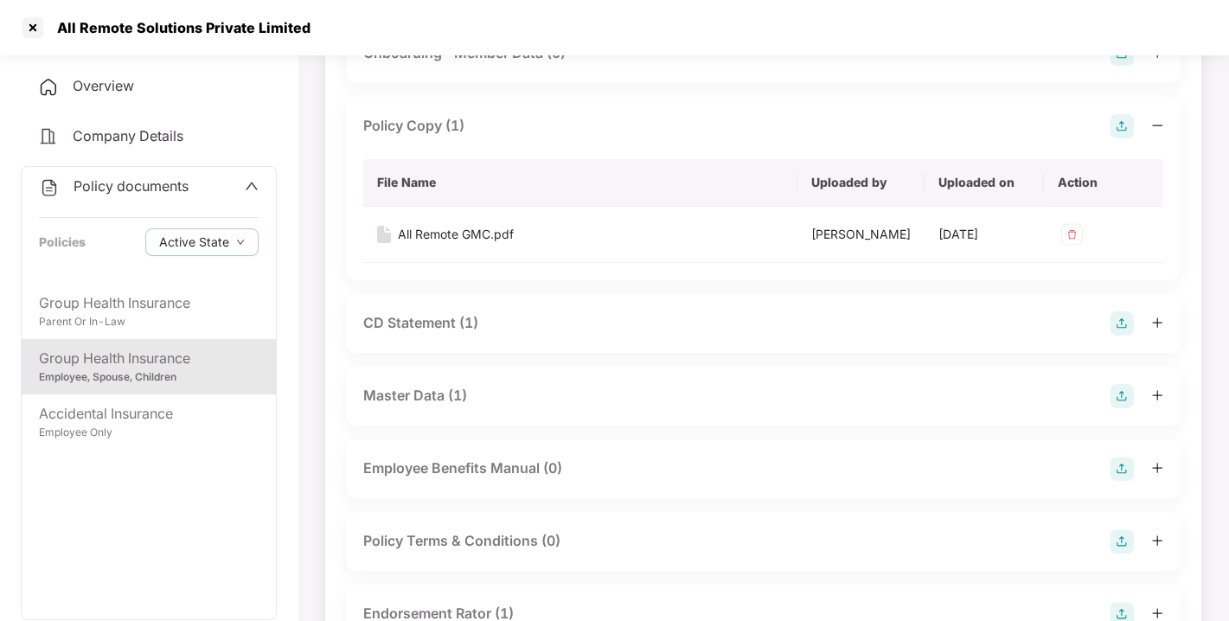
scroll to position [170, 0]
click at [399, 324] on div "CD Statement (1)" at bounding box center [420, 323] width 115 height 22
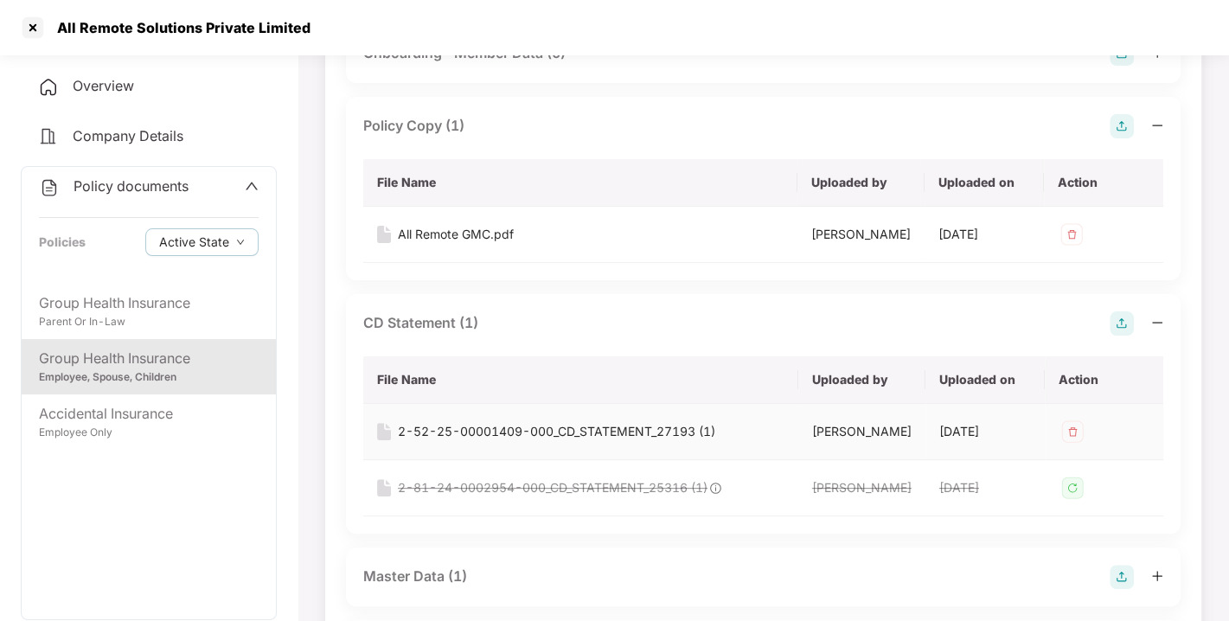
click at [504, 425] on div "2-52-25-00001409-000_CD_STATEMENT_27193 (1)" at bounding box center [556, 431] width 317 height 19
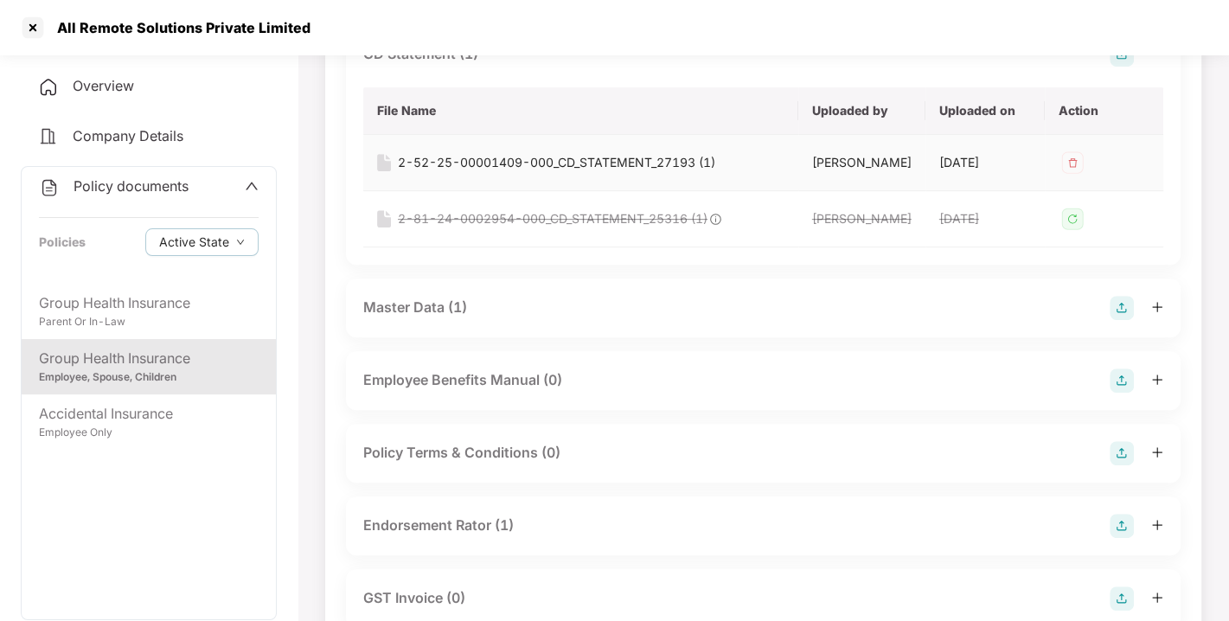
scroll to position [445, 0]
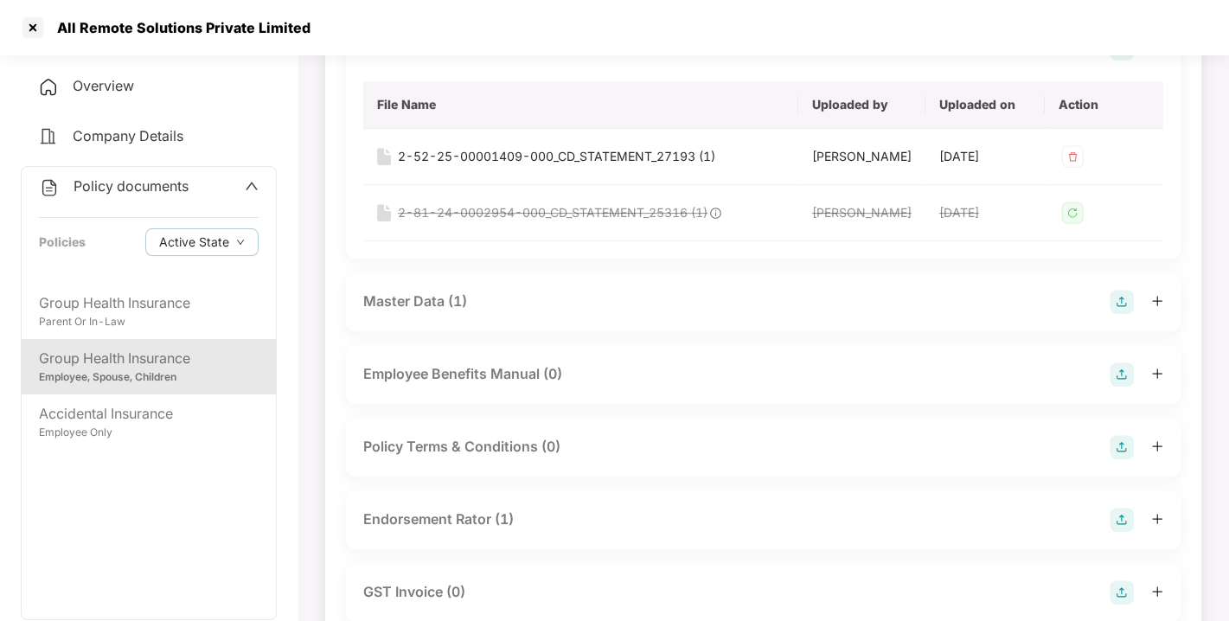
click at [407, 292] on div "Master Data (1)" at bounding box center [415, 302] width 104 height 22
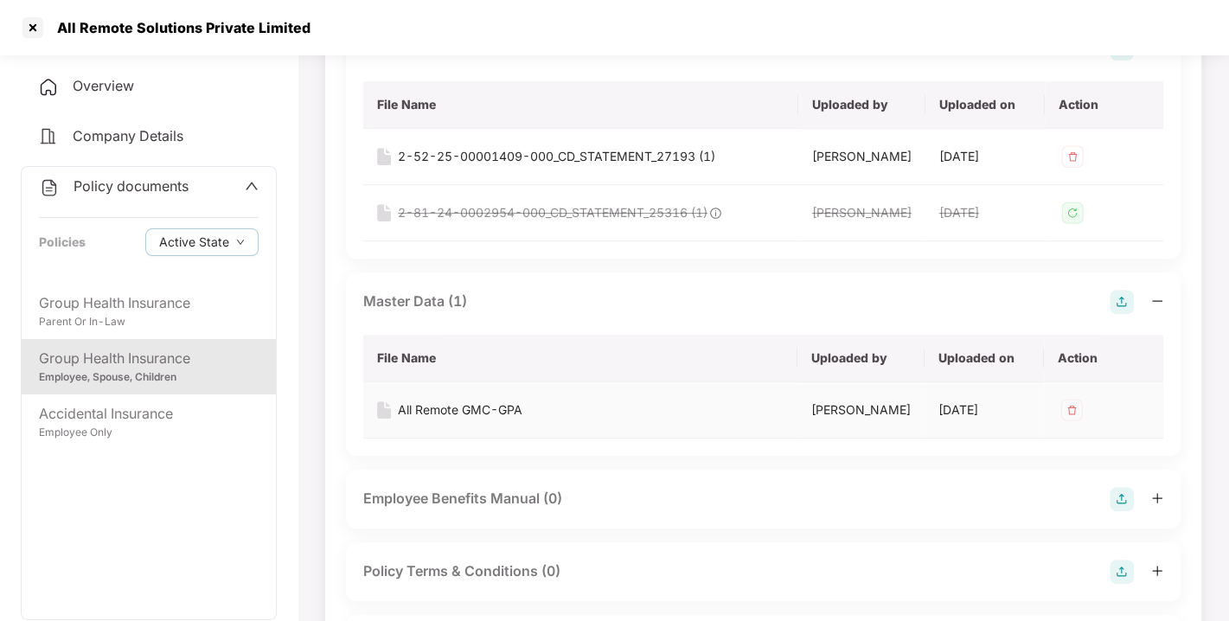
click at [458, 410] on div "All Remote GMC-GPA" at bounding box center [460, 409] width 125 height 19
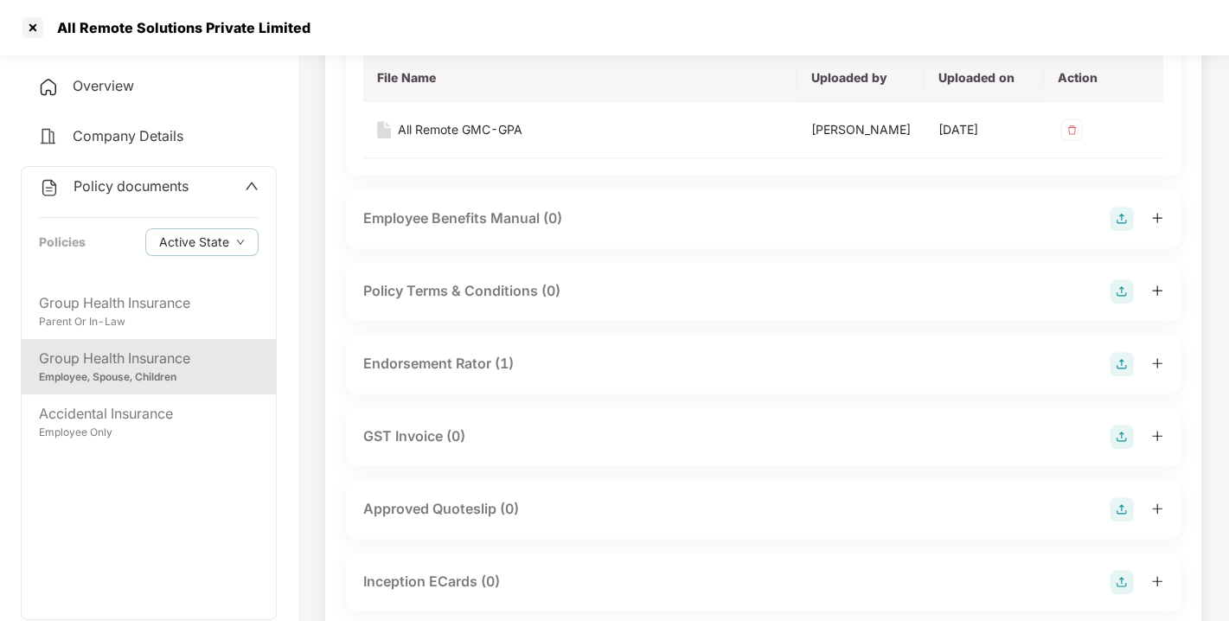
scroll to position [728, 0]
click at [423, 354] on div "Endorsement Rator (1)" at bounding box center [438, 361] width 151 height 22
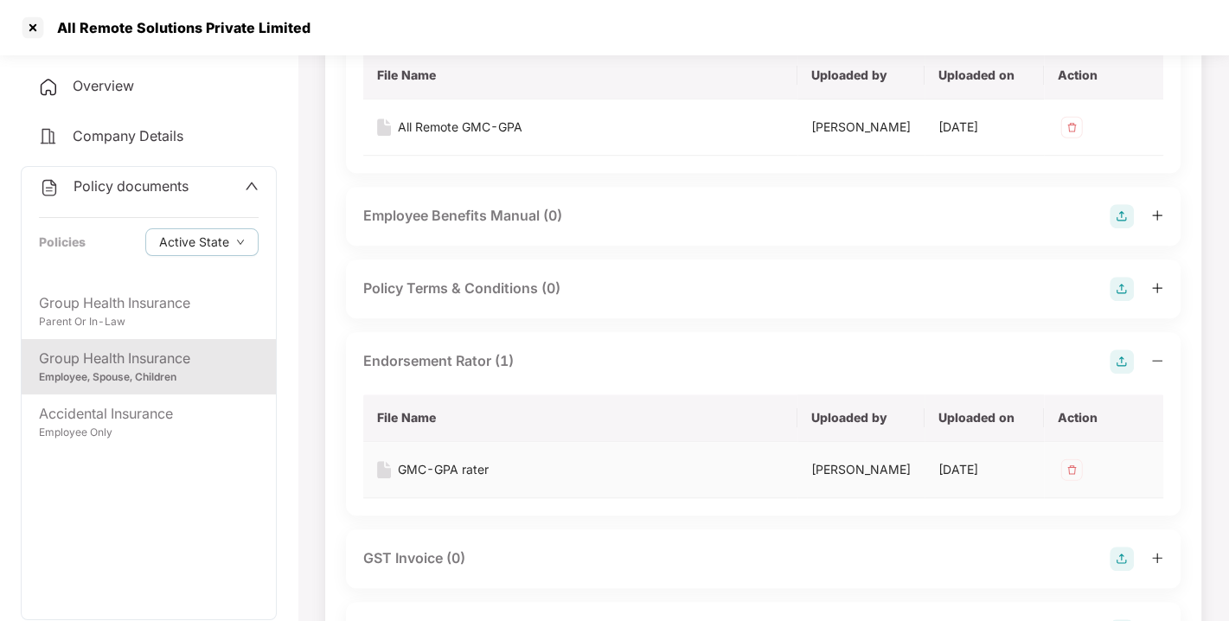
click at [434, 461] on div "GMC-GPA rater" at bounding box center [443, 469] width 91 height 19
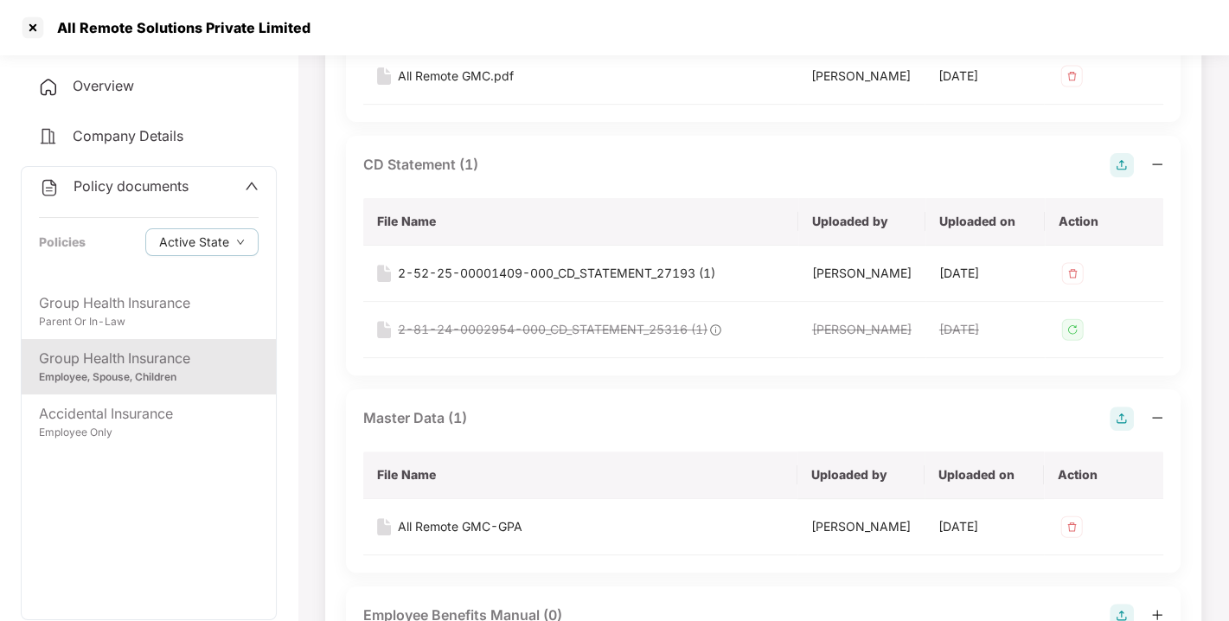
scroll to position [0, 0]
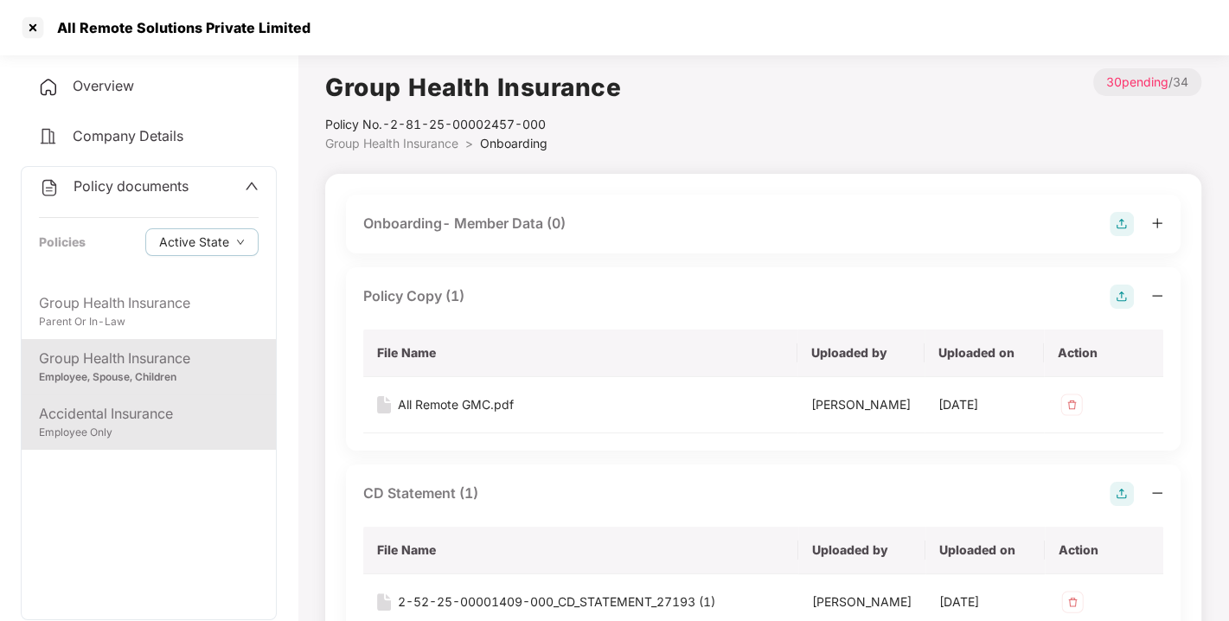
click at [116, 434] on div "Employee Only" at bounding box center [149, 433] width 220 height 16
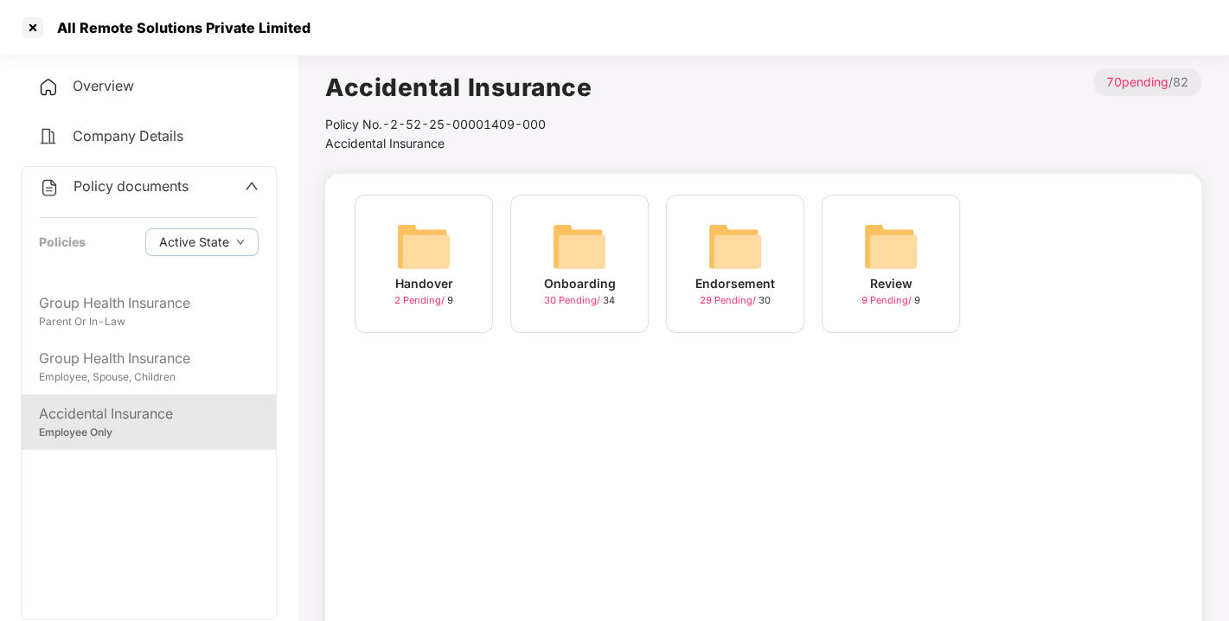
click at [573, 252] on img at bounding box center [579, 246] width 55 height 55
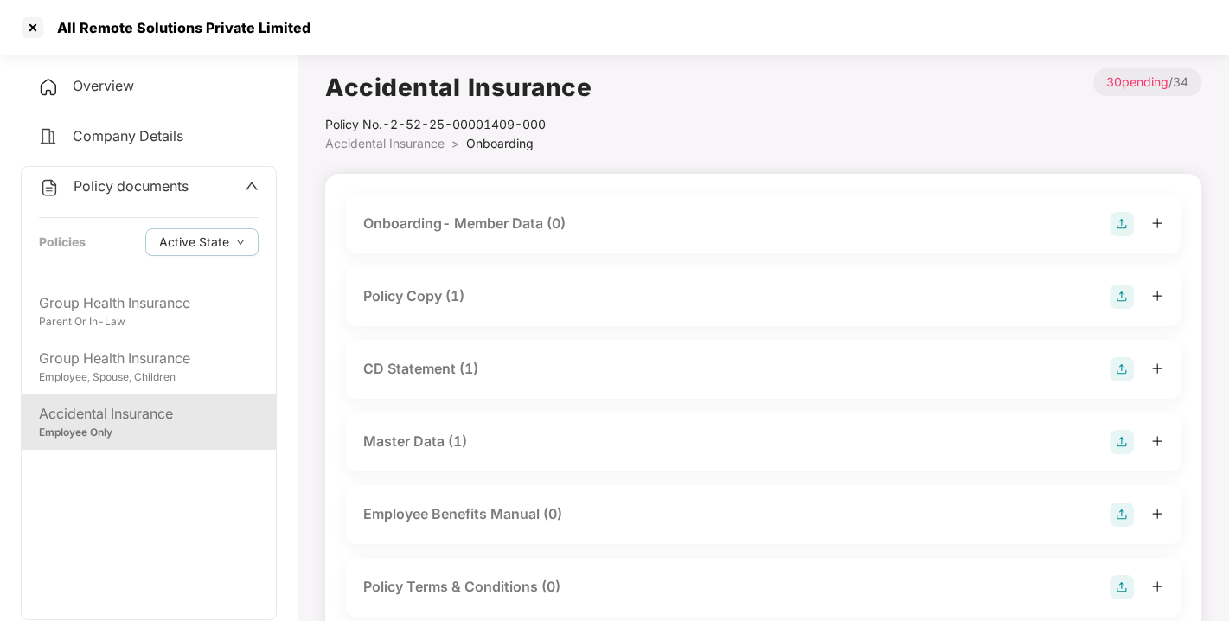
click at [385, 293] on div "Policy Copy (1)" at bounding box center [413, 296] width 101 height 22
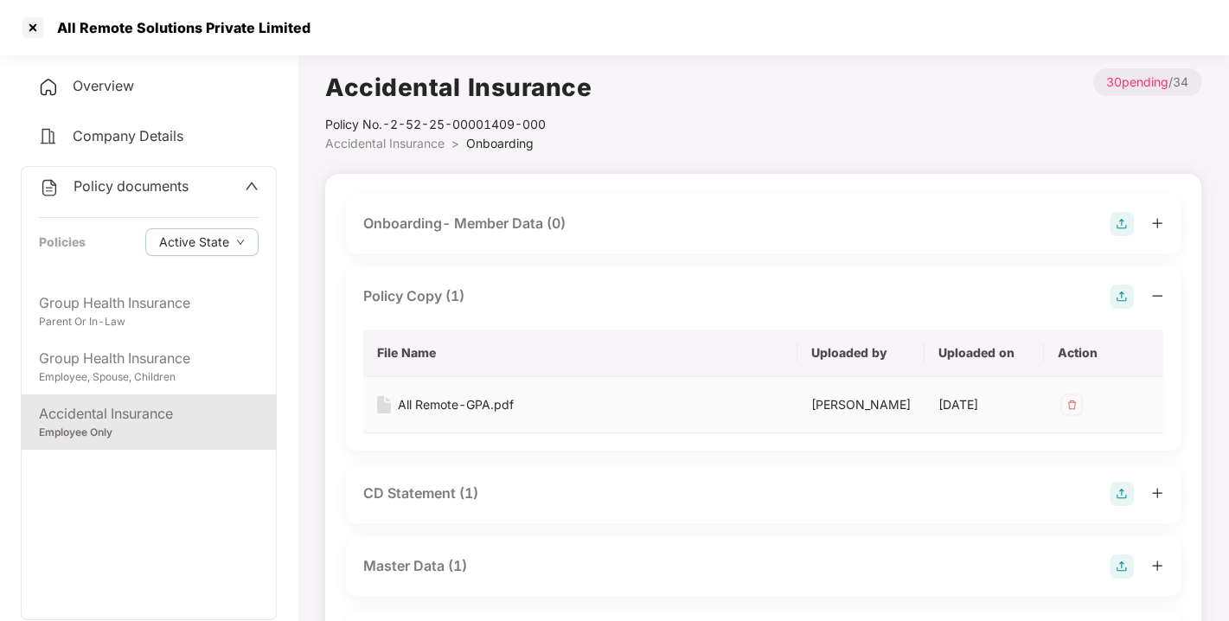
click at [442, 397] on div "All Remote-GPA.pdf" at bounding box center [456, 404] width 116 height 19
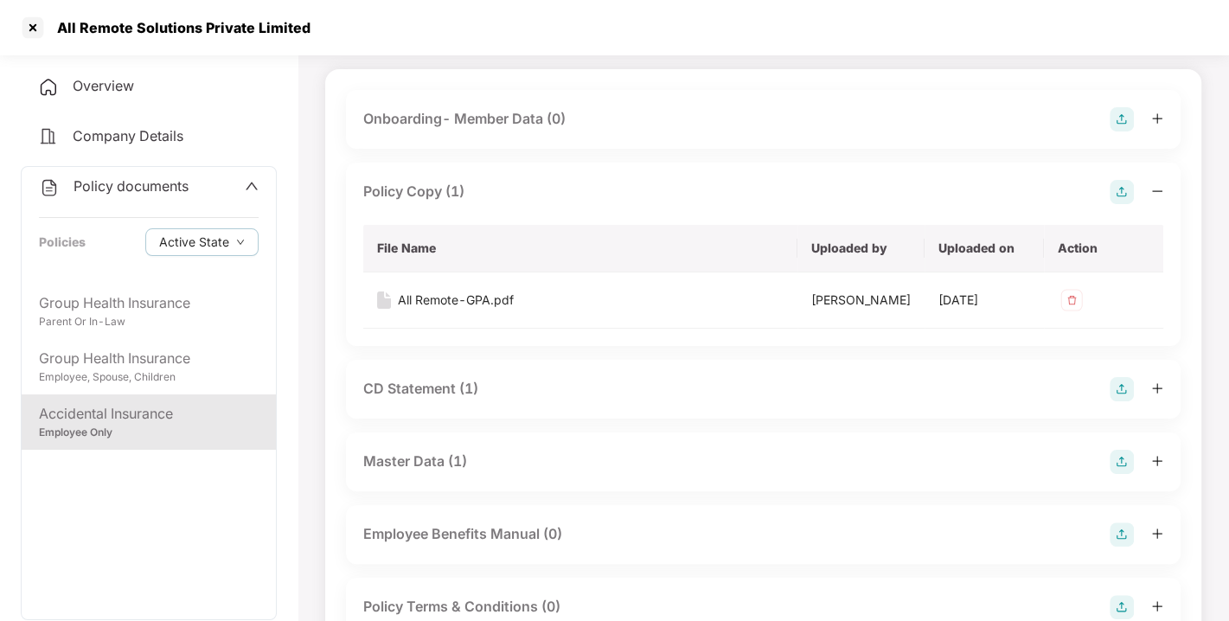
scroll to position [108, 0]
click at [417, 378] on div "CD Statement (1)" at bounding box center [420, 386] width 115 height 22
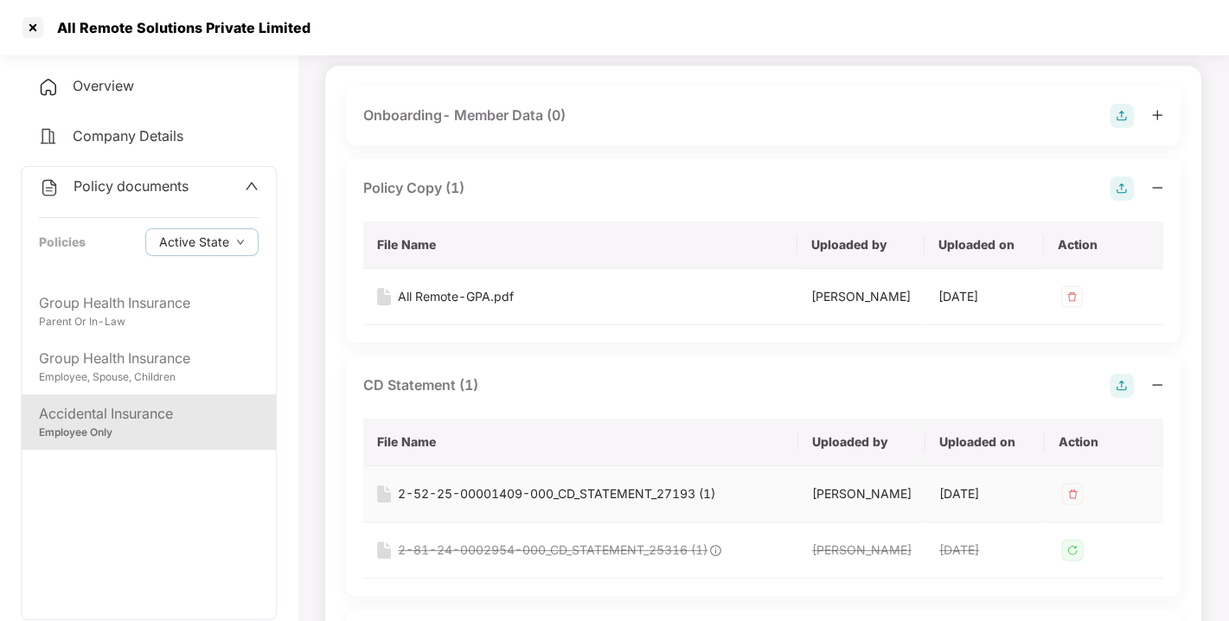
click at [482, 493] on div "2-52-25-00001409-000_CD_STATEMENT_27193 (1)" at bounding box center [556, 493] width 317 height 19
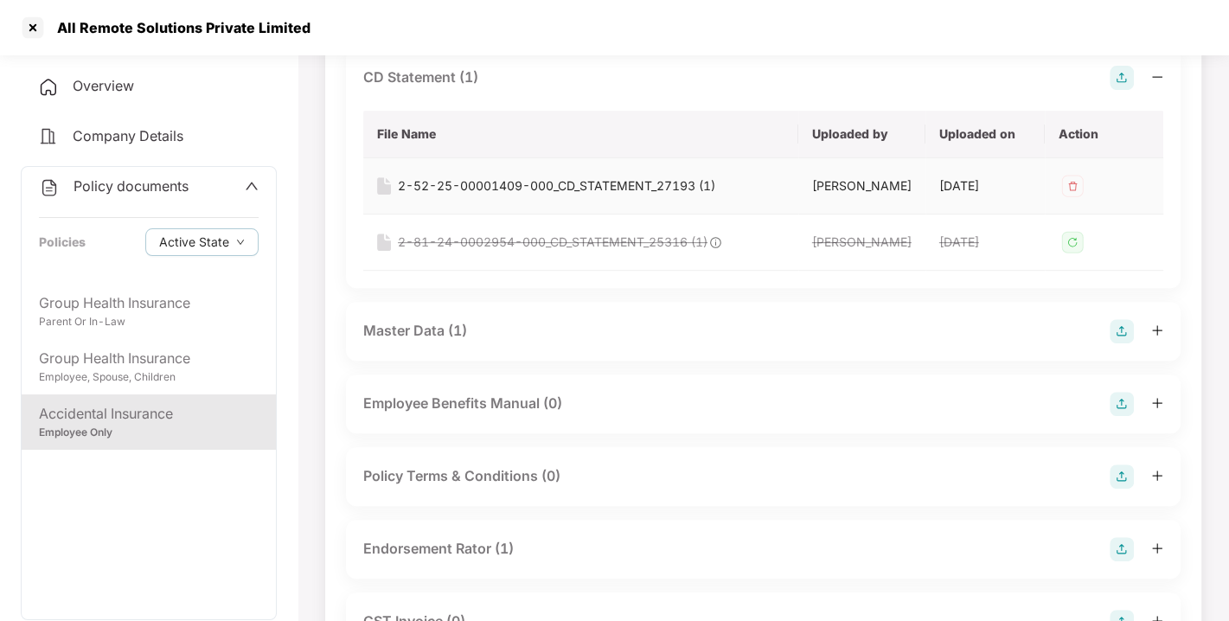
scroll to position [522, 0]
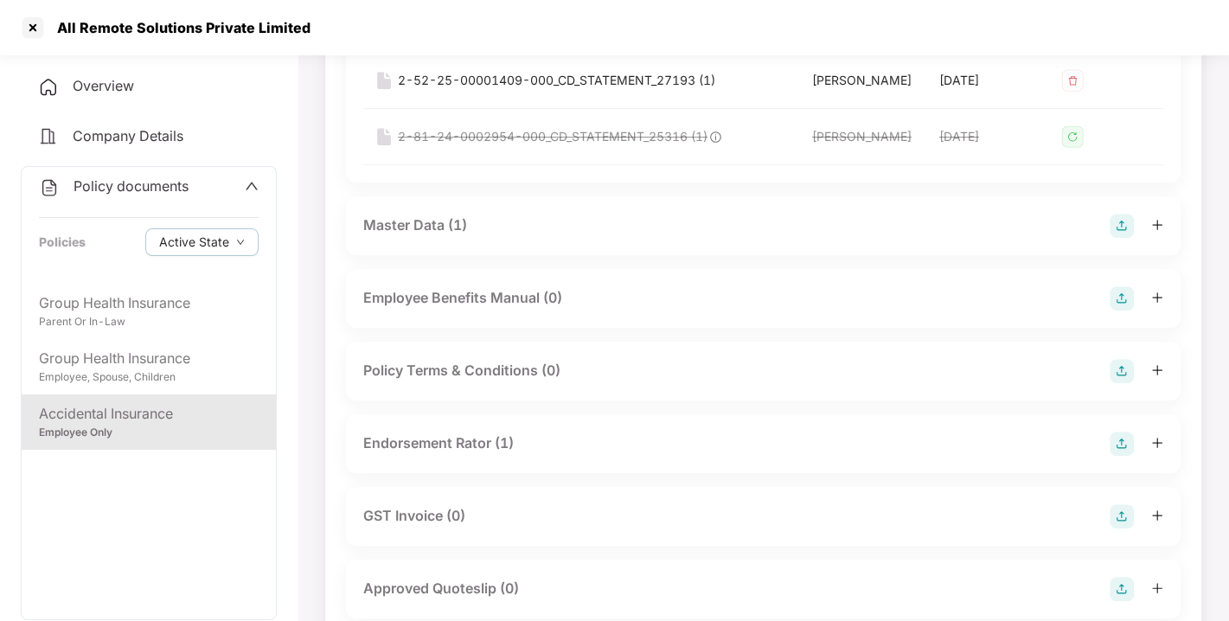
click at [413, 226] on div "Master Data (1)" at bounding box center [415, 226] width 104 height 22
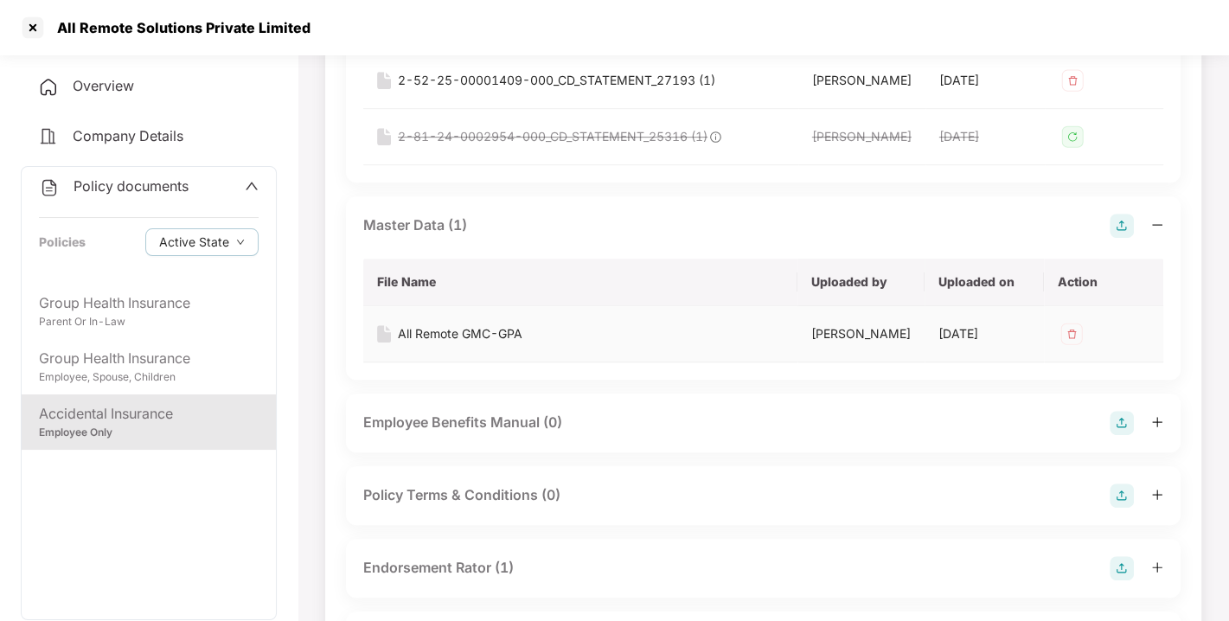
click at [465, 337] on div "All Remote GMC-GPA" at bounding box center [460, 333] width 125 height 19
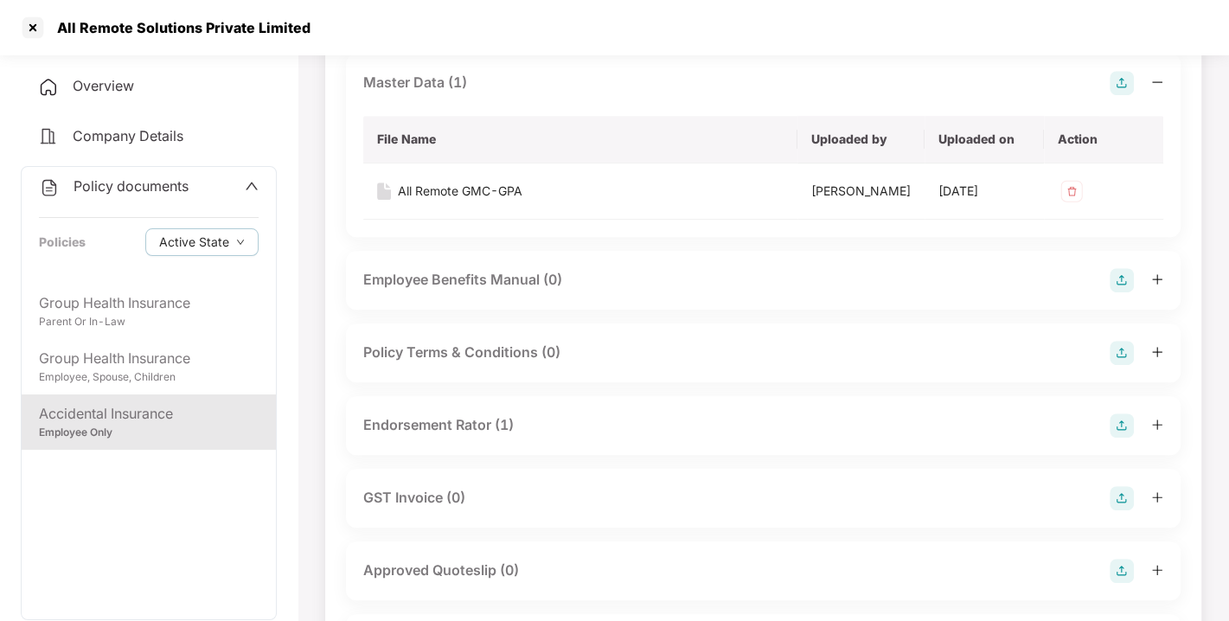
scroll to position [727, 0]
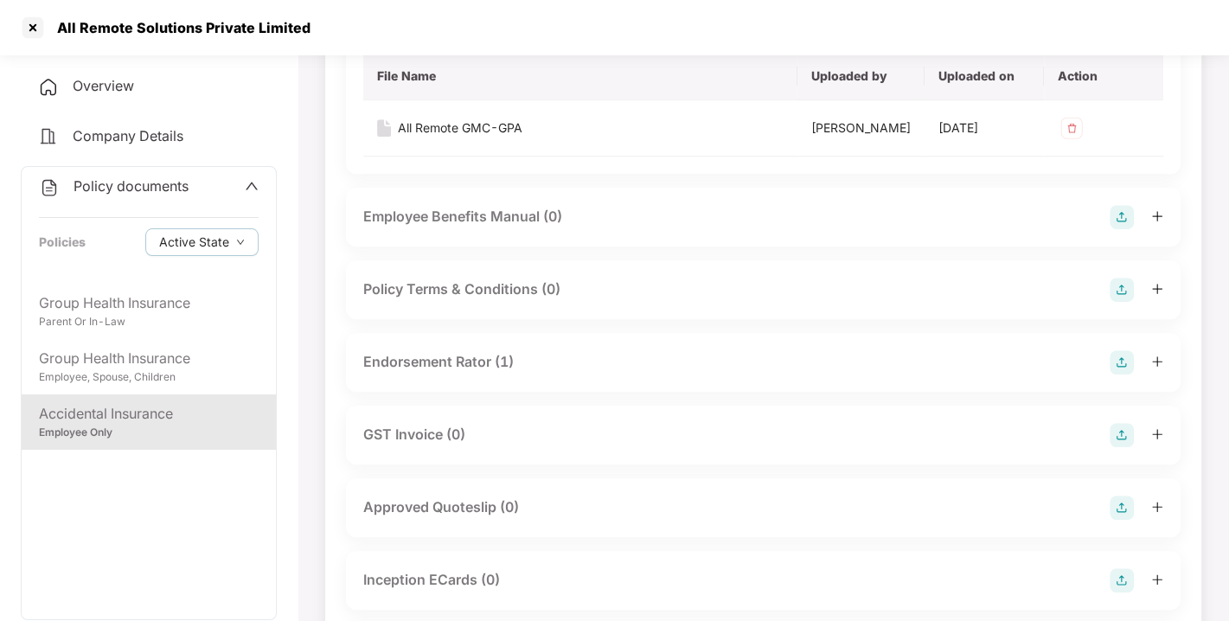
click at [426, 356] on div "Endorsement Rator (1)" at bounding box center [438, 362] width 151 height 22
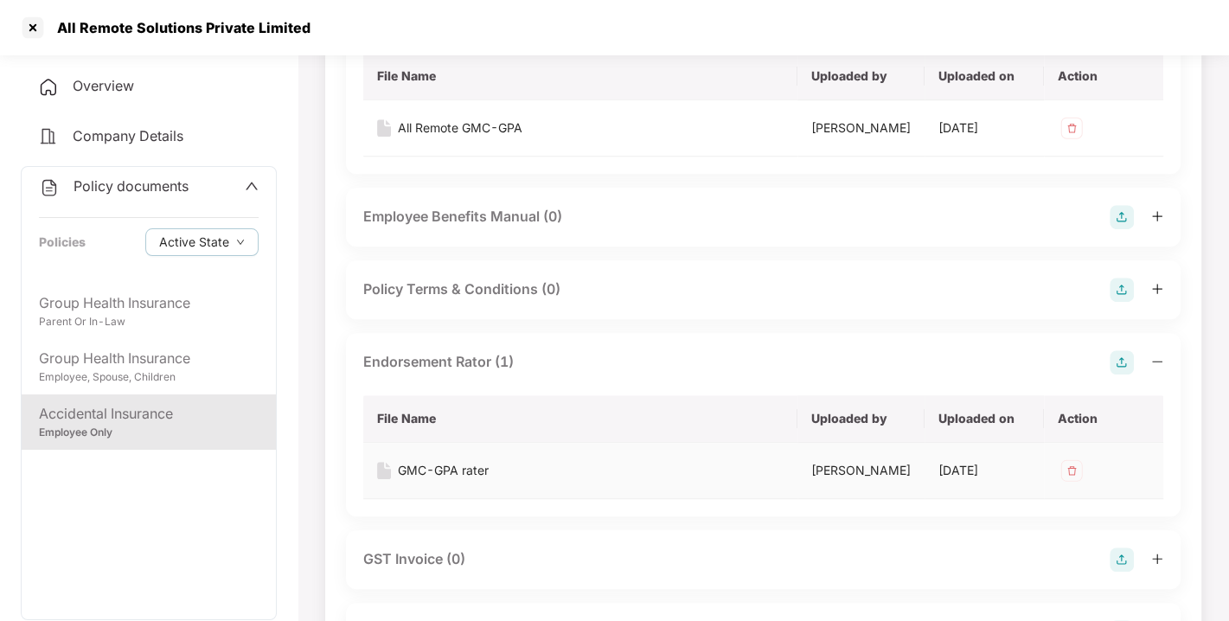
click at [434, 471] on div "GMC-GPA rater" at bounding box center [443, 470] width 91 height 19
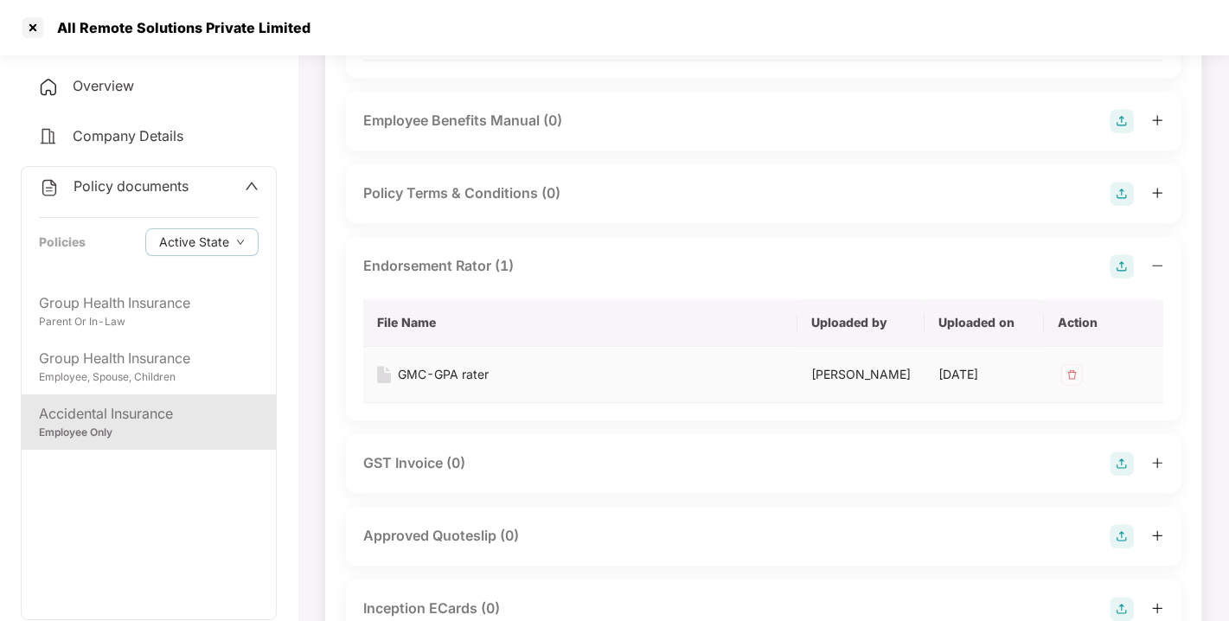
scroll to position [0, 0]
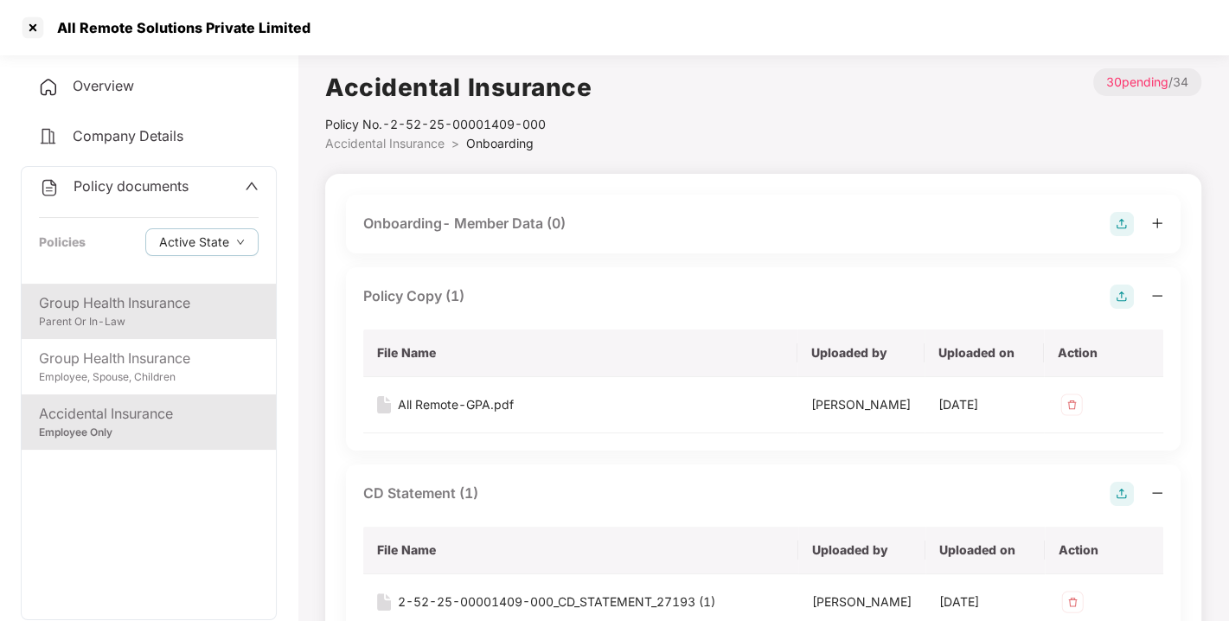
click at [106, 303] on div "Group Health Insurance" at bounding box center [149, 303] width 220 height 22
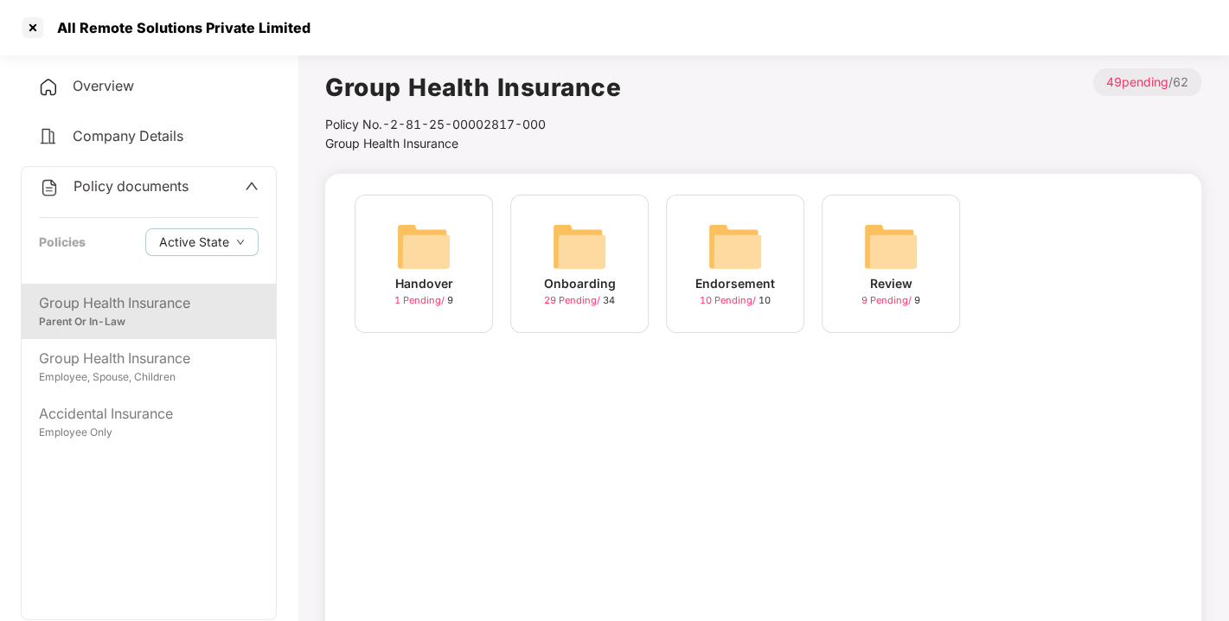
click at [589, 220] on img at bounding box center [579, 246] width 55 height 55
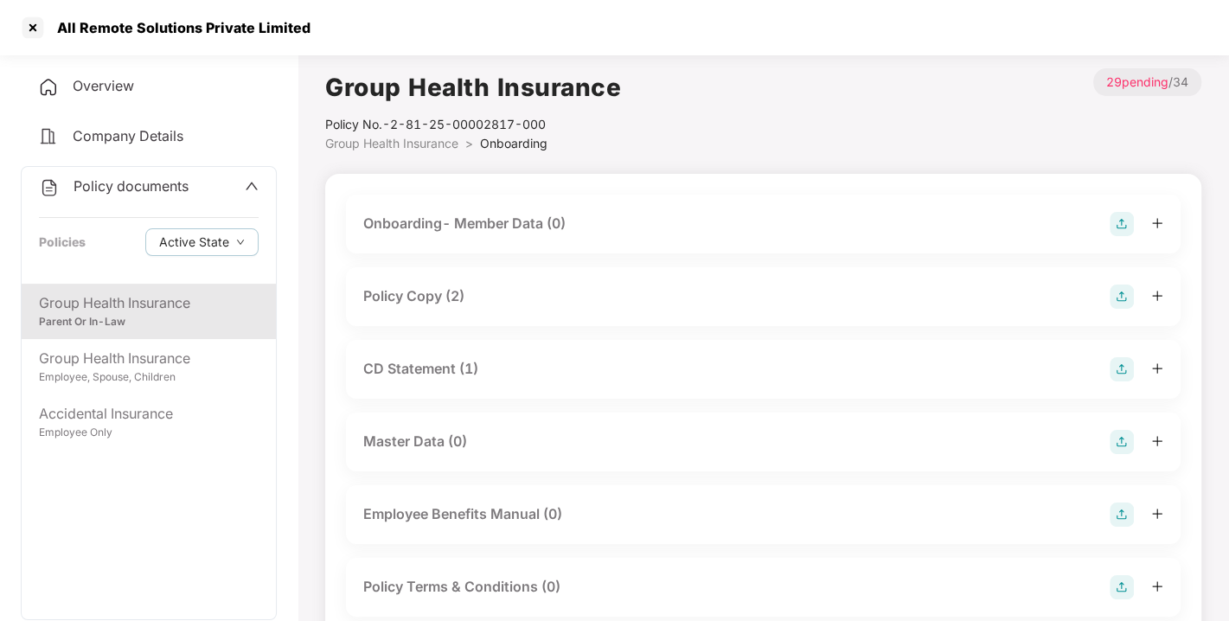
click at [412, 296] on div "Policy Copy (2)" at bounding box center [413, 296] width 101 height 22
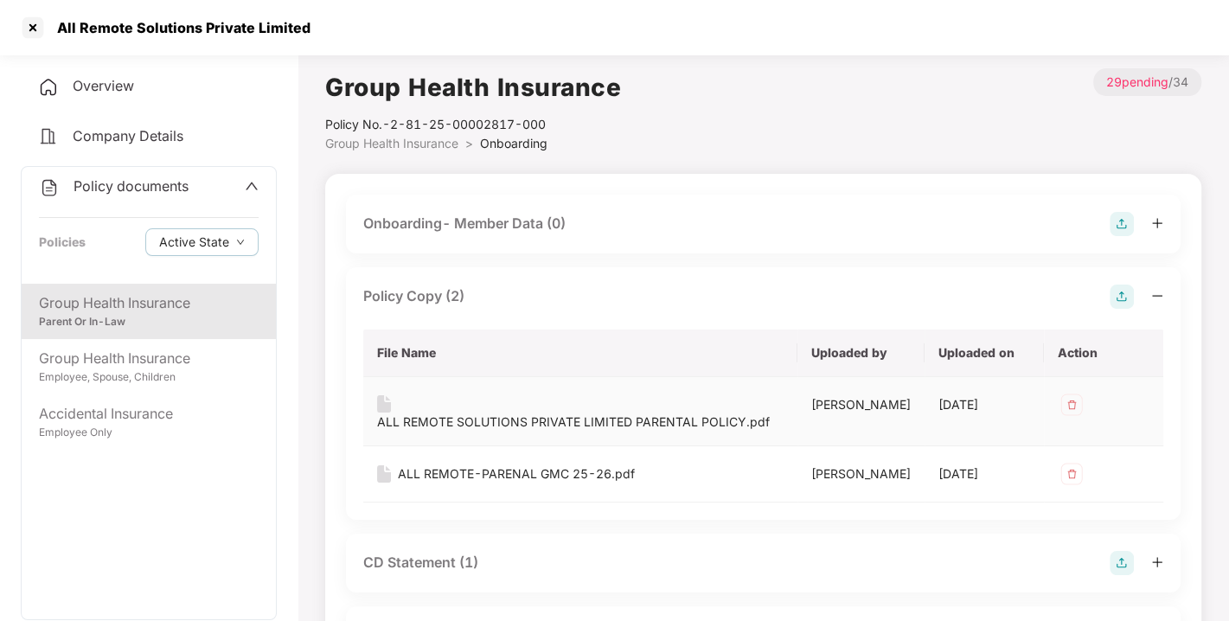
click at [481, 413] on div "ALL REMOTE SOLUTIONS PRIVATE LIMITED PARENTAL POLICY.pdf" at bounding box center [573, 422] width 393 height 19
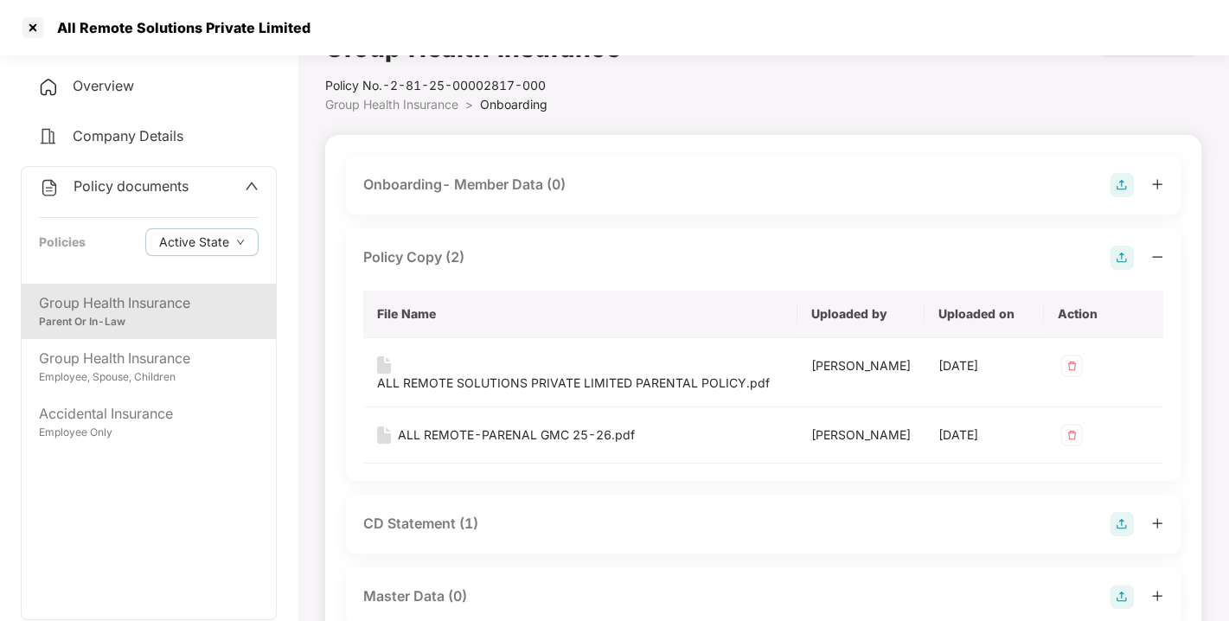
scroll to position [42, 0]
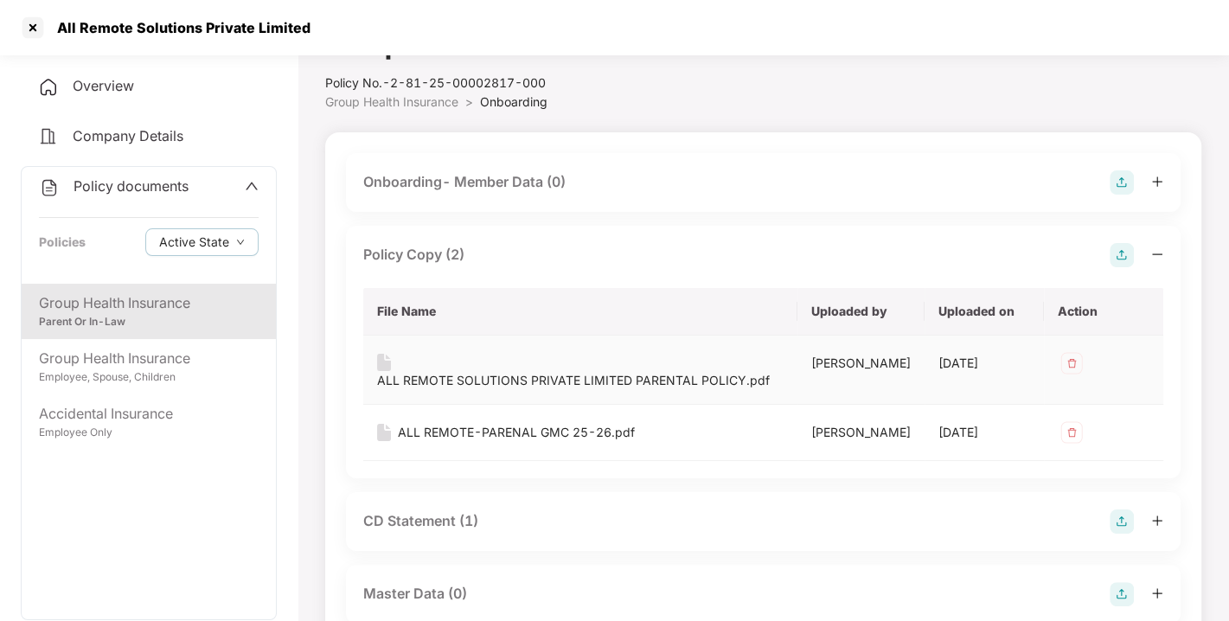
click at [503, 371] on div "ALL REMOTE SOLUTIONS PRIVATE LIMITED PARENTAL POLICY.pdf" at bounding box center [573, 380] width 393 height 19
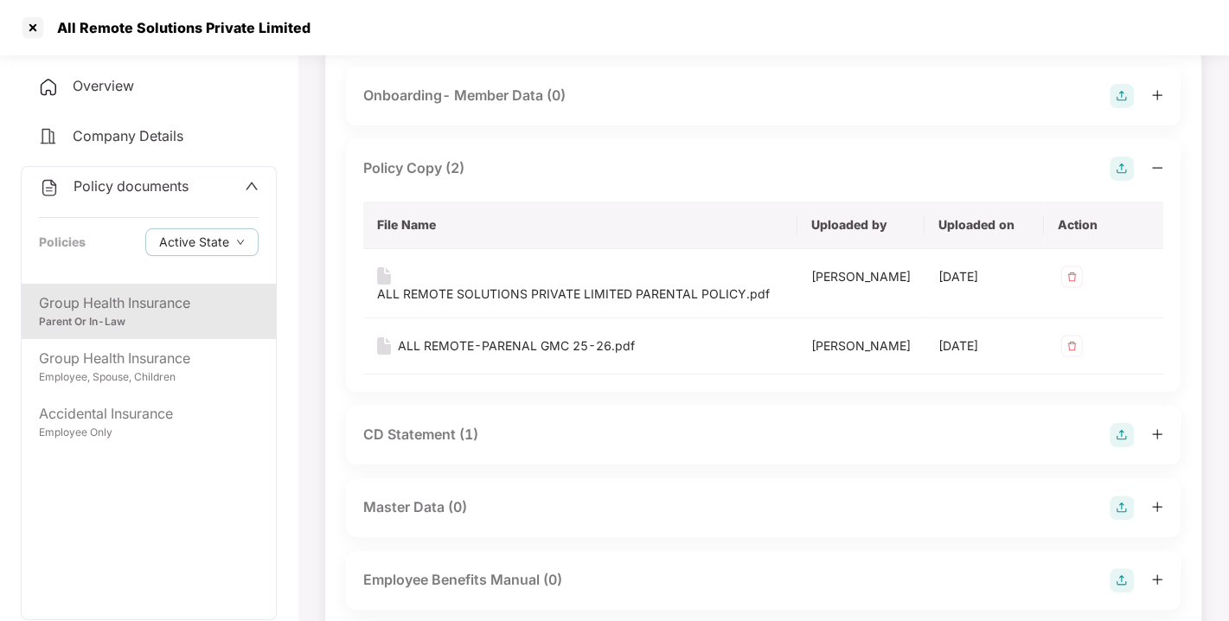
scroll to position [130, 0]
click at [493, 335] on div "ALL REMOTE-PARENAL GMC 25-26.pdf" at bounding box center [516, 344] width 237 height 19
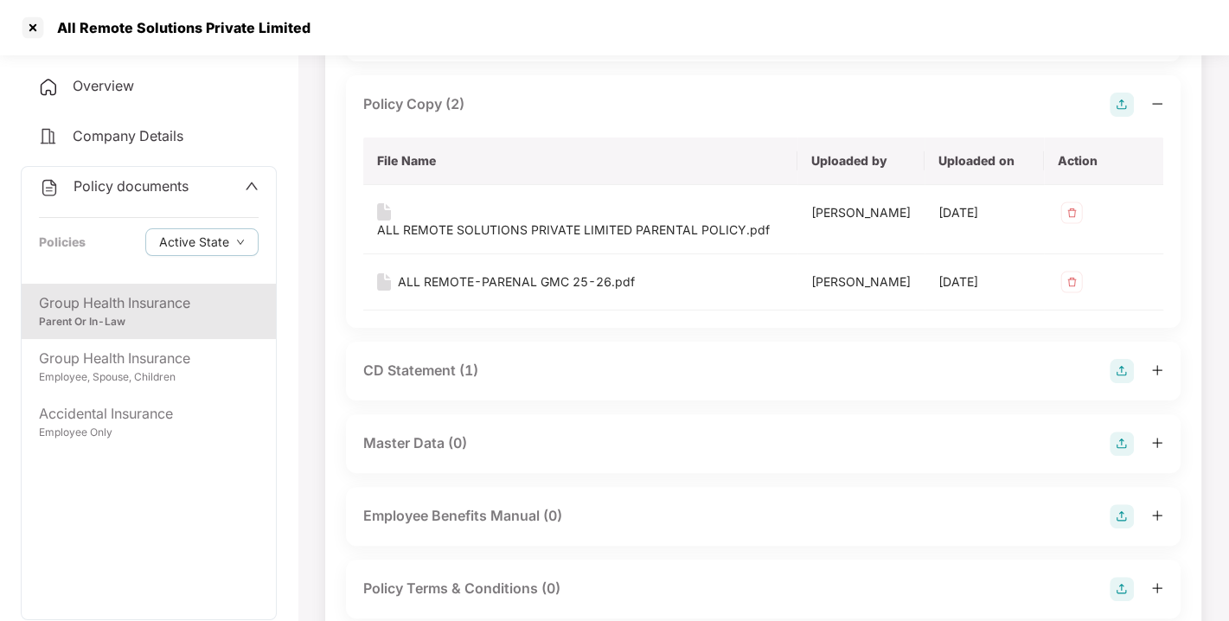
scroll to position [193, 0]
click at [405, 365] on div "CD Statement (1)" at bounding box center [420, 370] width 115 height 22
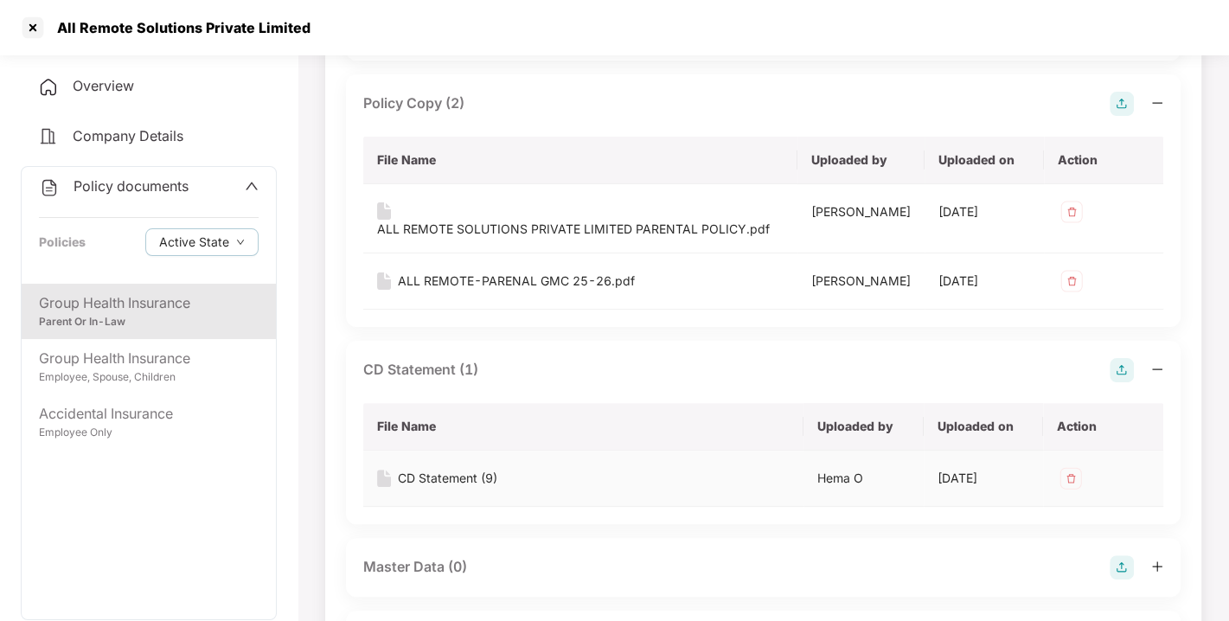
click at [438, 469] on div "CD Statement (9)" at bounding box center [447, 478] width 99 height 19
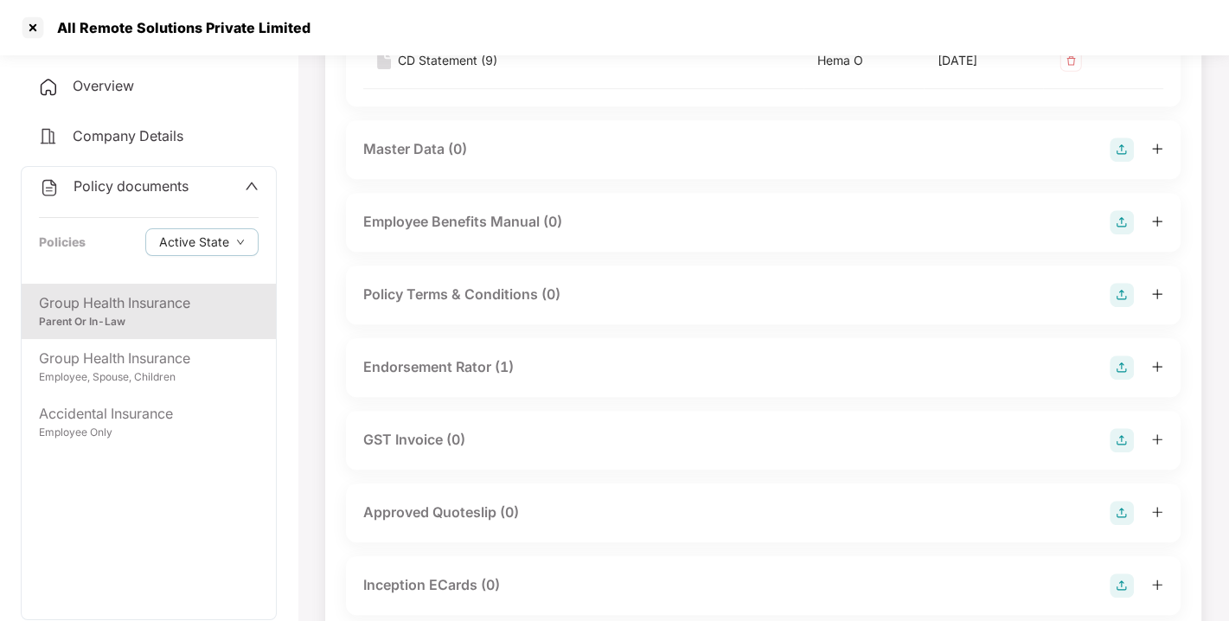
scroll to position [612, 0]
click at [442, 355] on div "Endorsement Rator (1)" at bounding box center [438, 366] width 151 height 22
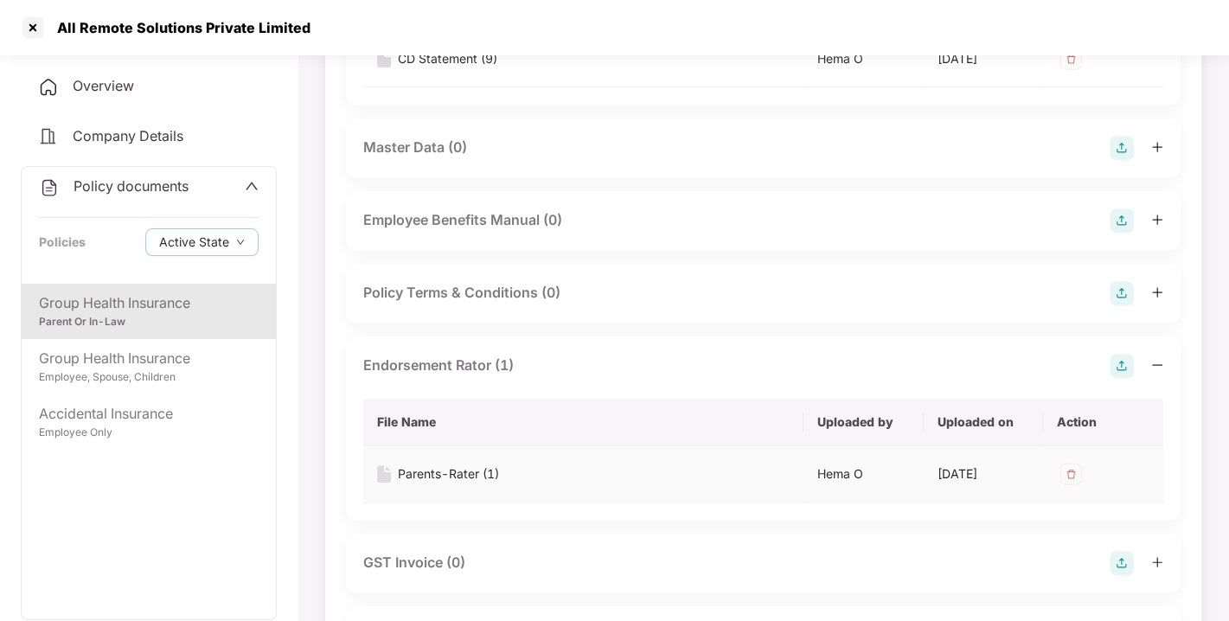
click at [431, 465] on div "Parents-Rater (1)" at bounding box center [448, 474] width 101 height 19
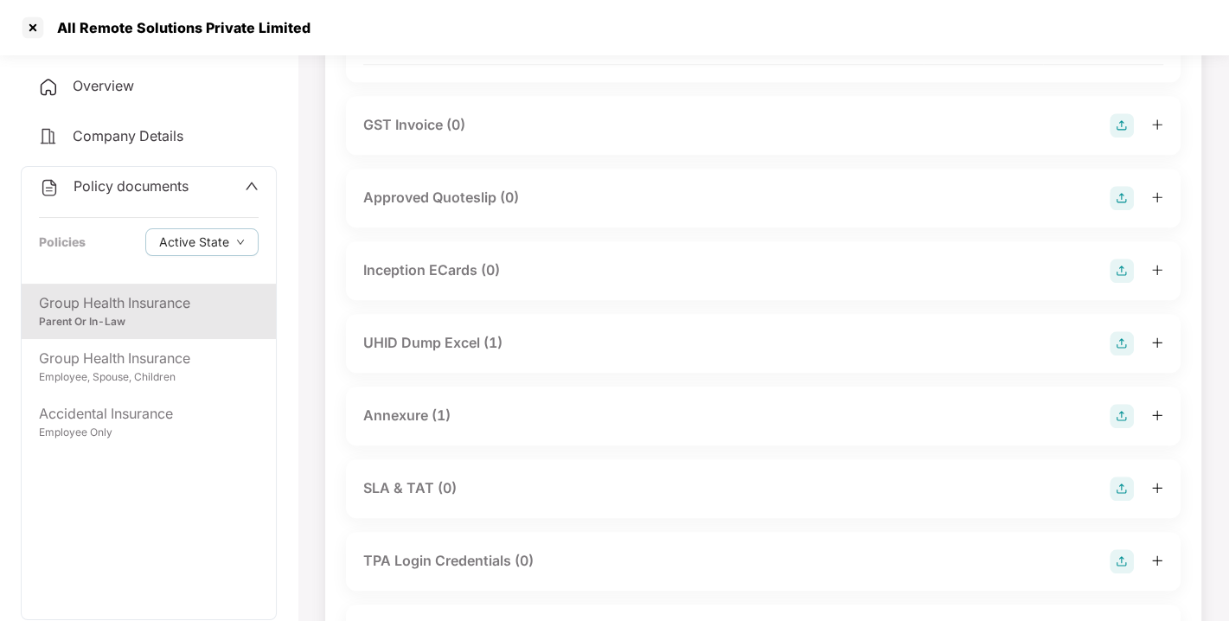
scroll to position [1057, 0]
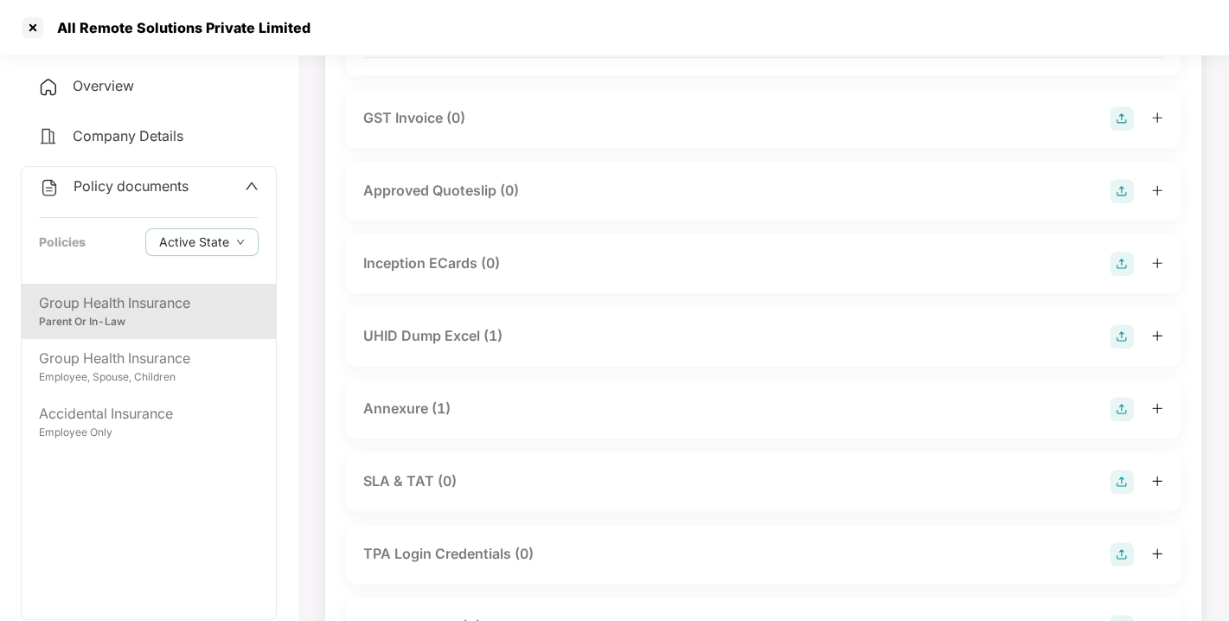
click at [420, 325] on div "UHID Dump Excel (1)" at bounding box center [432, 336] width 139 height 22
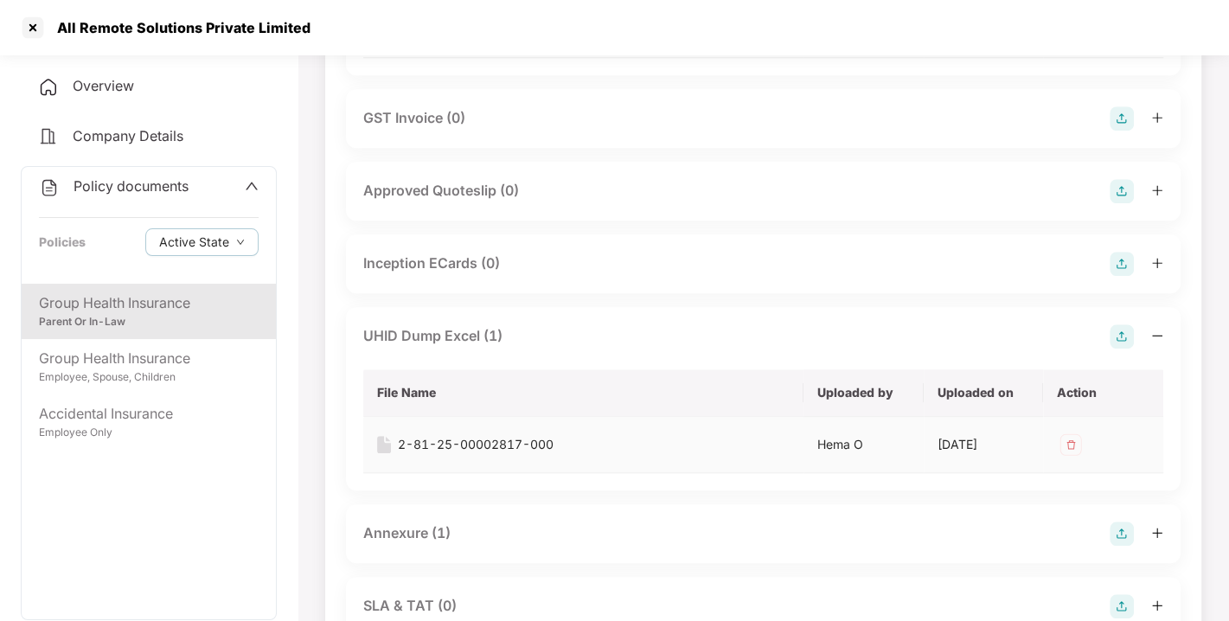
click at [459, 435] on div "2-81-25-00002817-000" at bounding box center [476, 444] width 156 height 19
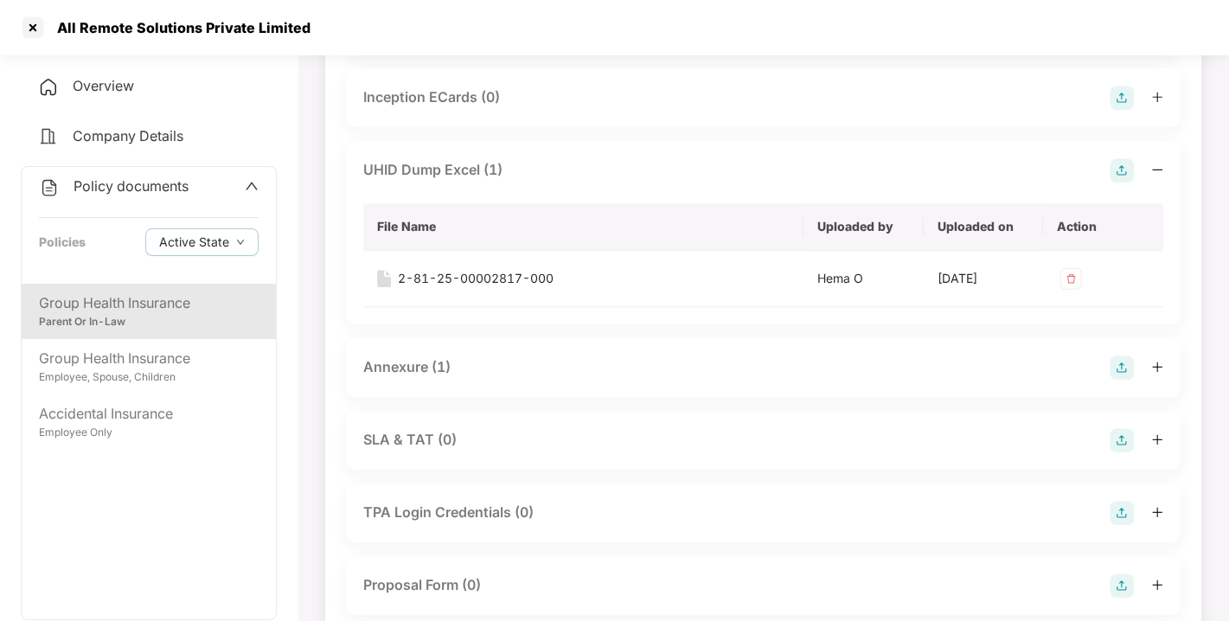
scroll to position [1226, 0]
click at [415, 354] on div "Annexure (1)" at bounding box center [406, 365] width 87 height 22
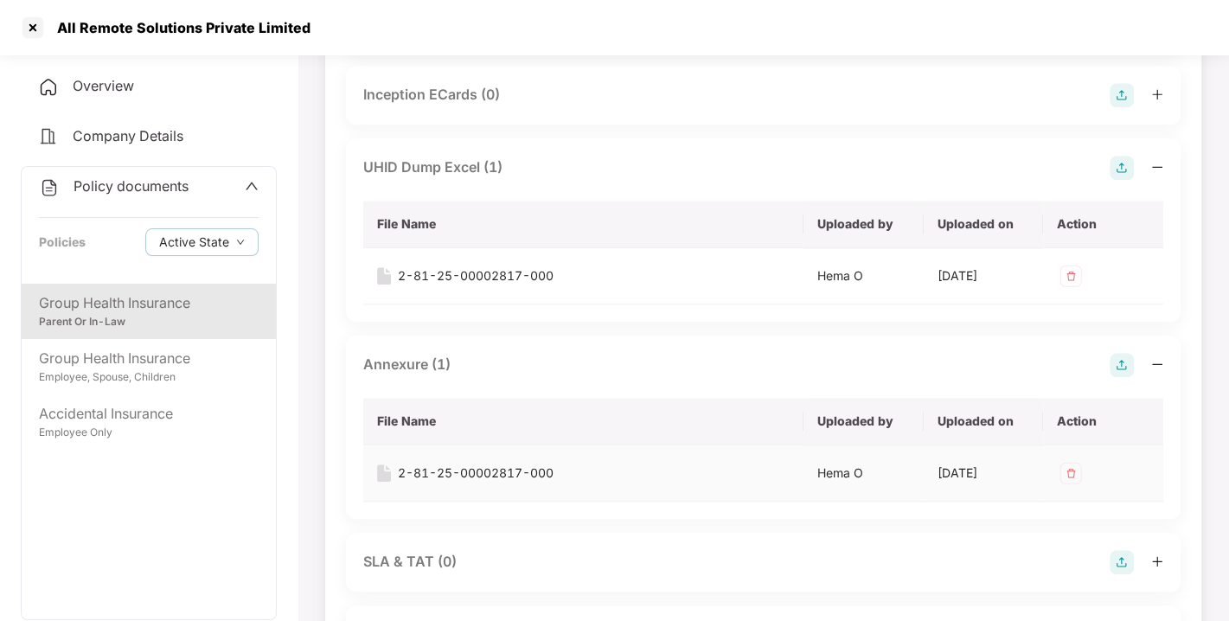
click at [454, 464] on div "2-81-25-00002817-000" at bounding box center [476, 473] width 156 height 19
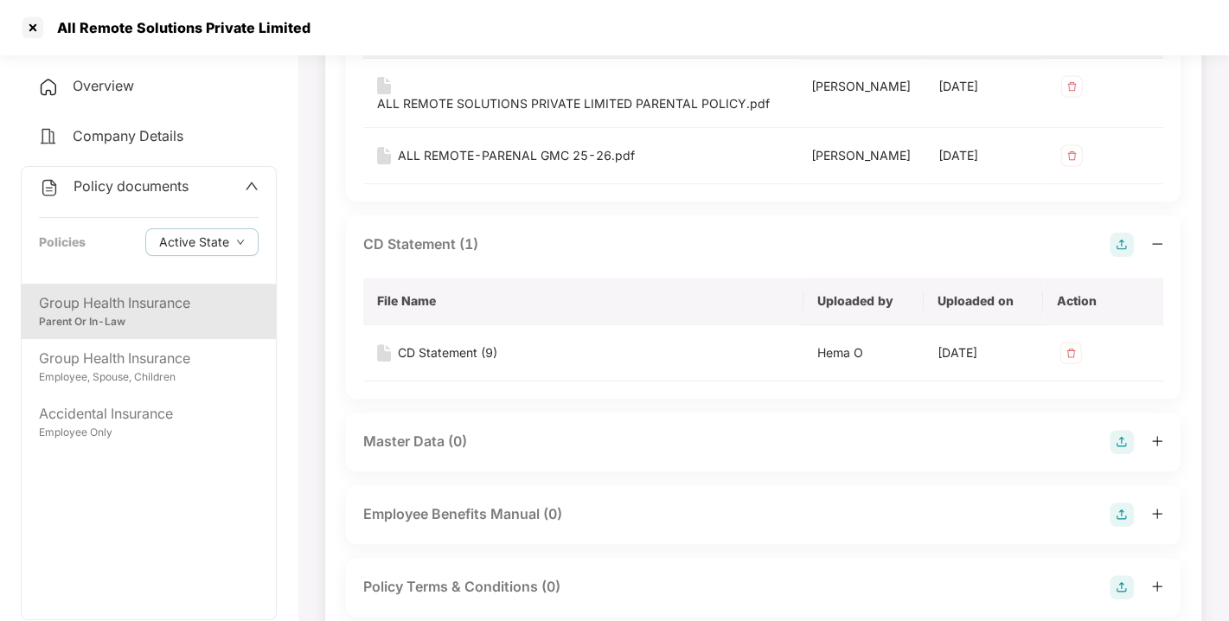
scroll to position [0, 0]
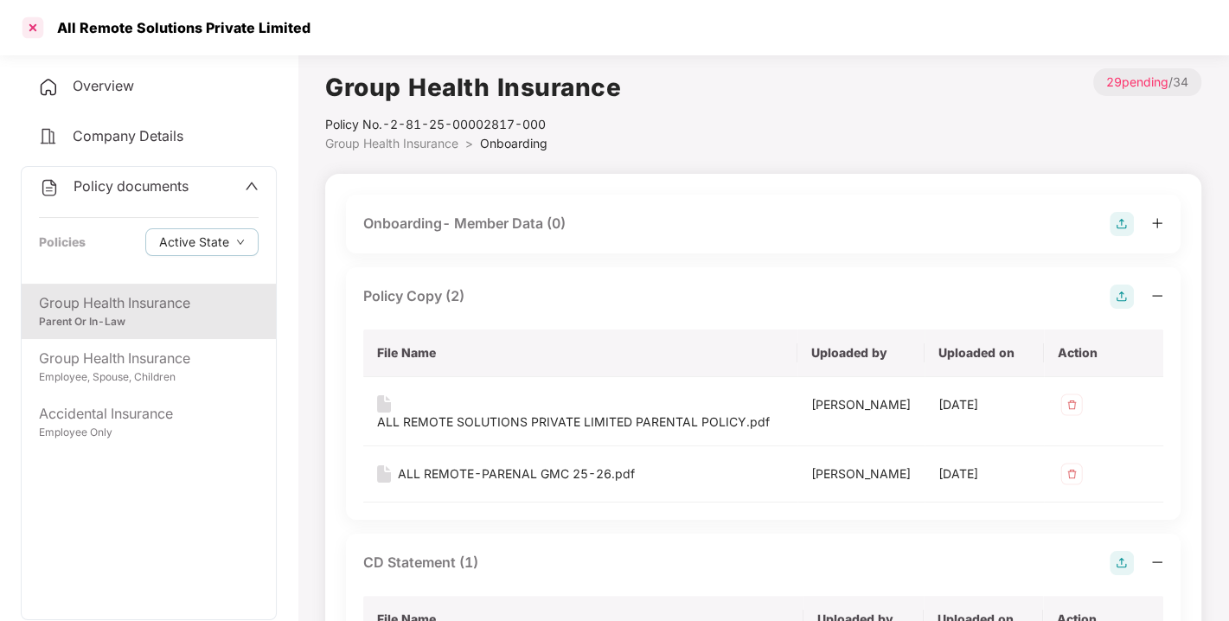
click at [32, 27] on div at bounding box center [33, 28] width 28 height 28
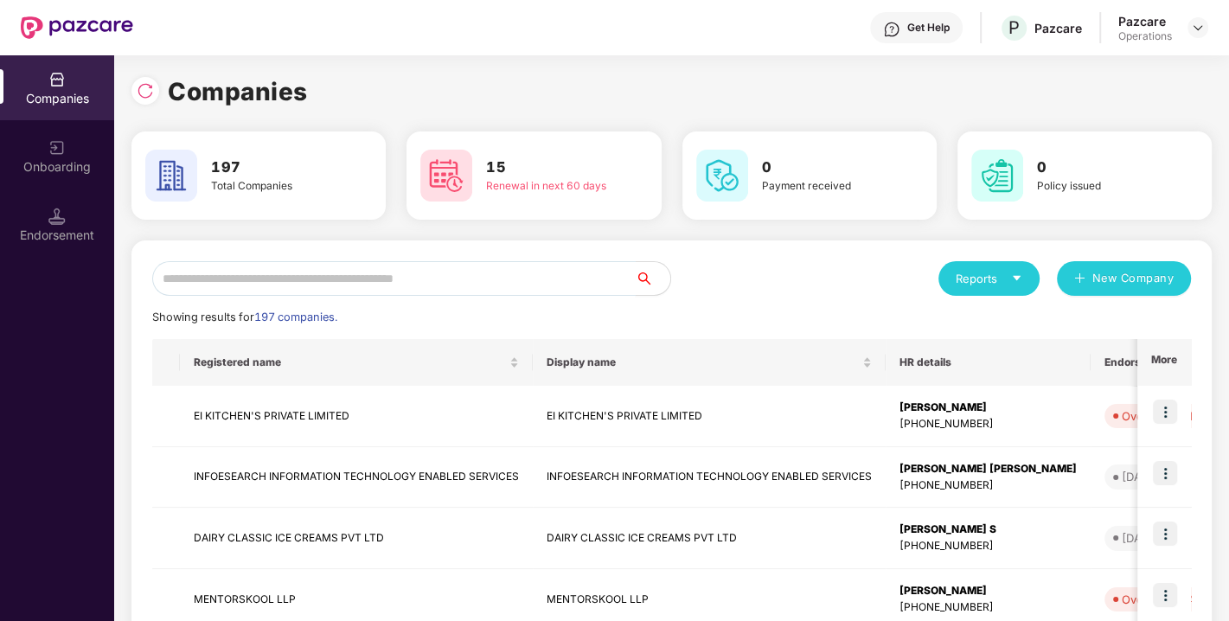
click at [297, 268] on input "text" at bounding box center [394, 278] width 484 height 35
click at [364, 274] on input "text" at bounding box center [394, 278] width 484 height 35
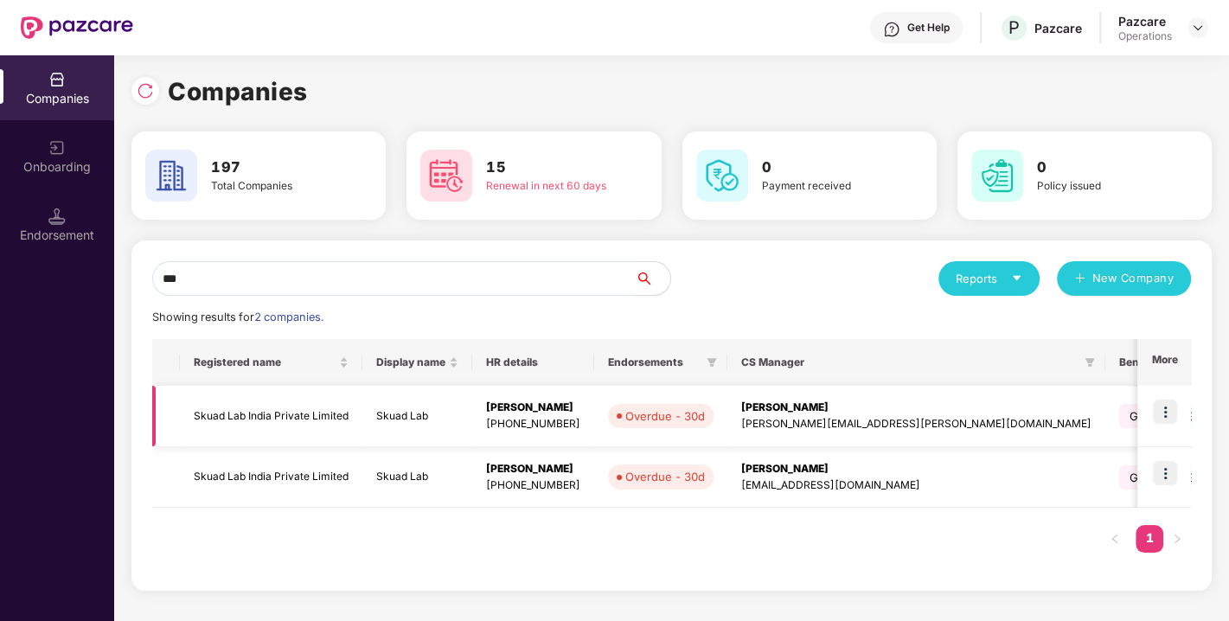
type input "***"
click at [258, 407] on td "Skuad Lab India Private Limited" at bounding box center [271, 416] width 183 height 61
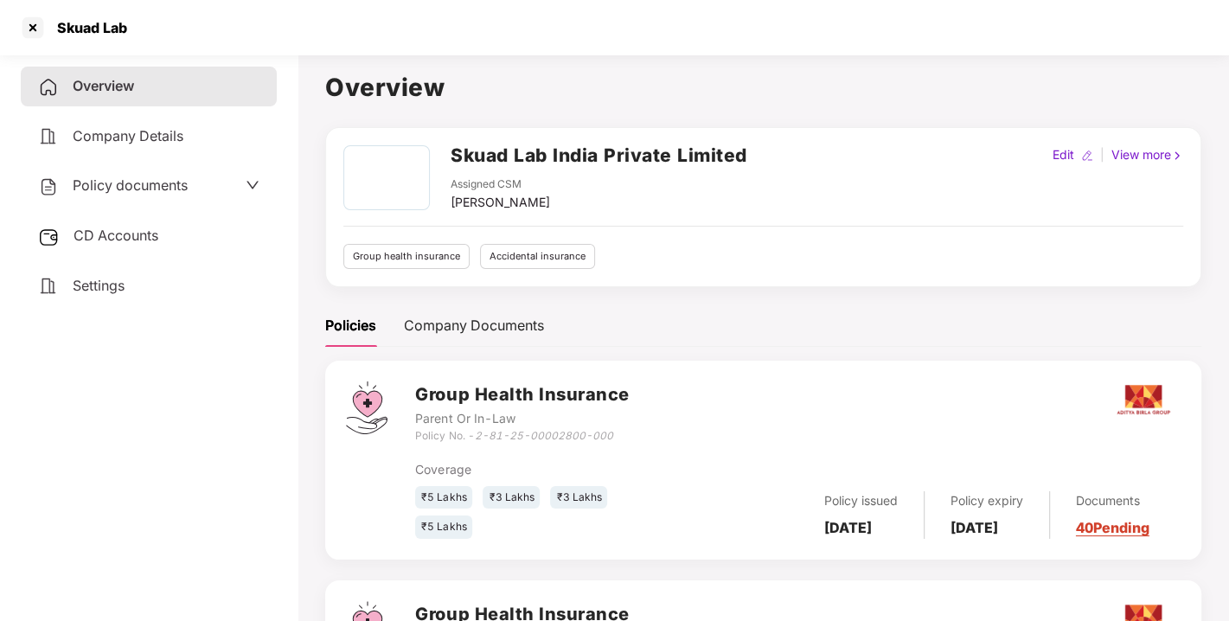
click at [120, 181] on span "Policy documents" at bounding box center [130, 184] width 115 height 17
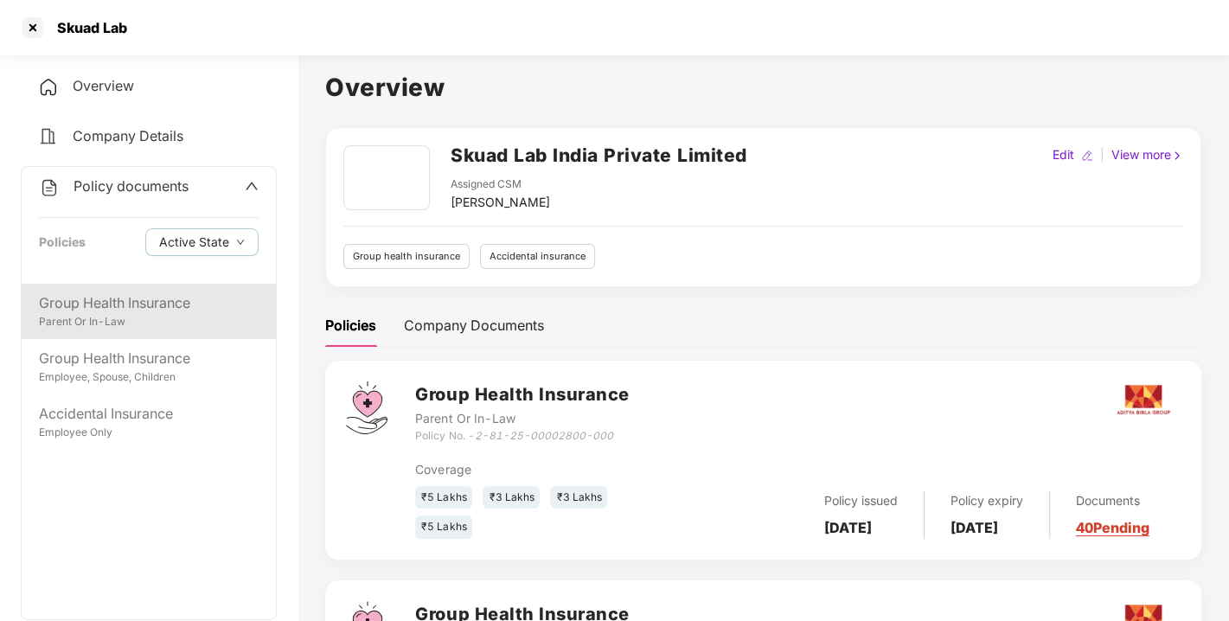
click at [107, 289] on div "Group Health Insurance Parent Or In-Law" at bounding box center [149, 311] width 254 height 55
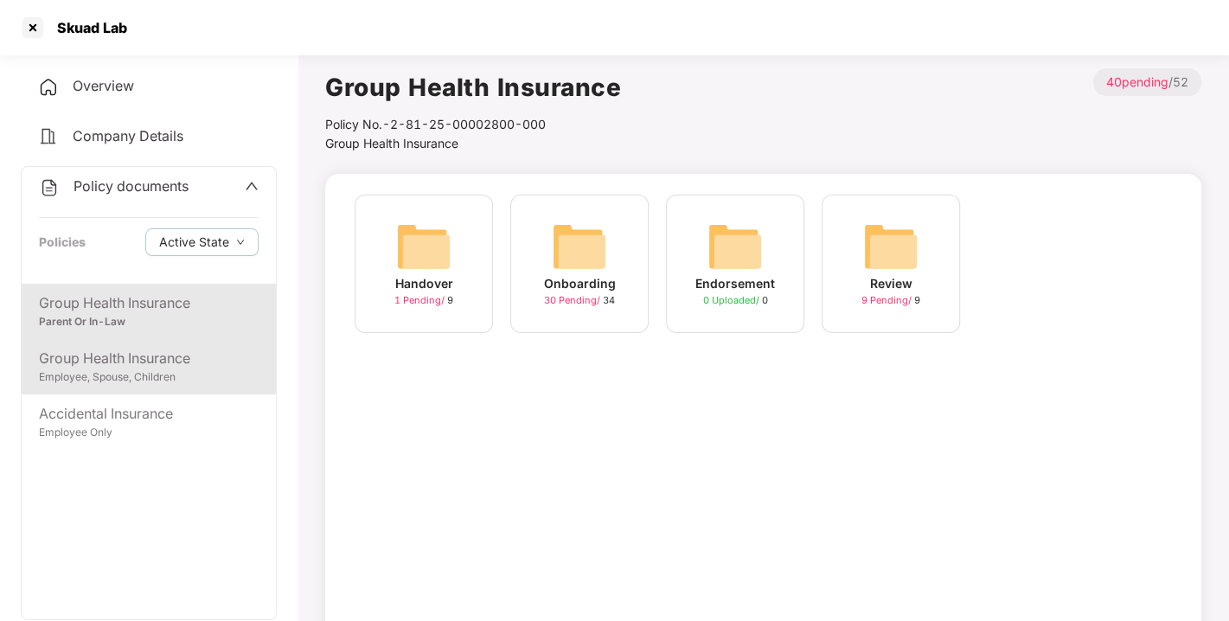
click at [150, 359] on div "Group Health Insurance" at bounding box center [149, 359] width 220 height 22
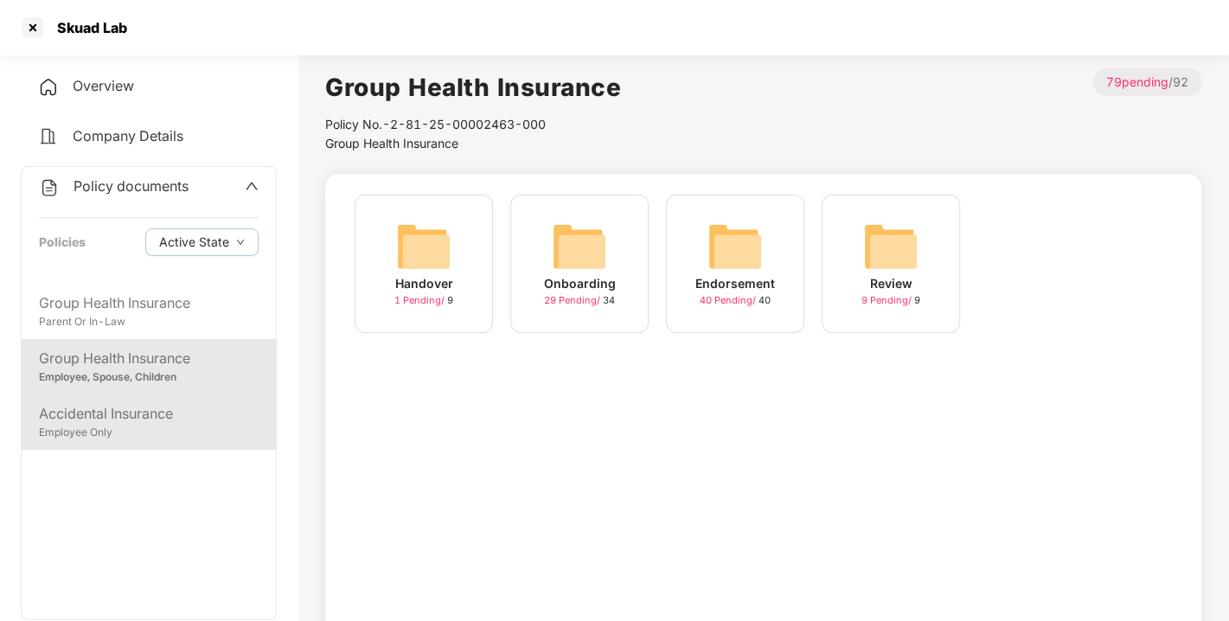
click at [117, 404] on div "Accidental Insurance" at bounding box center [149, 414] width 220 height 22
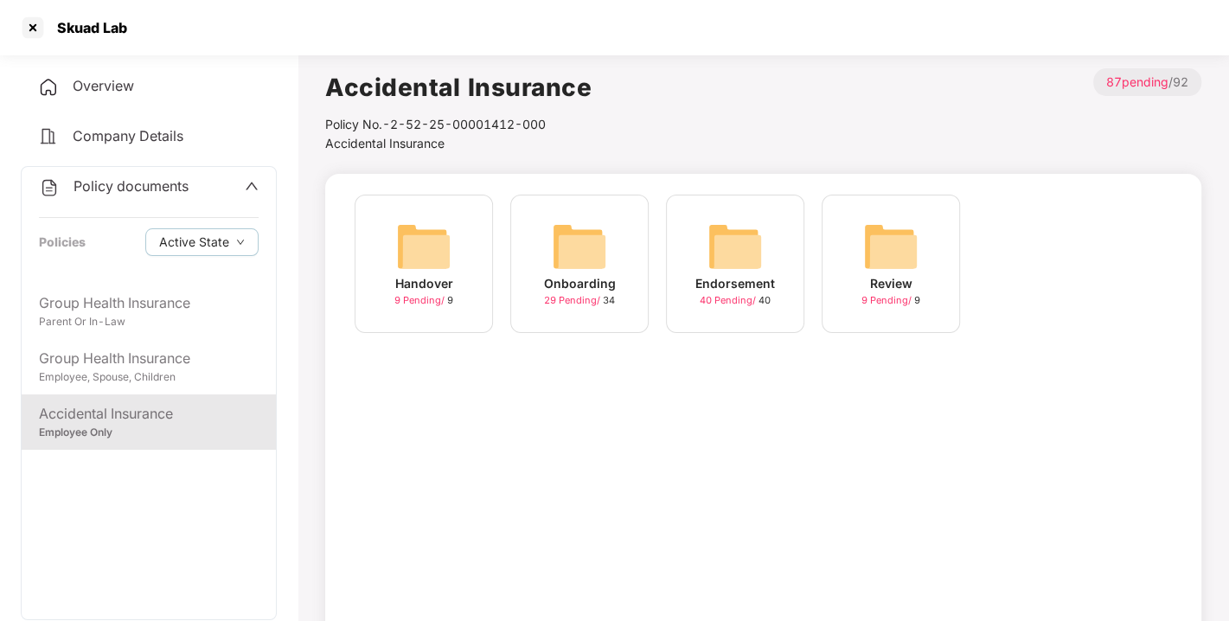
click at [160, 72] on div "Overview" at bounding box center [149, 87] width 256 height 40
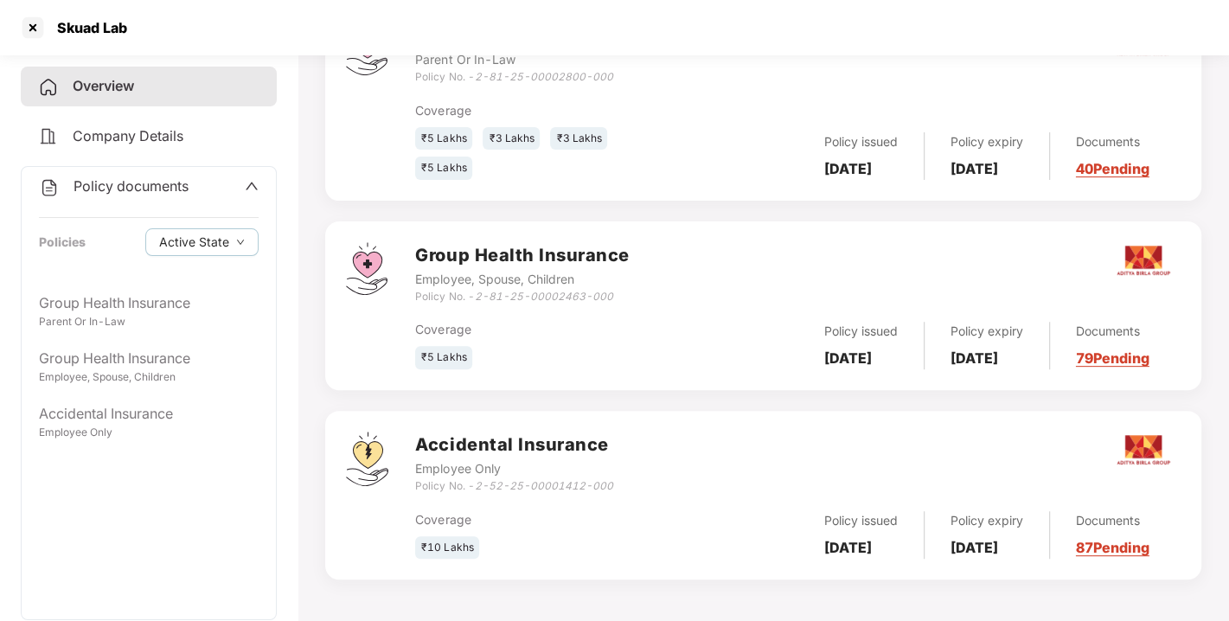
scroll to position [203, 0]
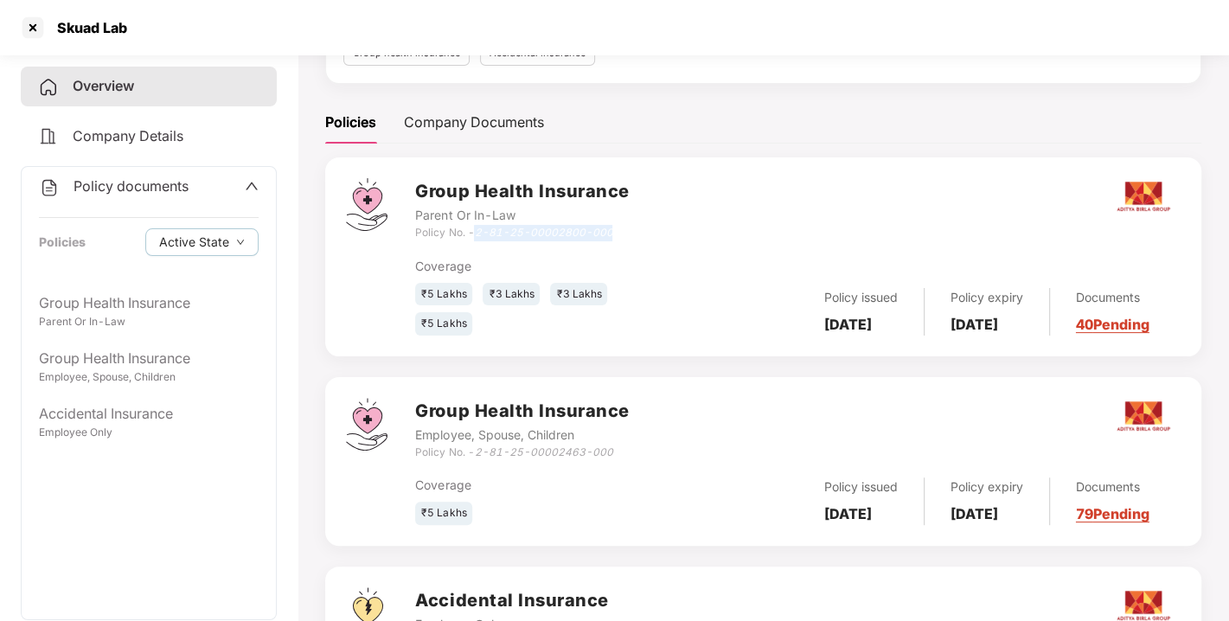
drag, startPoint x: 479, startPoint y: 232, endPoint x: 640, endPoint y: 231, distance: 160.9
click at [640, 231] on div "Group Health Insurance Parent Or In-Law Policy No. - 2-81-25-00002800-000" at bounding box center [798, 209] width 766 height 62
copy icon "2-81-25-00002800-000"
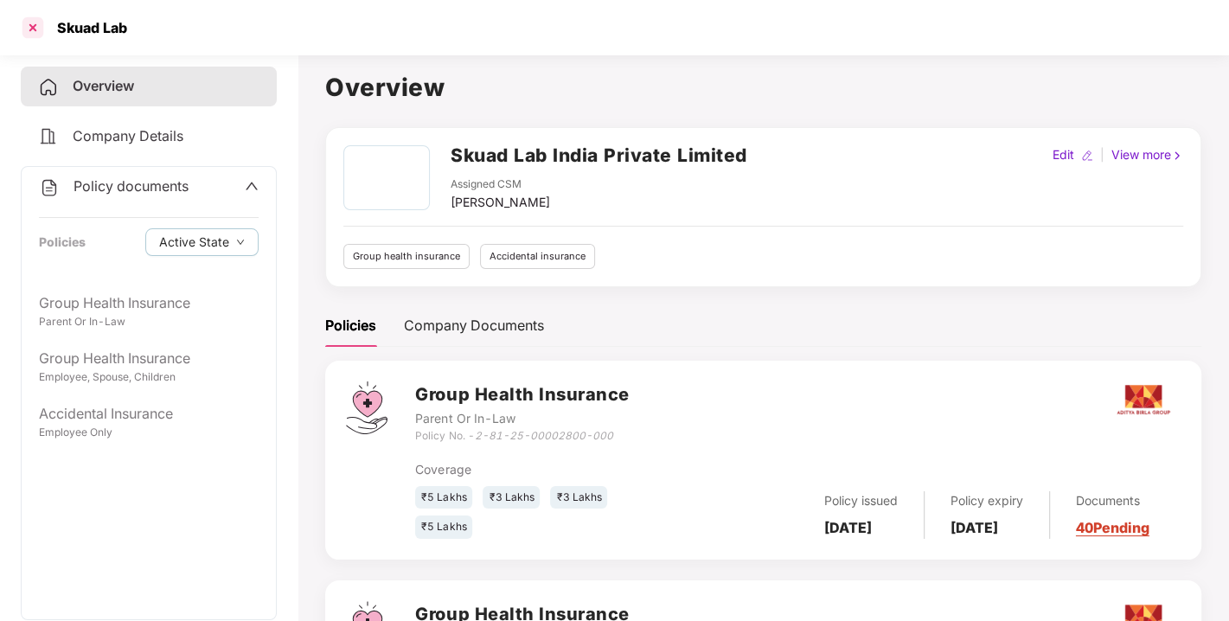
click at [27, 24] on div at bounding box center [33, 28] width 28 height 28
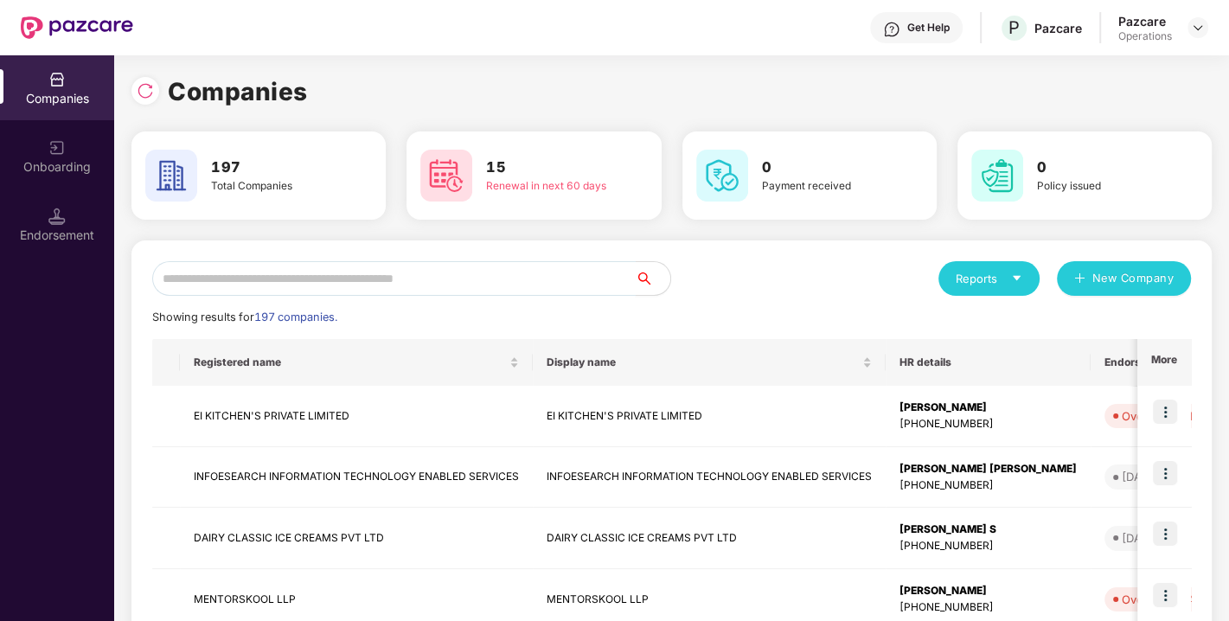
click at [341, 282] on input "text" at bounding box center [394, 278] width 484 height 35
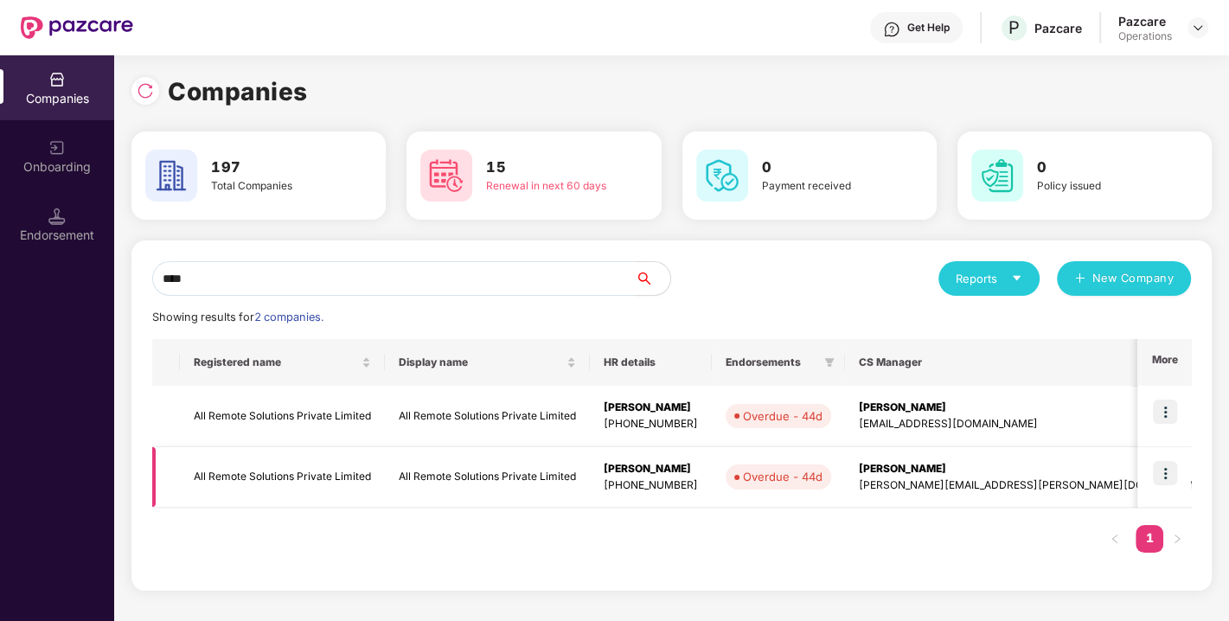
type input "***"
click at [247, 470] on td "All Remote Solutions Private Limited" at bounding box center [282, 477] width 205 height 61
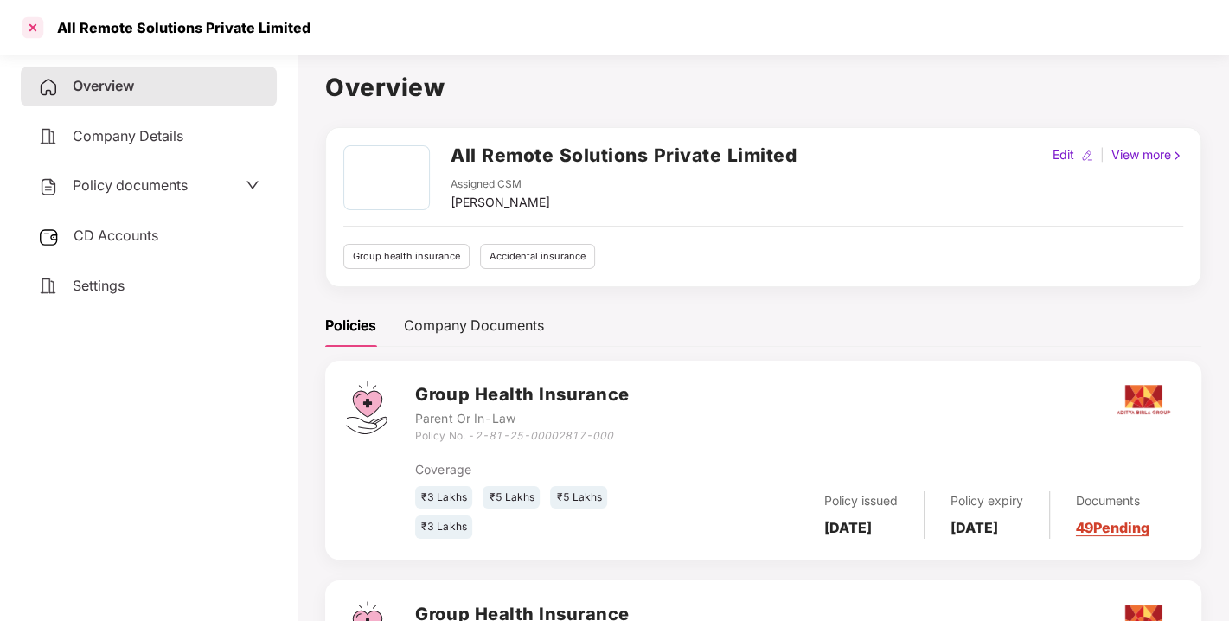
click at [30, 27] on div at bounding box center [33, 28] width 28 height 28
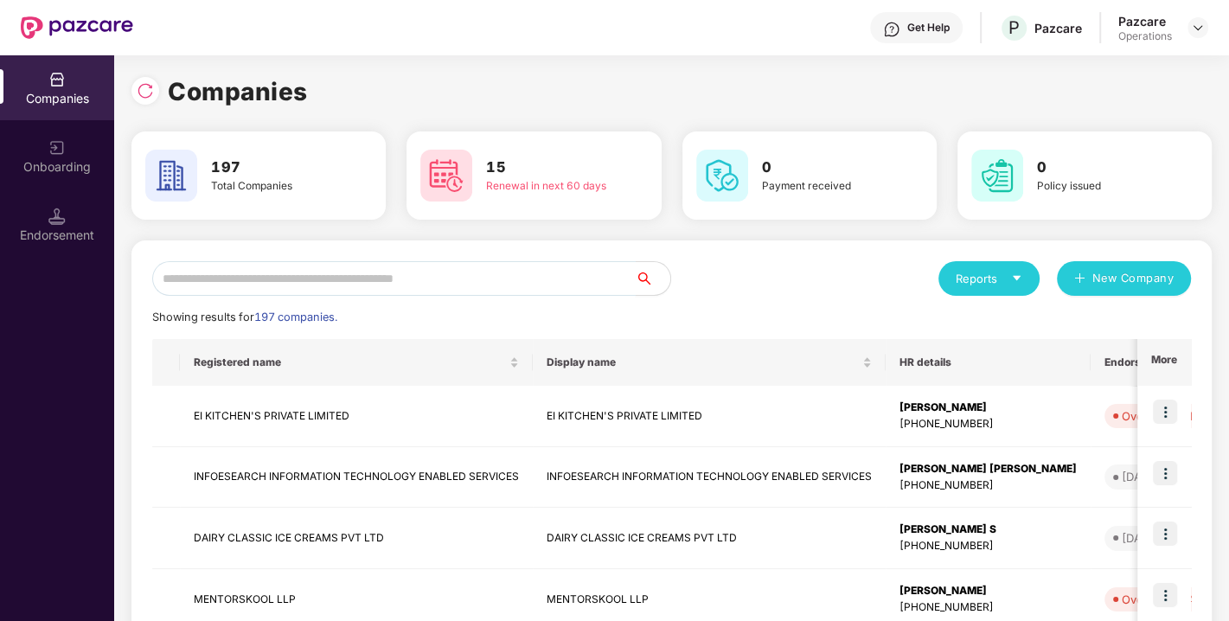
click at [334, 286] on input "text" at bounding box center [394, 278] width 484 height 35
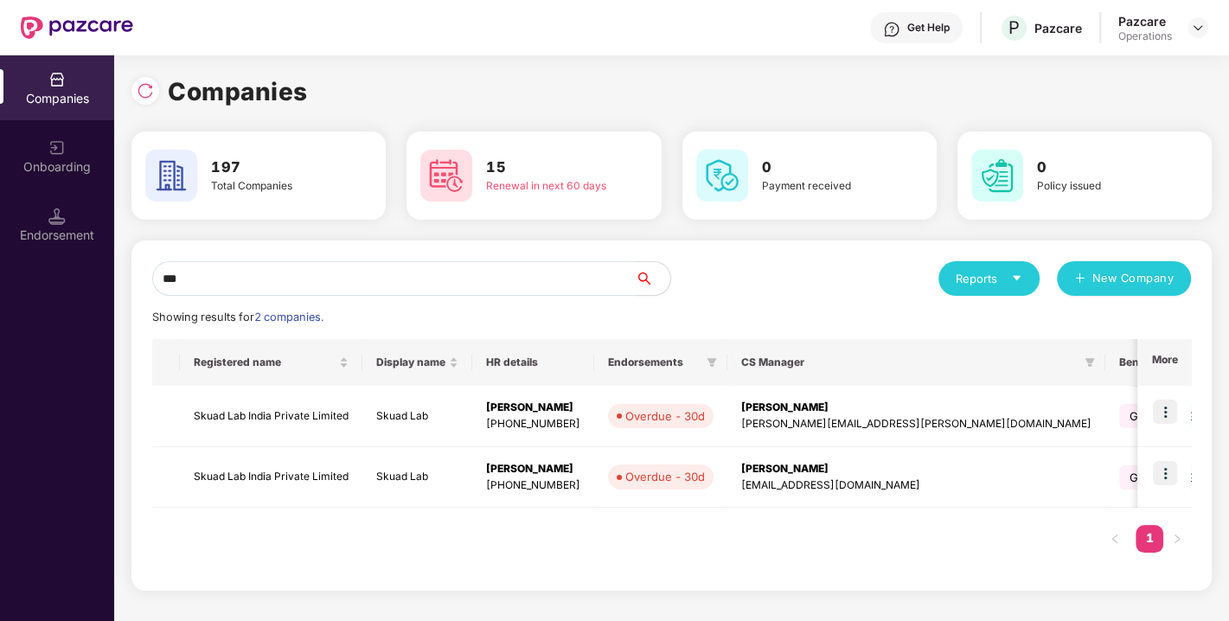
type input "***"
click at [759, 497] on td "Ravi Sharma ravi.sharma@pazcare.com" at bounding box center [916, 477] width 378 height 61
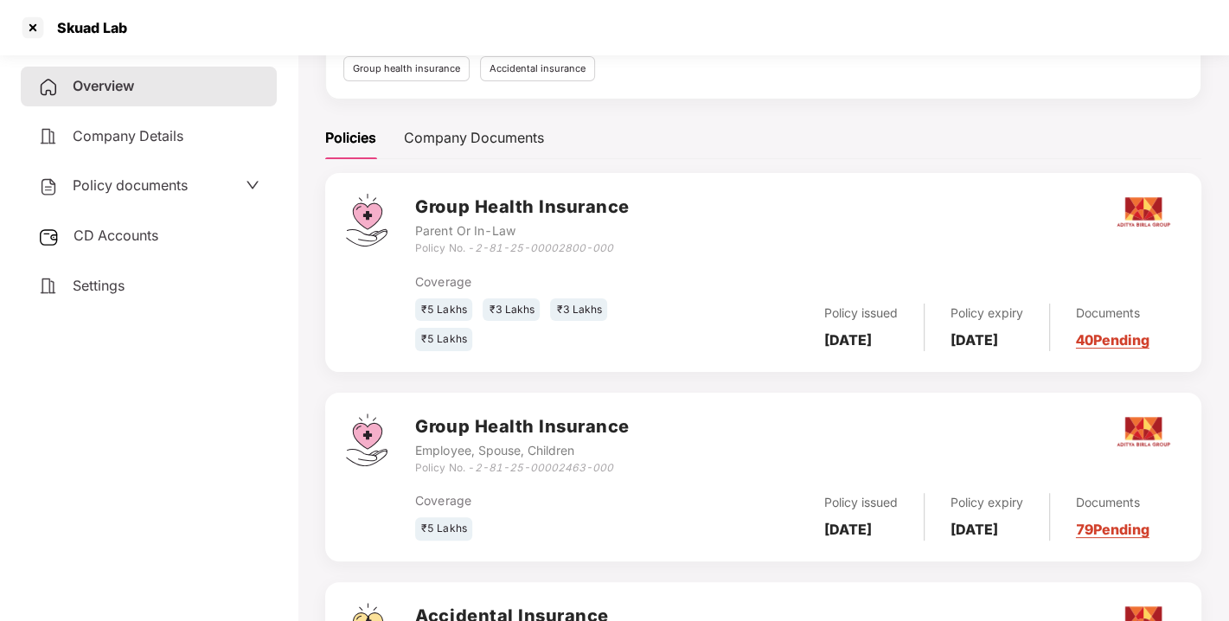
scroll to position [188, 0]
click at [35, 18] on div at bounding box center [33, 28] width 28 height 28
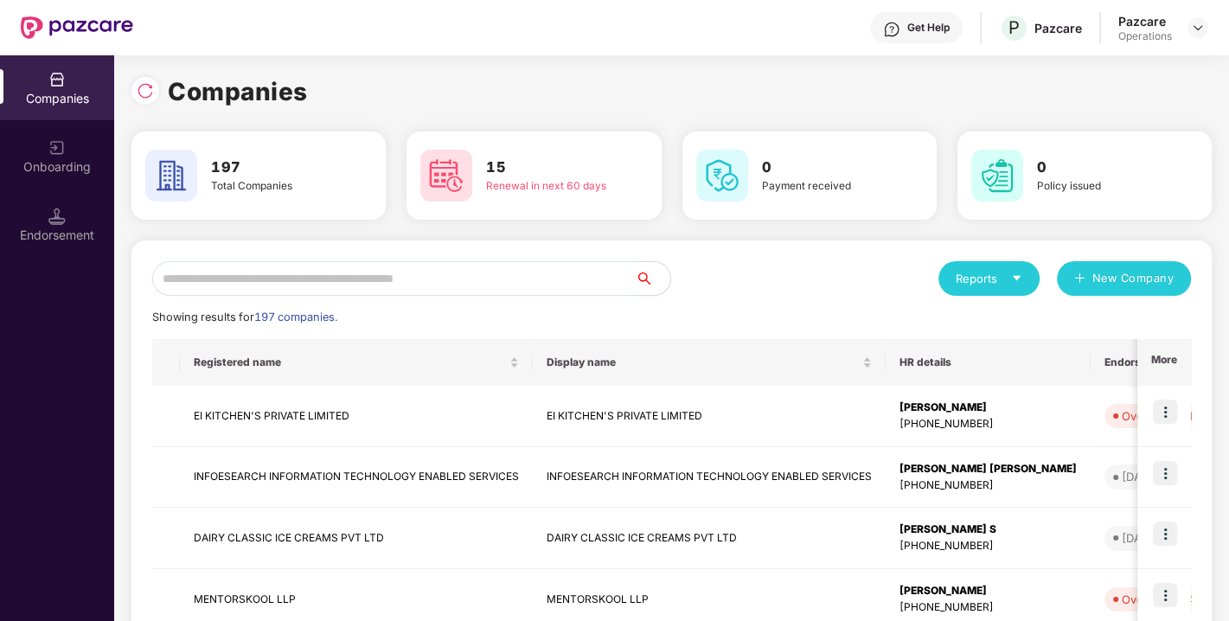
click at [238, 282] on input "text" at bounding box center [394, 278] width 484 height 35
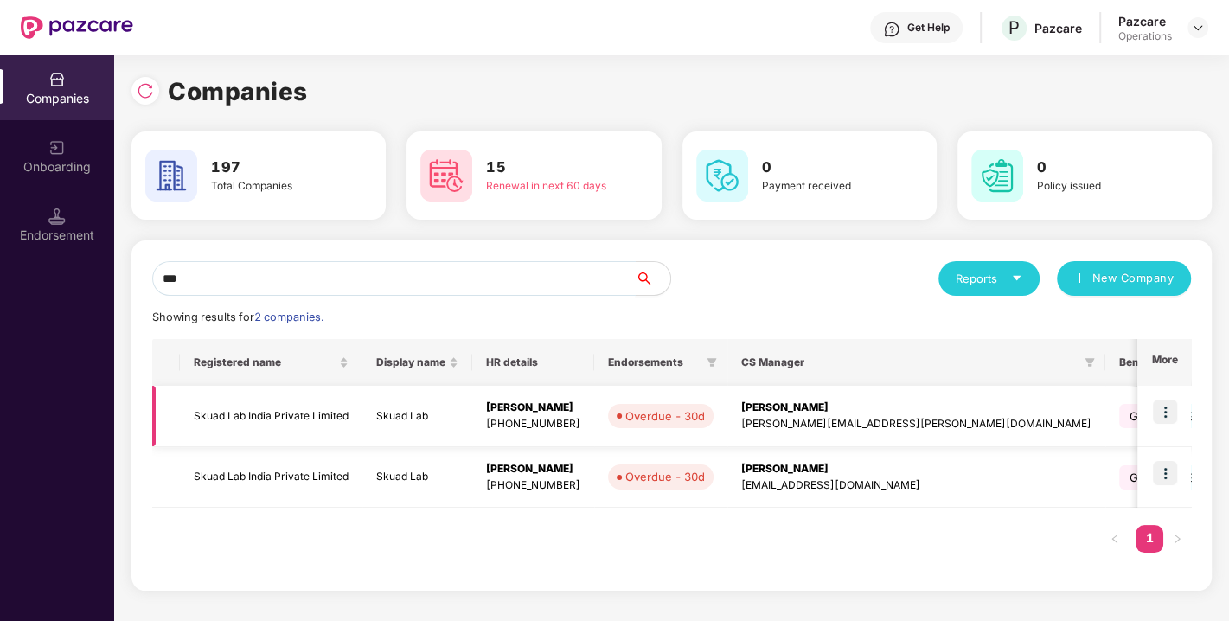
type input "***"
click at [1169, 411] on img at bounding box center [1165, 412] width 24 height 24
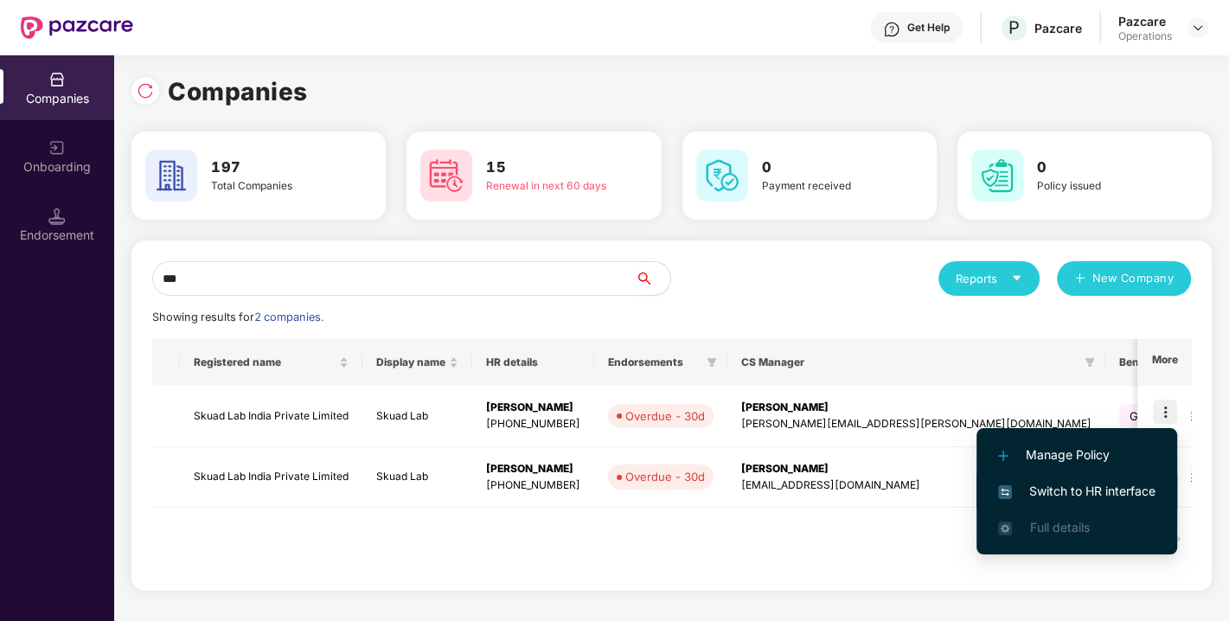
click at [1072, 482] on span "Switch to HR interface" at bounding box center [1076, 491] width 157 height 19
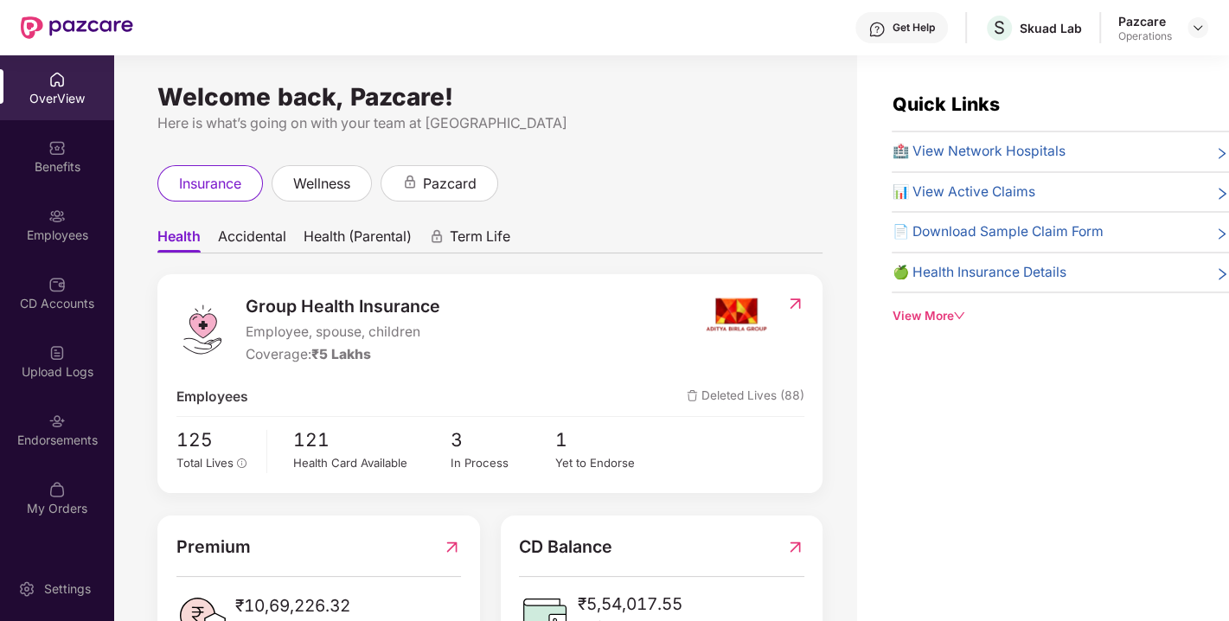
click at [79, 429] on div "Endorsements" at bounding box center [57, 429] width 114 height 65
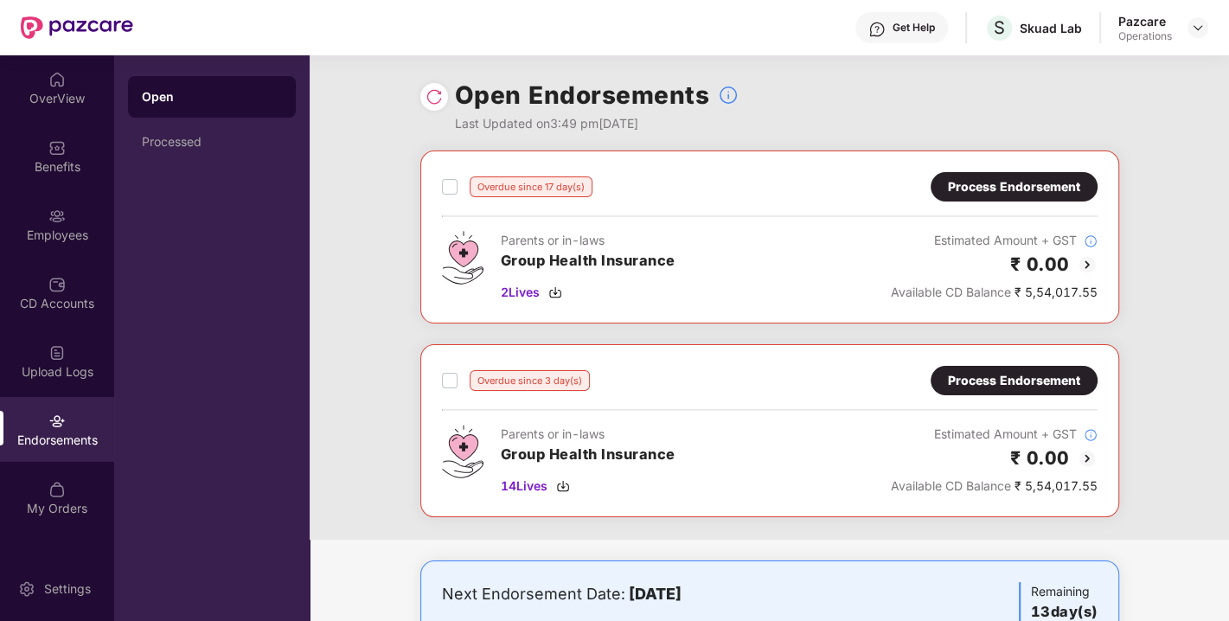
click at [1006, 169] on div "Overdue since 17 day(s) Process Endorsement Parents or in-laws Group Health Ins…" at bounding box center [769, 237] width 699 height 173
click at [974, 190] on div "Process Endorsement" at bounding box center [1014, 186] width 132 height 19
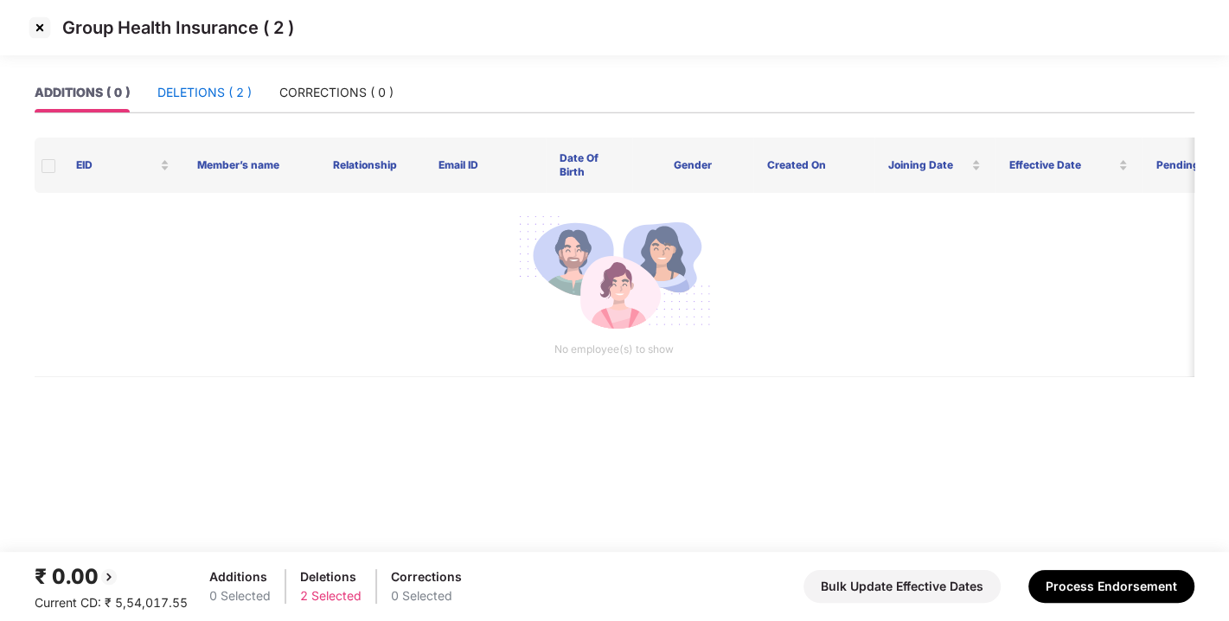
click at [213, 89] on div "DELETIONS ( 2 )" at bounding box center [204, 92] width 94 height 19
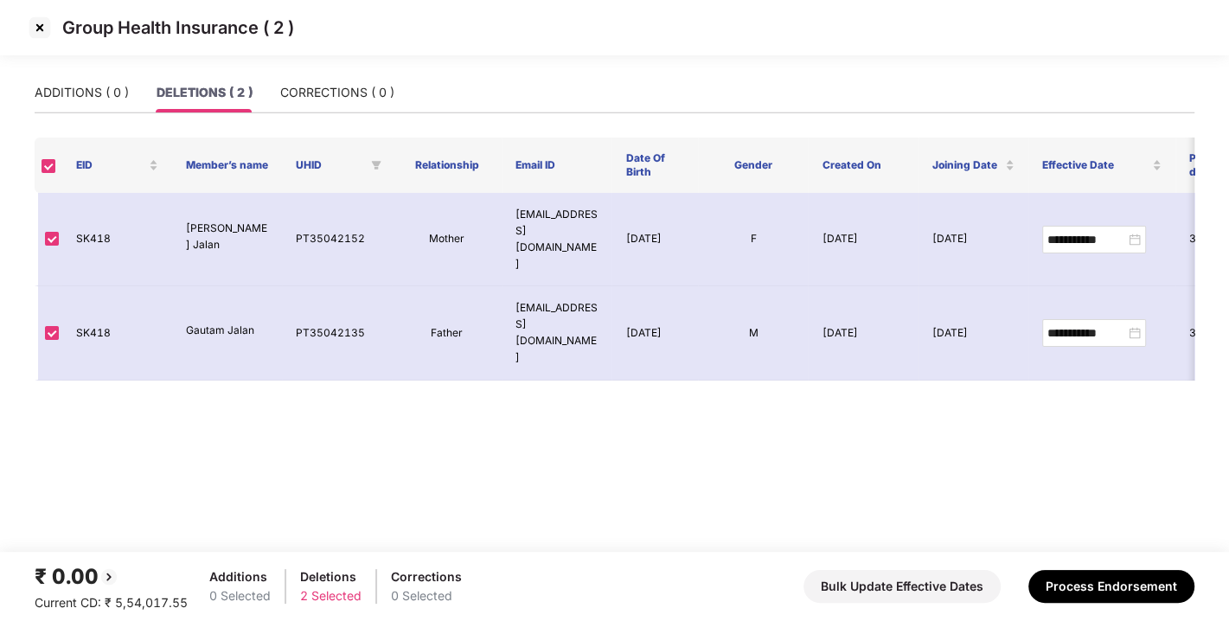
click at [44, 24] on img at bounding box center [40, 28] width 28 height 28
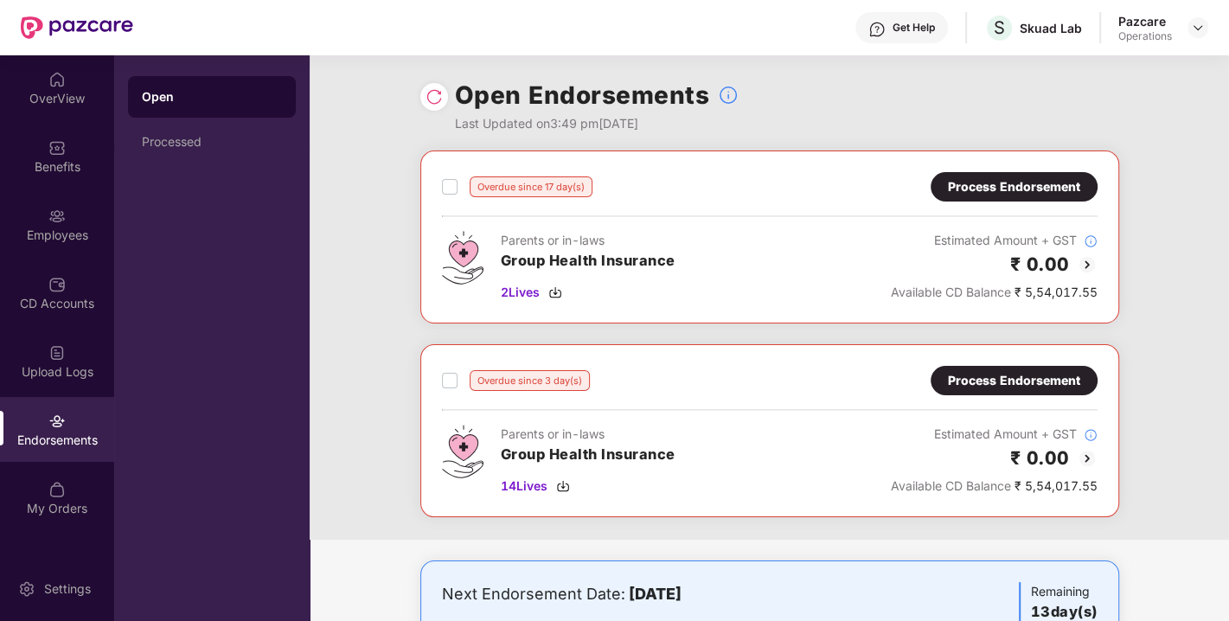
click at [973, 394] on div "Process Endorsement" at bounding box center [1014, 380] width 167 height 29
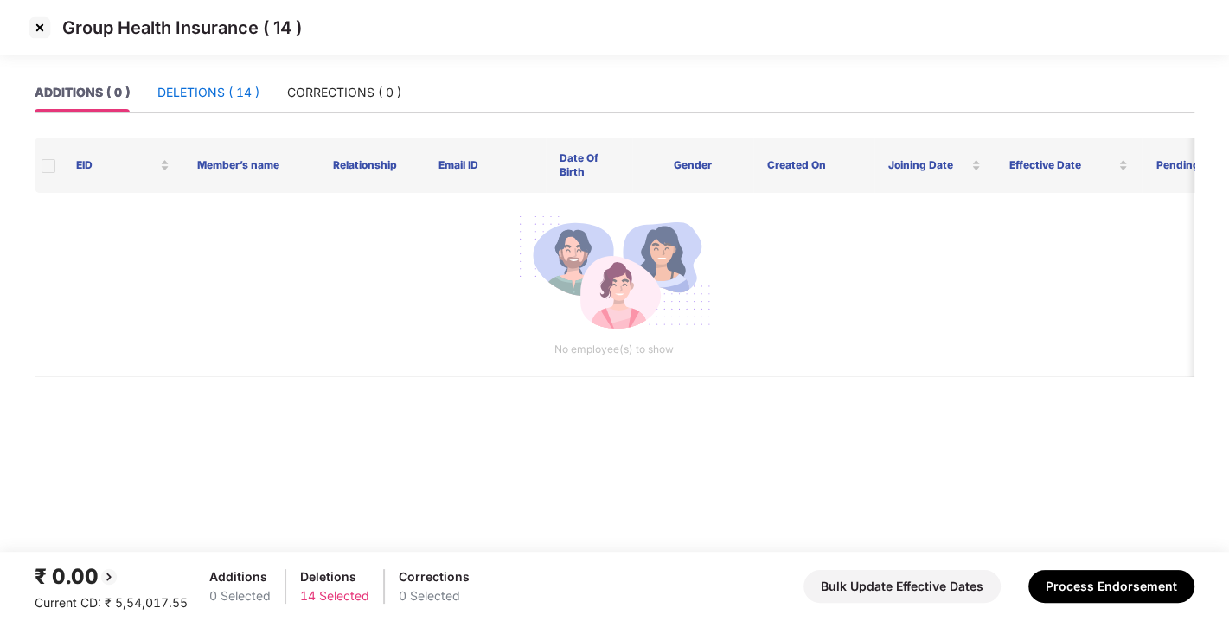
click at [215, 92] on div "DELETIONS ( 14 )" at bounding box center [208, 92] width 102 height 19
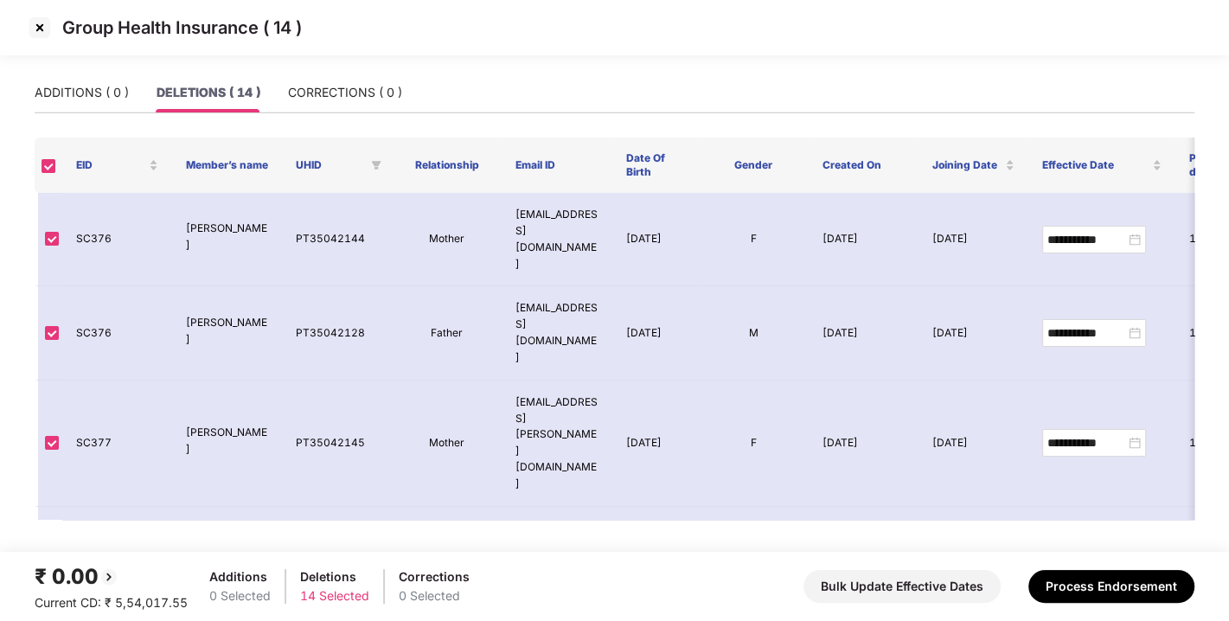
click at [37, 22] on img at bounding box center [40, 28] width 28 height 28
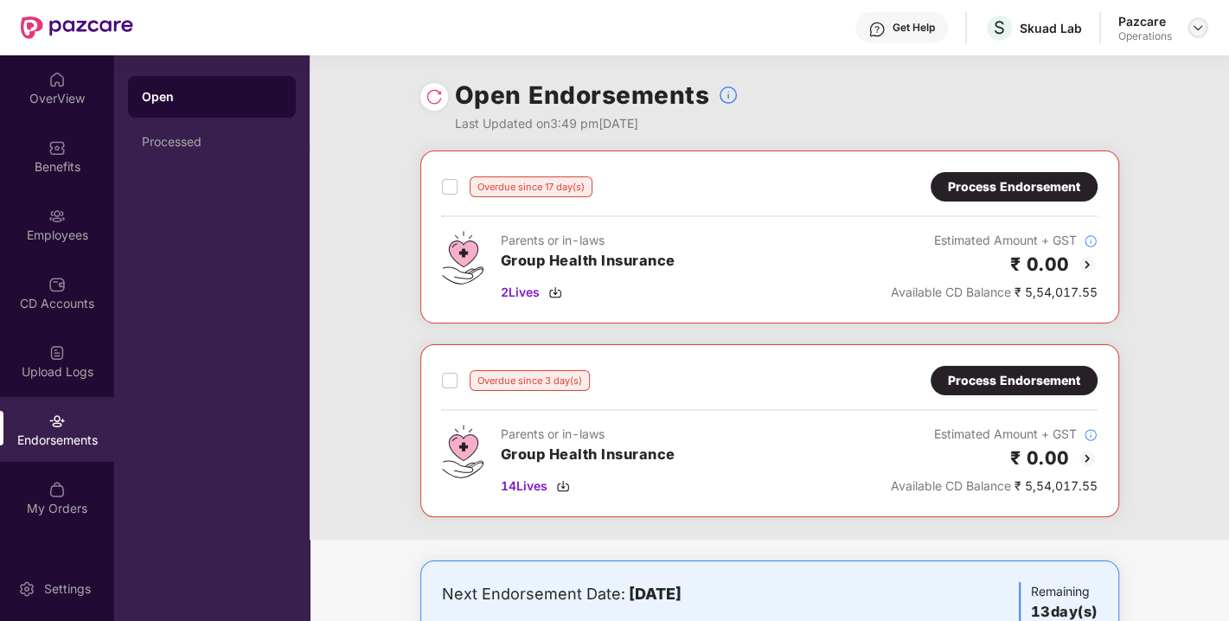
click at [1199, 22] on img at bounding box center [1198, 28] width 14 height 14
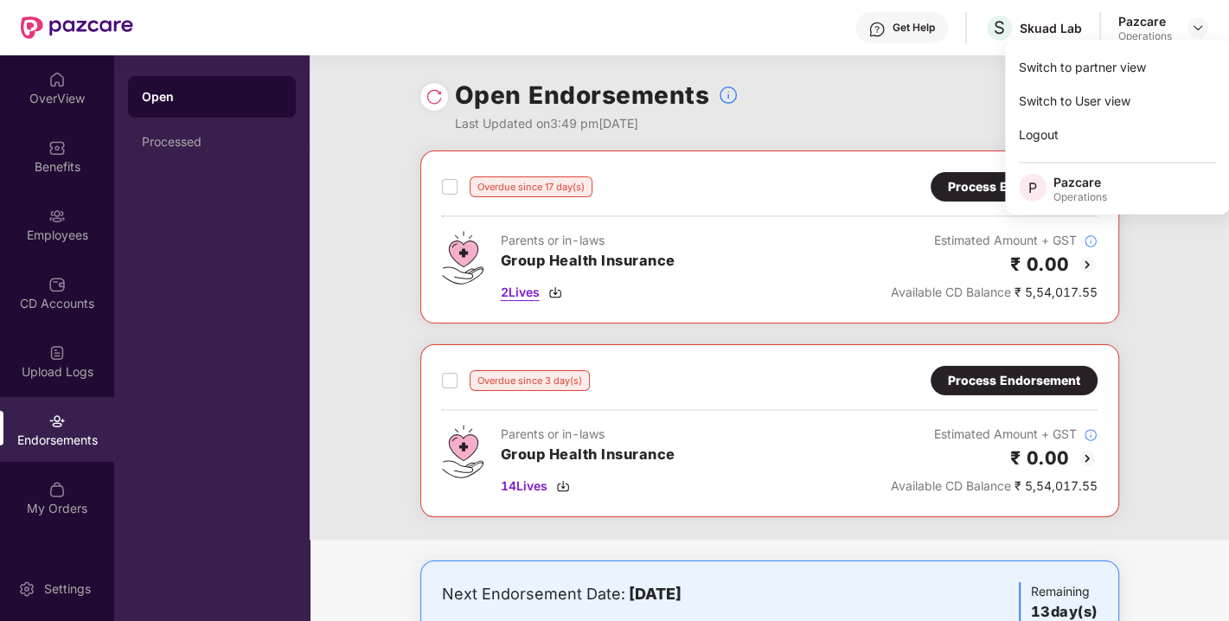
click at [553, 293] on img at bounding box center [555, 292] width 14 height 14
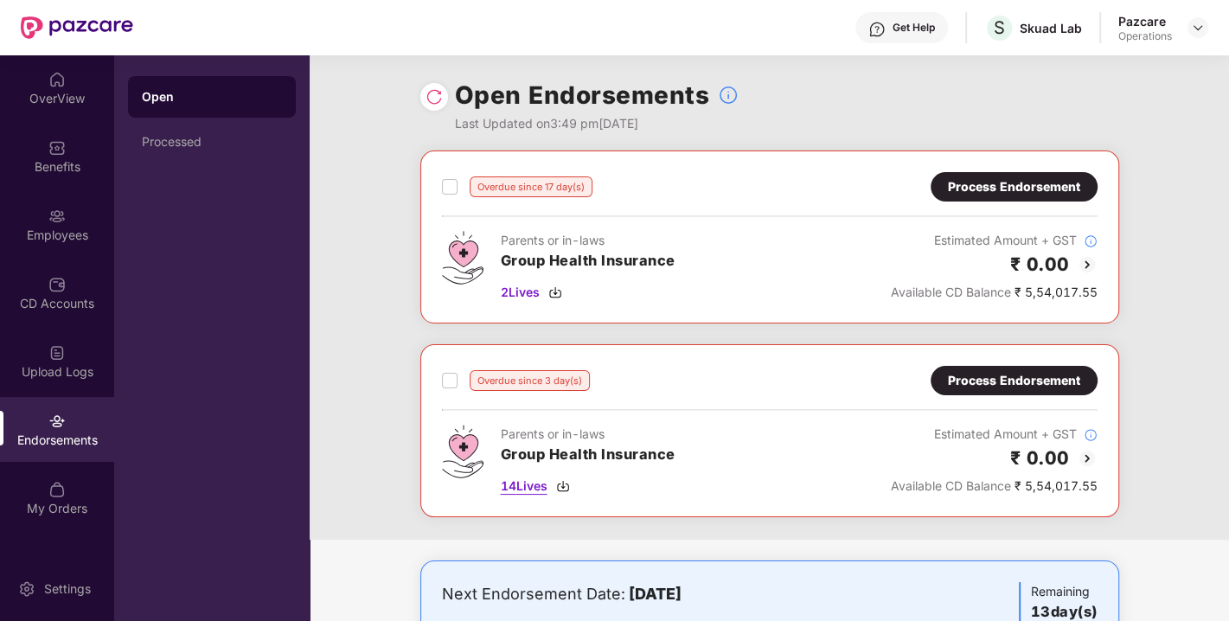
scroll to position [78, 0]
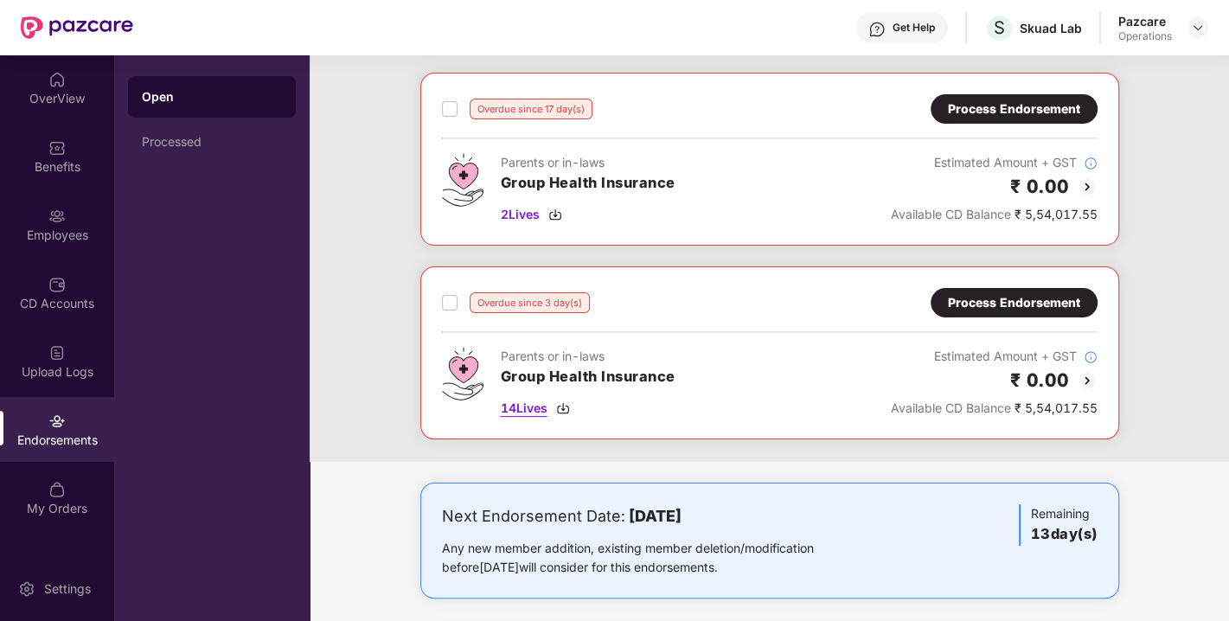
click at [564, 402] on img at bounding box center [563, 408] width 14 height 14
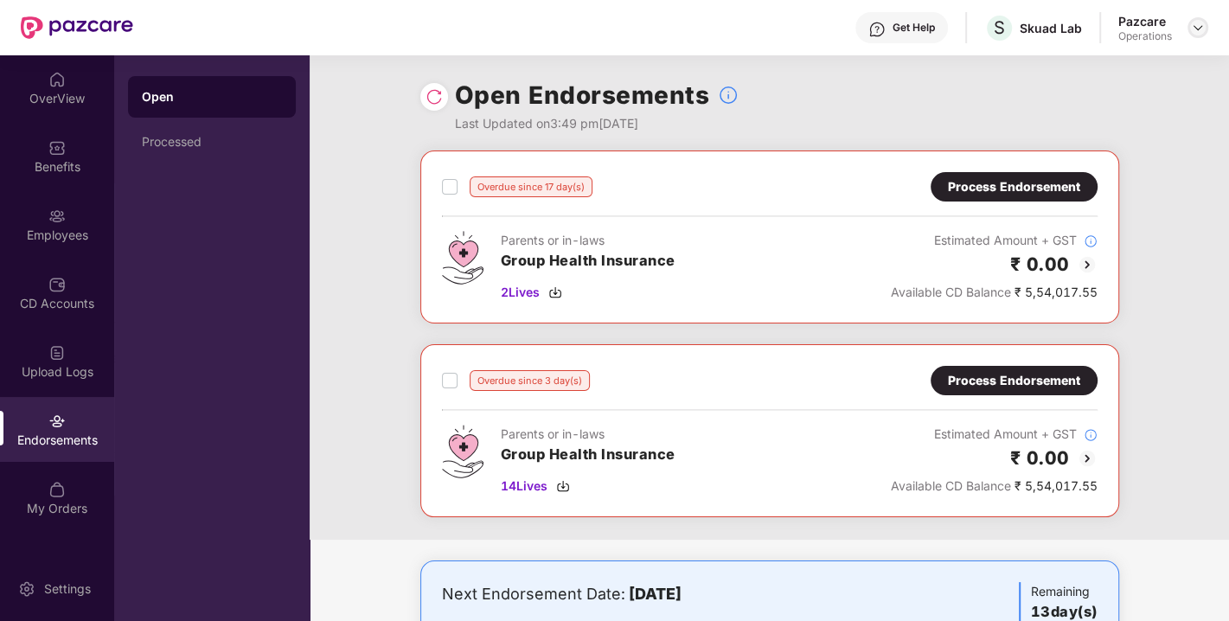
click at [1203, 23] on img at bounding box center [1198, 28] width 14 height 14
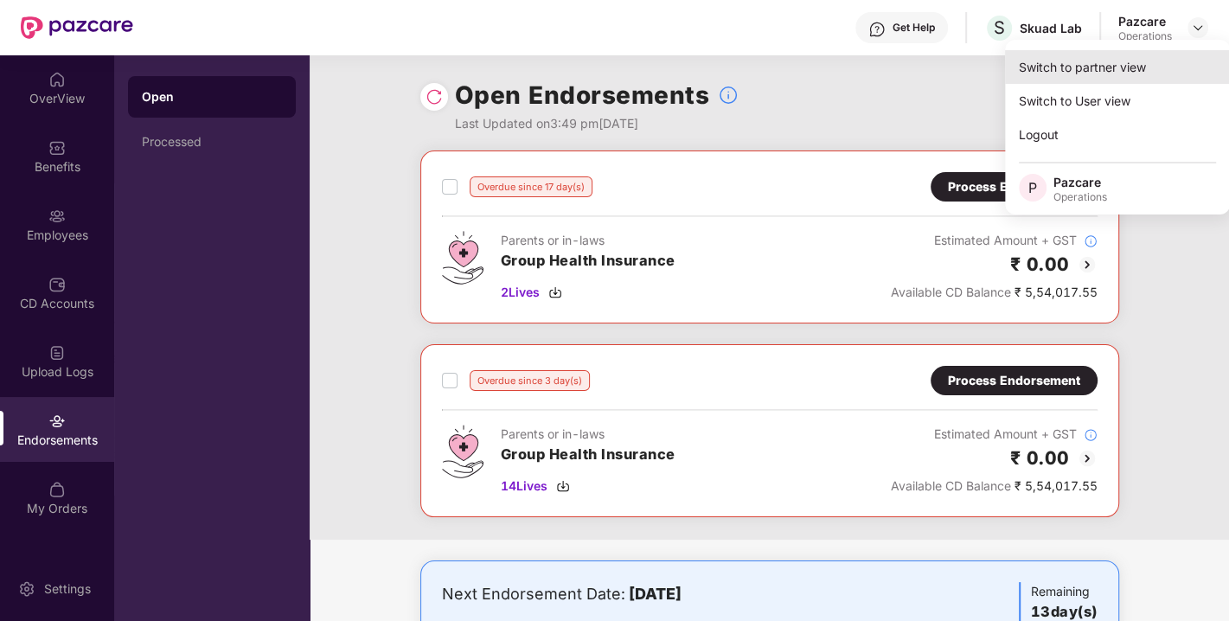
click at [1099, 62] on div "Switch to partner view" at bounding box center [1117, 67] width 225 height 34
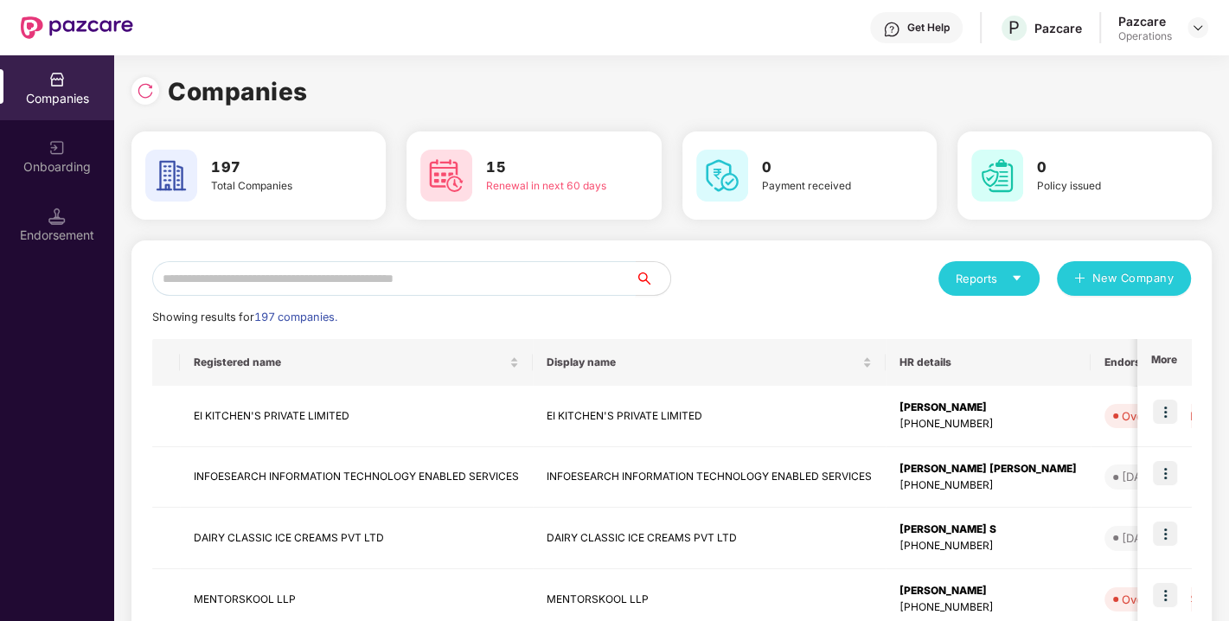
click at [418, 272] on input "text" at bounding box center [394, 278] width 484 height 35
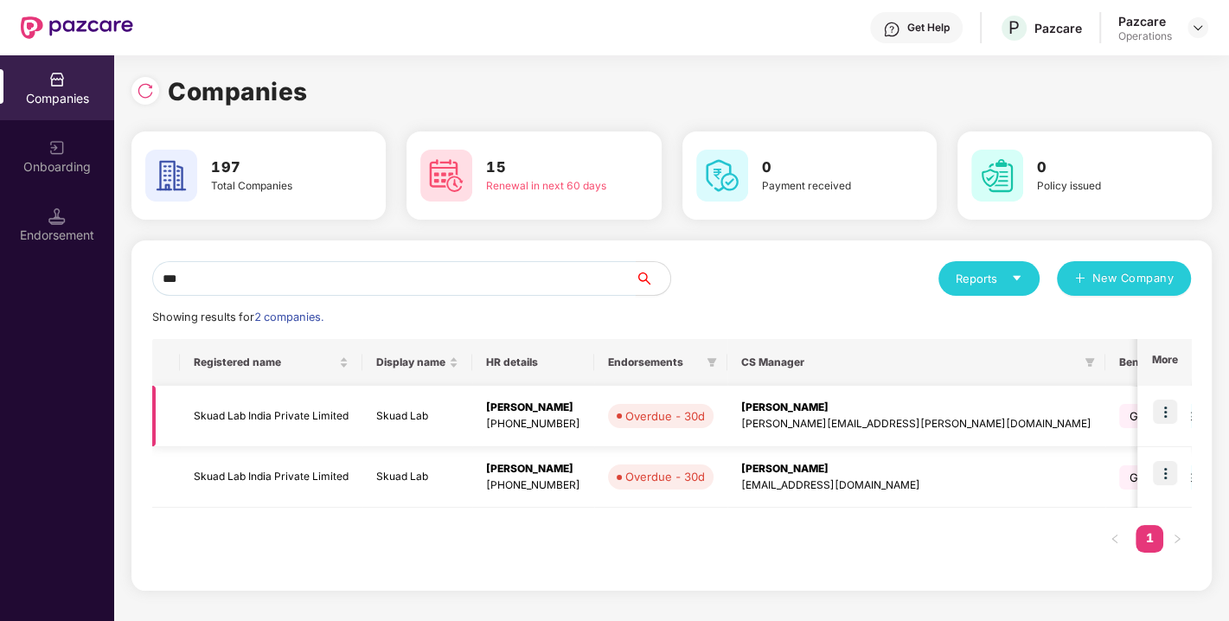
type input "***"
click at [241, 408] on td "Skuad Lab India Private Limited" at bounding box center [271, 416] width 183 height 61
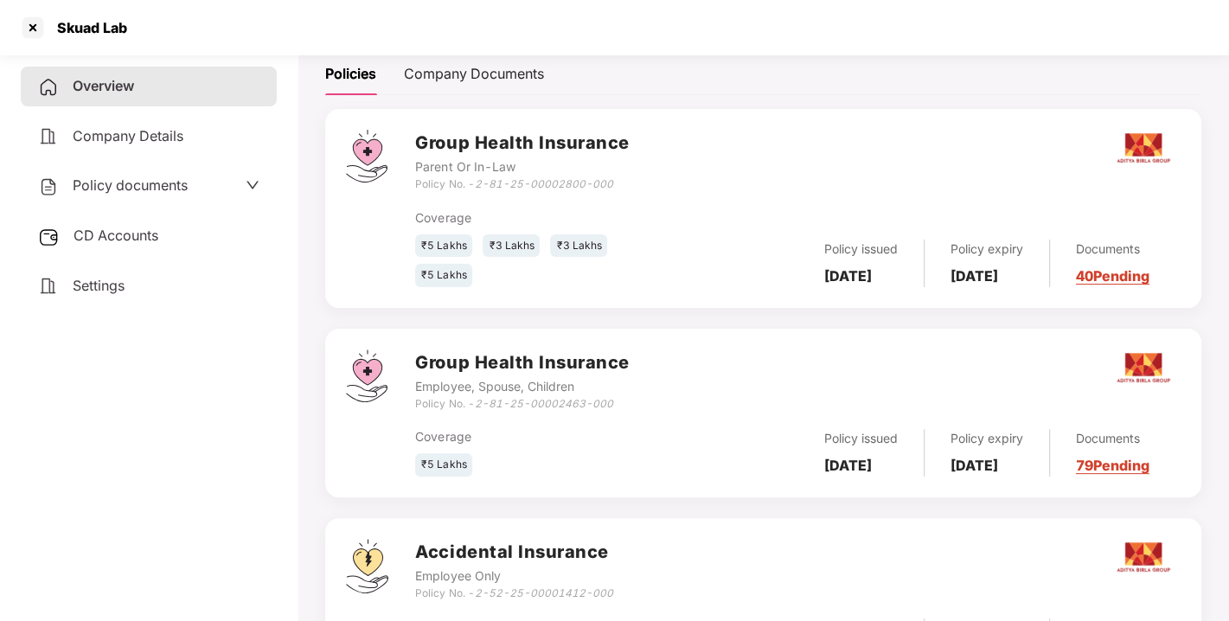
scroll to position [253, 0]
drag, startPoint x: 480, startPoint y: 182, endPoint x: 622, endPoint y: 186, distance: 141.9
click at [622, 186] on div "Policy No. - 2-81-25-00002800-000" at bounding box center [522, 184] width 214 height 16
drag, startPoint x: 479, startPoint y: 175, endPoint x: 612, endPoint y: 177, distance: 133.2
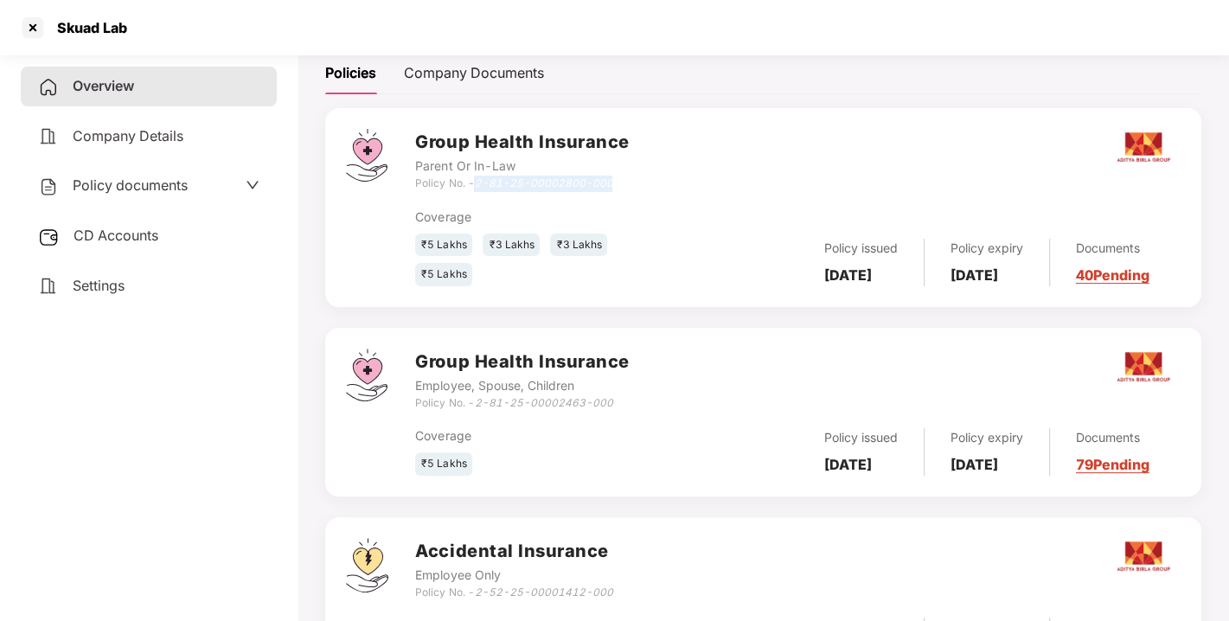
click at [612, 177] on div "Policy No. - 2-81-25-00002800-000" at bounding box center [522, 184] width 214 height 16
copy icon "2-81-25-00002800-000"
click at [19, 27] on div at bounding box center [33, 28] width 28 height 28
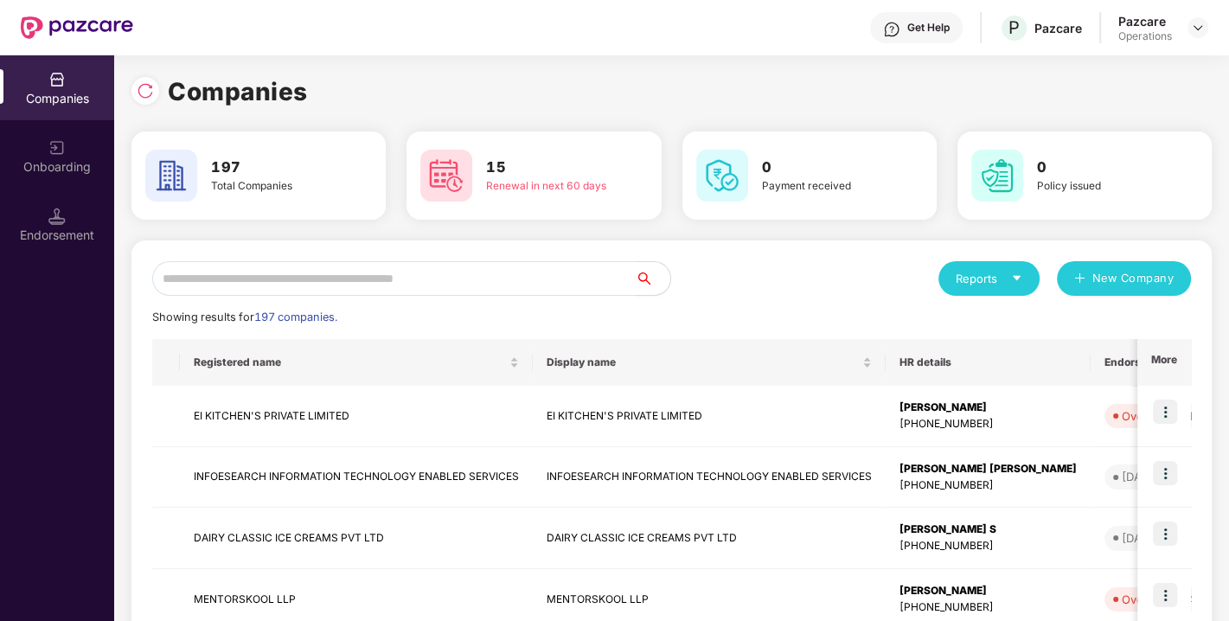
click at [309, 284] on input "text" at bounding box center [394, 278] width 484 height 35
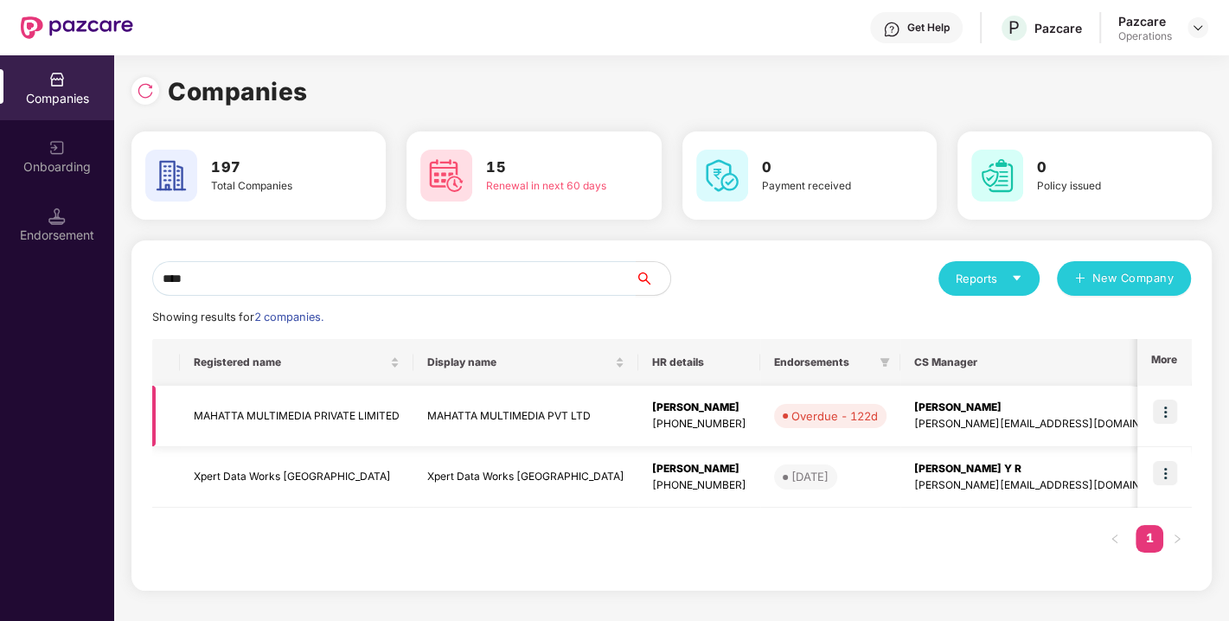
type input "****"
click at [1161, 415] on img at bounding box center [1165, 412] width 24 height 24
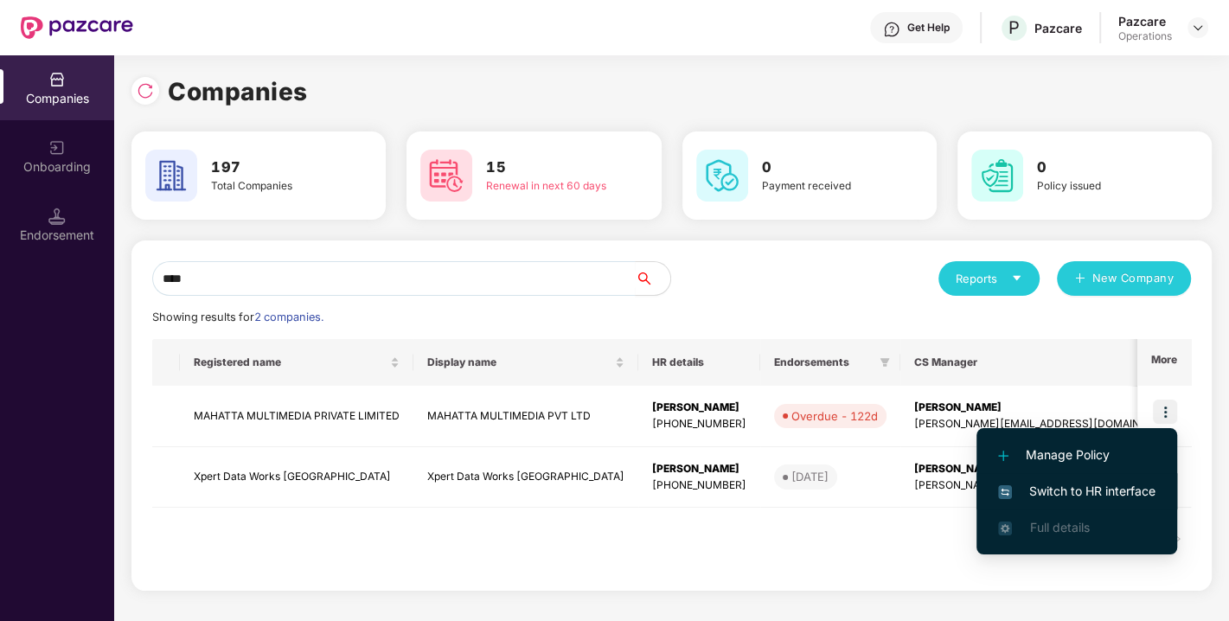
click at [1070, 482] on span "Switch to HR interface" at bounding box center [1076, 491] width 157 height 19
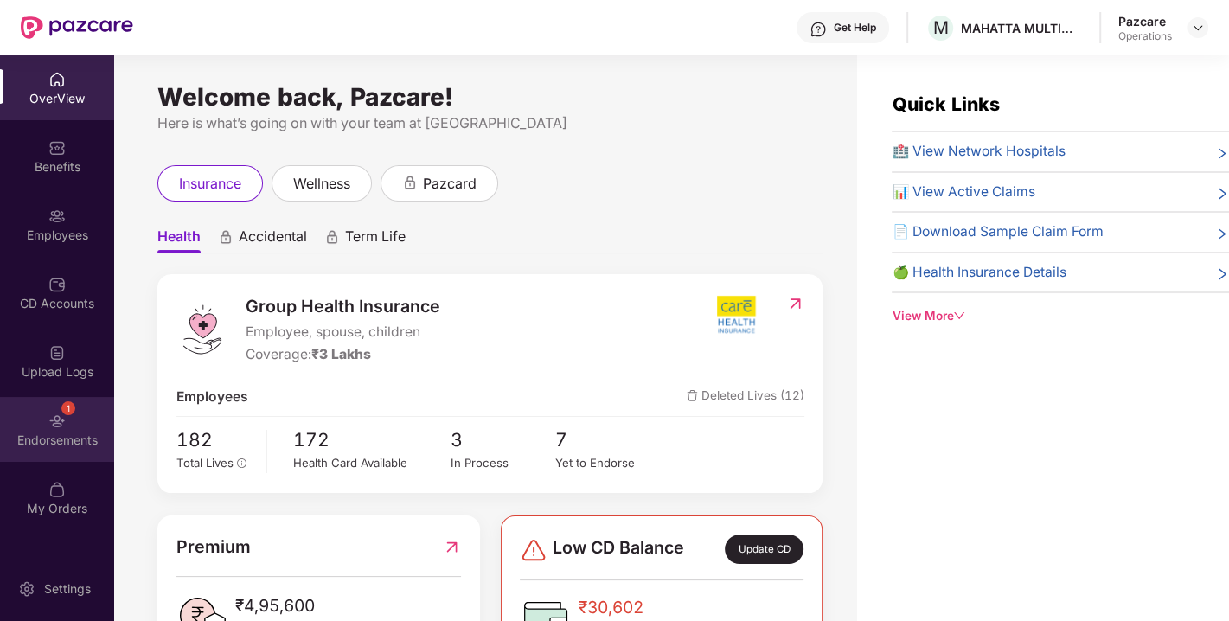
click at [62, 422] on img at bounding box center [56, 421] width 17 height 17
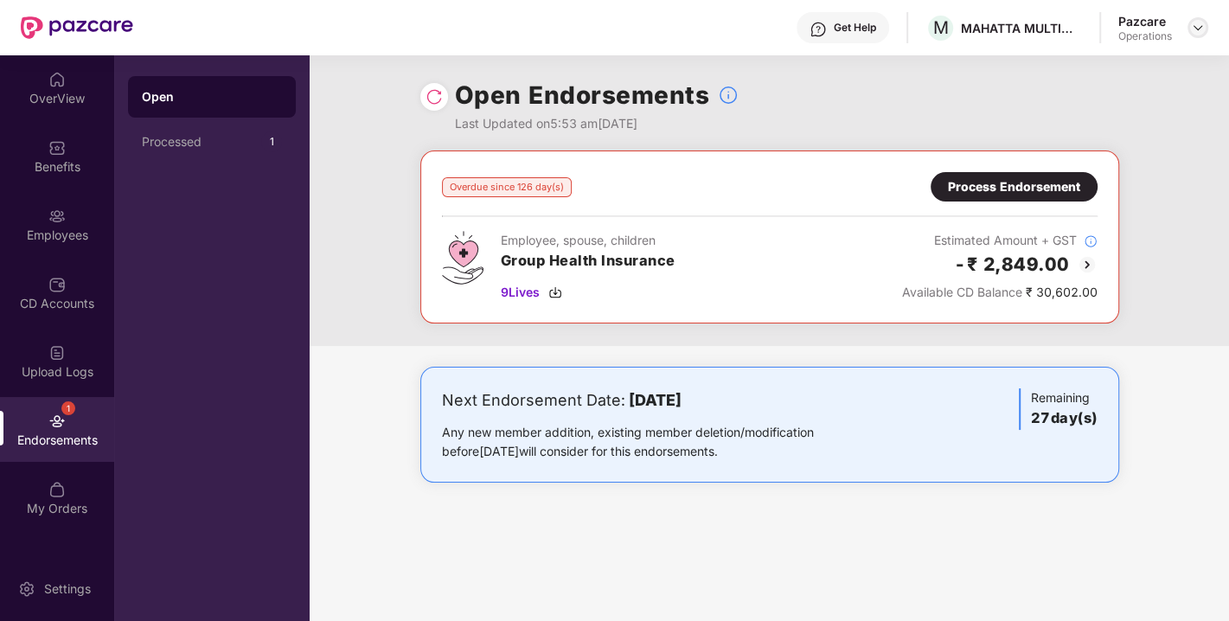
click at [1205, 27] on div at bounding box center [1198, 27] width 21 height 21
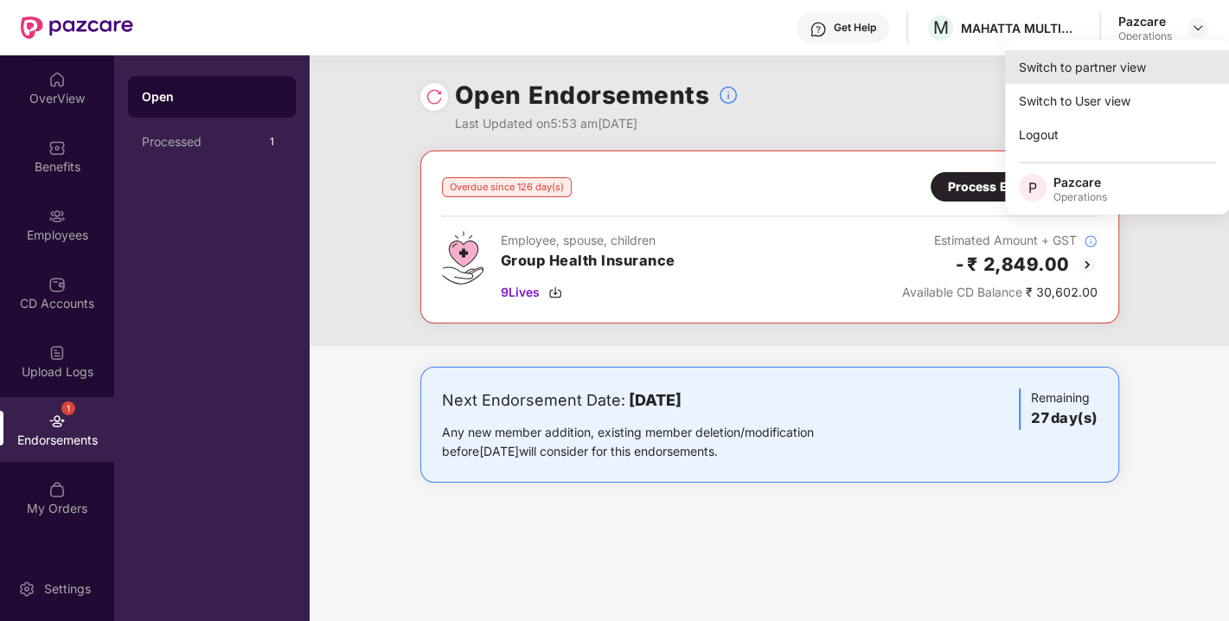
drag, startPoint x: 1116, startPoint y: 49, endPoint x: 1064, endPoint y: 71, distance: 56.2
click at [1064, 71] on div "Switch to partner view Switch to User view Logout P Pazcare Operations" at bounding box center [1117, 127] width 225 height 175
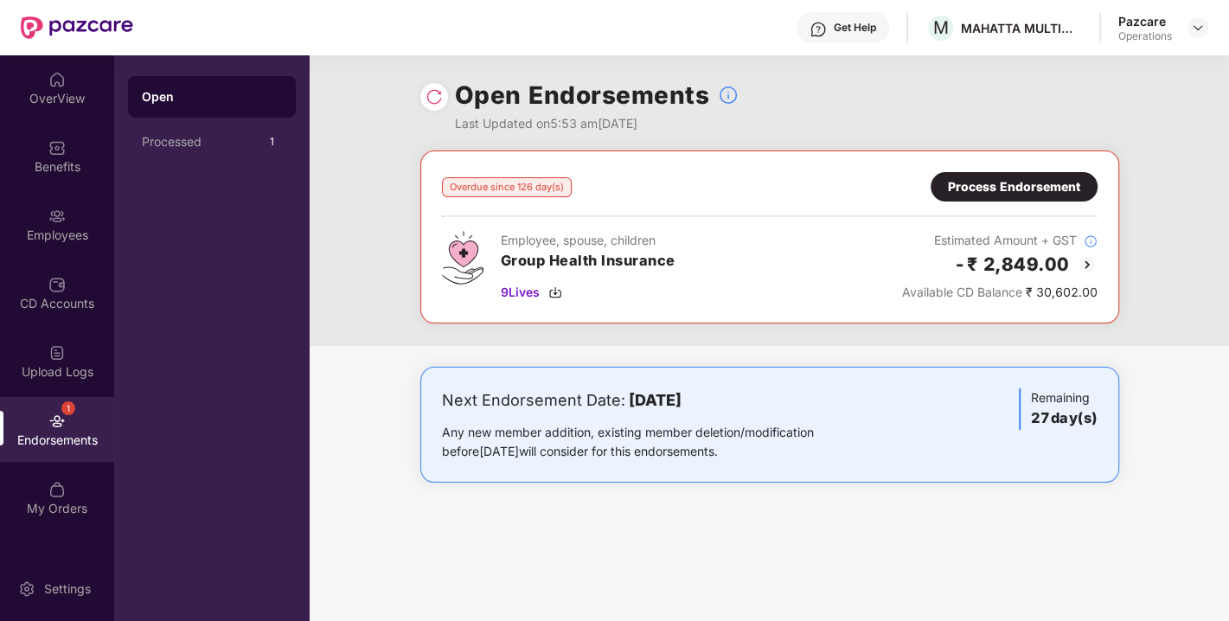
click at [1064, 71] on div "Open Endorsements Last Updated on 5:53 am, 29 Sep 2025" at bounding box center [769, 102] width 699 height 95
click at [1203, 22] on img at bounding box center [1198, 28] width 14 height 14
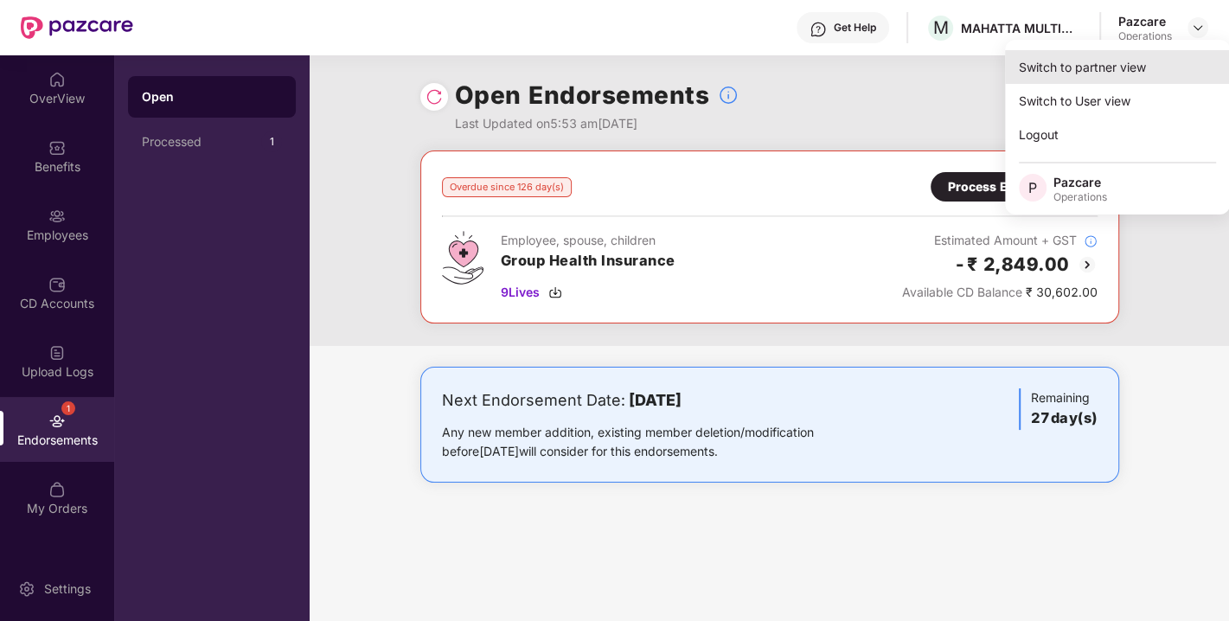
click at [1077, 69] on div "Switch to partner view" at bounding box center [1117, 67] width 225 height 34
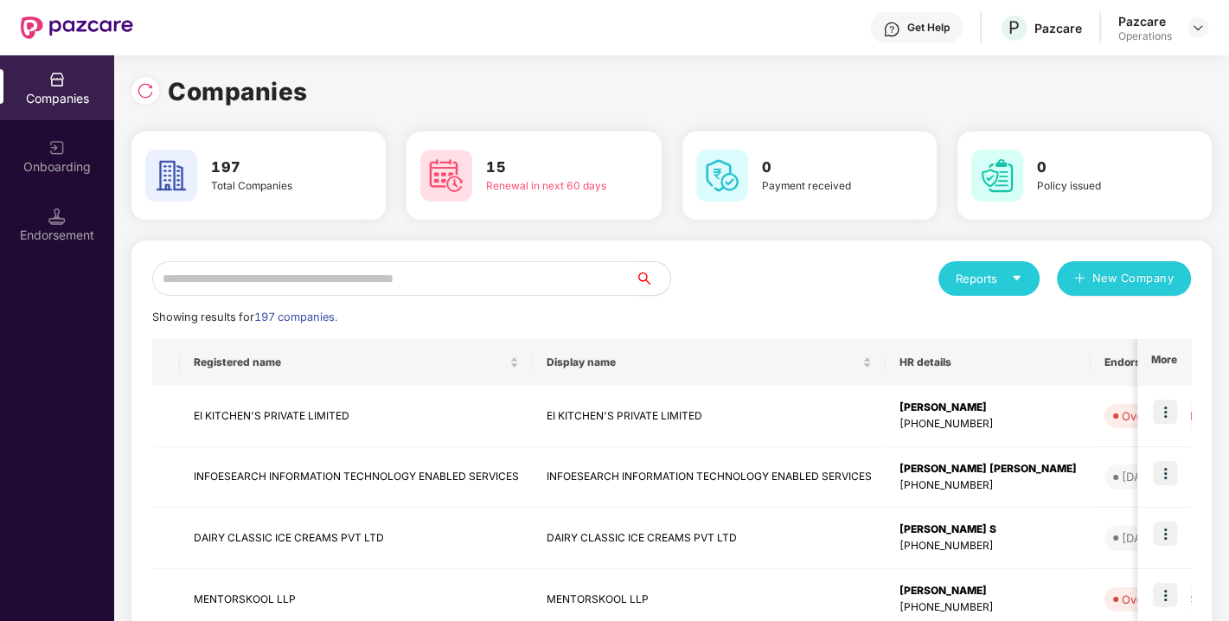
click at [355, 273] on input "text" at bounding box center [394, 278] width 484 height 35
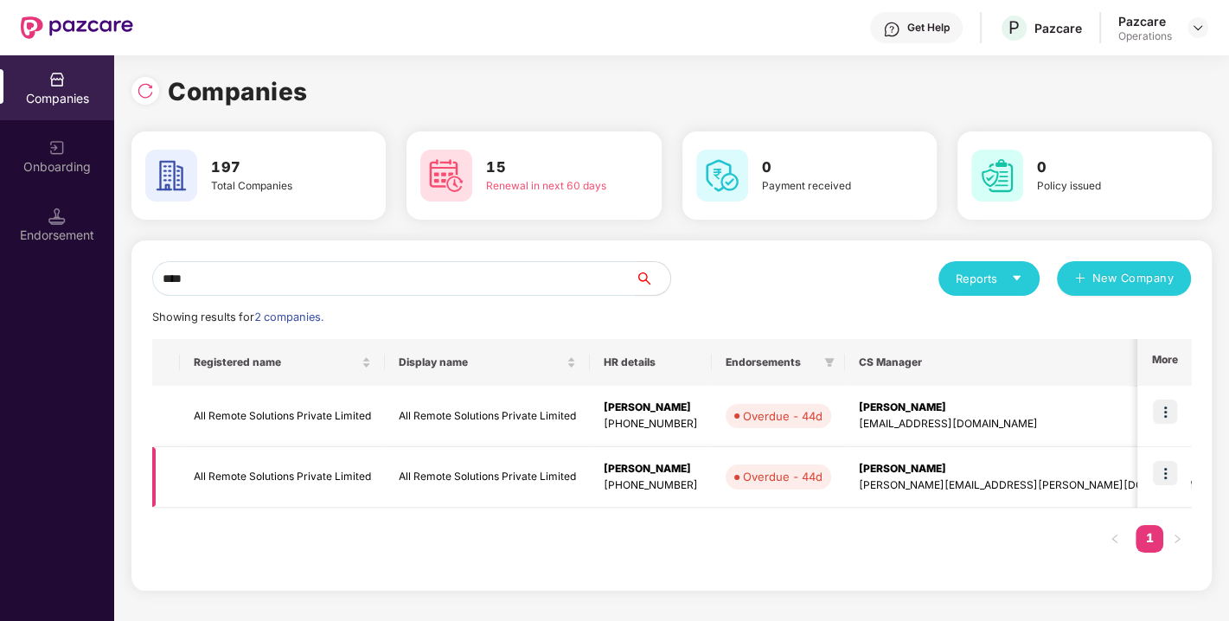
type input "***"
click at [1169, 474] on img at bounding box center [1165, 473] width 24 height 24
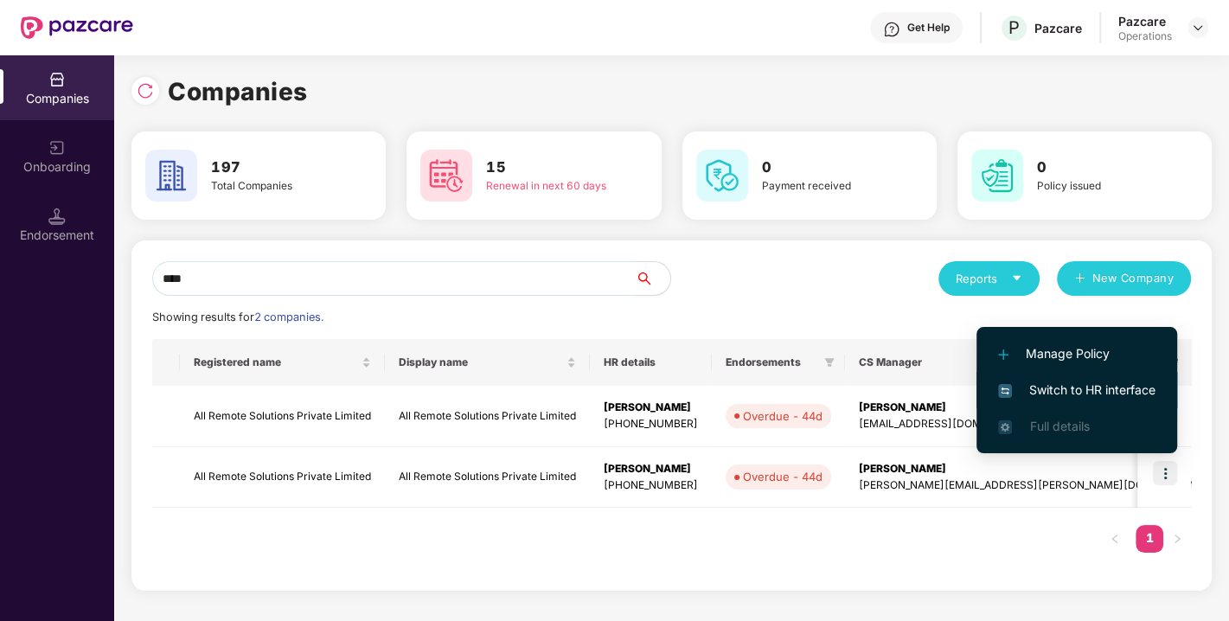
click at [1078, 398] on span "Switch to HR interface" at bounding box center [1076, 390] width 157 height 19
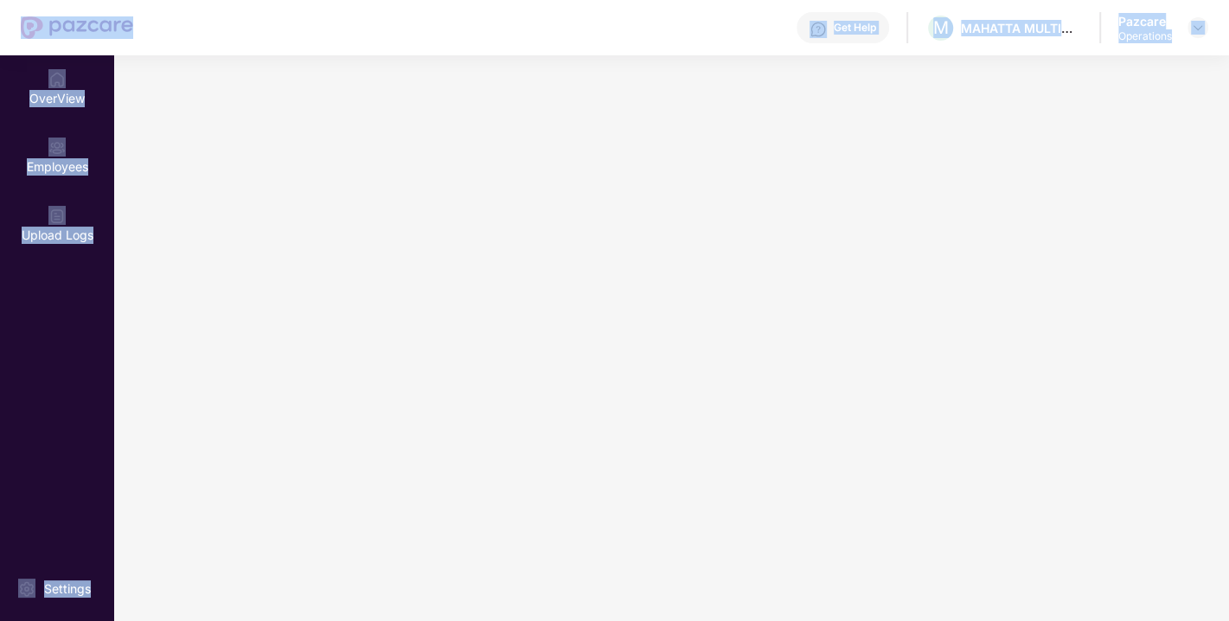
click at [1078, 398] on main at bounding box center [671, 338] width 1115 height 566
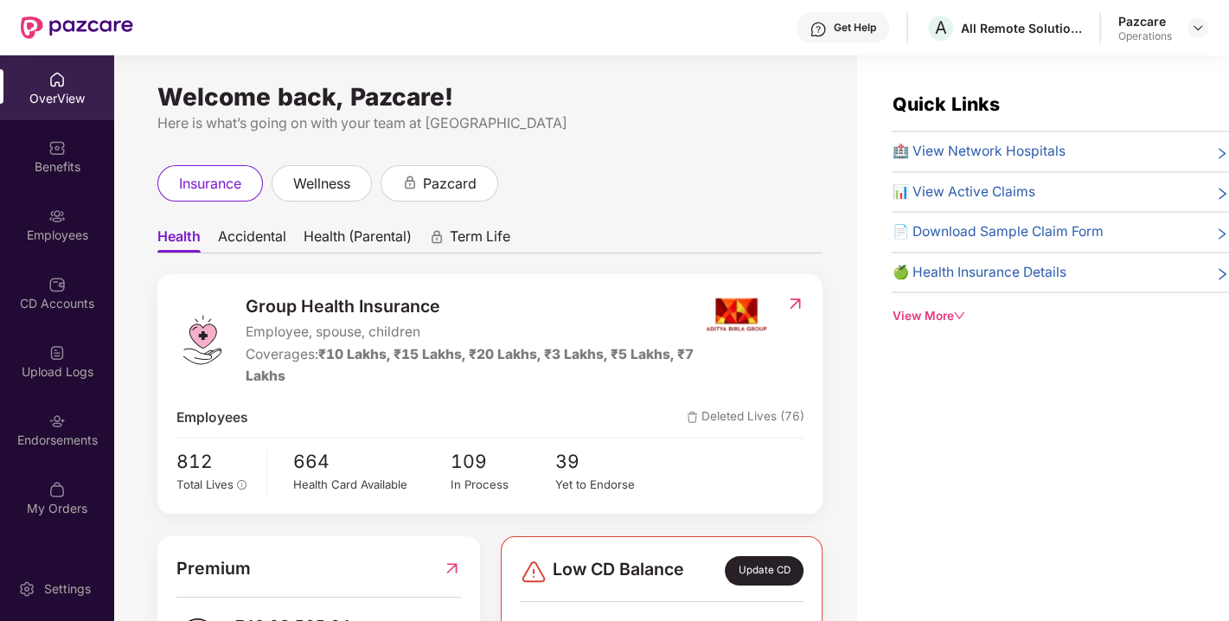
click at [40, 432] on div "Endorsements" at bounding box center [57, 440] width 114 height 17
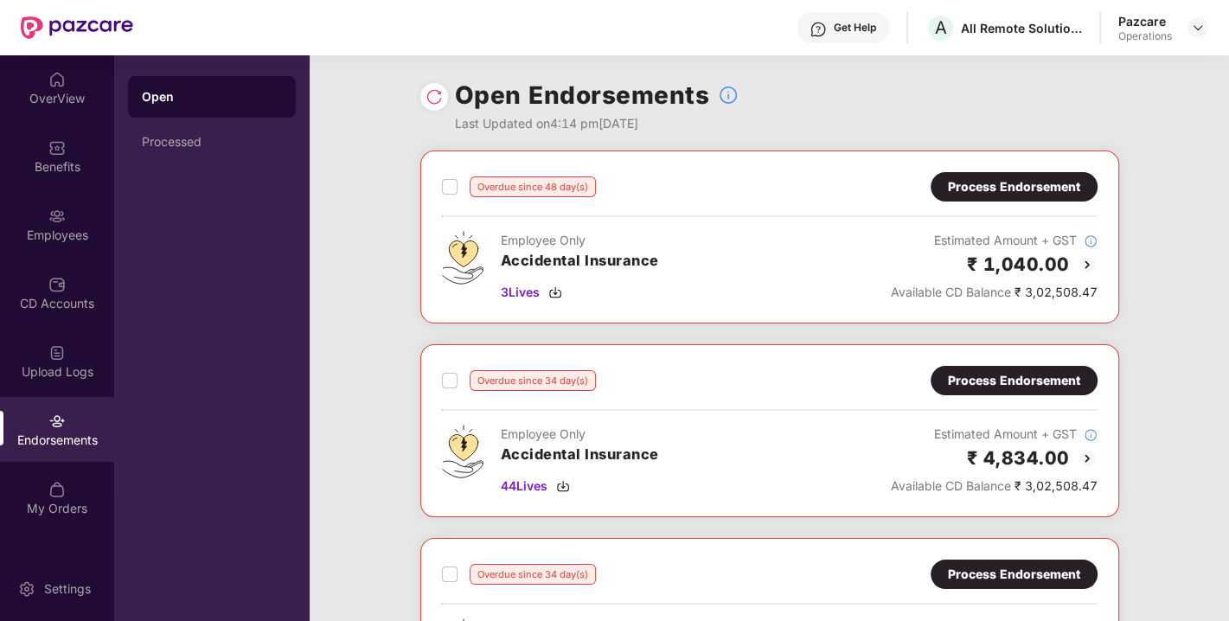
click at [426, 106] on div at bounding box center [434, 97] width 28 height 28
click at [431, 93] on img at bounding box center [434, 96] width 17 height 17
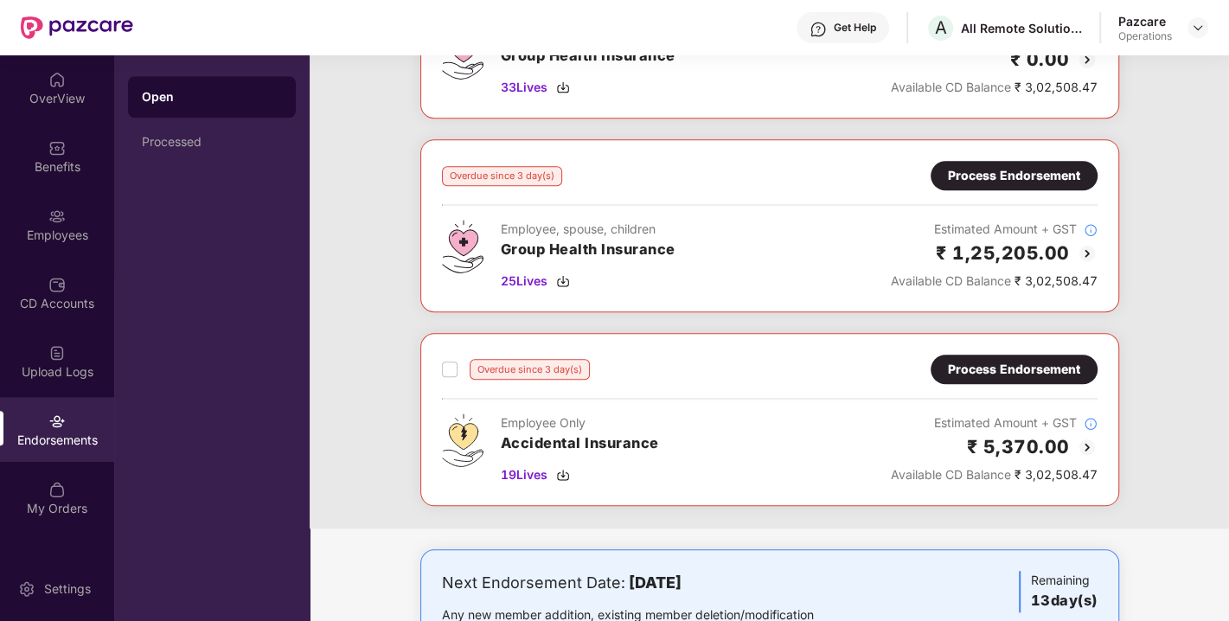
scroll to position [981, 0]
click at [564, 274] on img at bounding box center [563, 280] width 14 height 14
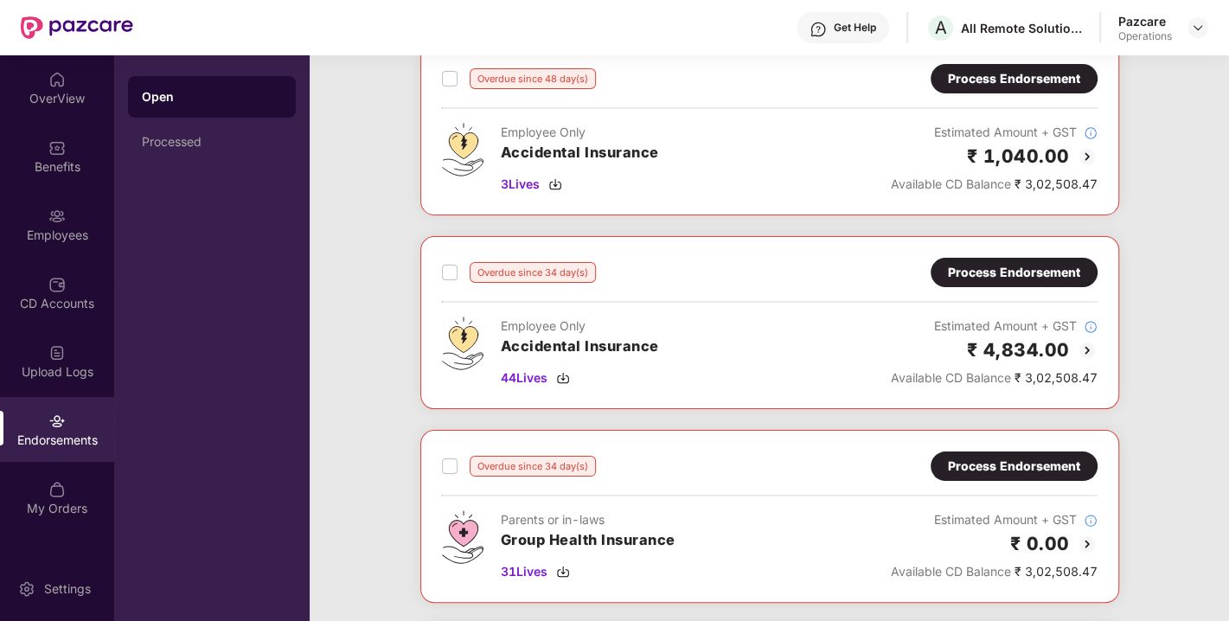
scroll to position [0, 0]
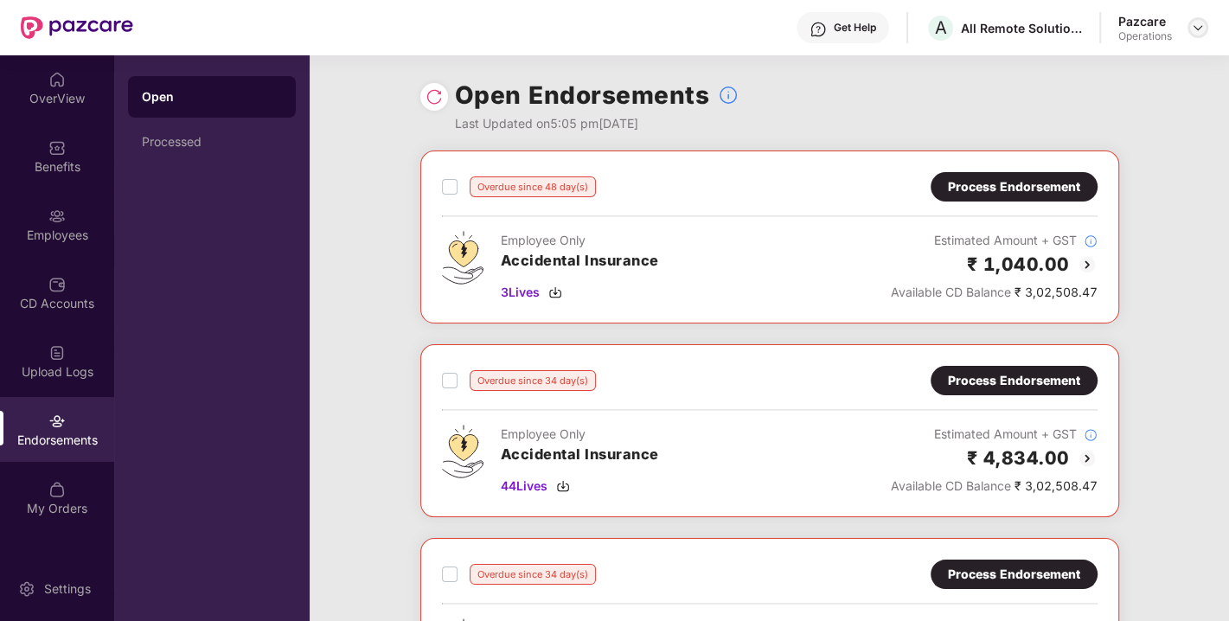
click at [1193, 28] on img at bounding box center [1198, 28] width 14 height 14
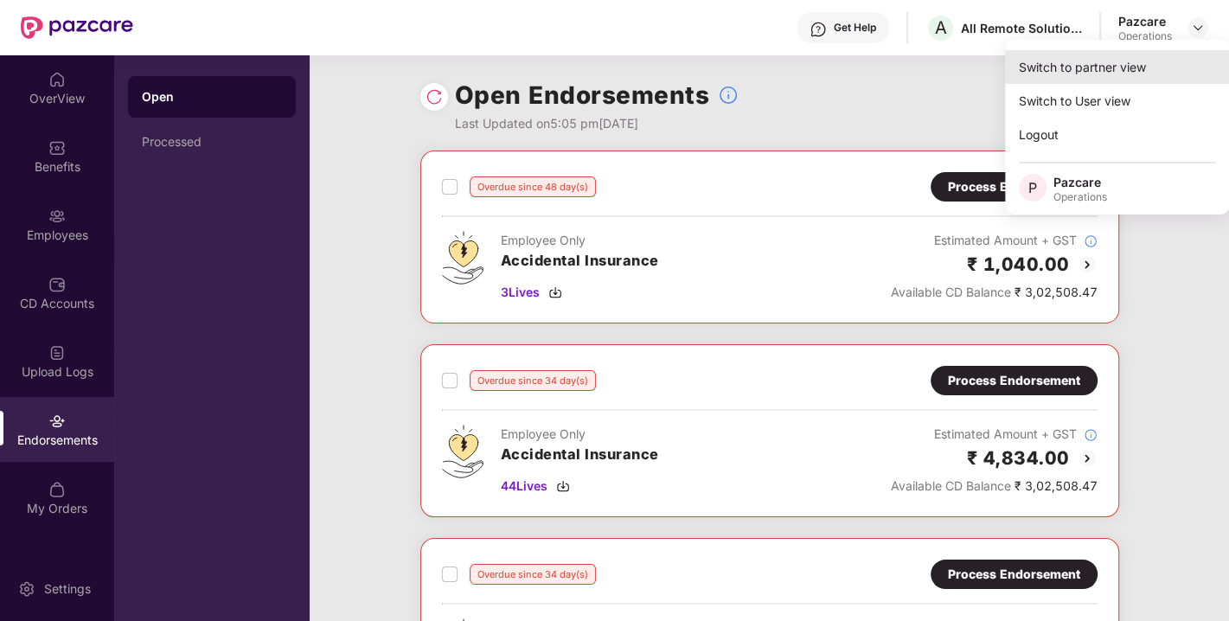
click at [1087, 74] on div "Switch to partner view" at bounding box center [1117, 67] width 225 height 34
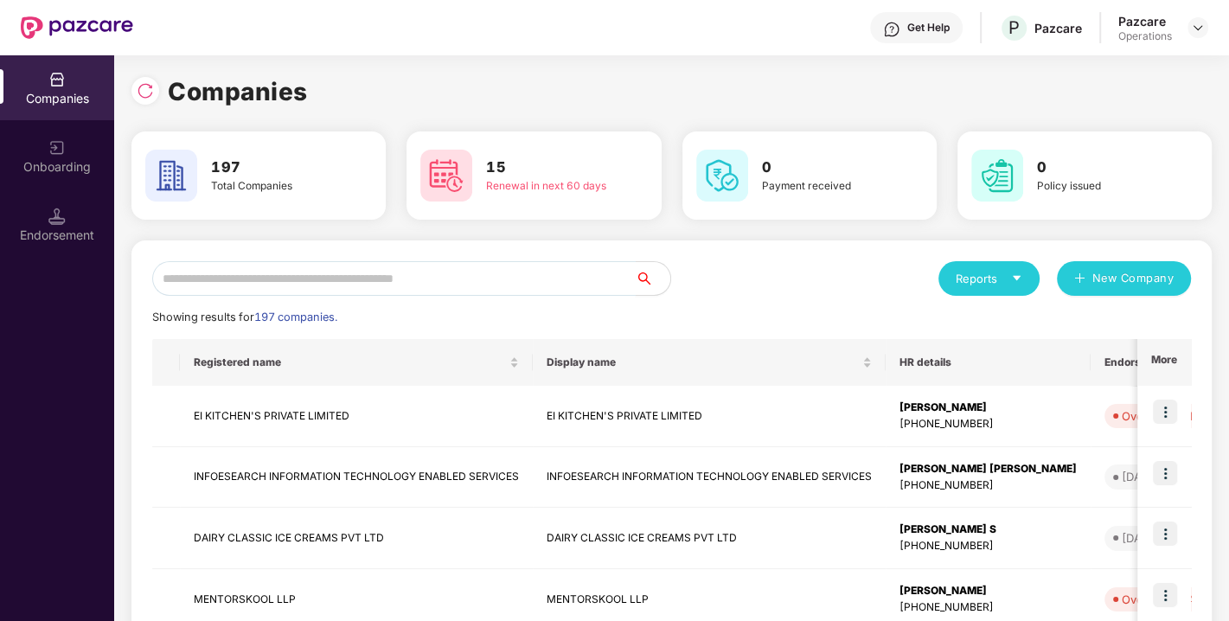
click at [426, 276] on input "text" at bounding box center [394, 278] width 484 height 35
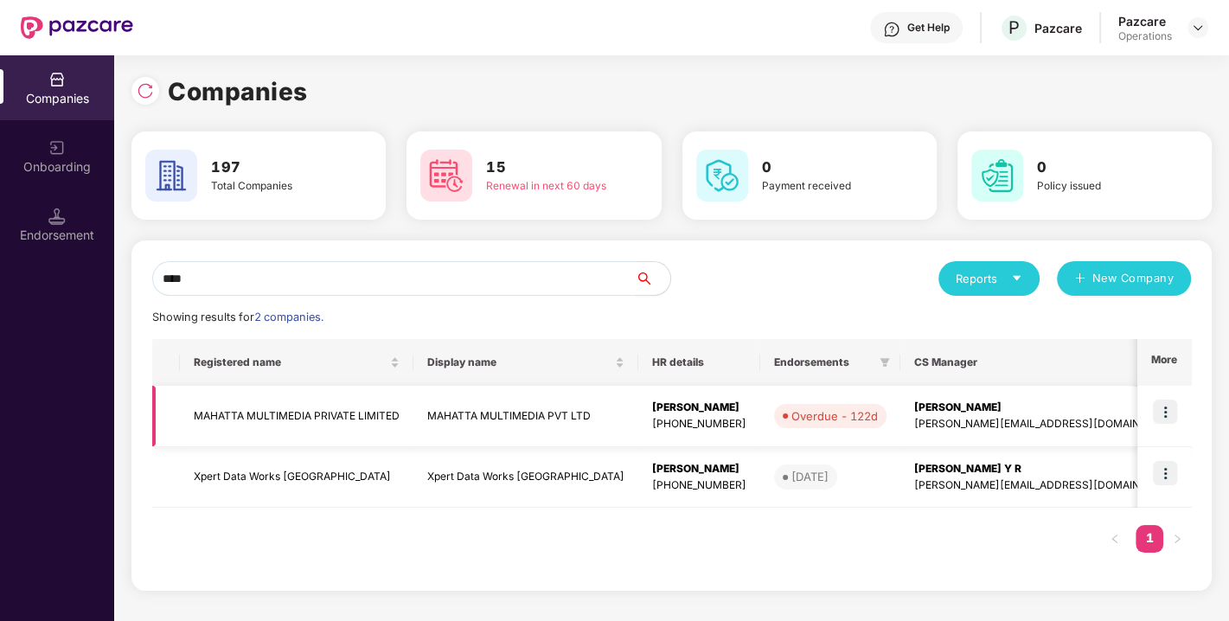
type input "****"
click at [1160, 404] on img at bounding box center [1165, 412] width 24 height 24
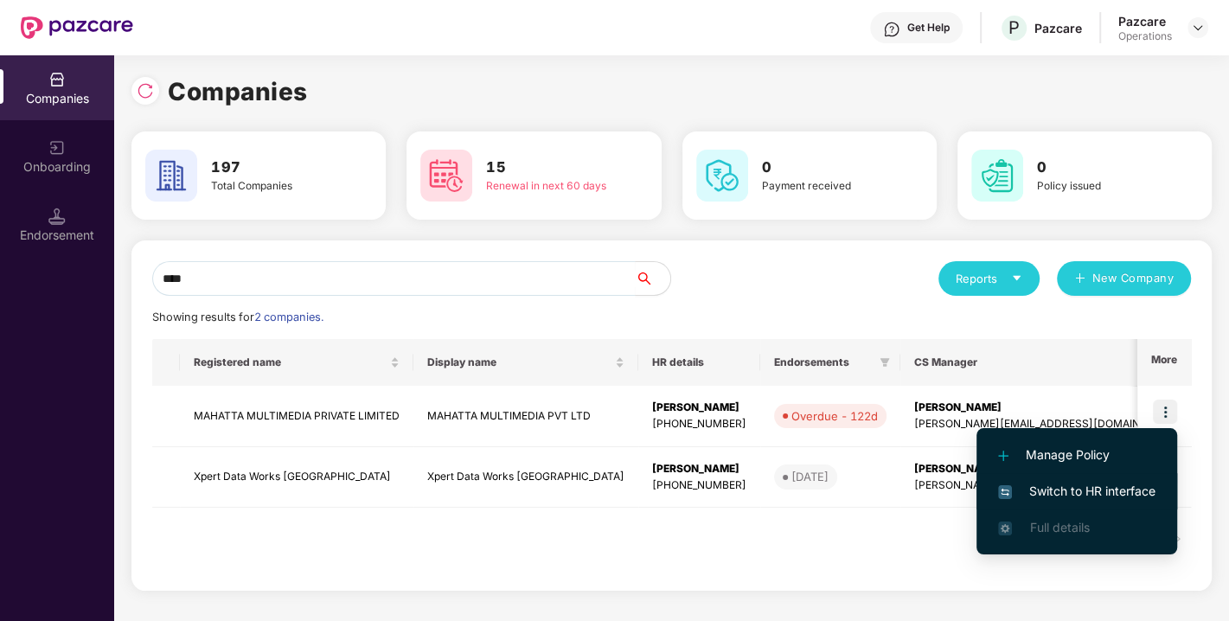
click at [1067, 474] on li "Switch to HR interface" at bounding box center [1077, 491] width 201 height 36
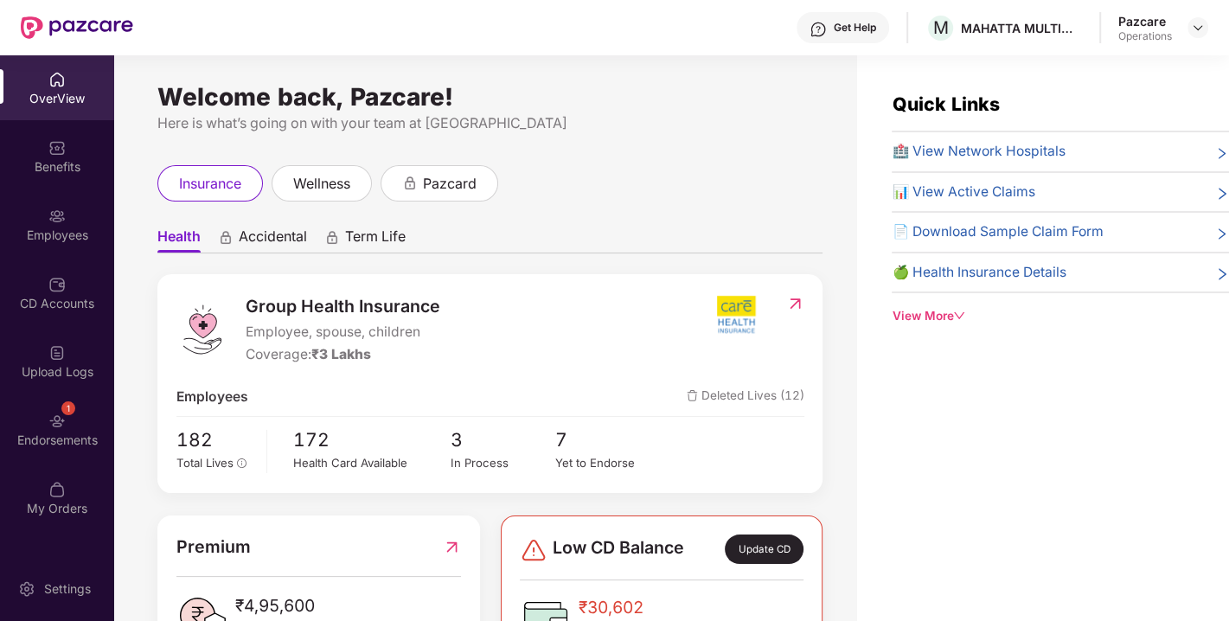
click at [30, 435] on div "Endorsements" at bounding box center [57, 440] width 114 height 17
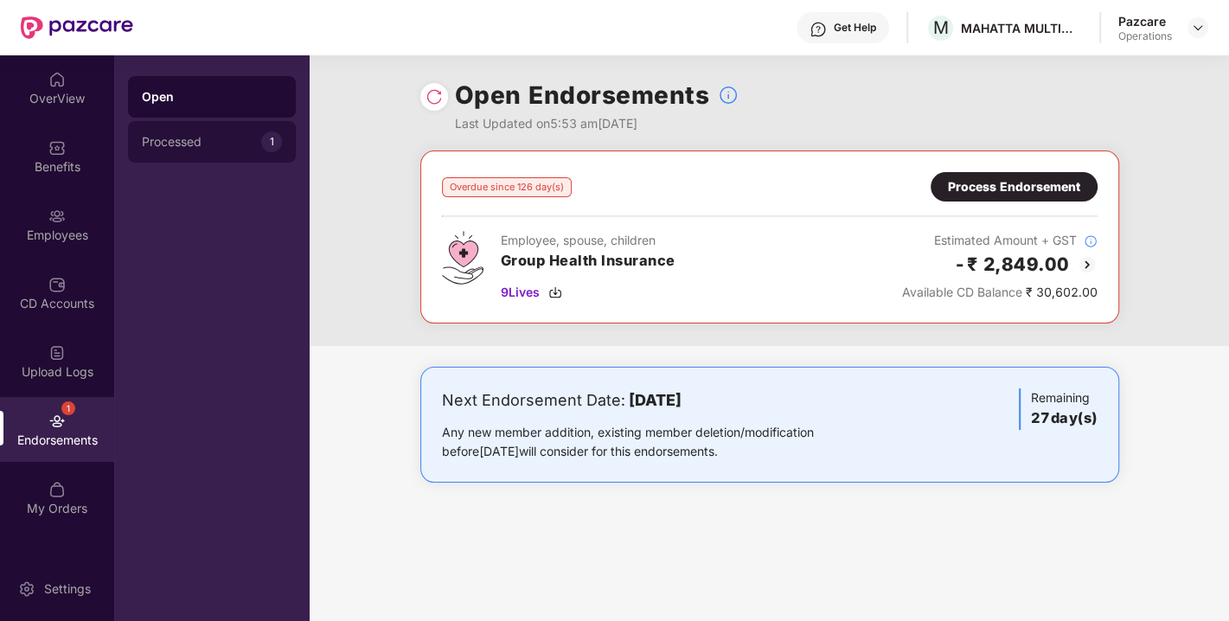
click at [196, 148] on div "Processed" at bounding box center [201, 142] width 119 height 14
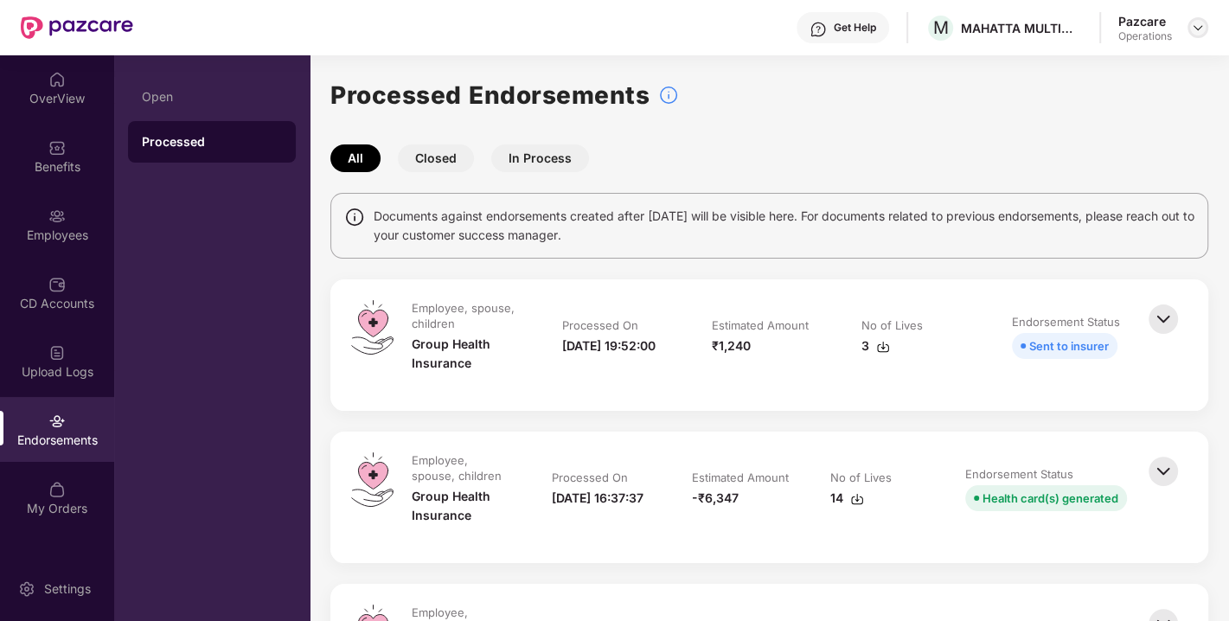
click at [1195, 22] on img at bounding box center [1198, 28] width 14 height 14
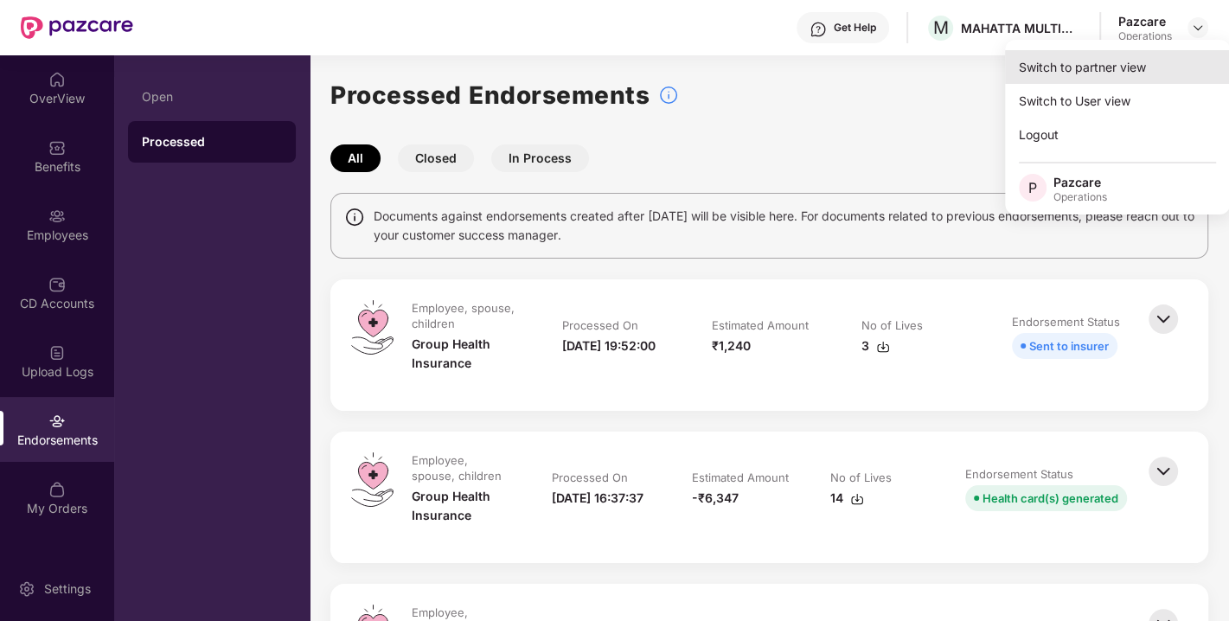
click at [1112, 60] on div "Switch to partner view" at bounding box center [1117, 67] width 225 height 34
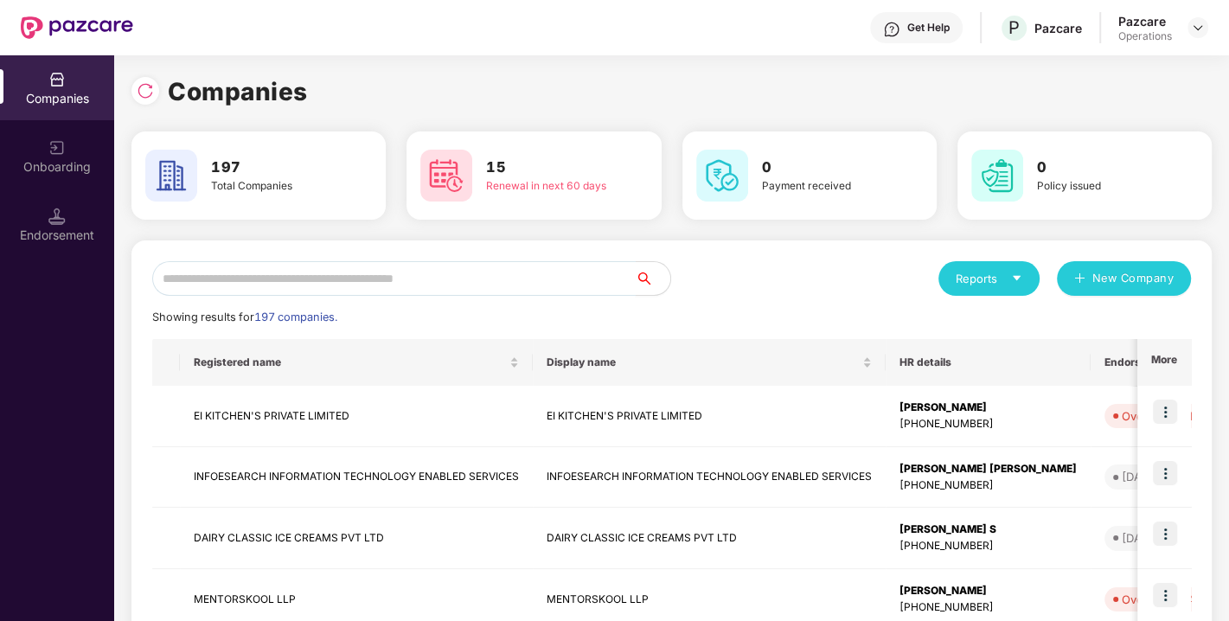
click at [432, 284] on input "text" at bounding box center [394, 278] width 484 height 35
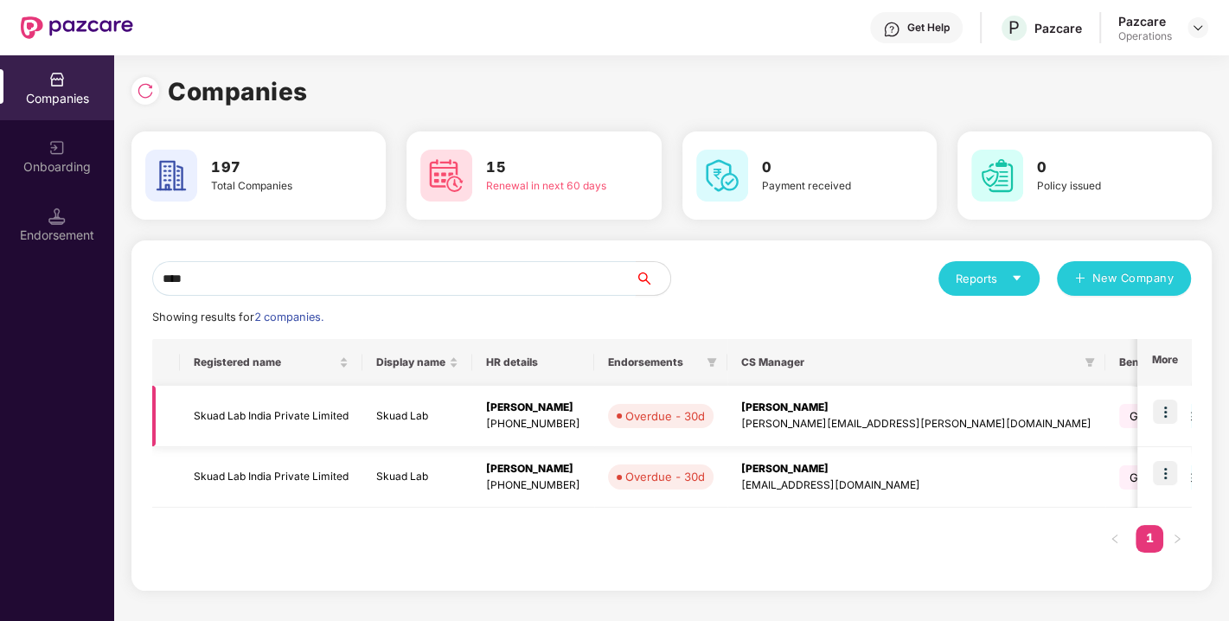
type input "****"
click at [272, 408] on td "Skuad Lab India Private Limited" at bounding box center [271, 416] width 183 height 61
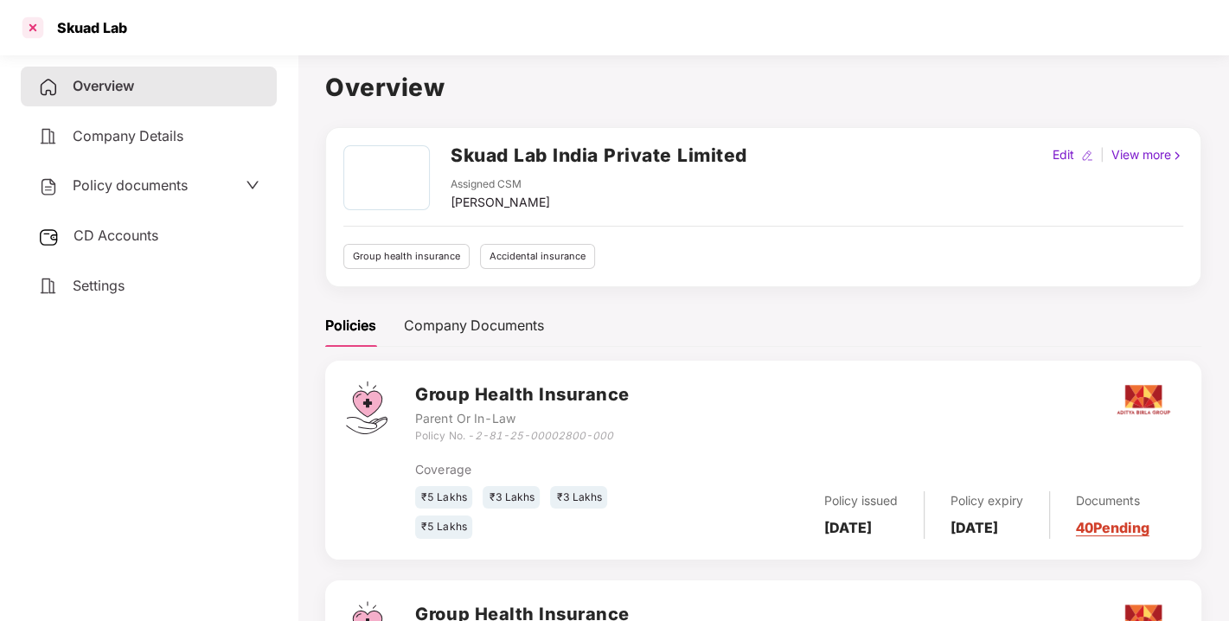
click at [29, 17] on div at bounding box center [33, 28] width 28 height 28
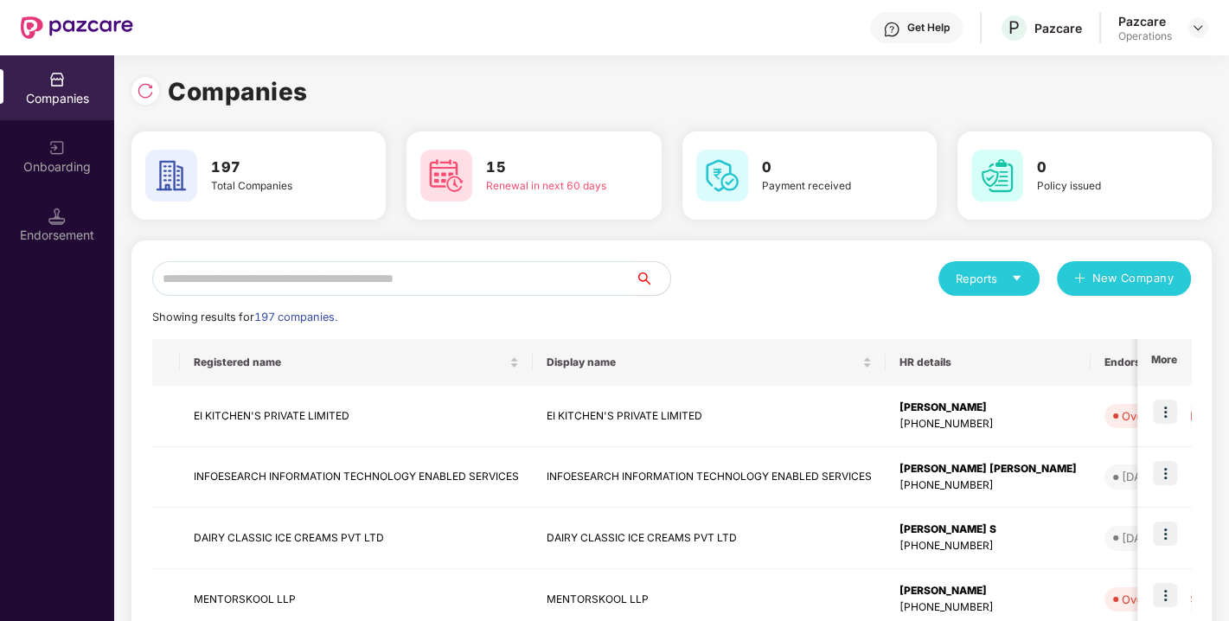
click at [244, 281] on input "text" at bounding box center [394, 278] width 484 height 35
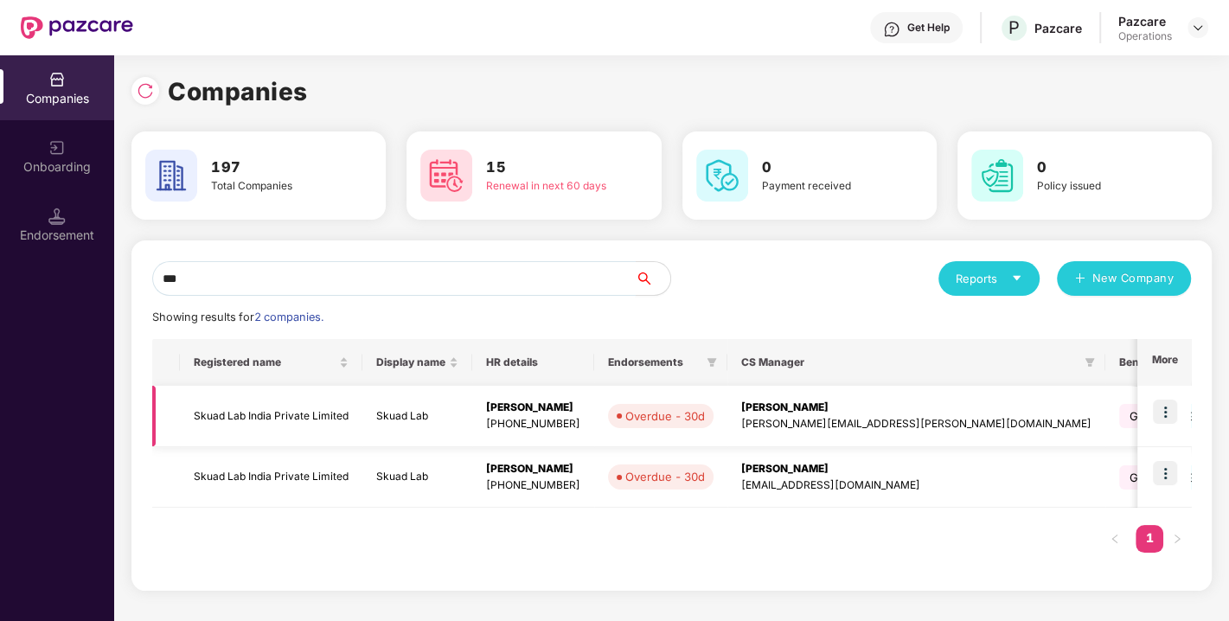
type input "***"
click at [1161, 408] on img at bounding box center [1165, 412] width 24 height 24
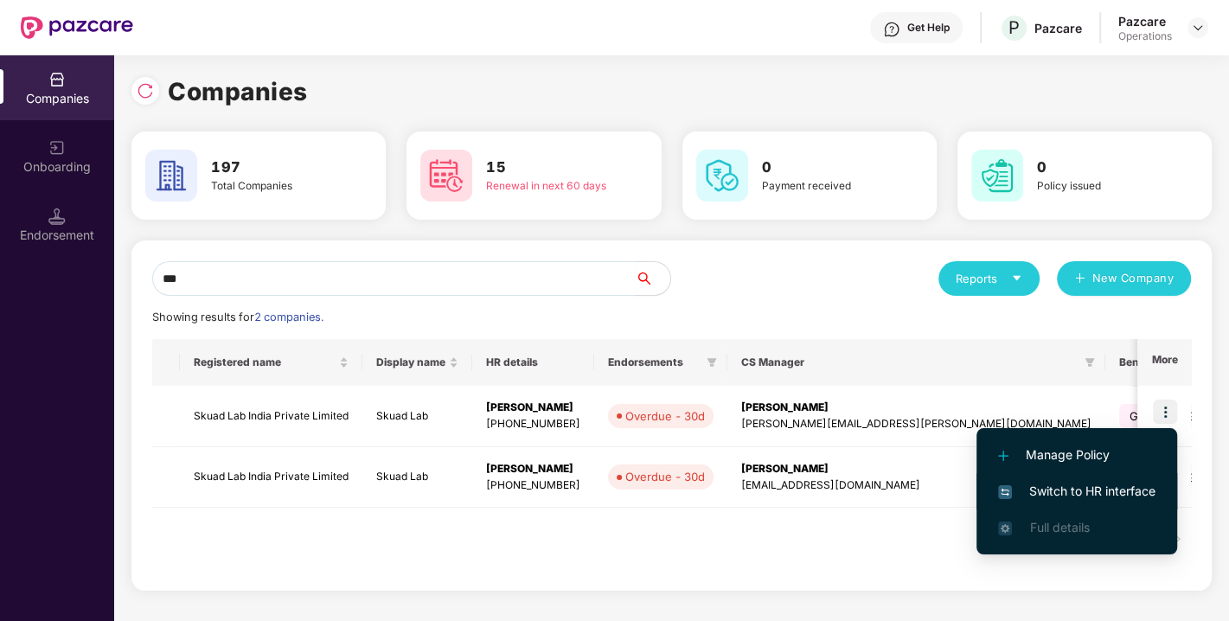
click at [1077, 495] on span "Switch to HR interface" at bounding box center [1076, 491] width 157 height 19
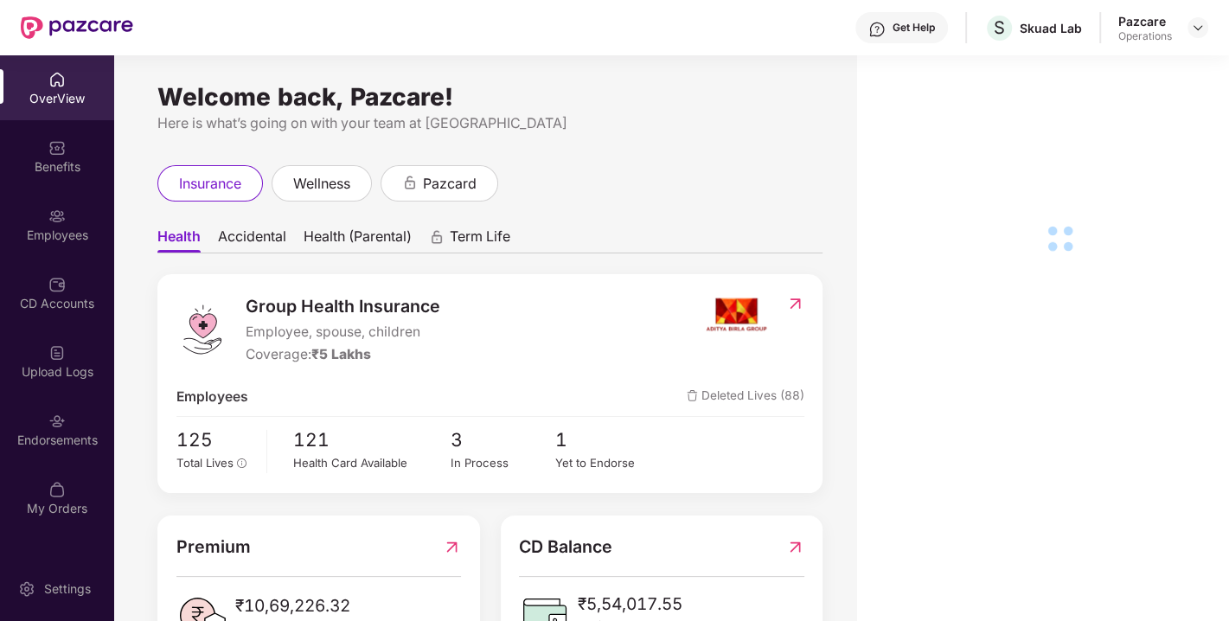
click at [52, 432] on div "Endorsements" at bounding box center [57, 440] width 114 height 17
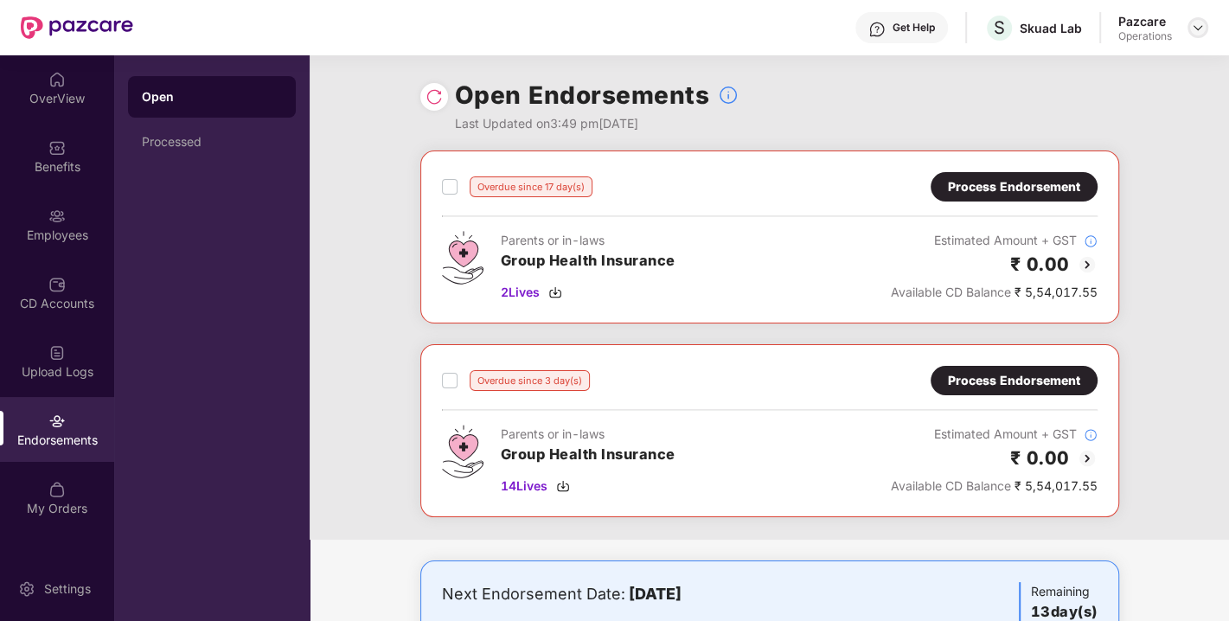
click at [1193, 30] on img at bounding box center [1198, 28] width 14 height 14
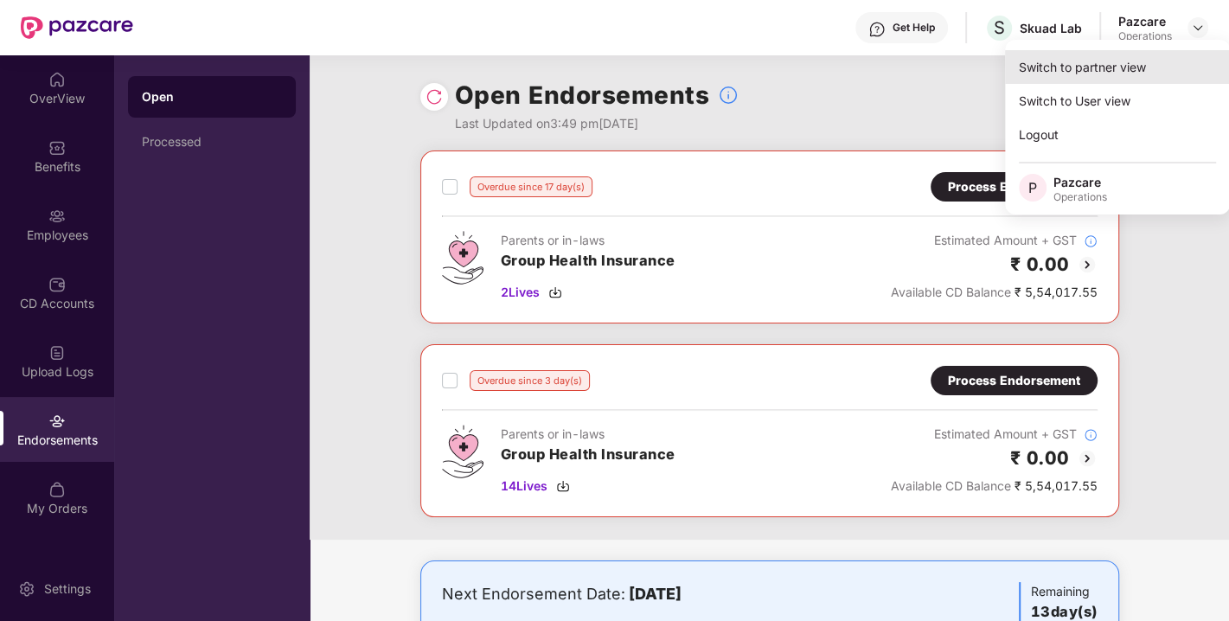
click at [1102, 61] on div "Switch to partner view" at bounding box center [1117, 67] width 225 height 34
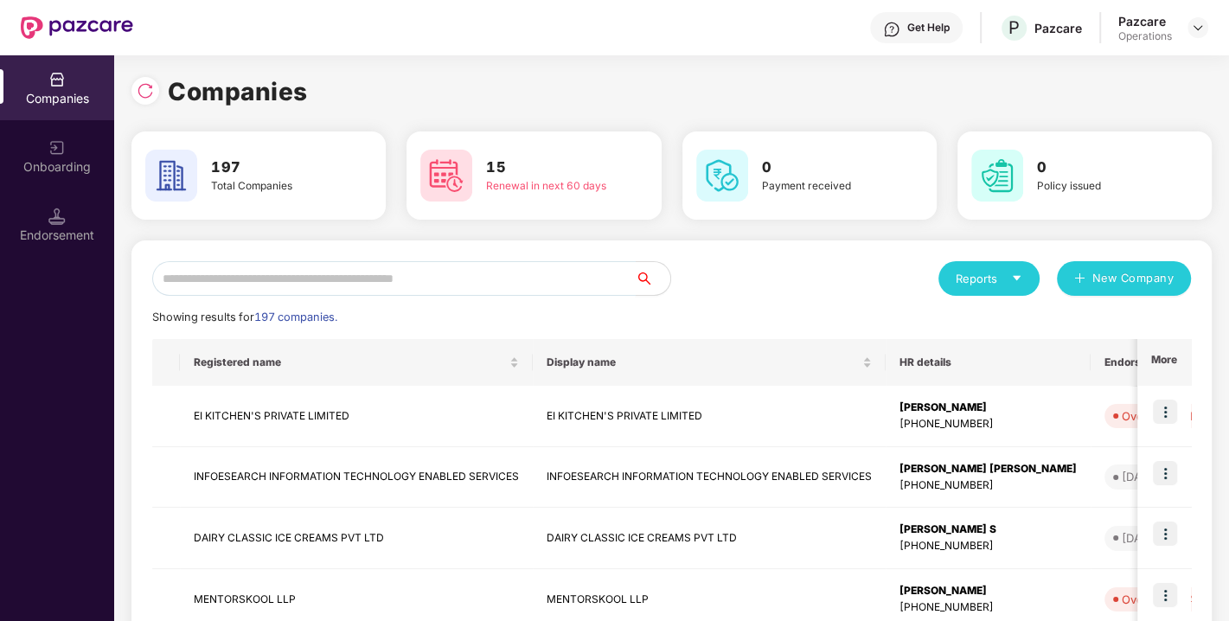
click at [388, 277] on input "text" at bounding box center [394, 278] width 484 height 35
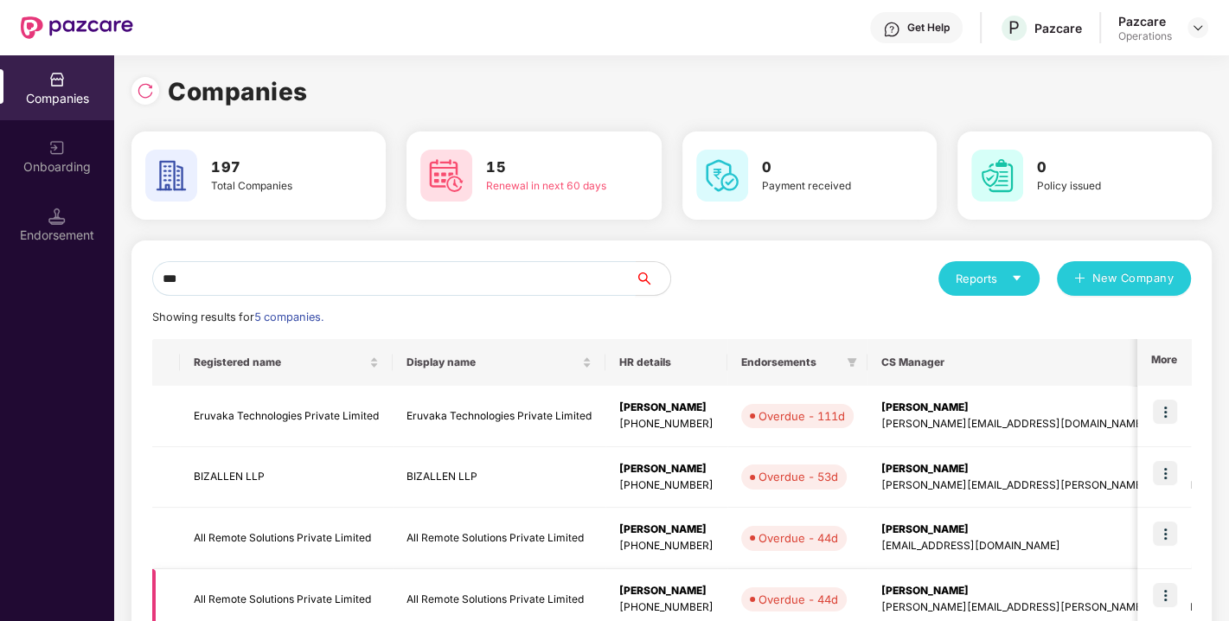
type input "***"
